Goal: Task Accomplishment & Management: Use online tool/utility

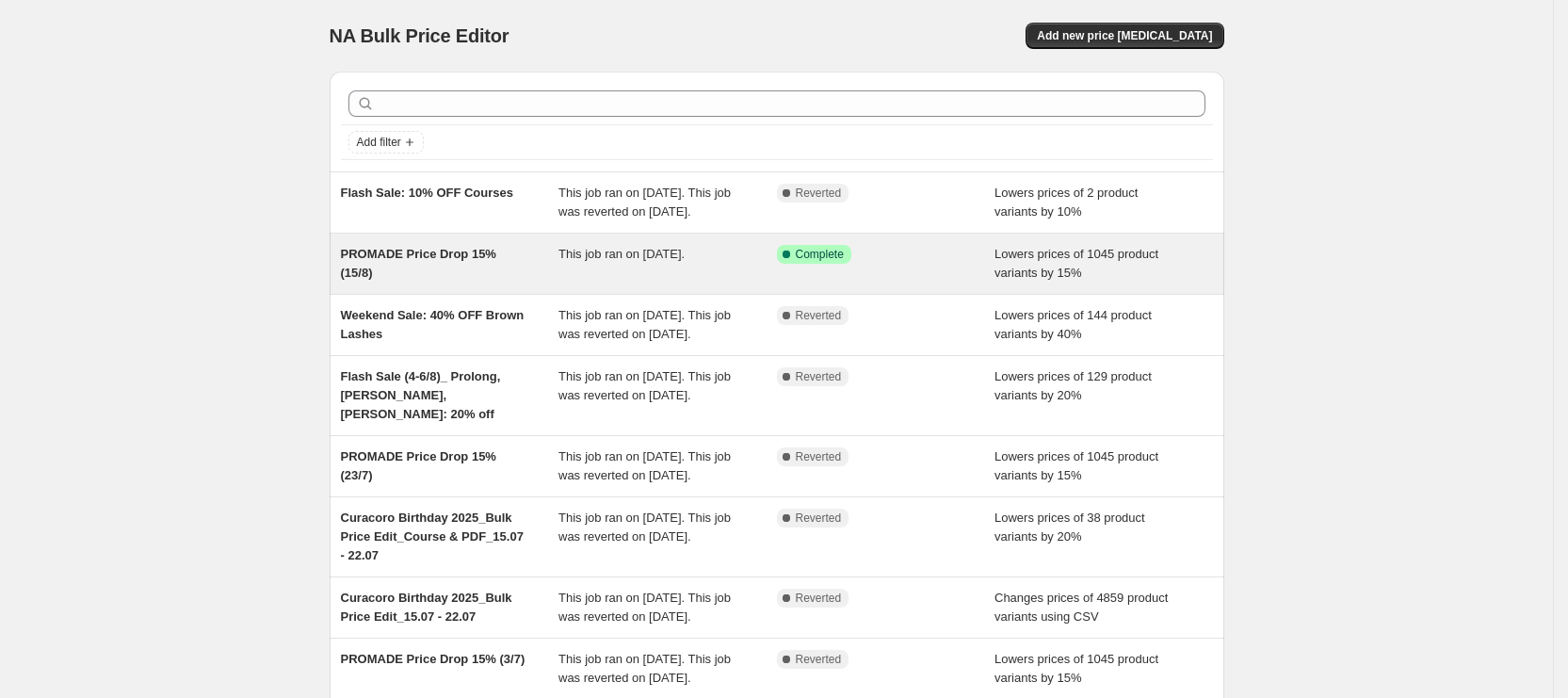
click at [634, 294] on div "PROMADE Price Drop 15% (15/8) This job ran on [DATE]. Success Complete Complete…" at bounding box center [776, 264] width 895 height 61
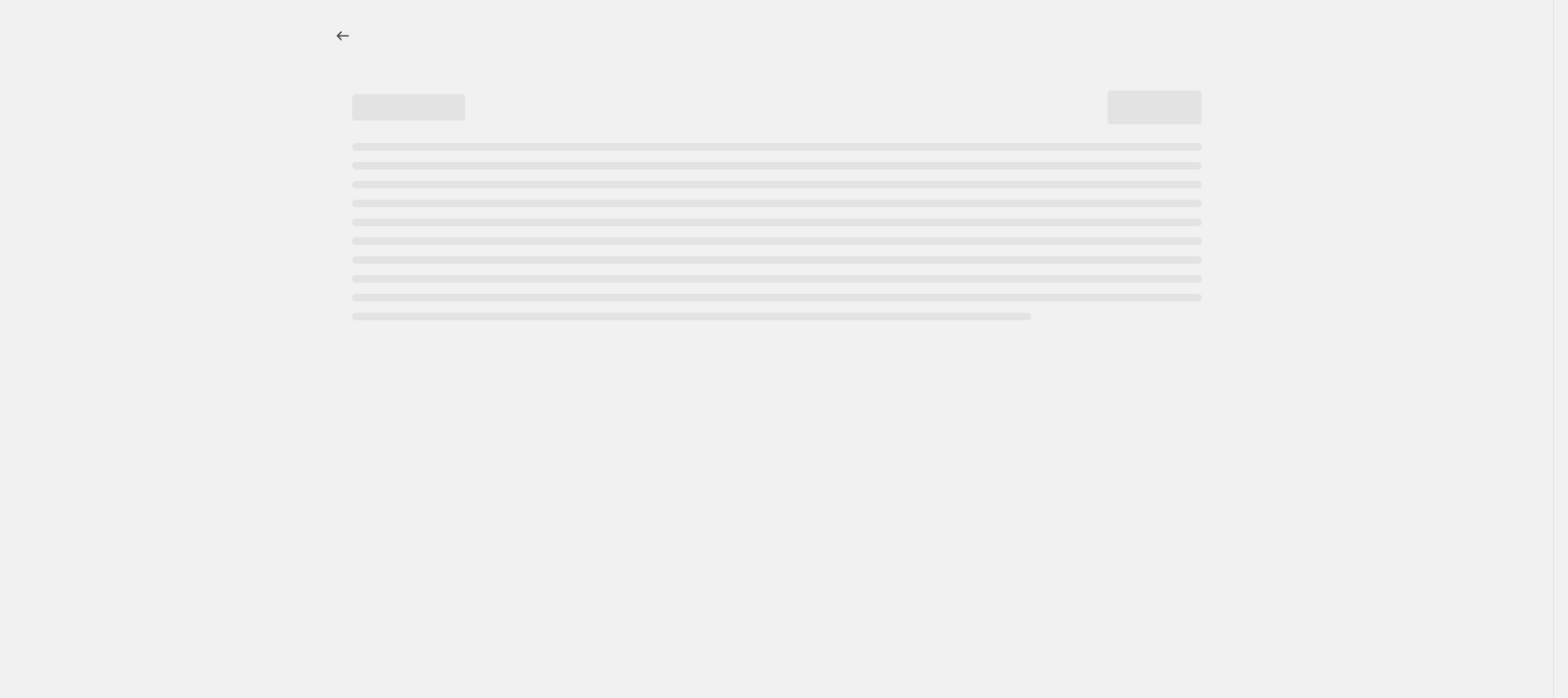
select select "percentage"
select select "tag"
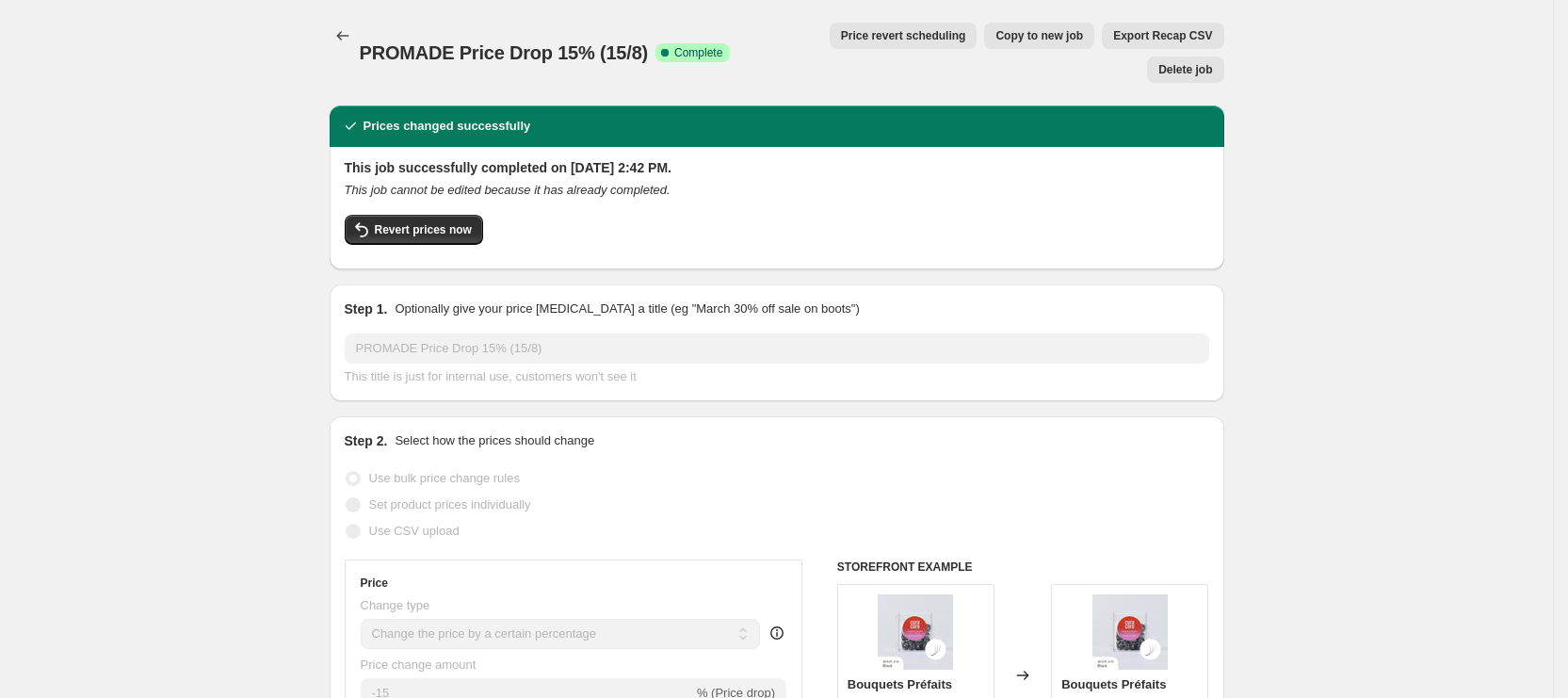
click at [830, 46] on button "Price revert scheduling" at bounding box center [904, 35] width 148 height 26
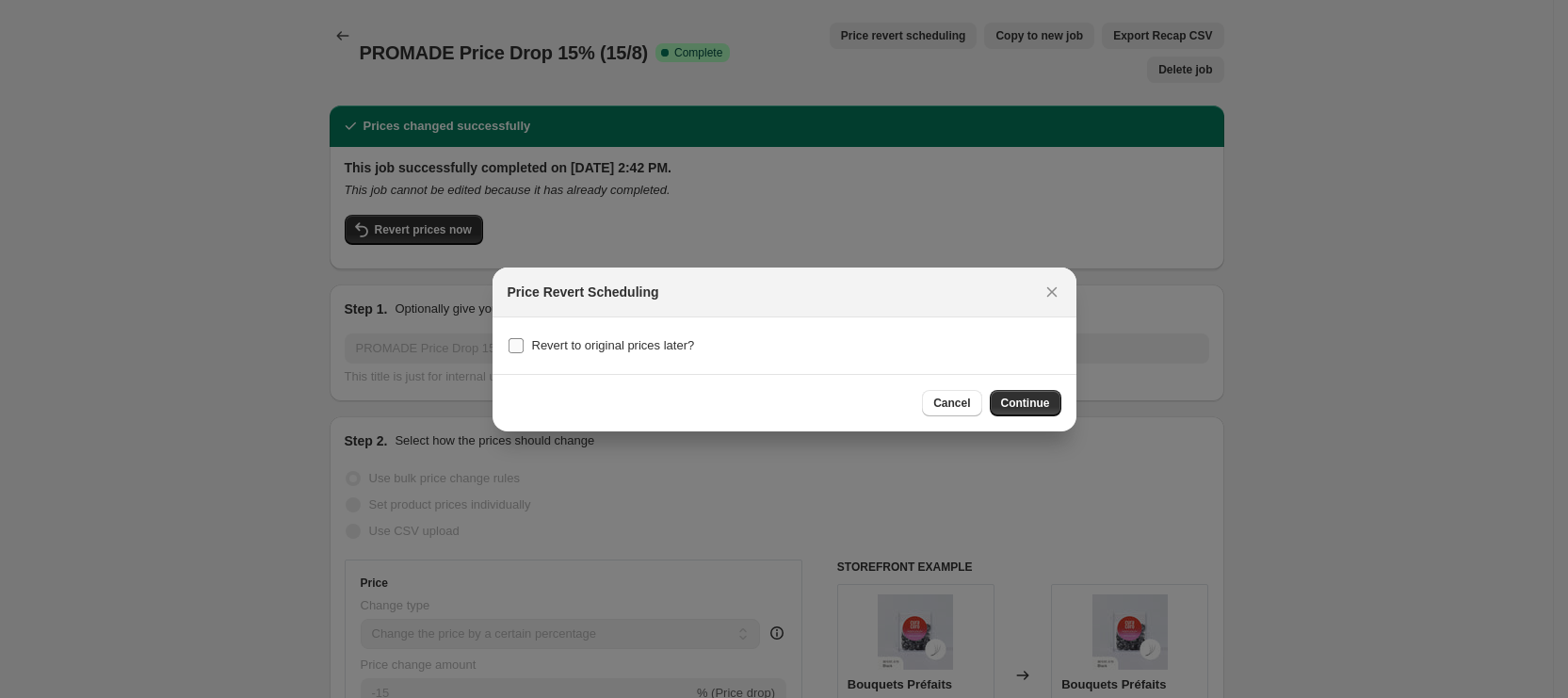
click at [575, 338] on span "Revert to original prices later?" at bounding box center [614, 345] width 163 height 14
click at [524, 338] on input "Revert to original prices later?" at bounding box center [516, 346] width 15 height 15
checkbox input "true"
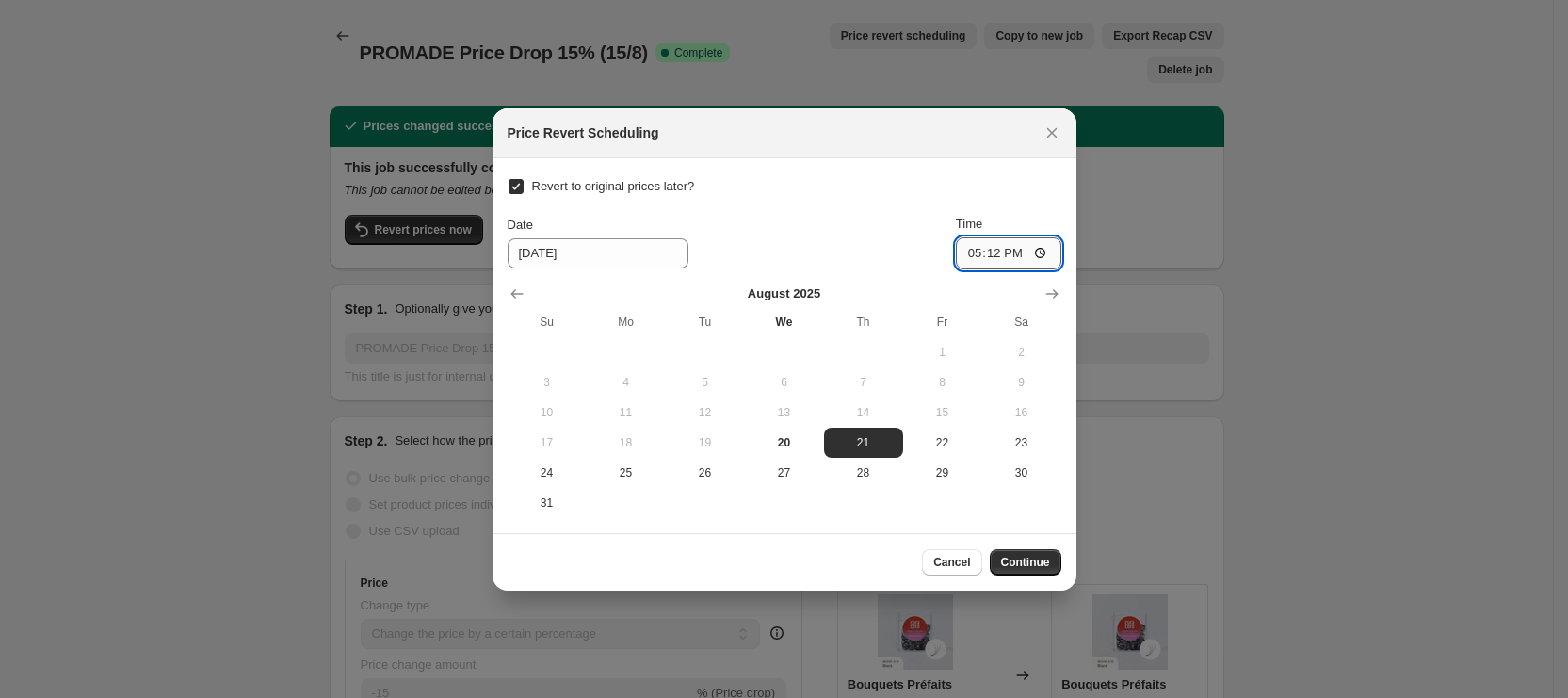
click at [974, 255] on input "17:12" at bounding box center [1009, 252] width 106 height 32
click at [1015, 255] on input "22:00" at bounding box center [1009, 252] width 106 height 32
type input "10:00"
click at [1018, 553] on button "Continue" at bounding box center [1026, 561] width 71 height 26
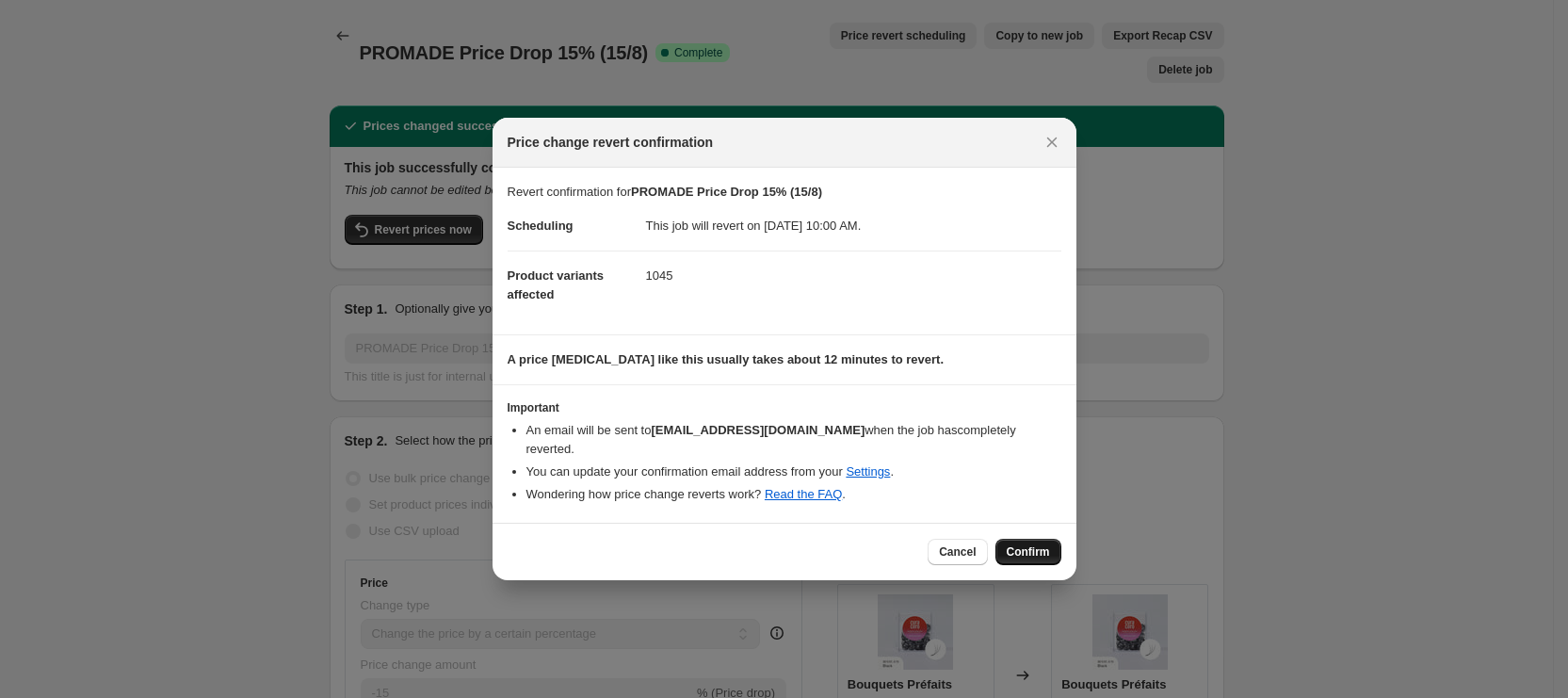
click at [1028, 553] on button "Confirm" at bounding box center [1029, 551] width 65 height 26
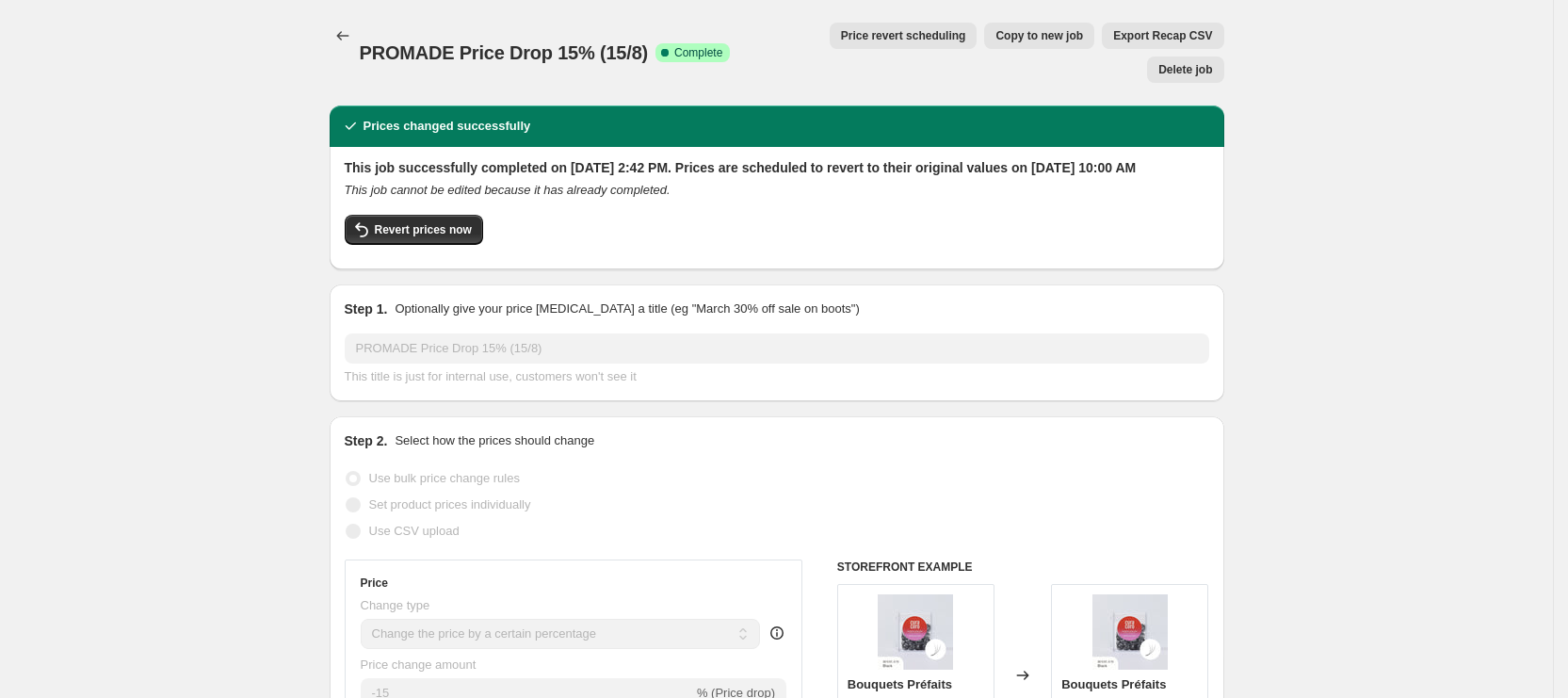
click at [348, 36] on icon "Price change jobs" at bounding box center [343, 36] width 19 height 19
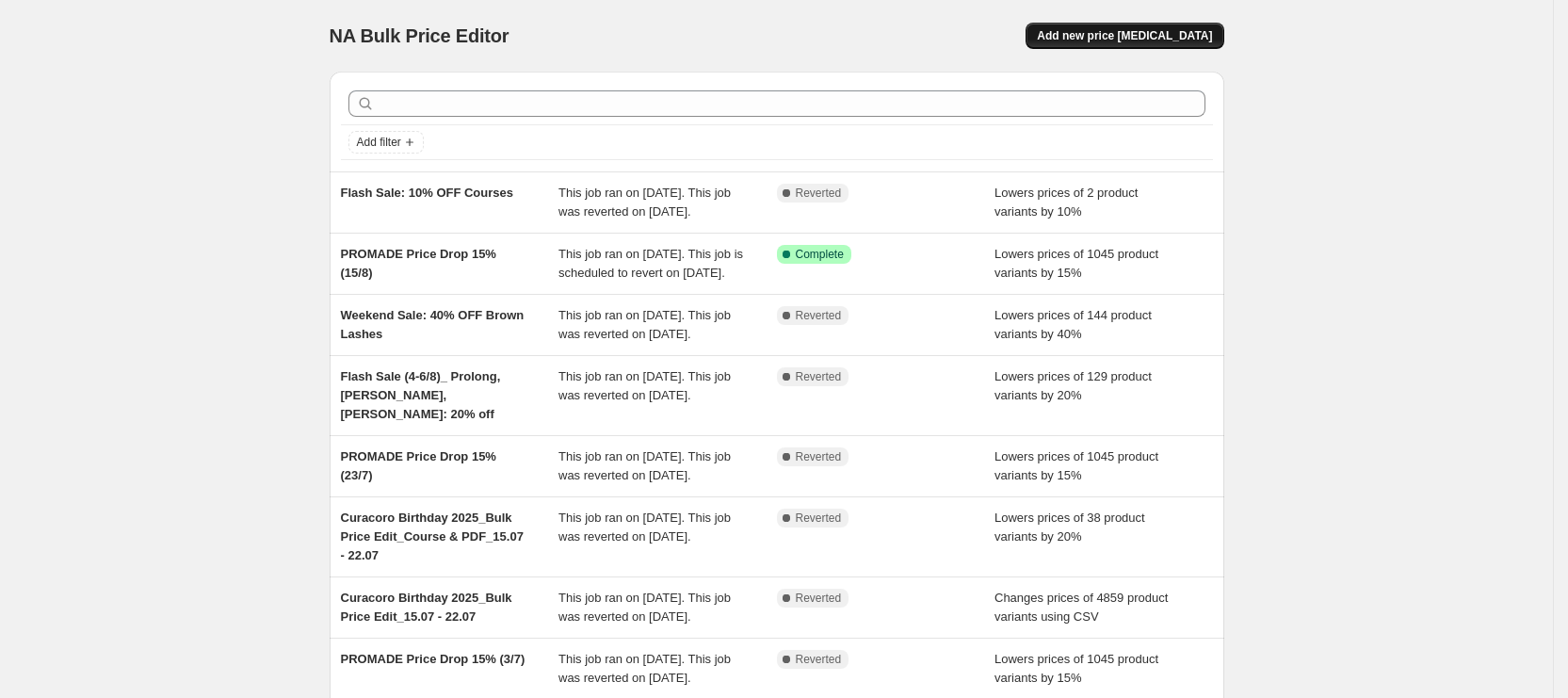
click at [1134, 24] on button "Add new price [MEDICAL_DATA]" at bounding box center [1124, 35] width 197 height 26
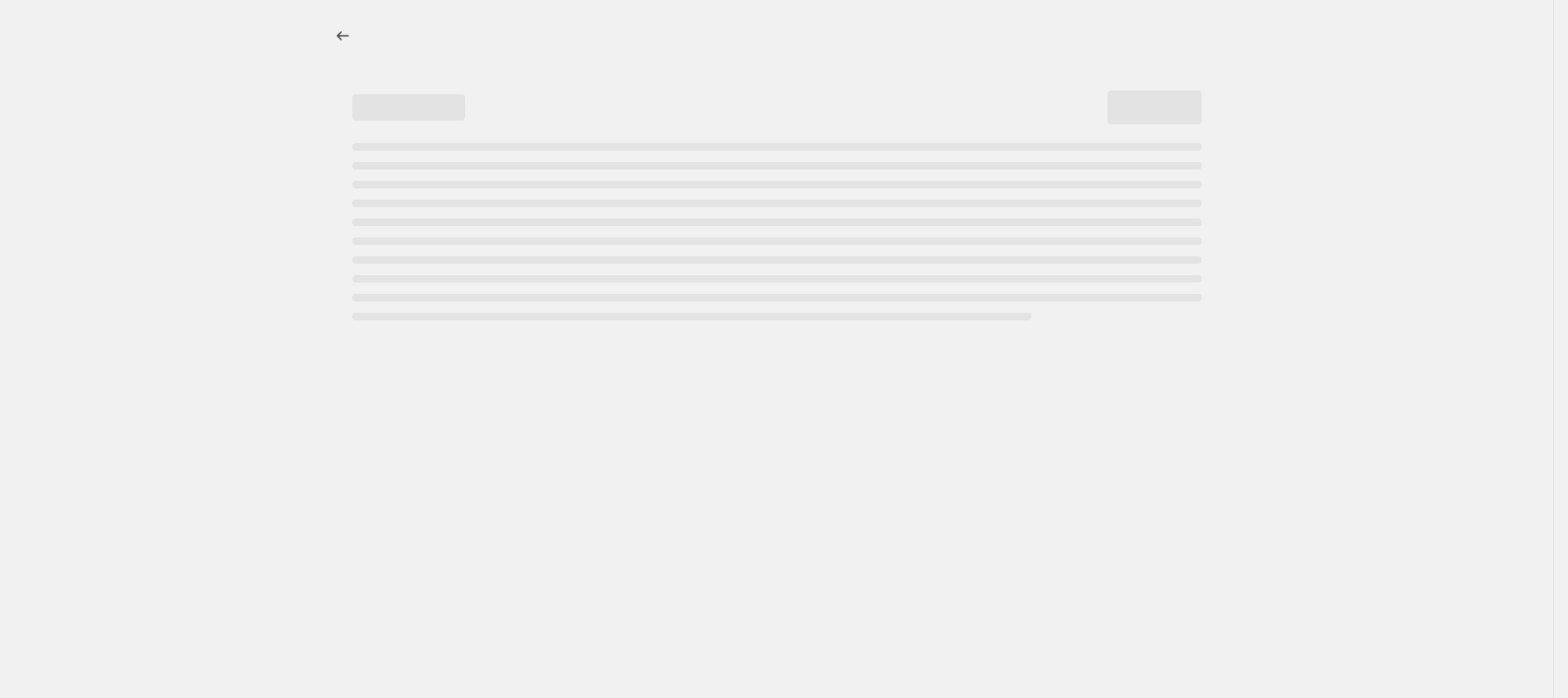
select select "percentage"
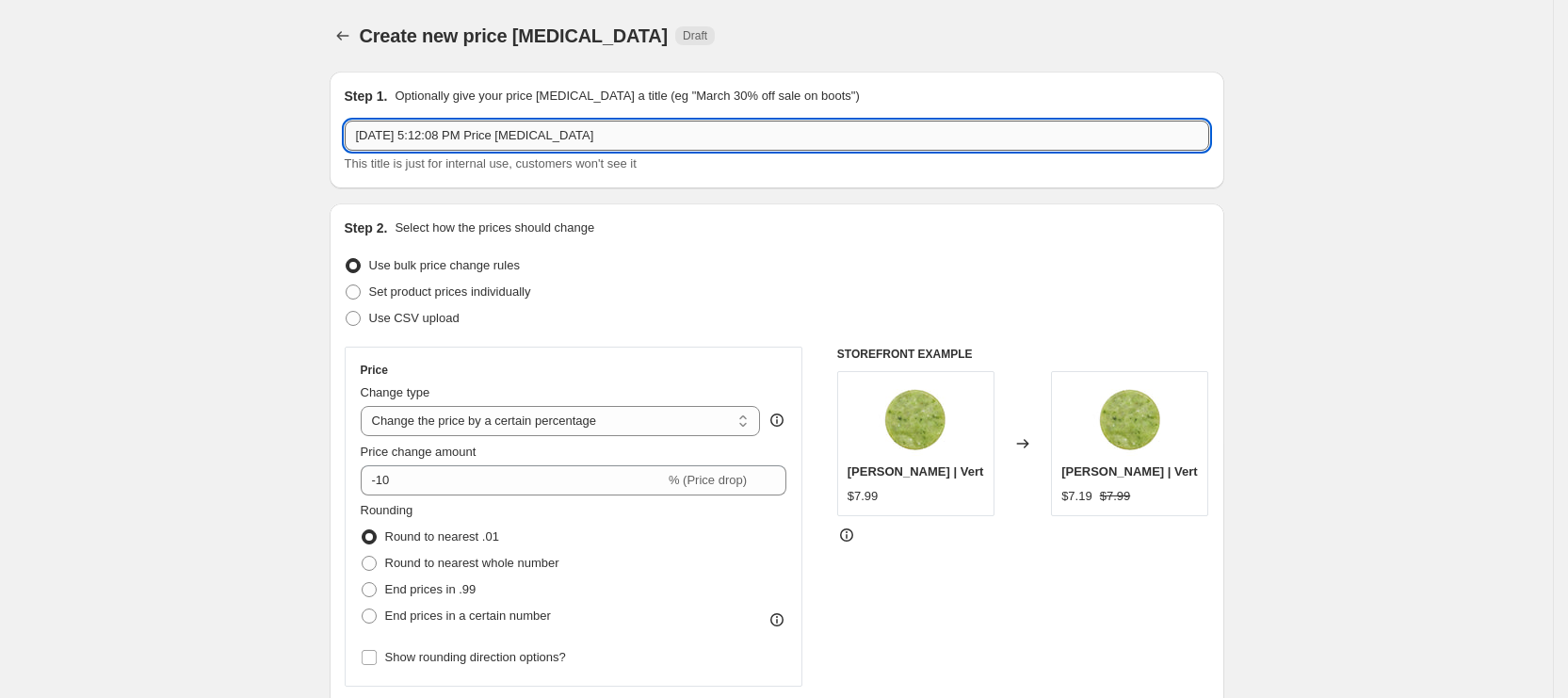
click at [438, 141] on input "Aug 20, 2025, 5:12:08 PM Price change job" at bounding box center [777, 135] width 865 height 30
paste input "Supermink: $10/ tray"
type input "Lash Like Loyalty: Supermink: $10/ tray"
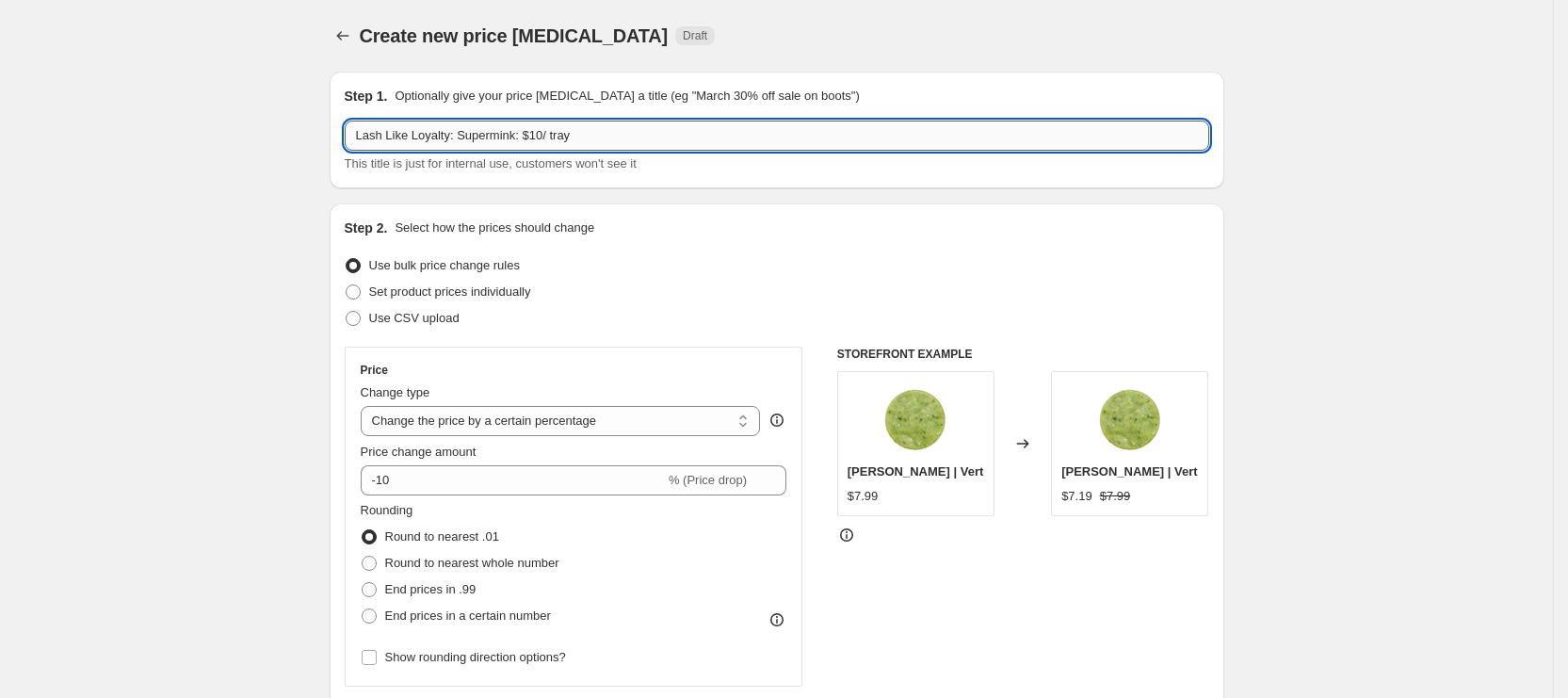
click at [457, 140] on input "Lash Like Loyalty: Supermink: $10/ tray" at bounding box center [777, 135] width 865 height 30
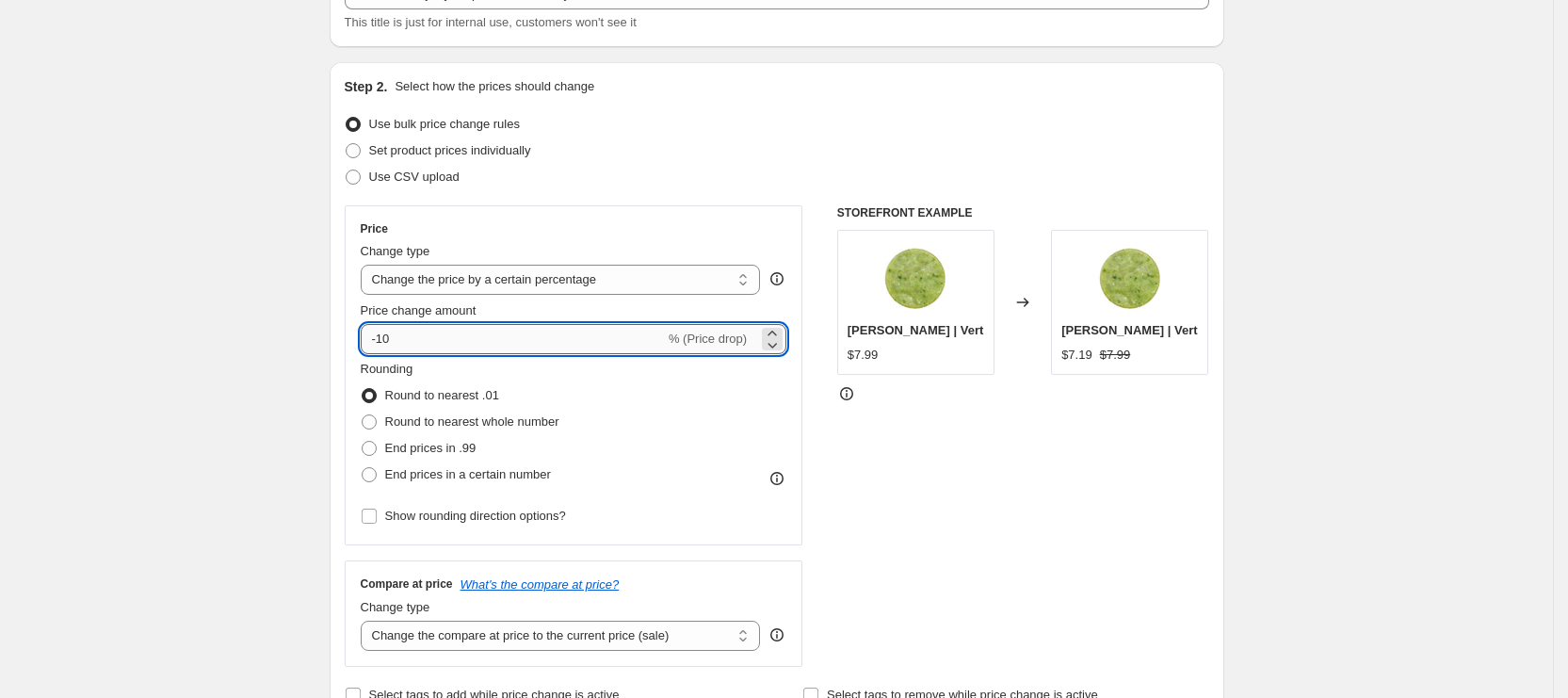
click at [458, 323] on input "-10" at bounding box center [513, 338] width 304 height 30
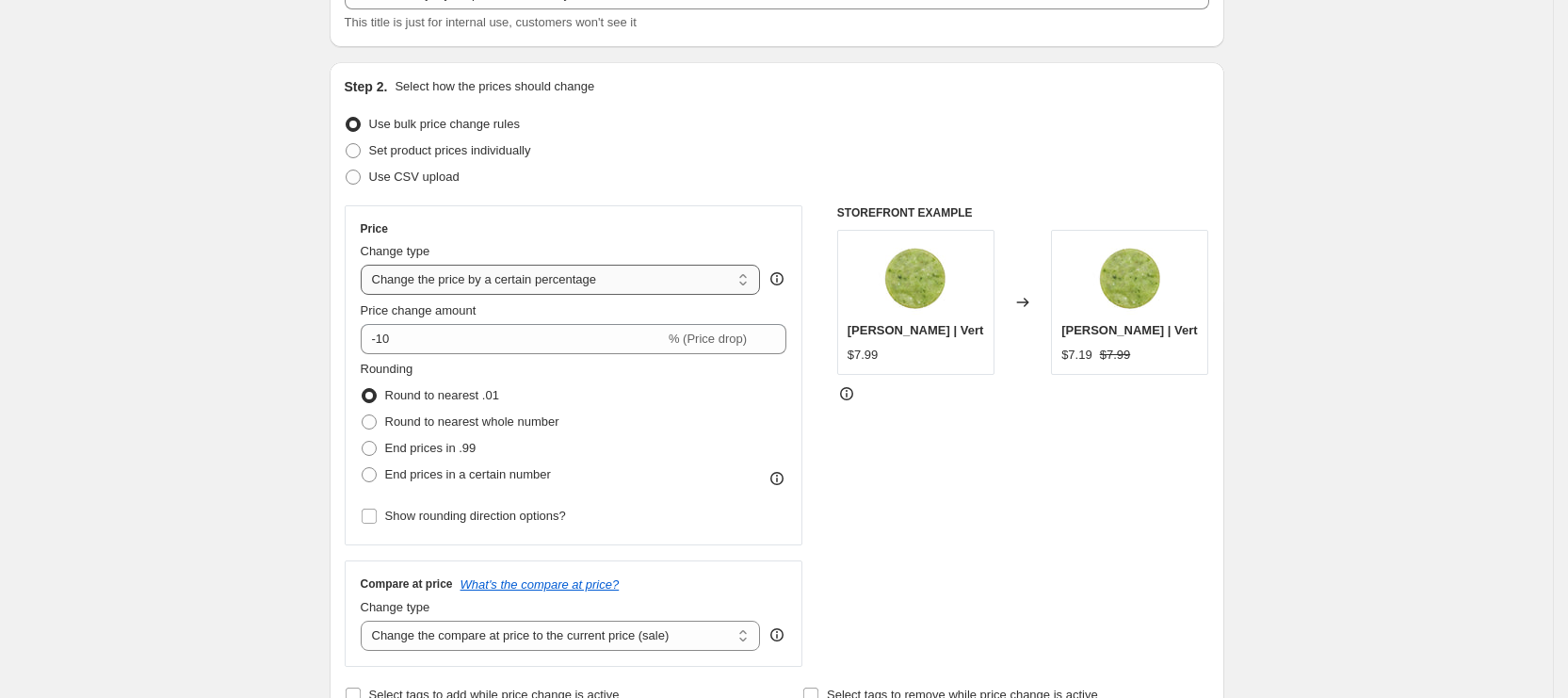
click at [481, 293] on select "Change the price to a certain amount Change the price by a certain amount Chang…" at bounding box center [562, 279] width 401 height 30
select select "by"
click at [366, 265] on select "Change the price to a certain amount Change the price by a certain amount Chang…" at bounding box center [562, 279] width 401 height 30
type input "-10.00"
click at [493, 266] on select "Change the price to a certain amount Change the price by a certain amount Chang…" at bounding box center [562, 279] width 401 height 30
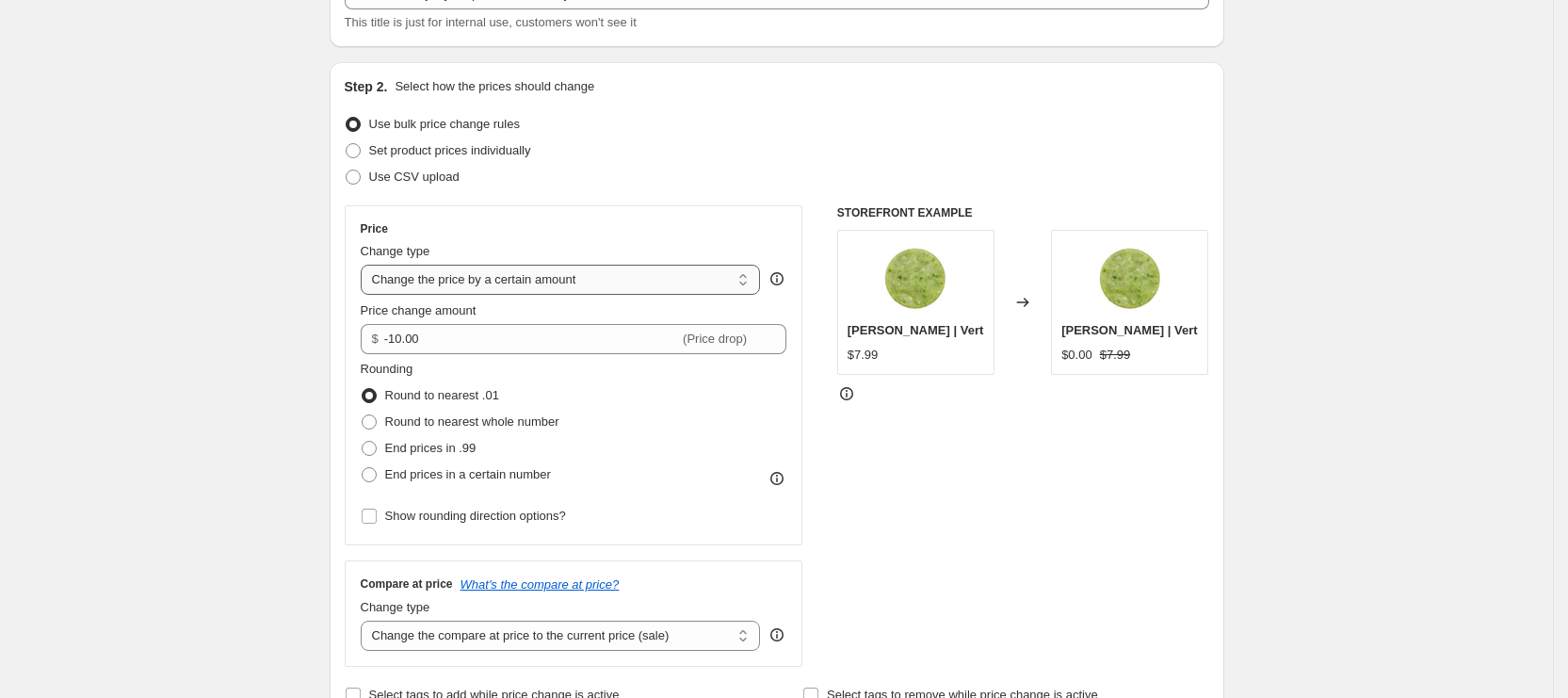
select select "to"
click at [366, 265] on select "Change the price to a certain amount Change the price by a certain amount Chang…" at bounding box center [562, 279] width 401 height 30
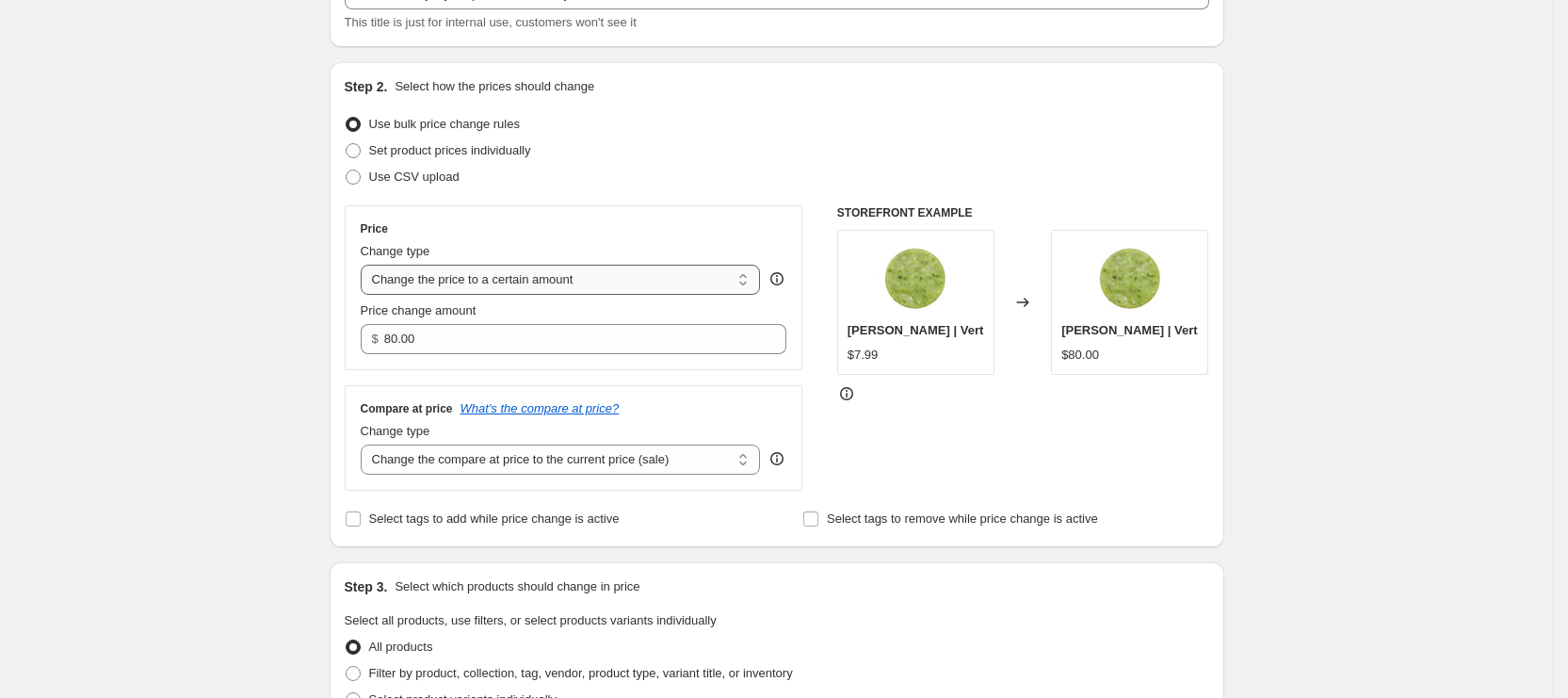
click at [438, 283] on select "Change the price to a certain amount Change the price by a certain amount Chang…" at bounding box center [562, 279] width 401 height 30
click at [366, 265] on select "Change the price to a certain amount Change the price by a certain amount Chang…" at bounding box center [562, 279] width 401 height 30
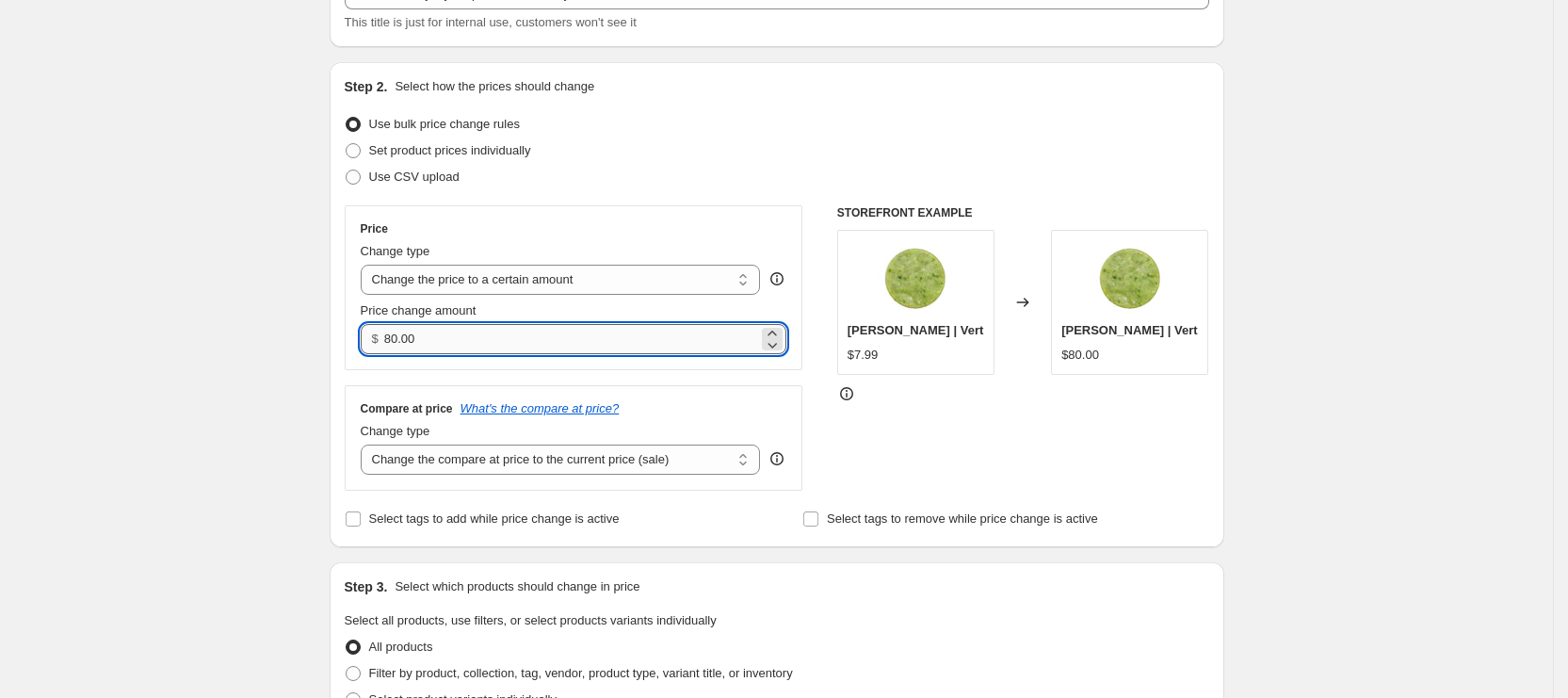
click at [395, 348] on div "$ 80.00" at bounding box center [574, 338] width 427 height 30
type input "10.00"
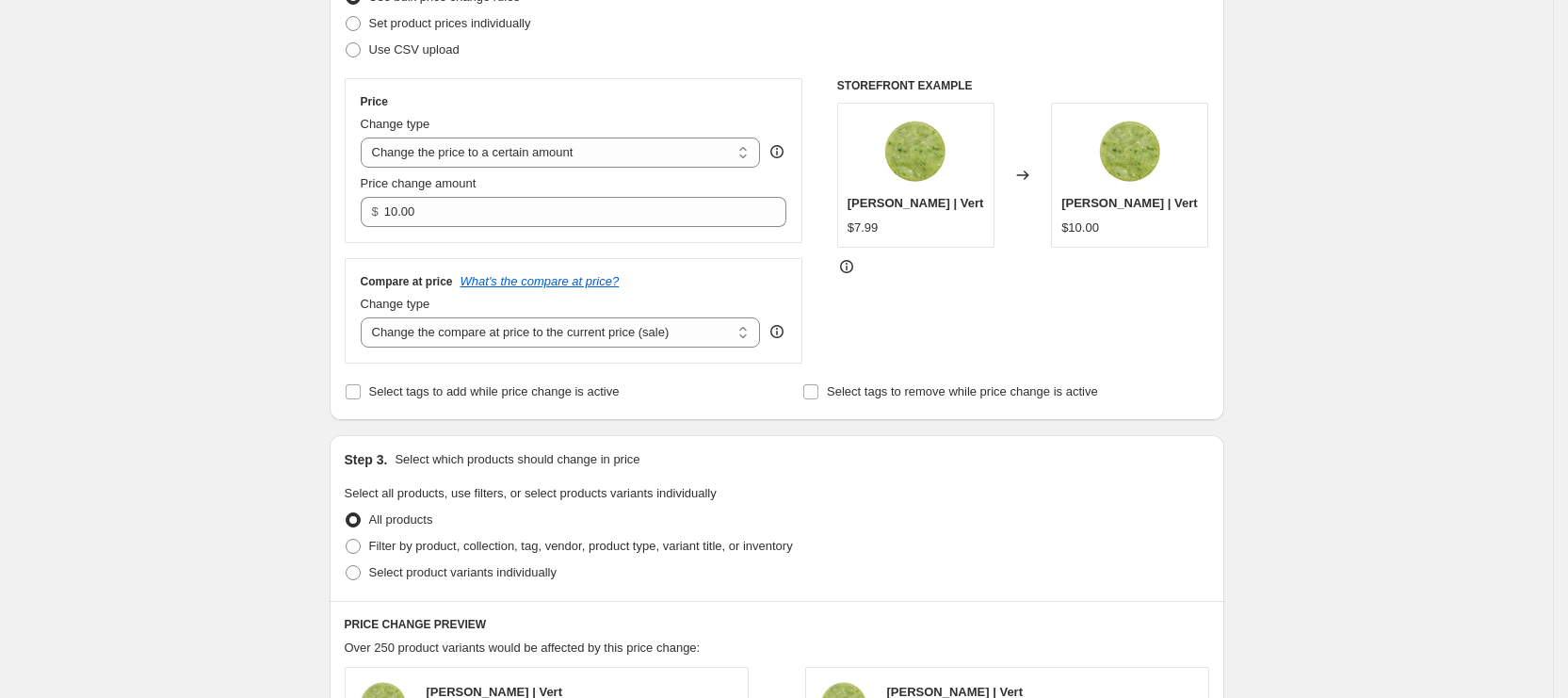
scroll to position [424, 0]
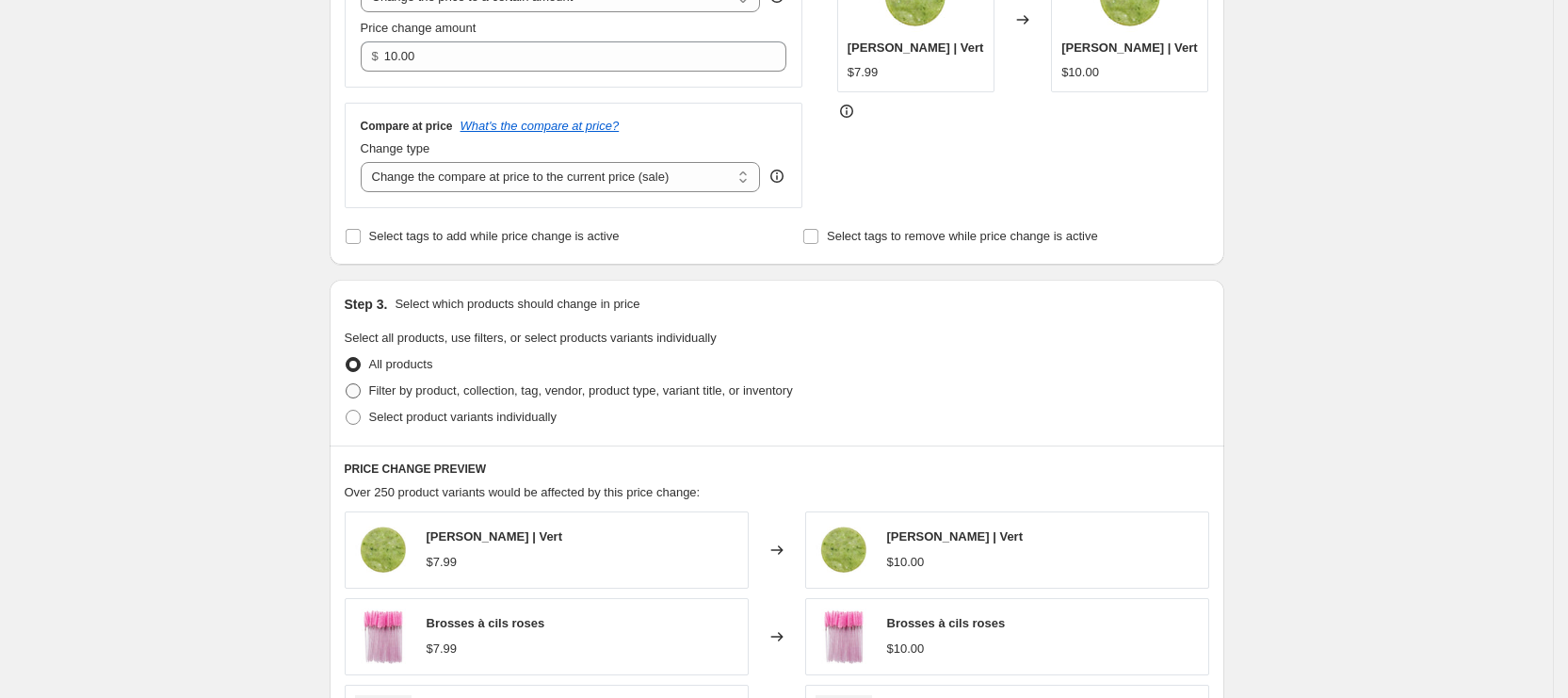
click at [469, 395] on span "Filter by product, collection, tag, vendor, product type, variant title, or inv…" at bounding box center [581, 390] width 424 height 14
click at [347, 384] on input "Filter by product, collection, tag, vendor, product type, variant title, or inv…" at bounding box center [346, 383] width 1 height 1
radio input "true"
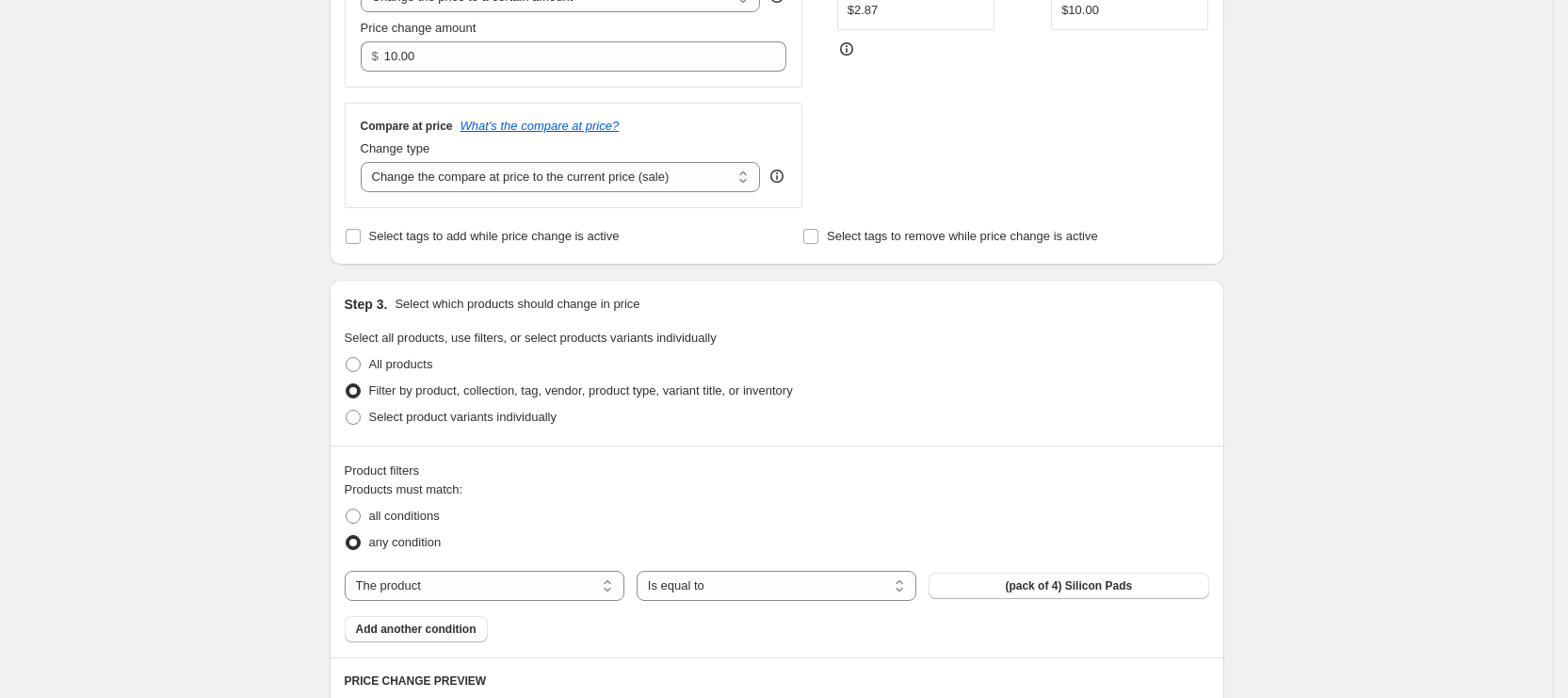
scroll to position [565, 0]
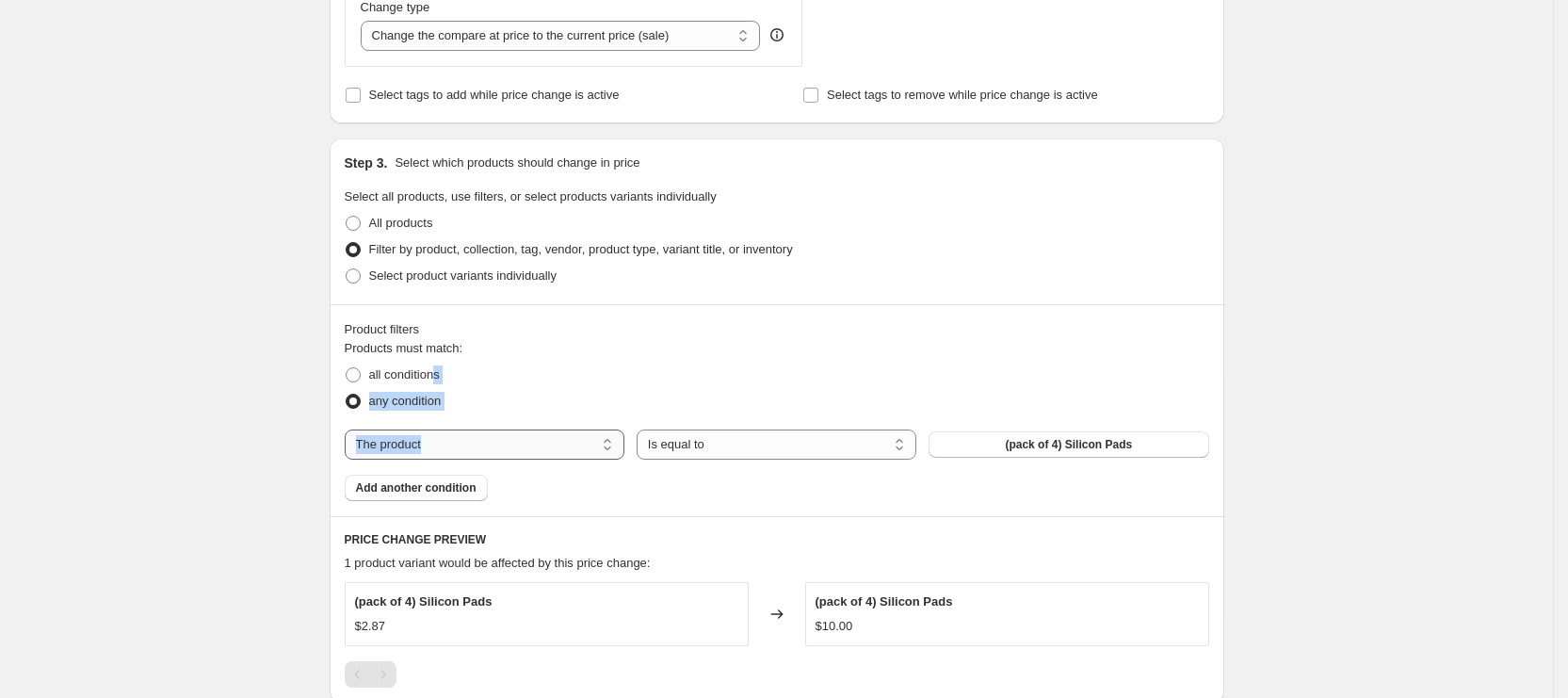
drag, startPoint x: 442, startPoint y: 377, endPoint x: 509, endPoint y: 430, distance: 85.4
click at [509, 416] on div "Products must match: all conditions any condition The product The product's col…" at bounding box center [777, 420] width 865 height 162
click at [513, 434] on select "The product The product's collection The product's tag The product's vendor The…" at bounding box center [484, 444] width 279 height 30
select select "product_type"
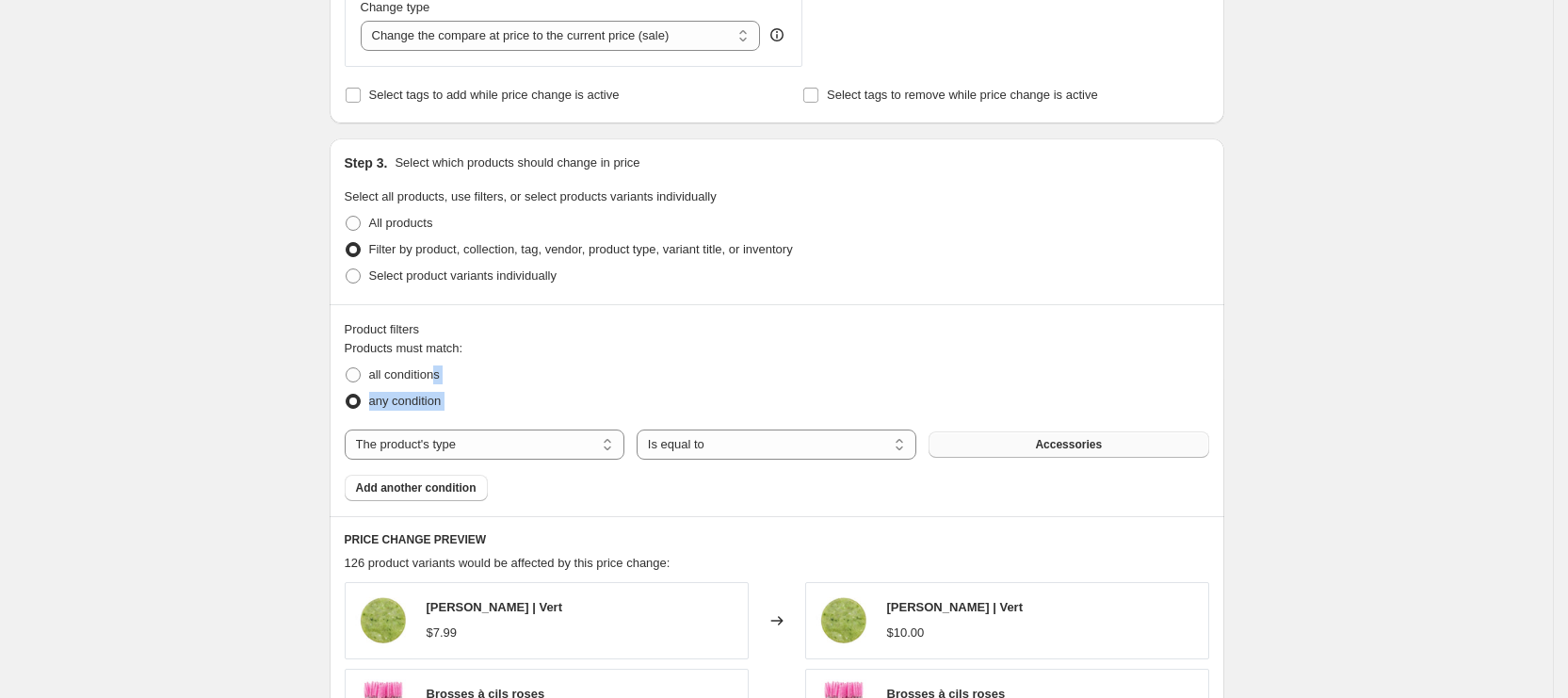
click at [1006, 434] on button "Accessories" at bounding box center [1068, 444] width 279 height 26
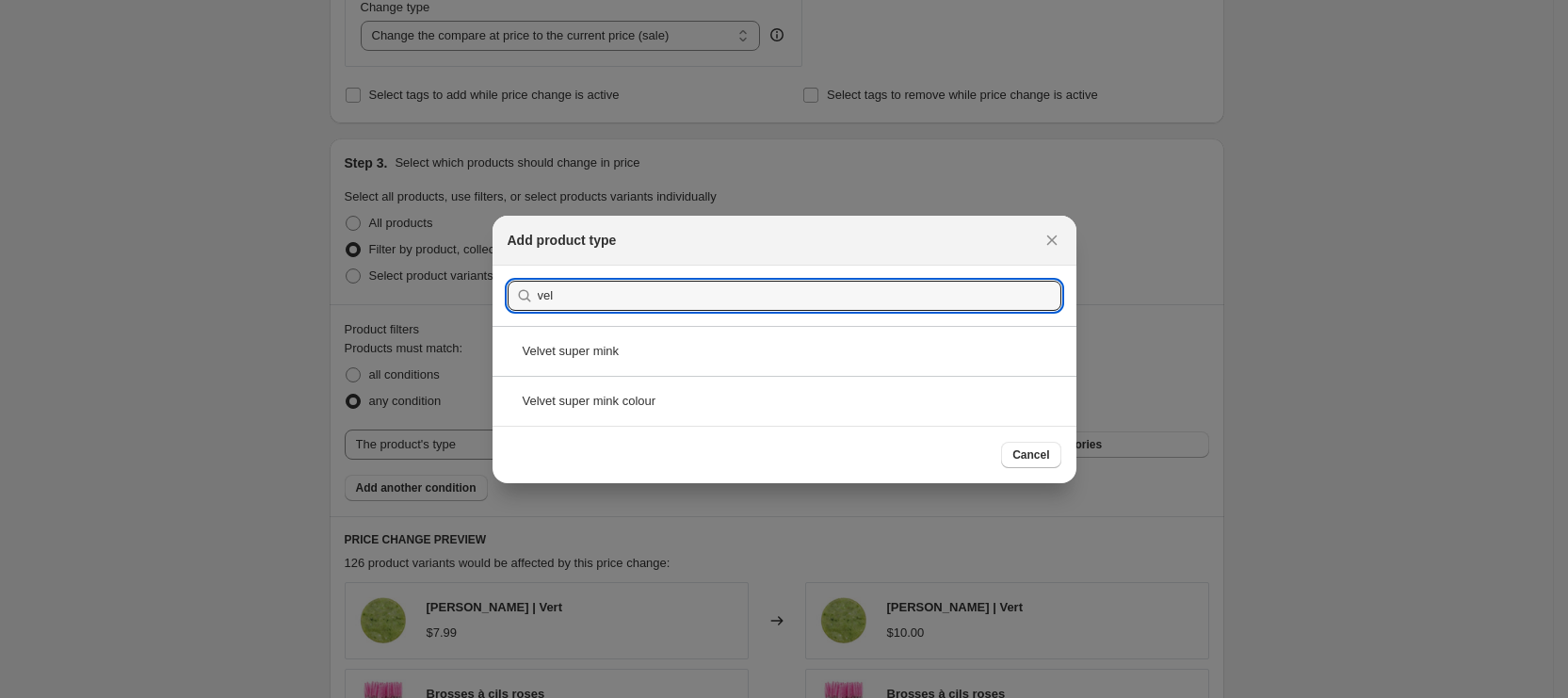
click at [880, 697] on div "Close" at bounding box center [784, 698] width 1568 height 0
type input "vel"
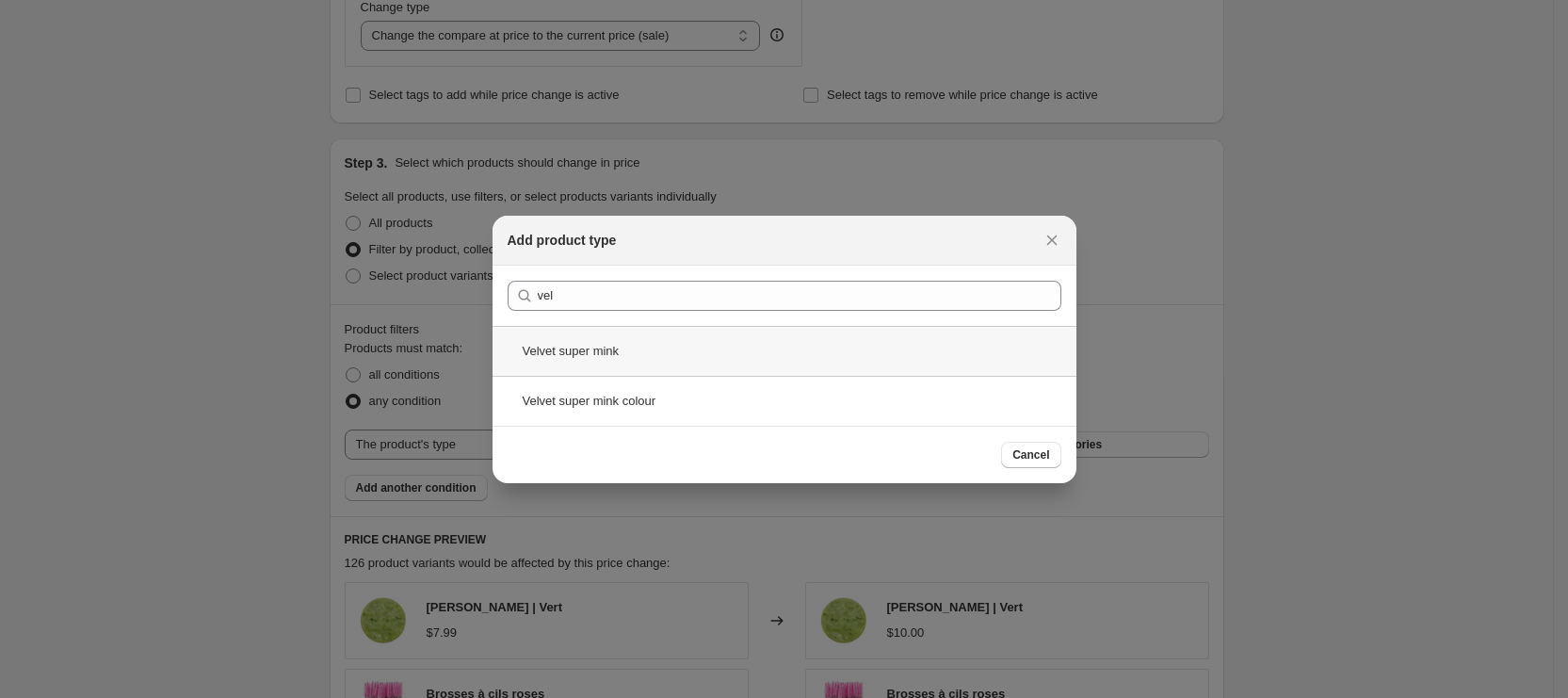
click at [784, 335] on div "Velvet super mink" at bounding box center [785, 350] width 584 height 50
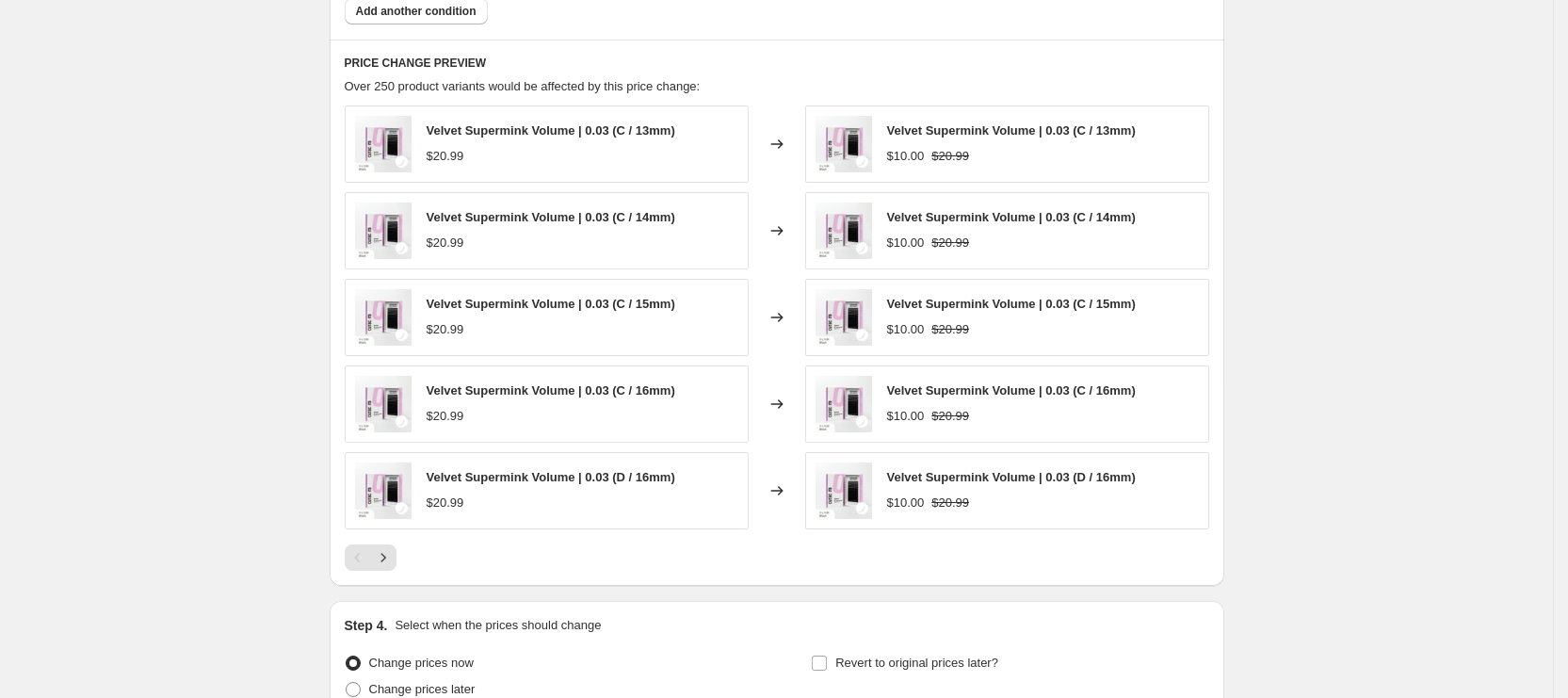
scroll to position [1218, 0]
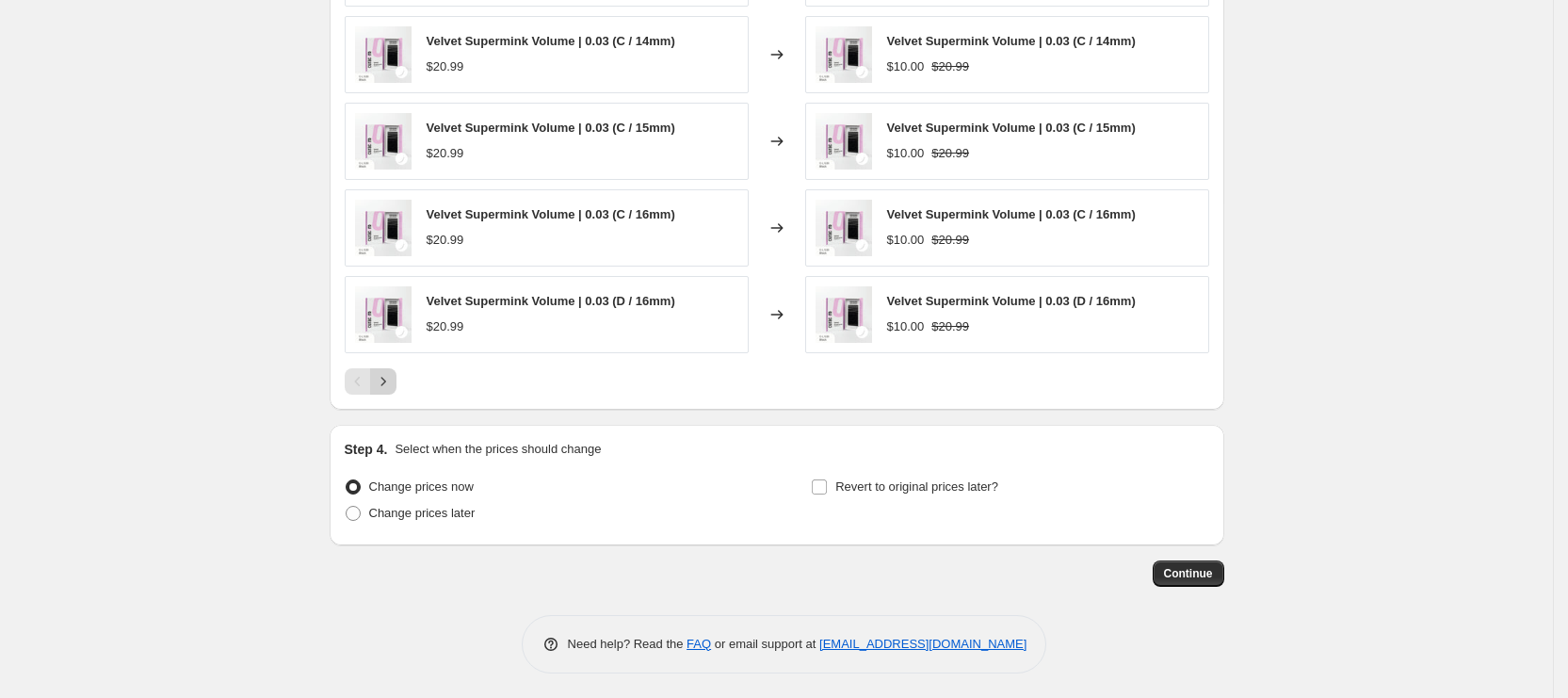
click at [379, 382] on icon "Next" at bounding box center [383, 381] width 19 height 19
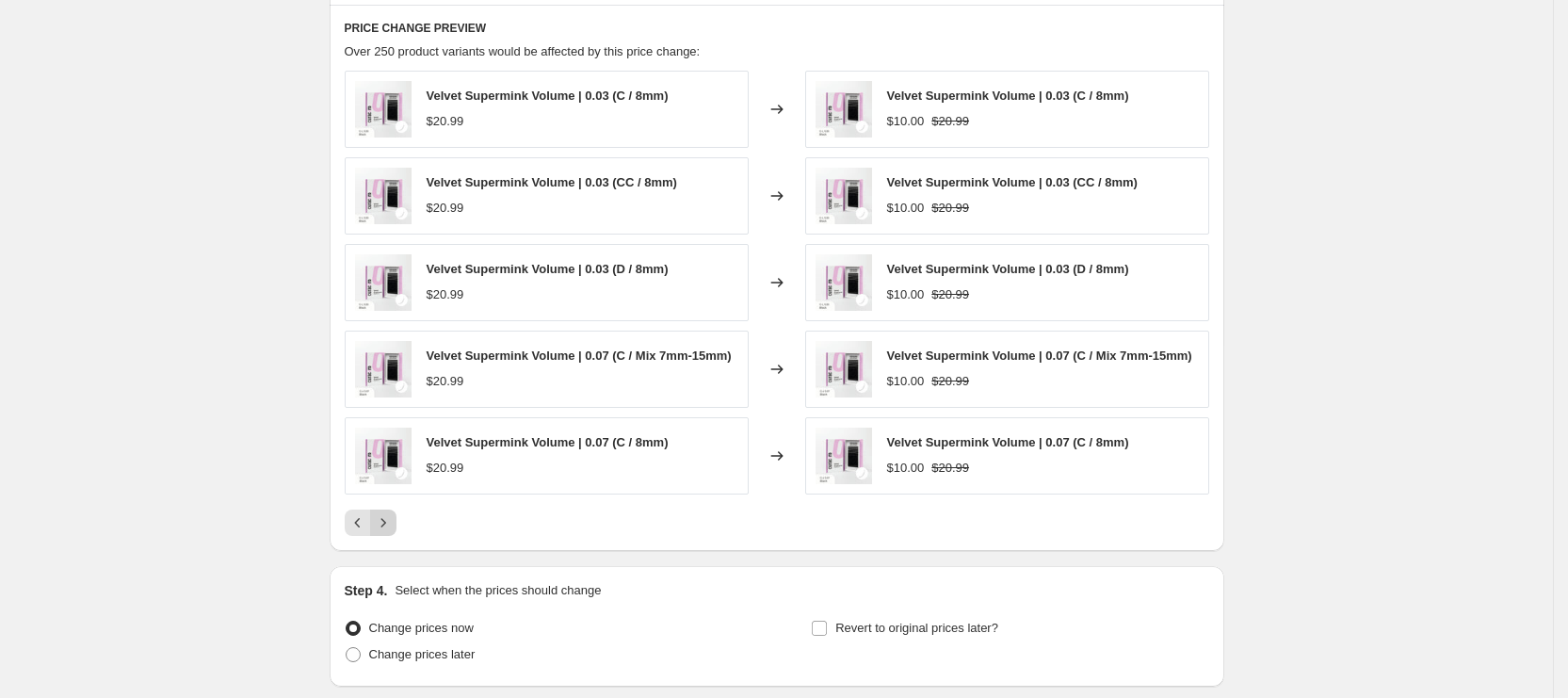
click at [393, 513] on icon "Next" at bounding box center [383, 523] width 19 height 19
click at [390, 516] on icon "Next" at bounding box center [383, 523] width 19 height 19
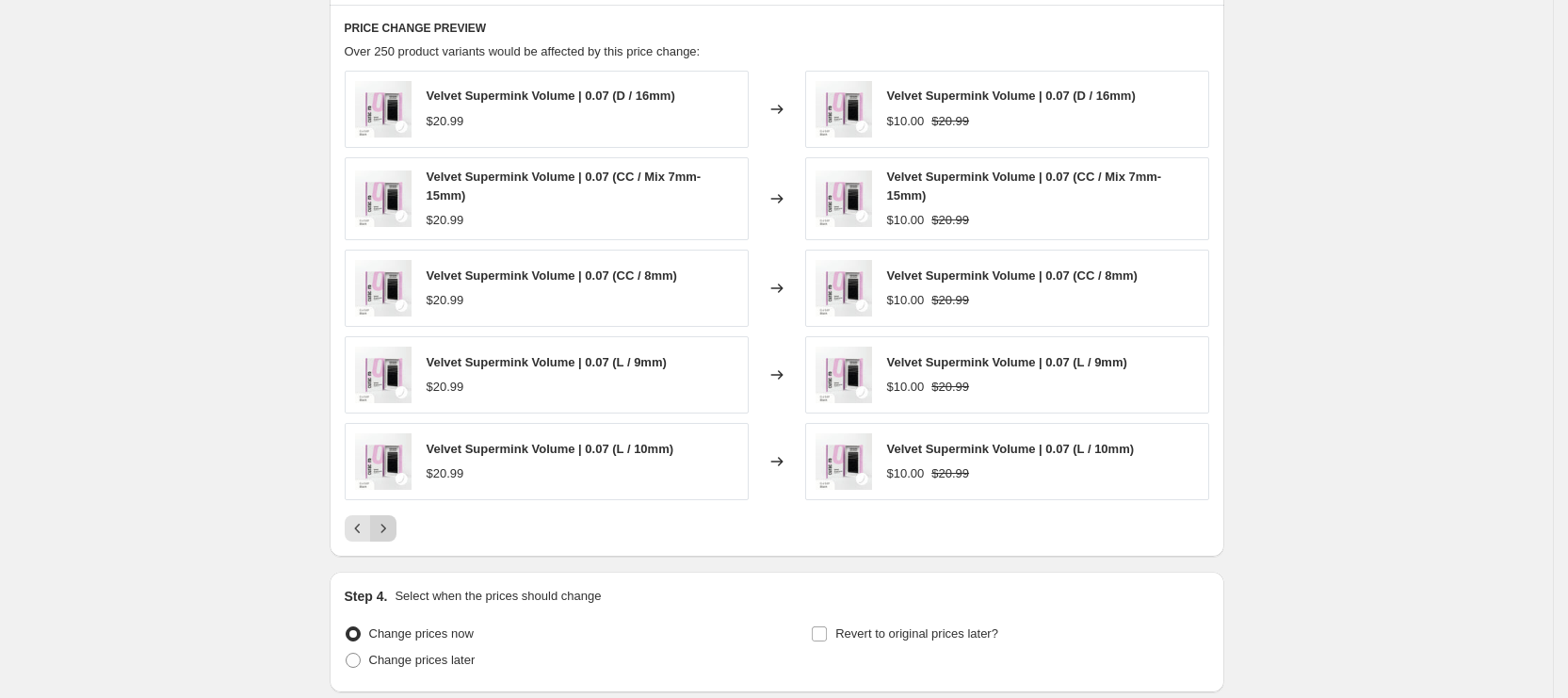
click at [393, 523] on icon "Next" at bounding box center [383, 529] width 19 height 19
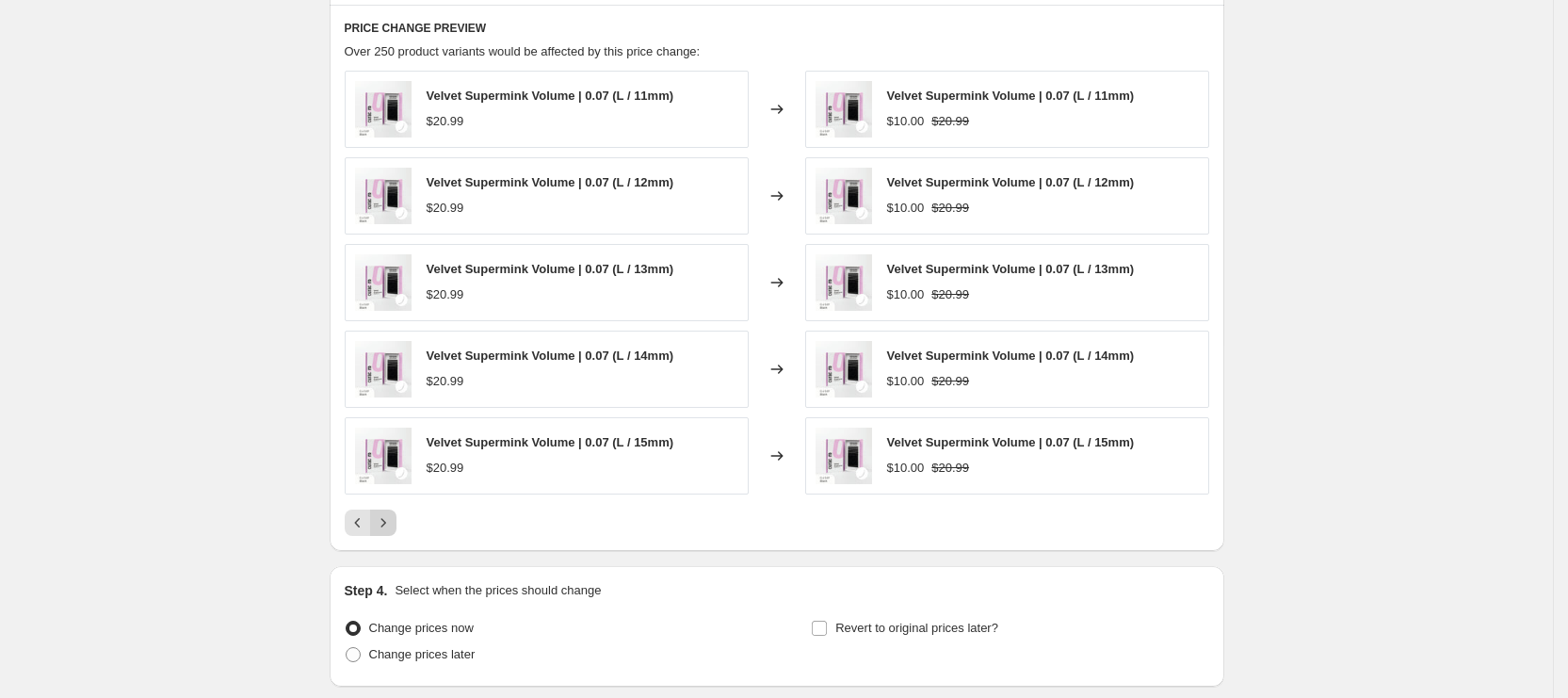
click at [393, 523] on icon "Next" at bounding box center [383, 523] width 19 height 19
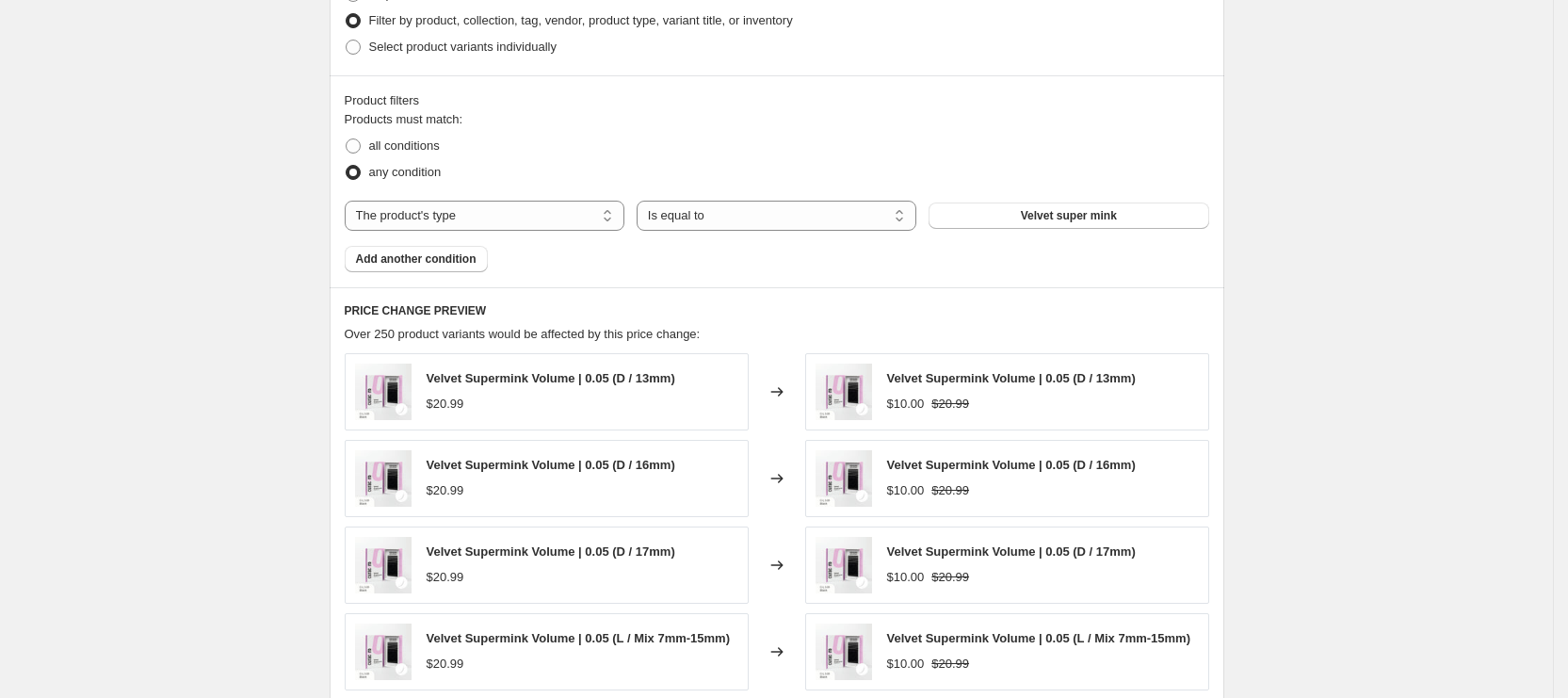
scroll to position [1218, 0]
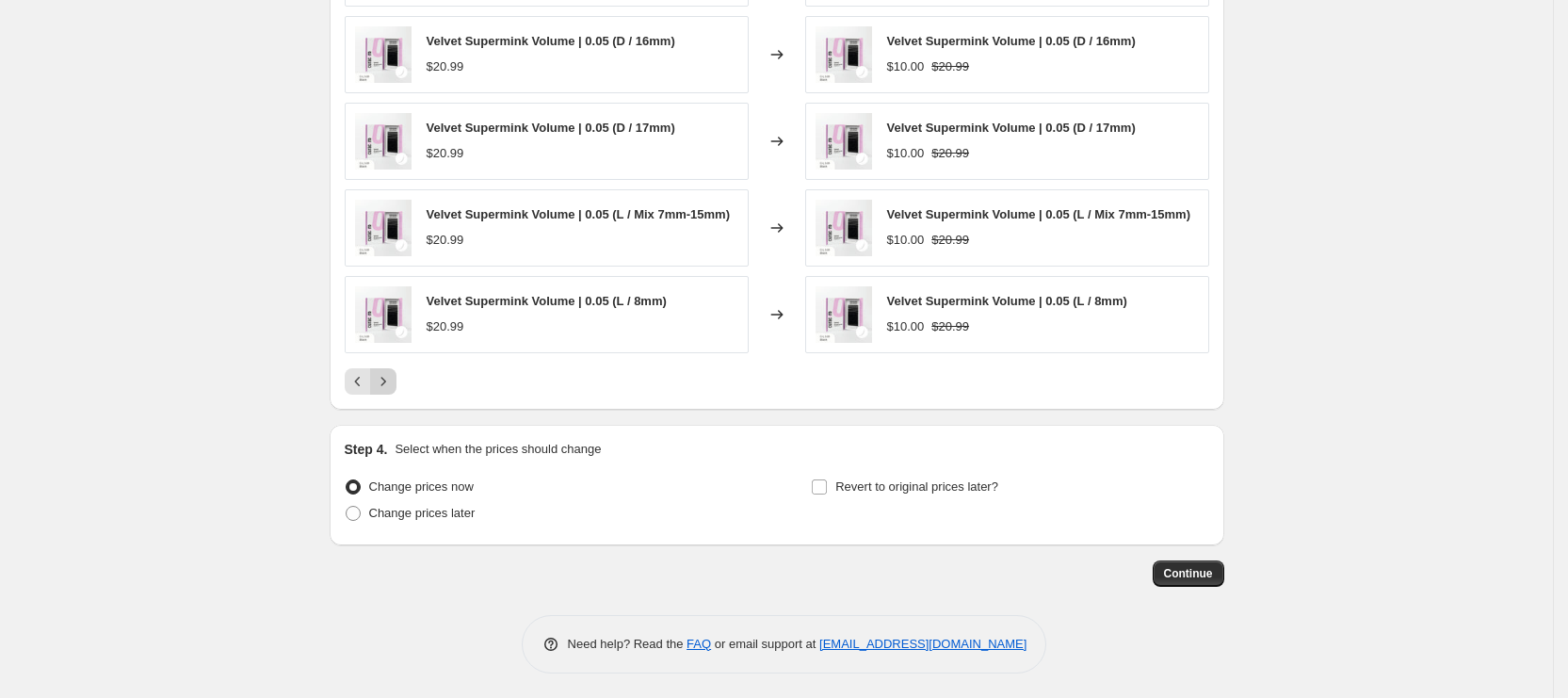
click at [394, 390] on button "Next" at bounding box center [382, 380] width 26 height 26
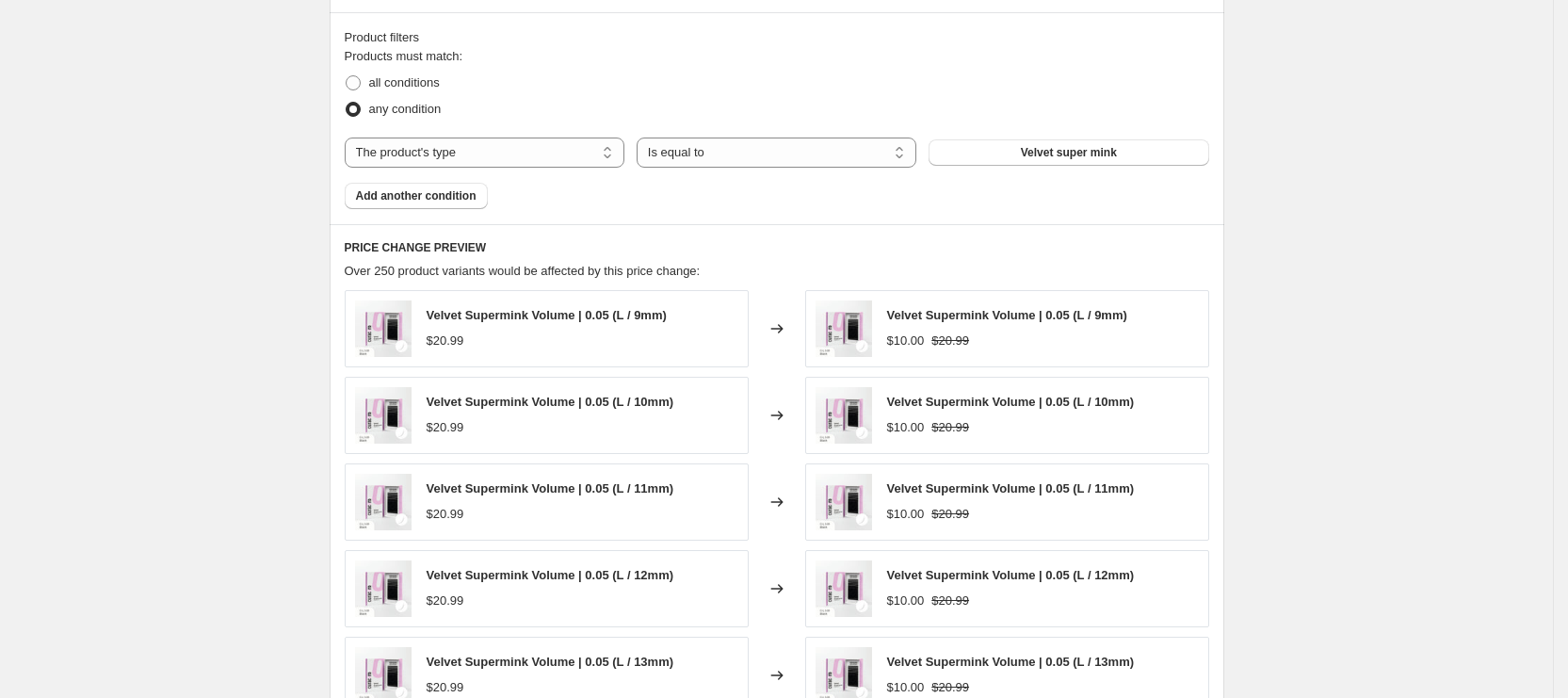
scroll to position [511, 0]
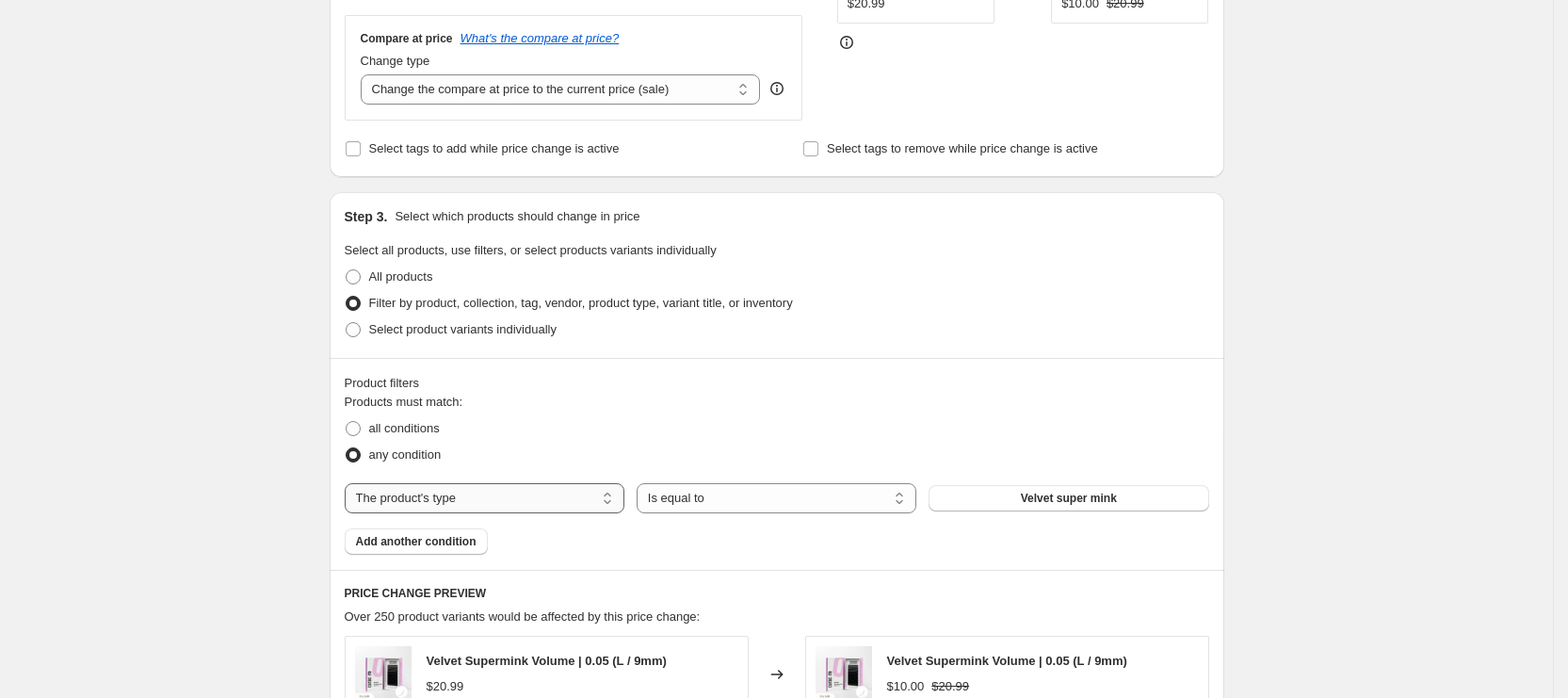
click at [523, 495] on select "The product The product's collection The product's tag The product's vendor The…" at bounding box center [484, 498] width 279 height 30
select select "collection"
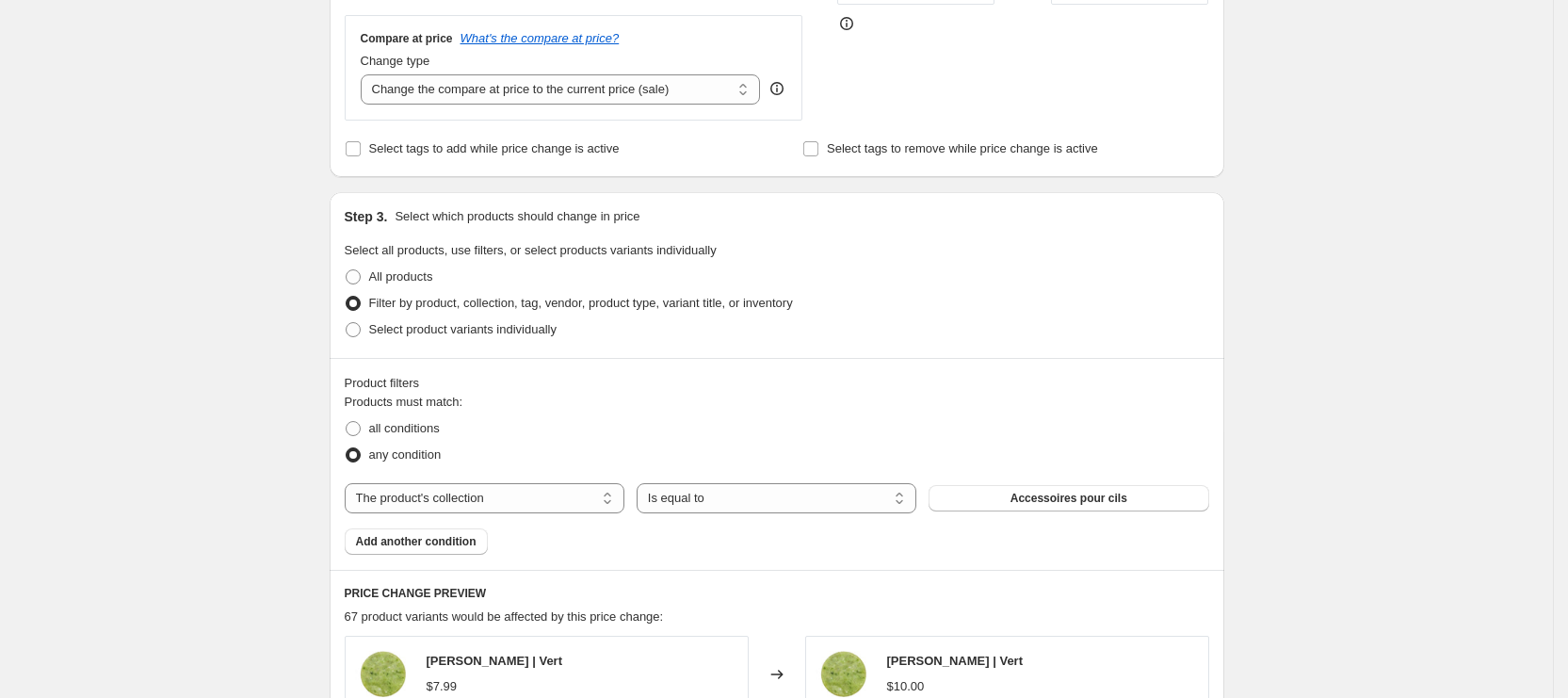
click at [976, 504] on button "Accessoires pour cils" at bounding box center [1068, 498] width 279 height 26
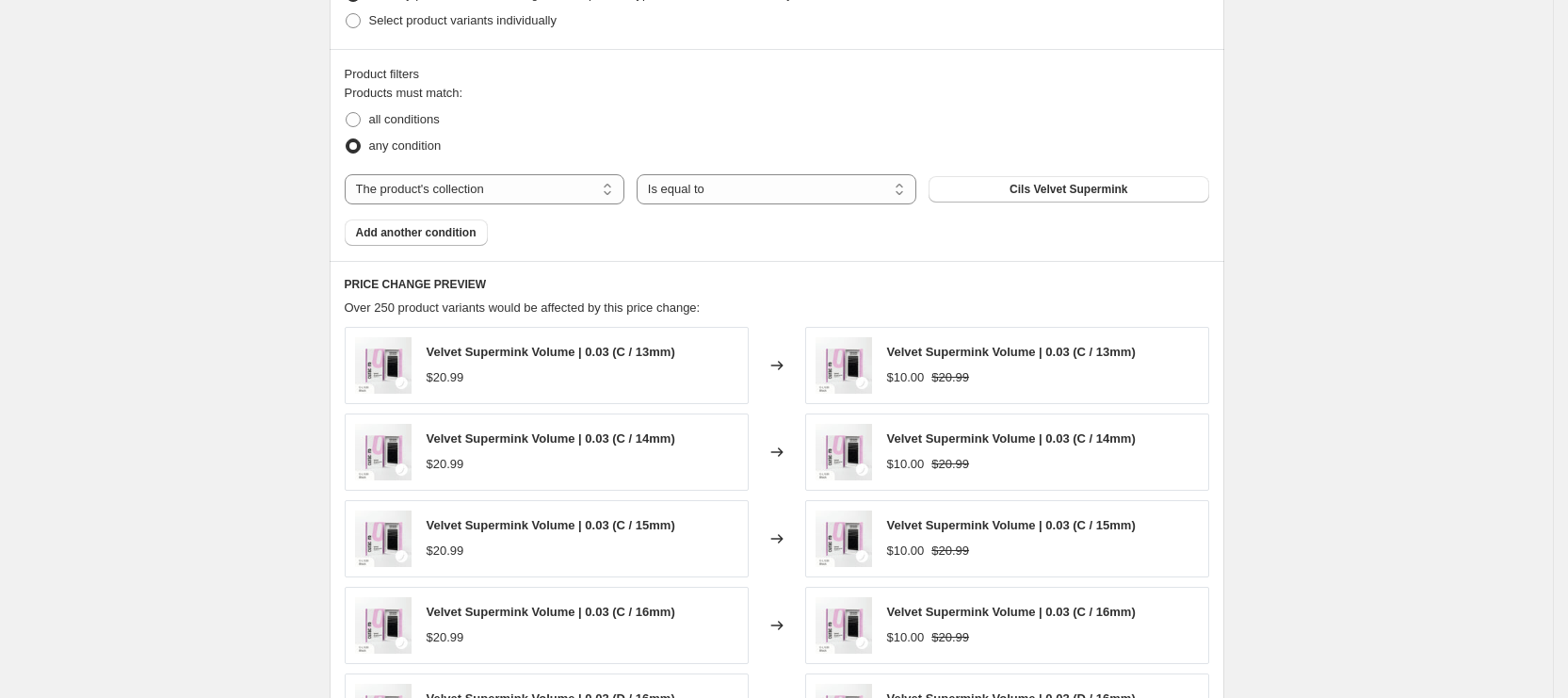
scroll to position [794, 0]
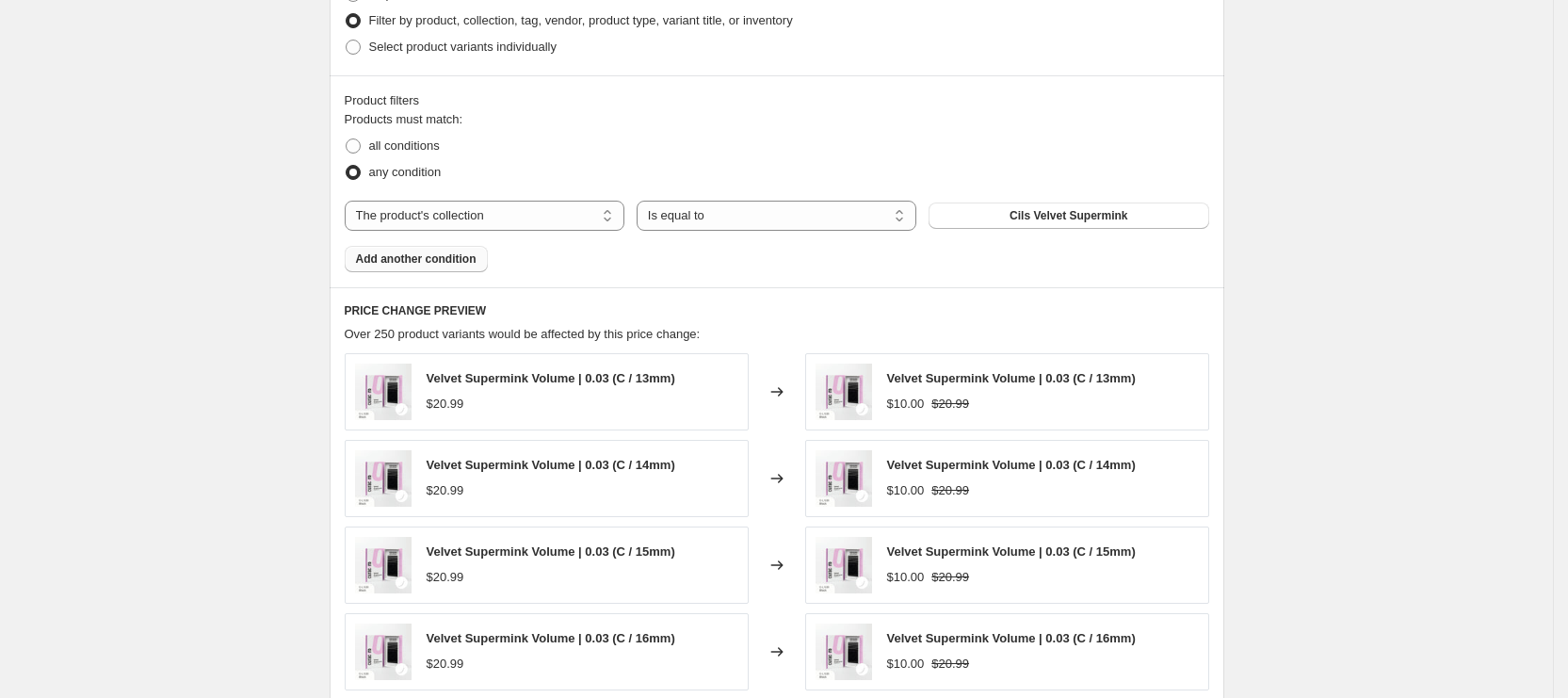
click at [452, 251] on span "Add another condition" at bounding box center [416, 259] width 120 height 15
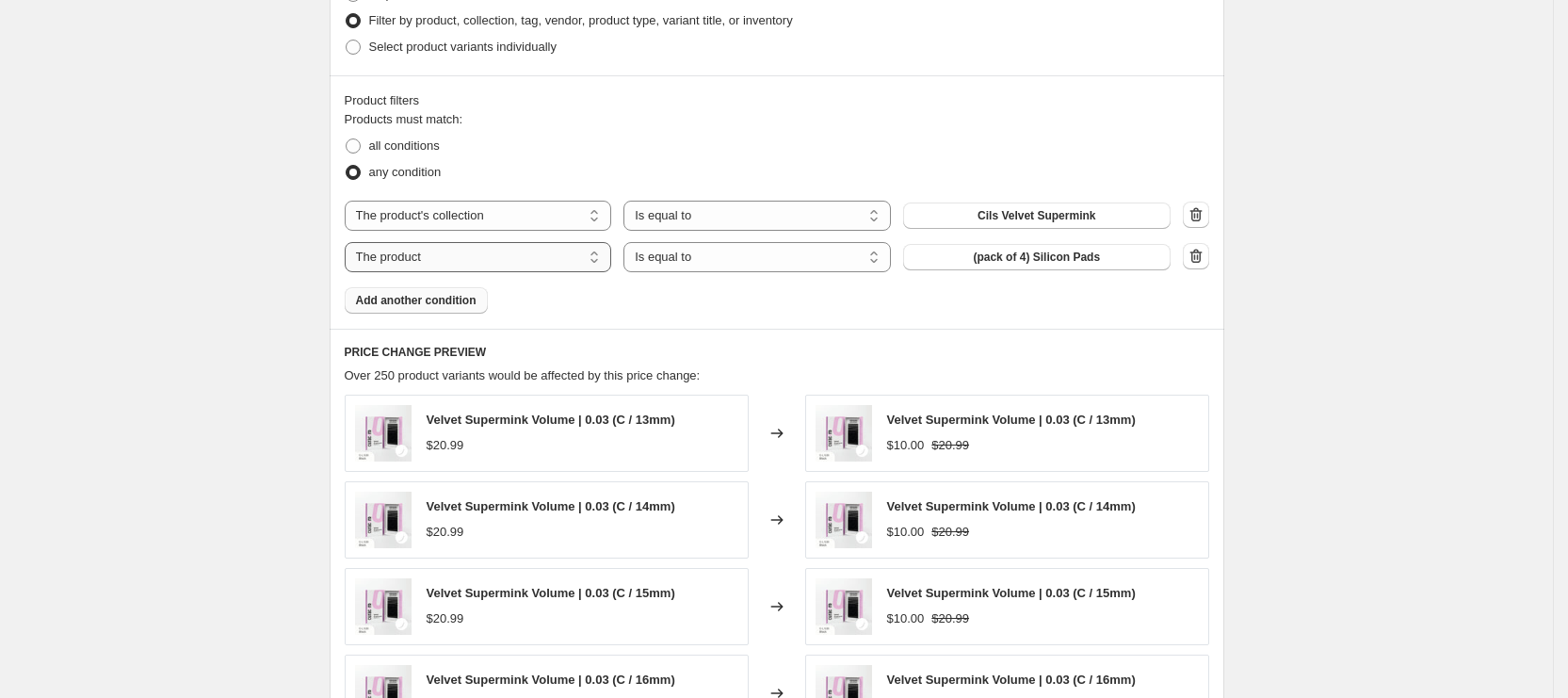
click at [460, 271] on select "The product The product's collection The product's tag The product's vendor The…" at bounding box center [479, 256] width 268 height 30
select select "title"
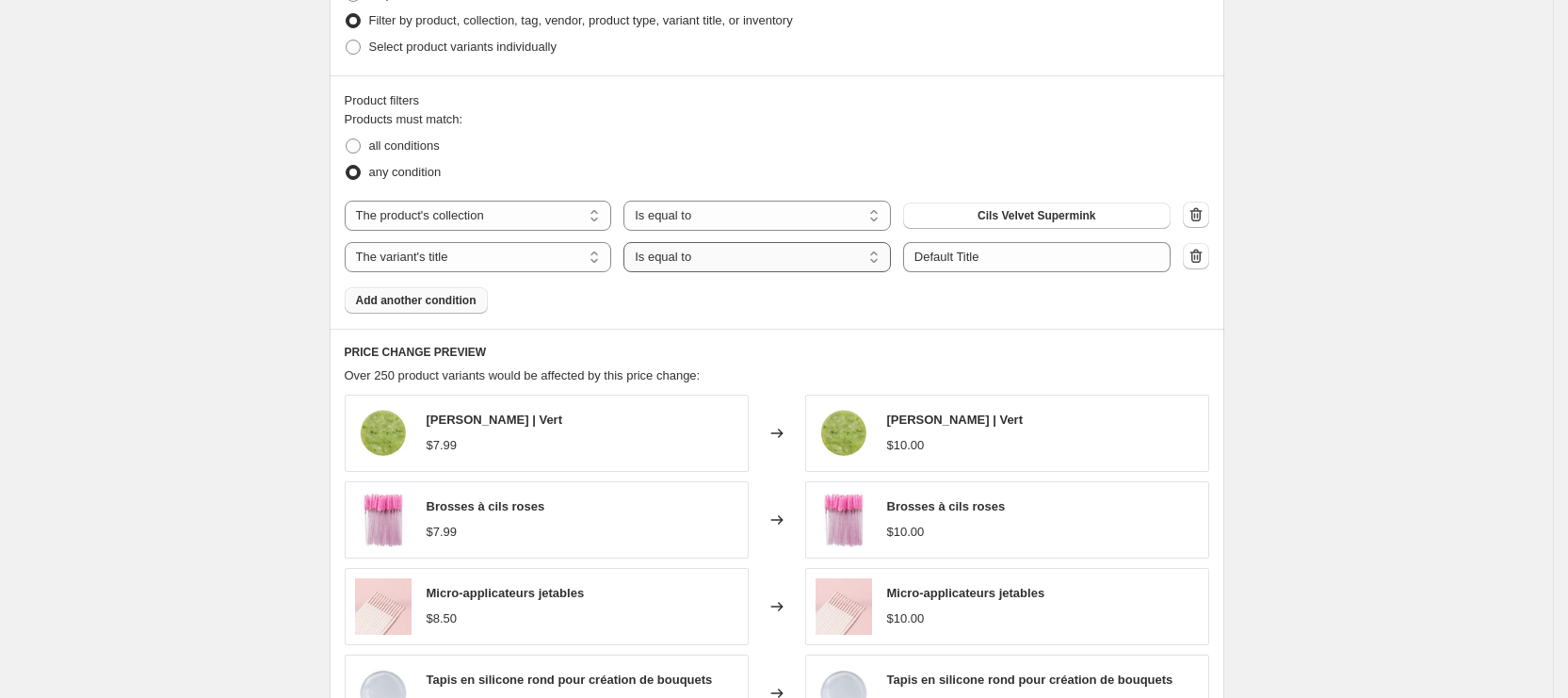
click at [746, 250] on select "Is equal to Is not equal to Contains" at bounding box center [757, 256] width 268 height 30
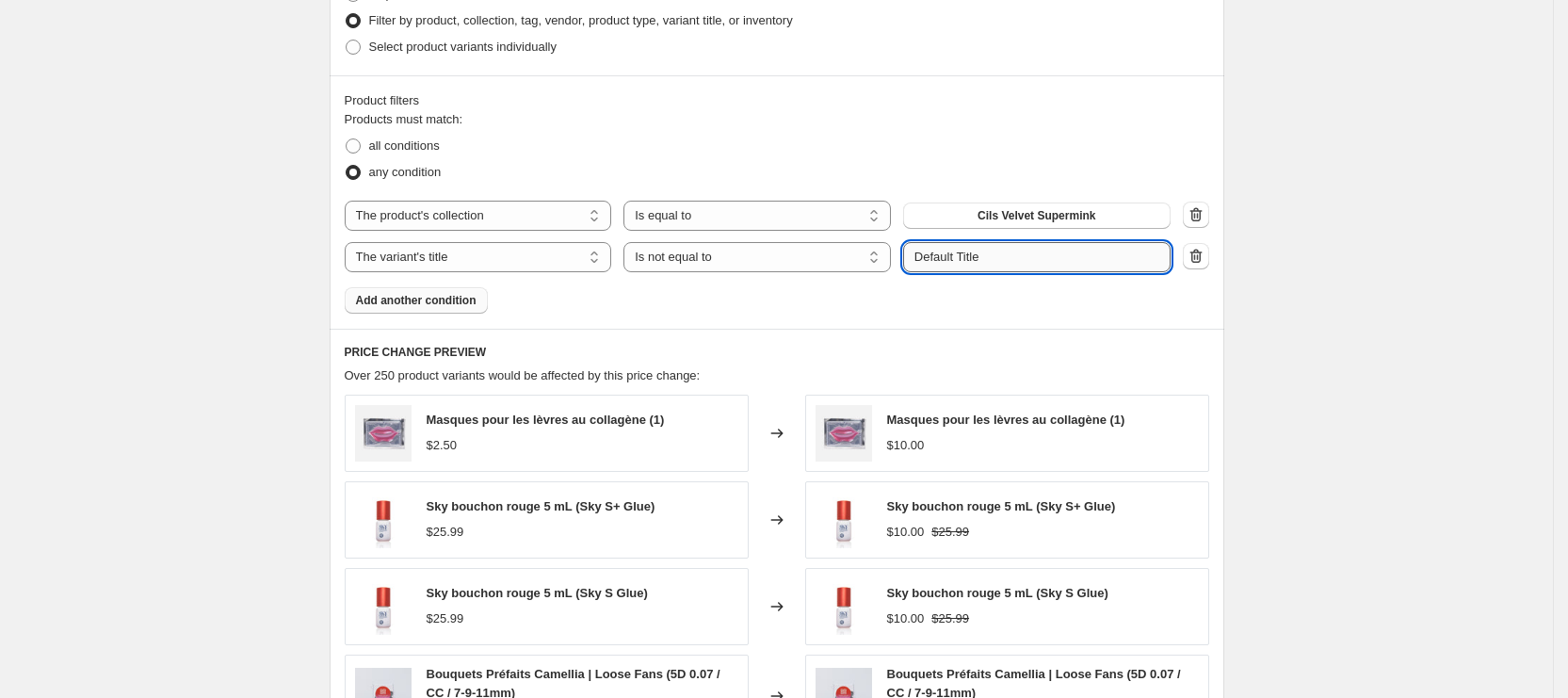
click at [980, 250] on input "Default Title" at bounding box center [1037, 256] width 268 height 30
click at [753, 268] on select "Is equal to Is not equal to Contains" at bounding box center [757, 256] width 268 height 30
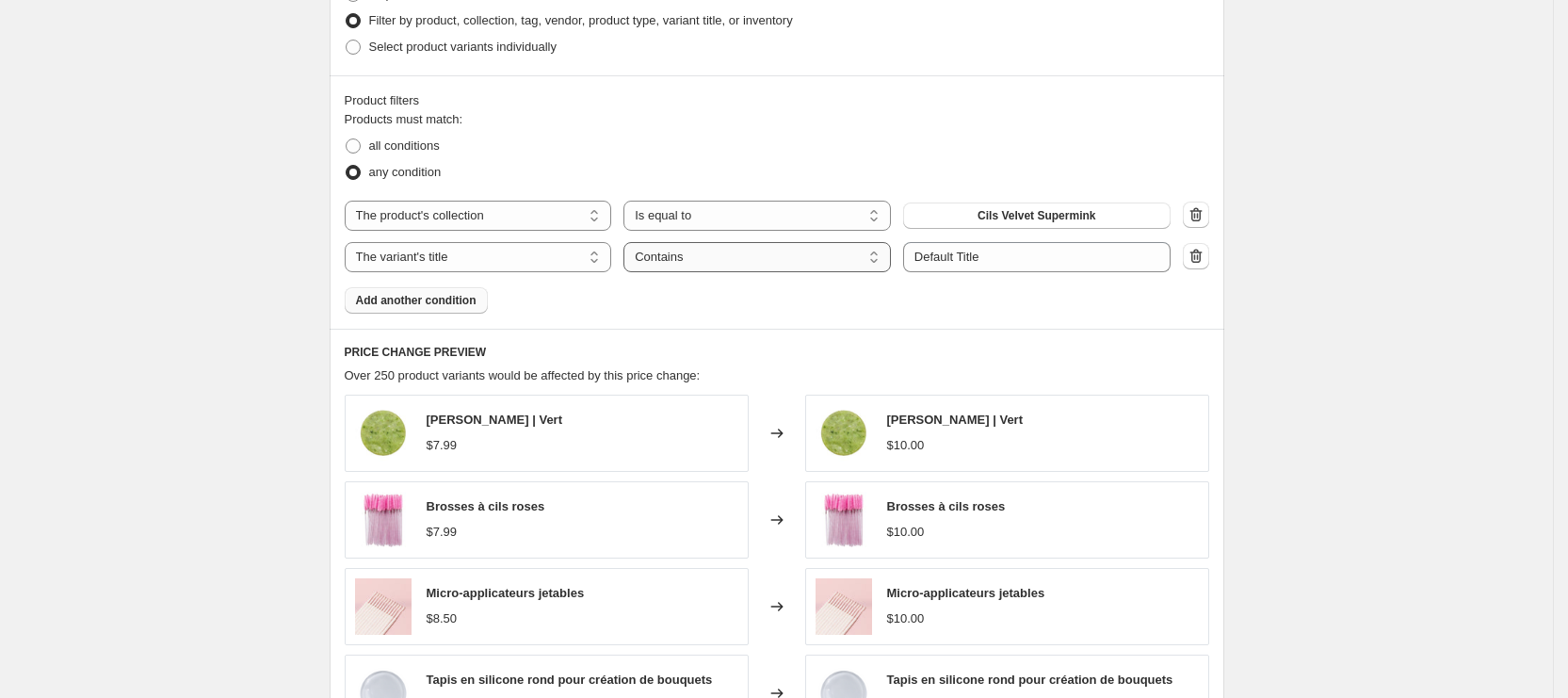
click at [736, 251] on select "Is equal to Is not equal to Contains" at bounding box center [757, 256] width 268 height 30
click at [744, 255] on select "Is equal to Is not equal to Contains" at bounding box center [757, 256] width 268 height 30
click at [790, 259] on select "Is equal to Is not equal to Contains" at bounding box center [757, 256] width 268 height 30
select select "not_equal"
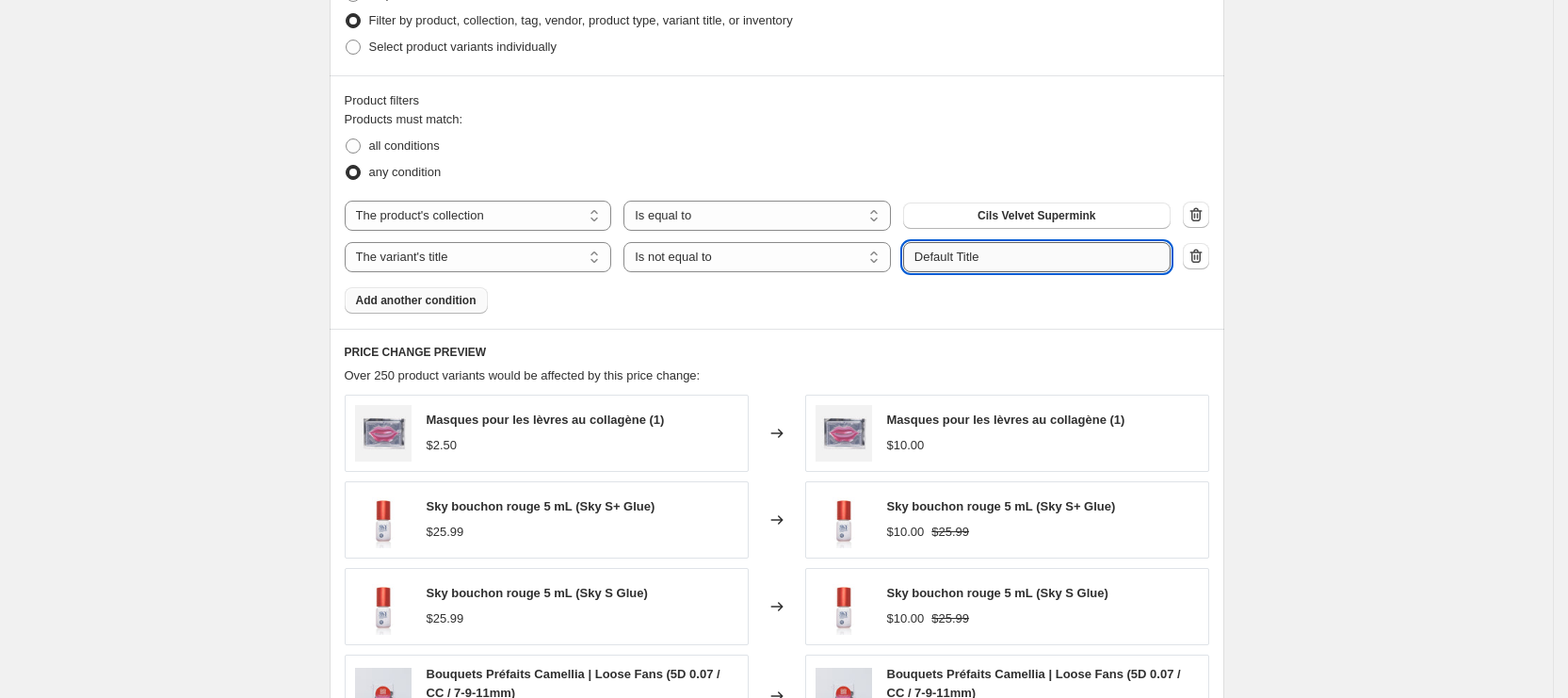
click at [1000, 253] on input "Default Title" at bounding box center [1037, 256] width 268 height 30
click at [989, 247] on input "Camellia" at bounding box center [1037, 256] width 268 height 30
type input "Camellia"
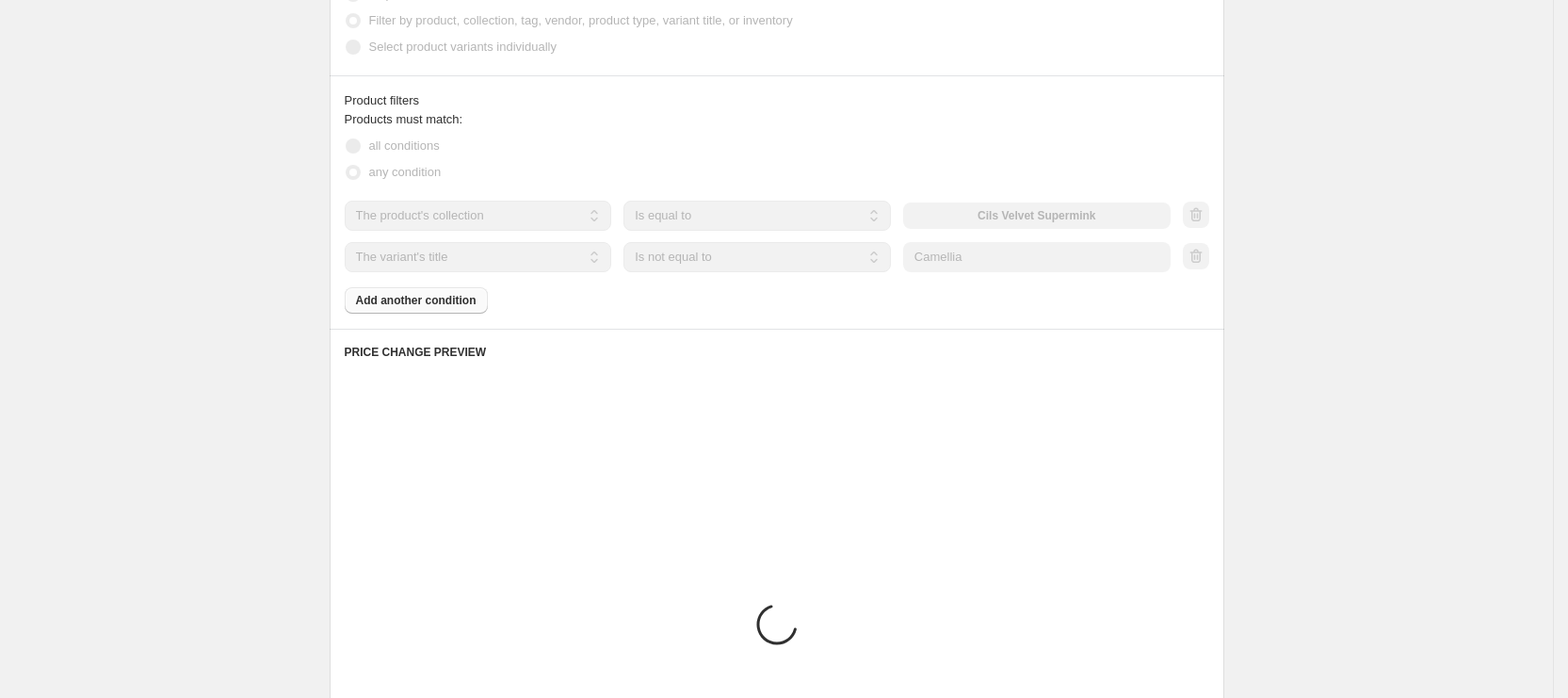
click at [1294, 375] on div "Create new price change job. This page is ready Create new price change job Dra…" at bounding box center [776, 186] width 1554 height 1960
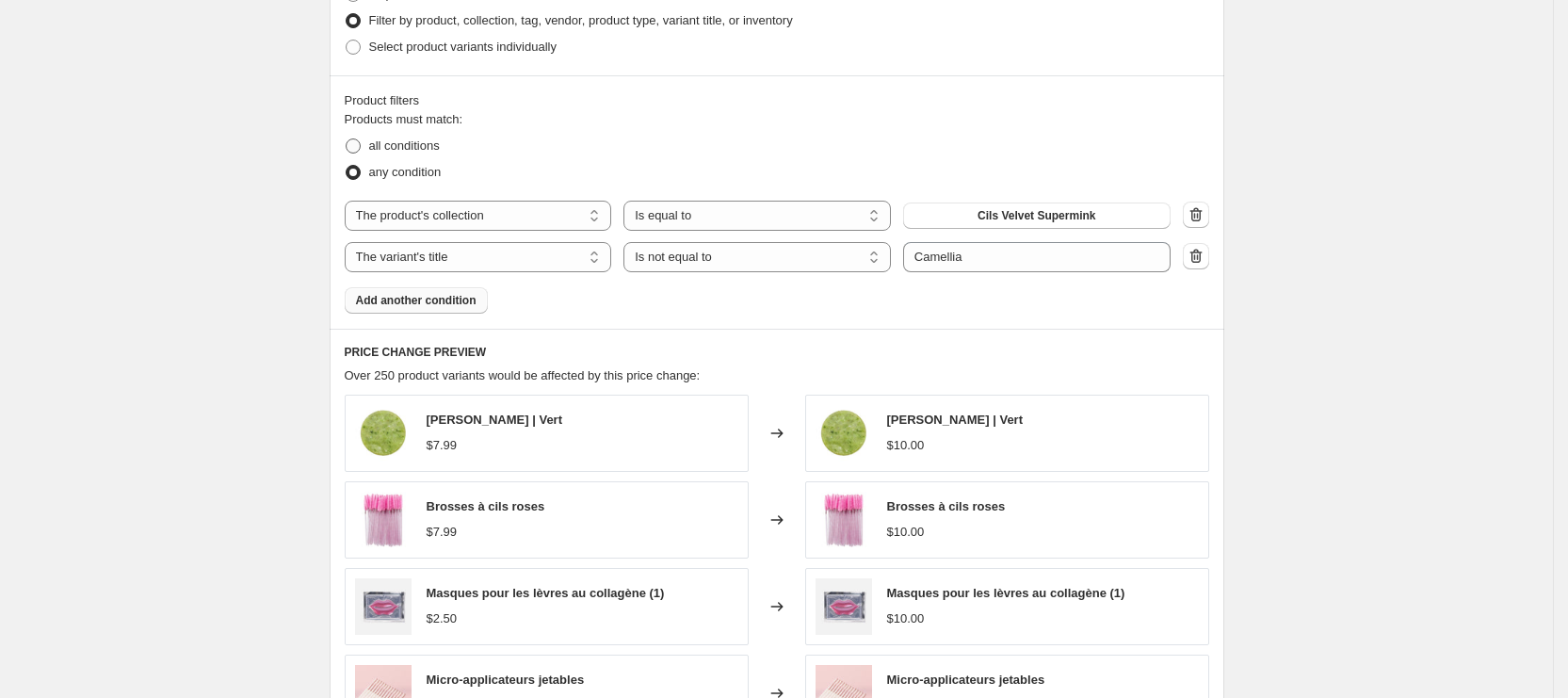
click at [439, 147] on span "all conditions" at bounding box center [404, 145] width 70 height 14
click at [347, 140] on input "all conditions" at bounding box center [346, 139] width 1 height 1
radio input "true"
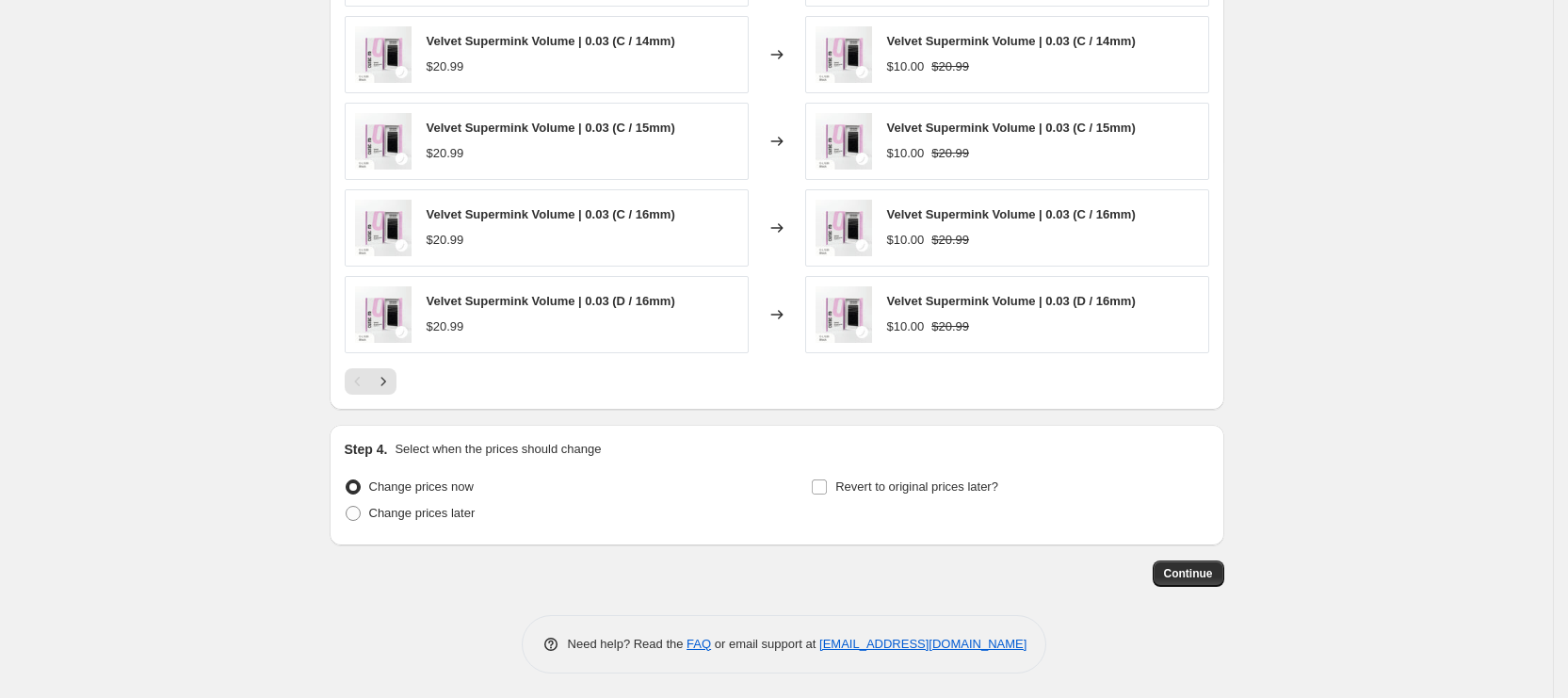
scroll to position [694, 0]
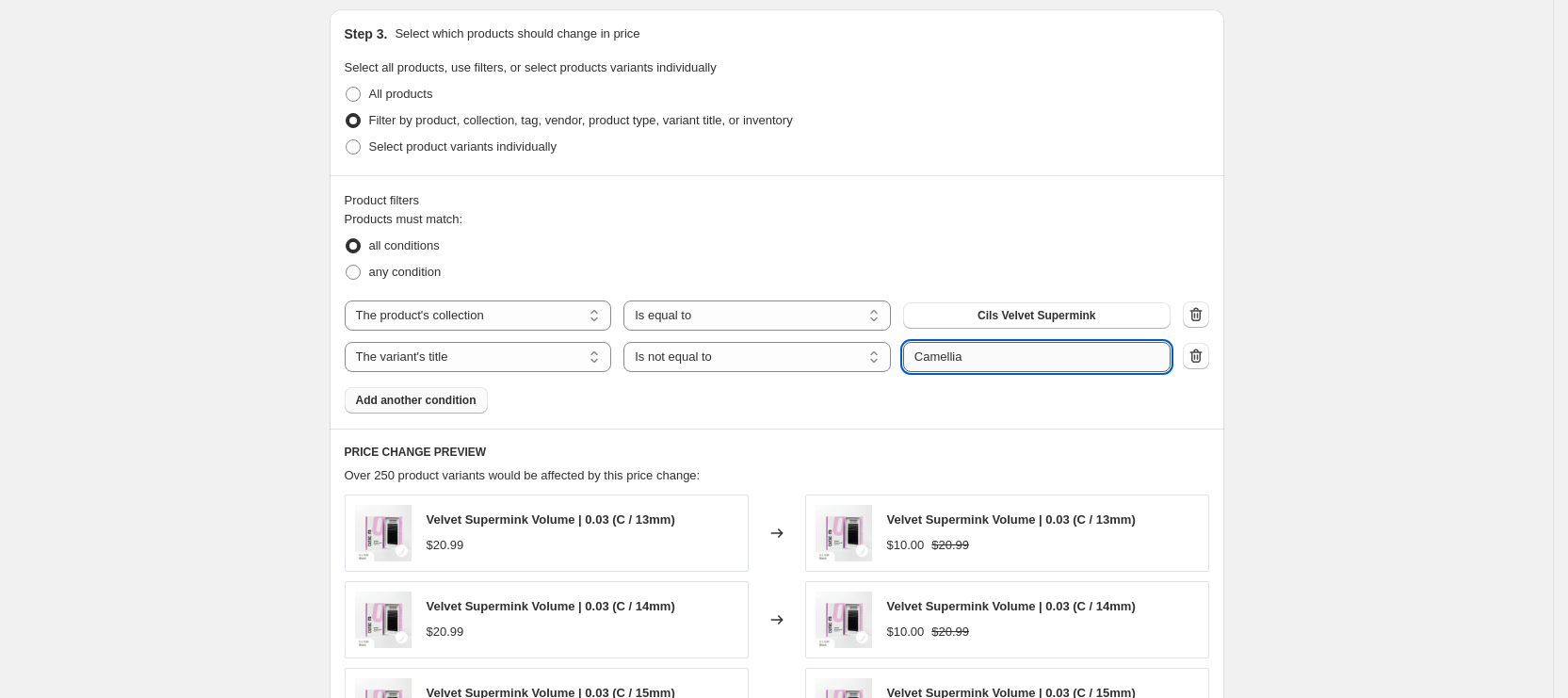
click at [958, 349] on input "Camellia" at bounding box center [1037, 356] width 268 height 30
click at [1011, 357] on input "Camellia" at bounding box center [1037, 356] width 268 height 30
click at [432, 354] on select "The product The product's collection The product's tag The product's vendor The…" at bounding box center [479, 356] width 268 height 30
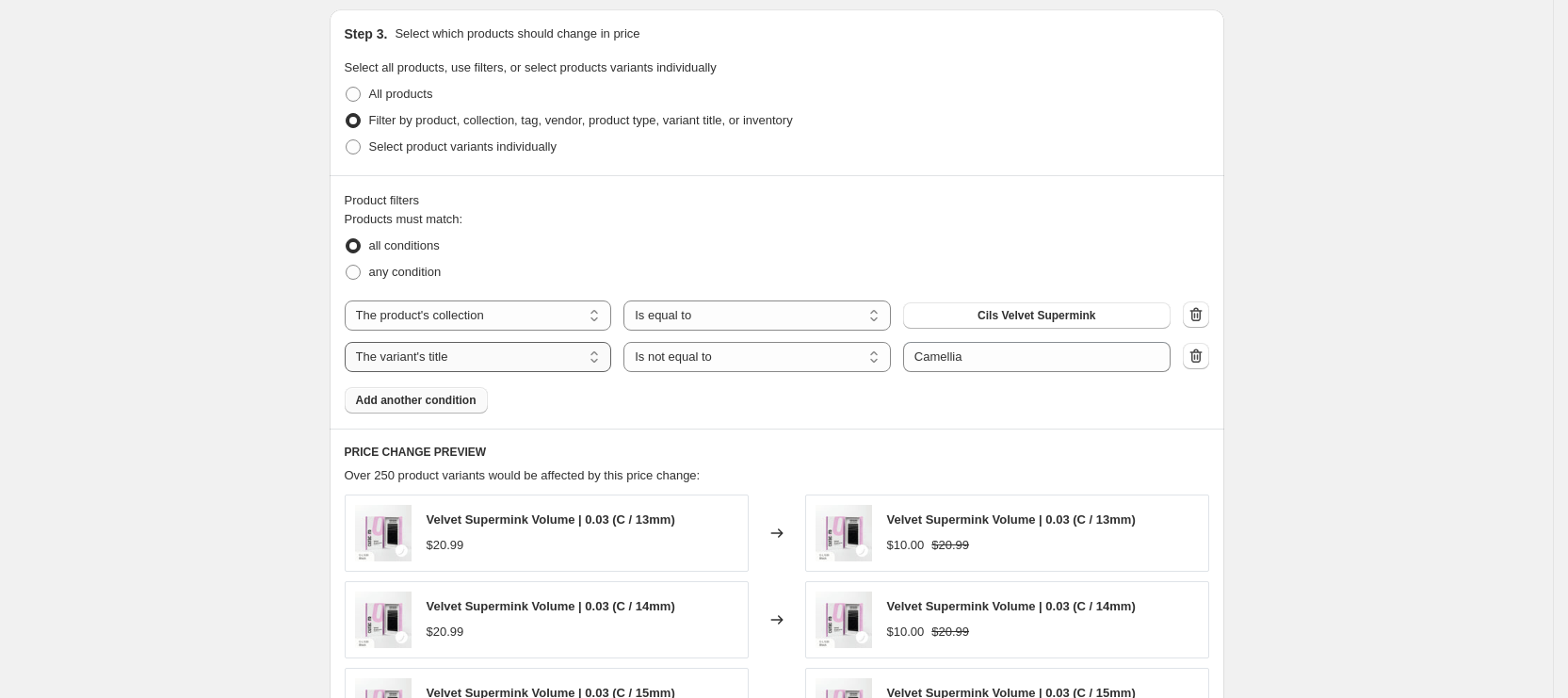
select select "product"
click at [625, 366] on div "The product The product's collection The product's tag The product's vendor The…" at bounding box center [758, 356] width 826 height 30
click at [674, 354] on select "Is equal to Is not equal to" at bounding box center [757, 356] width 268 height 30
click at [630, 342] on select "Is equal to Is not equal to" at bounding box center [757, 356] width 268 height 30
click at [998, 369] on button "(pack of 4) Silicon Pads" at bounding box center [1037, 356] width 268 height 26
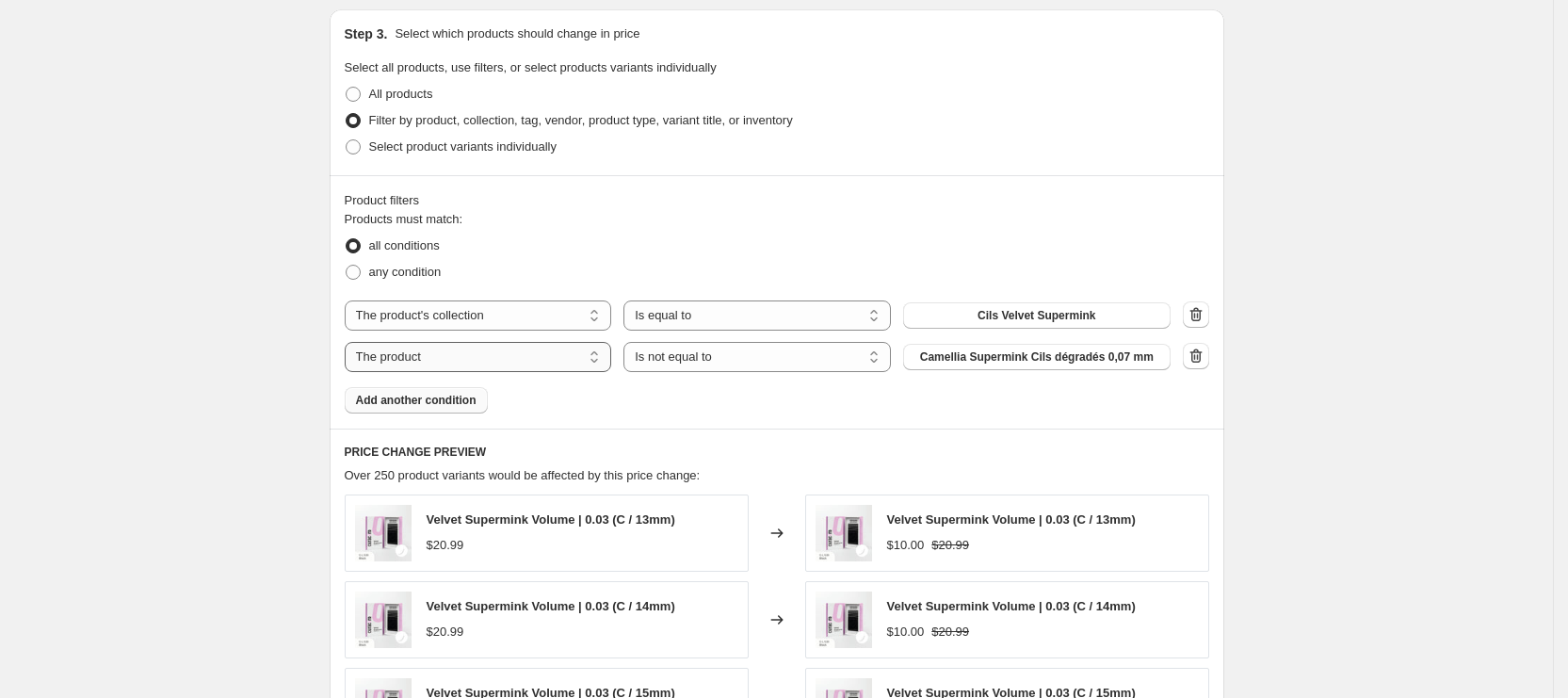
click at [560, 368] on select "The product The product's collection The product's tag The product's vendor The…" at bounding box center [479, 356] width 268 height 30
click at [175, 399] on div "Create new price change job. This page is ready Create new price change job Dra…" at bounding box center [776, 286] width 1554 height 1960
click at [459, 401] on span "Add another condition" at bounding box center [416, 401] width 120 height 15
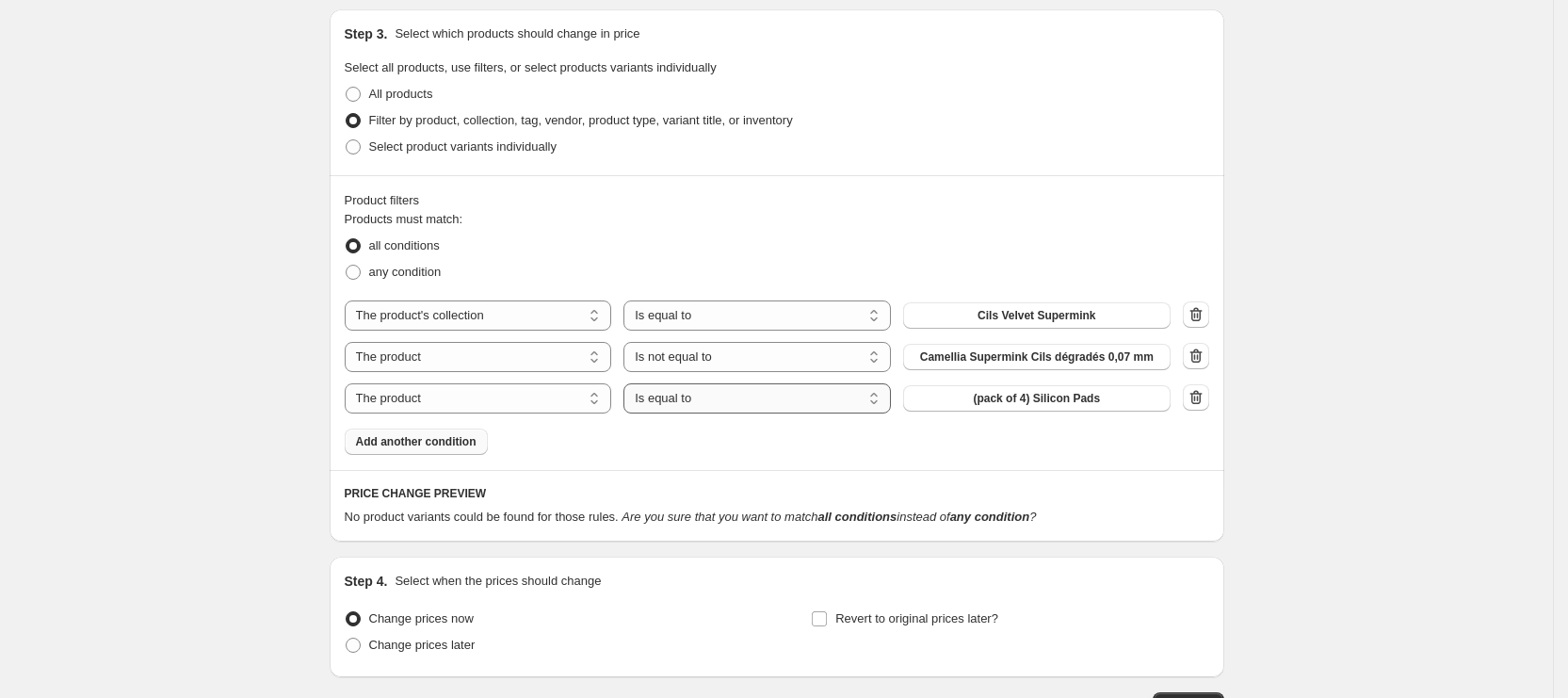
click at [729, 390] on select "Is equal to Is not equal to" at bounding box center [757, 398] width 268 height 30
select select "not_equal"
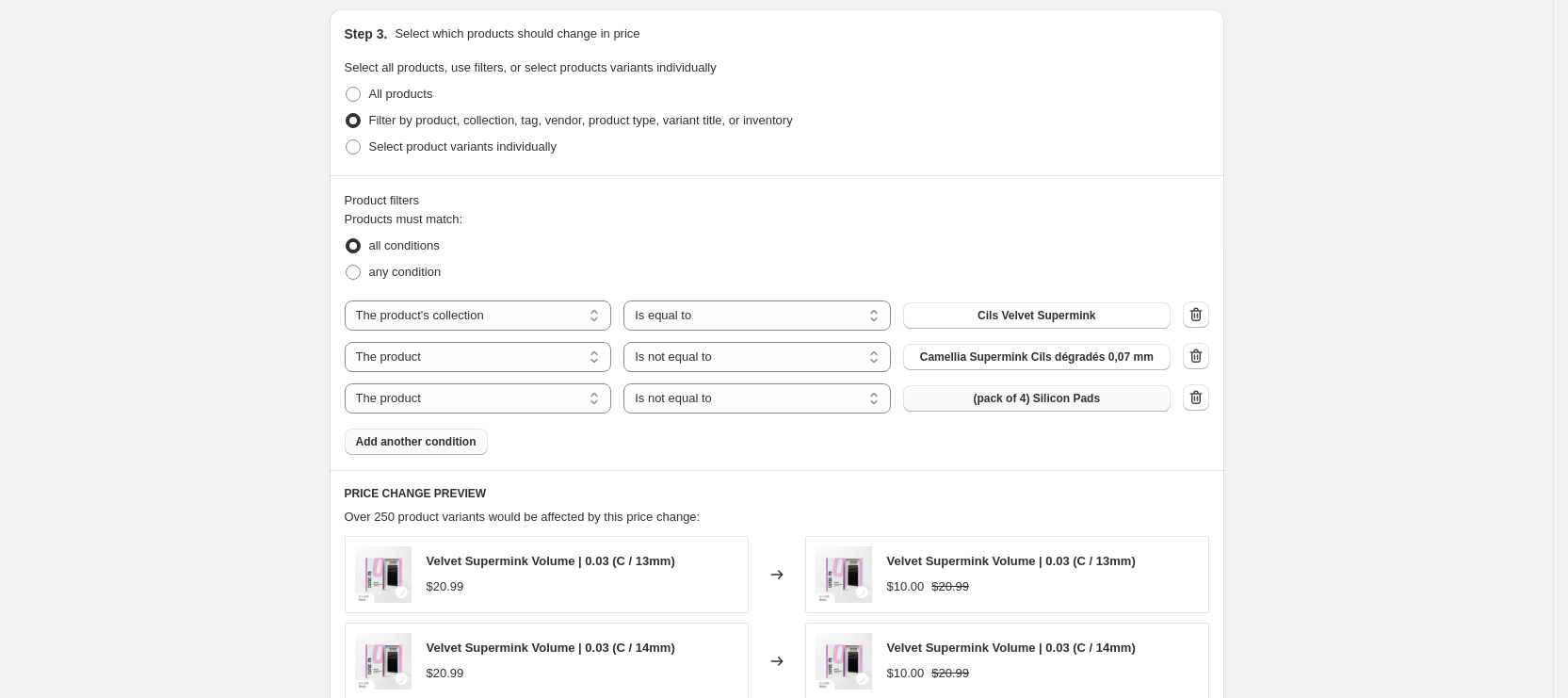
click at [1010, 398] on span "(pack of 4) Silicon Pads" at bounding box center [1036, 399] width 127 height 15
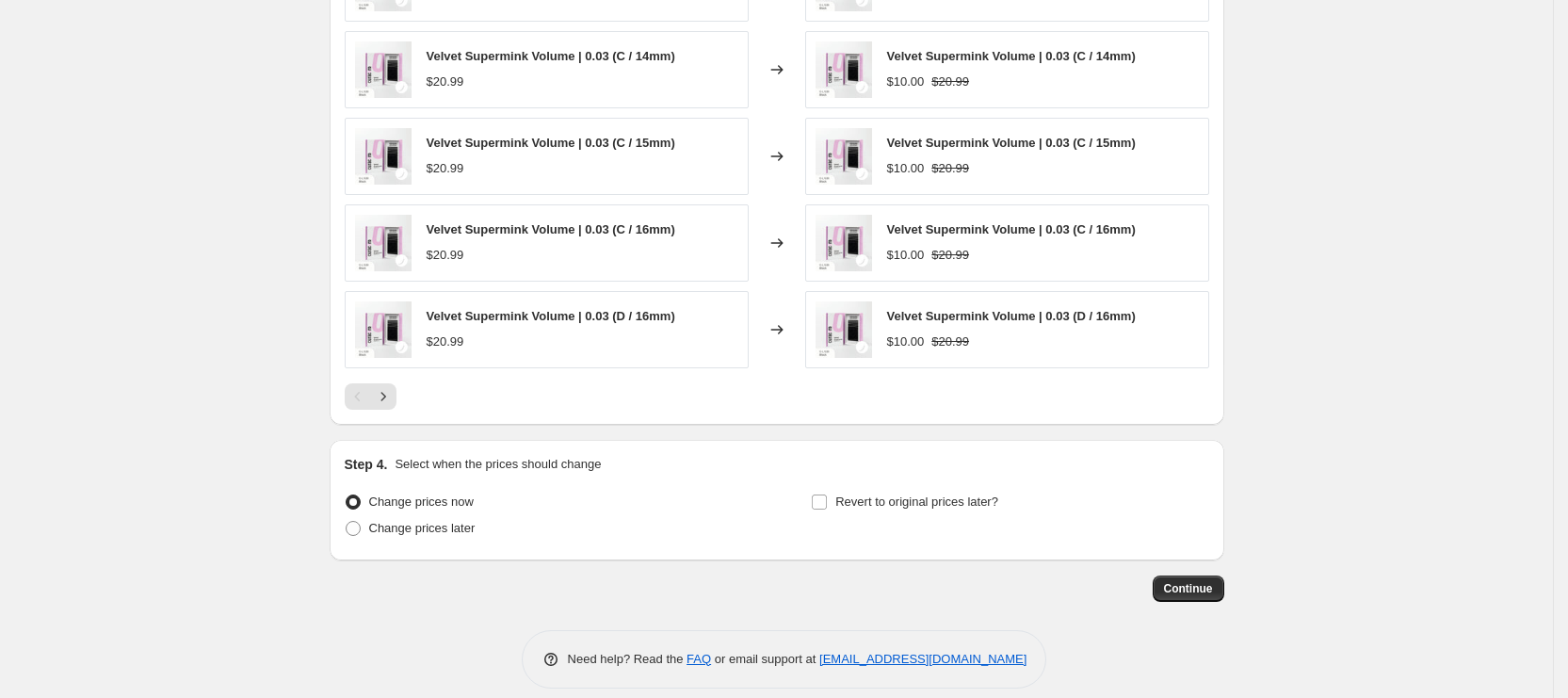
scroll to position [1310, 0]
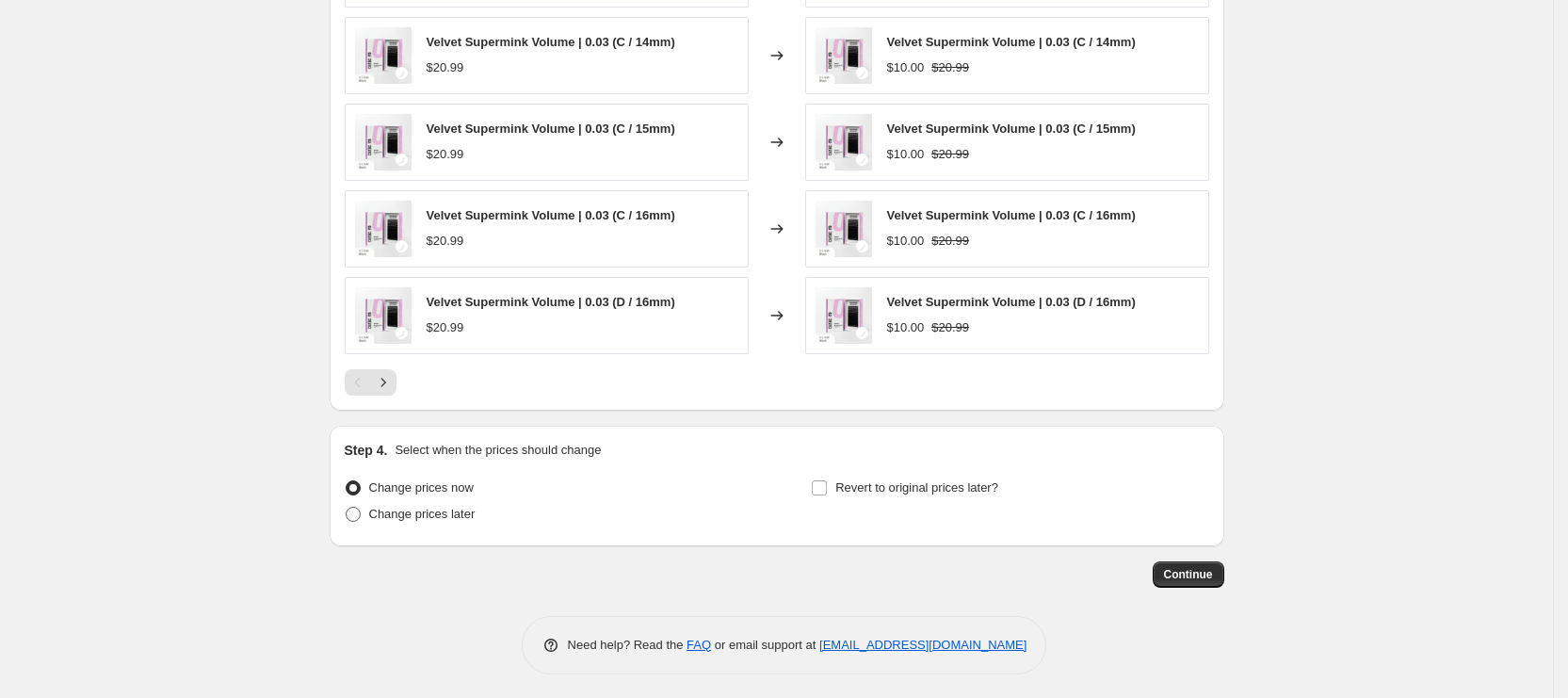
click at [425, 519] on span "Change prices later" at bounding box center [422, 514] width 107 height 19
click at [347, 507] on input "Change prices later" at bounding box center [346, 506] width 1 height 1
radio input "true"
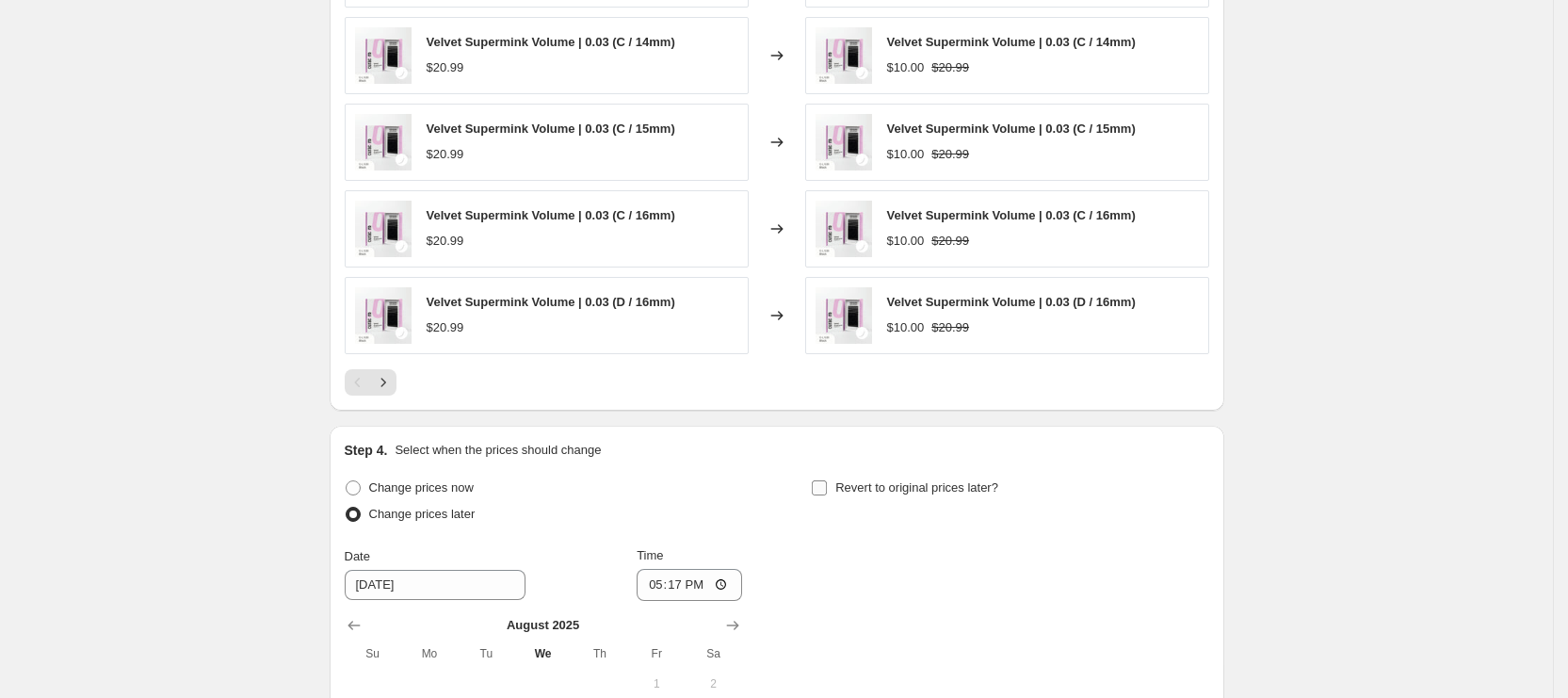
click at [826, 480] on input "Revert to original prices later?" at bounding box center [820, 488] width 15 height 15
checkbox input "true"
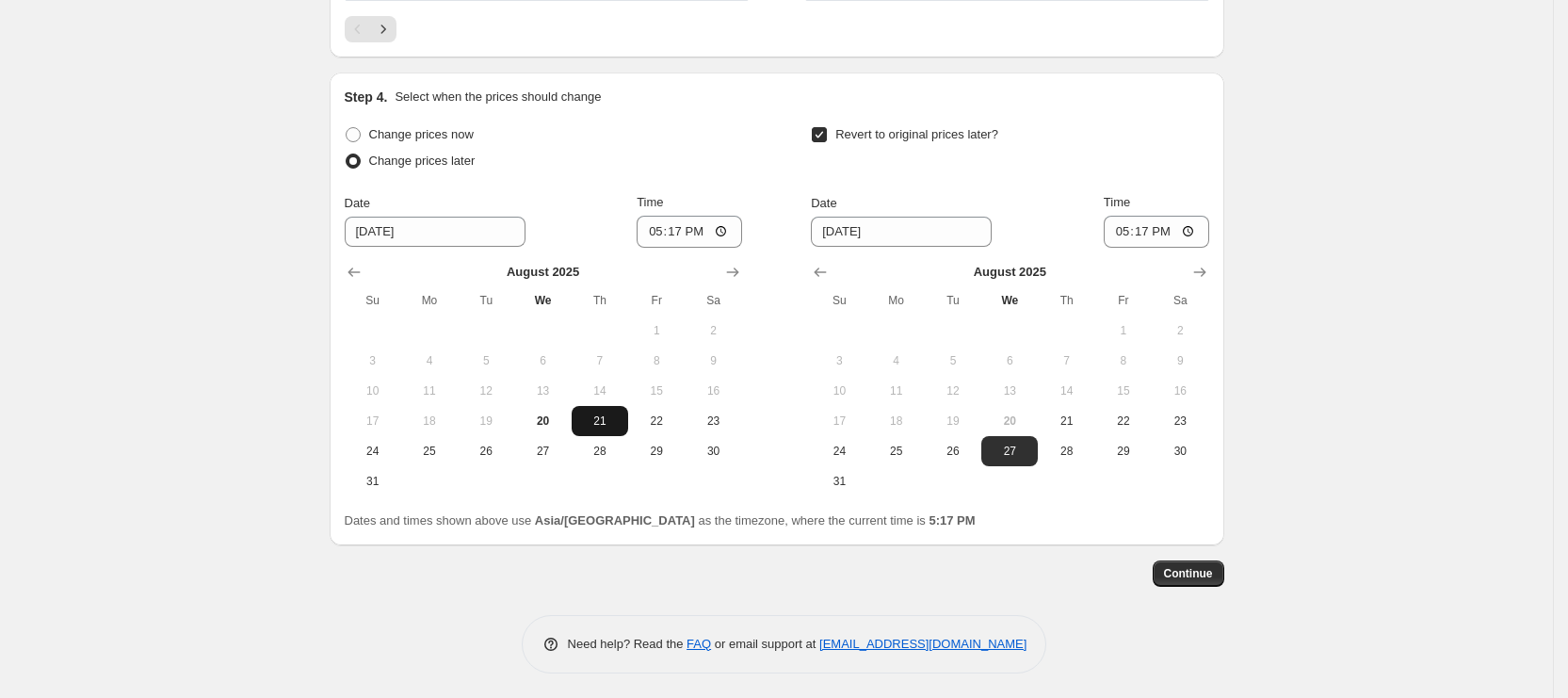
click at [602, 419] on span "21" at bounding box center [600, 421] width 41 height 15
click at [666, 233] on input "17:17" at bounding box center [690, 231] width 106 height 32
type input "10:45"
click at [866, 223] on input "[DATE]" at bounding box center [902, 231] width 181 height 30
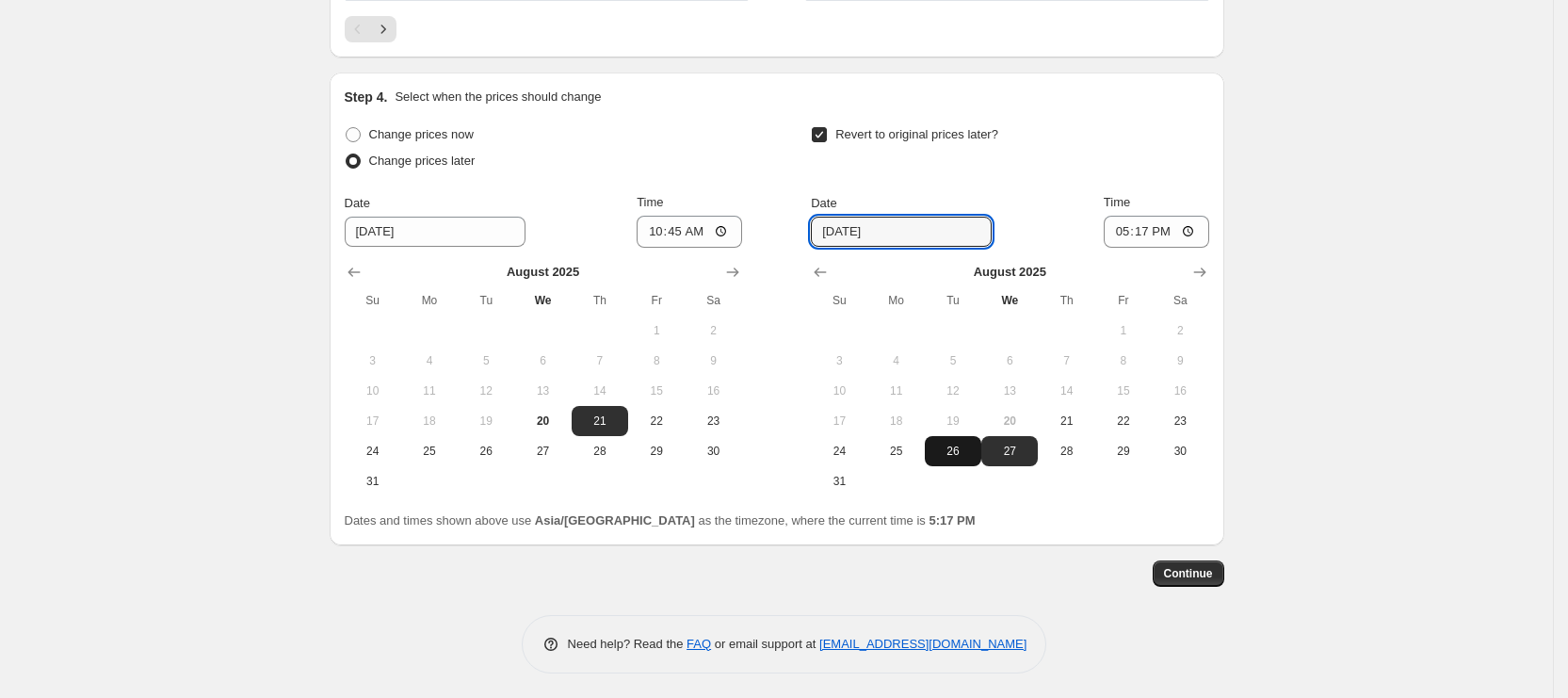
click at [947, 446] on span "26" at bounding box center [953, 452] width 41 height 15
type input "[DATE]"
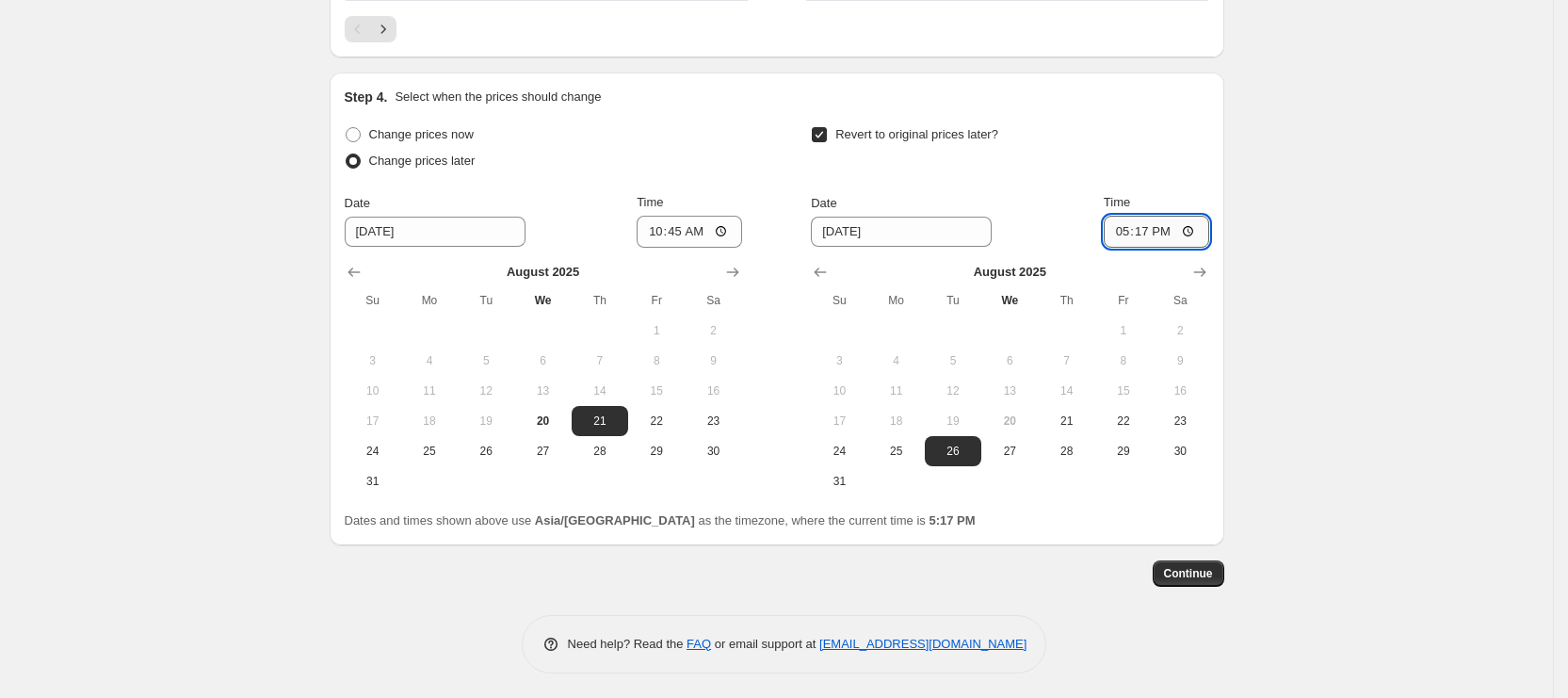
click at [1123, 235] on input "17:17" at bounding box center [1157, 231] width 106 height 32
type input "14:00"
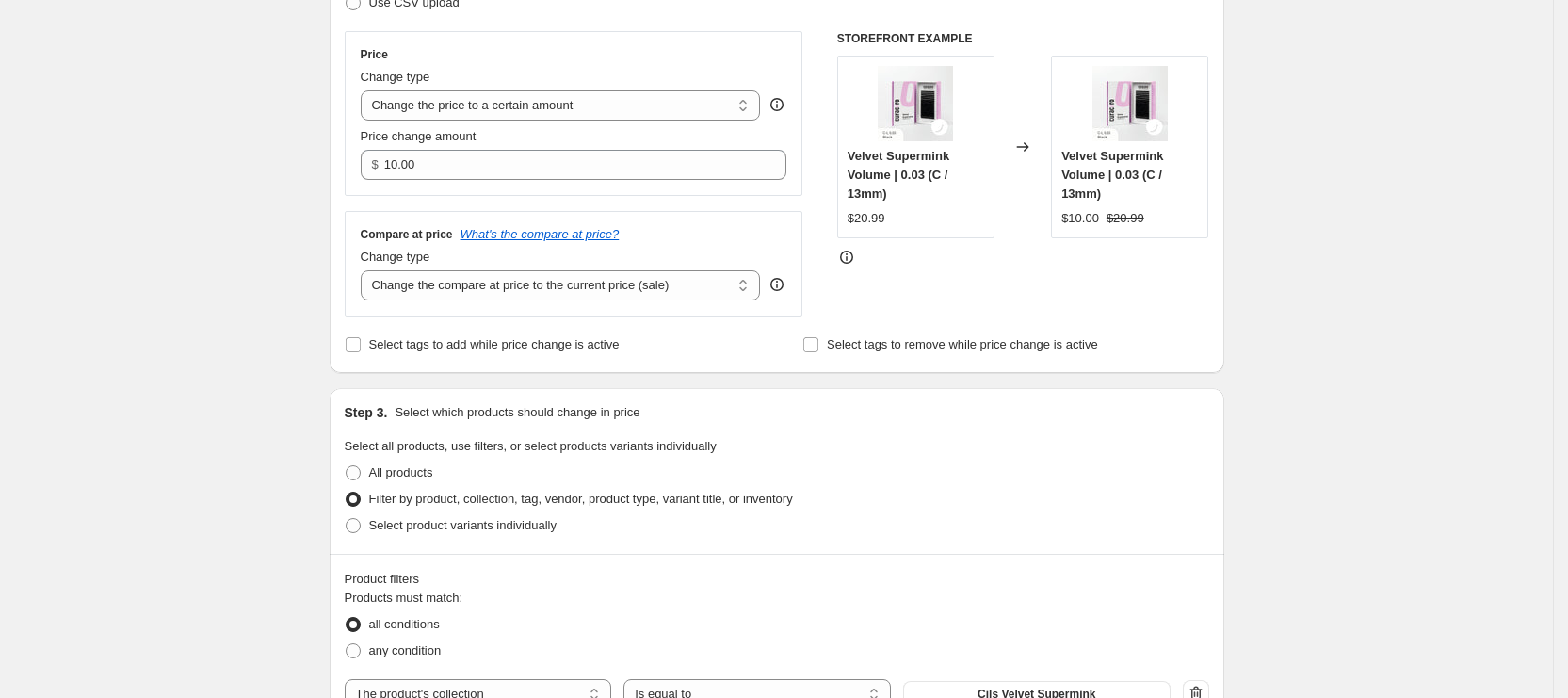
scroll to position [282, 0]
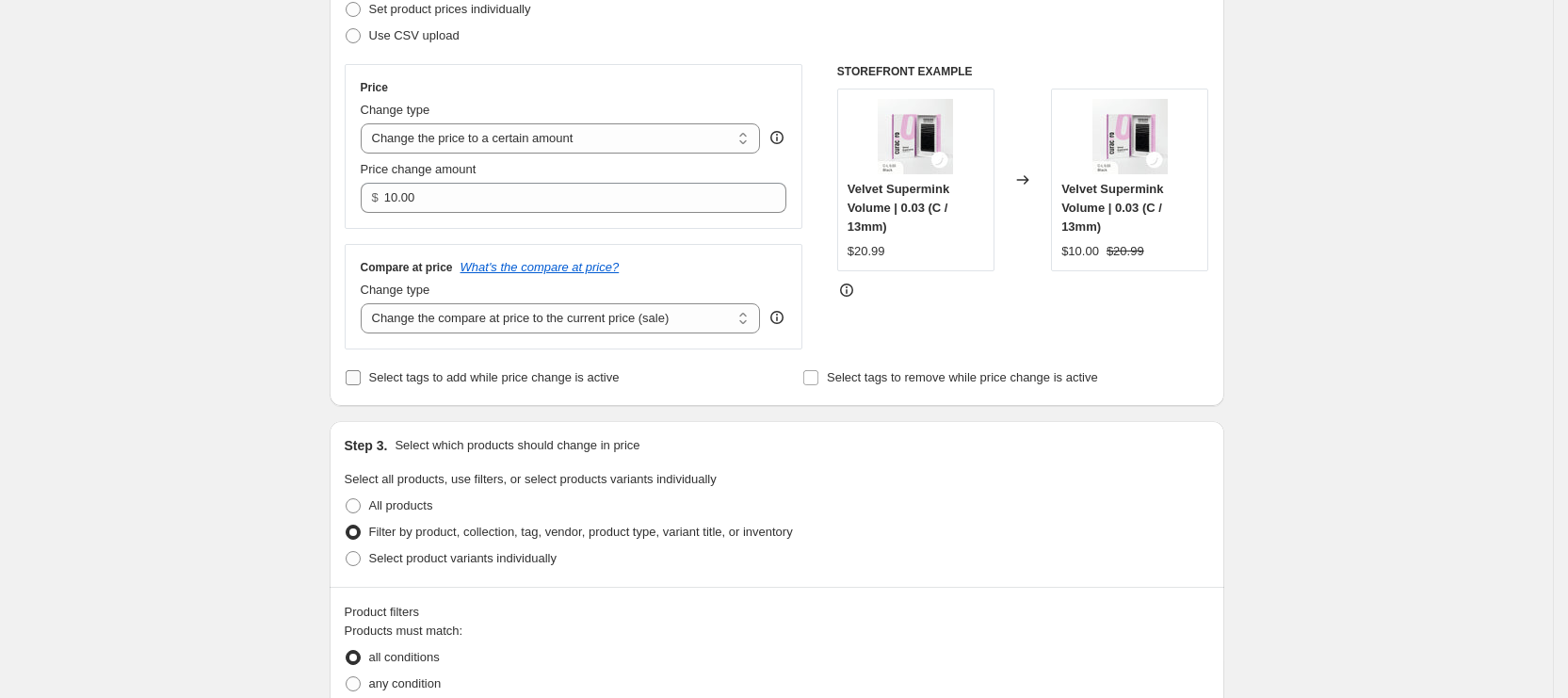
click at [535, 379] on span "Select tags to add while price change is active" at bounding box center [494, 376] width 250 height 14
click at [361, 379] on input "Select tags to add while price change is active" at bounding box center [353, 377] width 15 height 15
checkbox input "true"
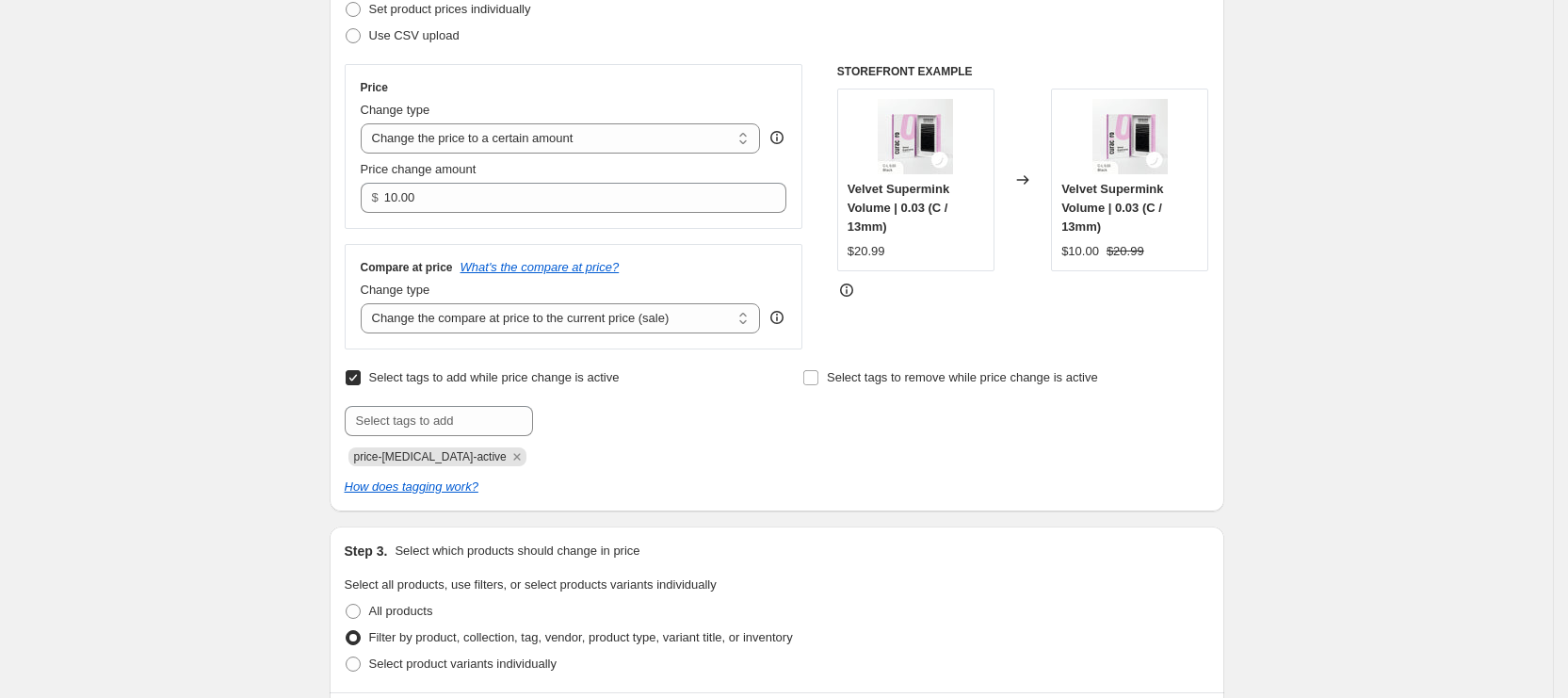
click at [569, 153] on div "Price Change type Change the price to a certain amount Change the price by a ce…" at bounding box center [574, 146] width 427 height 133
click at [582, 136] on select "Change the price to a certain amount Change the price by a certain amount Chang…" at bounding box center [562, 138] width 401 height 30
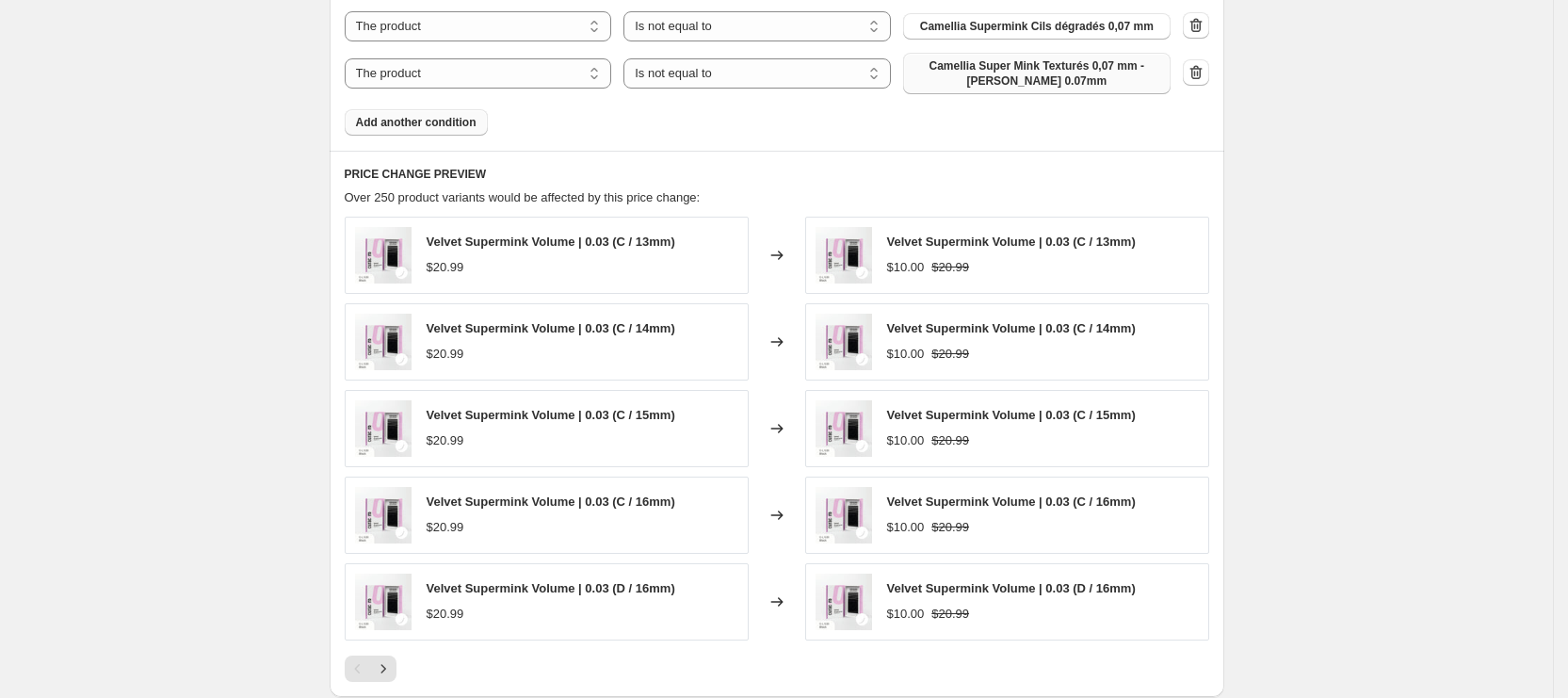
scroll to position [1769, 0]
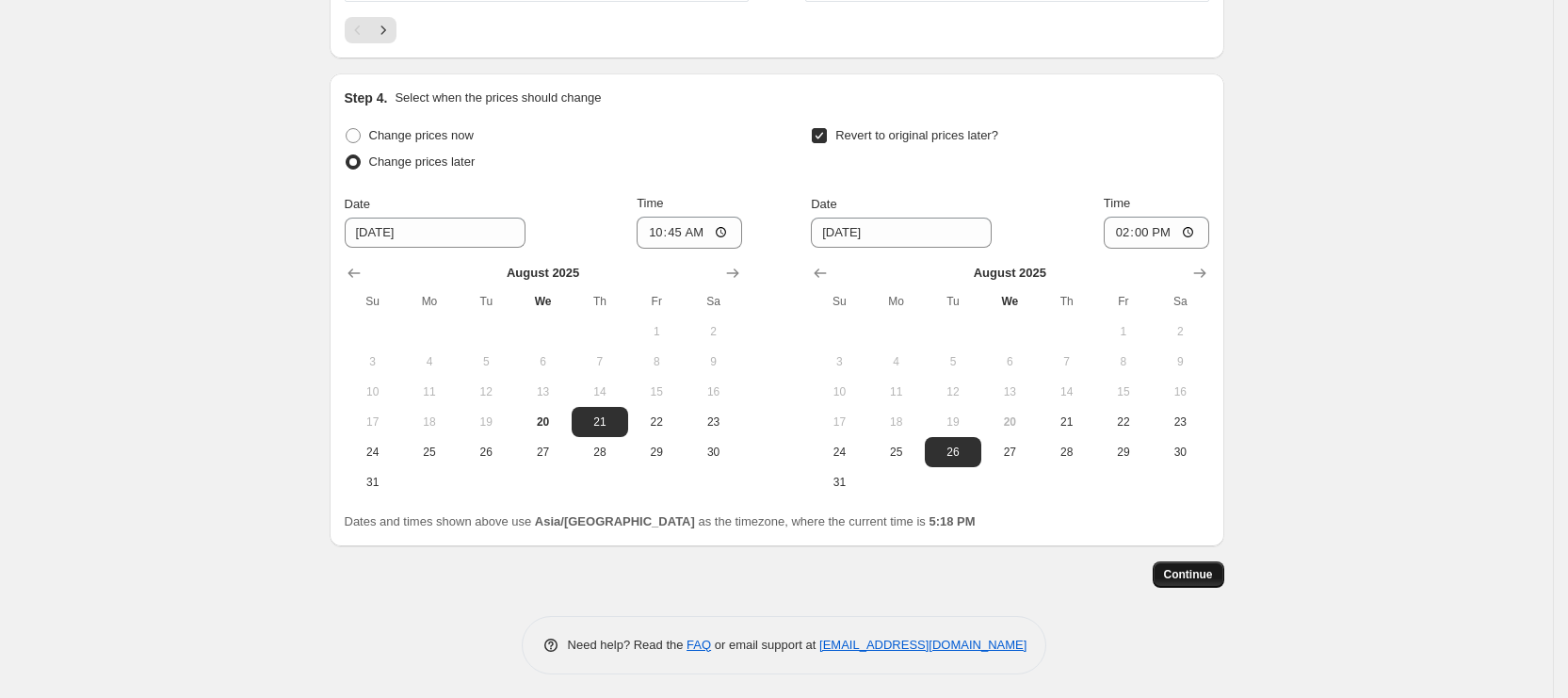
click at [1210, 570] on span "Continue" at bounding box center [1189, 575] width 49 height 15
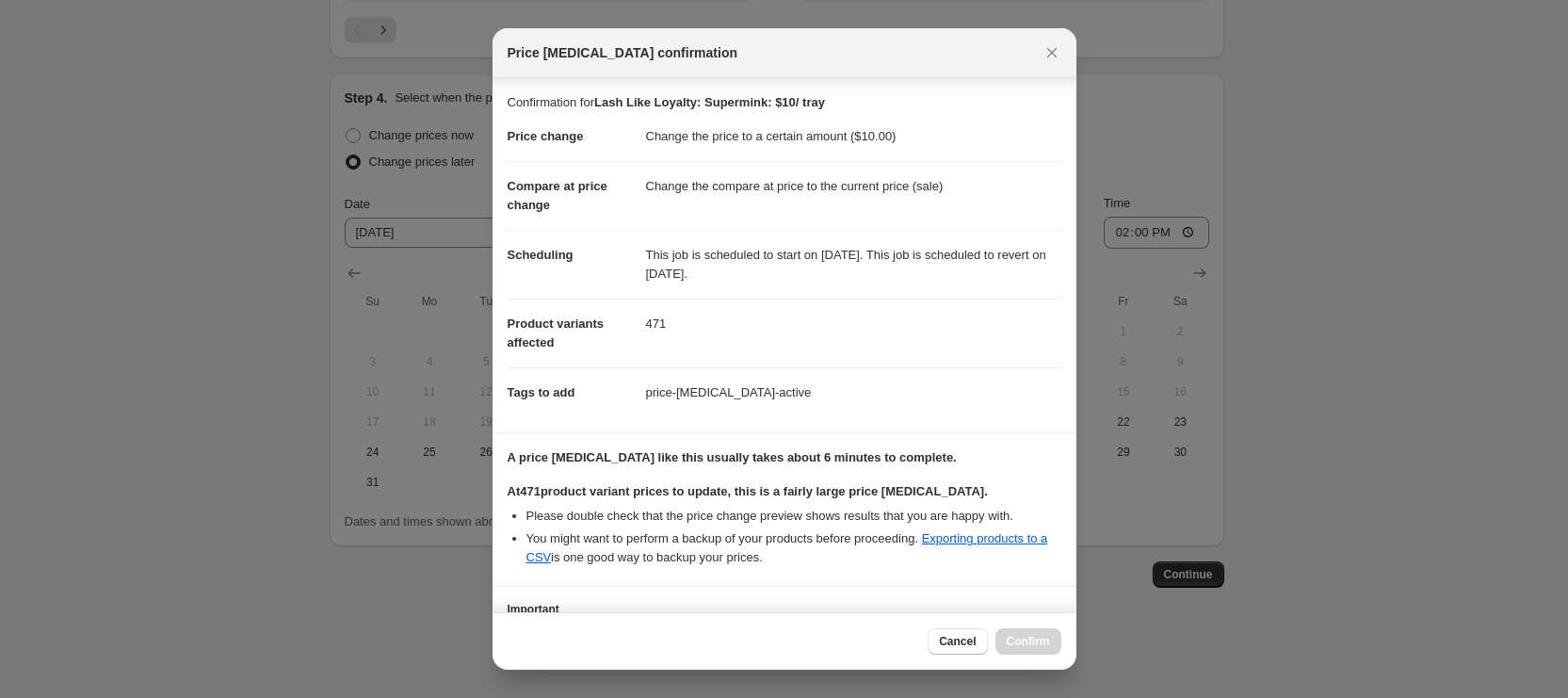
scroll to position [126, 0]
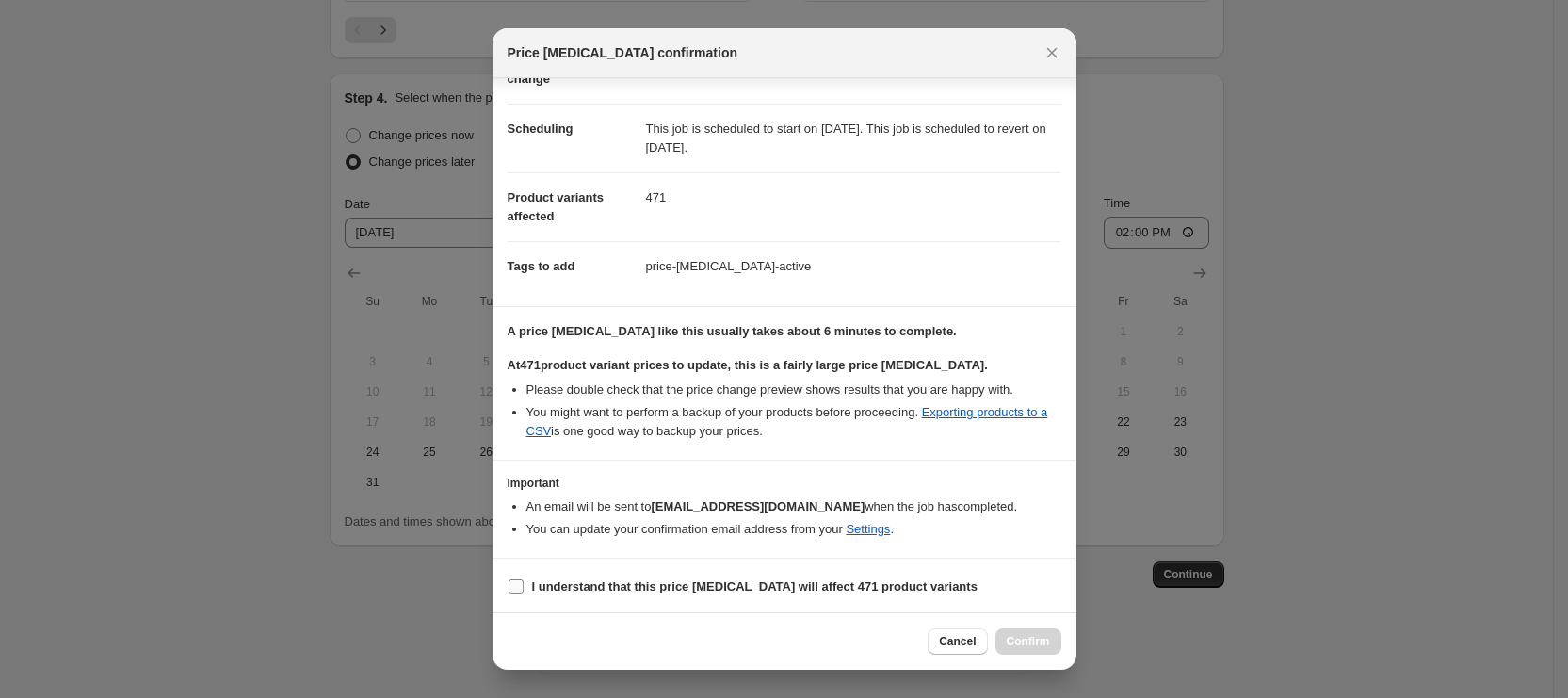
click at [640, 583] on b "I understand that this price change job will affect 471 product variants" at bounding box center [755, 586] width 446 height 14
click at [524, 583] on input "I understand that this price change job will affect 471 product variants" at bounding box center [516, 587] width 15 height 15
checkbox input "true"
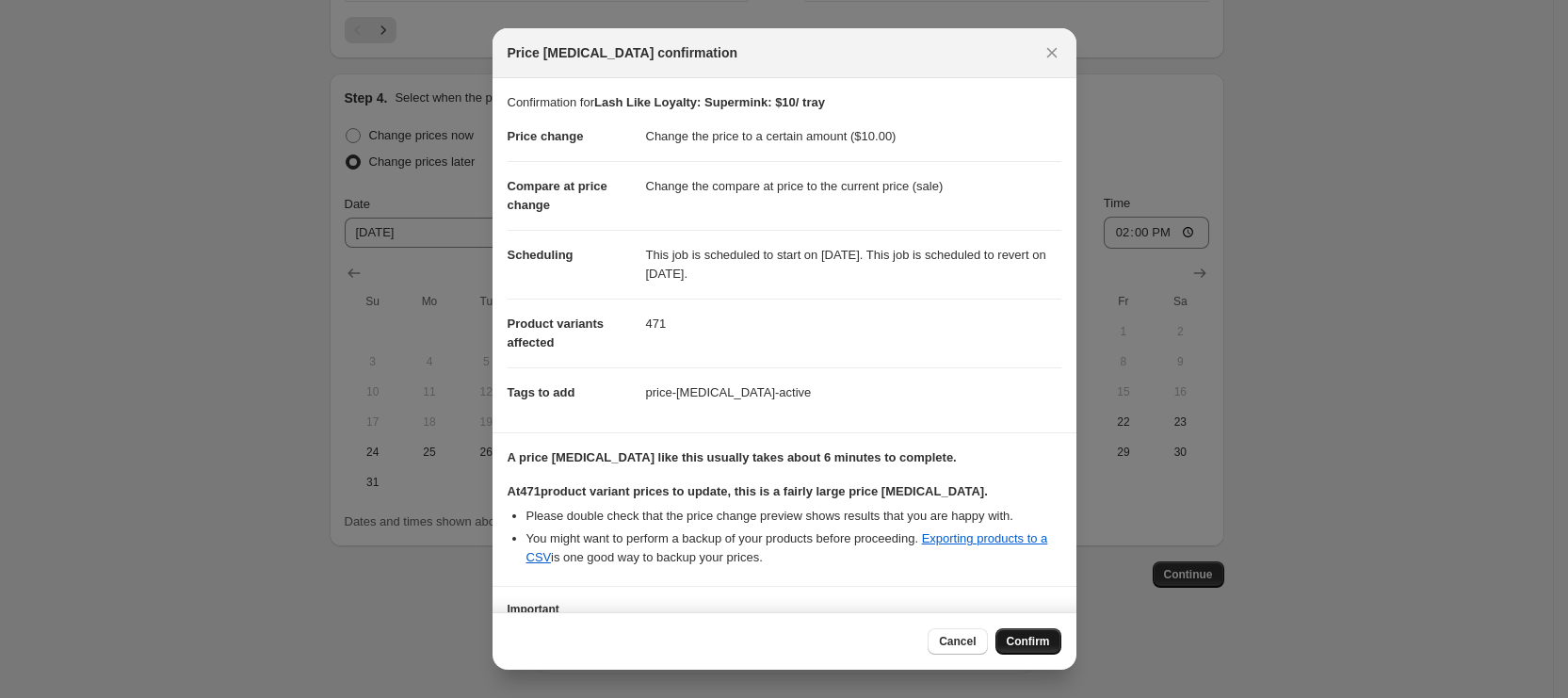
click at [1026, 640] on span "Confirm" at bounding box center [1029, 641] width 43 height 15
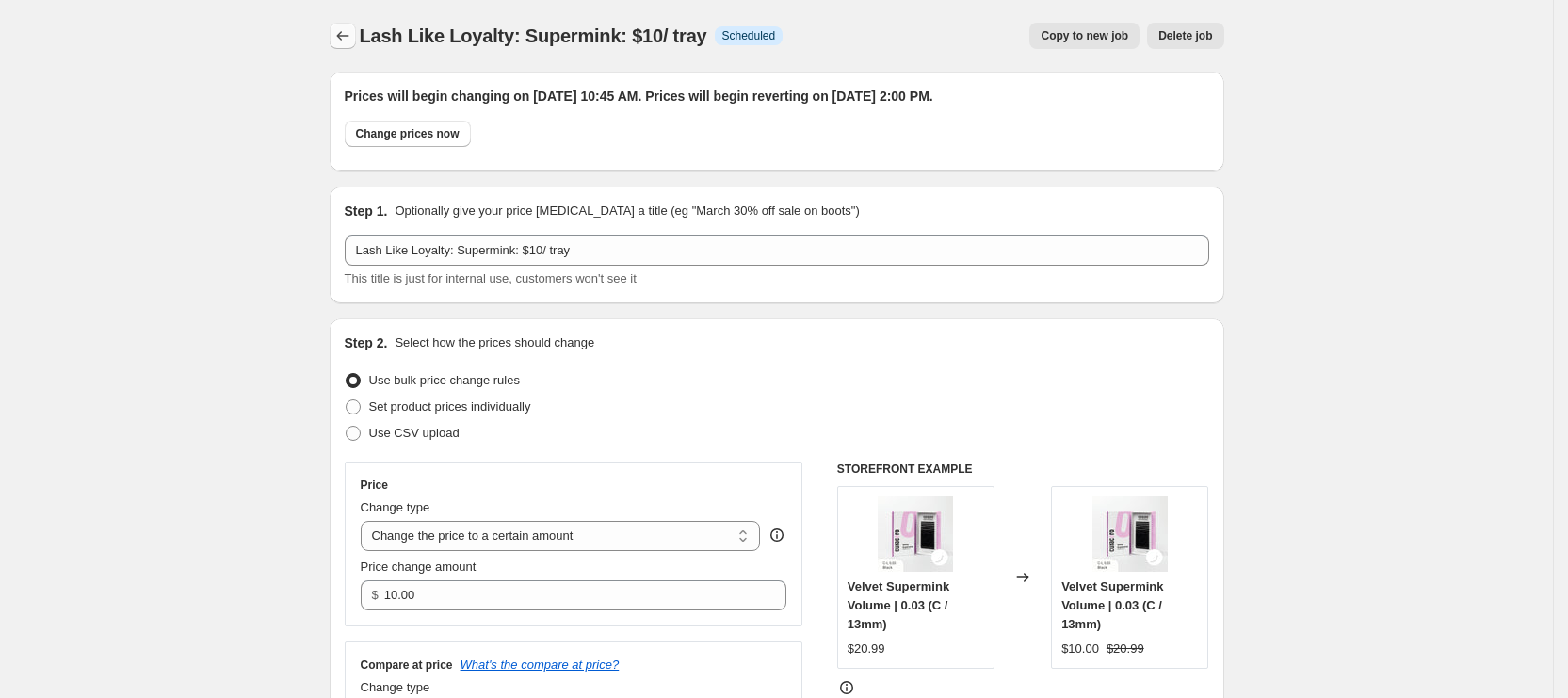
click at [342, 39] on icon "Price change jobs" at bounding box center [343, 36] width 19 height 19
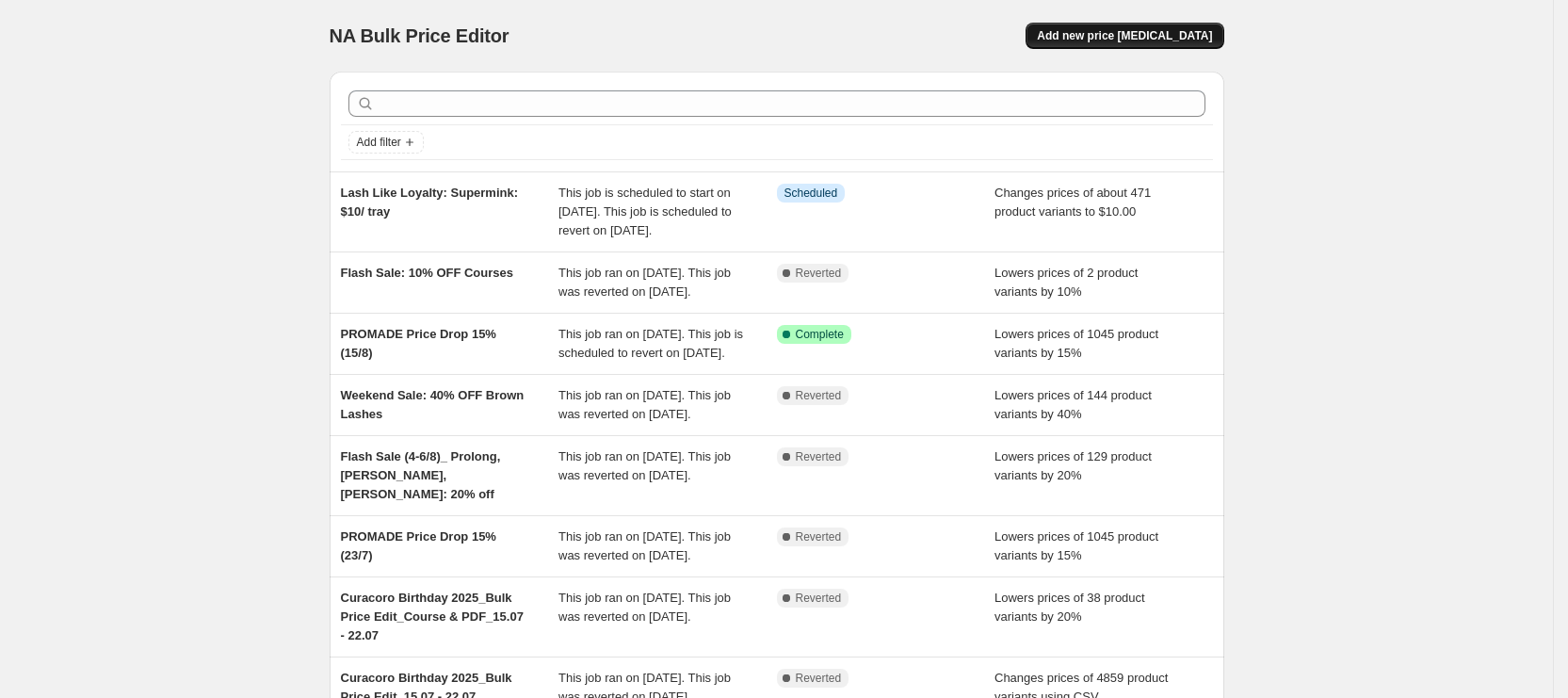
click at [1103, 39] on span "Add new price [MEDICAL_DATA]" at bounding box center [1125, 36] width 175 height 15
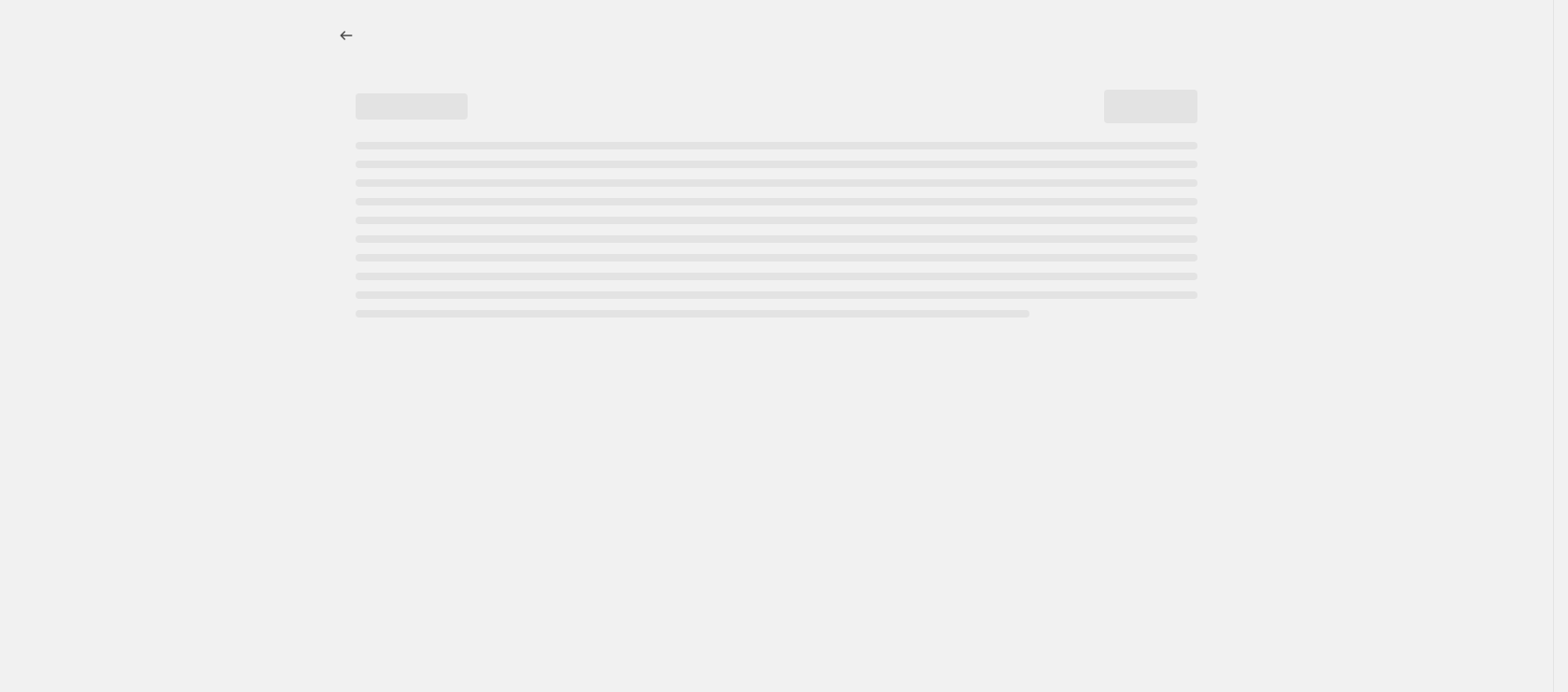
select select "percentage"
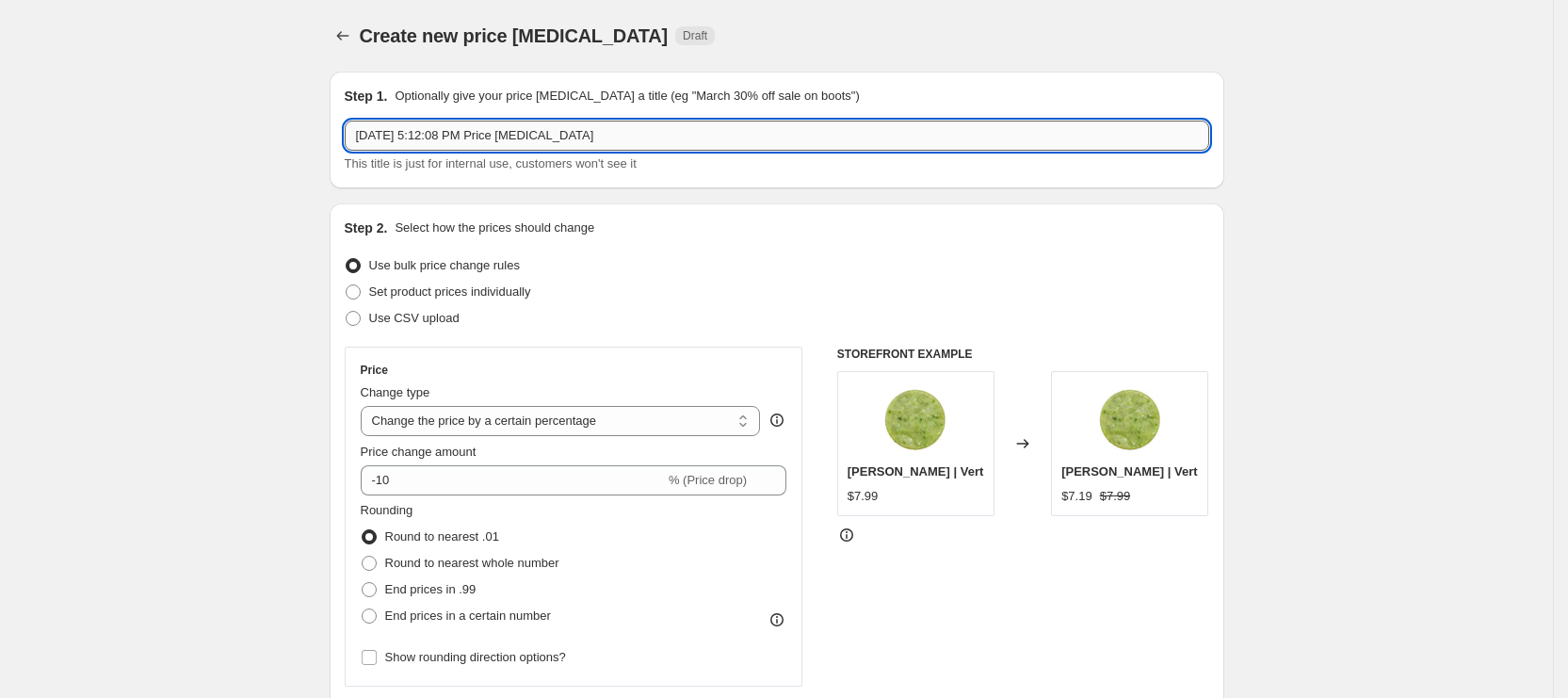
click at [535, 141] on input "Aug 20, 2025, 5:12:08 PM Price change job" at bounding box center [777, 135] width 865 height 30
paste input "Lash Like Royalty"
paste input "YY, W, Fairy, Clover, flat: $15/ tray."
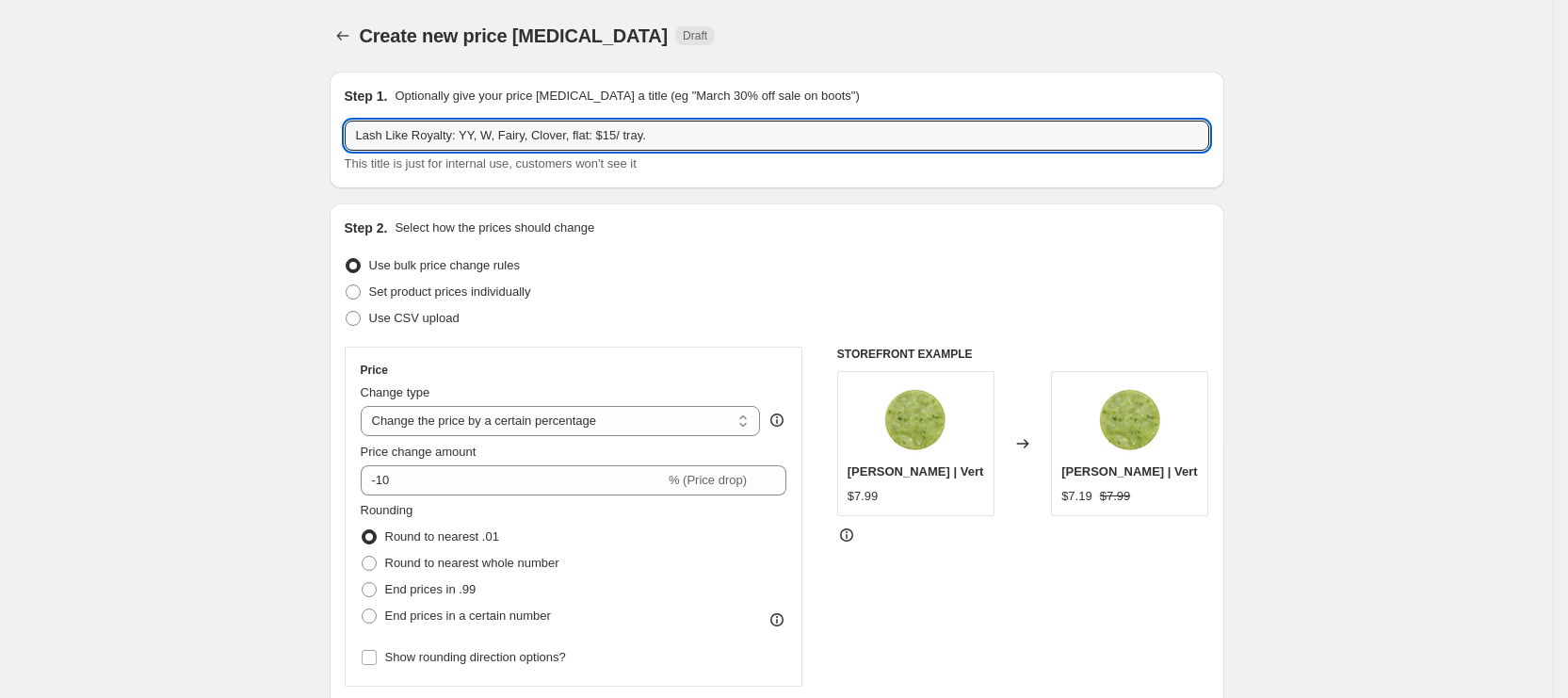
type input "Lash Like Royalty: YY, W, Fairy, Clover, flat: $15/ tray."
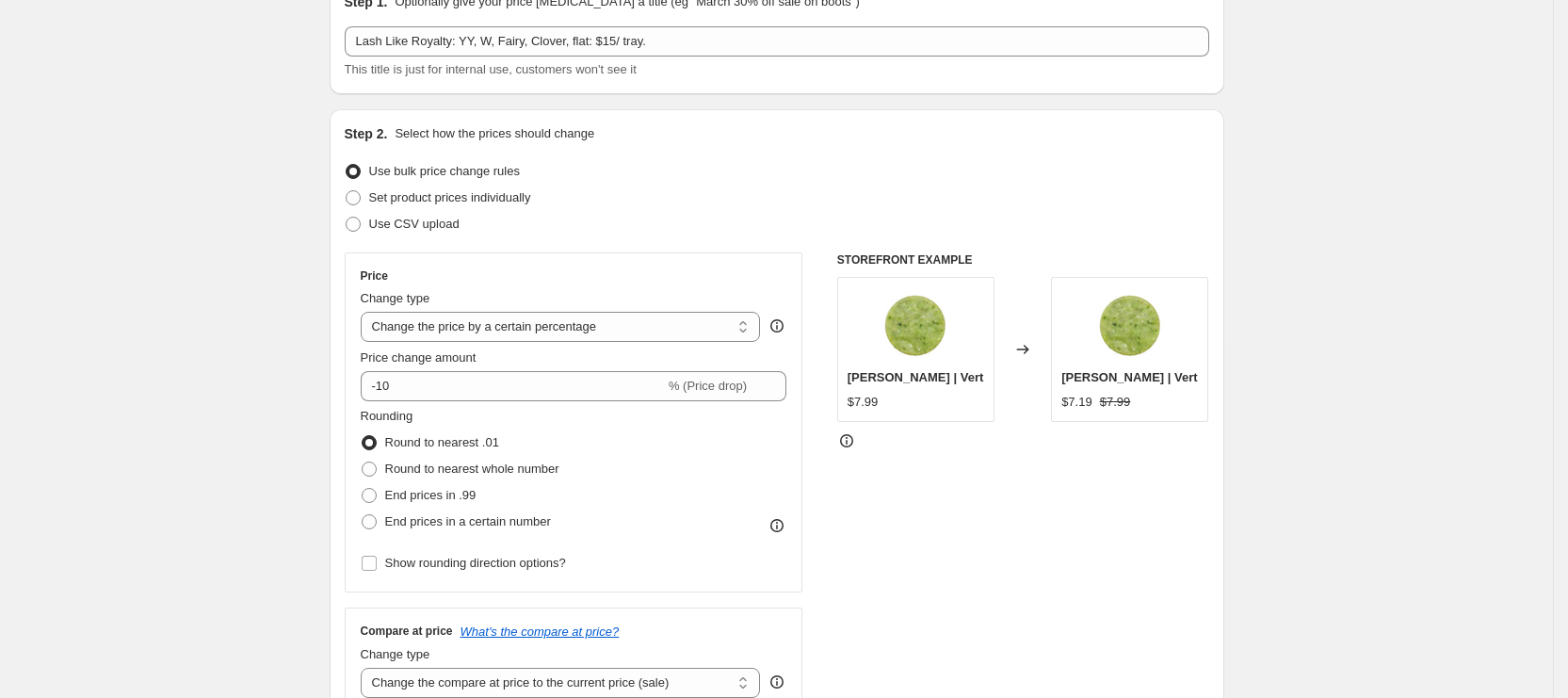
scroll to position [282, 0]
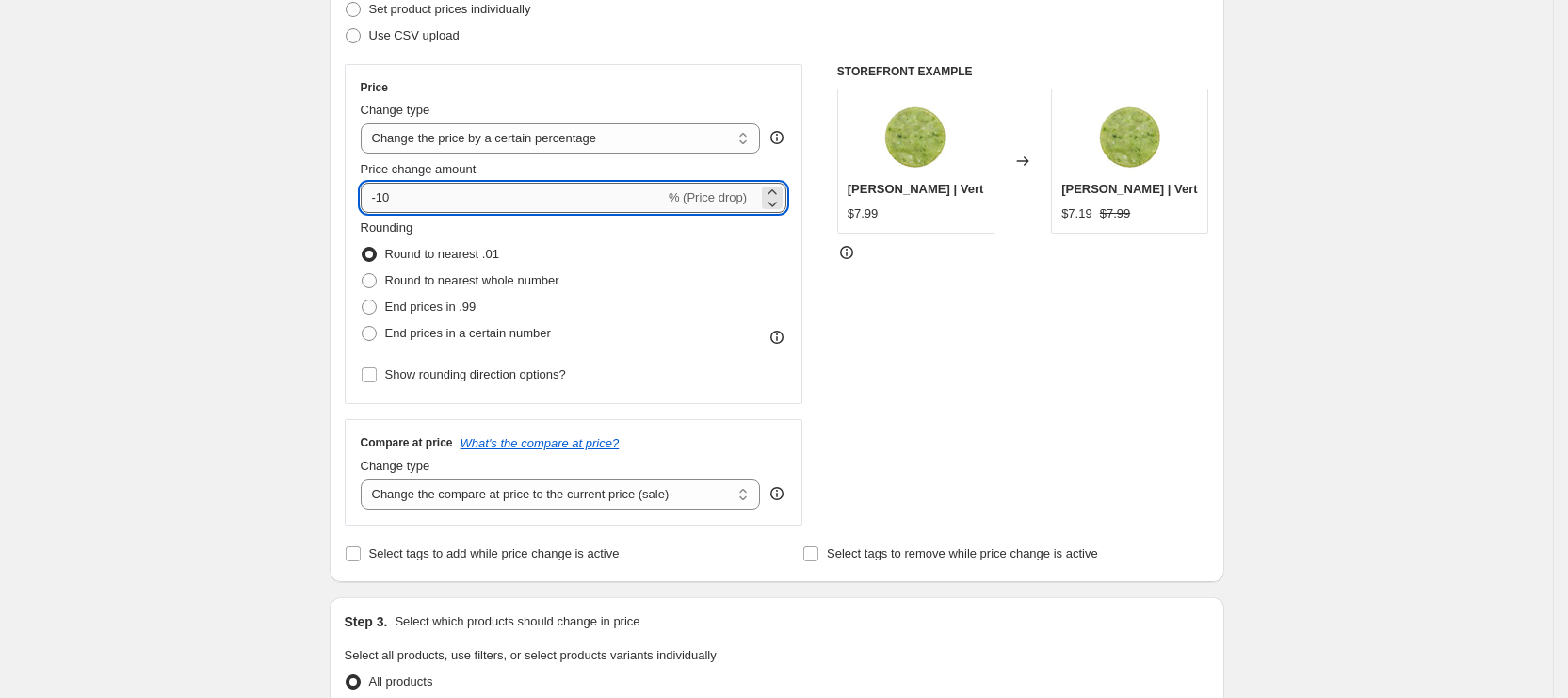
click at [506, 194] on input "-10" at bounding box center [513, 197] width 304 height 30
type input "-15"
click at [197, 308] on div "Create new price change job. This page is ready Create new price change job Dra…" at bounding box center [776, 659] width 1554 height 1882
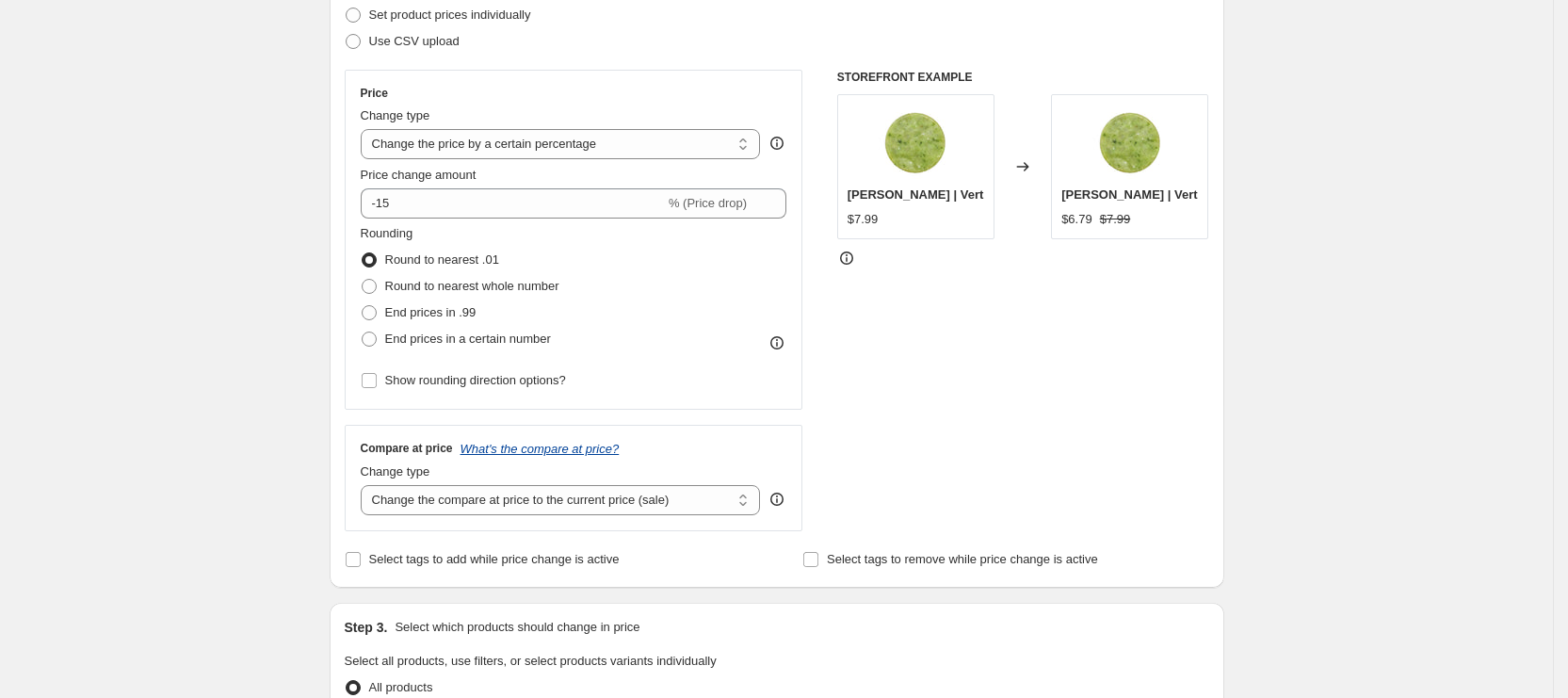
scroll to position [142, 0]
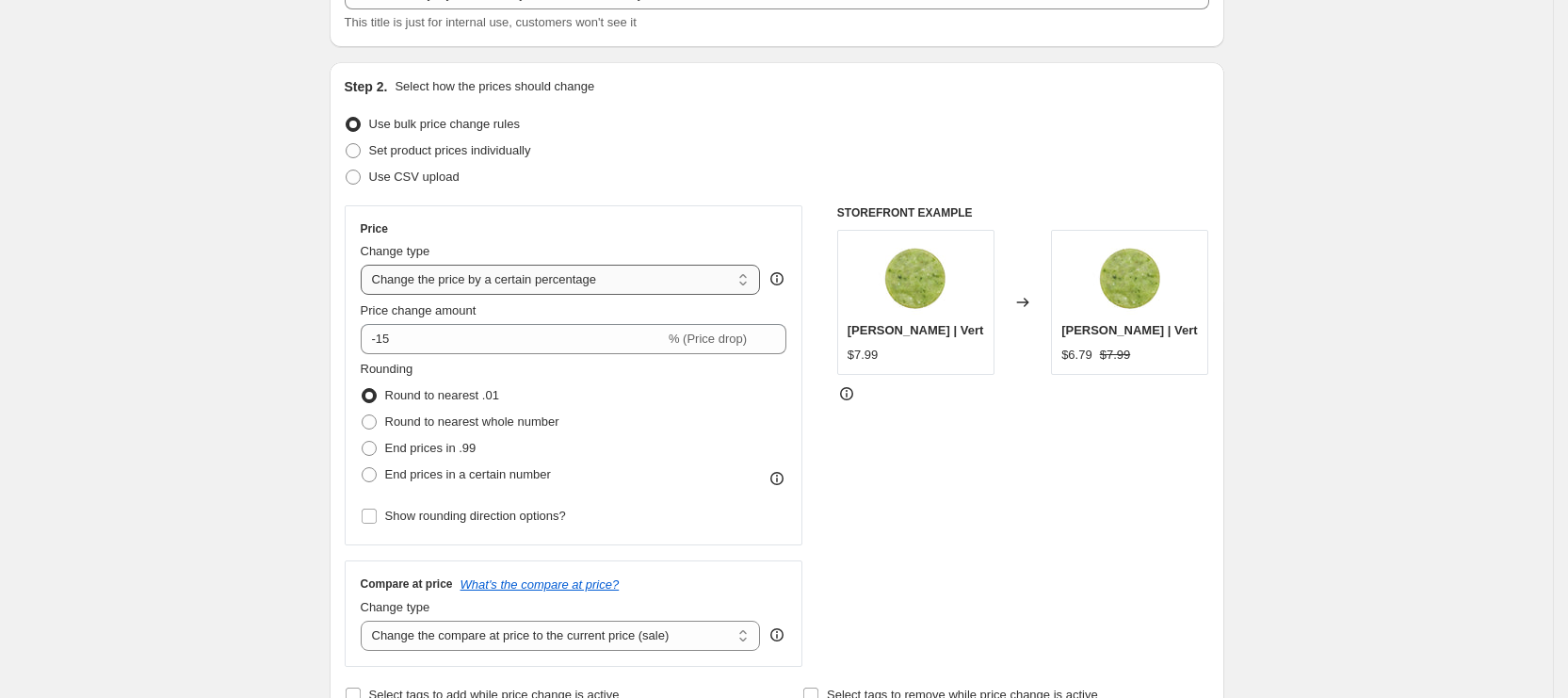
click at [512, 277] on select "Change the price to a certain amount Change the price by a certain amount Chang…" at bounding box center [562, 279] width 401 height 30
select select "to"
click at [366, 265] on select "Change the price to a certain amount Change the price by a certain amount Chang…" at bounding box center [562, 279] width 401 height 30
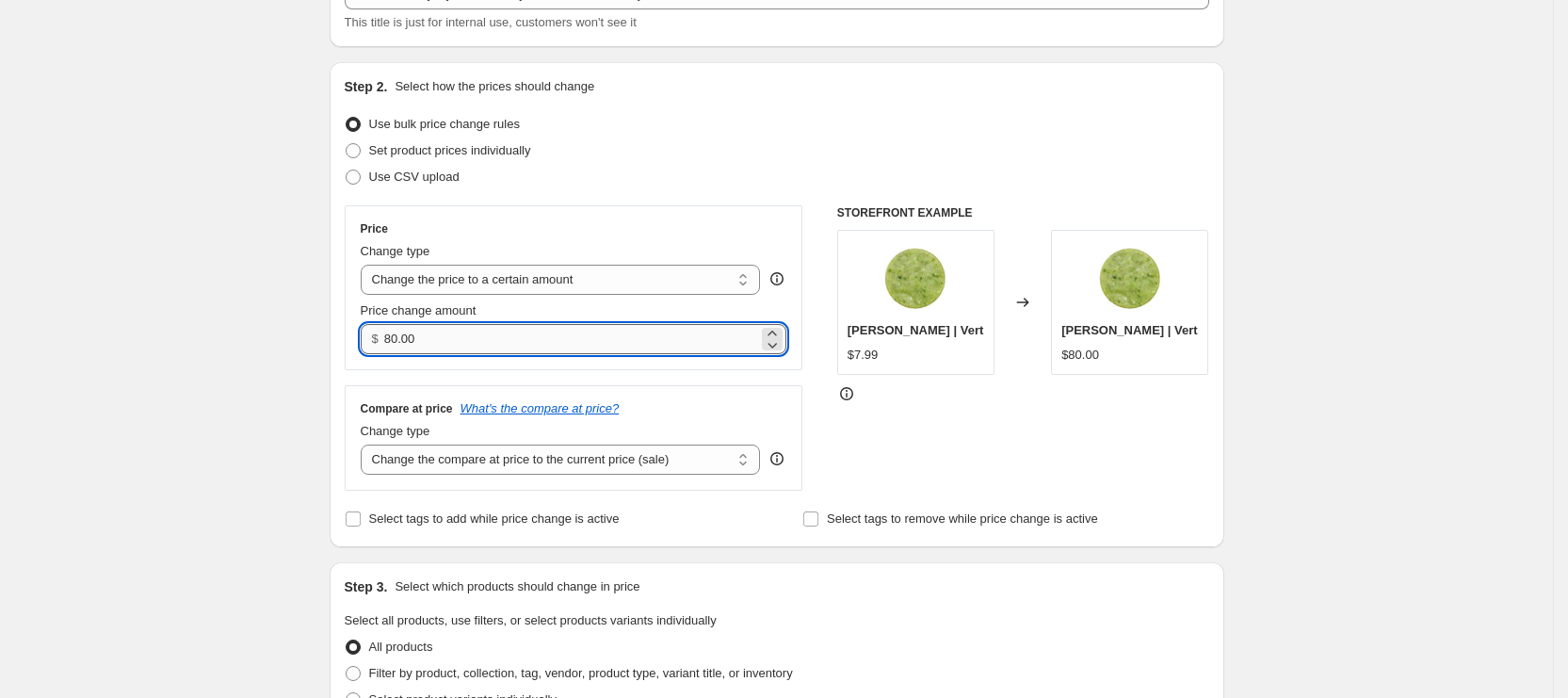
click at [493, 342] on input "80.00" at bounding box center [571, 338] width 374 height 30
click at [404, 347] on input "80.00" at bounding box center [571, 338] width 374 height 30
type input "15.00"
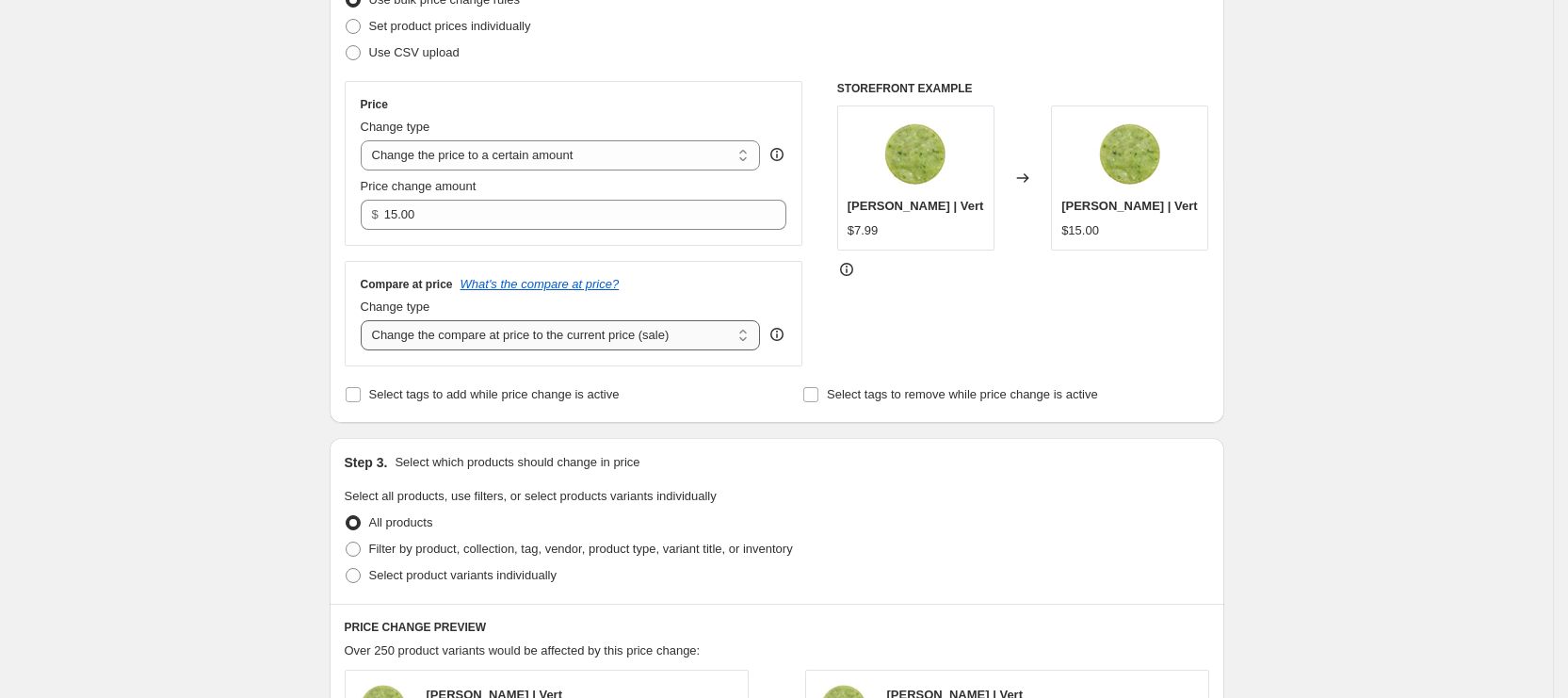
scroll to position [282, 0]
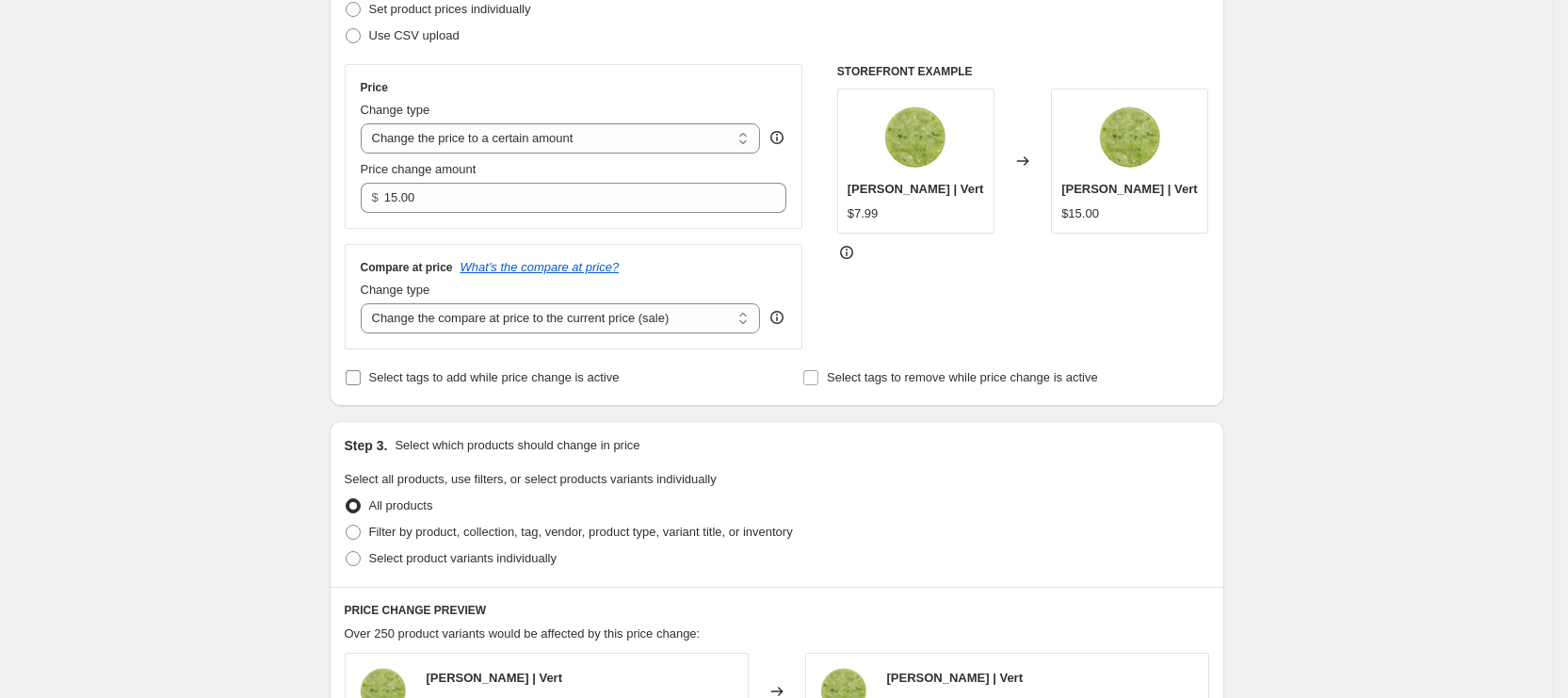
click at [429, 383] on span "Select tags to add while price change is active" at bounding box center [494, 376] width 250 height 14
click at [361, 383] on input "Select tags to add while price change is active" at bounding box center [353, 377] width 15 height 15
checkbox input "true"
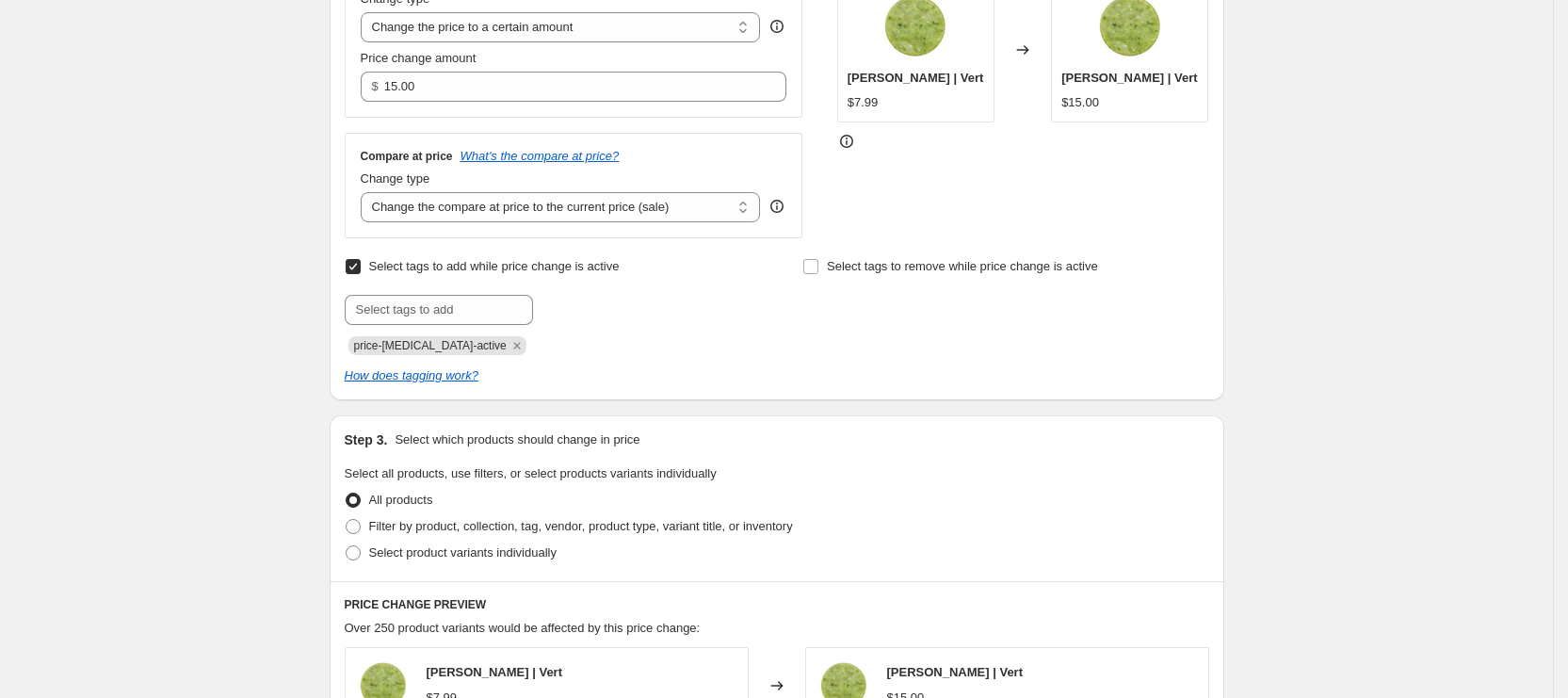
scroll to position [424, 0]
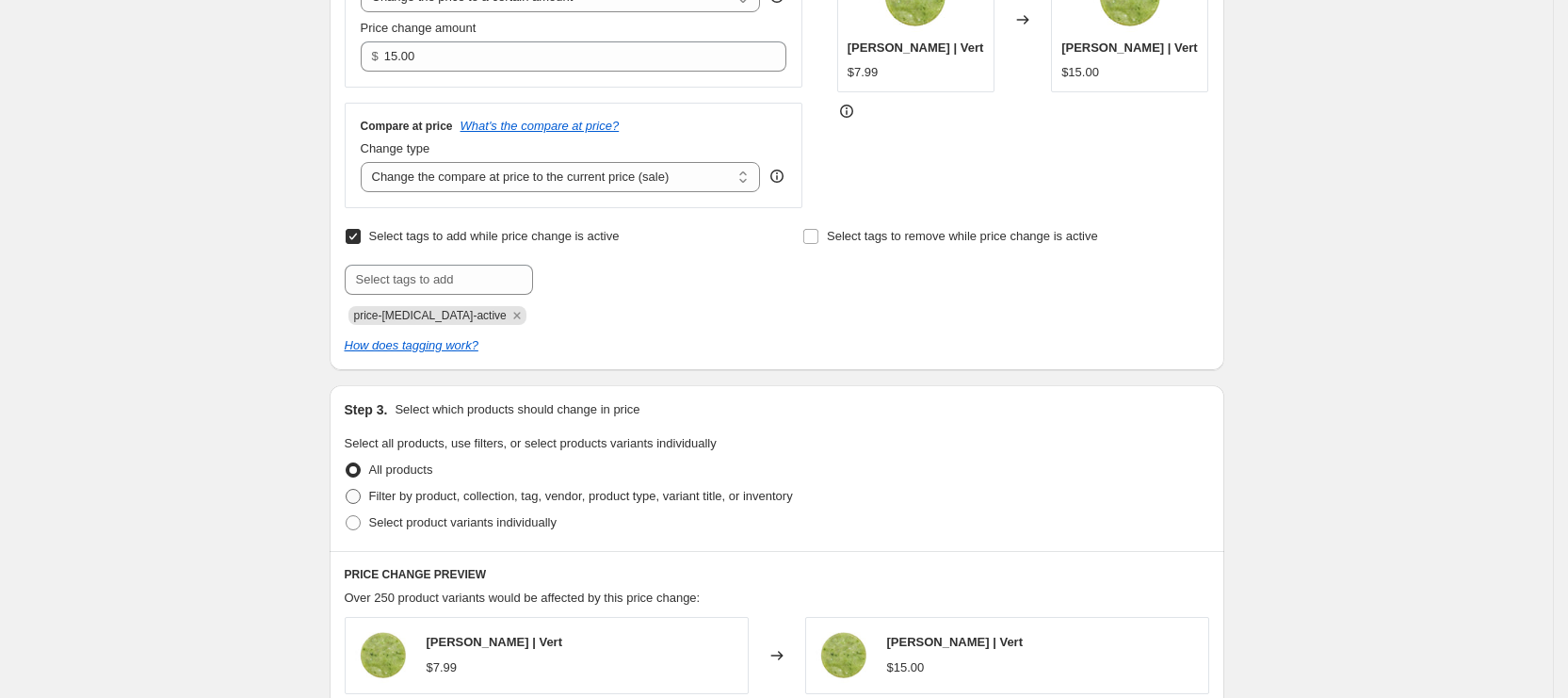
click at [428, 489] on span "Filter by product, collection, tag, vendor, product type, variant title, or inv…" at bounding box center [581, 496] width 424 height 14
click at [347, 489] on input "Filter by product, collection, tag, vendor, product type, variant title, or inv…" at bounding box center [346, 489] width 1 height 1
radio input "true"
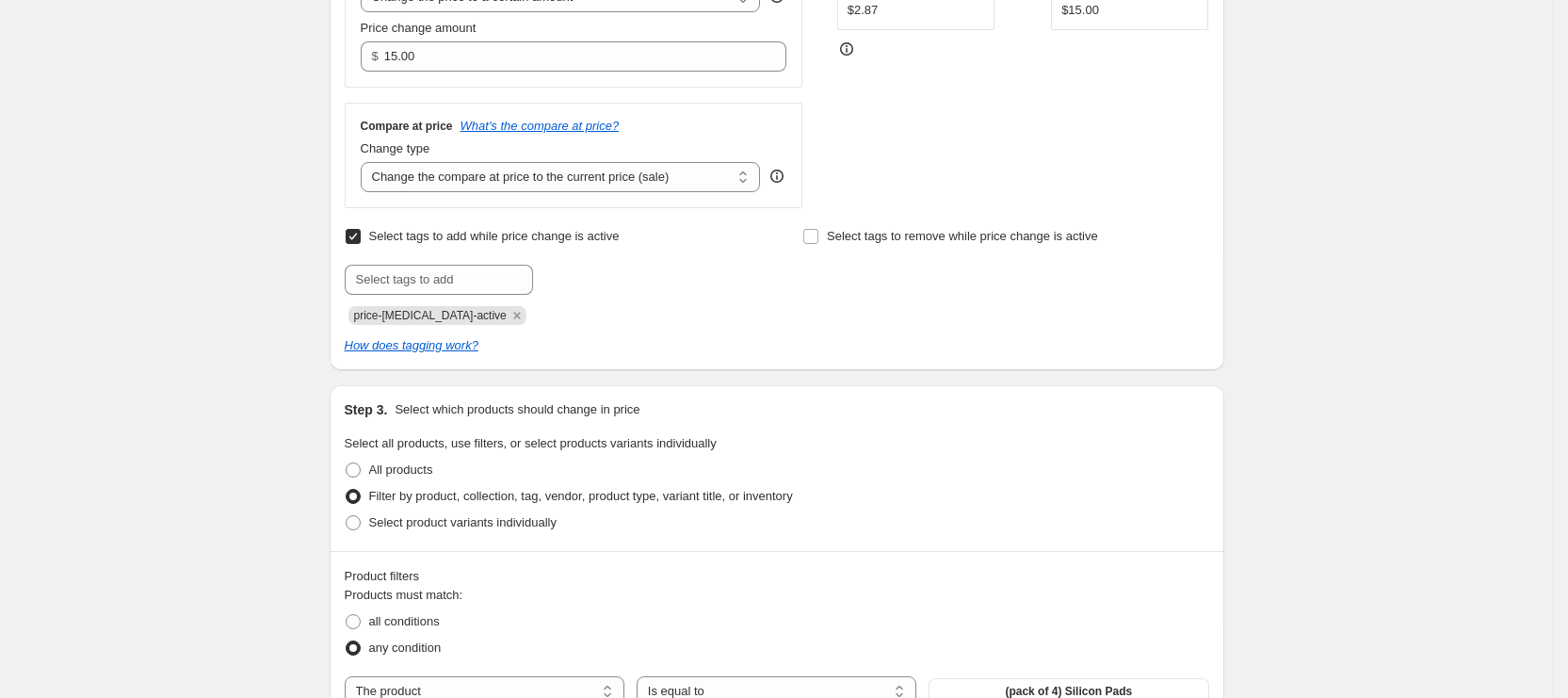
scroll to position [707, 0]
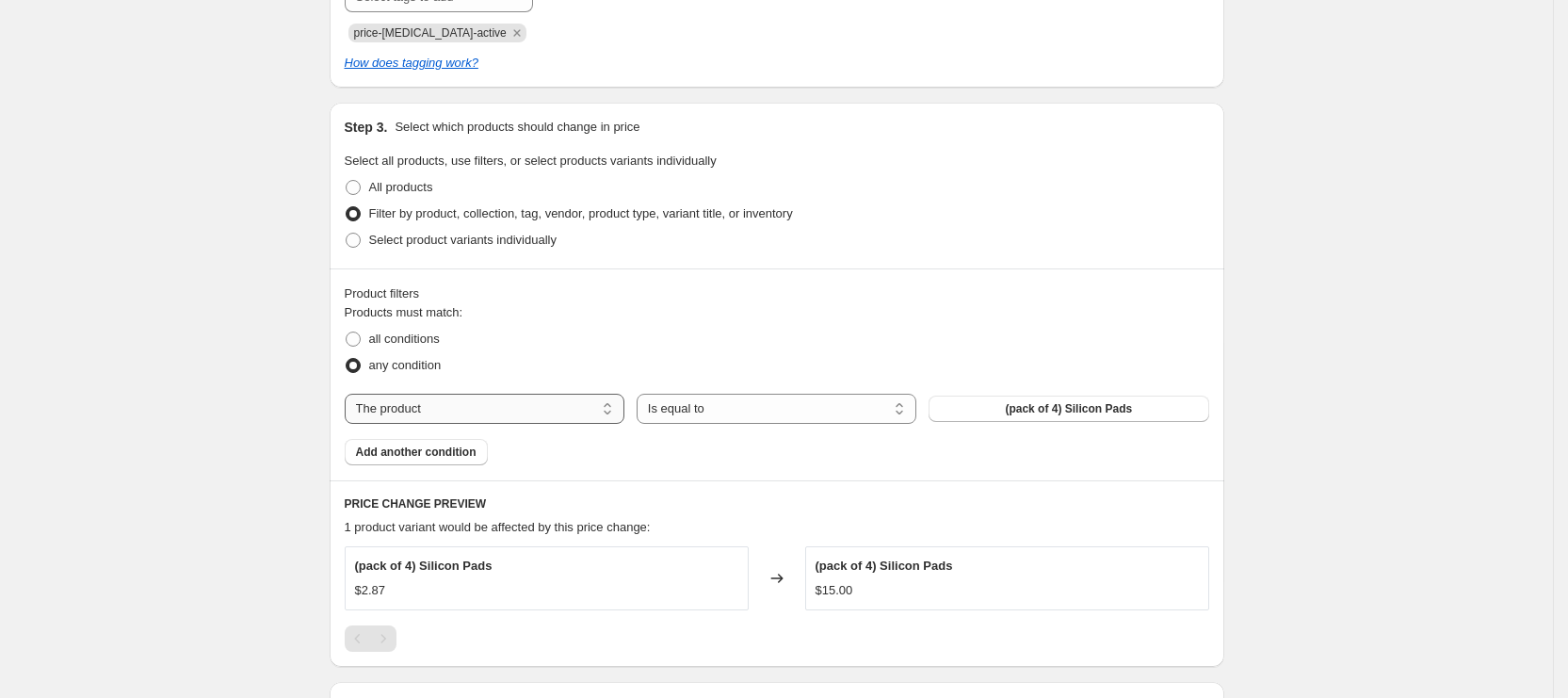
click at [529, 410] on select "The product The product's collection The product's tag The product's vendor The…" at bounding box center [484, 408] width 279 height 30
select select "collection"
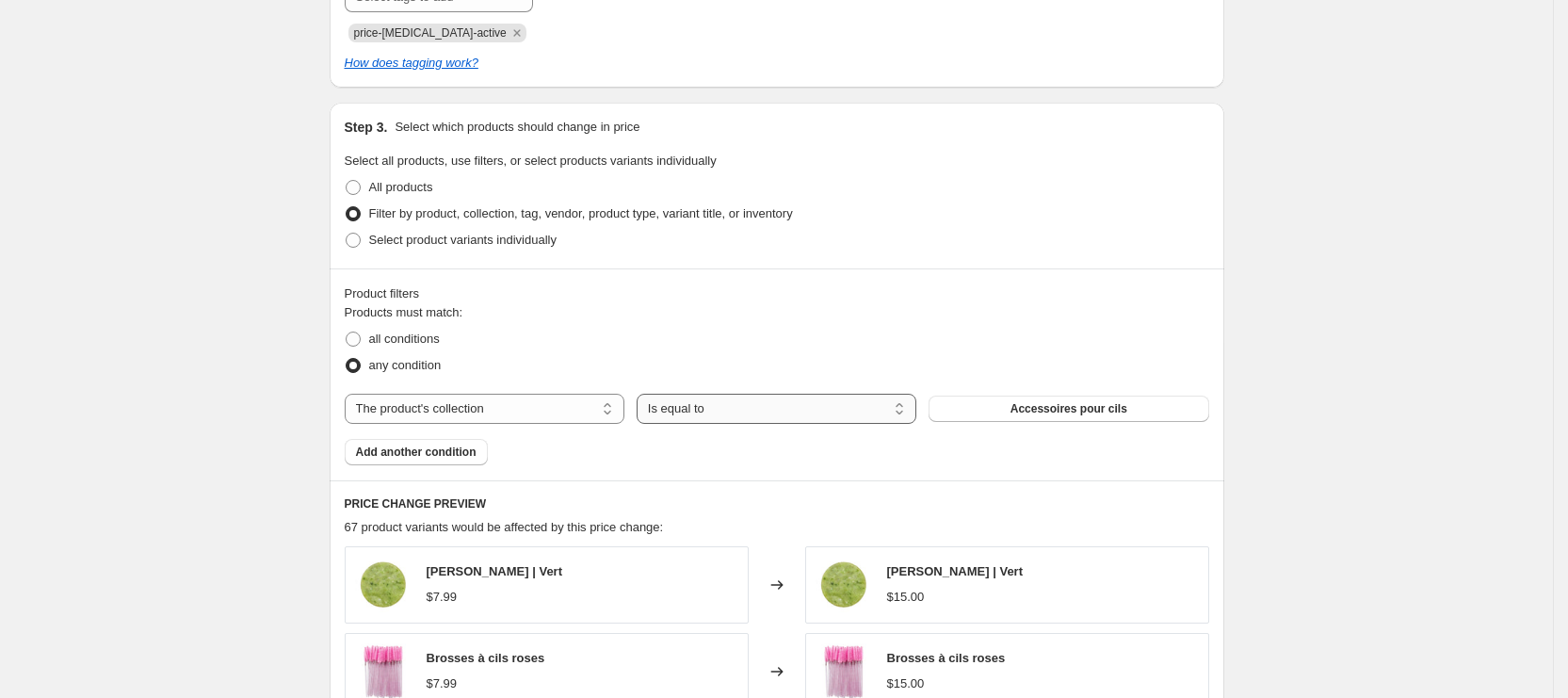
click at [850, 408] on select "Is equal to Is not equal to" at bounding box center [776, 408] width 279 height 30
click at [1000, 414] on button "Accessoires pour cils" at bounding box center [1068, 408] width 279 height 26
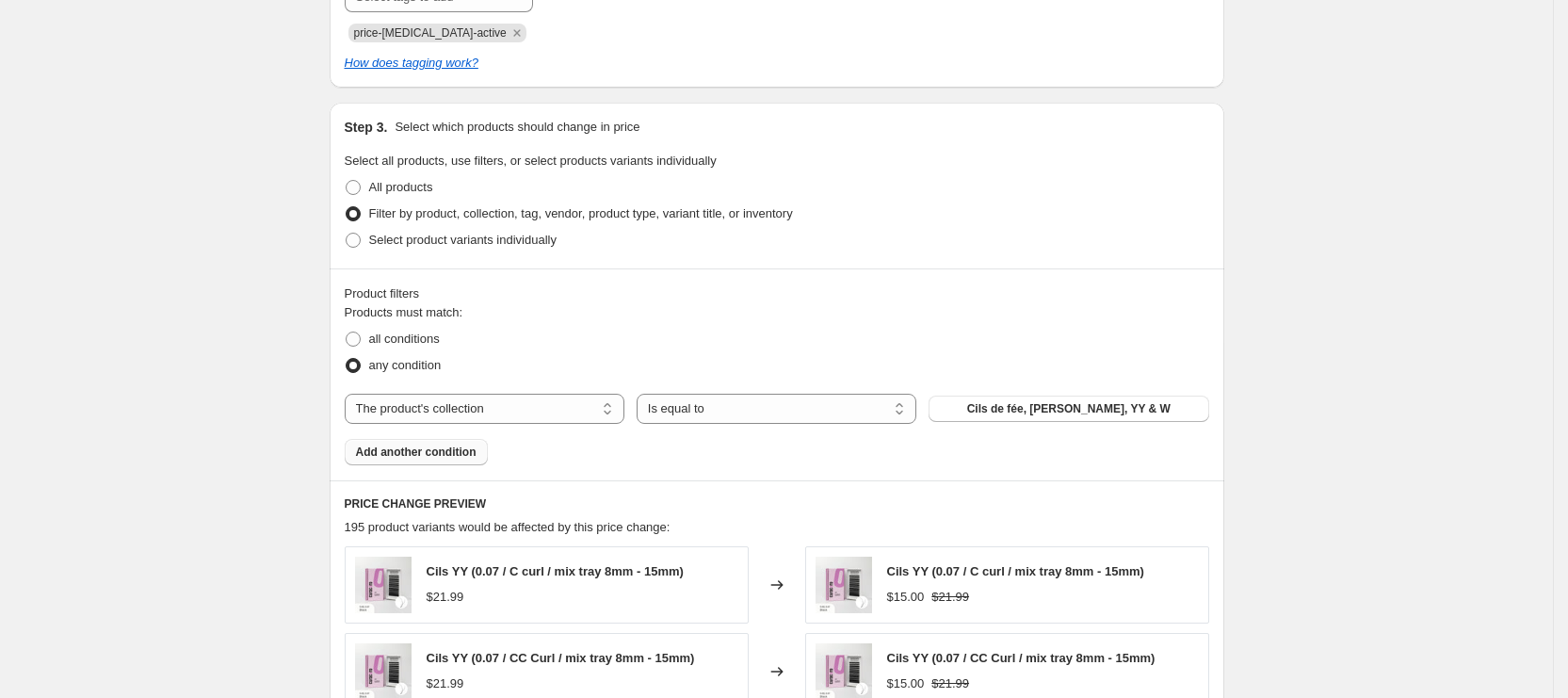
click at [399, 452] on span "Add another condition" at bounding box center [416, 452] width 120 height 15
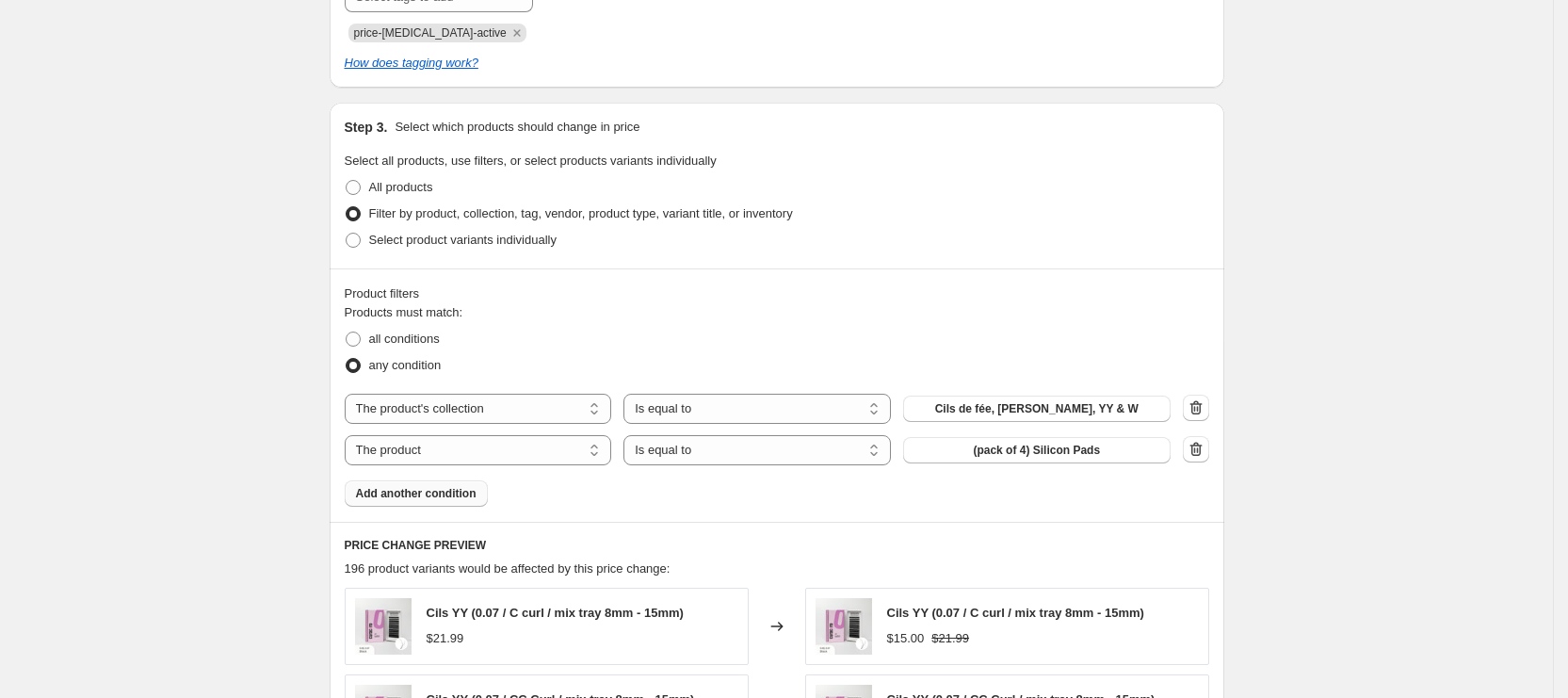
scroll to position [989, 0]
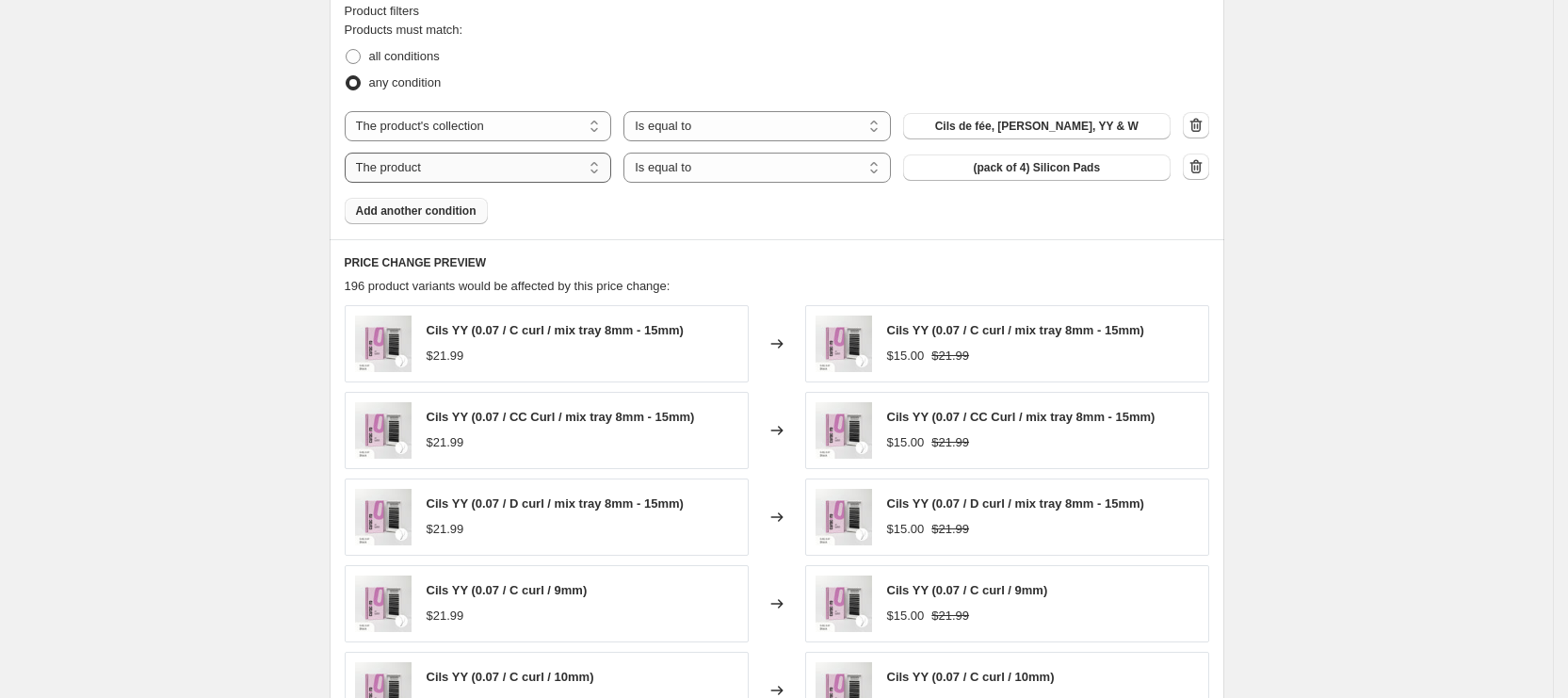
click at [460, 169] on select "The product The product's collection The product's tag The product's vendor The…" at bounding box center [479, 167] width 268 height 30
select select "collection"
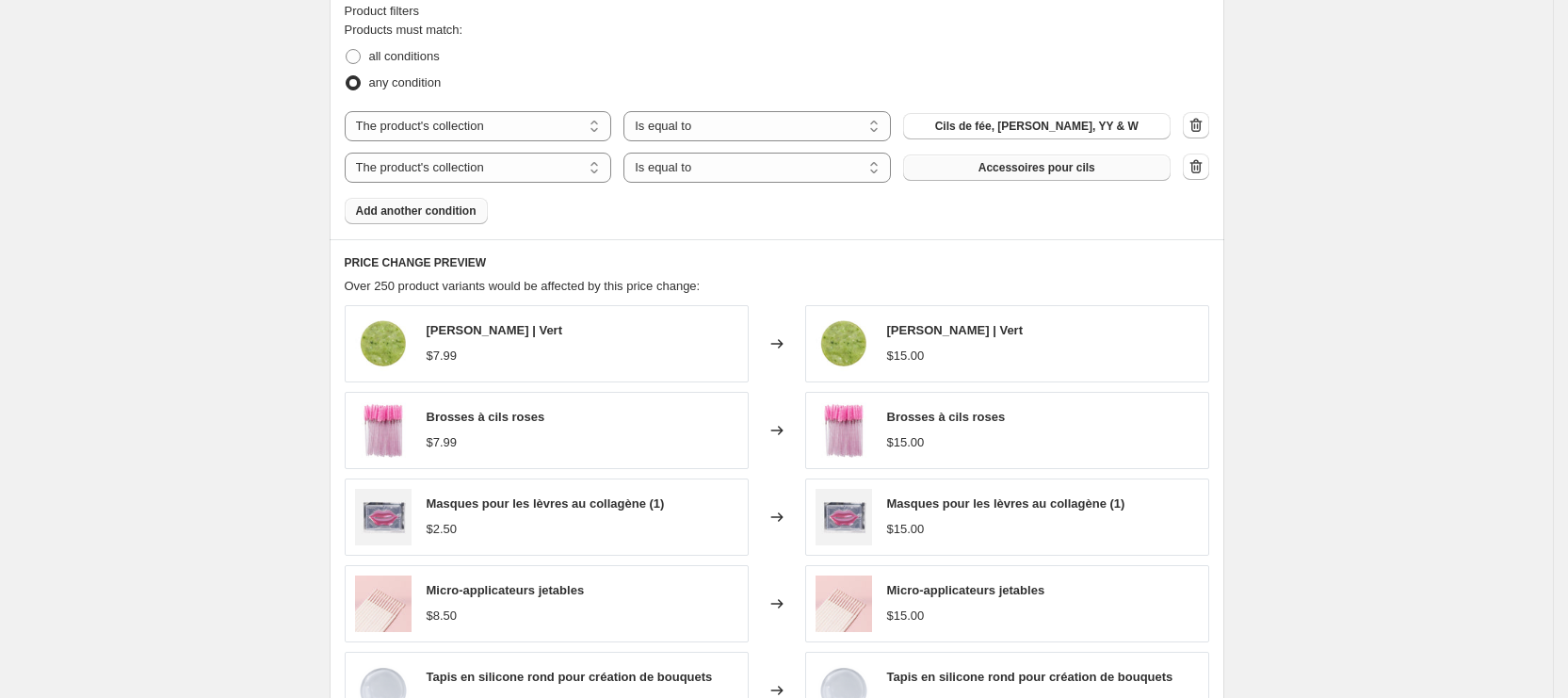
click at [1053, 166] on span "Accessoires pour cils" at bounding box center [1036, 168] width 117 height 15
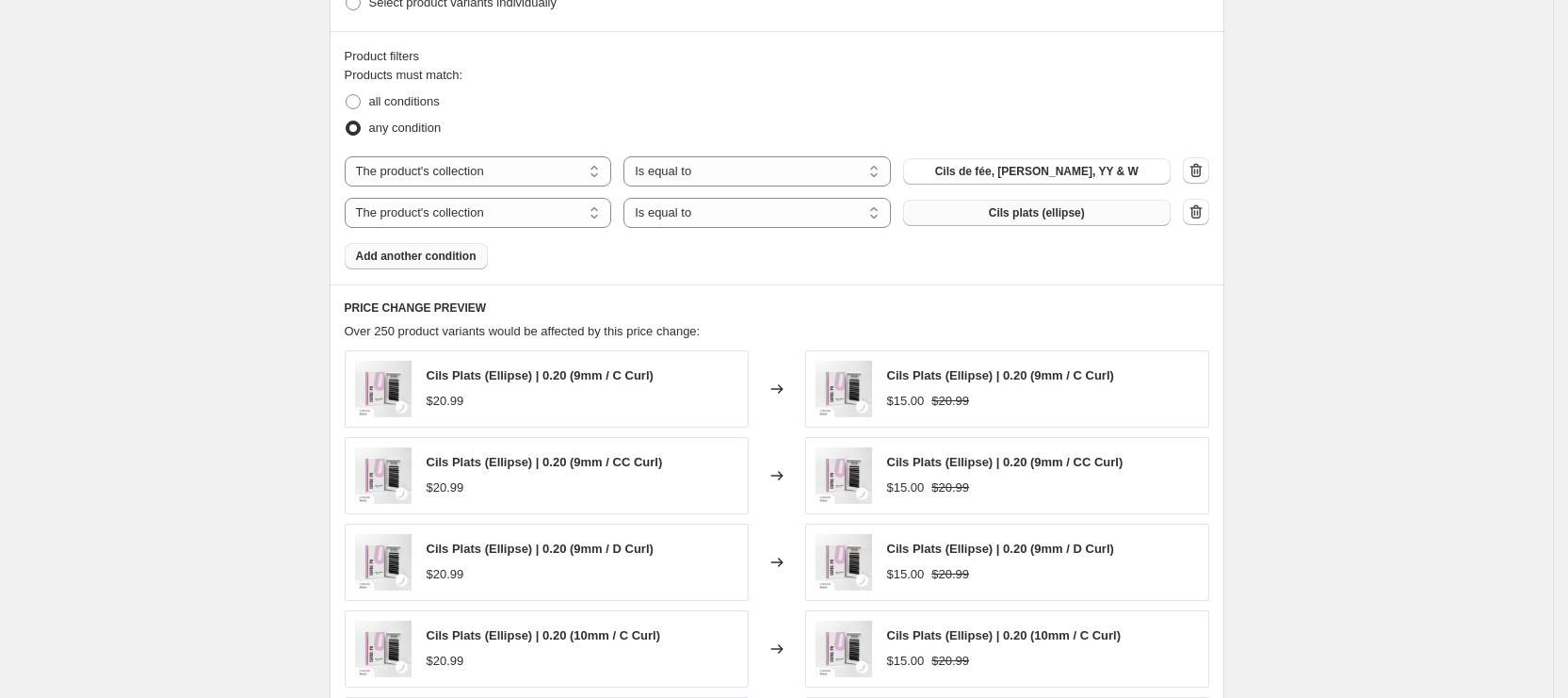
scroll to position [1364, 0]
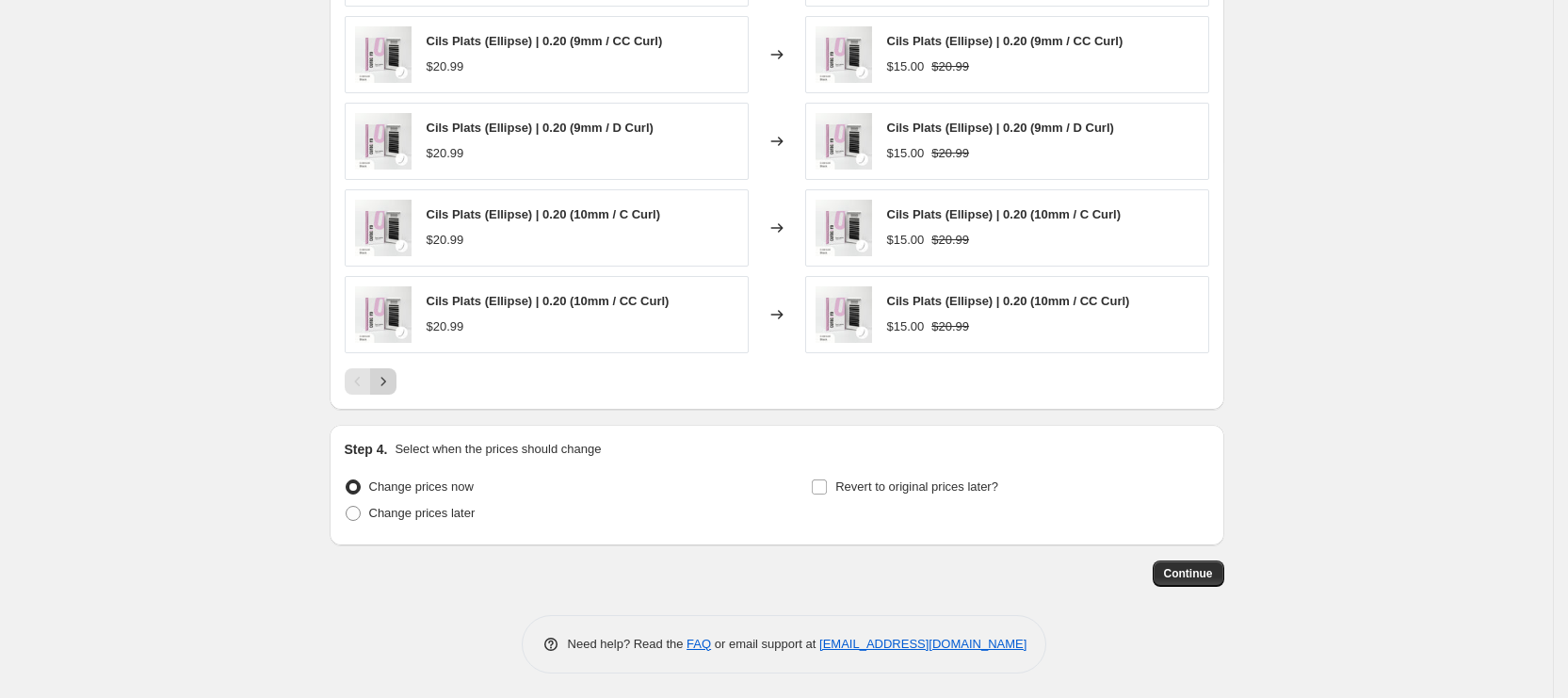
click at [387, 376] on icon "Next" at bounding box center [383, 381] width 19 height 19
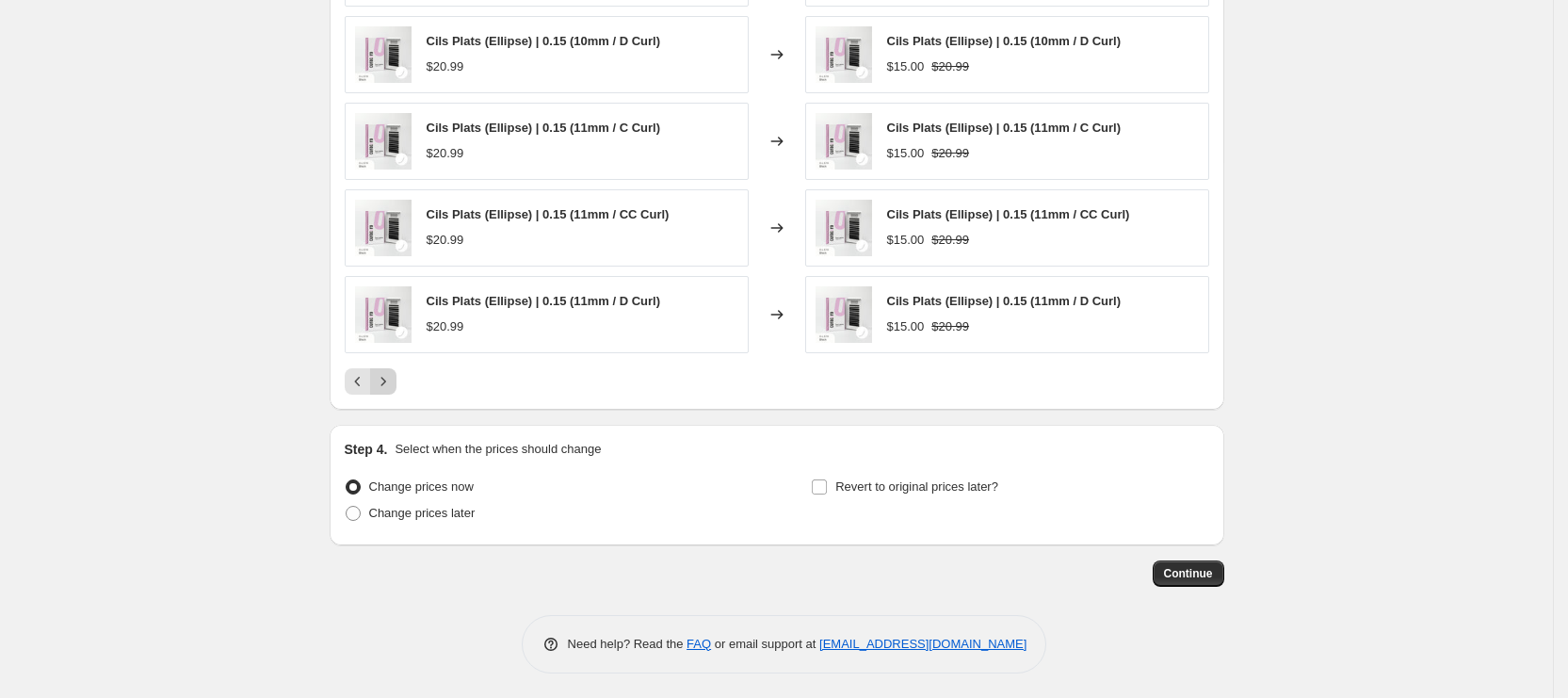
click at [387, 376] on icon "Next" at bounding box center [383, 381] width 19 height 19
click at [385, 376] on icon "Next" at bounding box center [383, 381] width 19 height 19
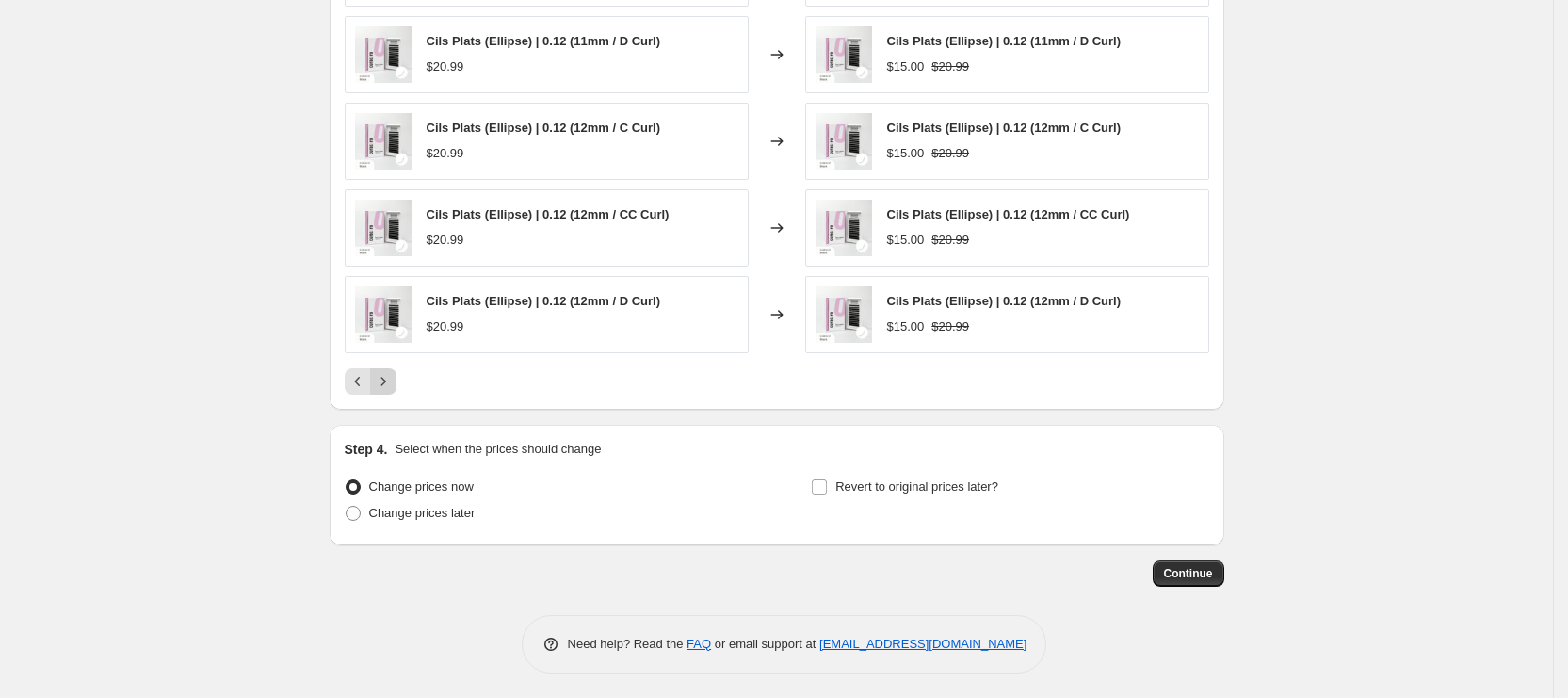
click at [385, 376] on icon "Next" at bounding box center [383, 381] width 19 height 19
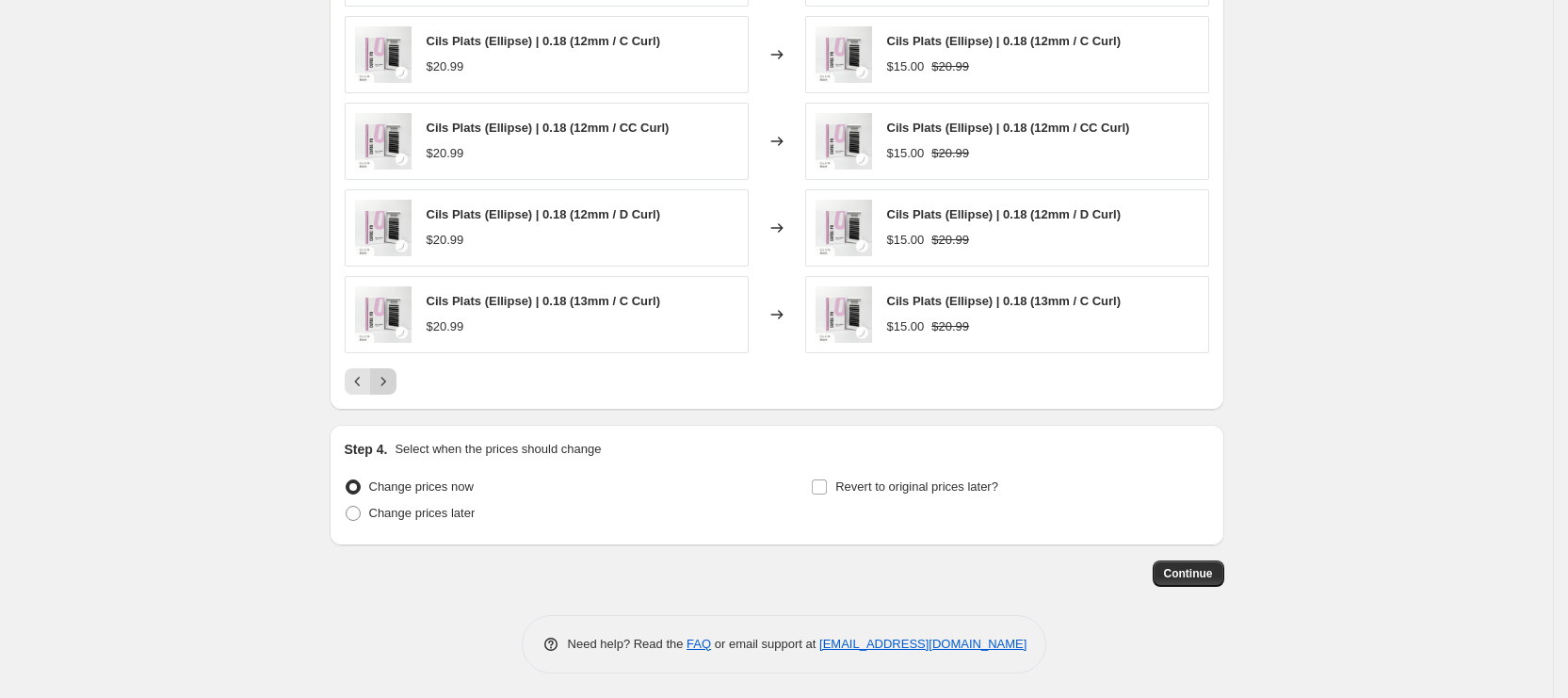
click at [385, 376] on icon "Next" at bounding box center [383, 381] width 19 height 19
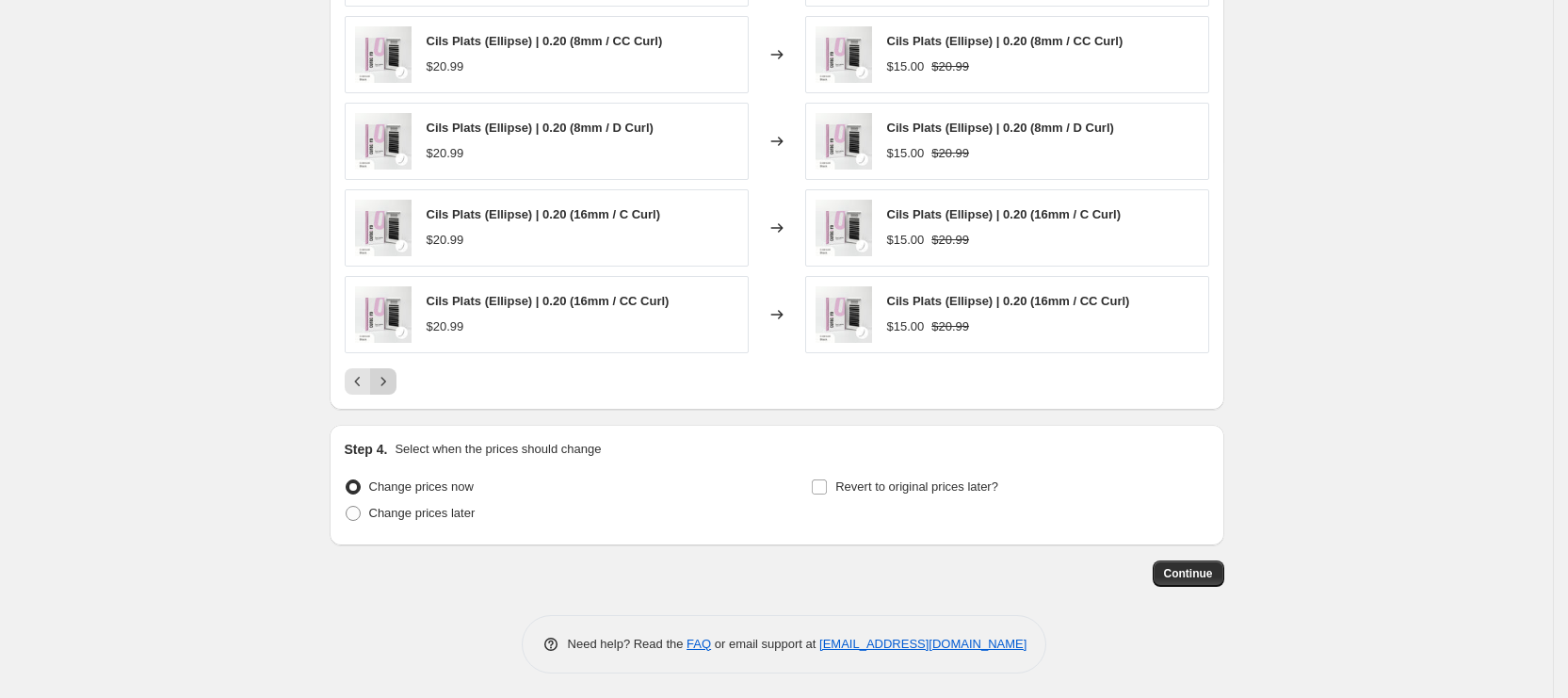
click at [385, 376] on icon "Next" at bounding box center [383, 381] width 19 height 19
click at [384, 391] on button "Next" at bounding box center [382, 380] width 26 height 26
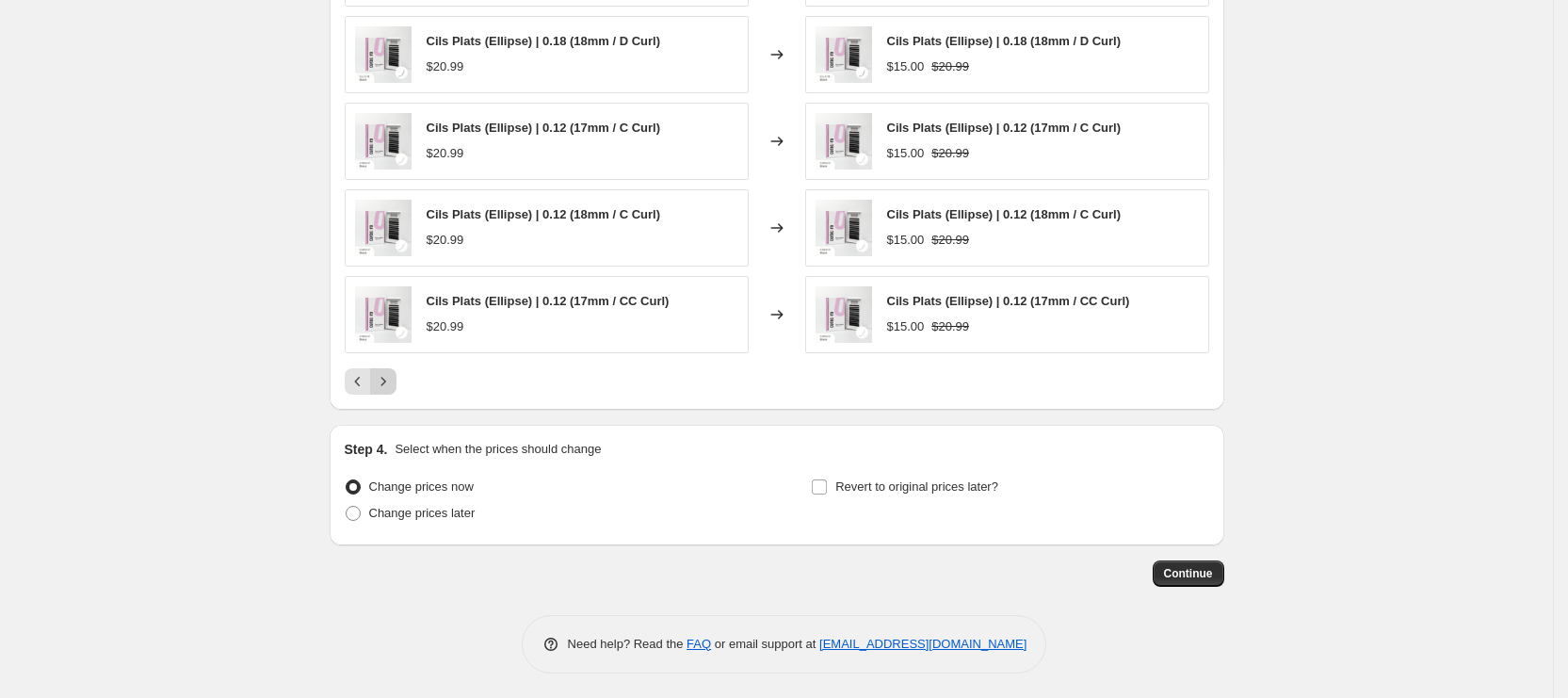
click at [384, 391] on button "Next" at bounding box center [382, 380] width 26 height 26
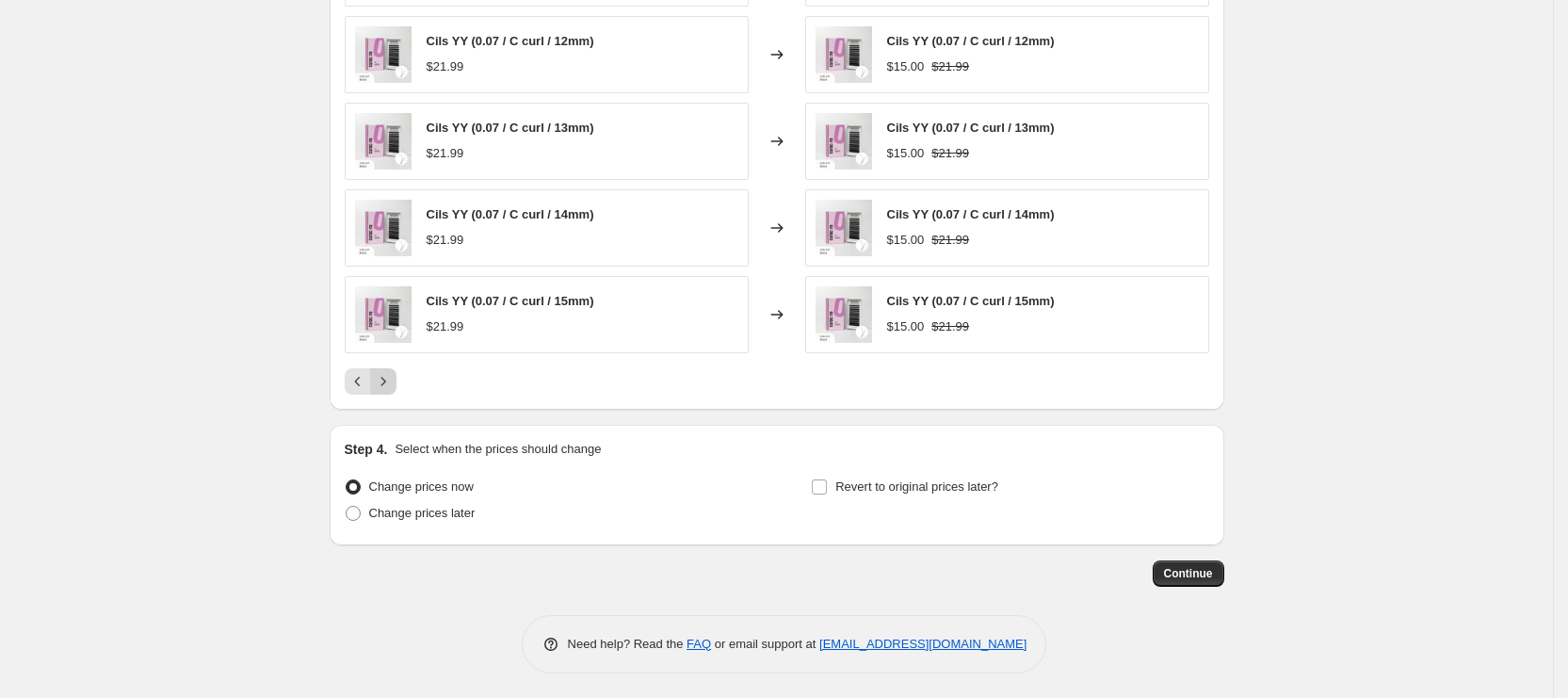
click at [384, 391] on button "Next" at bounding box center [382, 380] width 26 height 26
click at [457, 513] on span "Change prices later" at bounding box center [422, 512] width 107 height 14
click at [347, 506] on input "Change prices later" at bounding box center [346, 505] width 1 height 1
radio input "true"
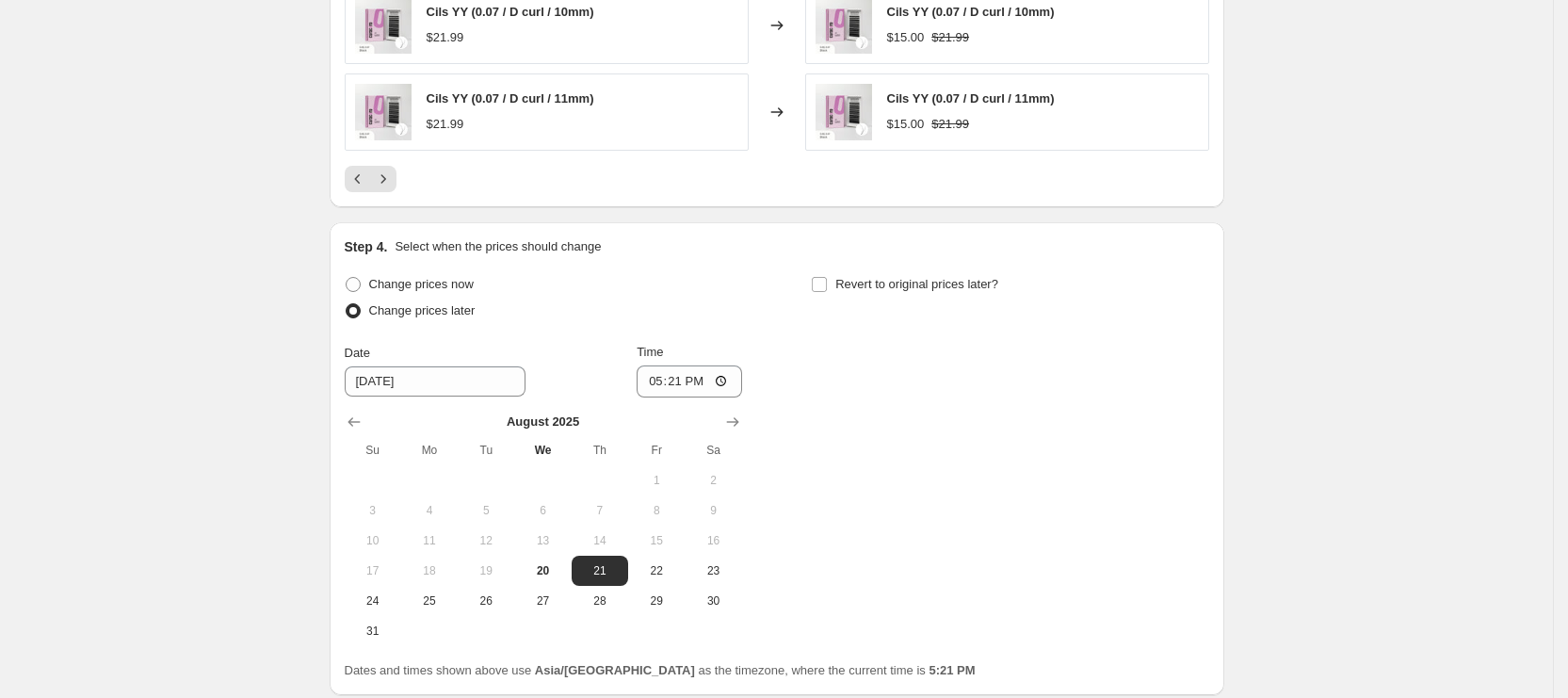
scroll to position [1647, 0]
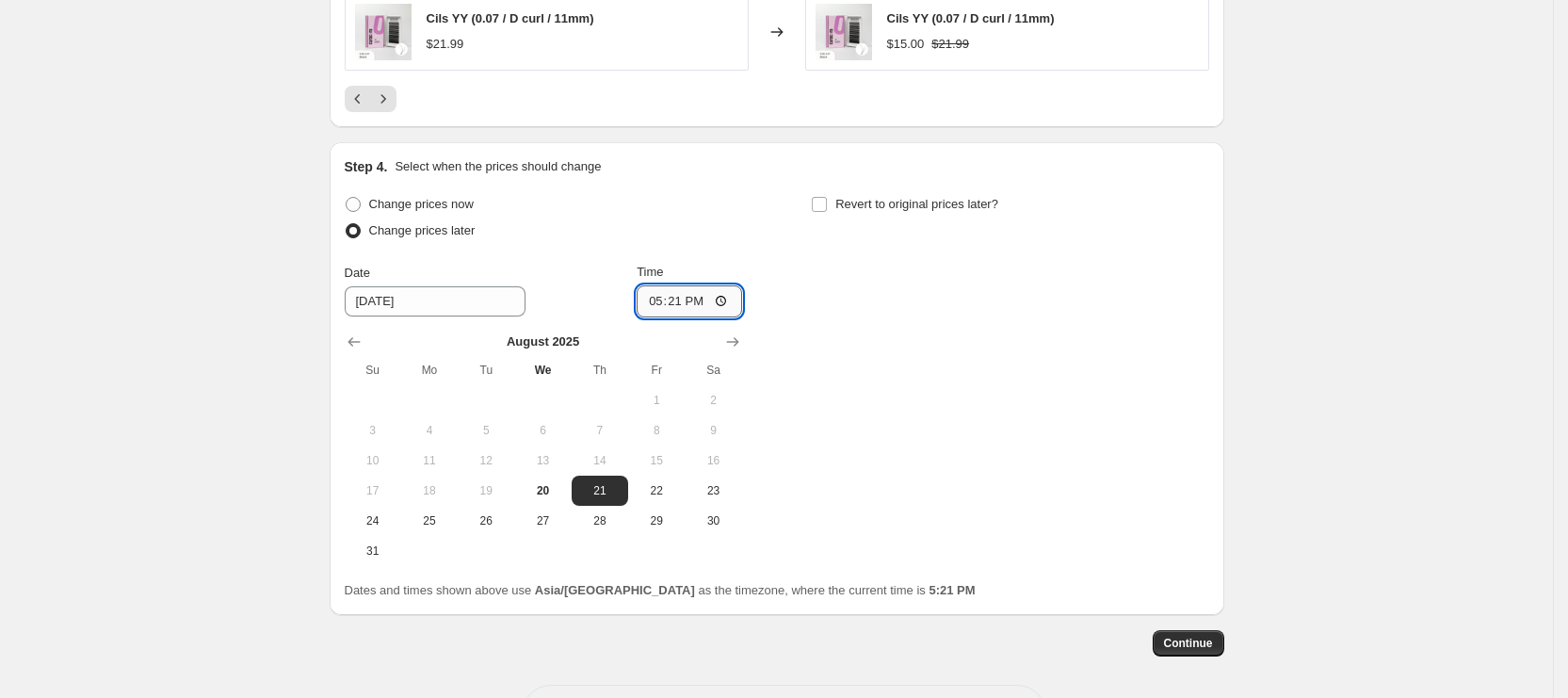
click at [668, 295] on input "17:21" at bounding box center [690, 300] width 106 height 32
click at [687, 301] on input "22:04" at bounding box center [690, 300] width 106 height 32
click at [684, 301] on input "22:04" at bounding box center [690, 300] width 106 height 32
type input "10:45"
click at [816, 214] on div "Change prices now Change prices later Date 8/21/2025 Time 10:45 August 2025 Su …" at bounding box center [777, 378] width 865 height 375
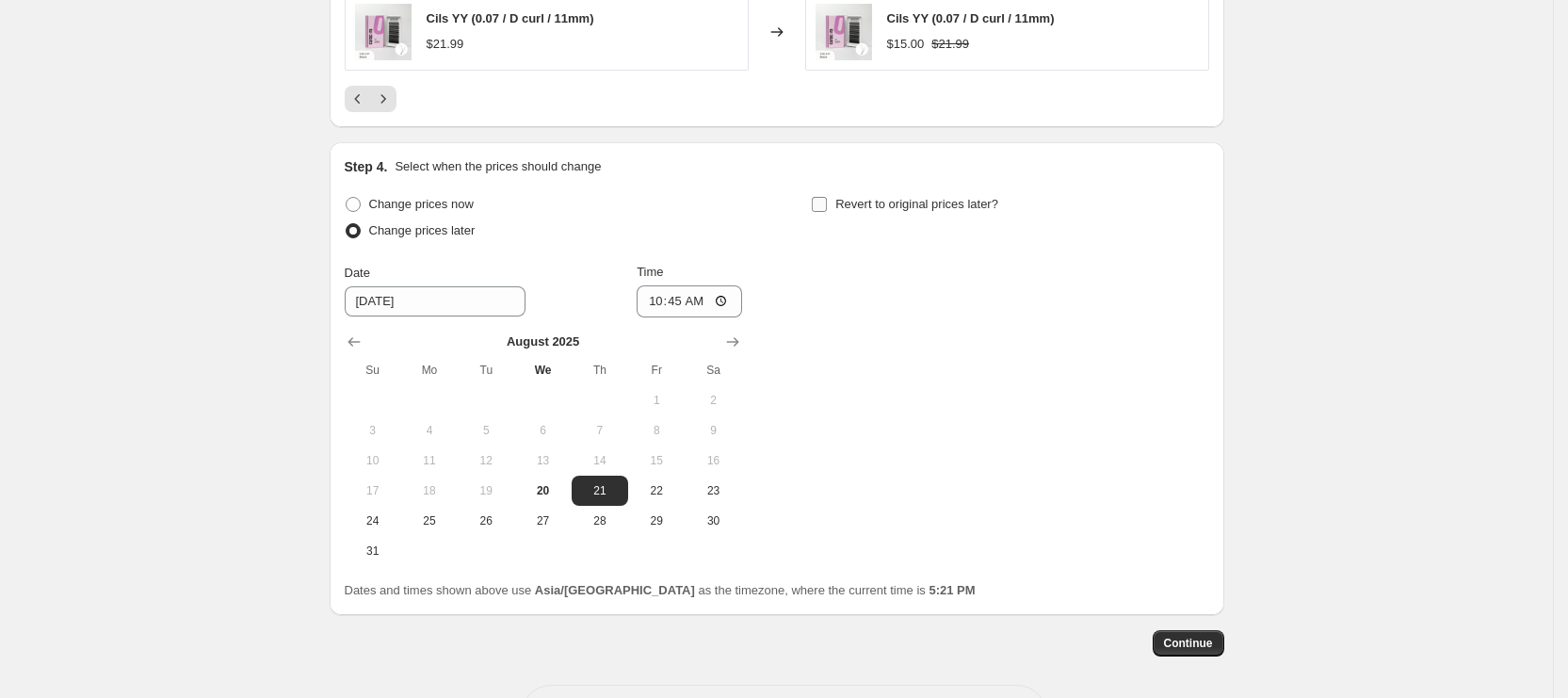
click at [839, 193] on label "Revert to original prices later?" at bounding box center [904, 204] width 188 height 26
click at [827, 196] on input "Revert to original prices later?" at bounding box center [820, 204] width 15 height 15
checkbox input "true"
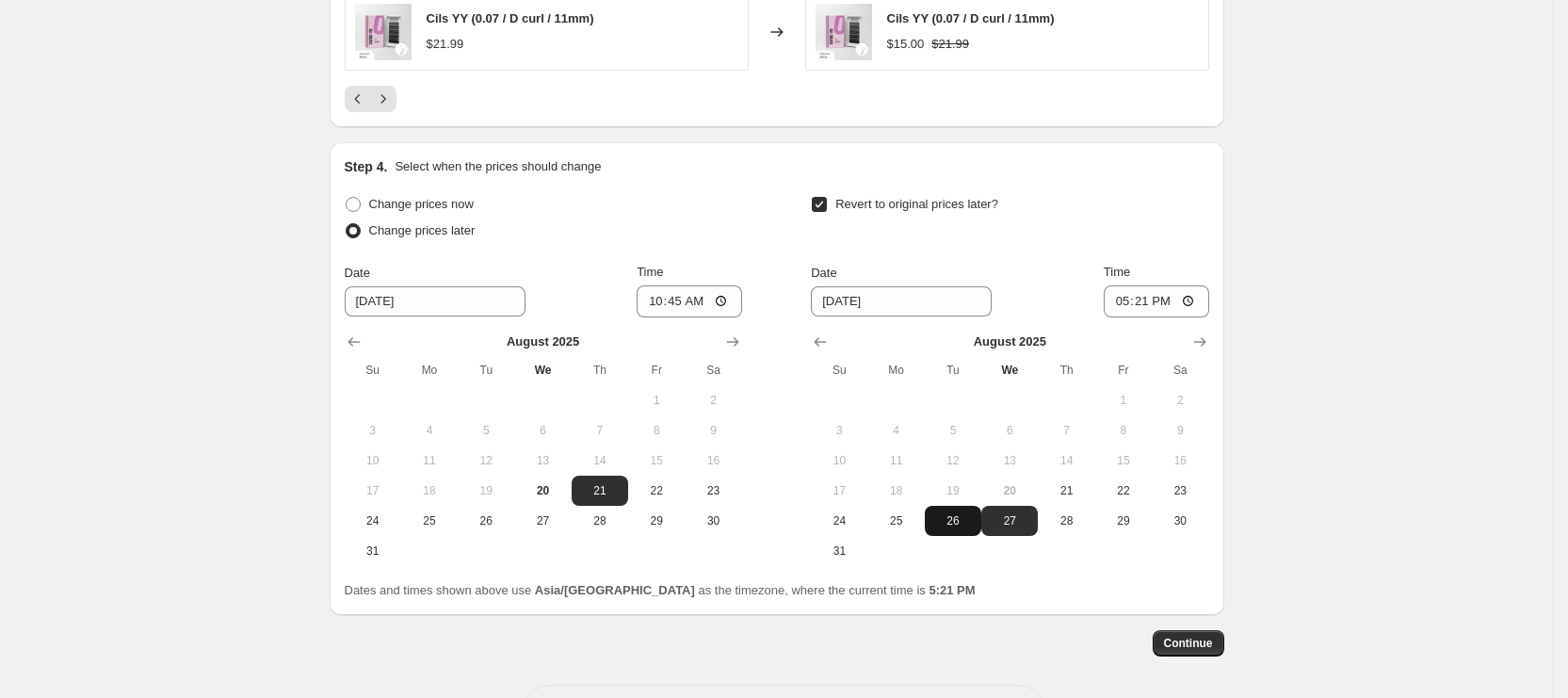
click at [956, 524] on span "26" at bounding box center [953, 521] width 41 height 15
type input "[DATE]"
click at [1126, 309] on input "17:21" at bounding box center [1157, 300] width 106 height 32
type input "14:00"
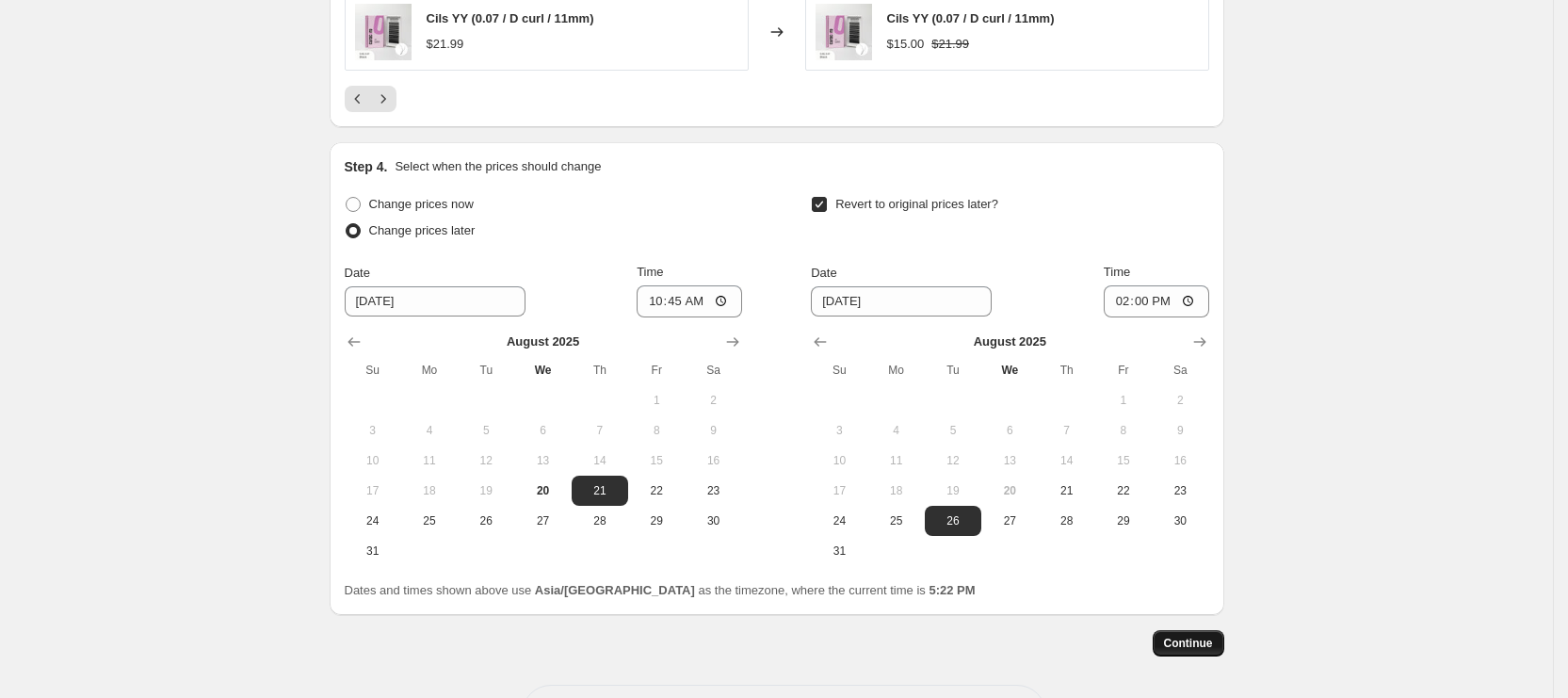
click at [1198, 644] on span "Continue" at bounding box center [1189, 643] width 49 height 15
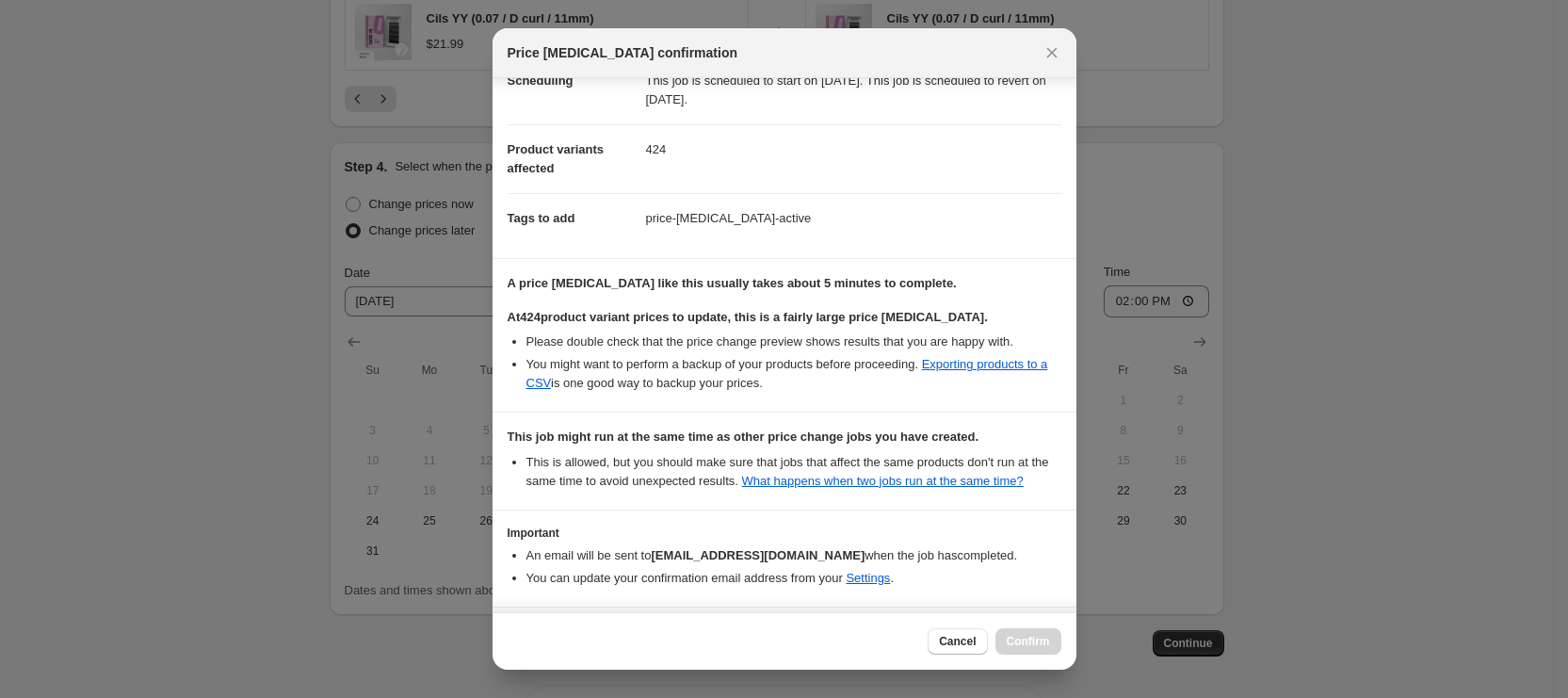
scroll to position [242, 0]
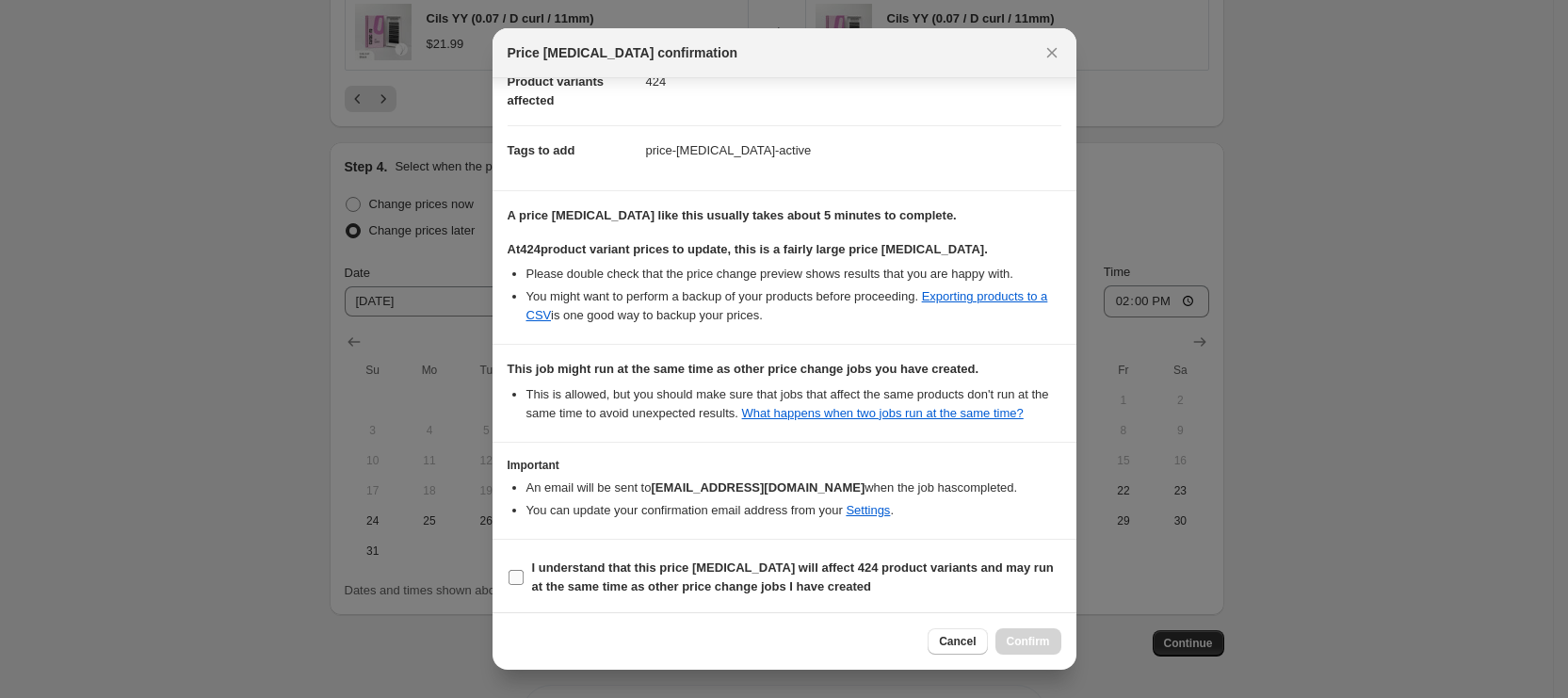
click at [653, 580] on b "I understand that this price change job will affect 424 product variants and ma…" at bounding box center [794, 577] width 522 height 33
click at [524, 580] on input "I understand that this price change job will affect 424 product variants and ma…" at bounding box center [516, 578] width 15 height 15
checkbox input "true"
click at [1040, 644] on span "Confirm" at bounding box center [1029, 641] width 43 height 15
type input "Lash Like Royalty: YY, W, Fairy, Clover, flat: $15/ tray."
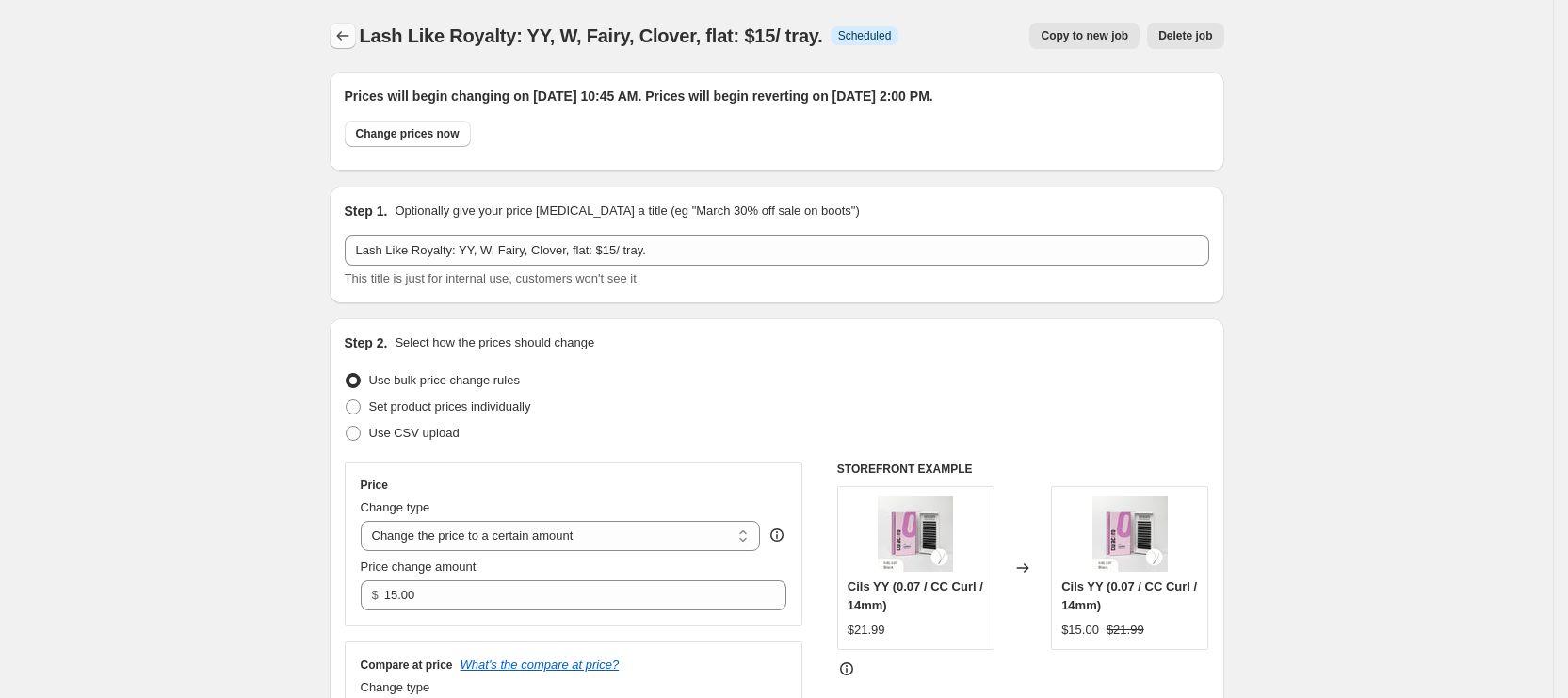
click at [353, 33] on icon "Price change jobs" at bounding box center [343, 36] width 19 height 19
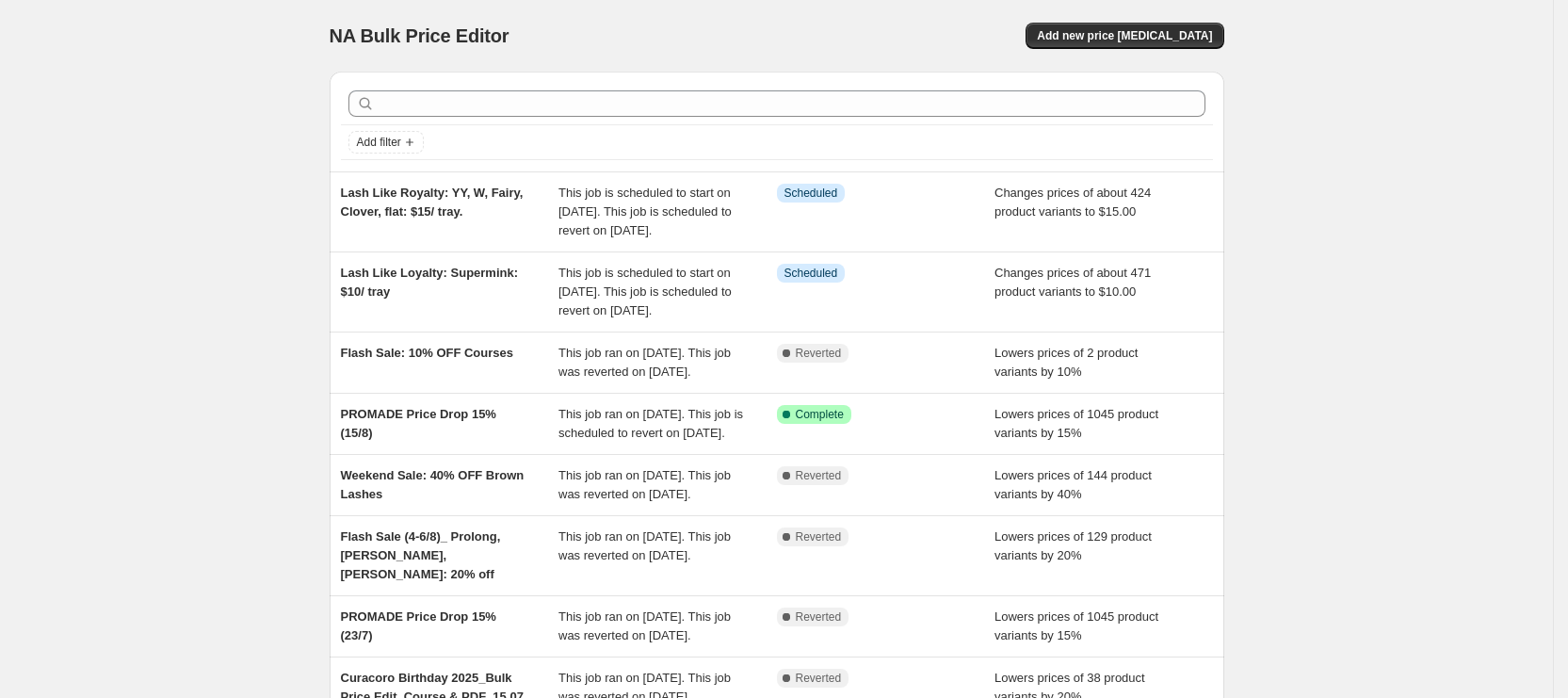
click at [1346, 373] on div "NA Bulk Price Editor. This page is ready NA Bulk Price Editor Add new price cha…" at bounding box center [776, 523] width 1554 height 1046
click at [1115, 41] on span "Add new price [MEDICAL_DATA]" at bounding box center [1125, 36] width 175 height 15
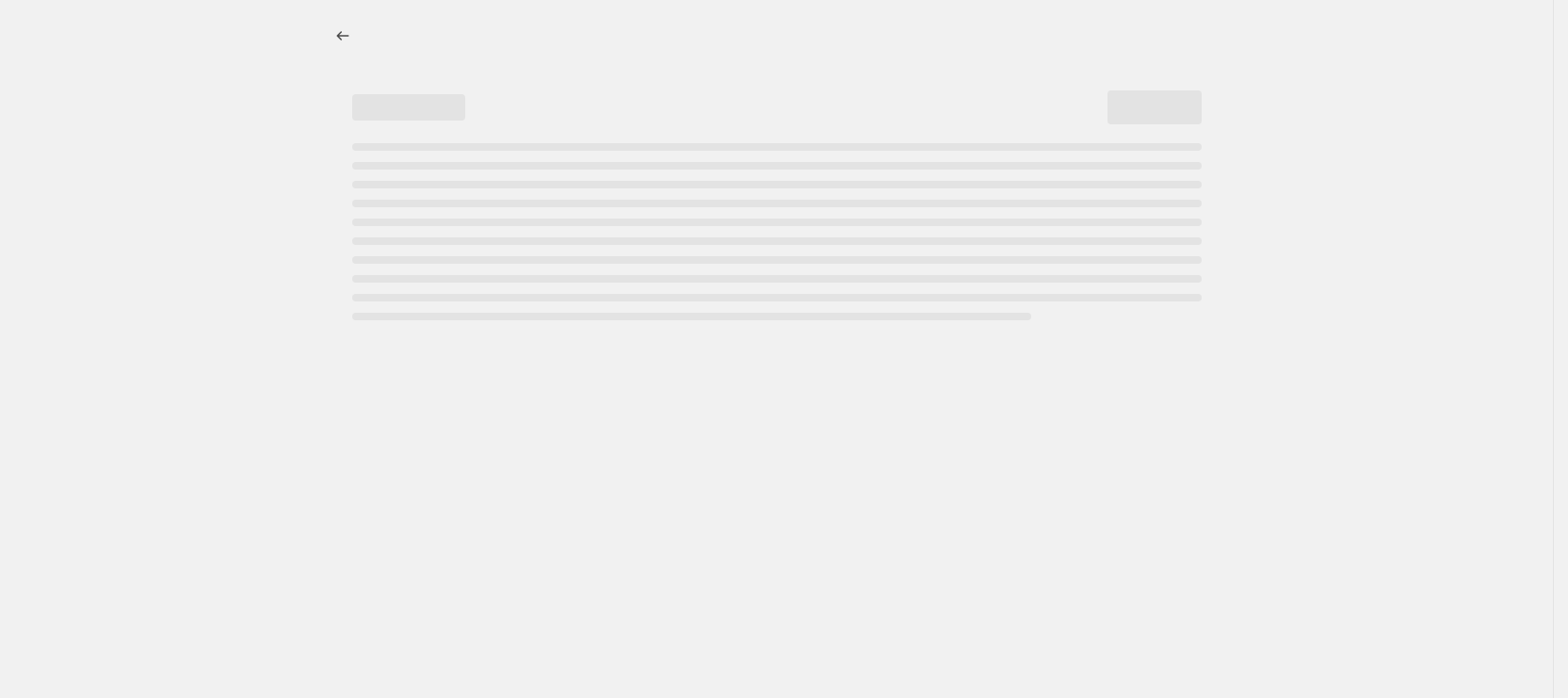
select select "percentage"
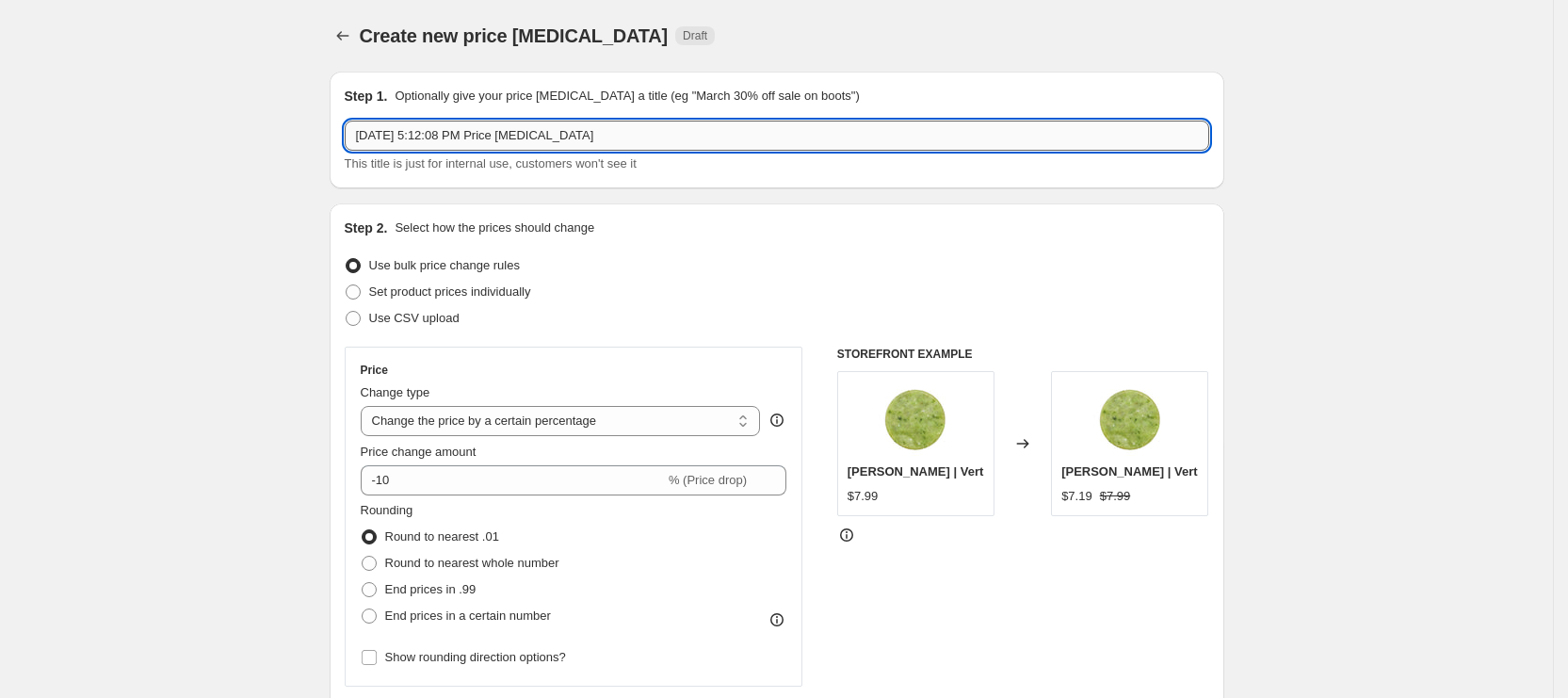
click at [481, 138] on input "Aug 20, 2025, 5:12:08 PM Price change job" at bounding box center [777, 135] width 865 height 30
paste input "Lash Like Royalty"
paste input "Tweezer: 17.99$ all,"
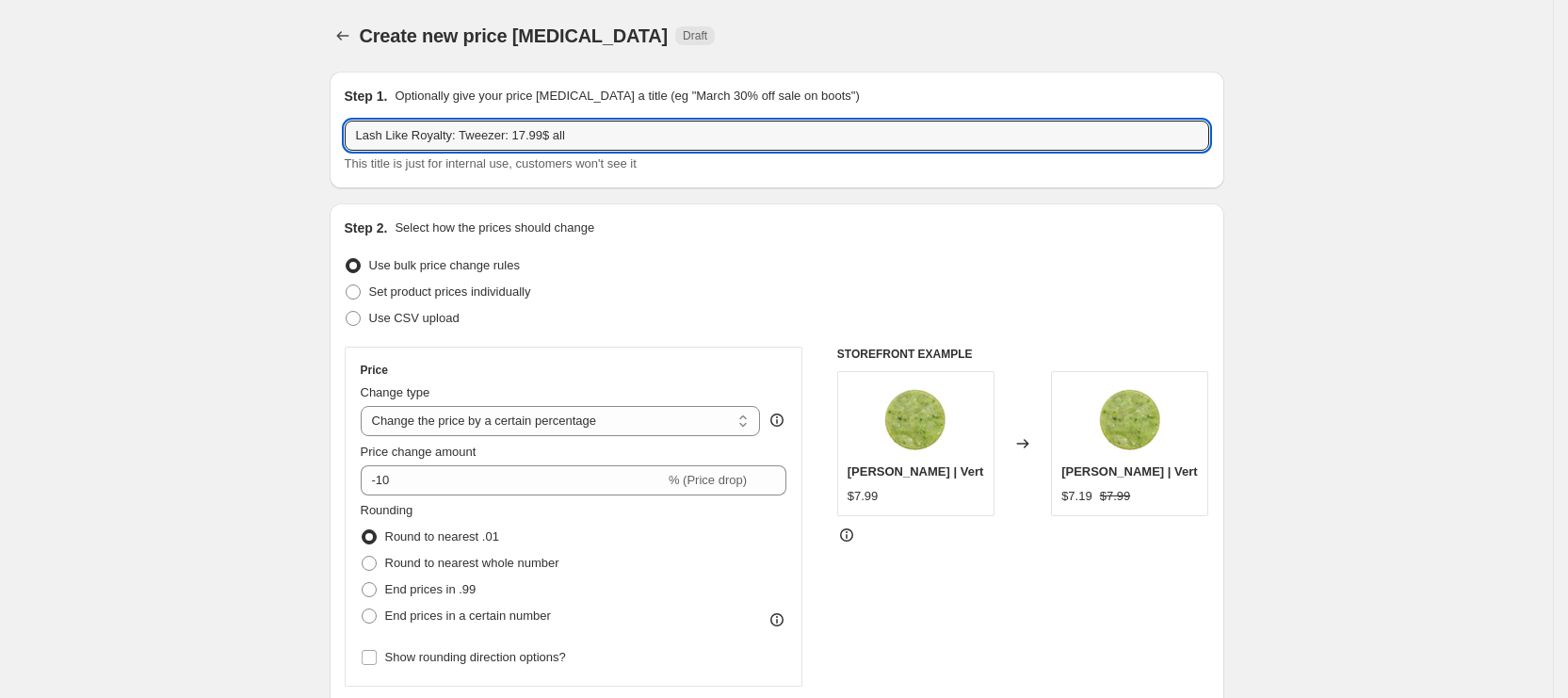
type input "Lash Like Royalty: Tweezer: 17.99$ all"
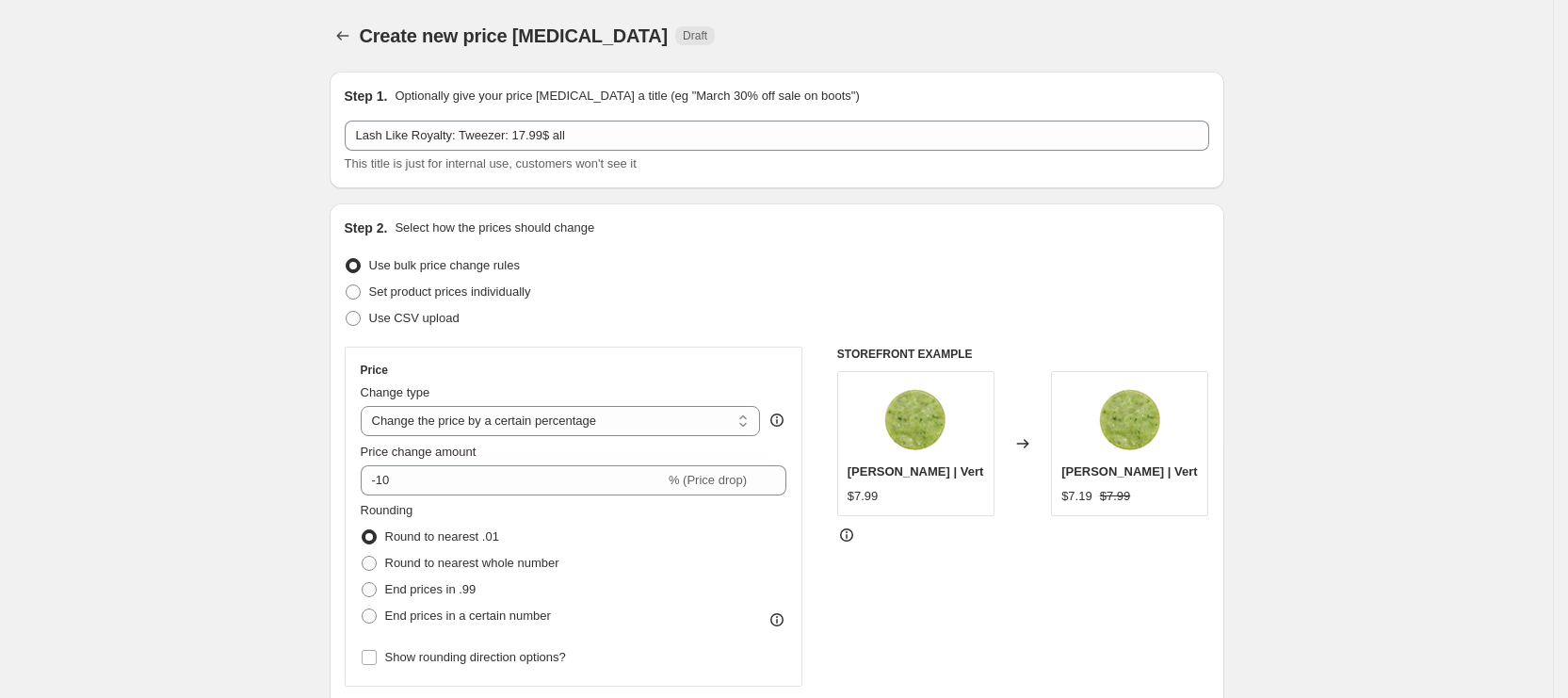
click at [474, 420] on select "Change the price to a certain amount Change the price by a certain amount Chang…" at bounding box center [562, 421] width 401 height 30
select select "to"
click at [366, 406] on select "Change the price to a certain amount Change the price by a certain amount Chang…" at bounding box center [562, 421] width 401 height 30
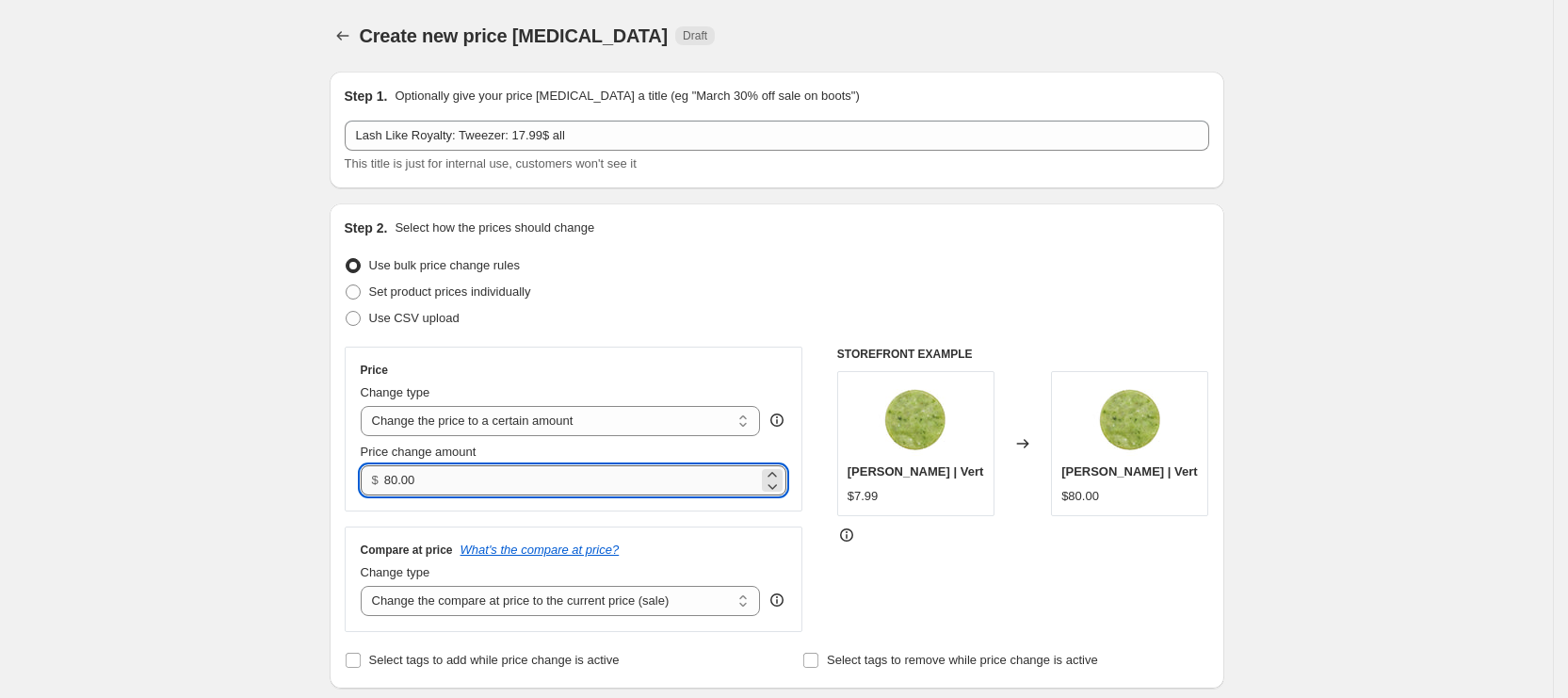
drag, startPoint x: 393, startPoint y: 484, endPoint x: 455, endPoint y: 481, distance: 62.1
click at [455, 481] on input "80.00" at bounding box center [571, 479] width 374 height 30
type input "17.99"
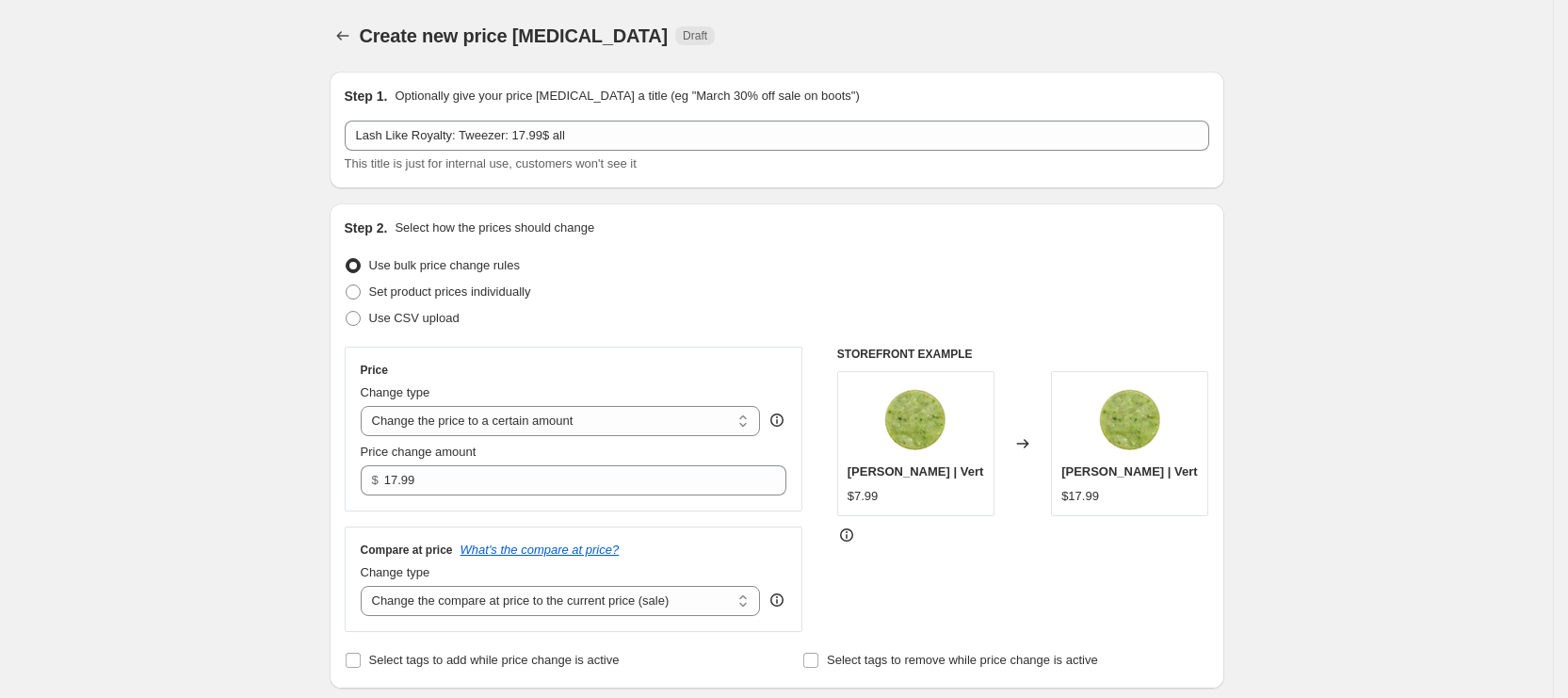
scroll to position [142, 0]
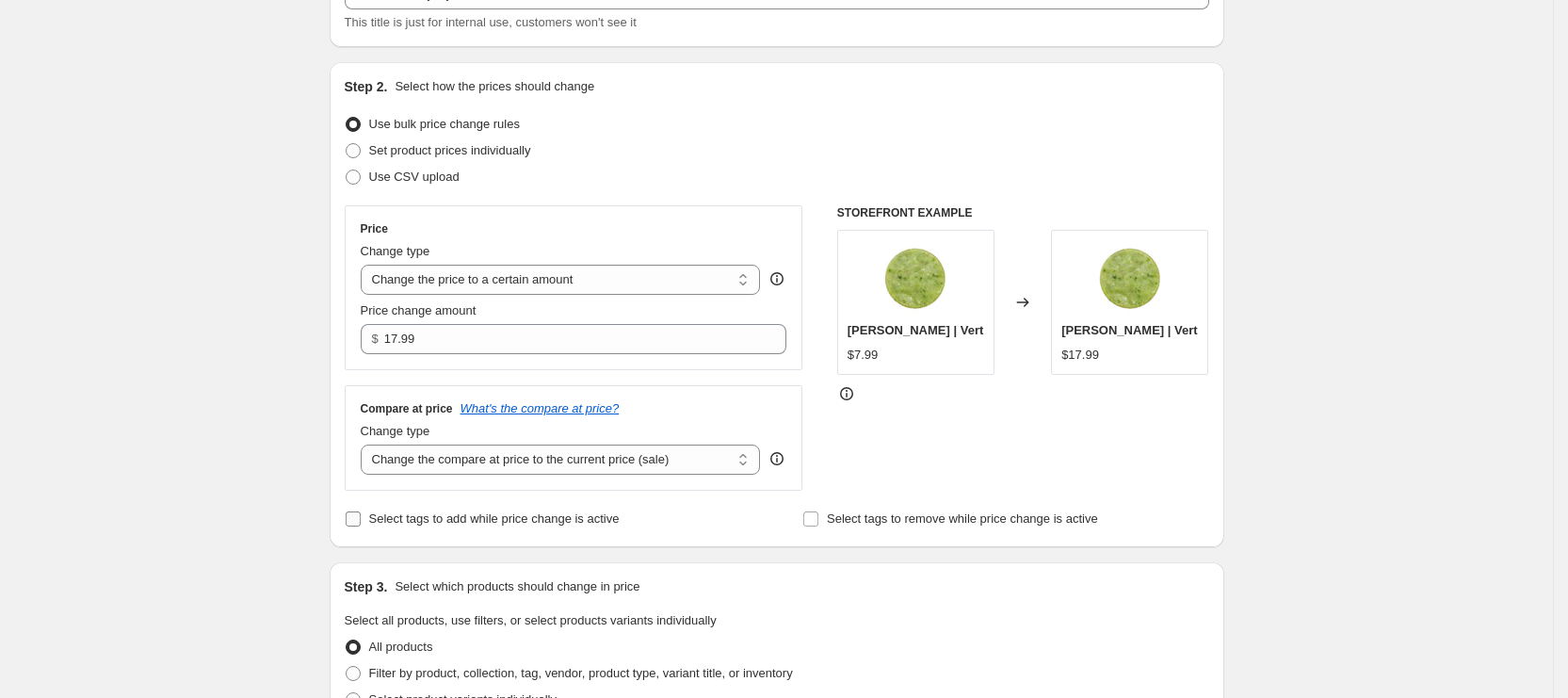
click at [405, 518] on span "Select tags to add while price change is active" at bounding box center [494, 518] width 250 height 14
click at [361, 518] on input "Select tags to add while price change is active" at bounding box center [353, 519] width 15 height 15
checkbox input "true"
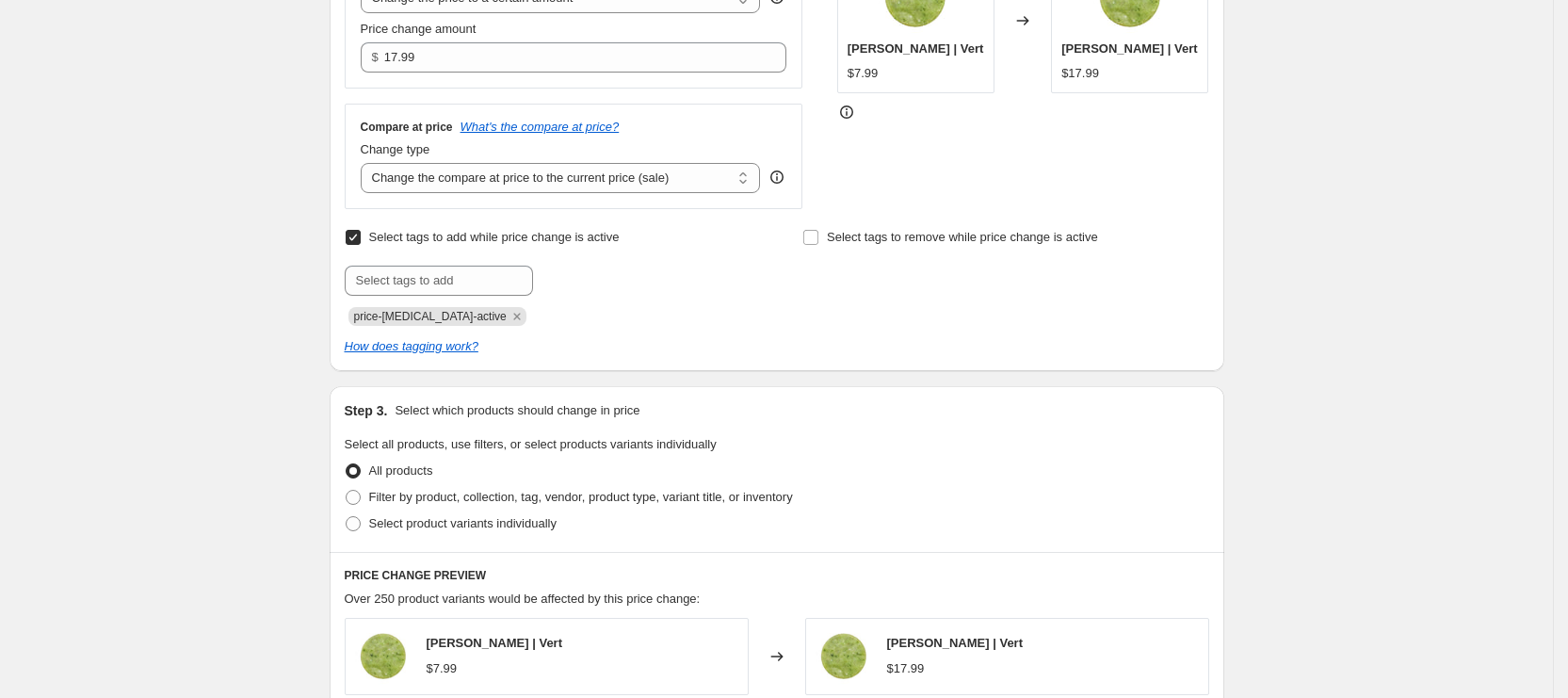
scroll to position [424, 0]
click at [440, 506] on label "Filter by product, collection, tag, vendor, product type, variant title, or inv…" at bounding box center [569, 496] width 449 height 26
click at [347, 490] on input "Filter by product, collection, tag, vendor, product type, variant title, or inv…" at bounding box center [346, 489] width 1 height 1
radio input "true"
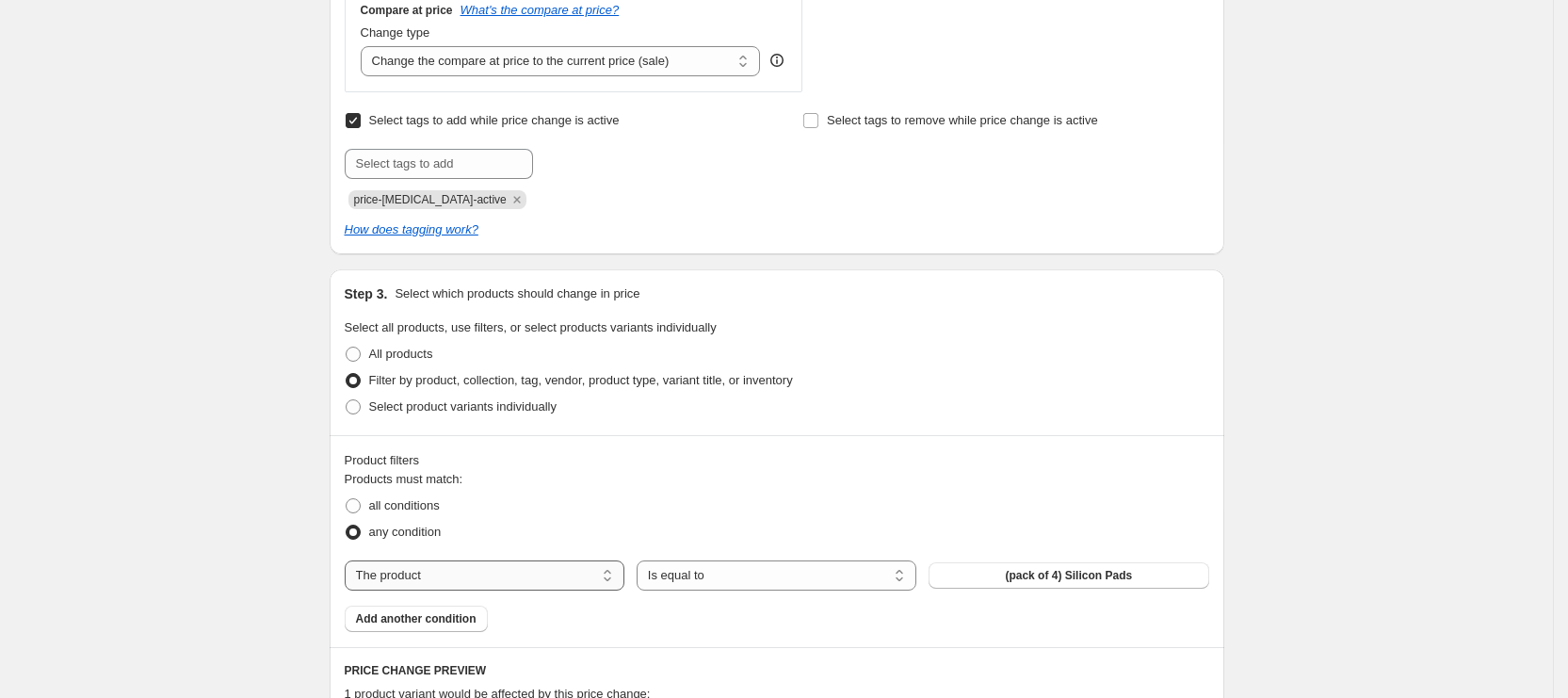
scroll to position [565, 0]
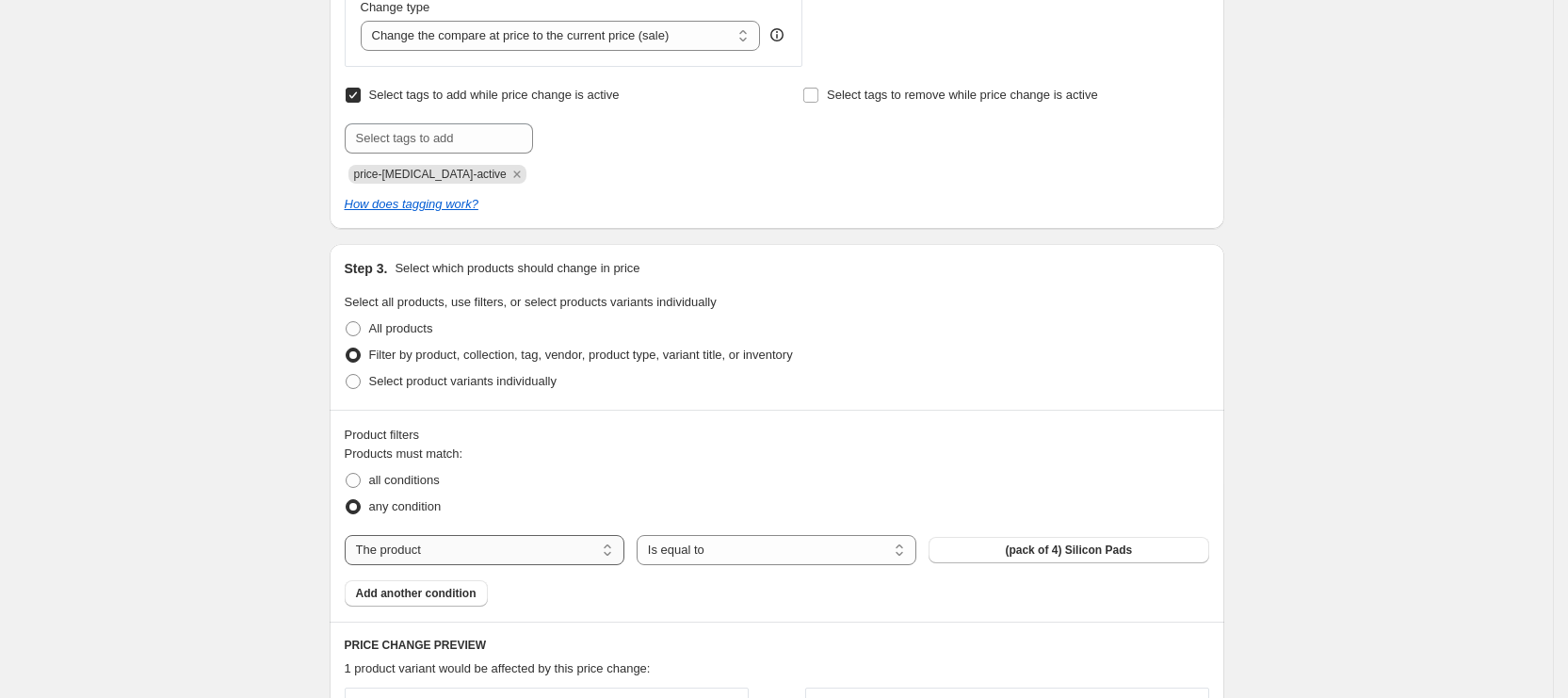
click at [447, 535] on select "The product The product's collection The product's tag The product's vendor The…" at bounding box center [484, 550] width 279 height 30
click at [455, 547] on select "The product The product's collection The product's tag The product's vendor The…" at bounding box center [484, 550] width 279 height 30
select select "product_type"
click at [1059, 549] on span "Accessories" at bounding box center [1068, 550] width 66 height 15
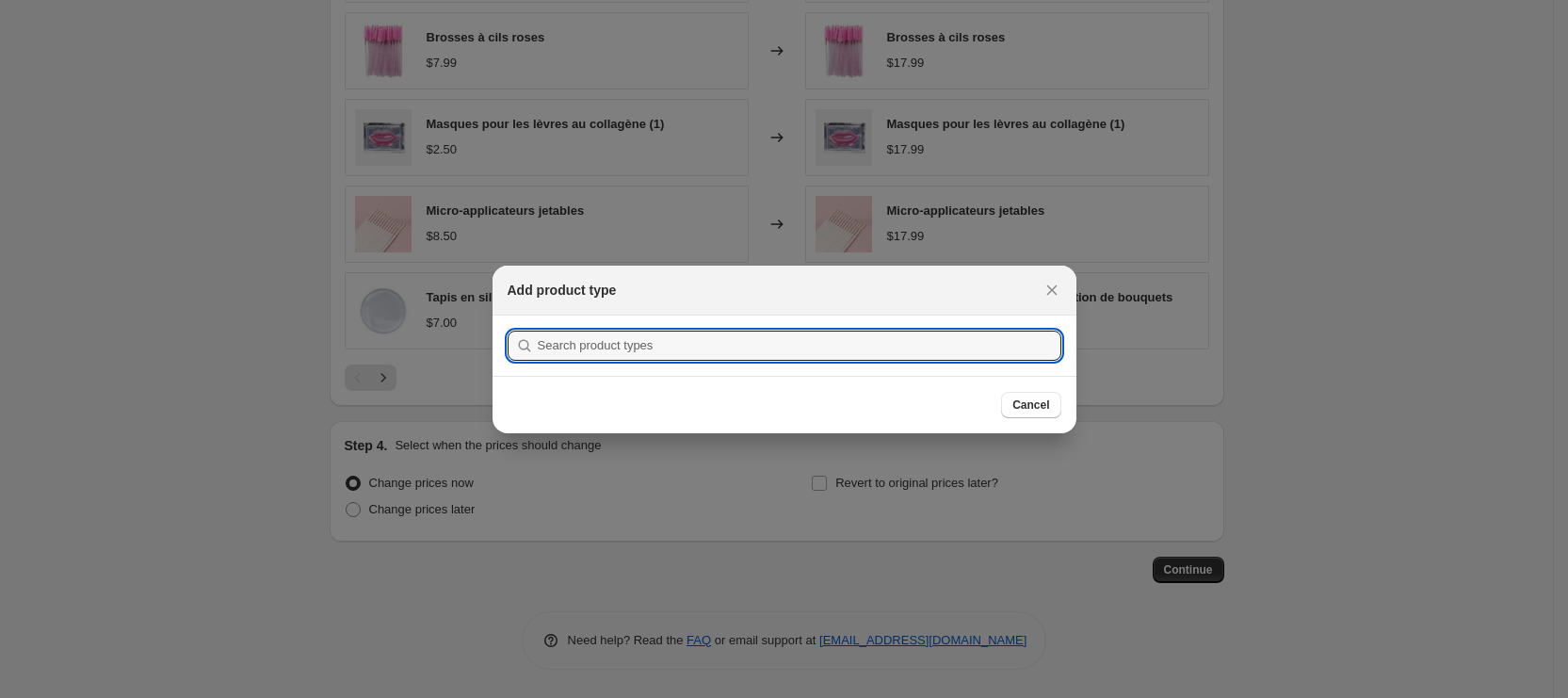
scroll to position [0, 0]
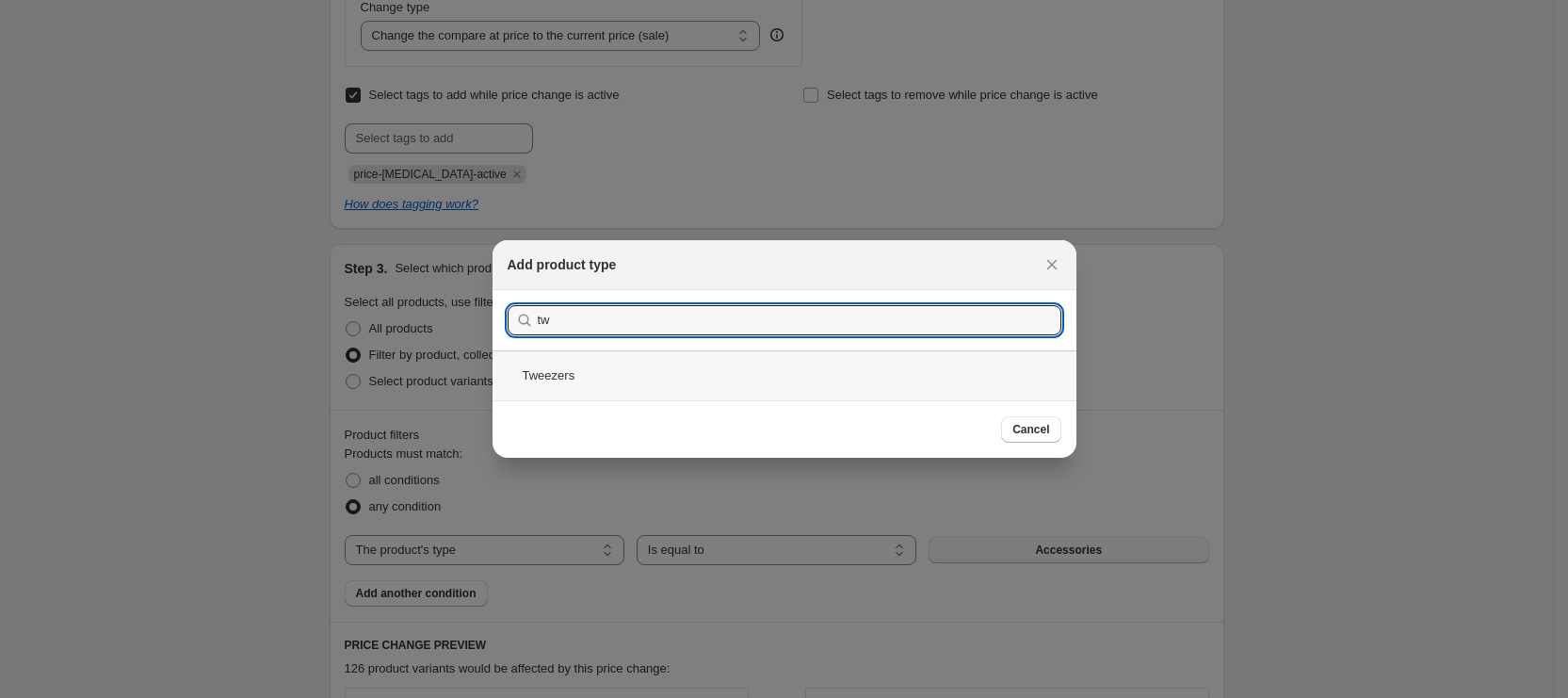
type input "tw"
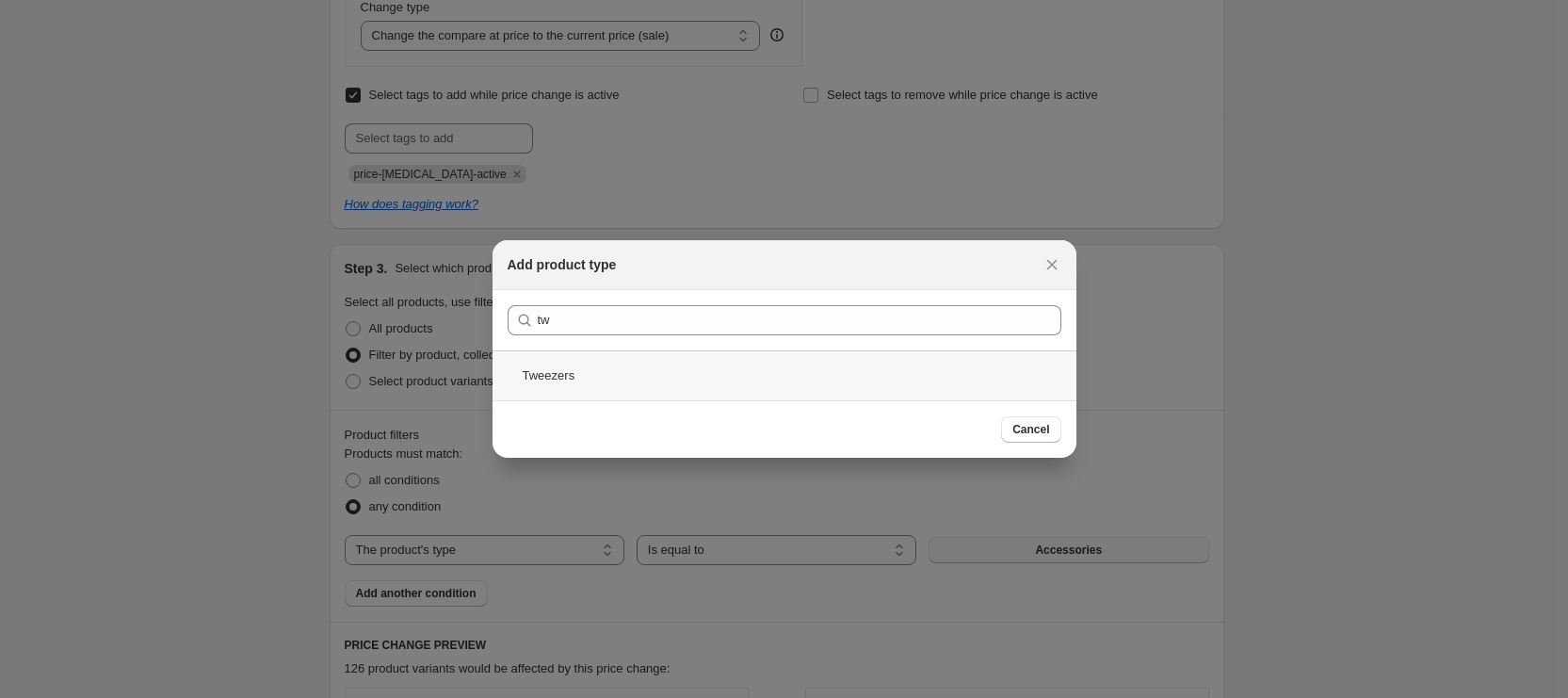
click at [684, 366] on div "Tweezers" at bounding box center [785, 375] width 584 height 50
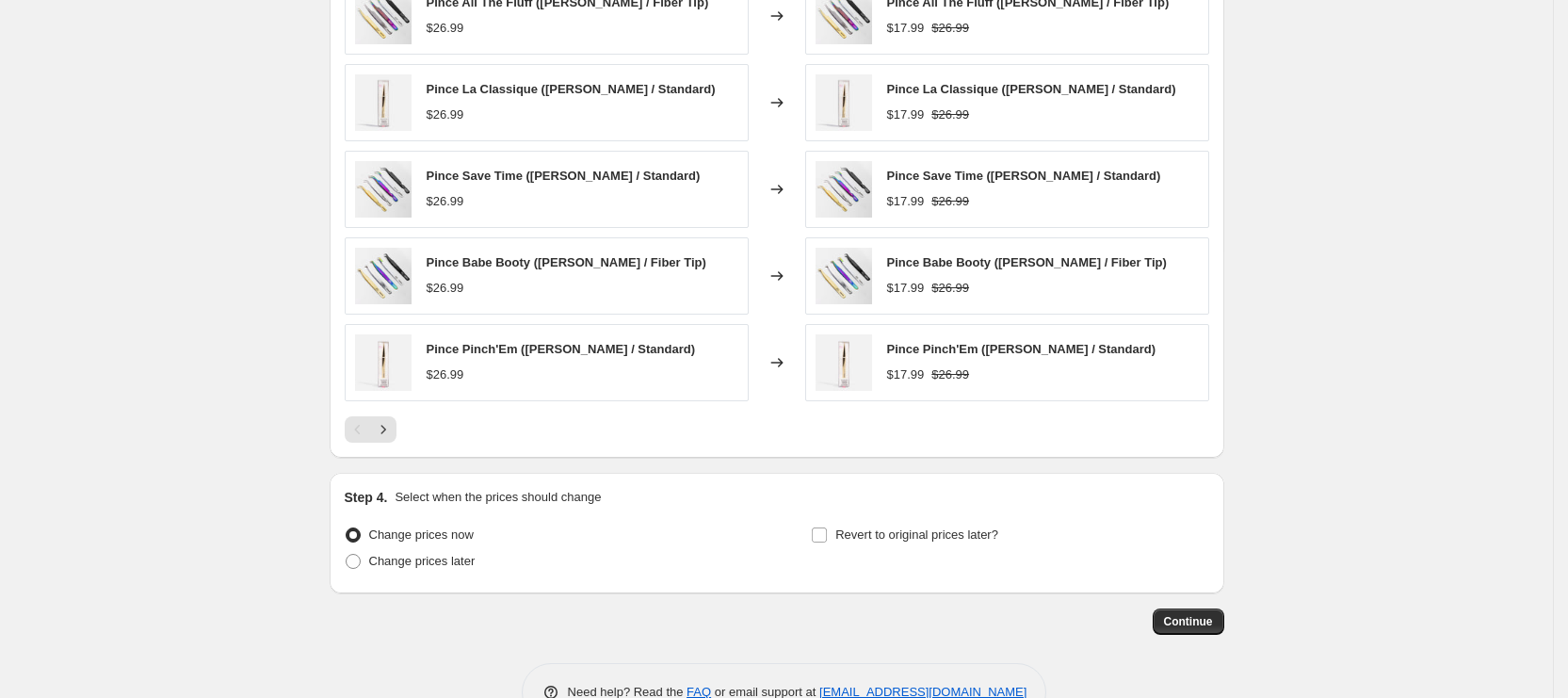
scroll to position [1322, 0]
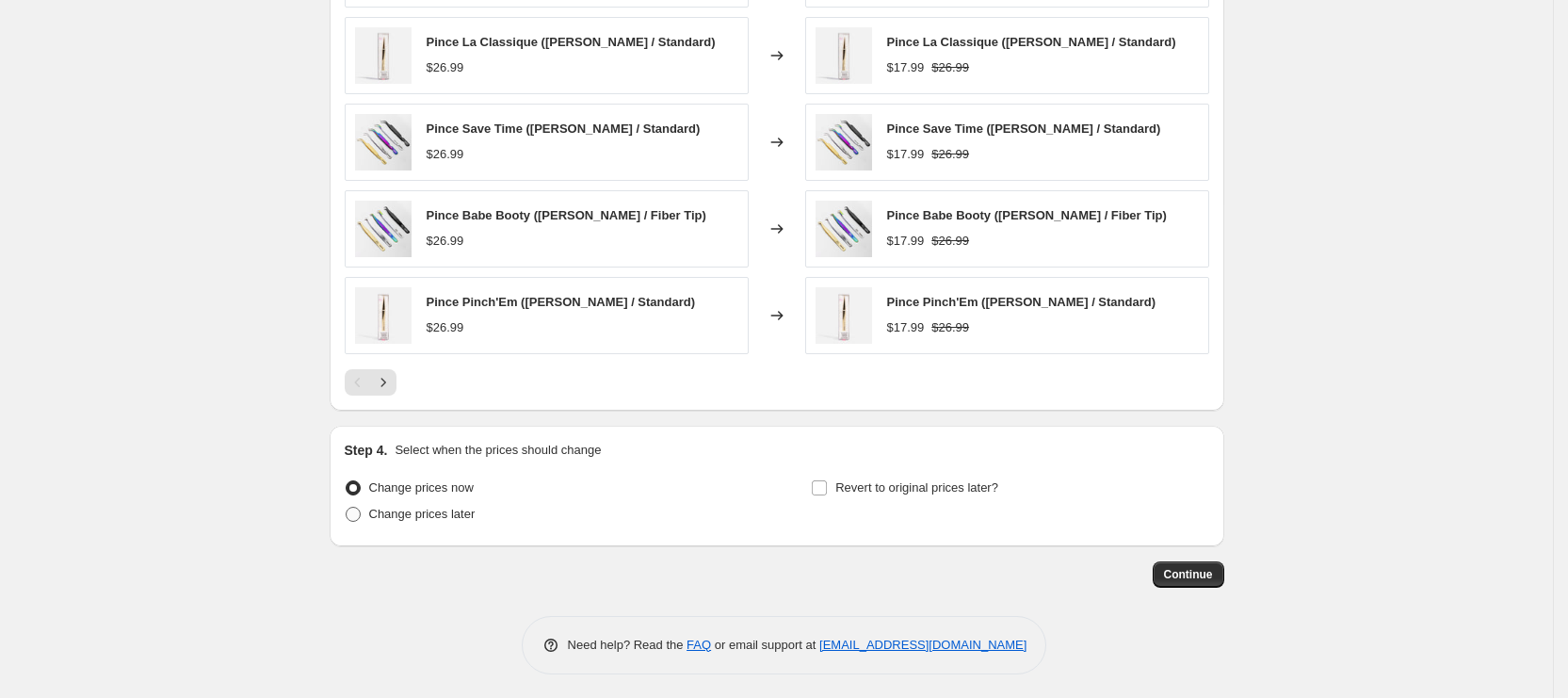
click at [476, 514] on span "Change prices later" at bounding box center [422, 513] width 107 height 14
click at [347, 507] on input "Change prices later" at bounding box center [346, 506] width 1 height 1
radio input "true"
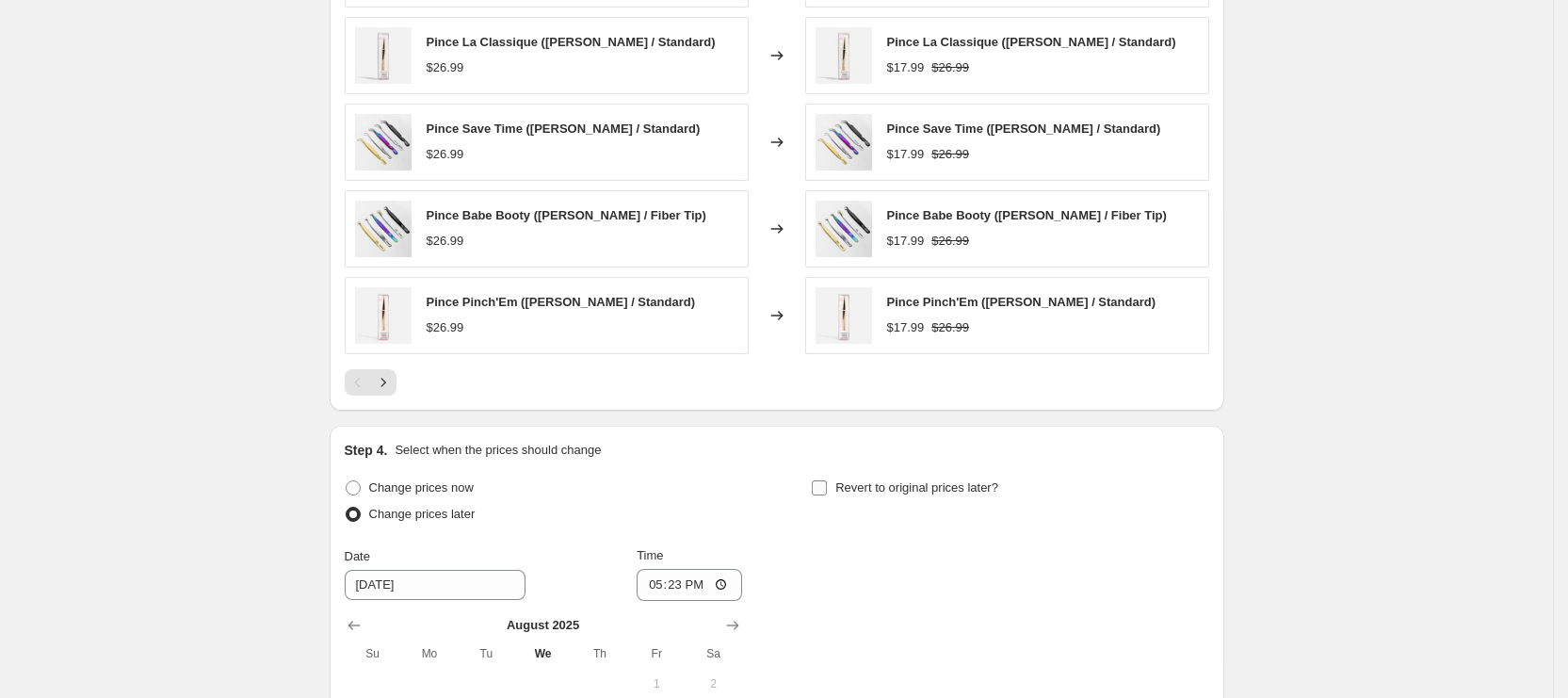
click at [836, 482] on label "Revert to original prices later?" at bounding box center [904, 487] width 188 height 26
click at [827, 482] on input "Revert to original prices later?" at bounding box center [820, 488] width 15 height 15
checkbox input "true"
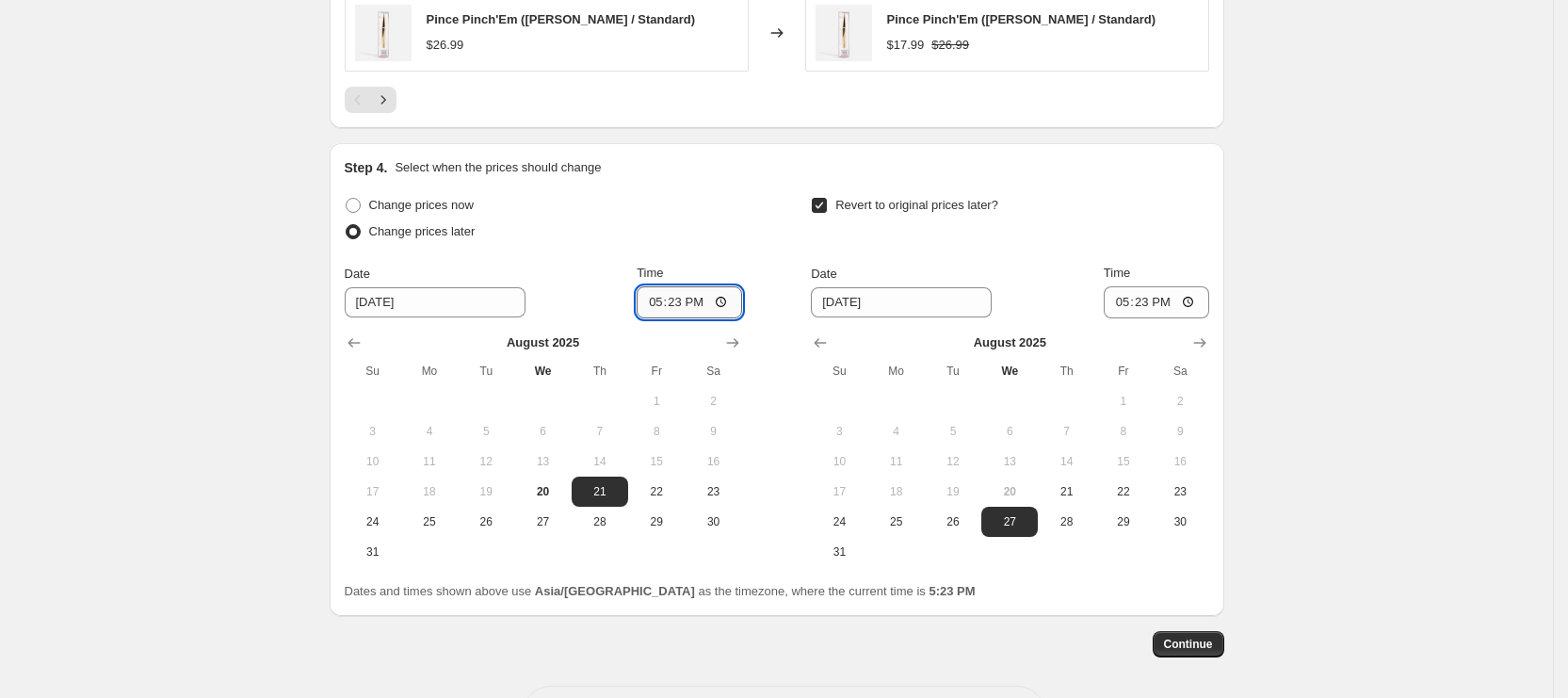
click at [660, 288] on input "17:23" at bounding box center [690, 301] width 106 height 32
click at [701, 298] on input "22:00" at bounding box center [690, 301] width 106 height 32
click at [675, 296] on input "22:00" at bounding box center [690, 301] width 106 height 32
type input "10:45"
click at [967, 506] on button "26" at bounding box center [953, 521] width 57 height 30
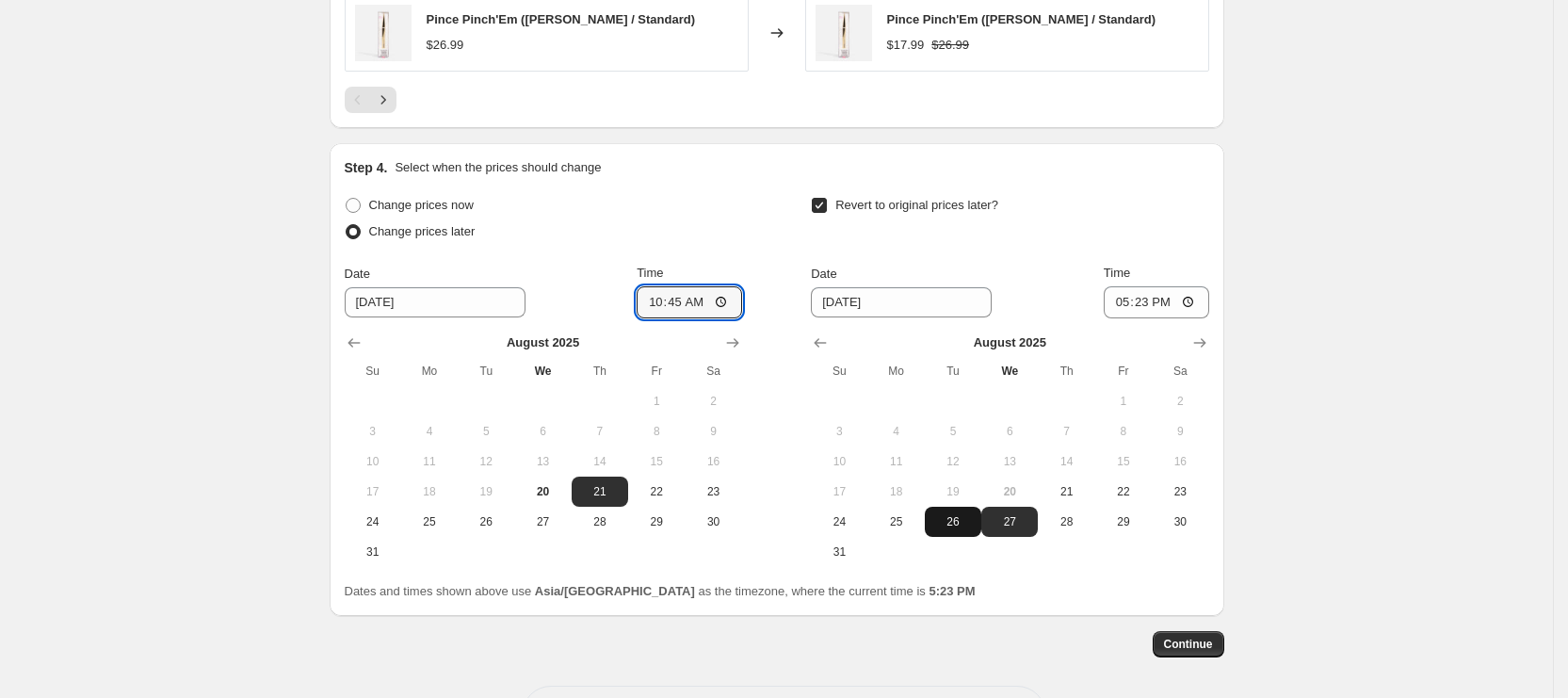
type input "[DATE]"
click at [1127, 303] on input "17:23" at bounding box center [1157, 301] width 106 height 32
type input "14:00"
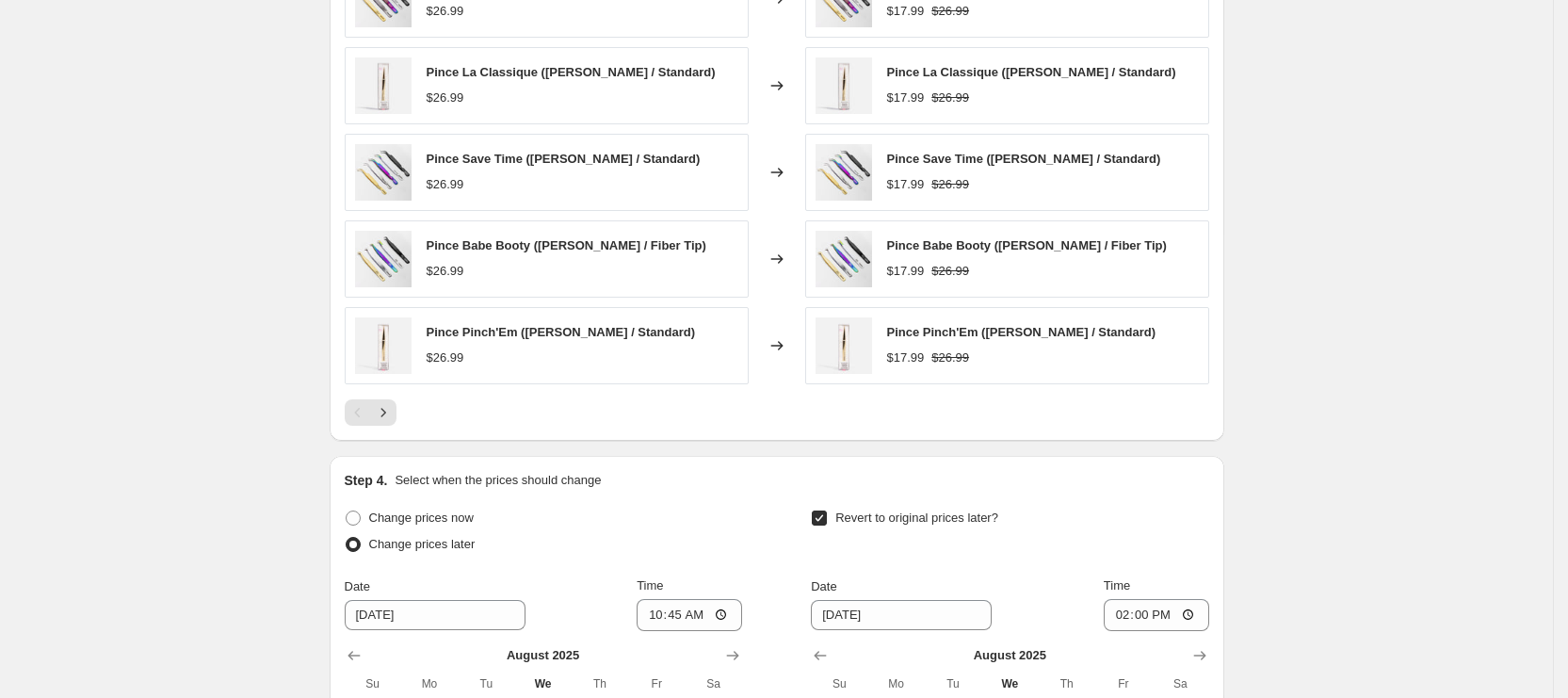
scroll to position [1252, 0]
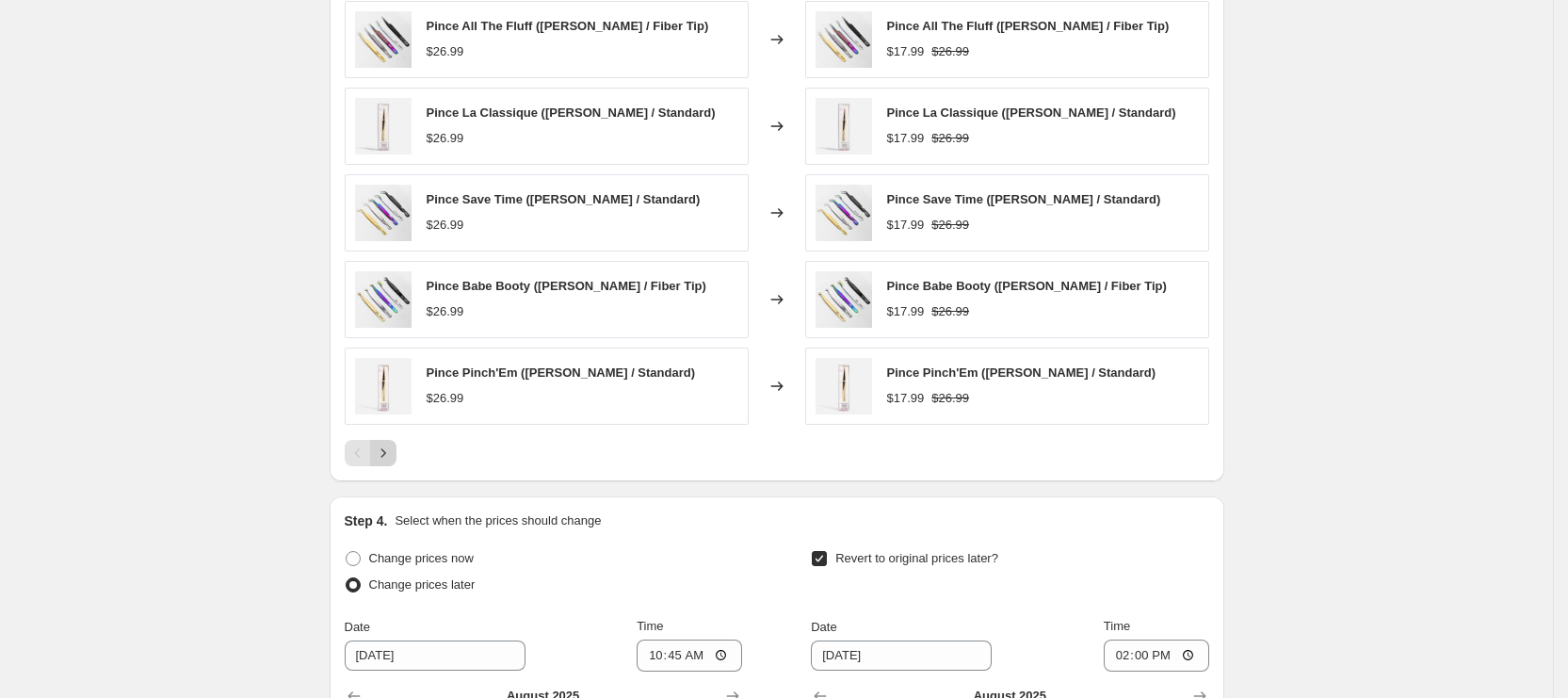
click at [397, 455] on button "Next" at bounding box center [382, 452] width 26 height 26
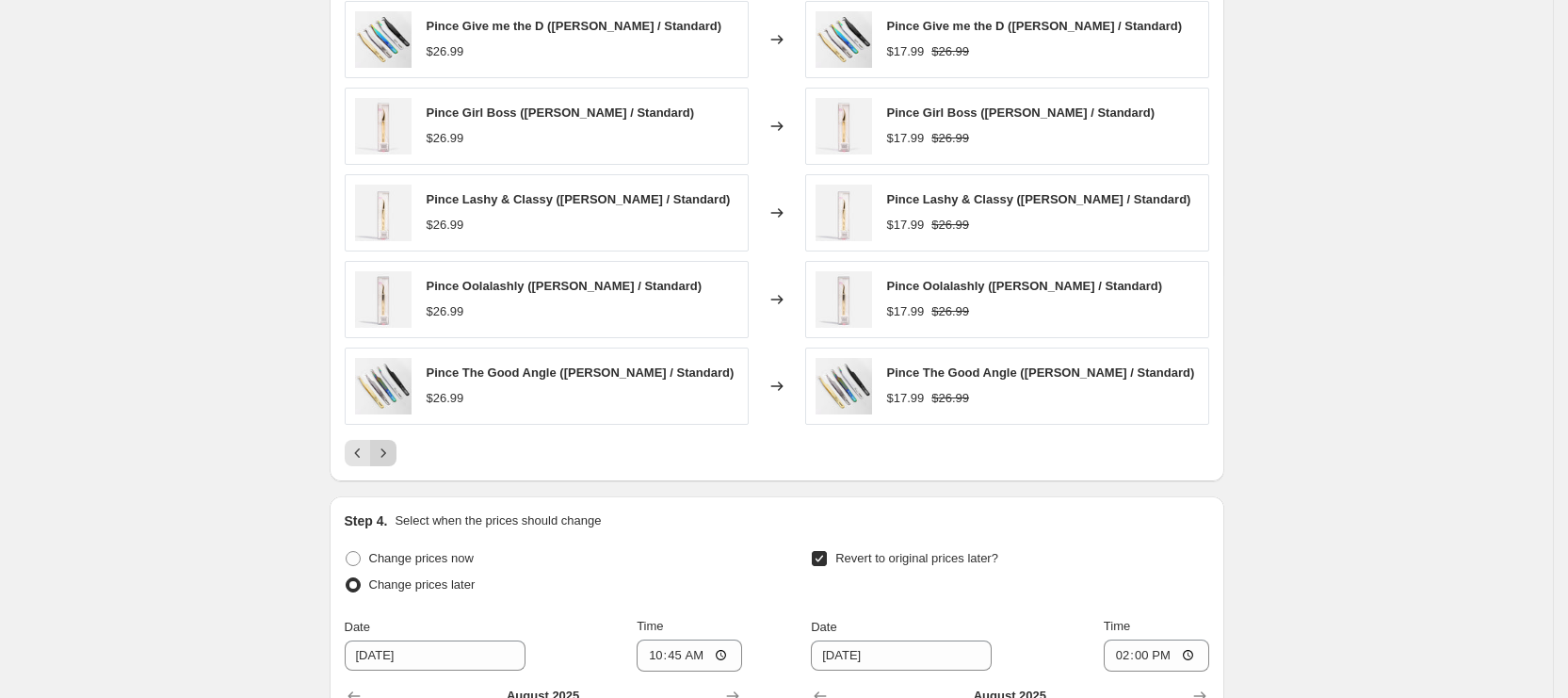
click at [397, 455] on button "Next" at bounding box center [382, 452] width 26 height 26
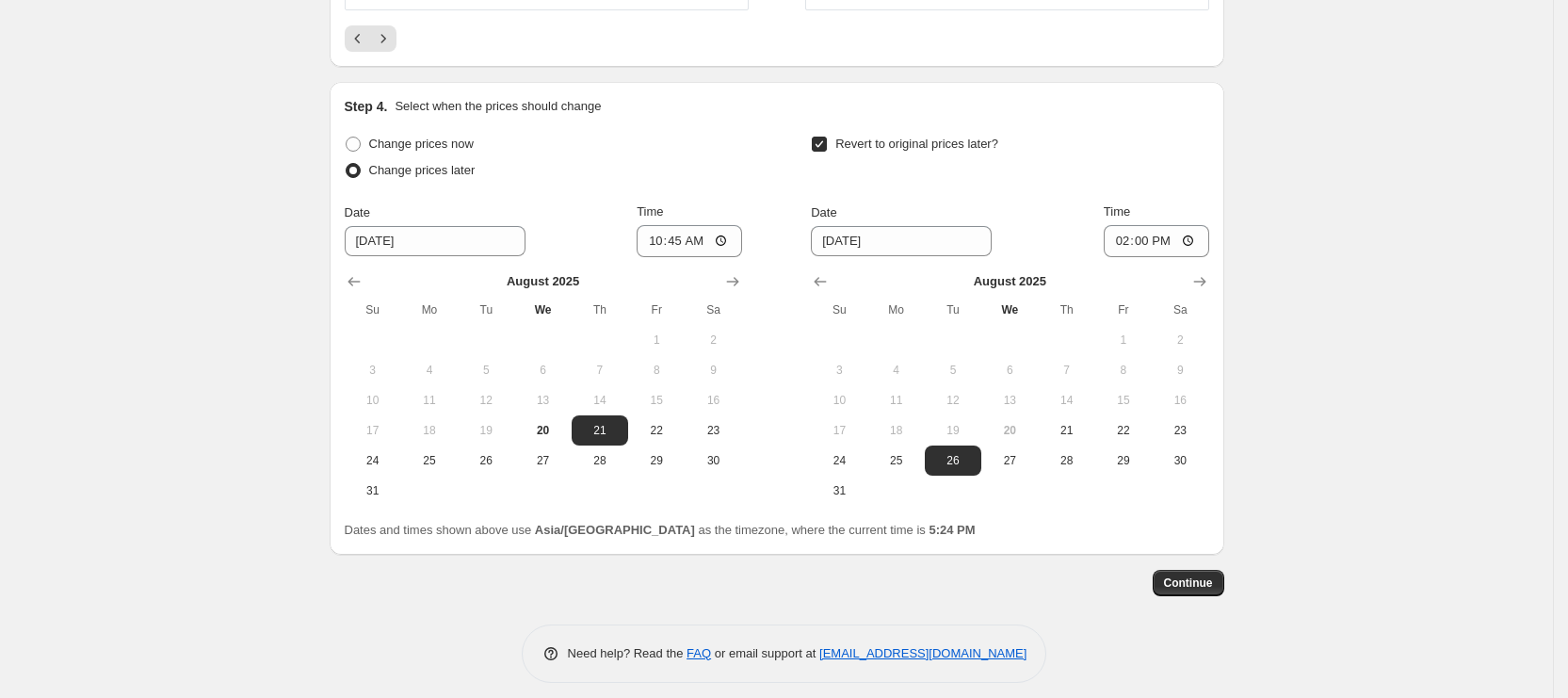
scroll to position [1675, 0]
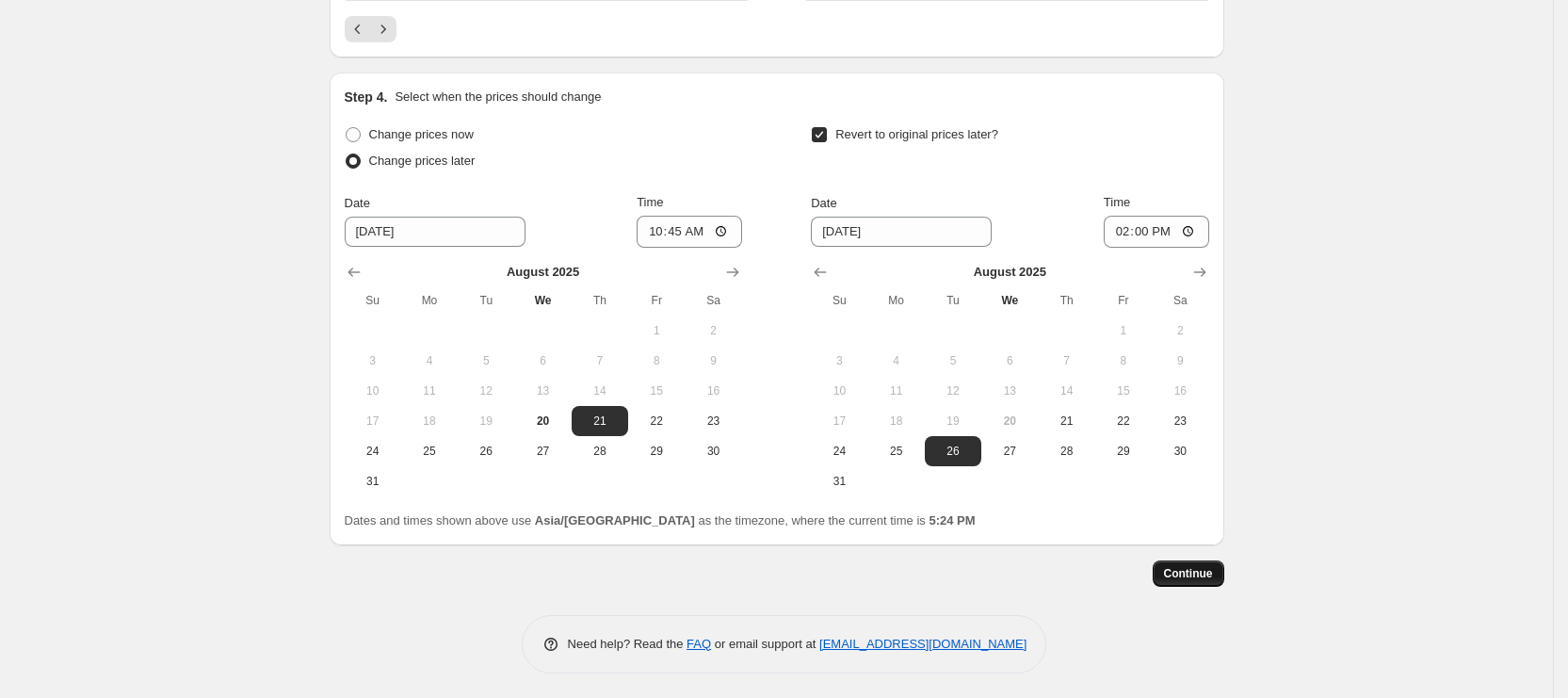
click at [1201, 573] on span "Continue" at bounding box center [1189, 574] width 49 height 15
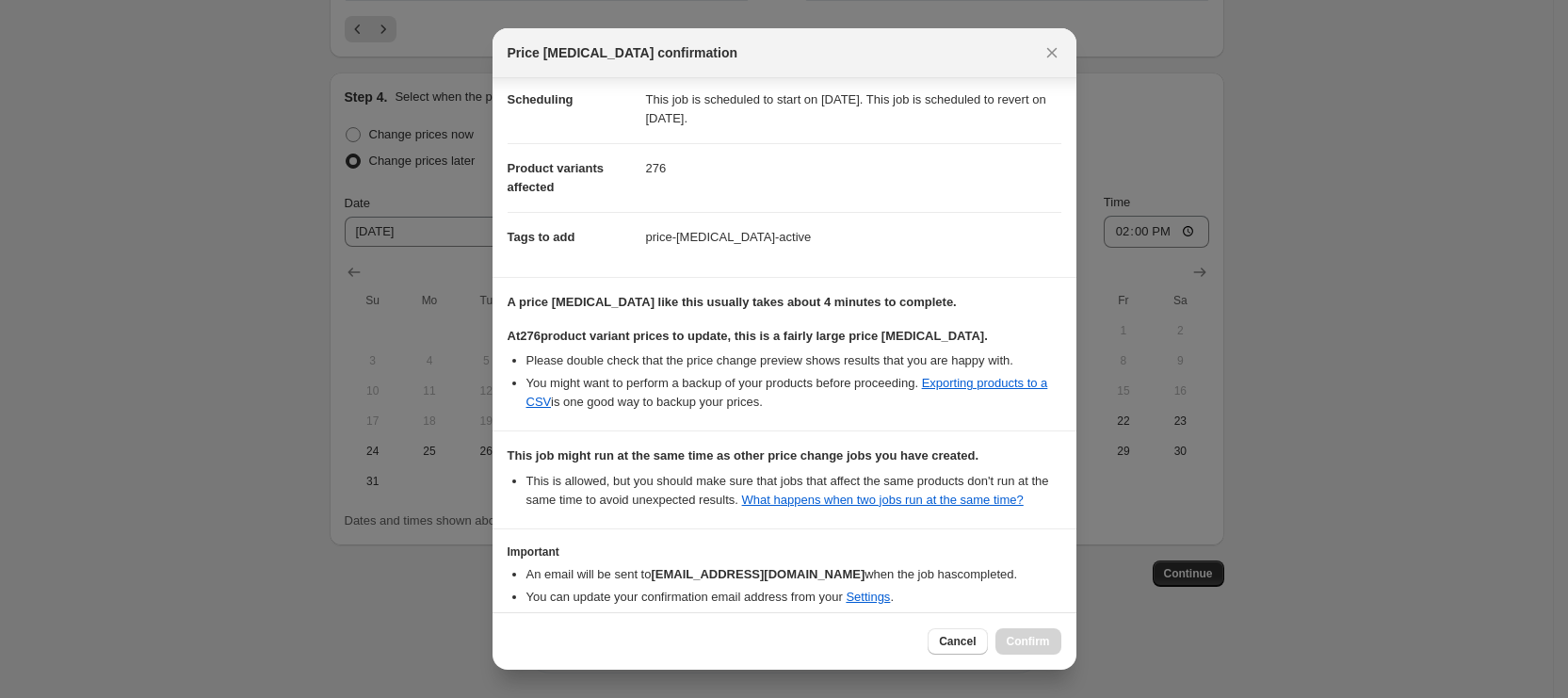
scroll to position [242, 0]
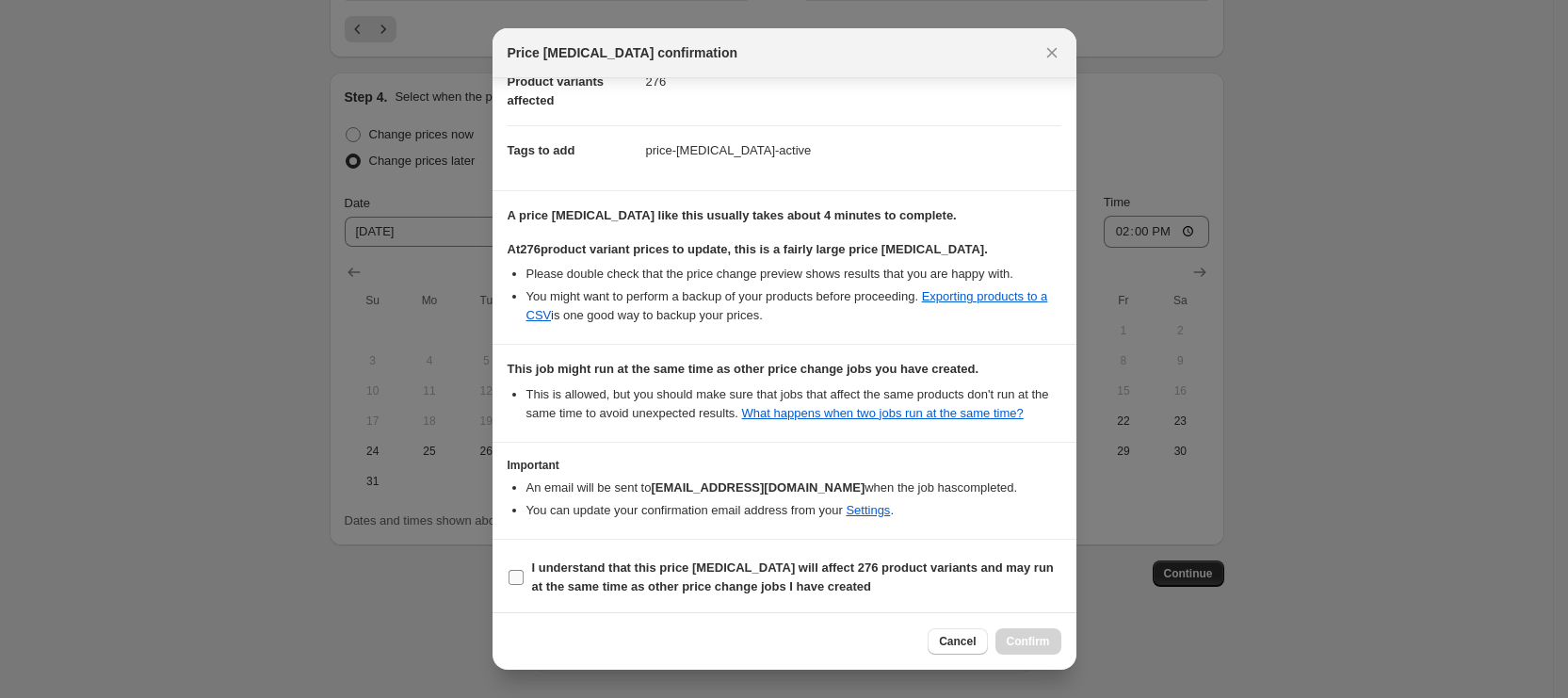
click at [607, 588] on b "I understand that this price change job will affect 276 product variants and ma…" at bounding box center [794, 577] width 522 height 33
click at [524, 584] on input "I understand that this price change job will affect 276 product variants and ma…" at bounding box center [516, 578] width 15 height 15
checkbox input "true"
click at [1048, 644] on span "Confirm" at bounding box center [1029, 641] width 43 height 15
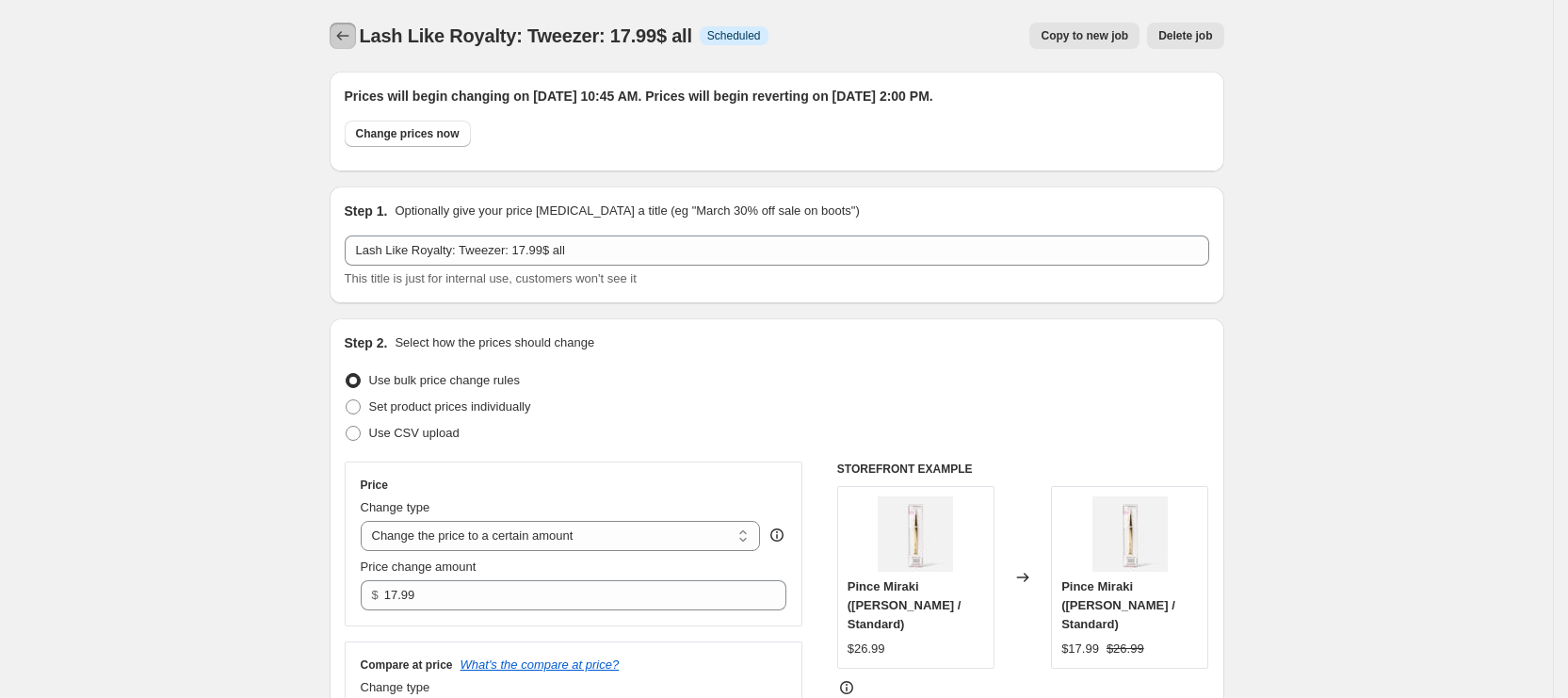
click at [341, 30] on icon "Price change jobs" at bounding box center [343, 36] width 19 height 19
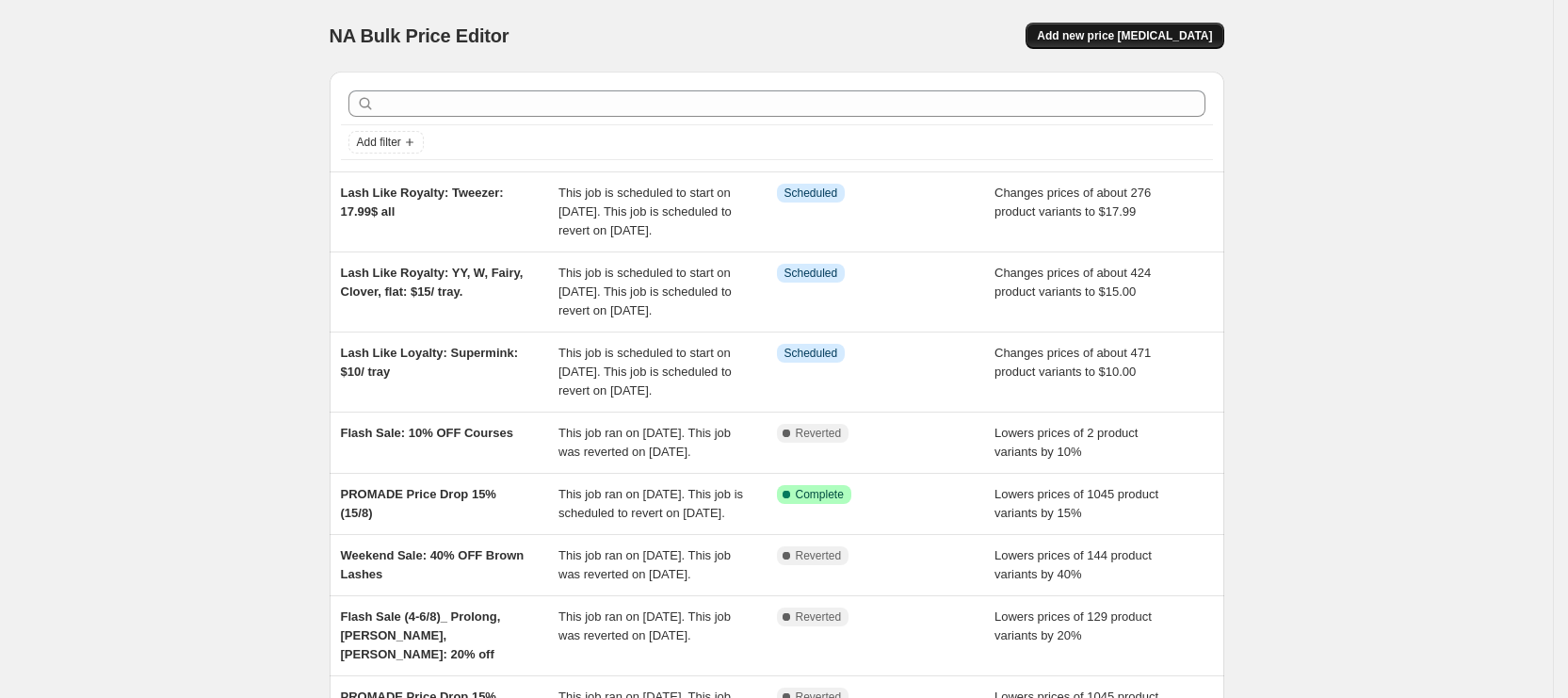
click at [1122, 40] on span "Add new price [MEDICAL_DATA]" at bounding box center [1125, 36] width 175 height 15
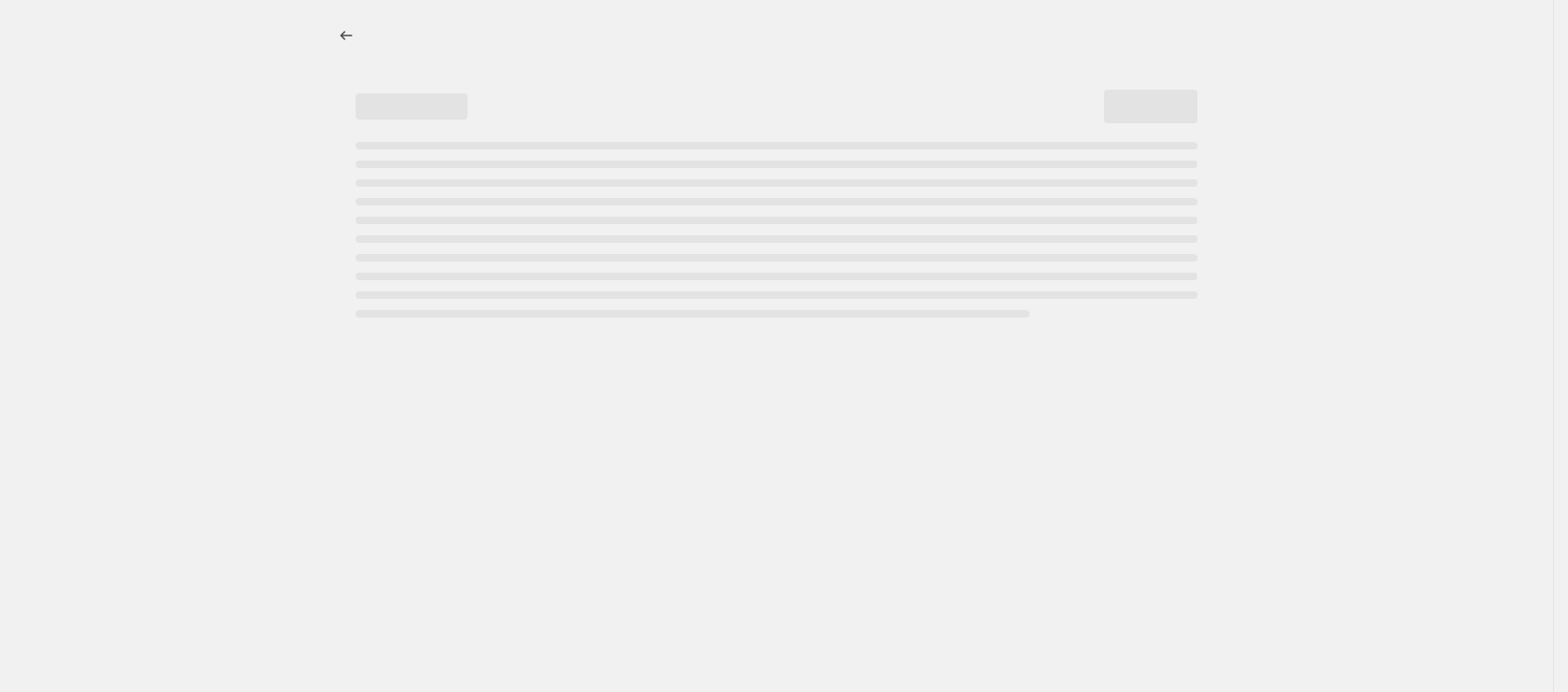
select select "percentage"
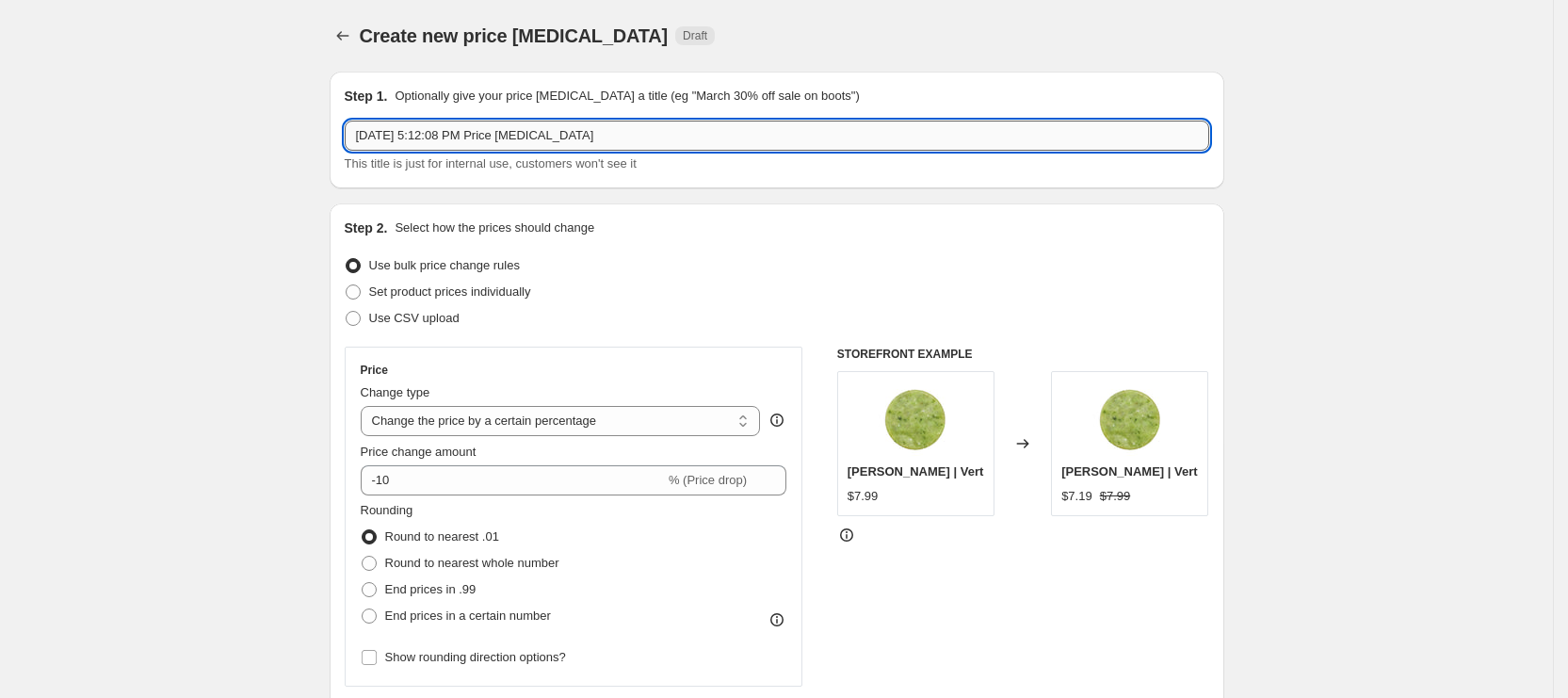
click at [614, 146] on input "Aug 20, 2025, 5:12:08 PM Price change job" at bounding box center [777, 135] width 865 height 30
paste input "Lash Like Royalty"
type input "Lash Like Royalty:"
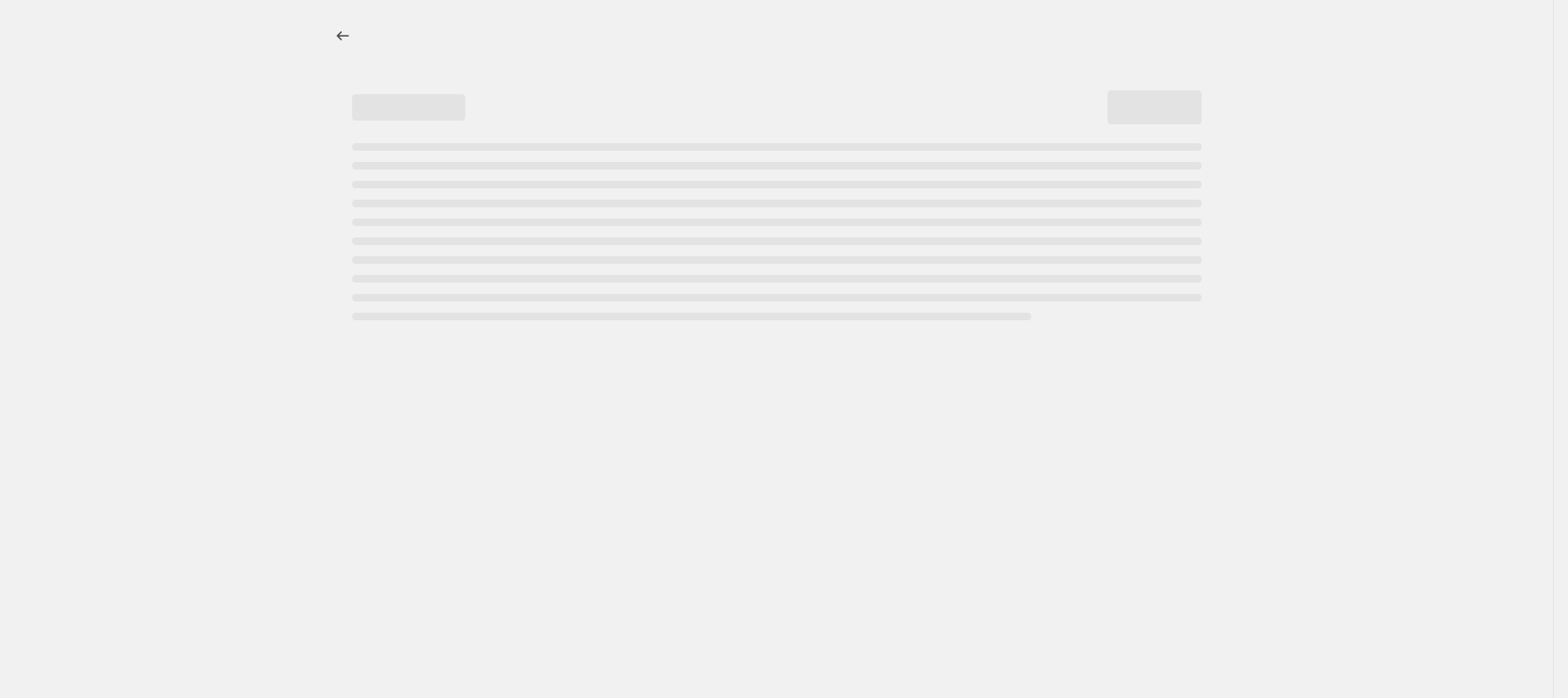
select select "percentage"
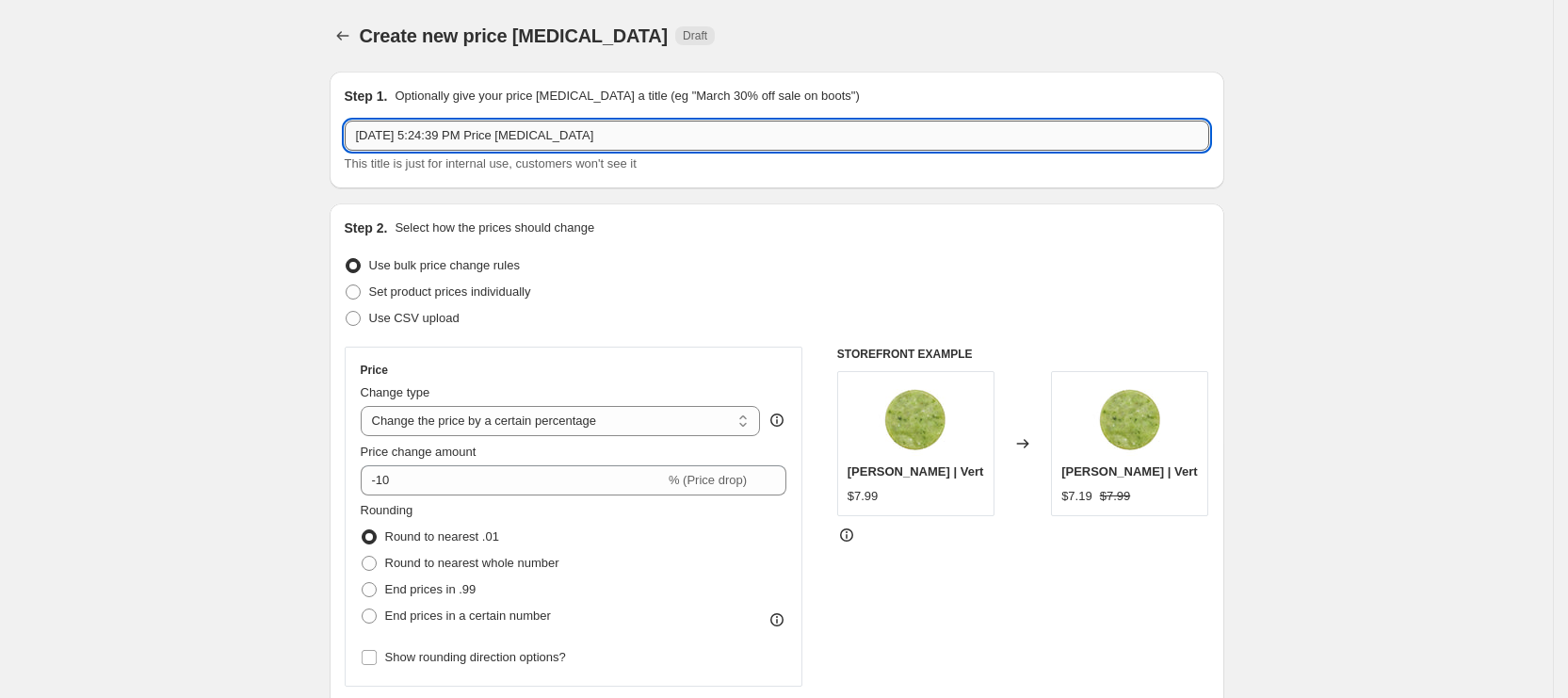
click at [588, 129] on input "[DATE] 5:24:39 PM Price [MEDICAL_DATA]" at bounding box center [777, 135] width 865 height 30
paste input "CRCR signature glue 25%"
click at [363, 132] on input "CRCR signature glue 25%" at bounding box center [777, 135] width 865 height 30
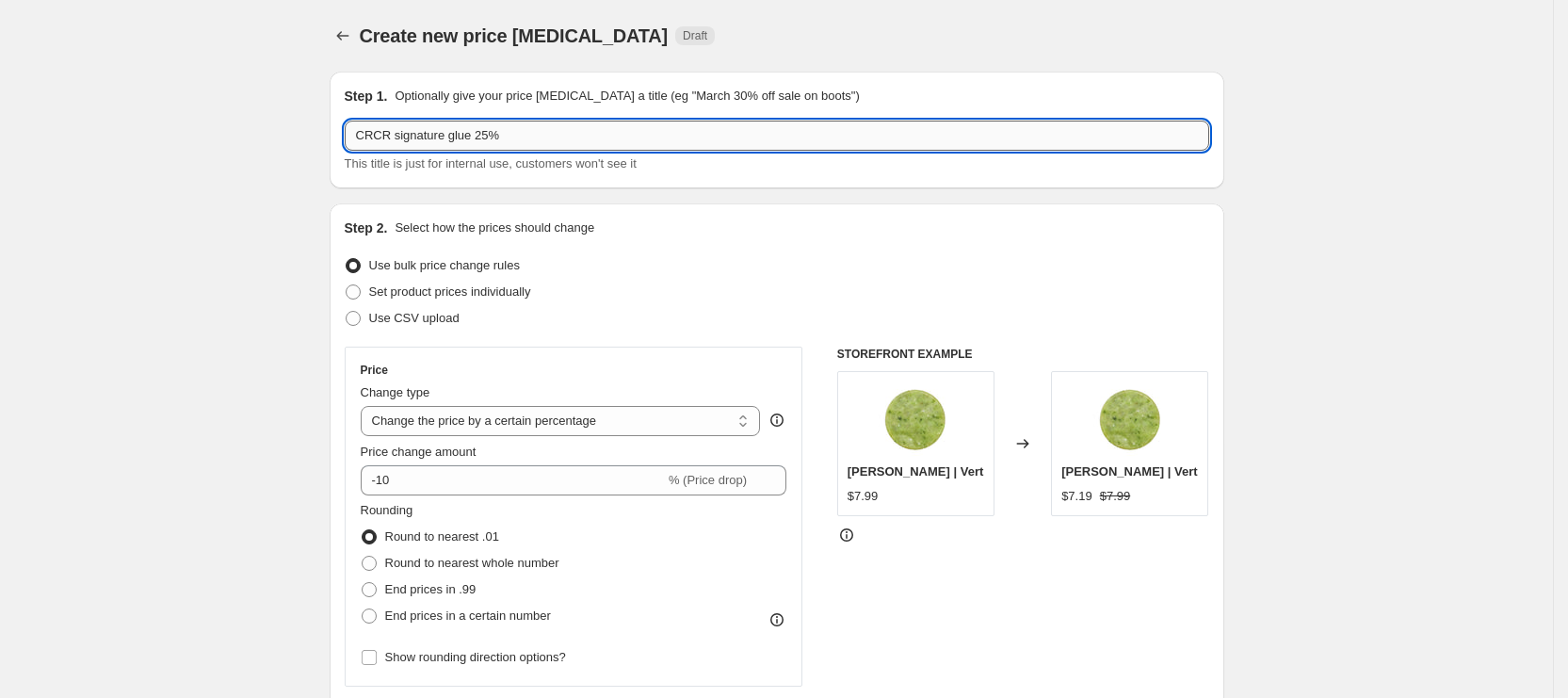
paste input "Lash Like Royalty"
drag, startPoint x: 491, startPoint y: 136, endPoint x: 457, endPoint y: 136, distance: 34.0
click at [457, 136] on input "Lash Like Royalty: CRCR signature glue 25%" at bounding box center [777, 135] width 865 height 30
click at [600, 139] on input "Lash Like Royalty: CRCR signature glue 25%" at bounding box center [777, 135] width 865 height 30
type input "Lash Like Royalty: CRCR signature glue 25%"
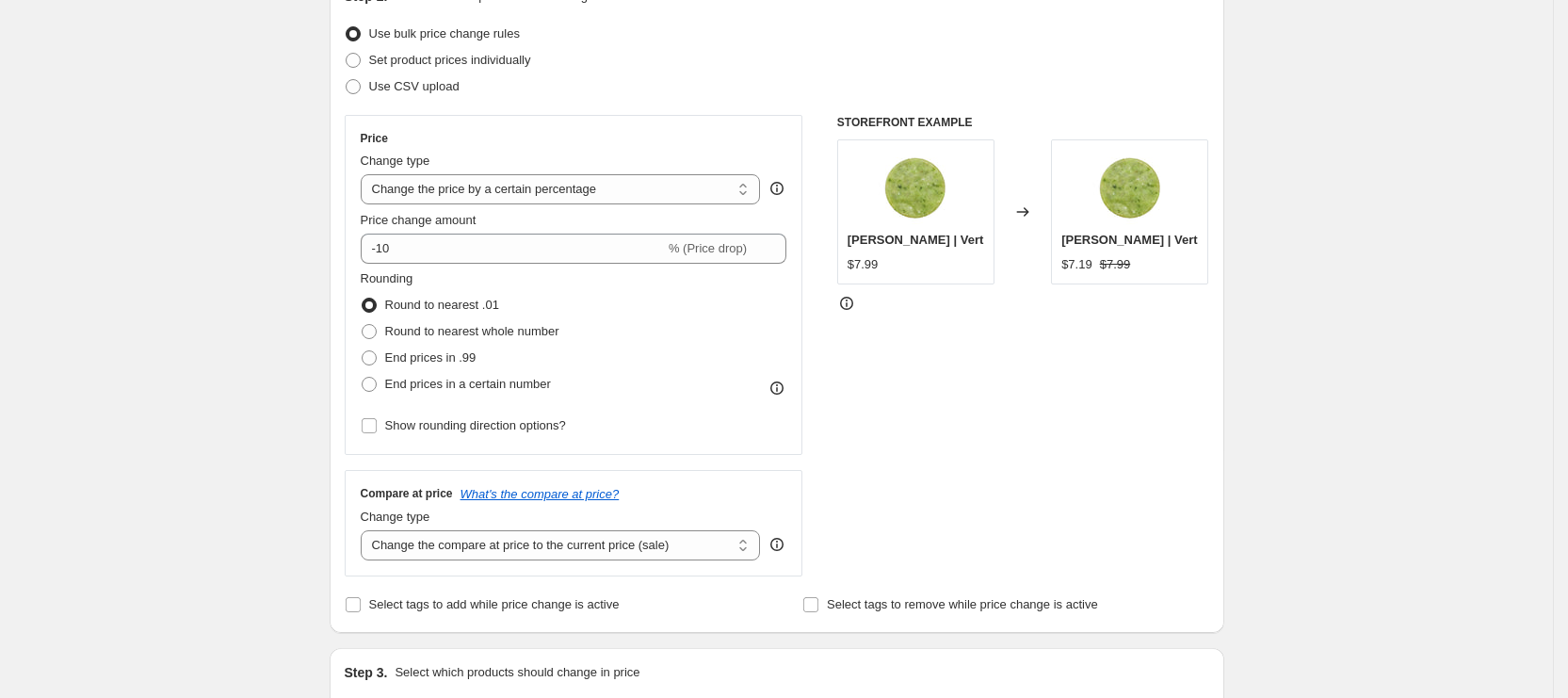
scroll to position [282, 0]
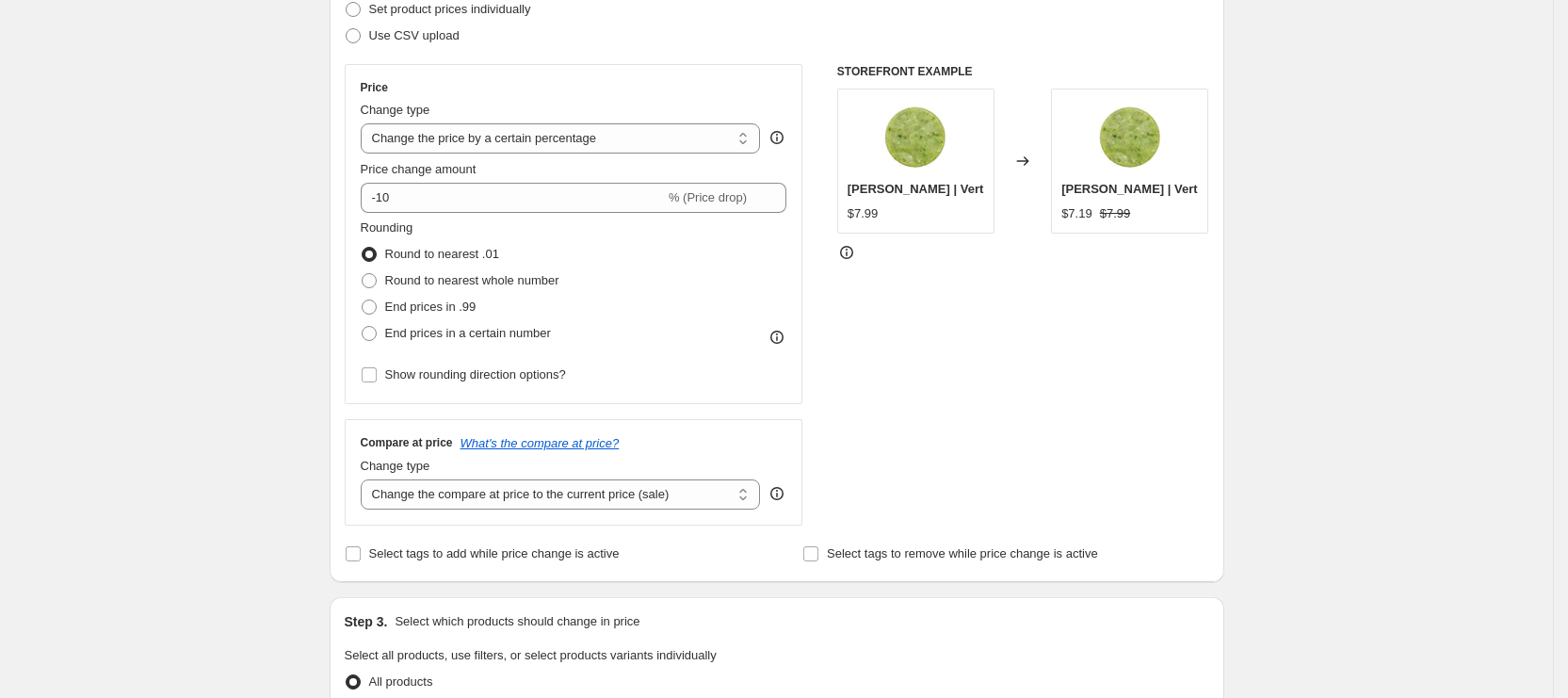
click at [412, 156] on div "Price Change type Change the price to a certain amount Change the price by a ce…" at bounding box center [574, 234] width 427 height 308
click at [424, 149] on select "Change the price to a certain amount Change the price by a certain amount Chang…" at bounding box center [562, 138] width 401 height 30
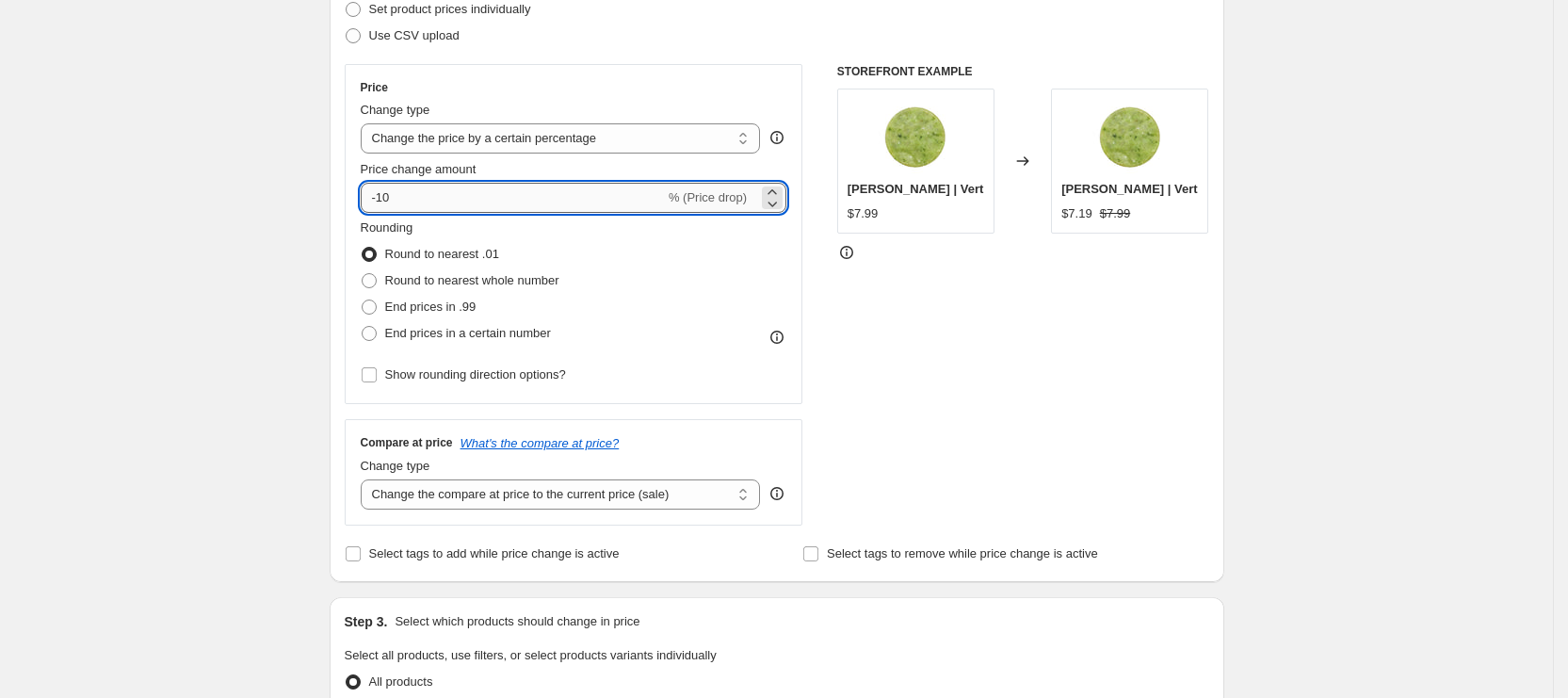
drag, startPoint x: 407, startPoint y: 197, endPoint x: 385, endPoint y: 197, distance: 22.0
click at [385, 197] on input "-10" at bounding box center [513, 197] width 304 height 30
type input "-25"
click at [253, 347] on div "Create new price [MEDICAL_DATA]. This page is ready Create new price [MEDICAL_D…" at bounding box center [776, 659] width 1554 height 1882
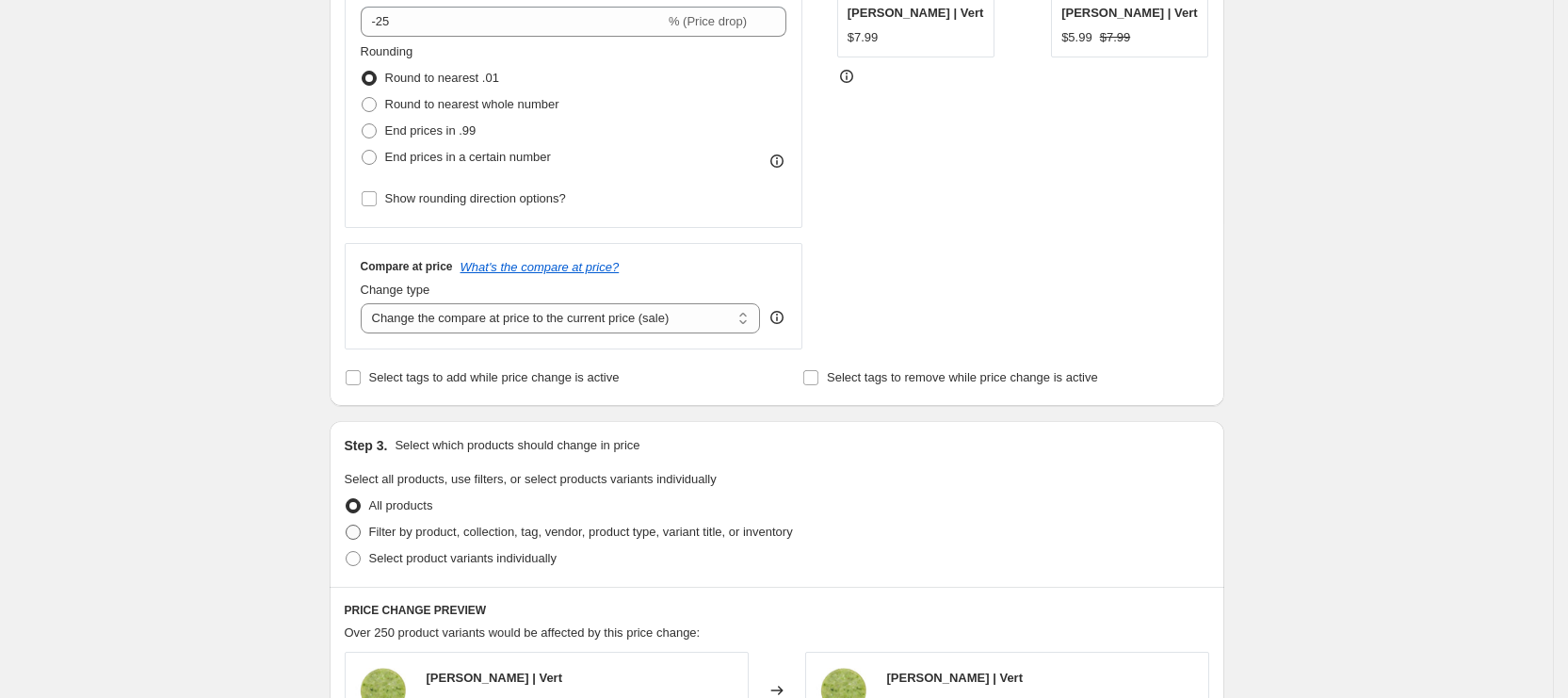
scroll to position [565, 0]
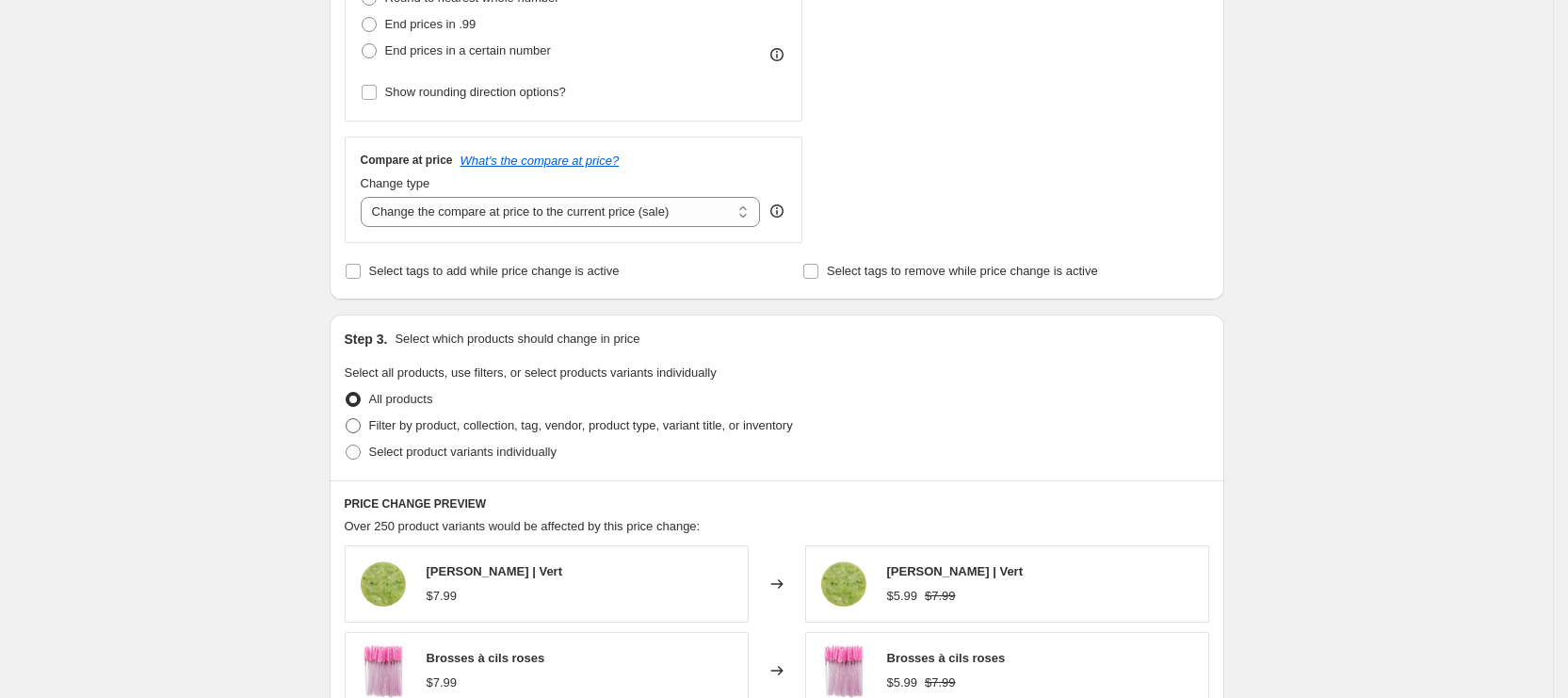
click at [421, 426] on span "Filter by product, collection, tag, vendor, product type, variant title, or inv…" at bounding box center [581, 425] width 424 height 14
click at [347, 419] on input "Filter by product, collection, tag, vendor, product type, variant title, or inv…" at bounding box center [346, 418] width 1 height 1
radio input "true"
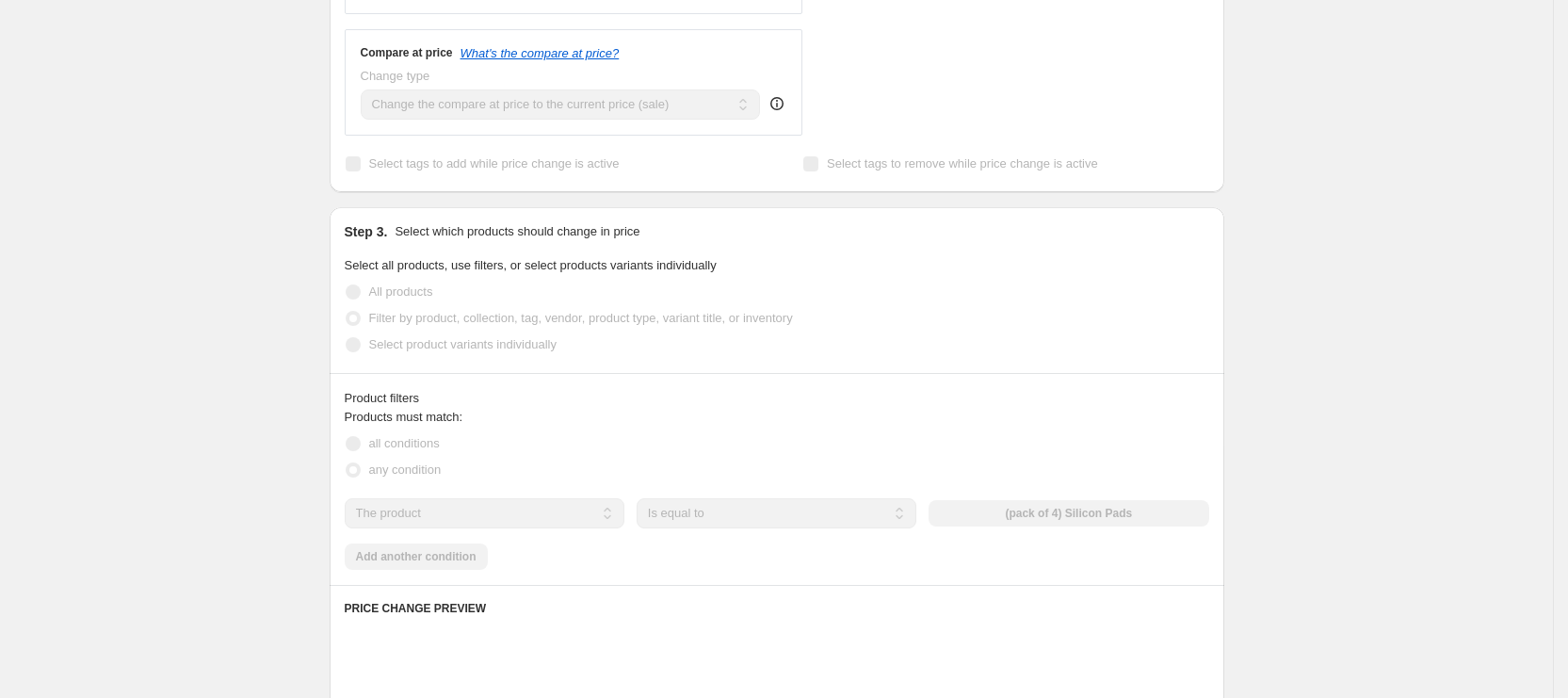
scroll to position [707, 0]
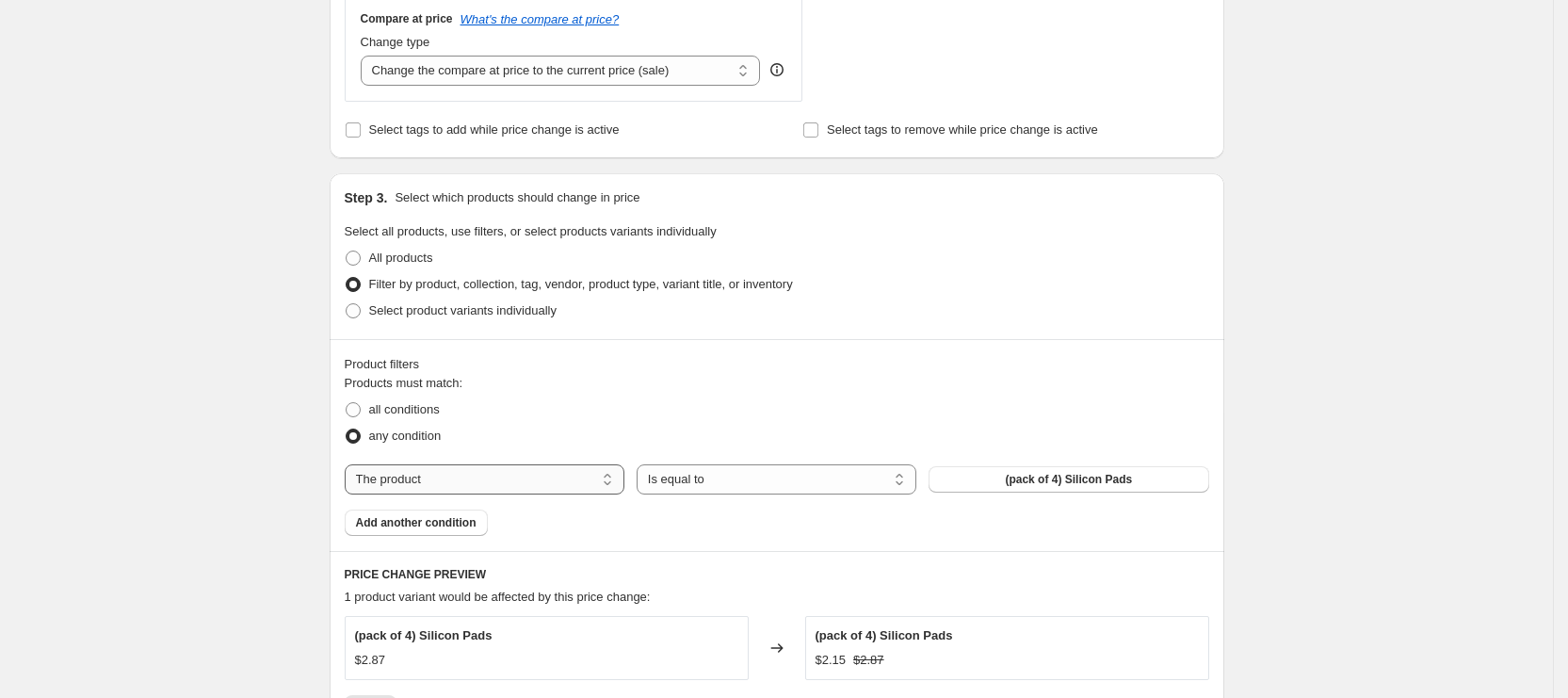
click at [582, 471] on select "The product The product's collection The product's tag The product's vendor The…" at bounding box center [484, 478] width 279 height 30
select select "collection"
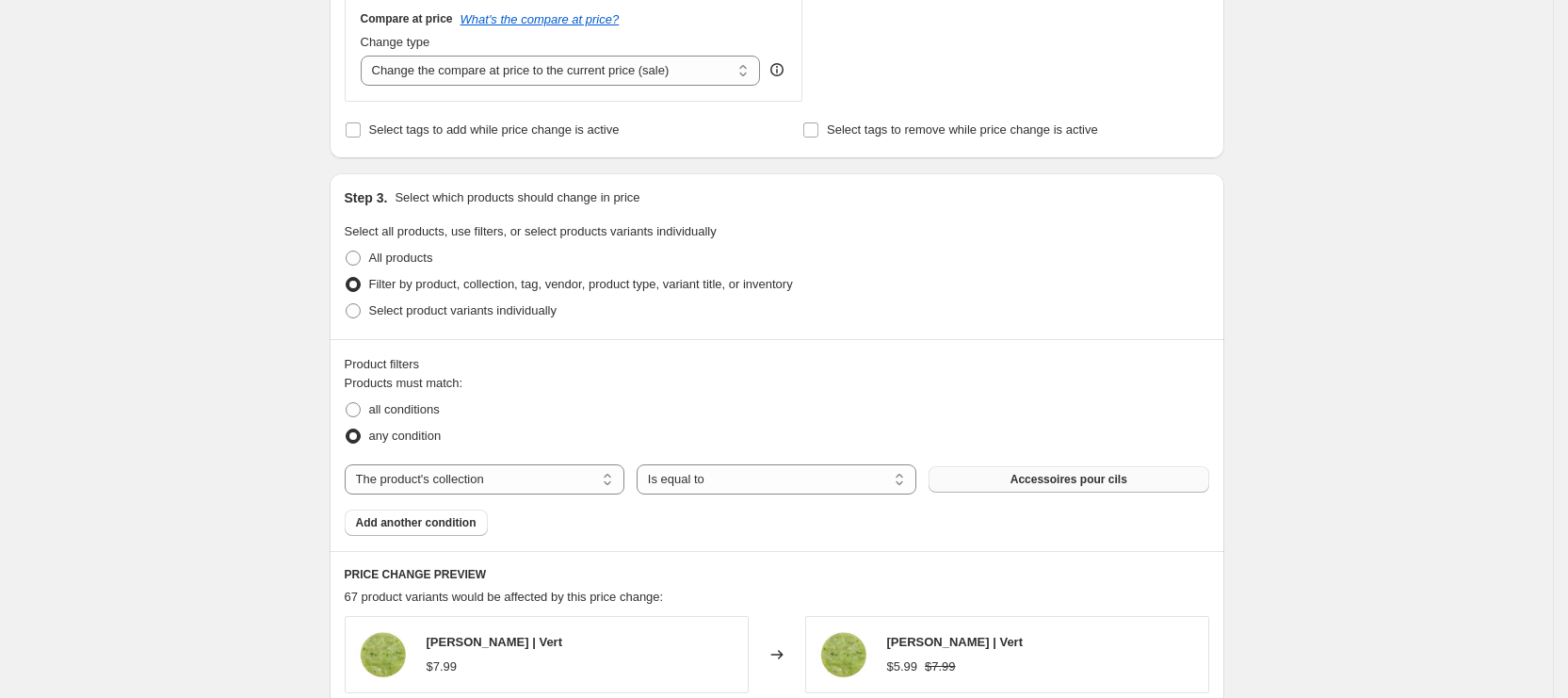
click at [983, 477] on button "Accessoires pour cils" at bounding box center [1068, 478] width 279 height 26
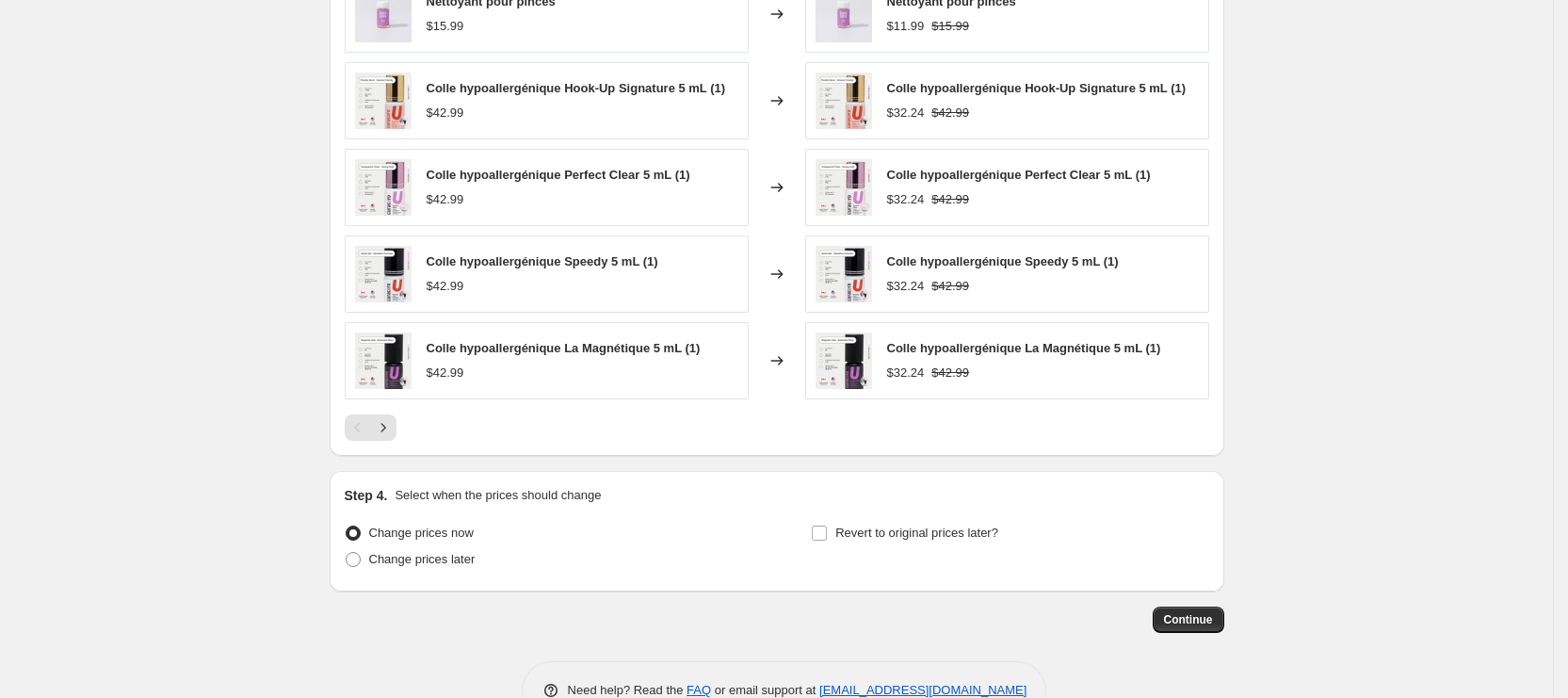
scroll to position [1393, 0]
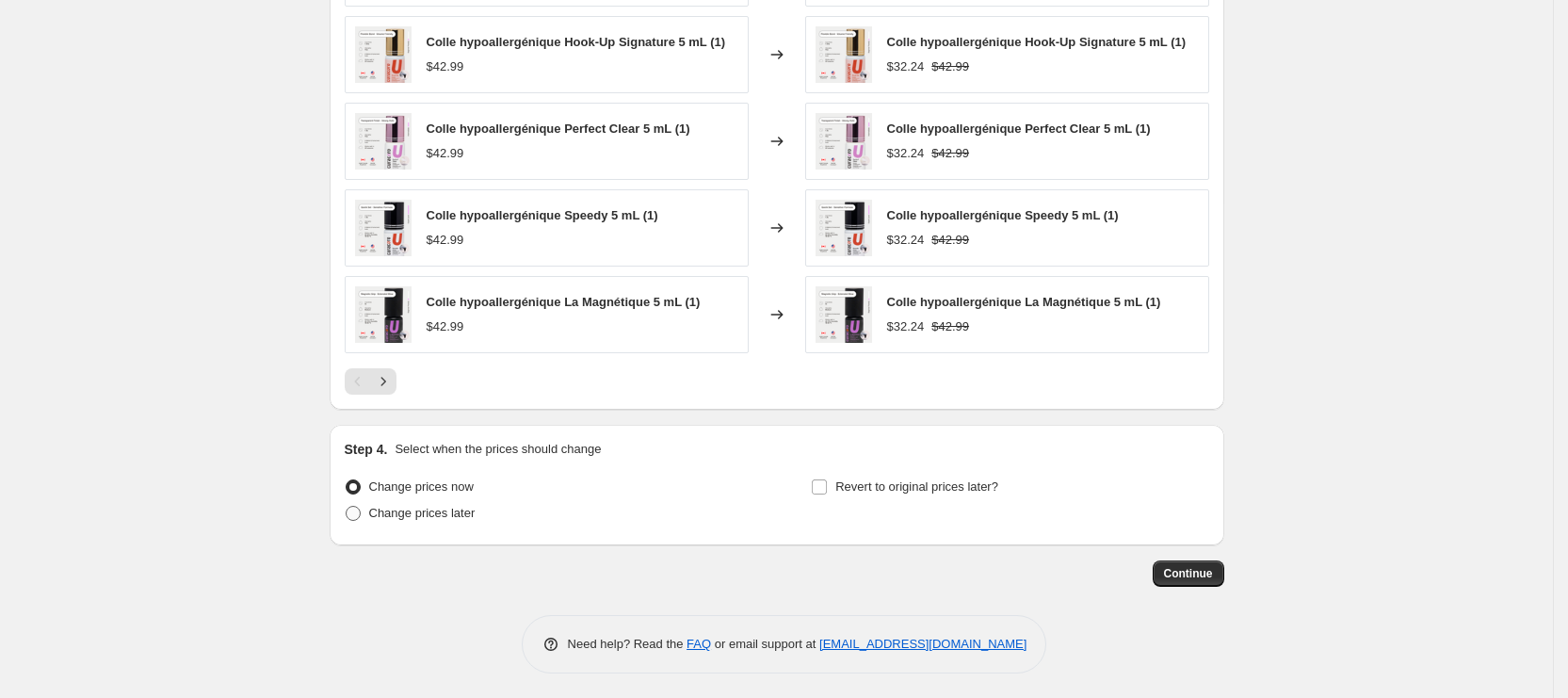
click at [421, 521] on label "Change prices later" at bounding box center [410, 512] width 131 height 26
click at [347, 506] on input "Change prices later" at bounding box center [346, 505] width 1 height 1
radio input "true"
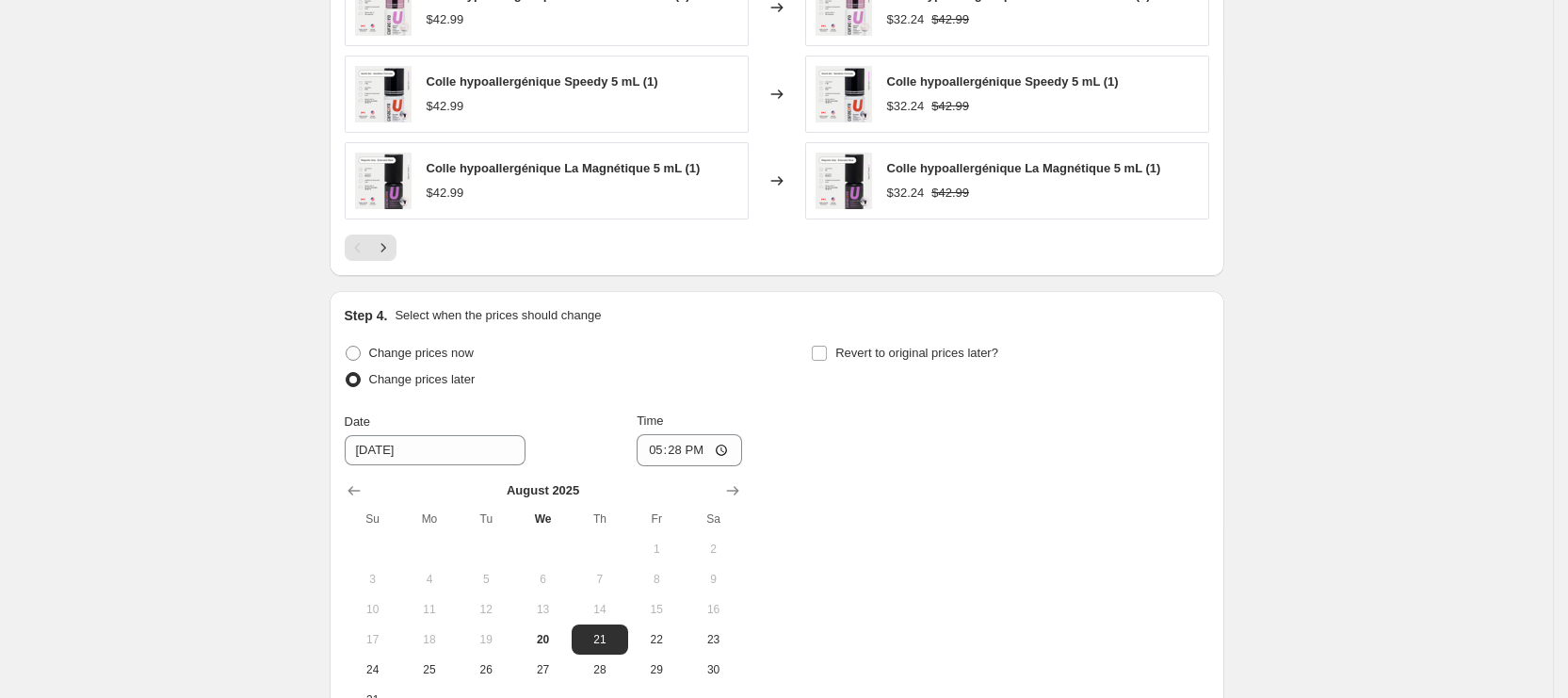
scroll to position [1675, 0]
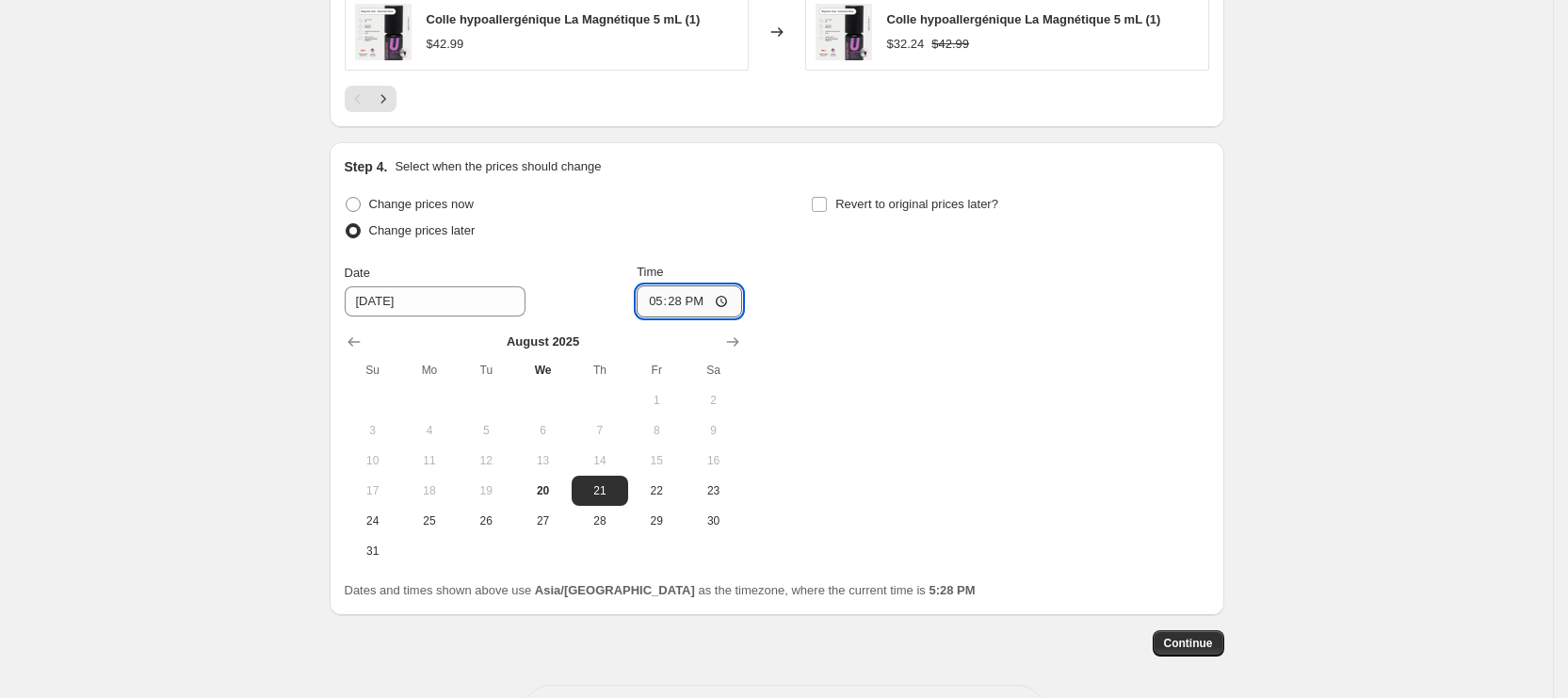
click at [677, 285] on input "17:28" at bounding box center [690, 300] width 106 height 32
type input "10:45"
click at [879, 196] on span "Revert to original prices later?" at bounding box center [917, 203] width 163 height 14
click at [827, 196] on input "Revert to original prices later?" at bounding box center [820, 204] width 15 height 15
checkbox input "true"
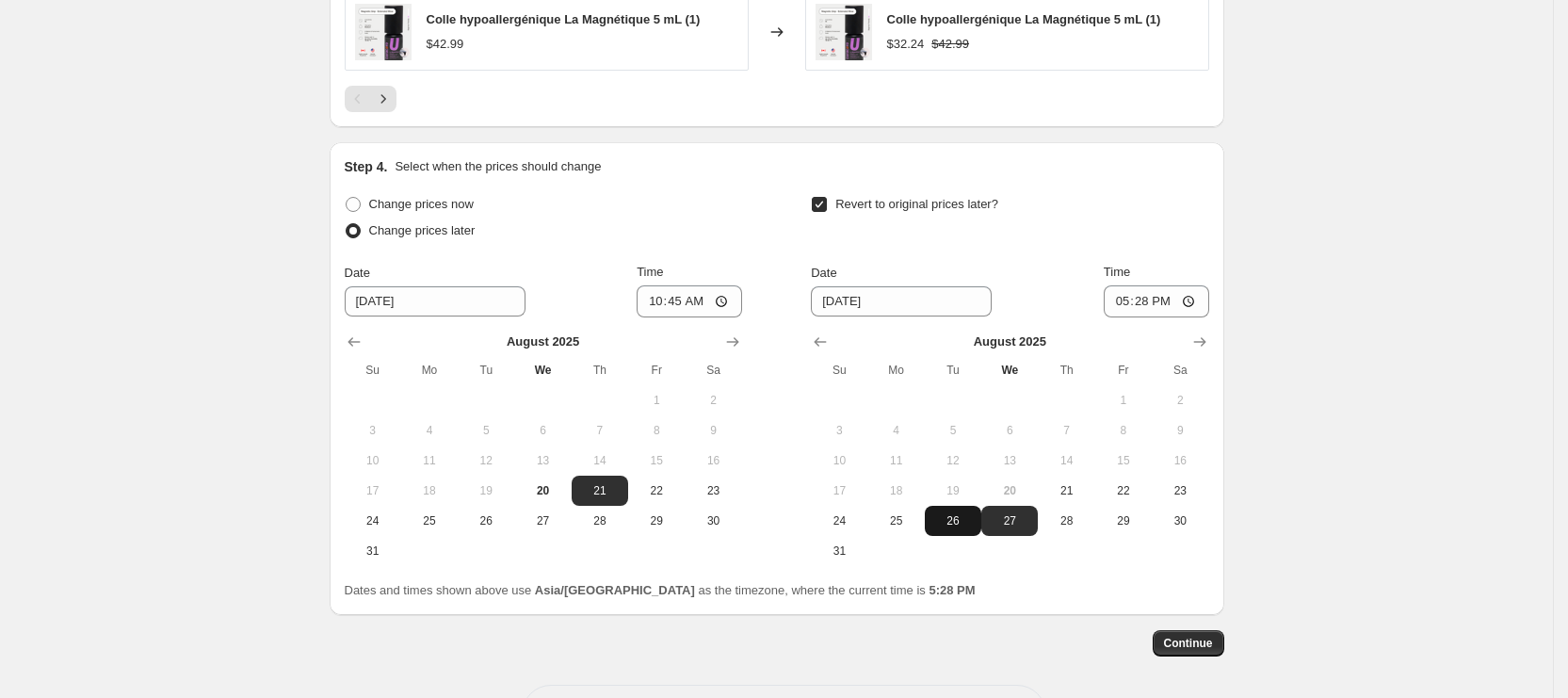
click at [969, 520] on span "26" at bounding box center [953, 521] width 41 height 15
type input "[DATE]"
click at [1133, 293] on input "17:28" at bounding box center [1157, 300] width 106 height 32
type input "14:00"
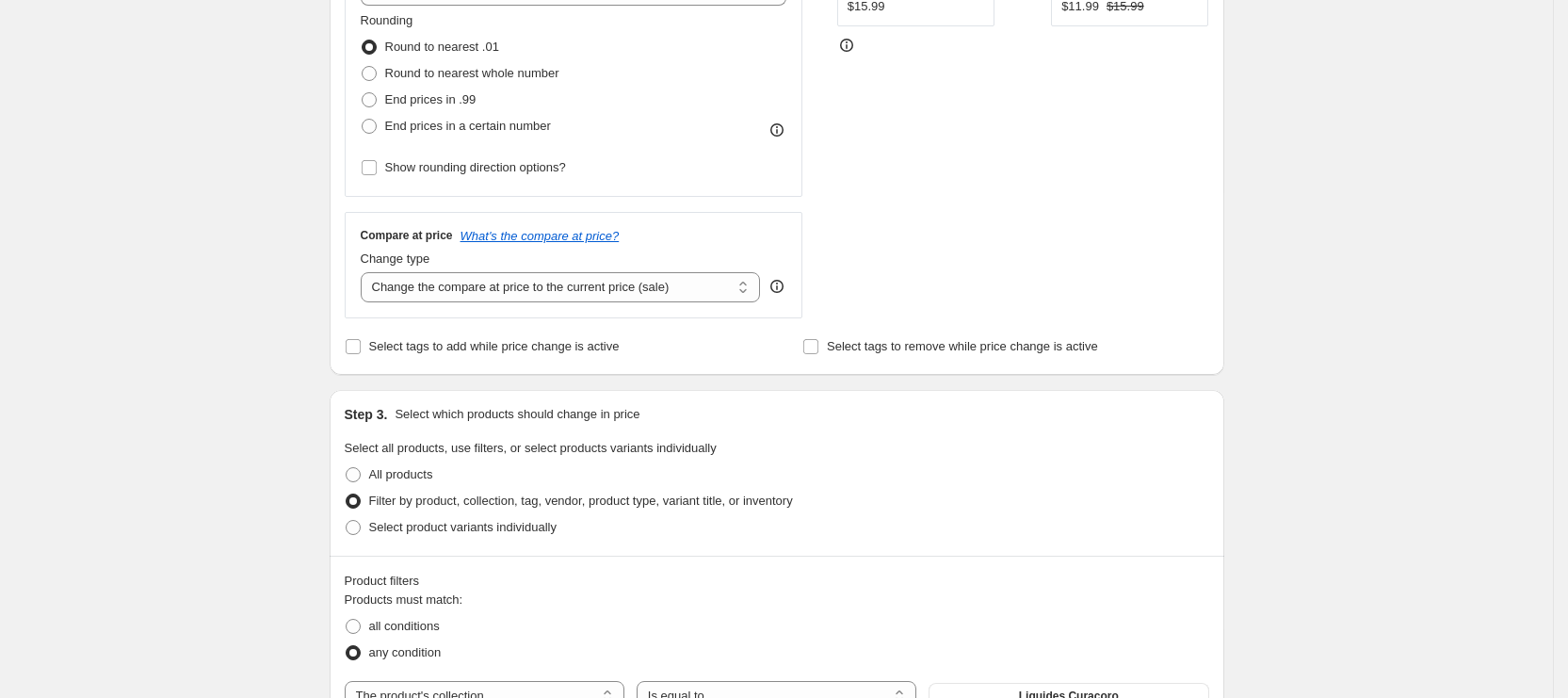
scroll to position [707, 0]
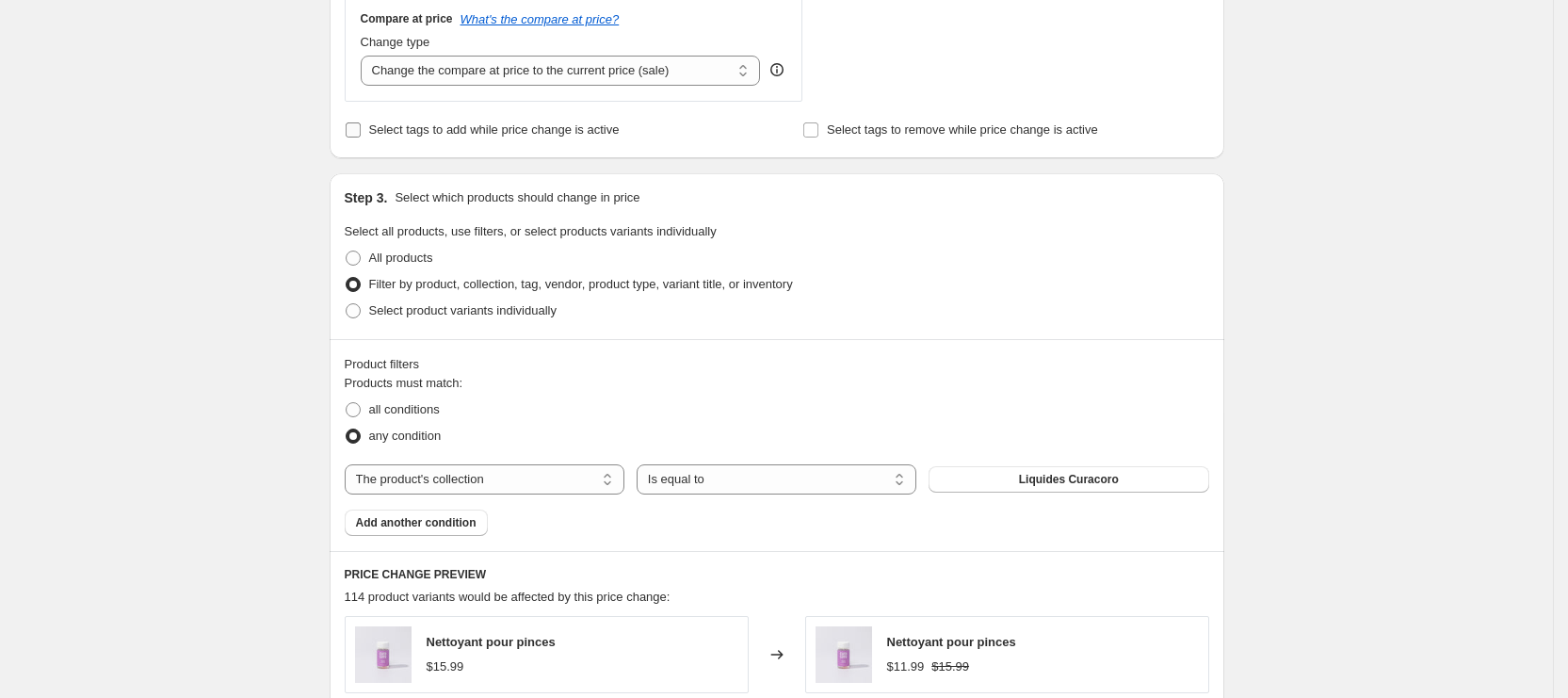
click at [510, 138] on span "Select tags to add while price change is active" at bounding box center [494, 130] width 250 height 19
click at [361, 138] on input "Select tags to add while price change is active" at bounding box center [353, 130] width 15 height 15
checkbox input "true"
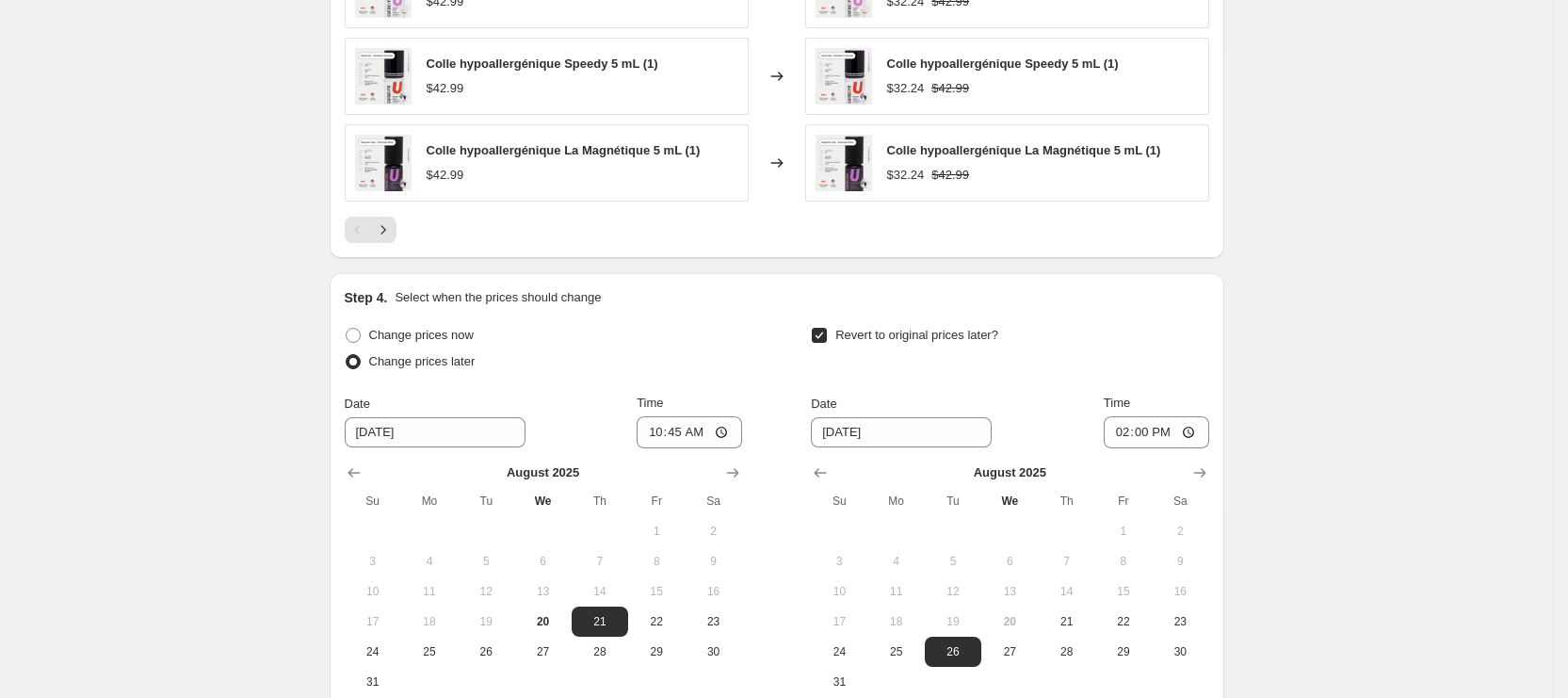
scroll to position [1850, 0]
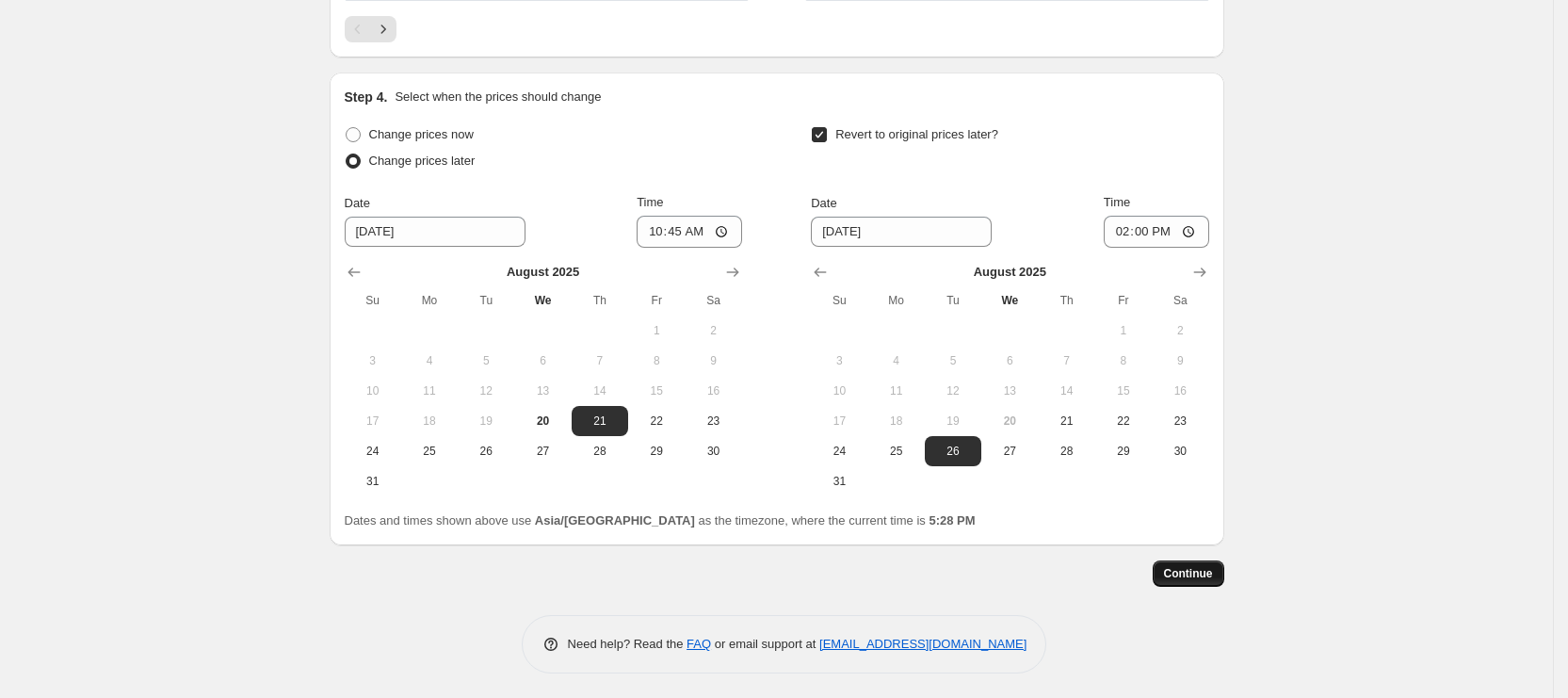
click at [1214, 576] on span "Continue" at bounding box center [1189, 574] width 49 height 15
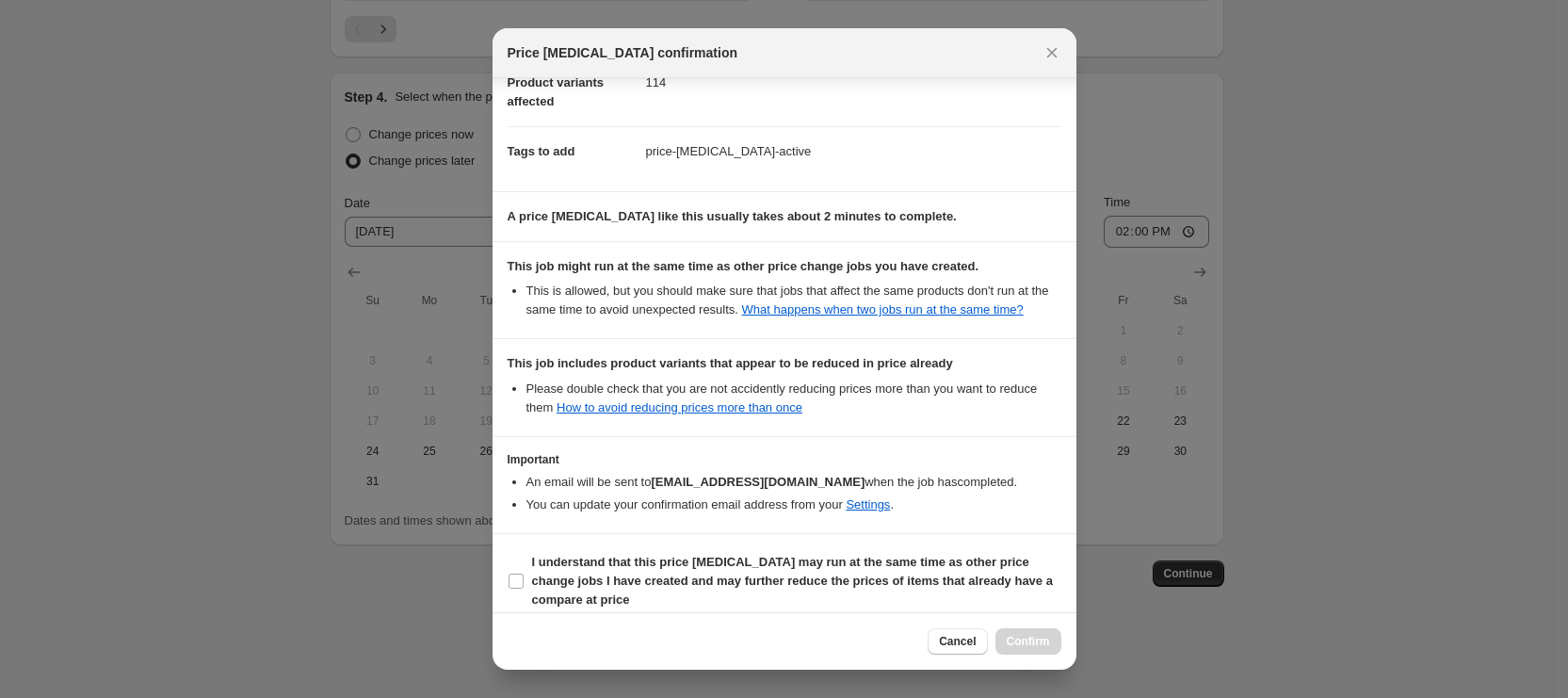
scroll to position [254, 0]
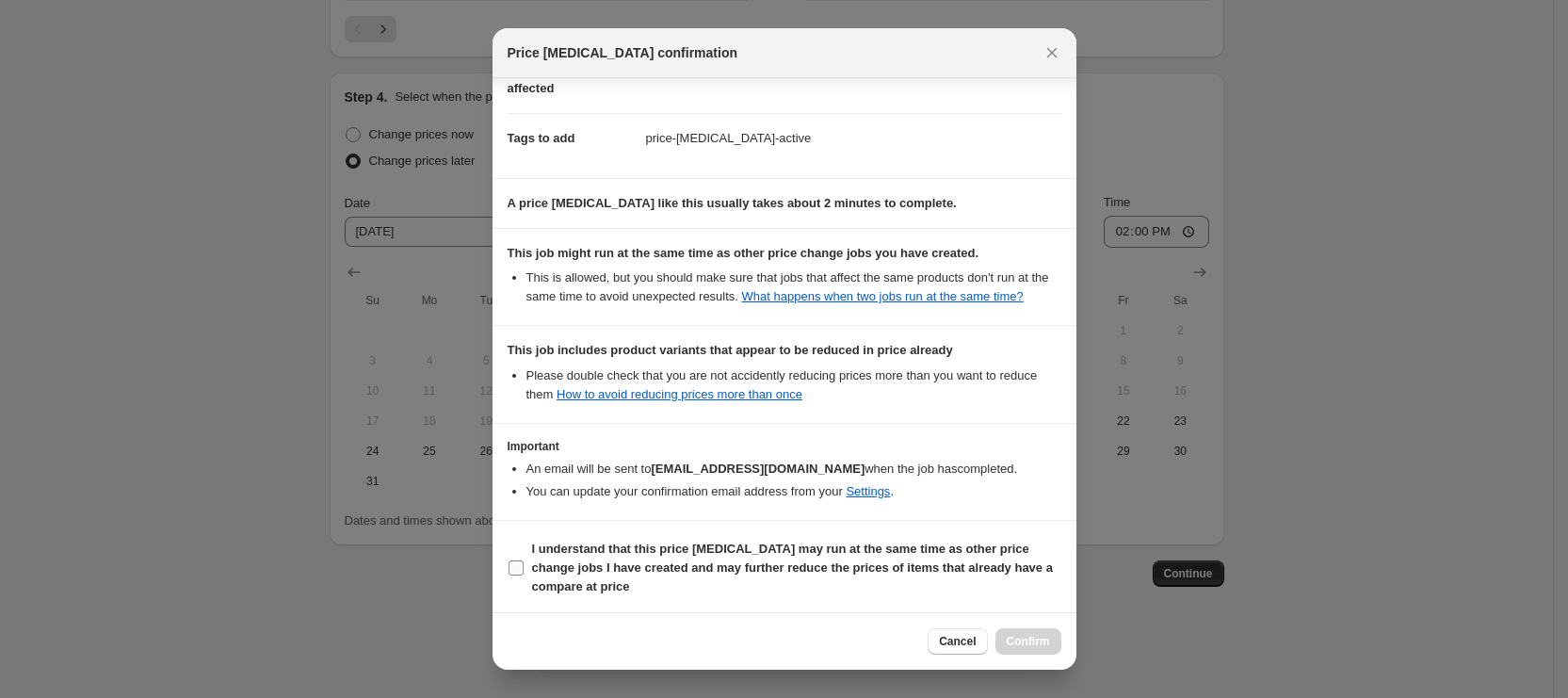
click at [711, 550] on b "I understand that this price [MEDICAL_DATA] may run at the same time as other p…" at bounding box center [793, 567] width 521 height 52
click at [524, 560] on input "I understand that this price [MEDICAL_DATA] may run at the same time as other p…" at bounding box center [516, 568] width 15 height 15
checkbox input "true"
click at [1030, 633] on button "Confirm" at bounding box center [1029, 640] width 65 height 26
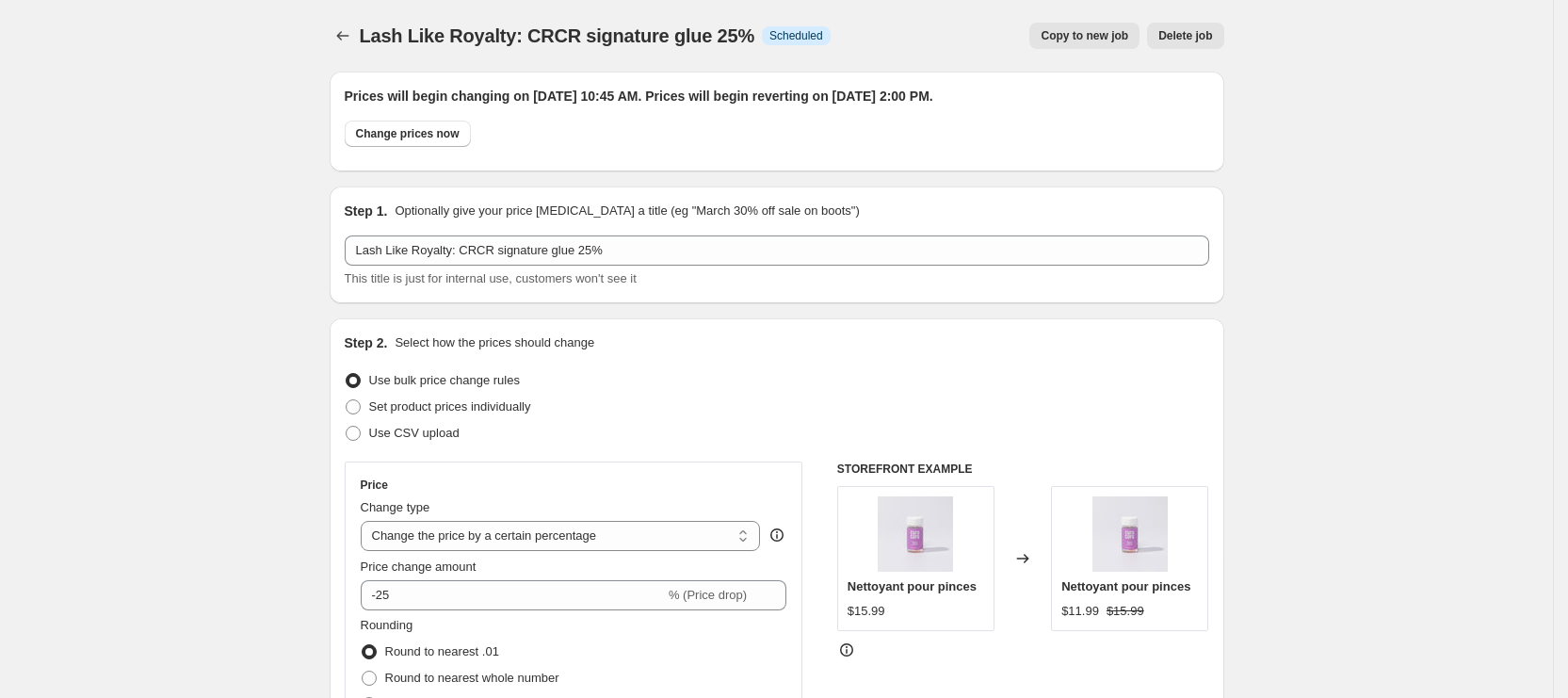
click at [354, 49] on div "Lash Like Royalty: CRCR signature glue 25%. This page is ready Lash Like Royalt…" at bounding box center [776, 36] width 895 height 71
click at [342, 37] on icon "Price change jobs" at bounding box center [343, 36] width 19 height 19
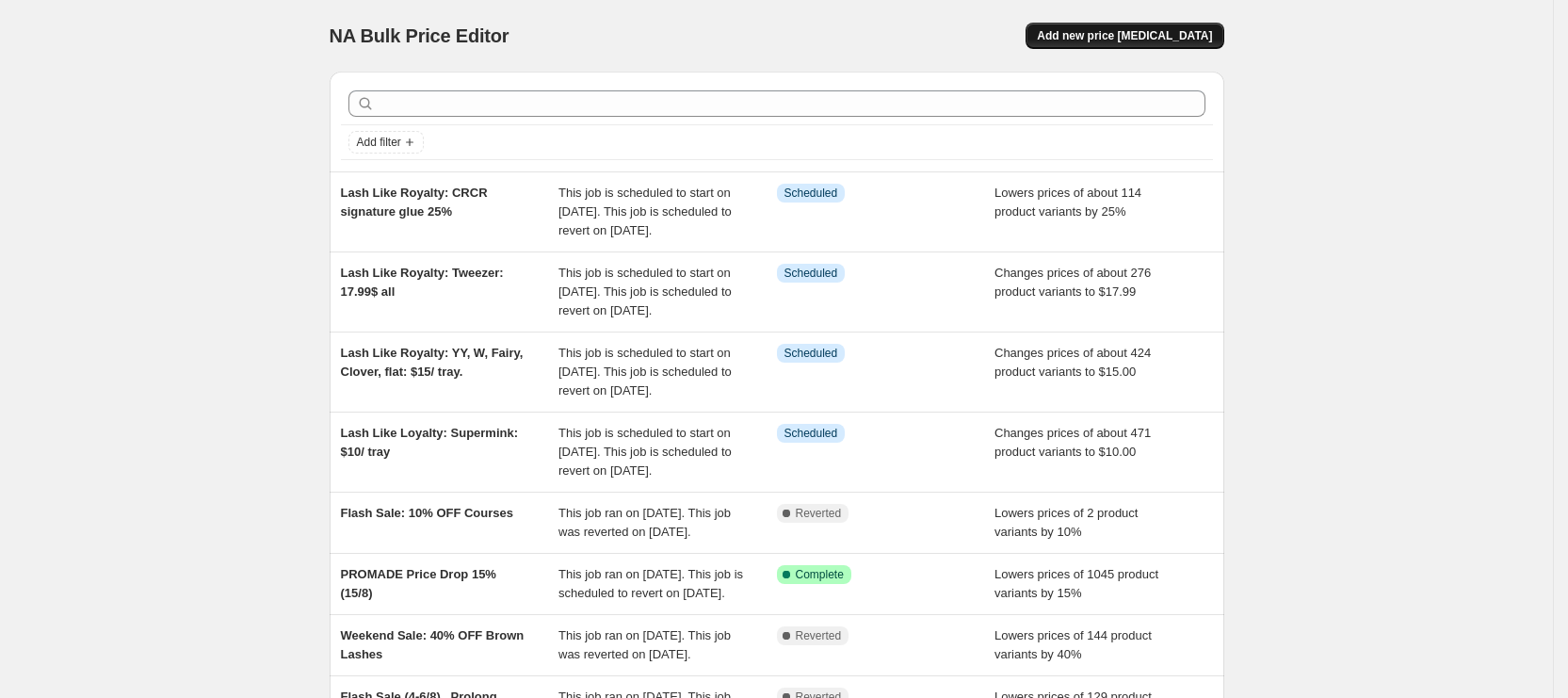
click at [1110, 41] on span "Add new price [MEDICAL_DATA]" at bounding box center [1125, 36] width 175 height 15
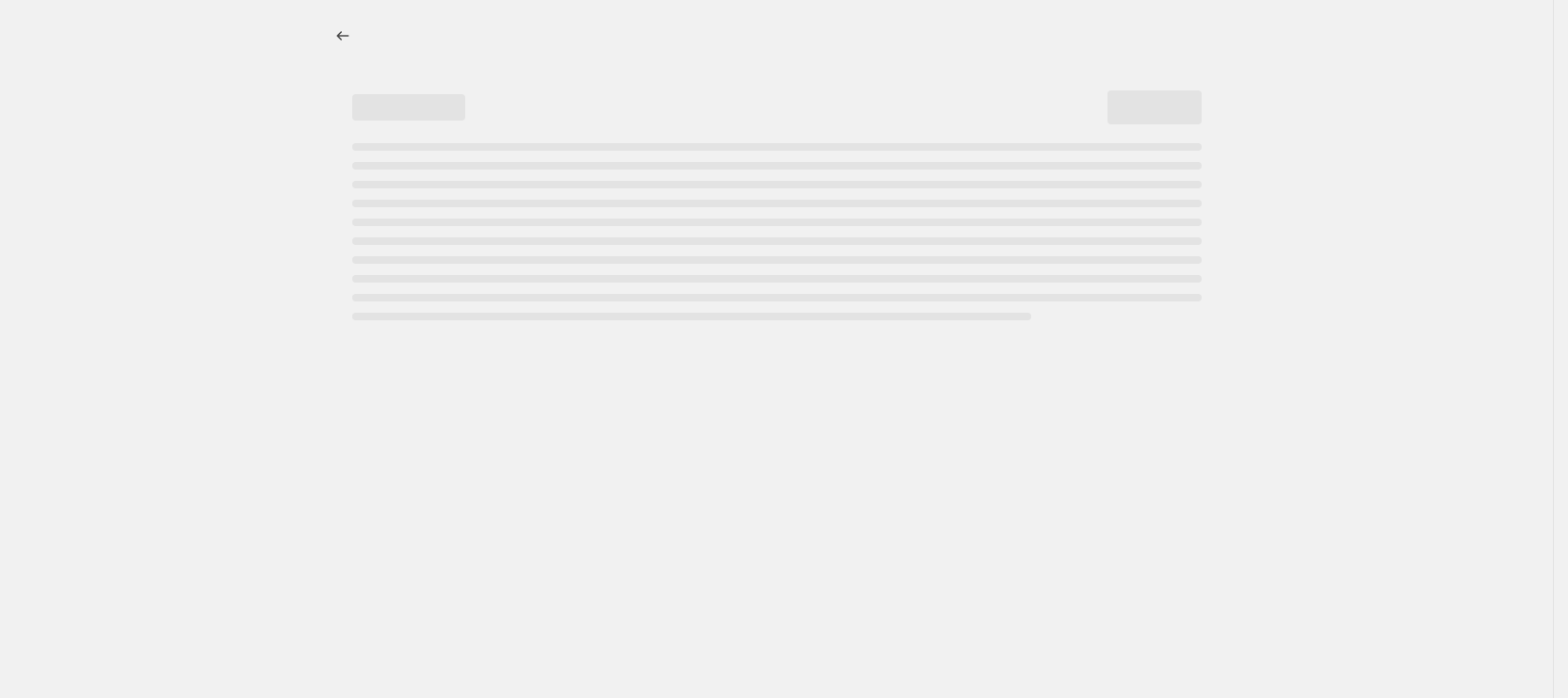
select select "percentage"
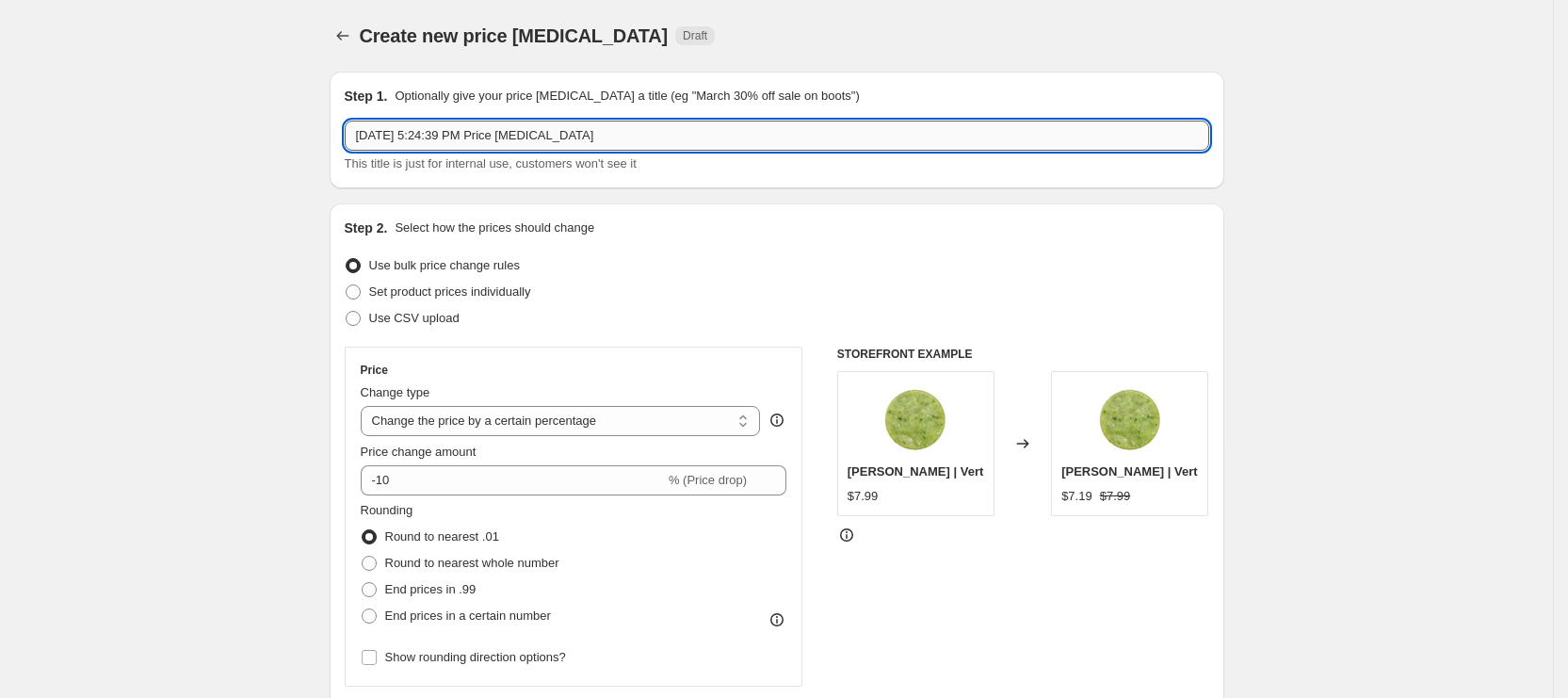
click at [472, 142] on input "[DATE] 5:24:39 PM Price [MEDICAL_DATA]" at bounding box center [777, 135] width 865 height 30
paste input "Lash Like Royalty"
paste input "15% OFF Promade Fans"
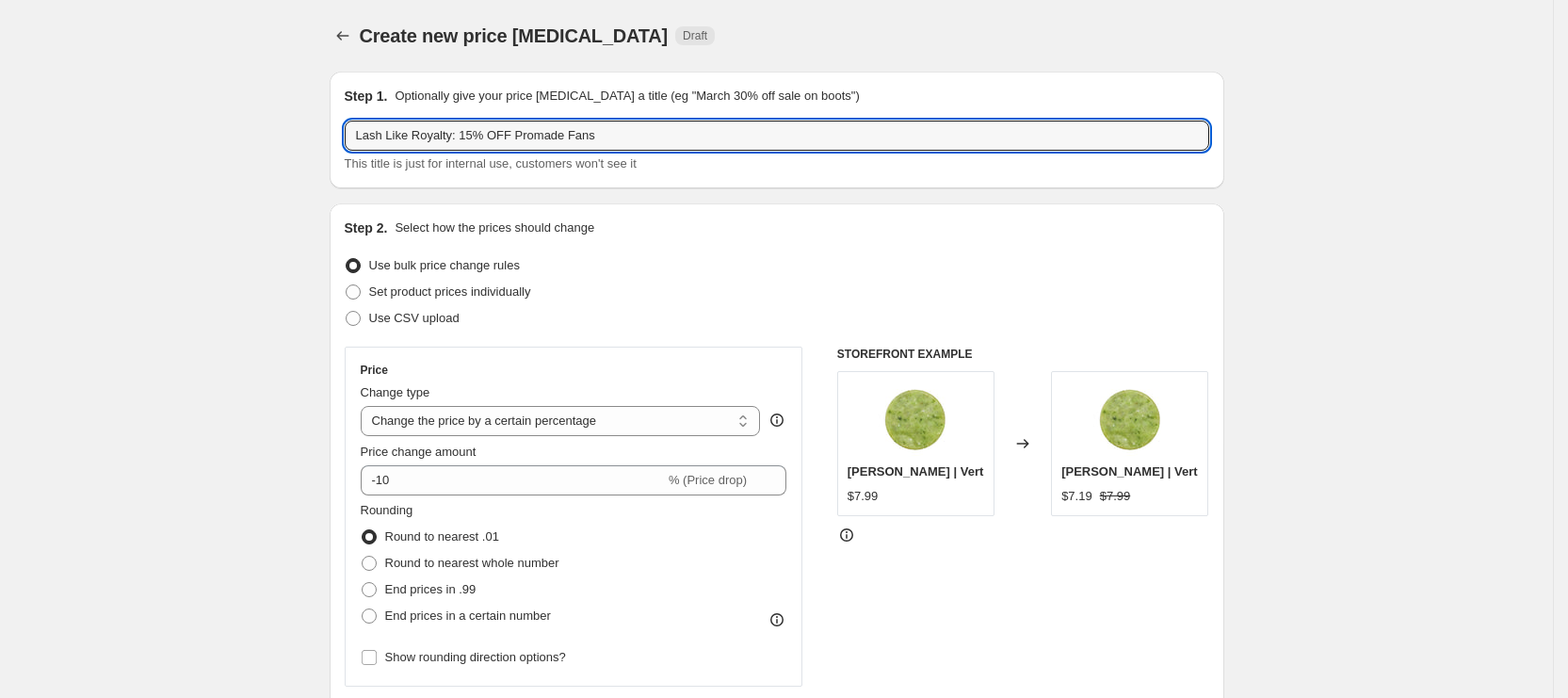
type input "Lash Like Royalty: 15% OFF Promade Fans"
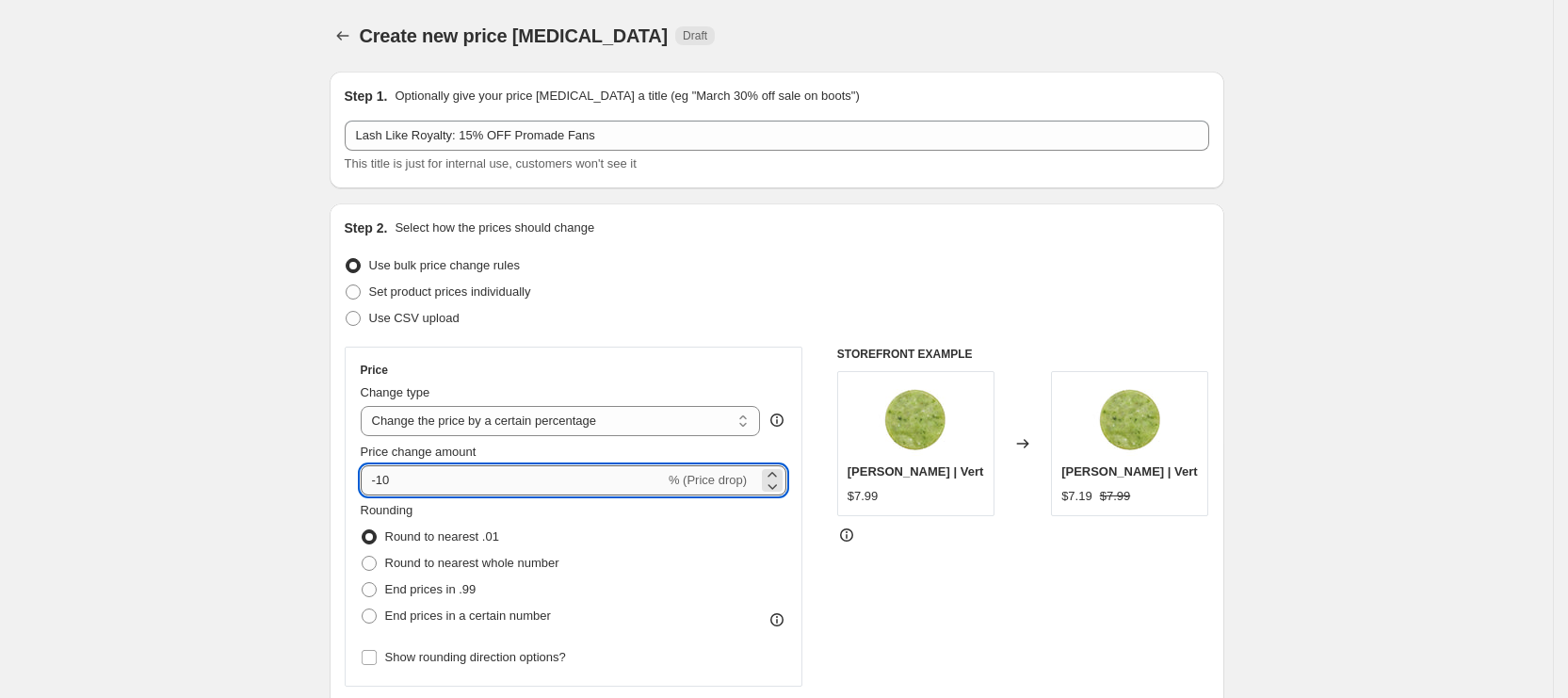
click at [424, 479] on input "-10" at bounding box center [513, 479] width 304 height 30
type input "-15"
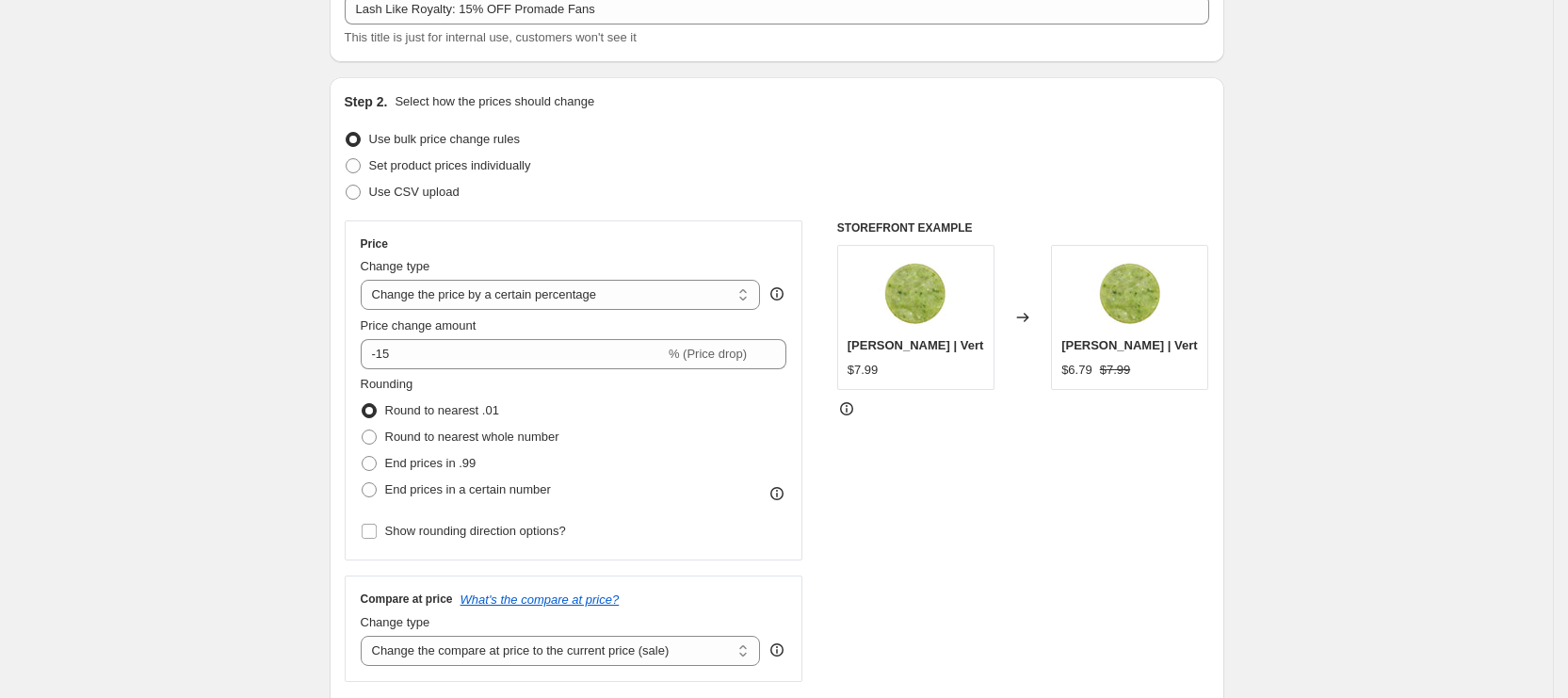
scroll to position [282, 0]
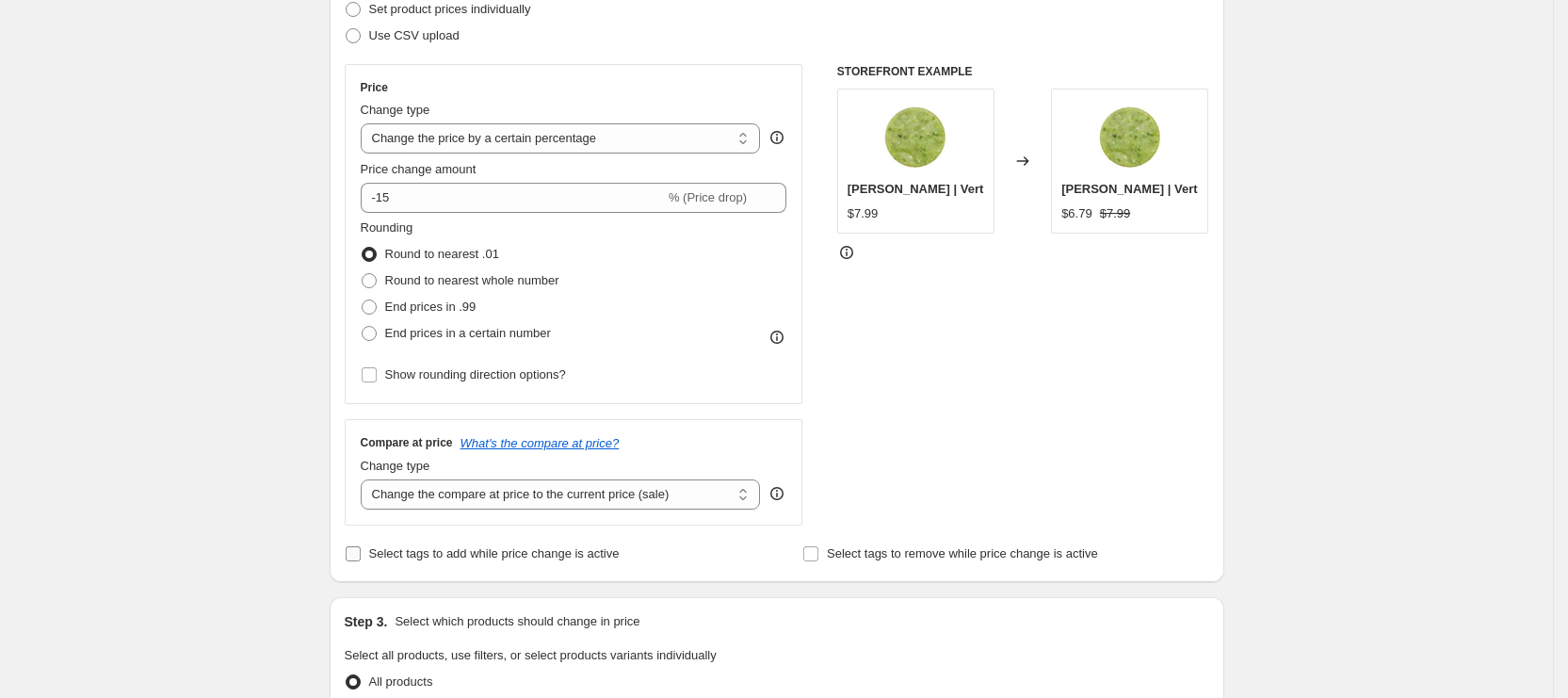
click at [447, 546] on span "Select tags to add while price change is active" at bounding box center [494, 553] width 250 height 14
click at [361, 546] on input "Select tags to add while price change is active" at bounding box center [353, 554] width 15 height 15
checkbox input "true"
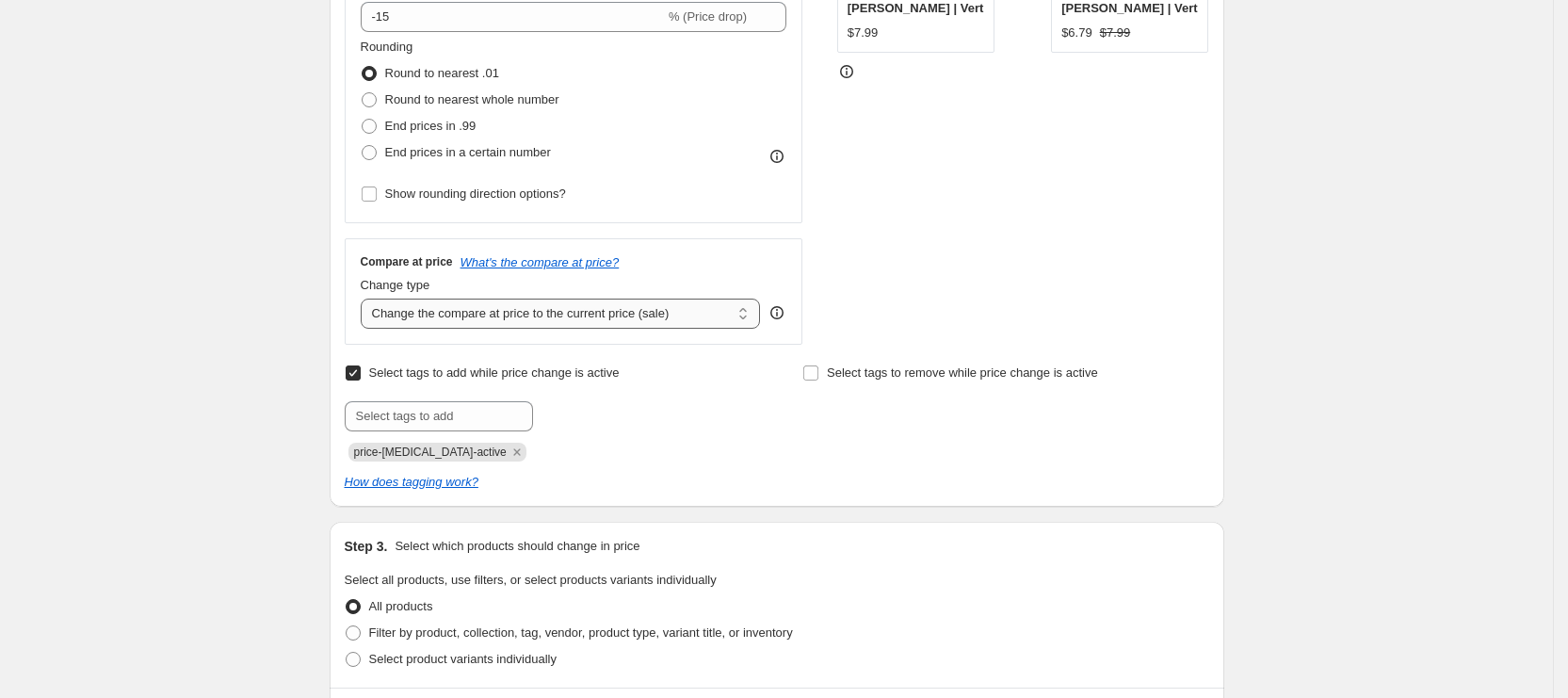
scroll to position [565, 0]
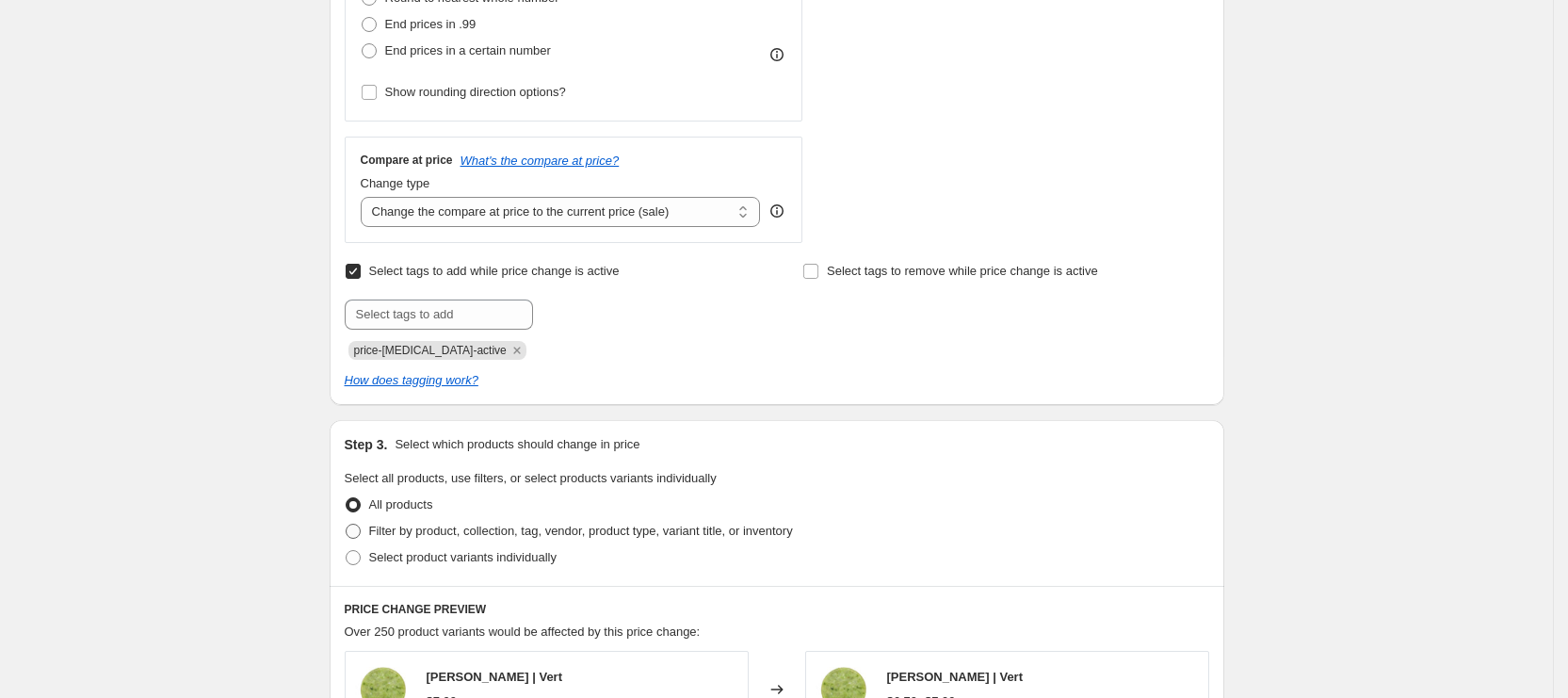
click at [435, 536] on span "Filter by product, collection, tag, vendor, product type, variant title, or inv…" at bounding box center [581, 530] width 424 height 14
click at [347, 525] on input "Filter by product, collection, tag, vendor, product type, variant title, or inv…" at bounding box center [346, 524] width 1 height 1
radio input "true"
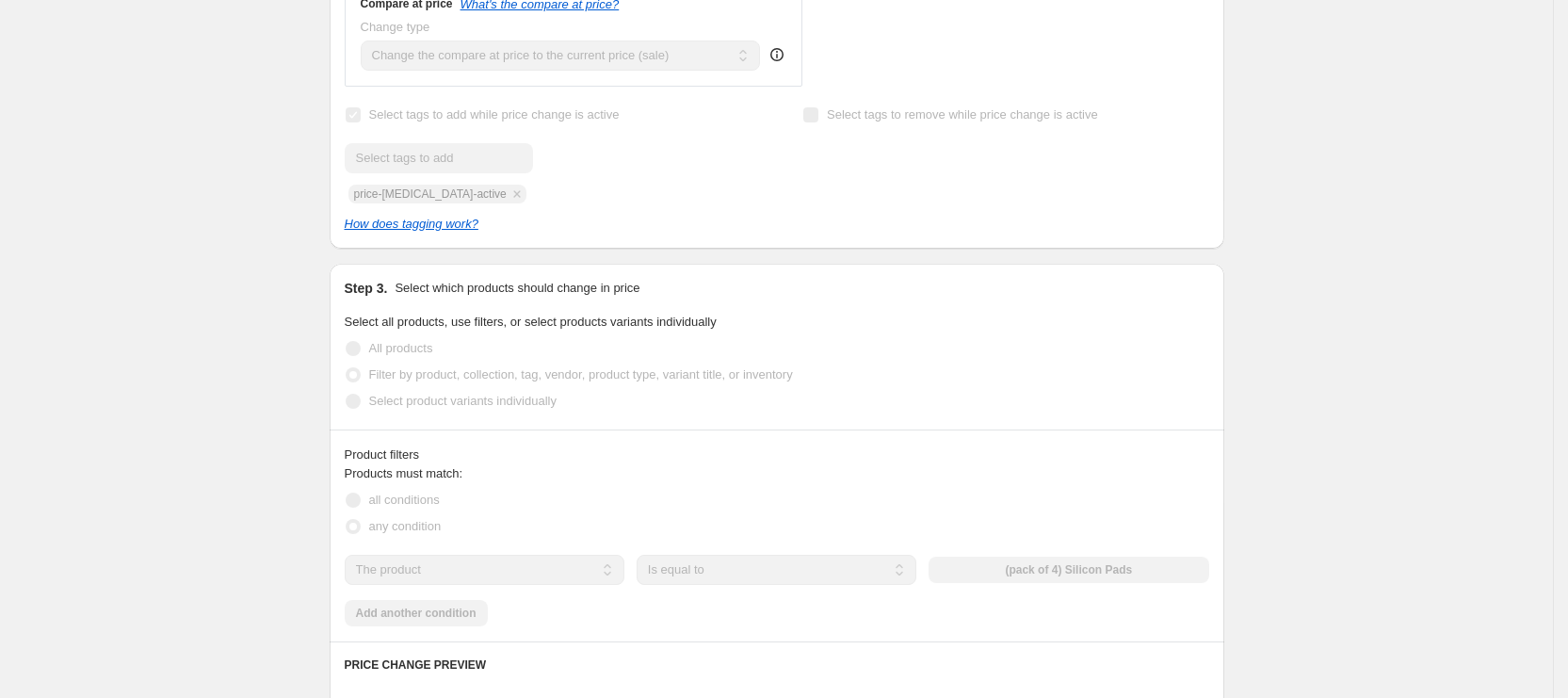
scroll to position [847, 0]
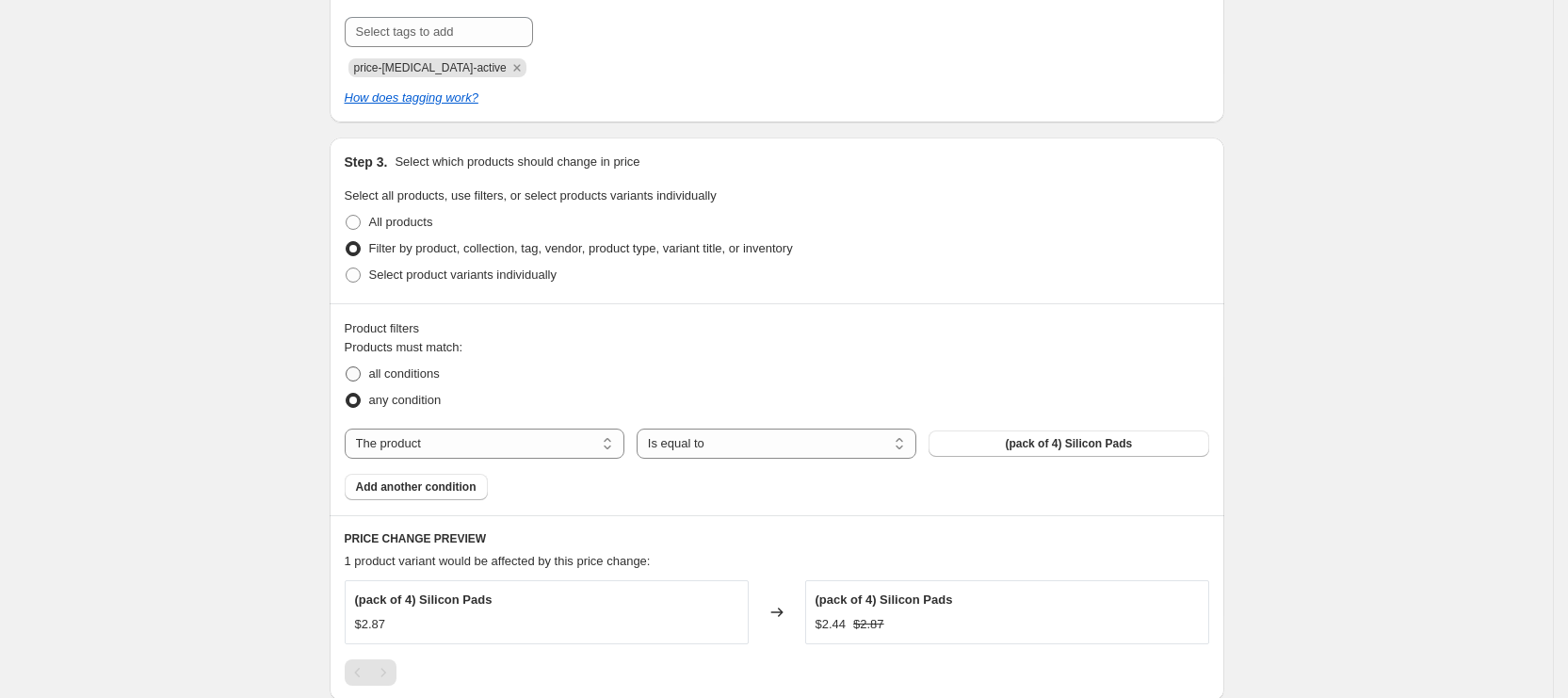
click at [424, 375] on span "all conditions" at bounding box center [404, 373] width 70 height 14
click at [347, 367] on input "all conditions" at bounding box center [346, 366] width 1 height 1
radio input "true"
click at [569, 443] on select "The product The product's collection The product's tag The product's vendor The…" at bounding box center [484, 443] width 279 height 30
select select "collection"
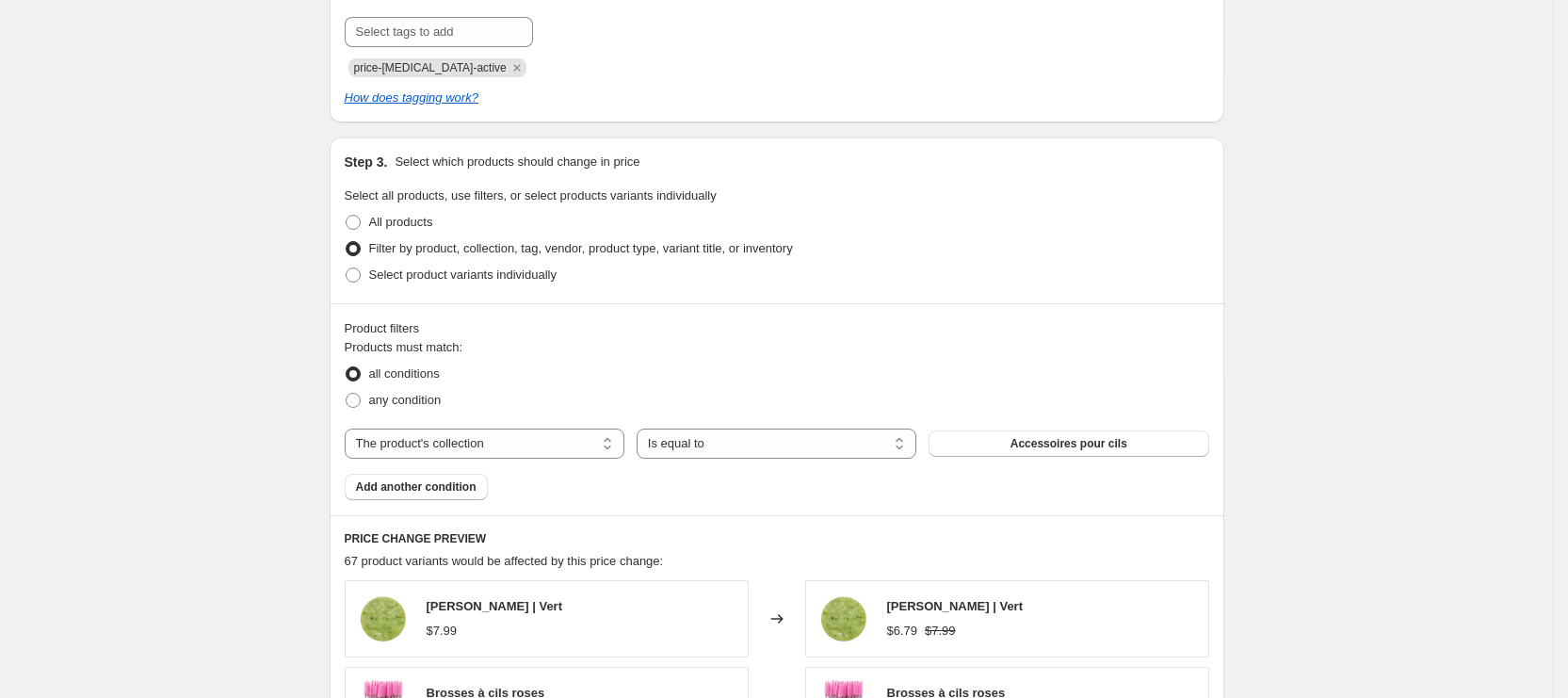
click at [389, 383] on label "all conditions" at bounding box center [392, 374] width 95 height 26
click at [347, 367] on input "all conditions" at bounding box center [346, 366] width 1 height 1
click at [390, 385] on label "all conditions" at bounding box center [392, 374] width 95 height 26
click at [347, 367] on input "all conditions" at bounding box center [346, 366] width 1 height 1
click at [403, 396] on span "any condition" at bounding box center [405, 400] width 72 height 14
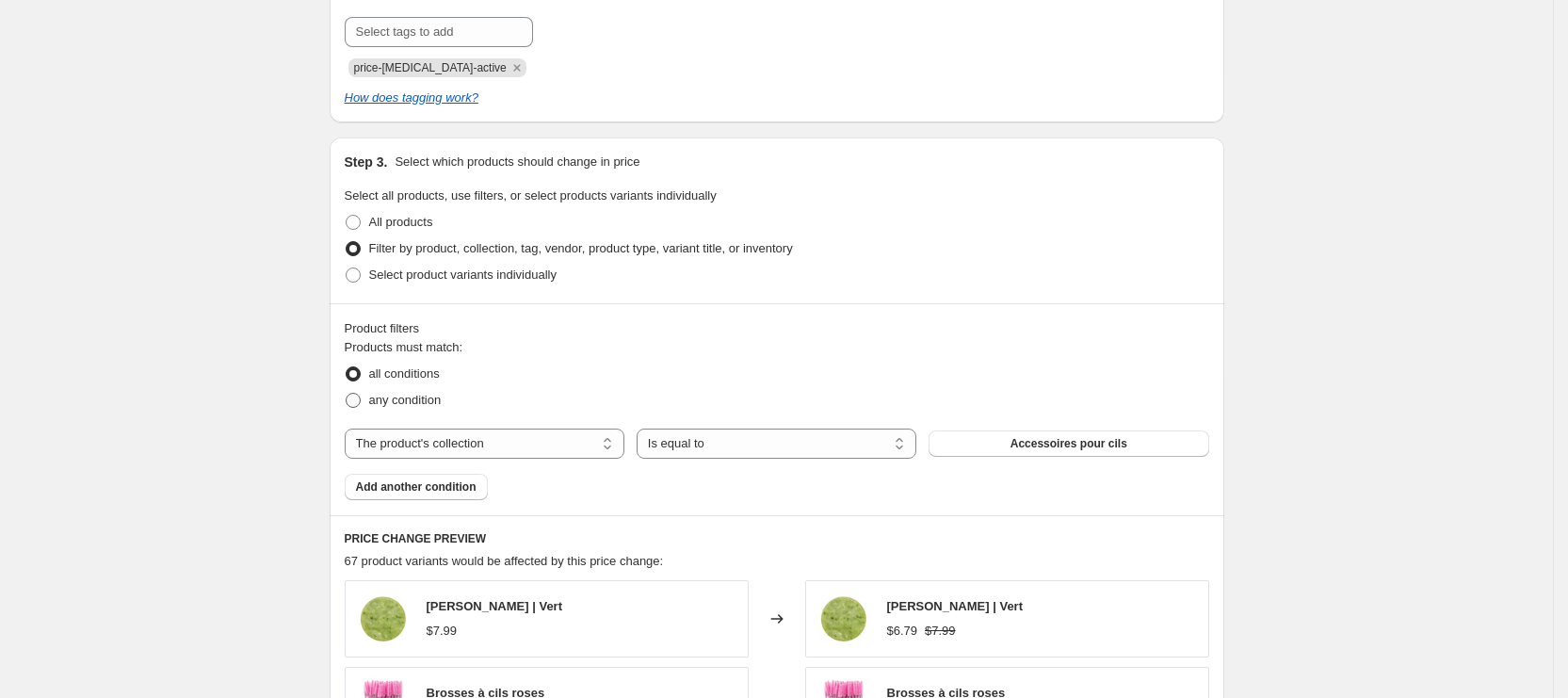
click at [347, 394] on input "any condition" at bounding box center [346, 393] width 1 height 1
radio input "true"
click at [506, 437] on select "The product The product's collection The product's tag The product's vendor The…" at bounding box center [484, 443] width 279 height 30
click at [352, 428] on select "The product The product's collection The product's tag The product's vendor The…" at bounding box center [484, 443] width 279 height 30
click at [1058, 455] on button "Accessoires pour cils" at bounding box center [1068, 443] width 279 height 26
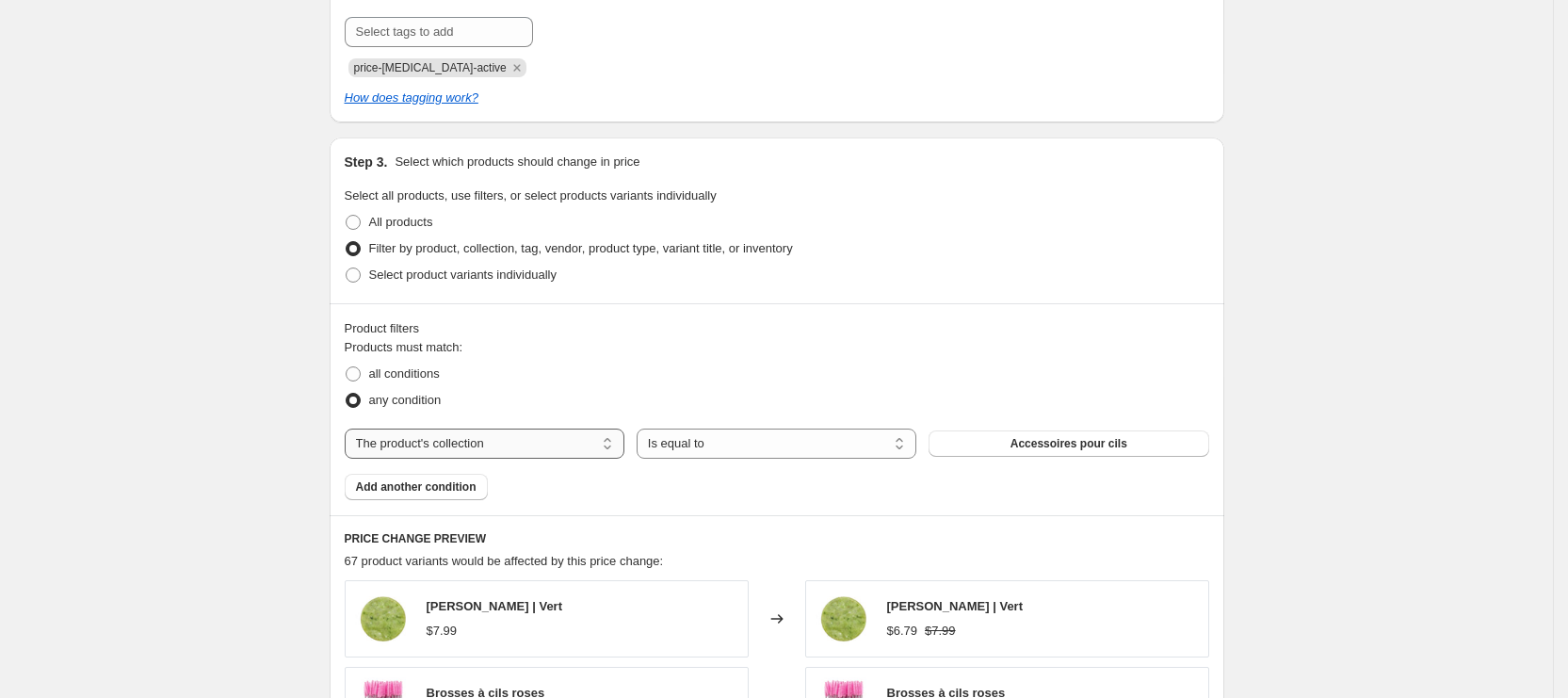
click at [518, 439] on select "The product The product's collection The product's tag The product's vendor The…" at bounding box center [484, 443] width 279 height 30
select select "product_type"
click at [1047, 453] on button "Accessories" at bounding box center [1068, 443] width 279 height 26
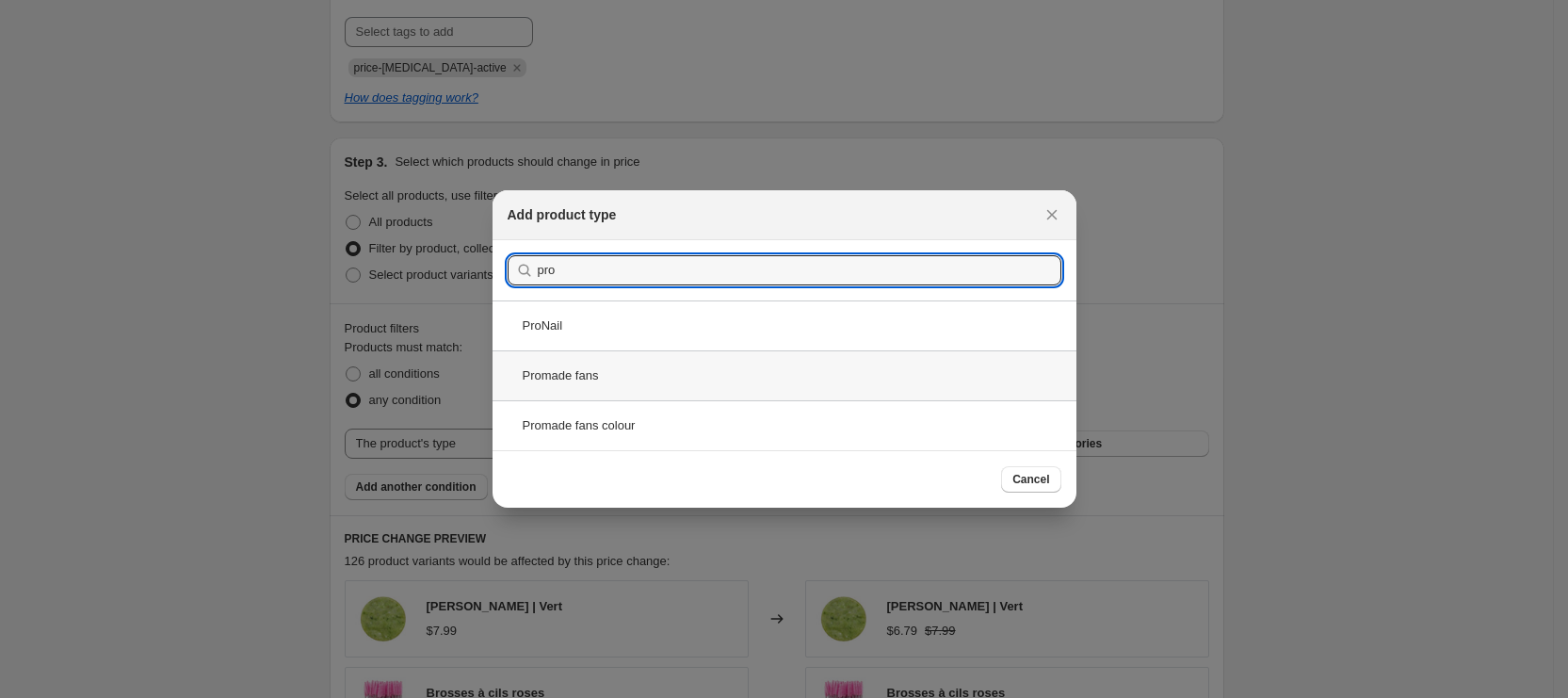
type input "pro"
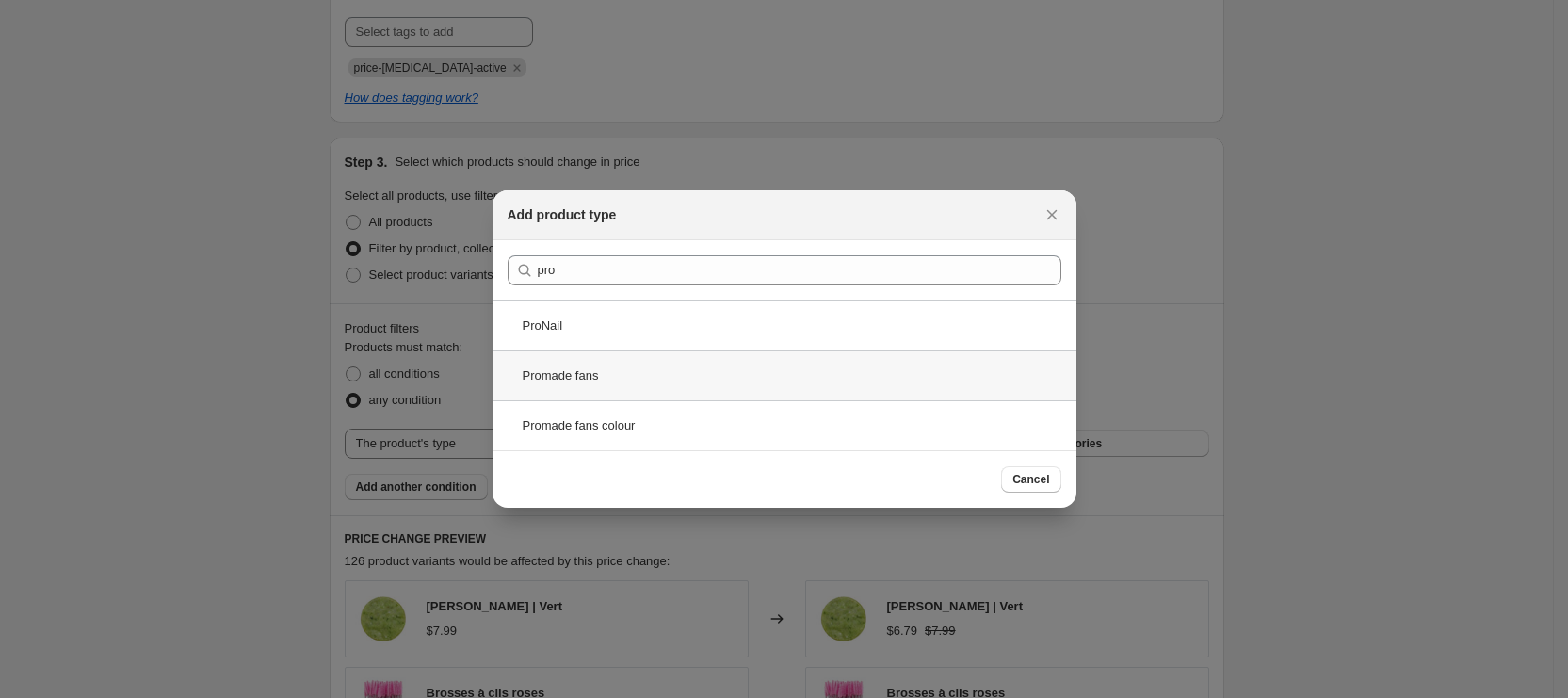
click at [630, 393] on div "Promade fans" at bounding box center [785, 375] width 584 height 50
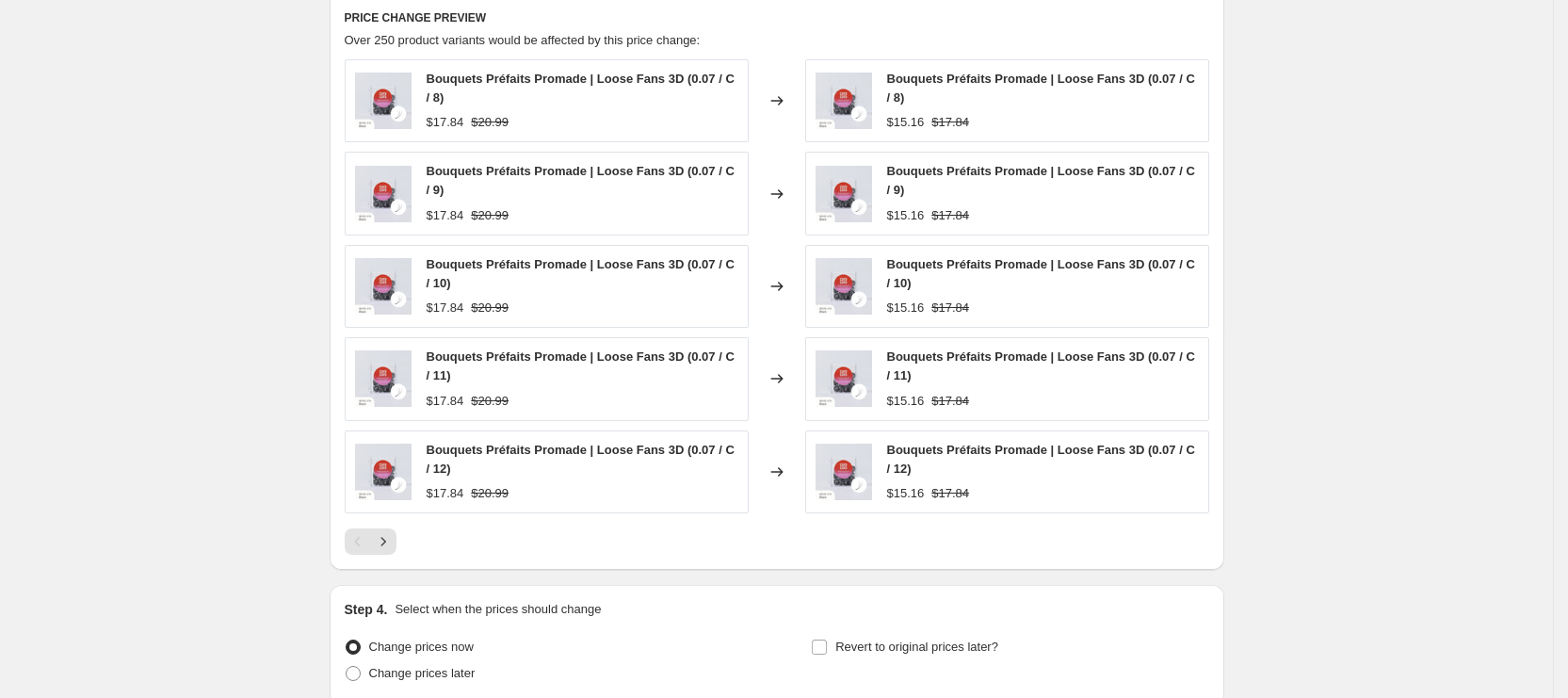
scroll to position [1370, 0]
click at [385, 533] on icon "Next" at bounding box center [383, 540] width 19 height 19
click at [393, 540] on icon "Next" at bounding box center [383, 540] width 19 height 19
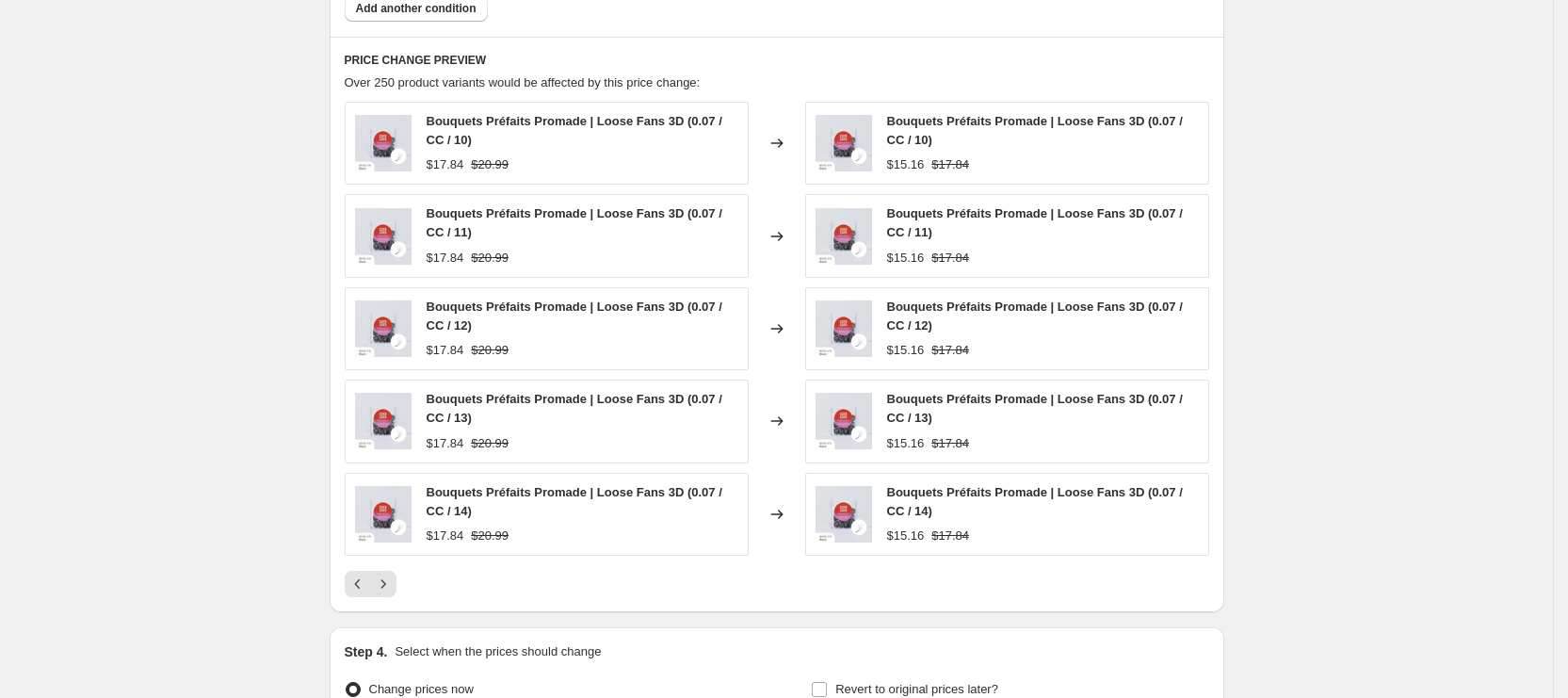
scroll to position [1328, 0]
click at [393, 580] on icon "Next" at bounding box center [383, 582] width 19 height 19
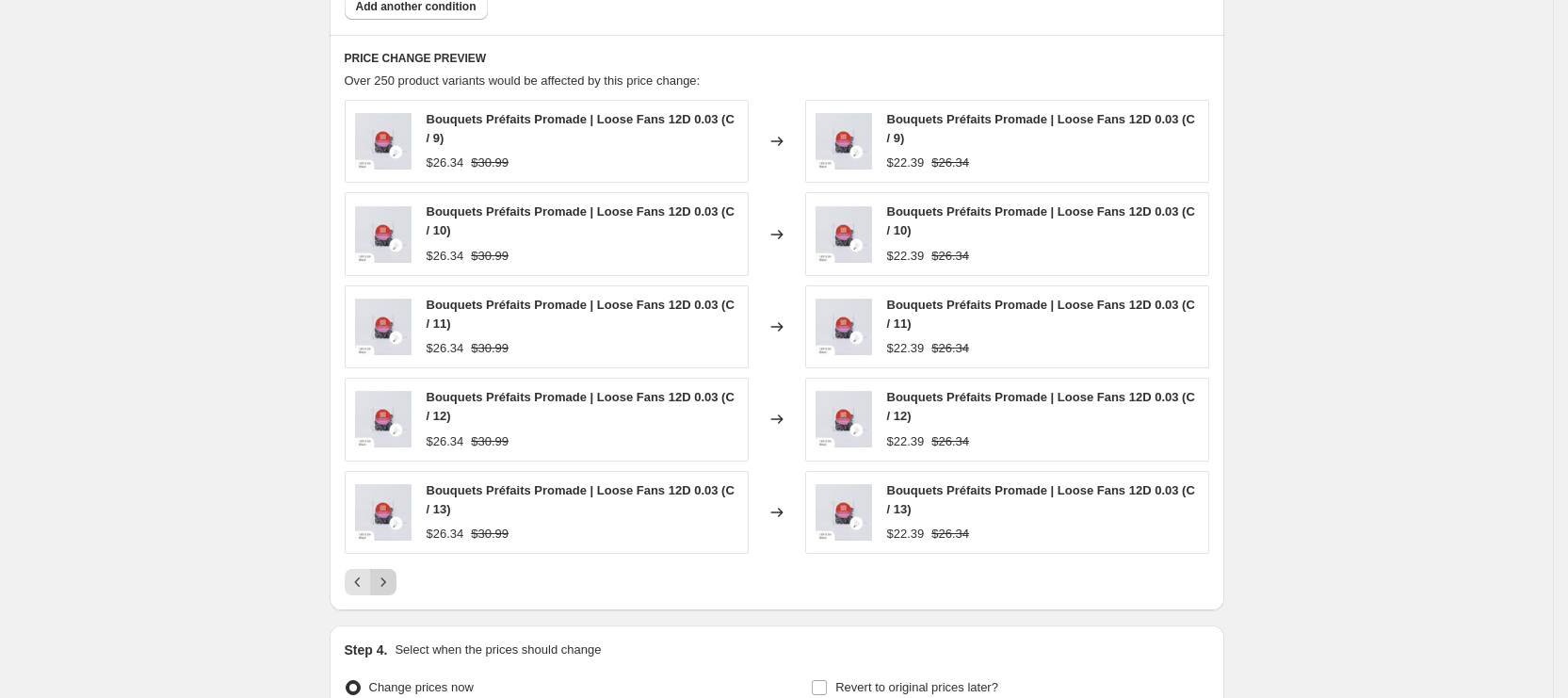
click at [393, 580] on icon "Next" at bounding box center [383, 582] width 19 height 19
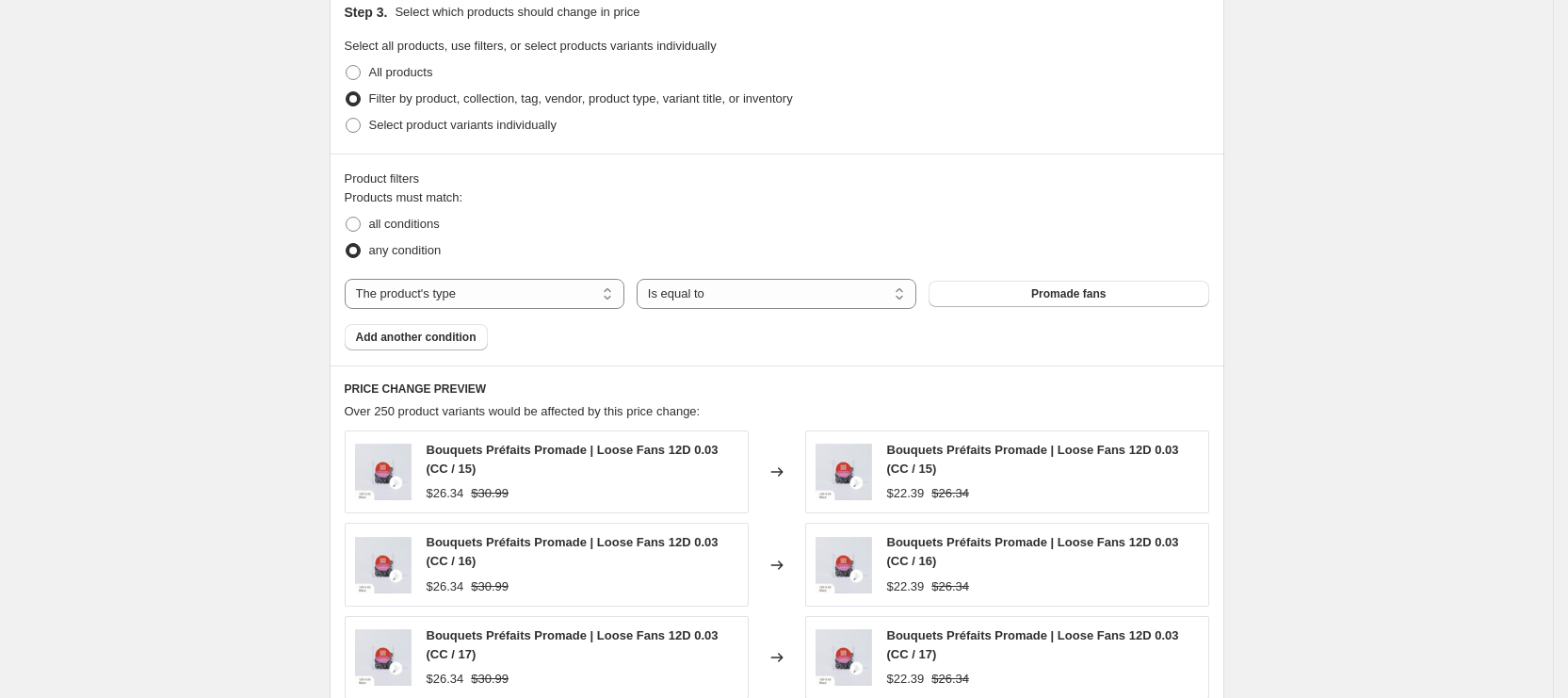
scroll to position [995, 0]
click at [421, 349] on button "Add another condition" at bounding box center [416, 338] width 144 height 26
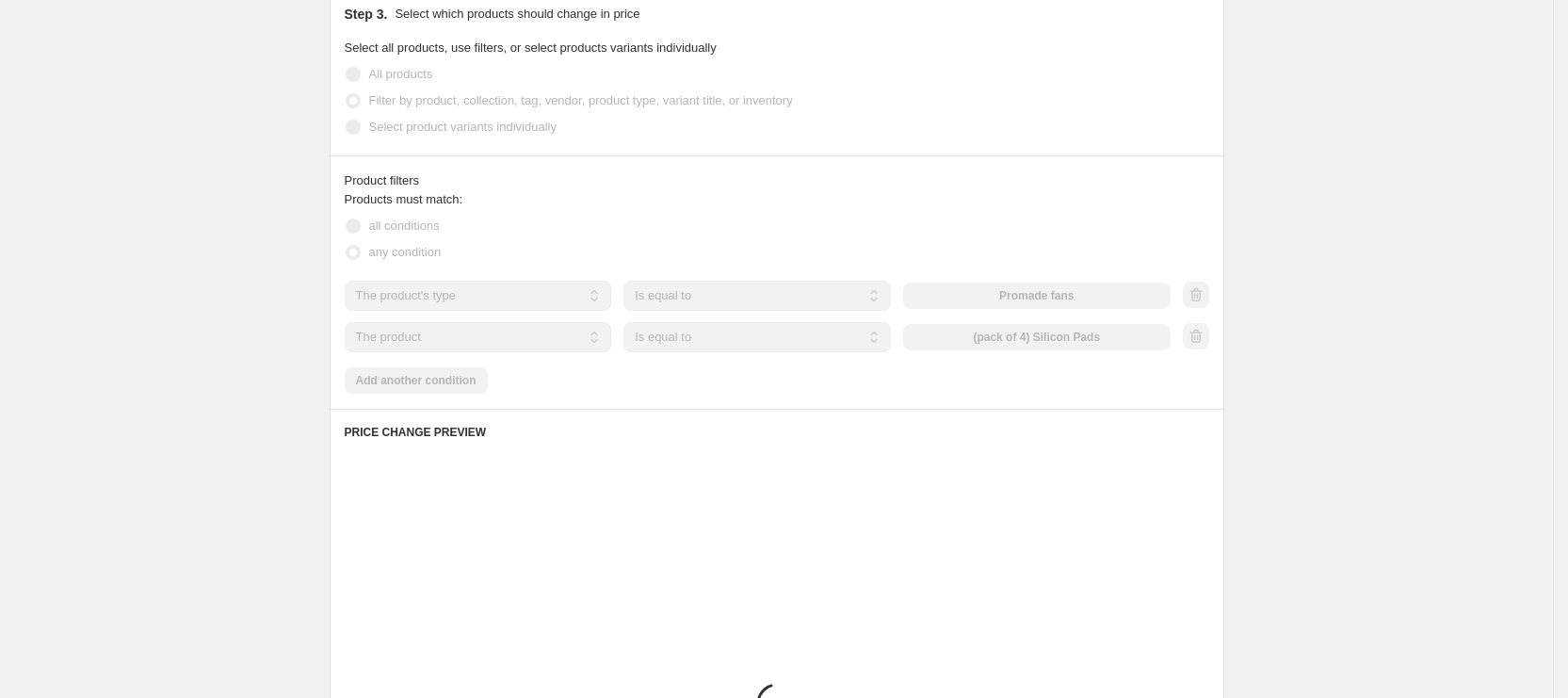
click at [505, 340] on select "The product The product's collection The product's tag The product's vendor The…" at bounding box center [479, 337] width 268 height 30
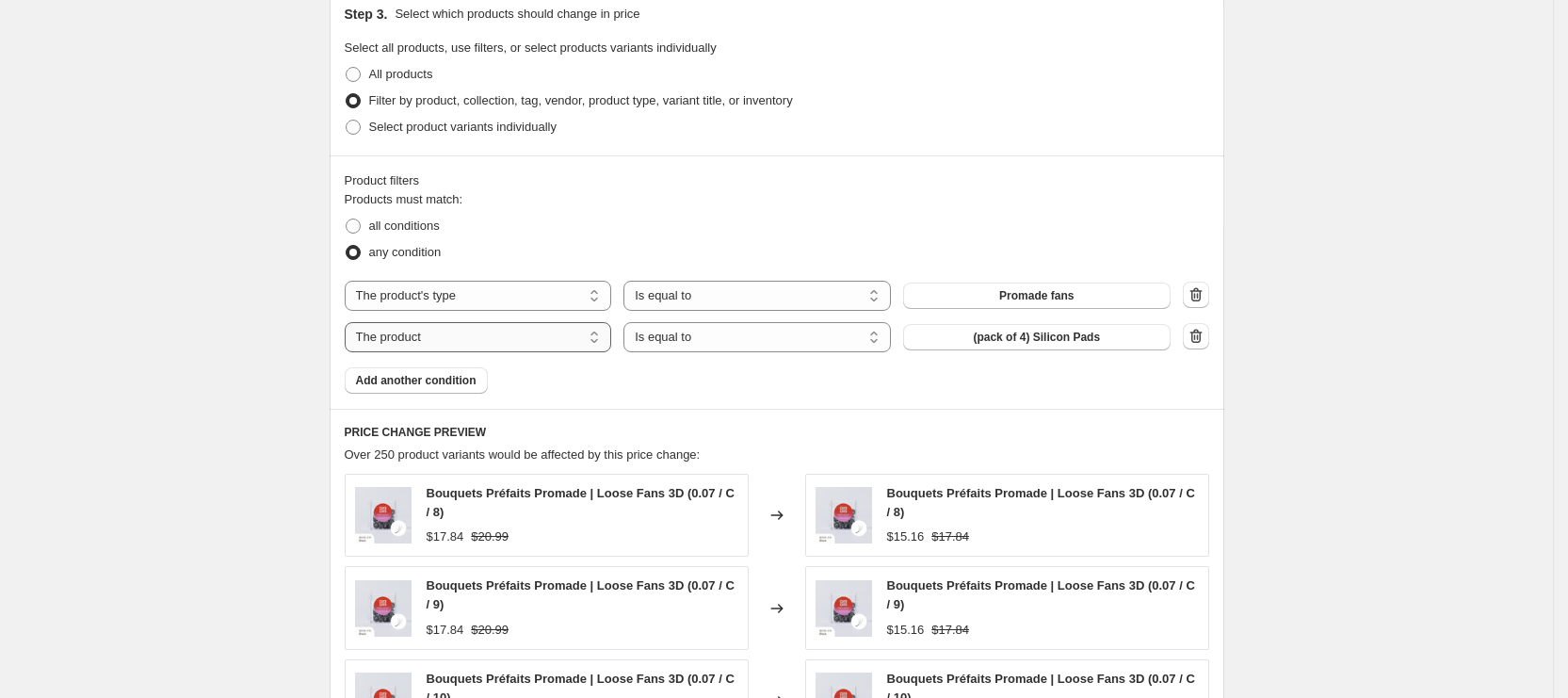
click at [505, 340] on select "The product The product's collection The product's tag The product's vendor The…" at bounding box center [479, 337] width 268 height 30
select select "product_type"
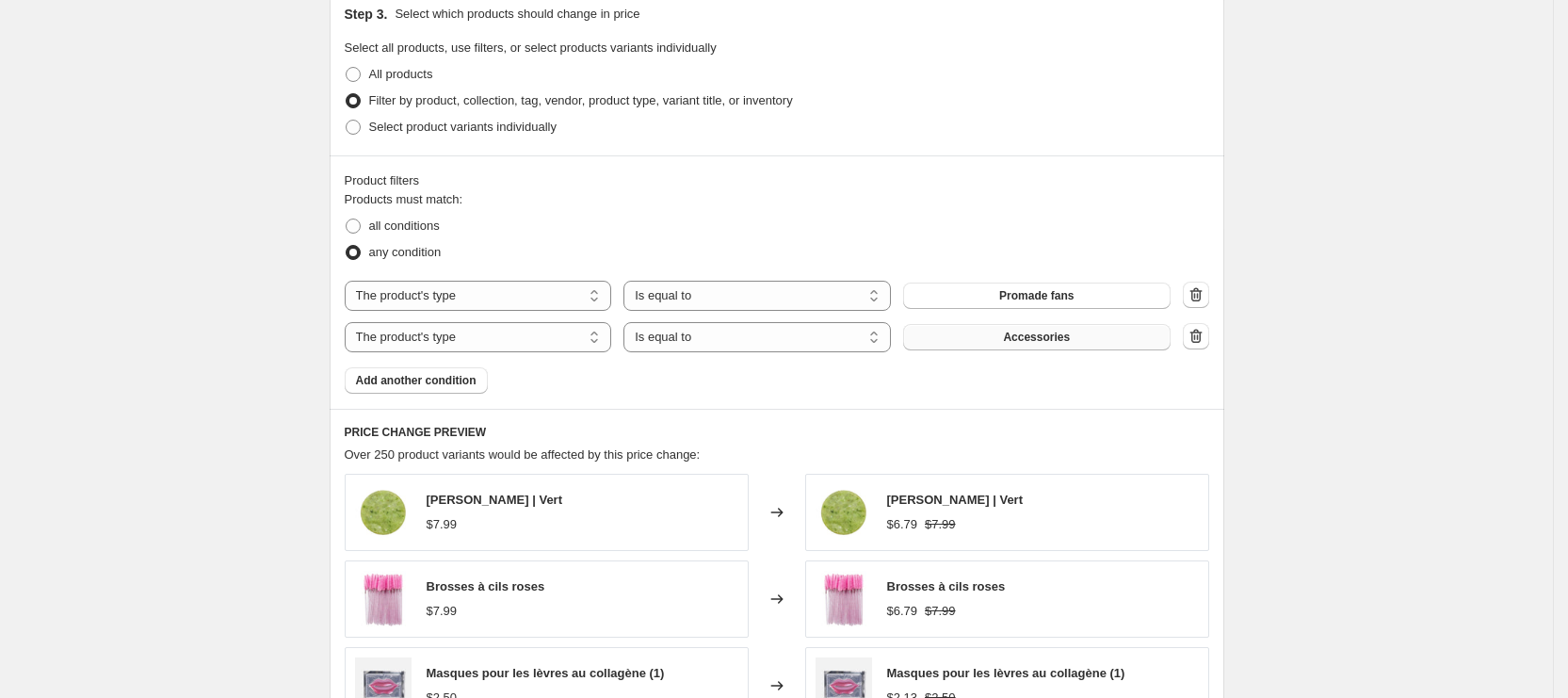
click at [989, 323] on button "Accessories" at bounding box center [1037, 336] width 268 height 26
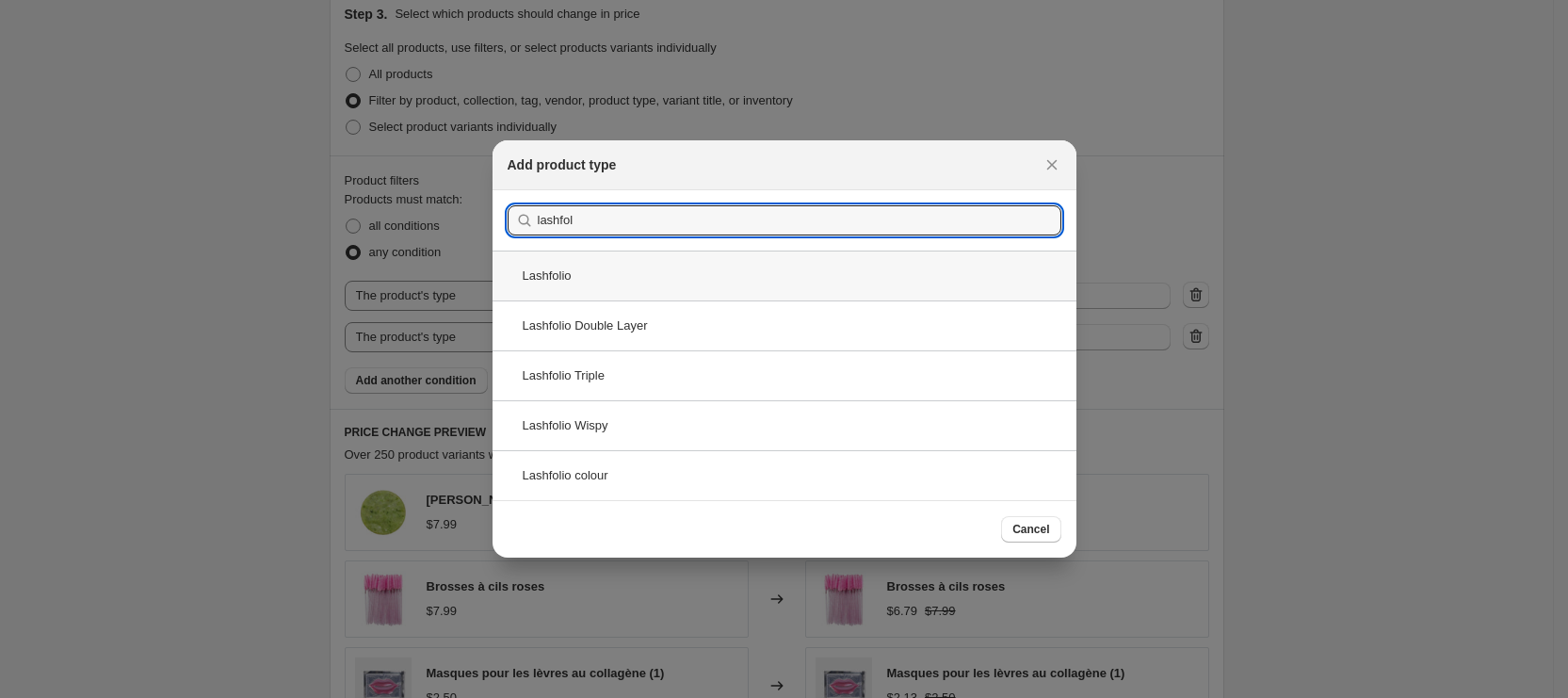
type input "lashfol"
click at [682, 278] on div "Lashfolio" at bounding box center [785, 275] width 584 height 50
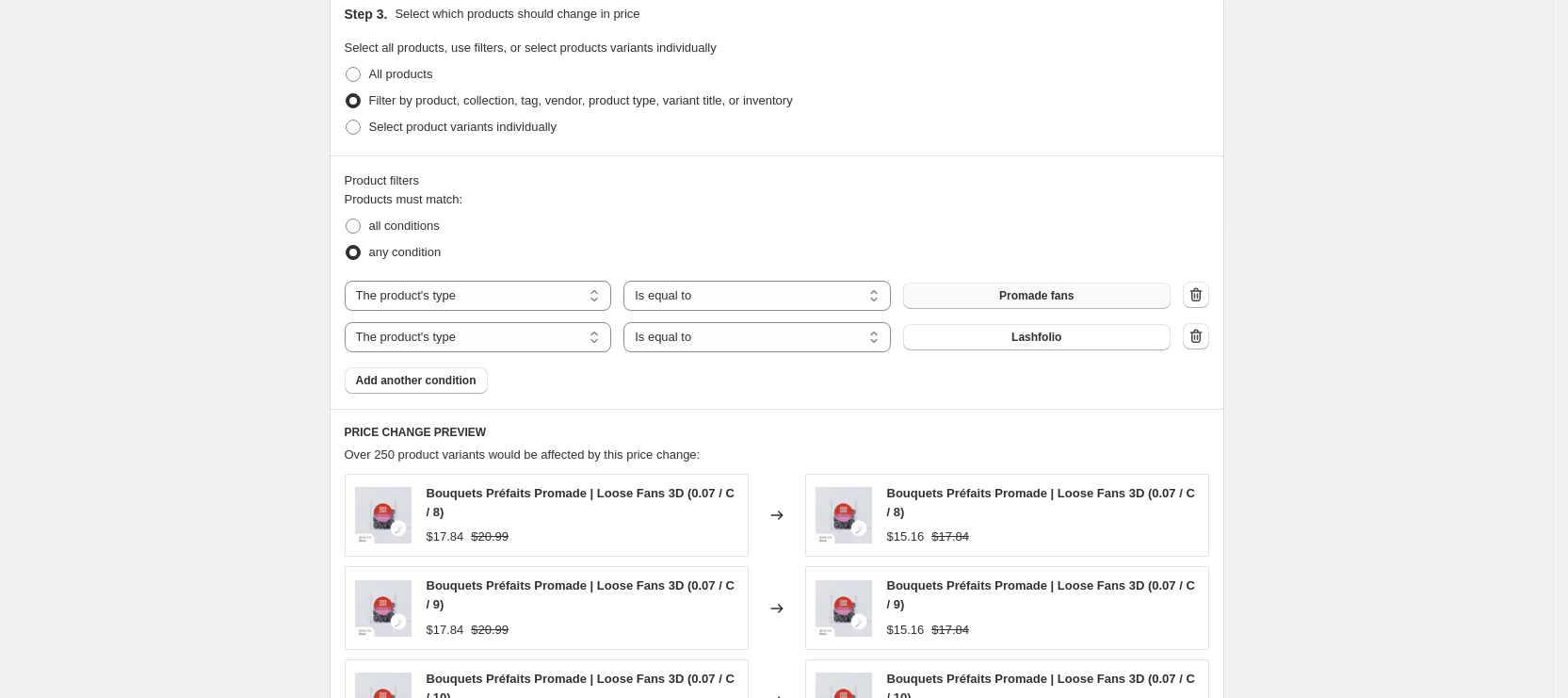
click at [1047, 288] on span "Promade fans" at bounding box center [1036, 296] width 74 height 15
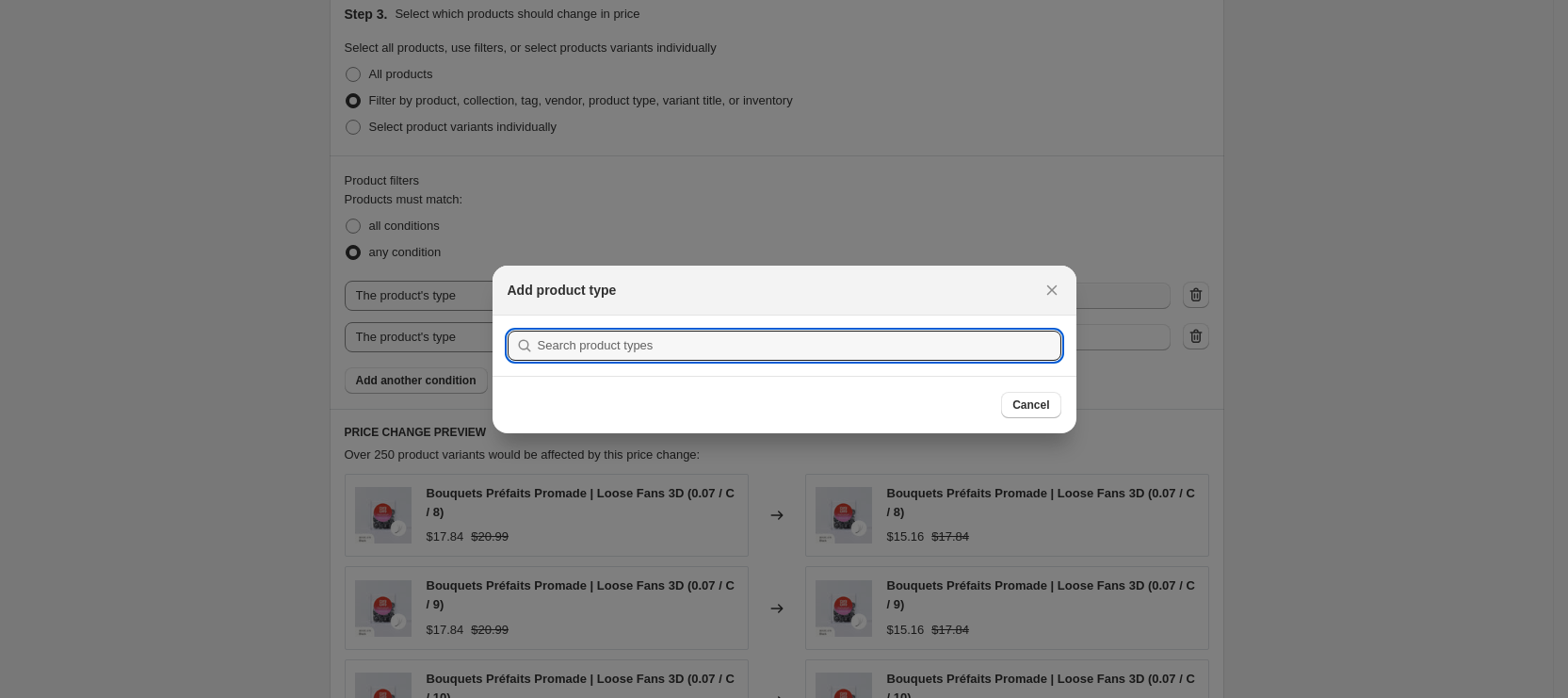
scroll to position [0, 0]
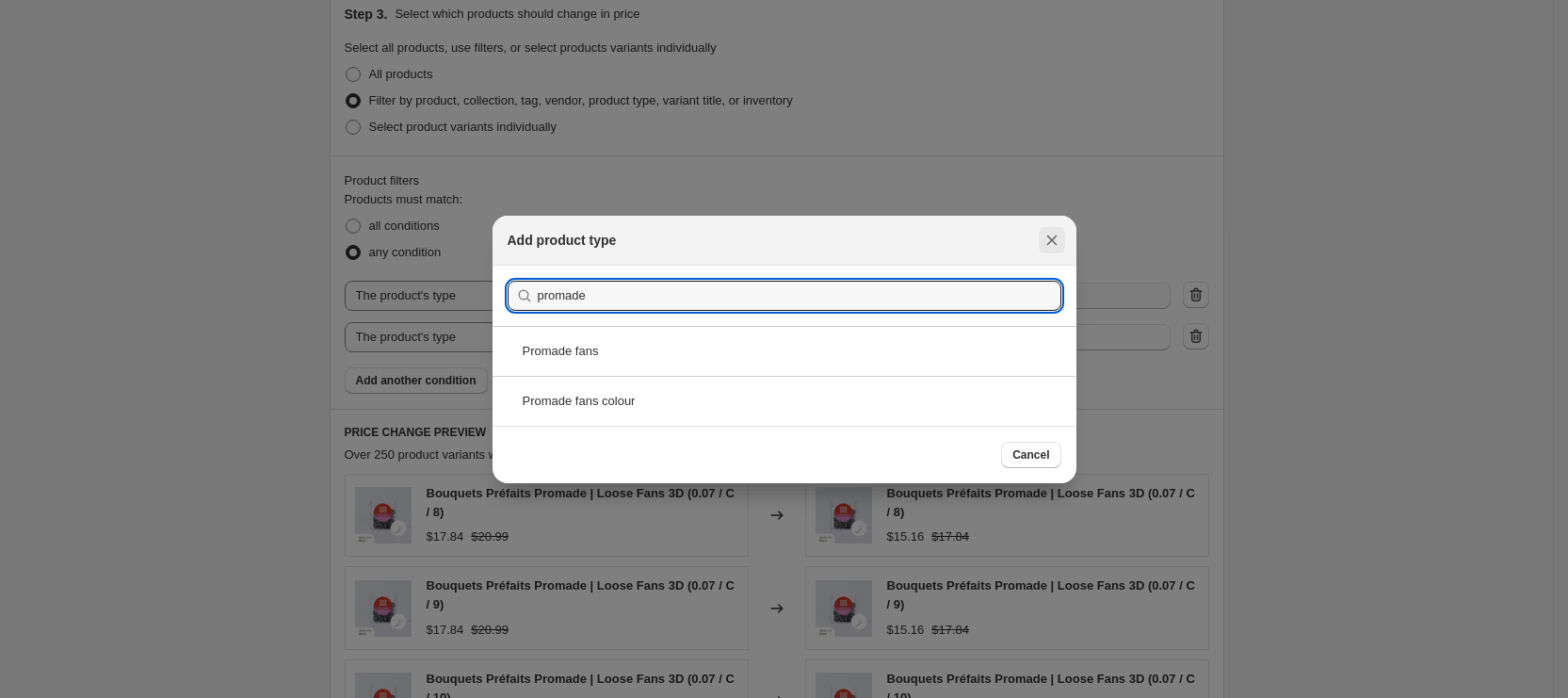
type input "promade"
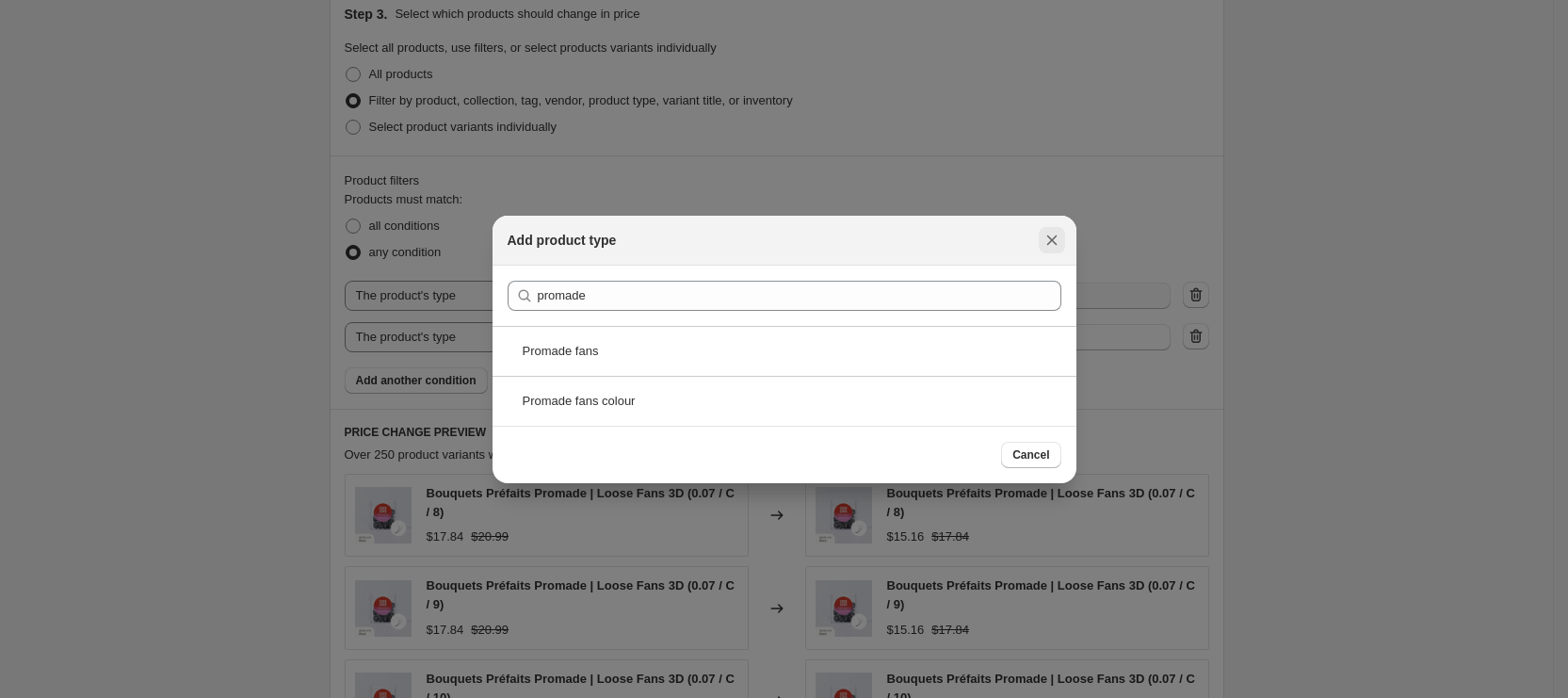
click at [1048, 244] on icon "Close" at bounding box center [1052, 240] width 11 height 11
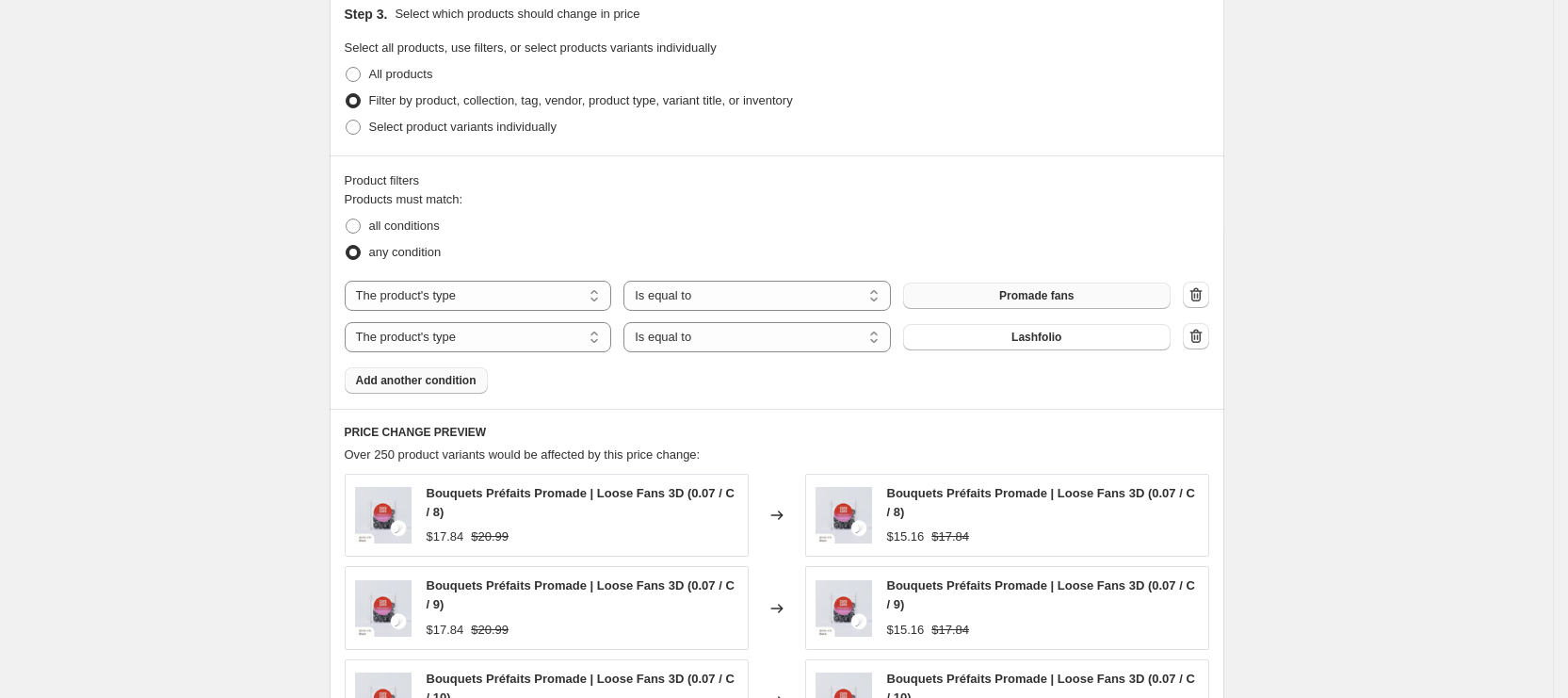
click at [393, 379] on span "Add another condition" at bounding box center [416, 380] width 120 height 15
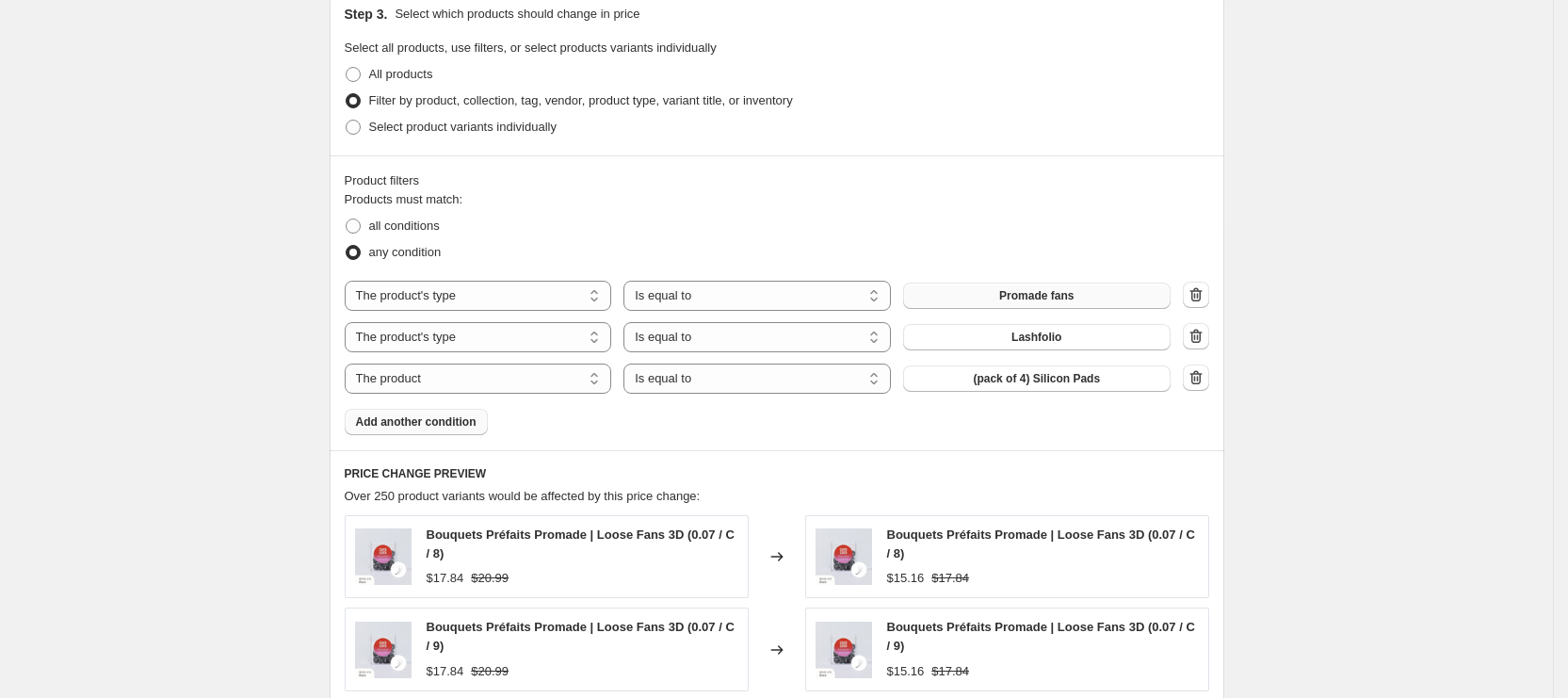
click at [1085, 391] on div "The product The product's collection The product's tag The product's vendor The…" at bounding box center [758, 378] width 826 height 30
click at [1071, 377] on span "(pack of 4) Silicon Pads" at bounding box center [1036, 378] width 127 height 15
click at [482, 382] on select "The product The product's collection The product's tag The product's vendor The…" at bounding box center [479, 378] width 268 height 30
select select "product_type"
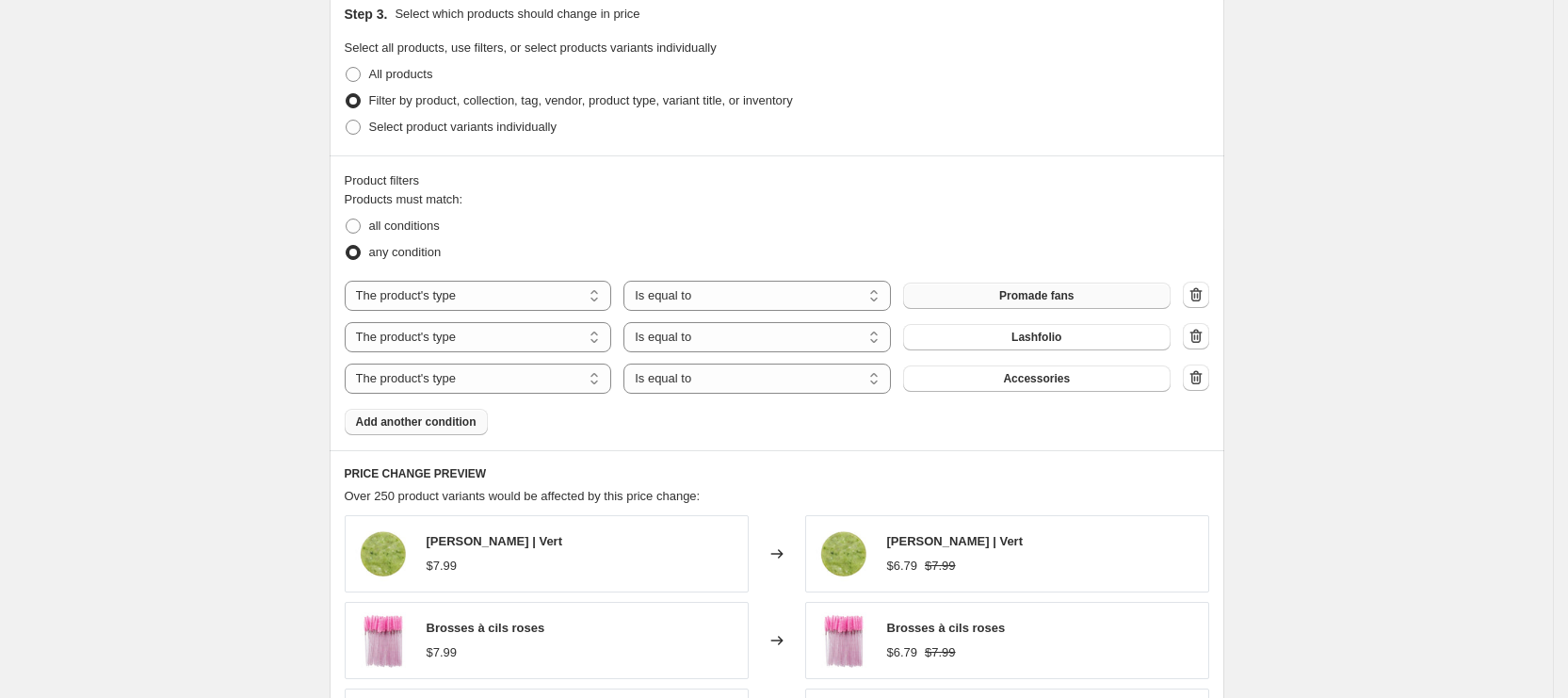
click at [1049, 381] on span "Accessories" at bounding box center [1036, 378] width 66 height 15
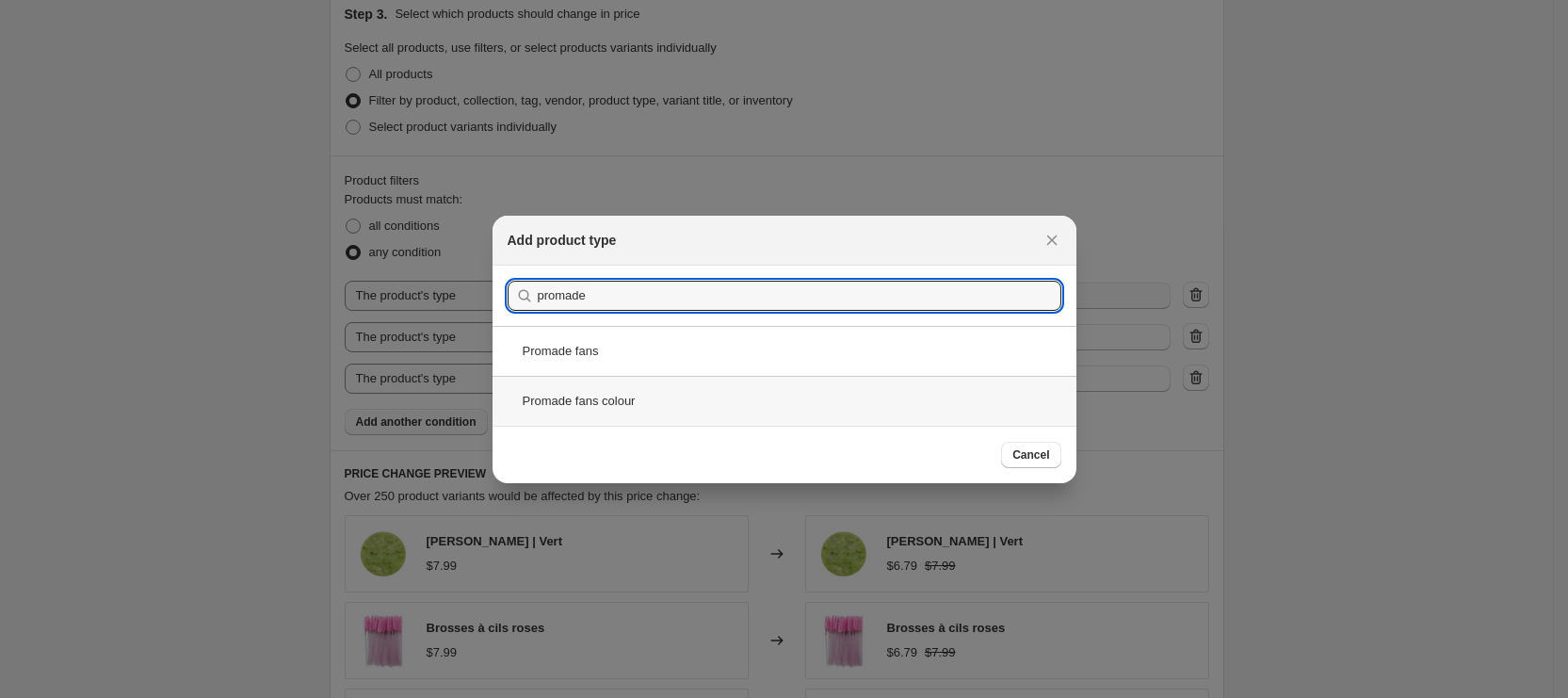
type input "promade"
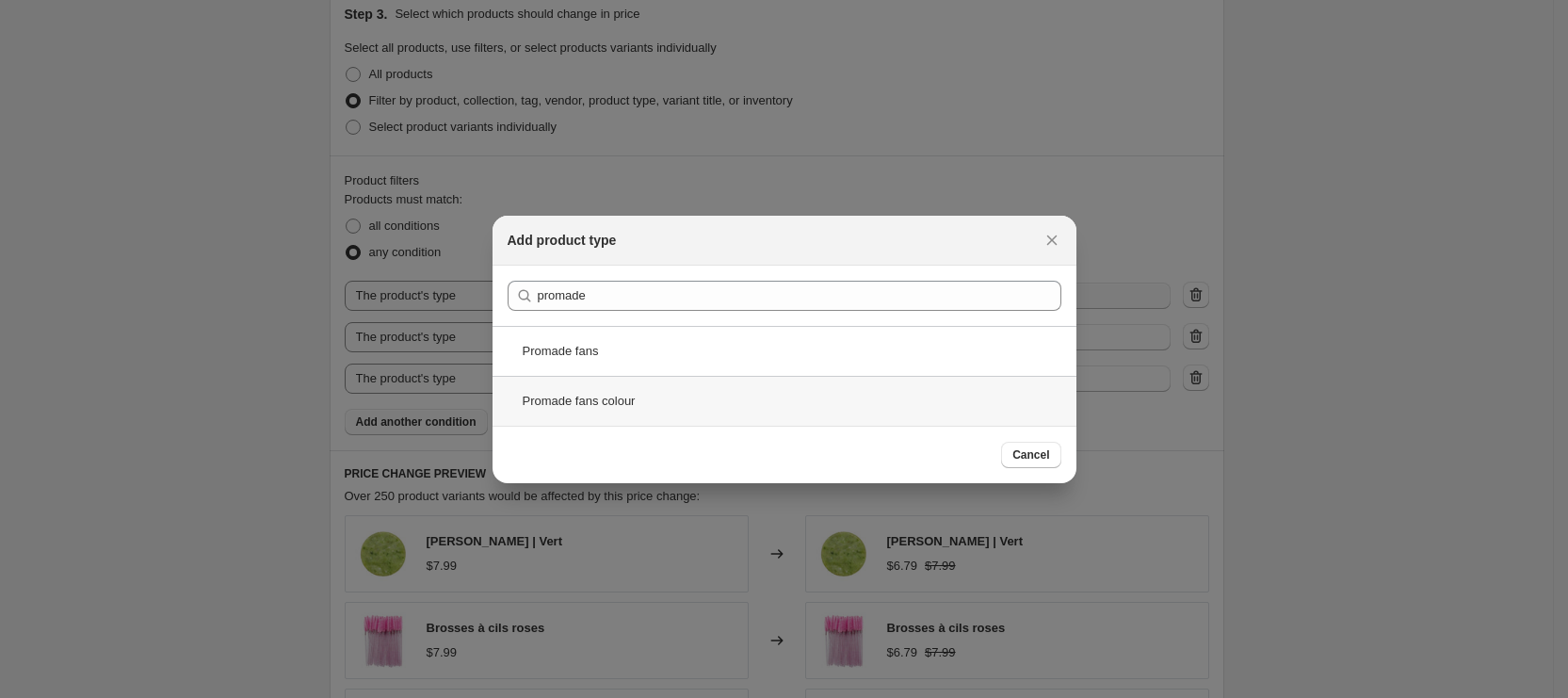
click at [613, 404] on div "Promade fans colour" at bounding box center [785, 401] width 584 height 50
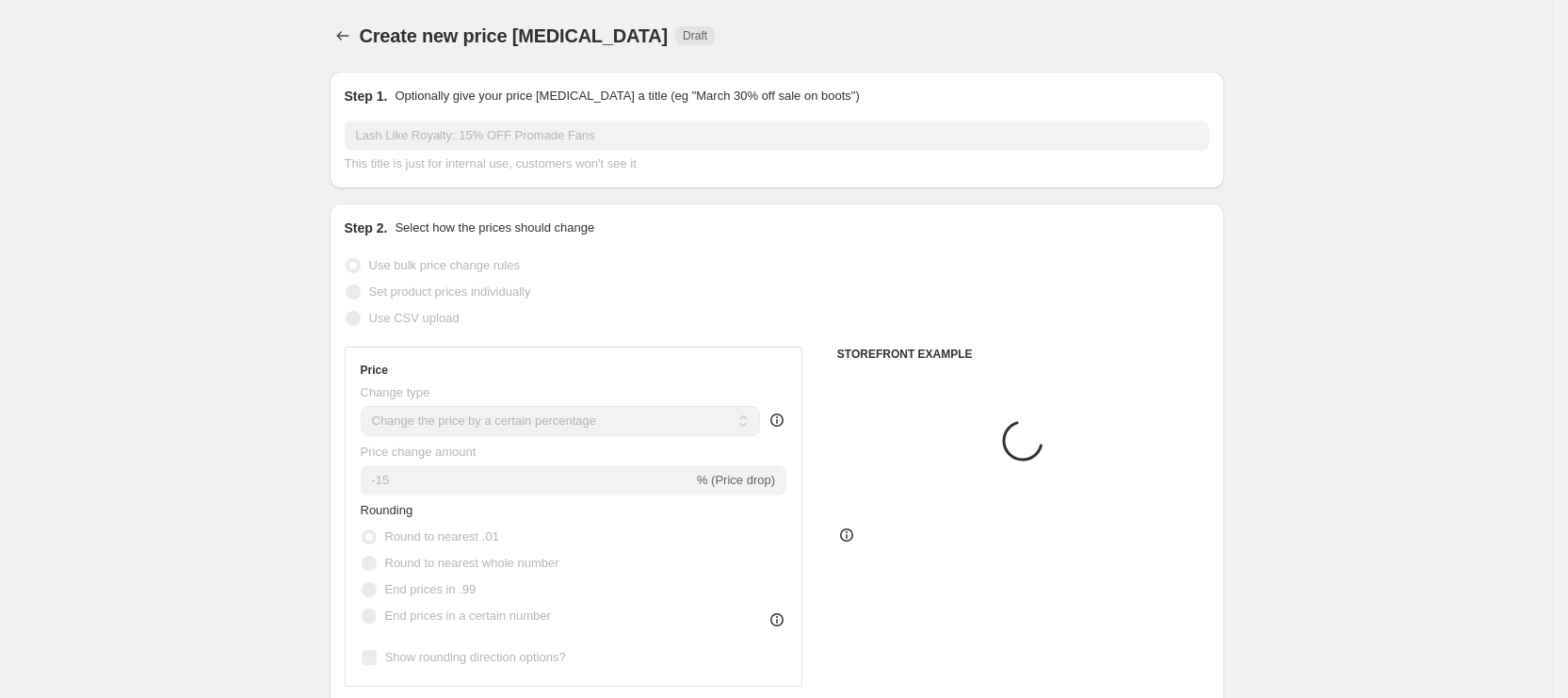
scroll to position [995, 0]
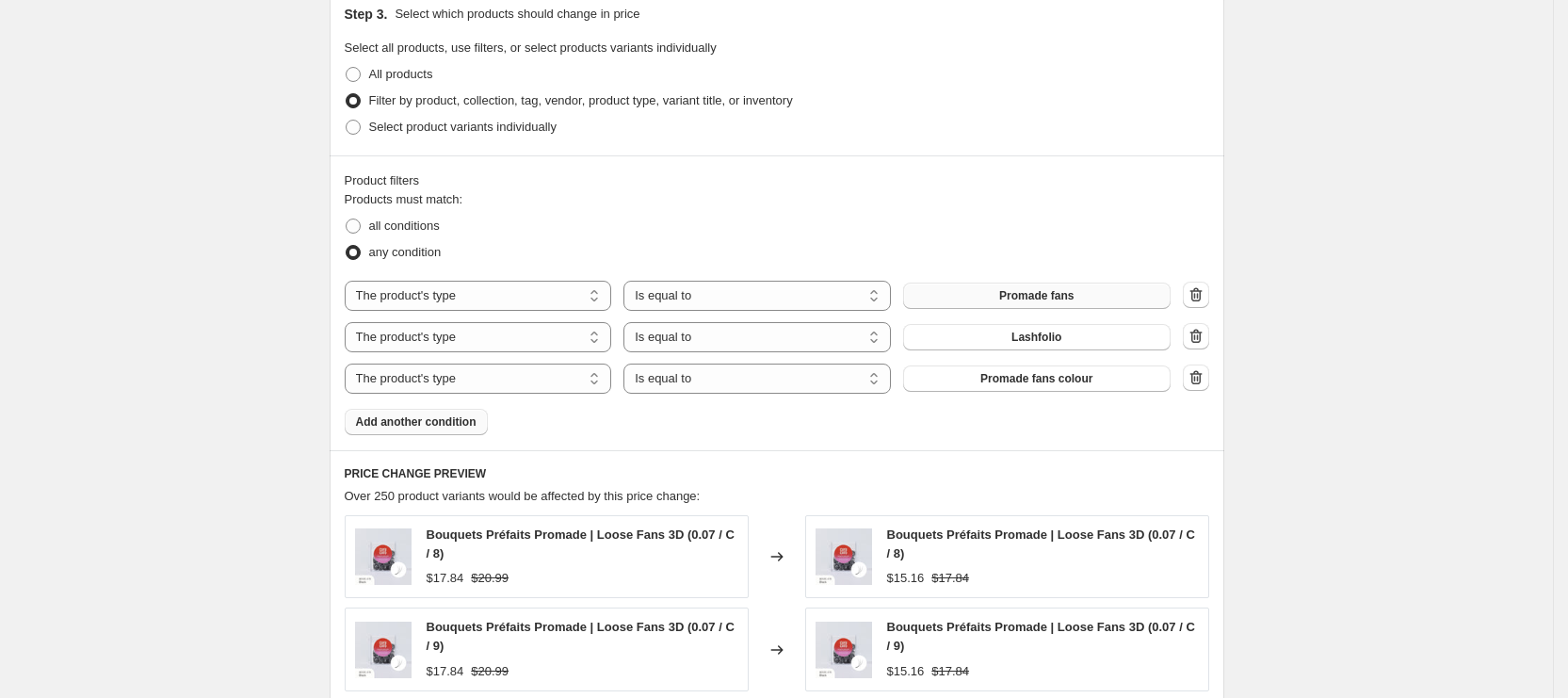
click at [432, 408] on button "Add another condition" at bounding box center [416, 421] width 144 height 26
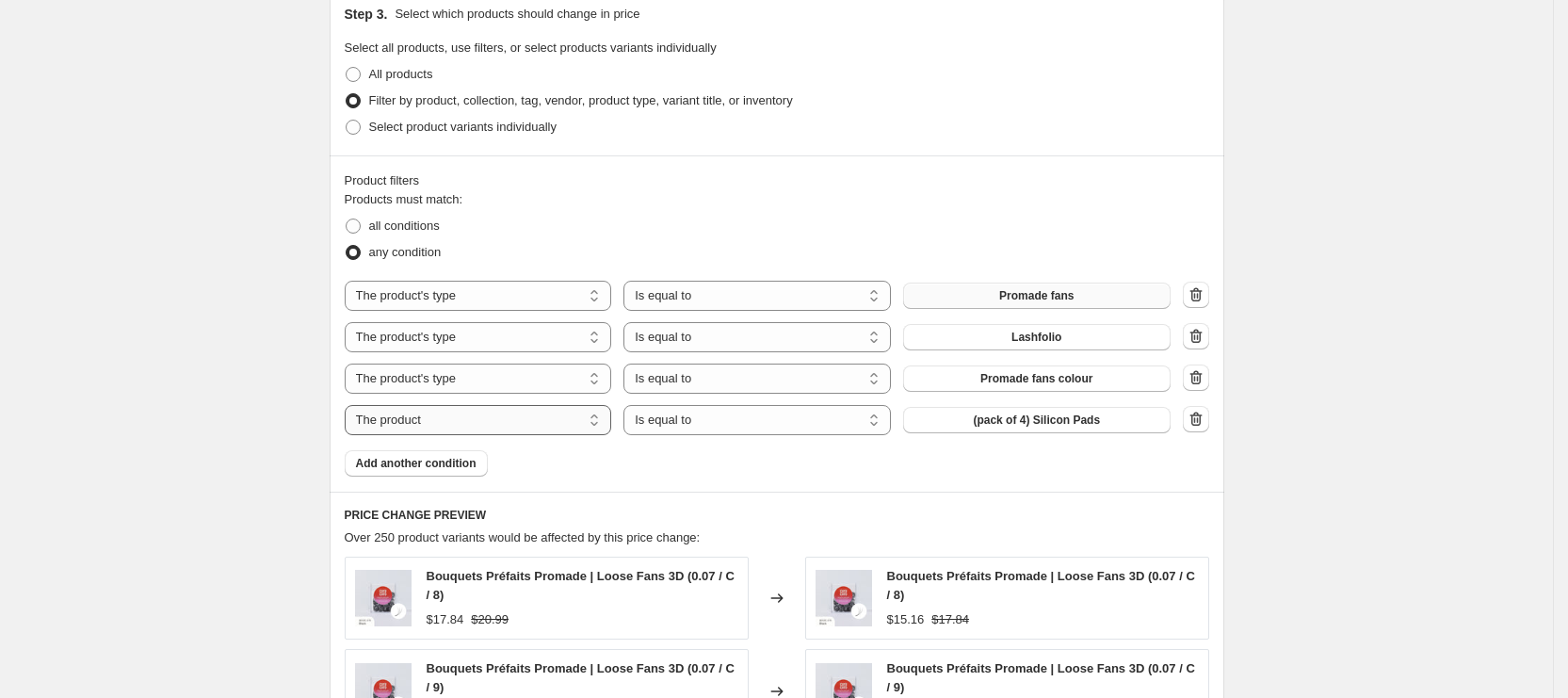
click at [507, 429] on select "The product The product's collection The product's tag The product's vendor The…" at bounding box center [479, 420] width 268 height 30
select select "product_type"
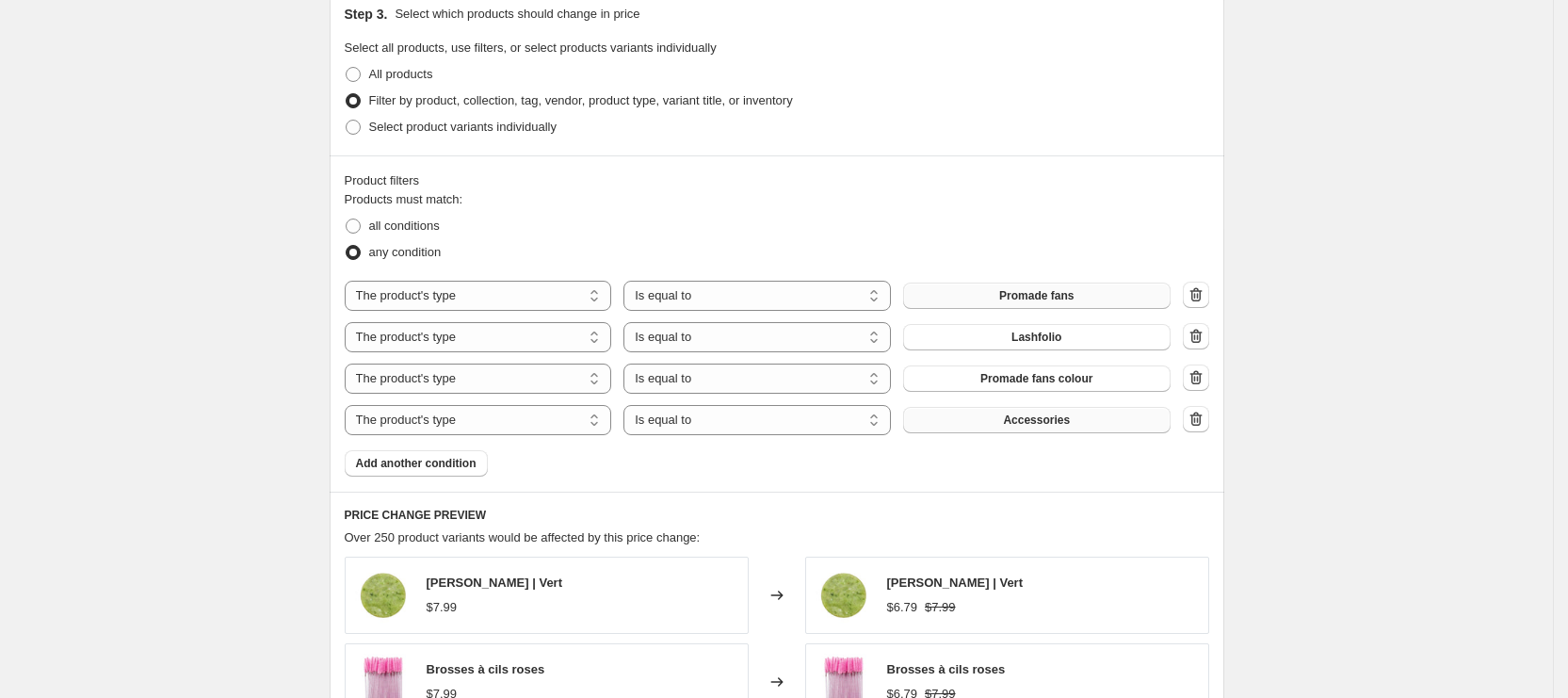
click at [1002, 414] on button "Accessories" at bounding box center [1037, 420] width 268 height 26
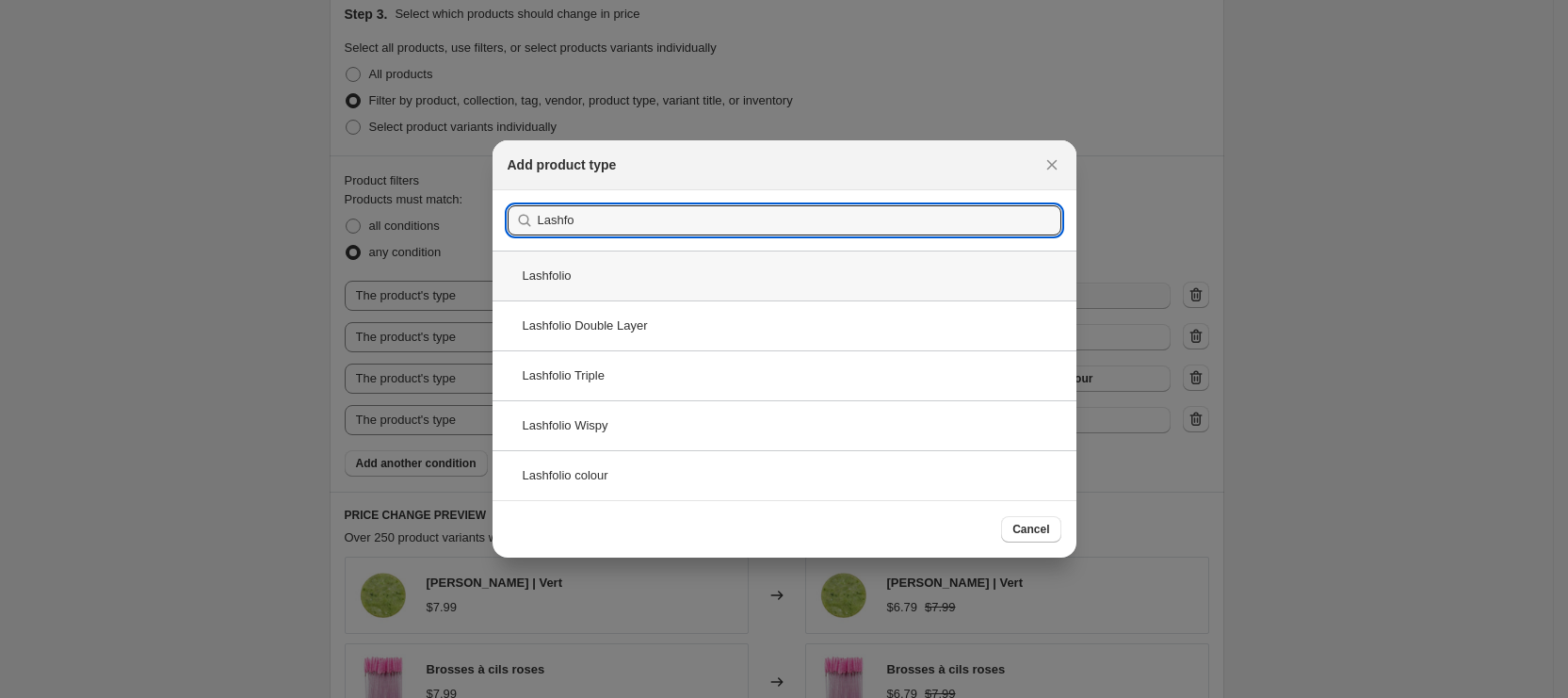
type input "Lashfo"
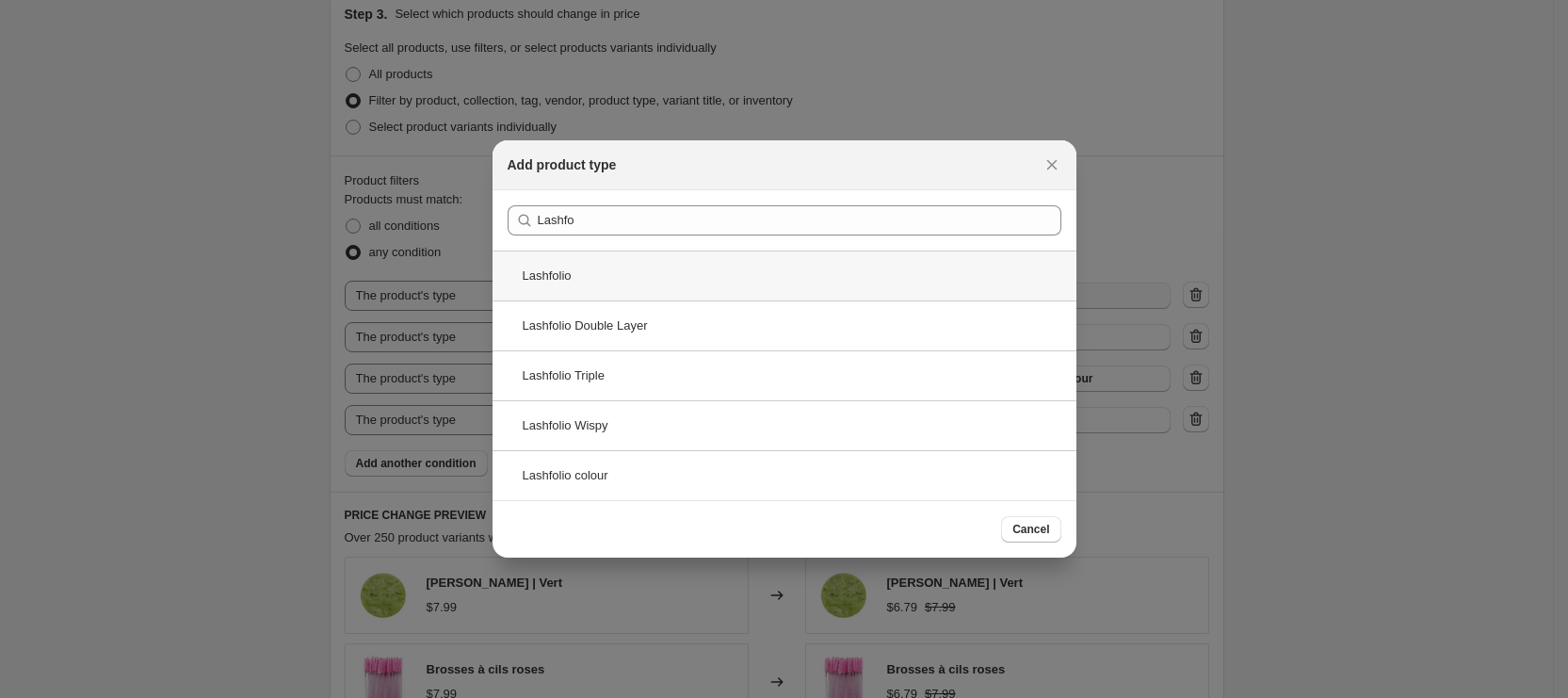
click at [687, 272] on div "Lashfolio" at bounding box center [785, 275] width 584 height 50
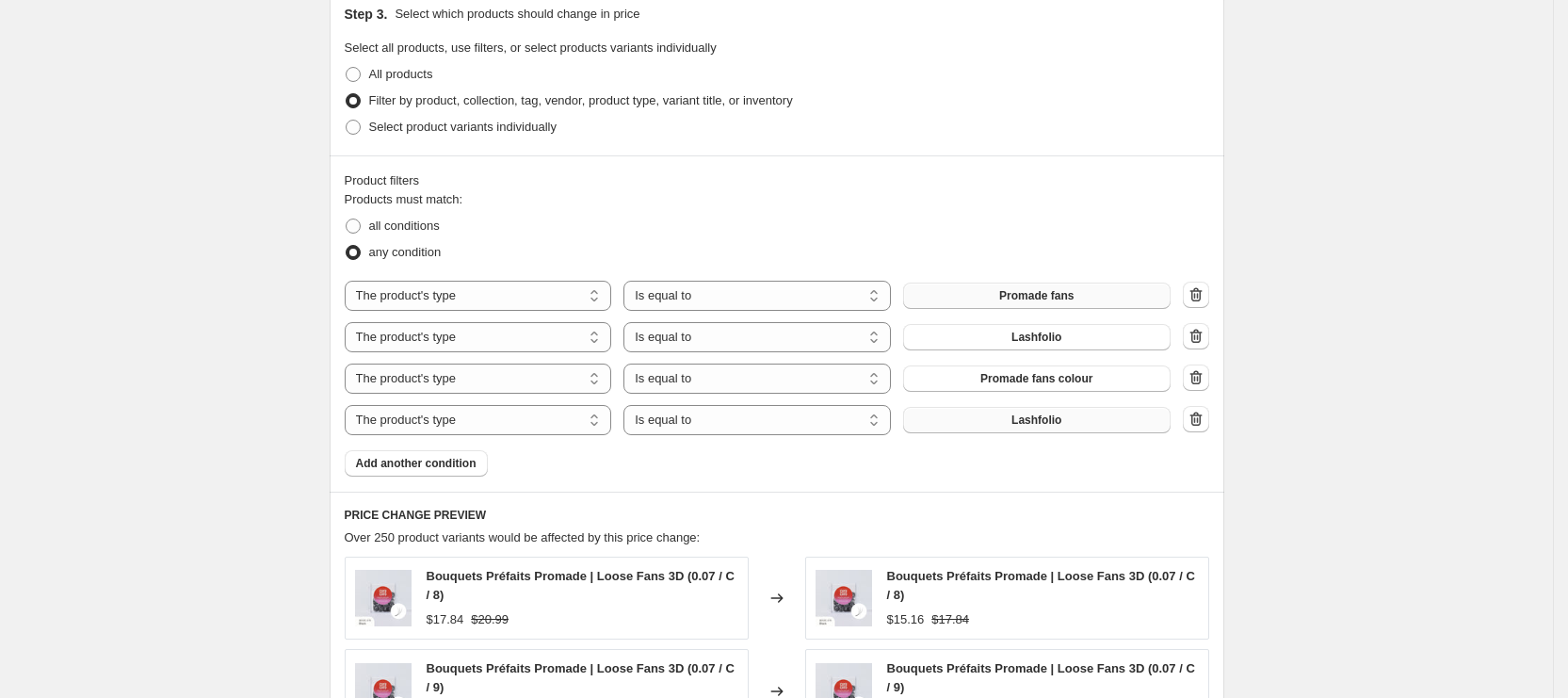
click at [1077, 426] on button "Lashfolio" at bounding box center [1037, 420] width 268 height 26
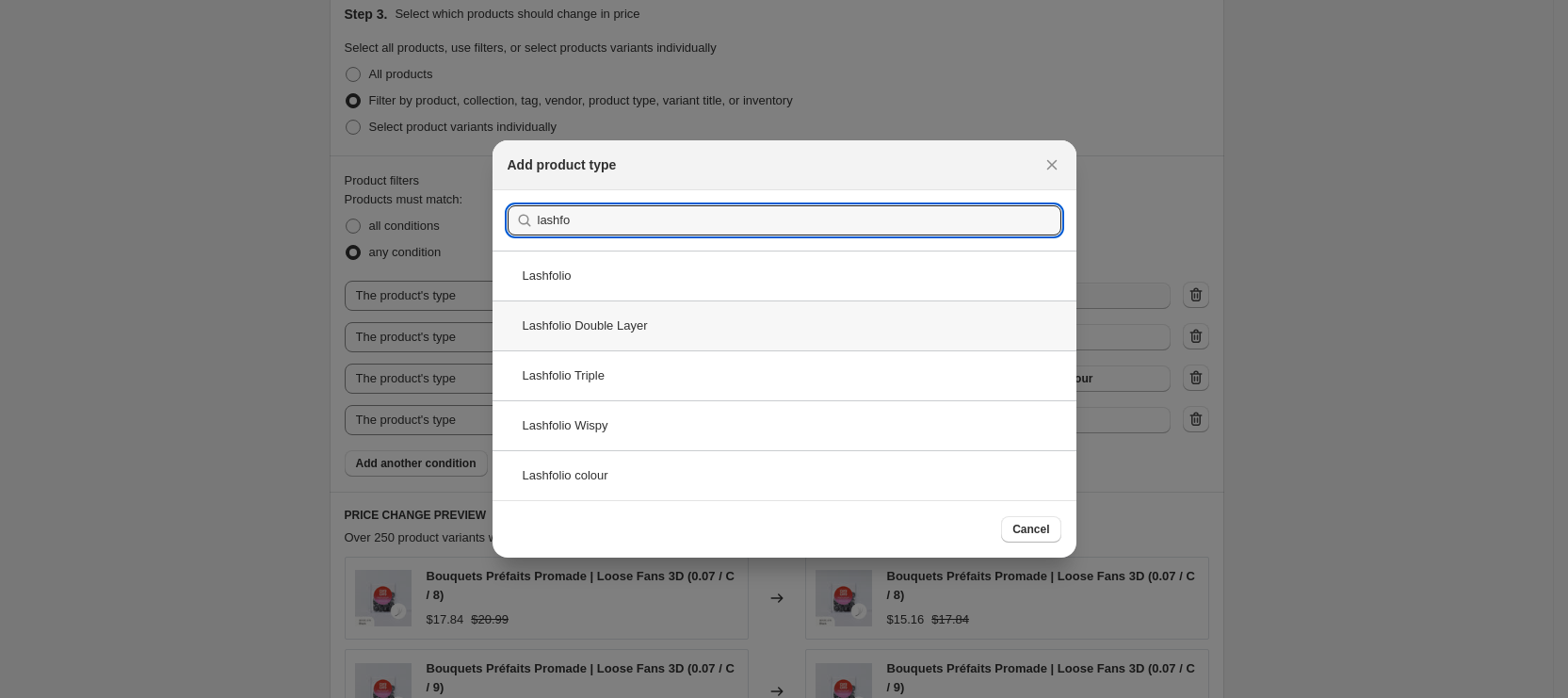
type input "lashfo"
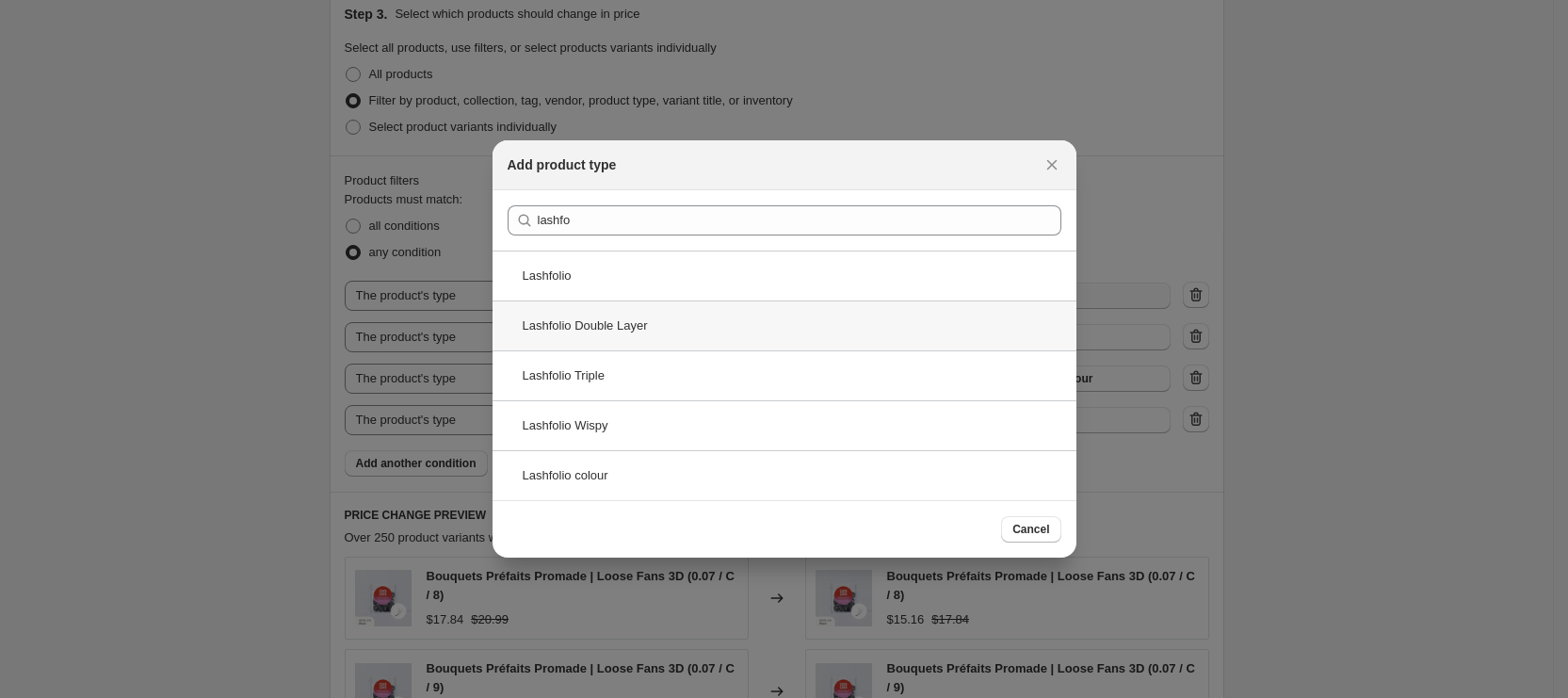
click at [692, 331] on div "Lashfolio Double Layer" at bounding box center [785, 325] width 584 height 50
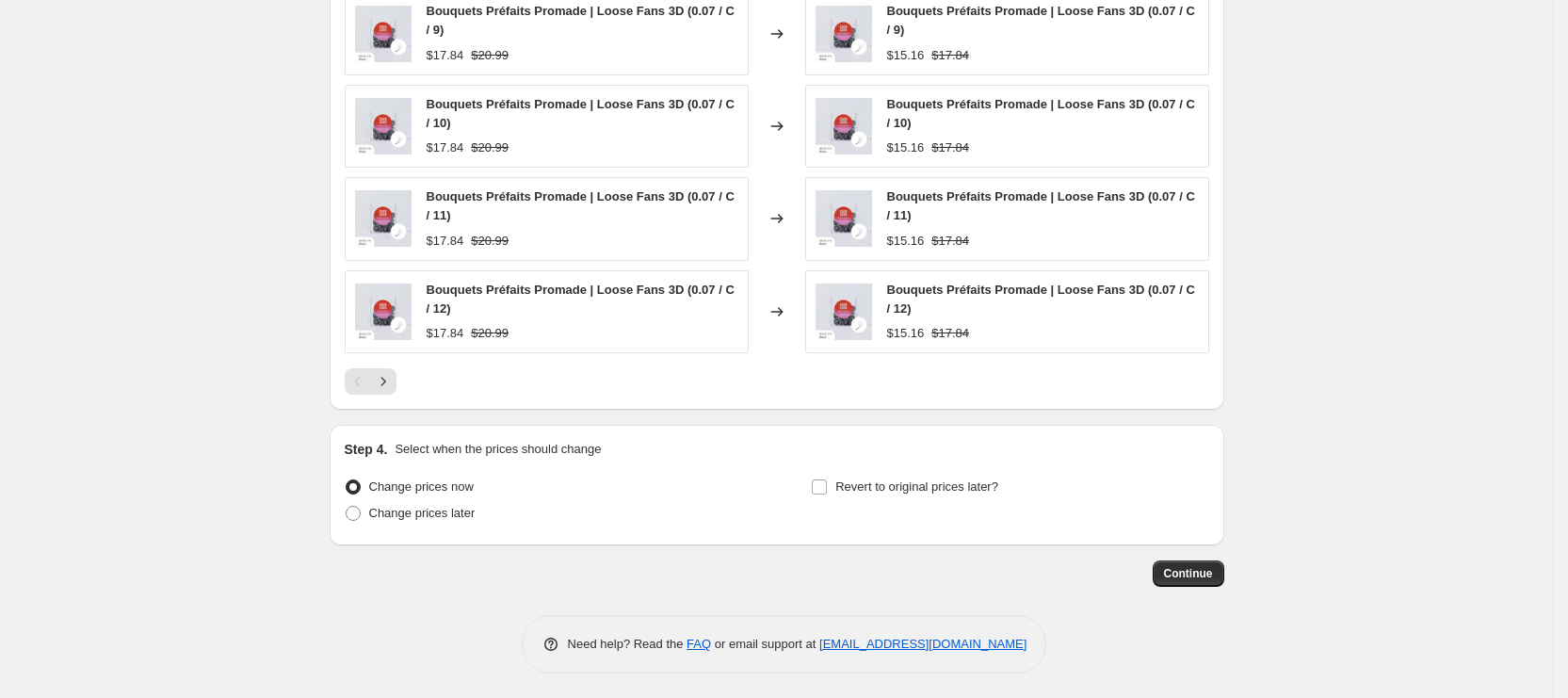
scroll to position [1088, 0]
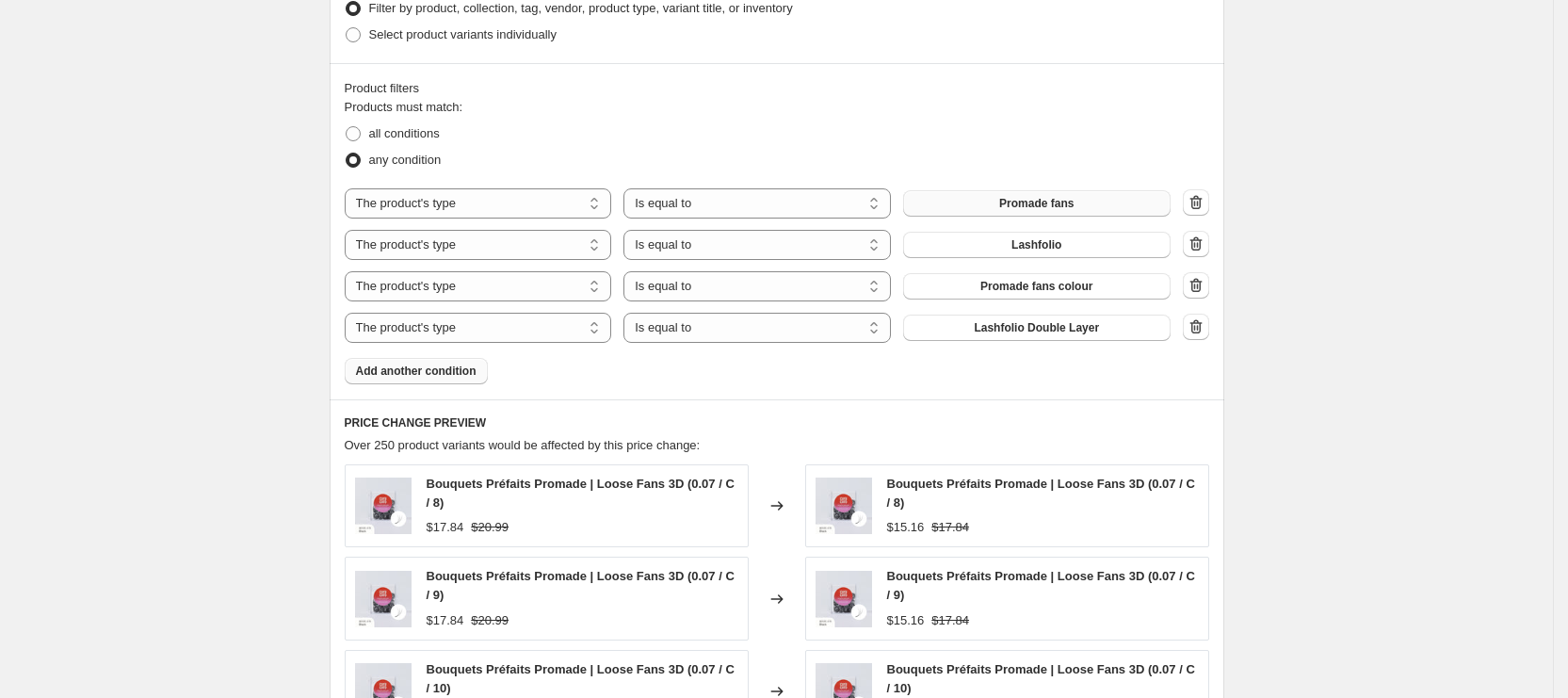
click at [451, 373] on span "Add another condition" at bounding box center [416, 372] width 120 height 15
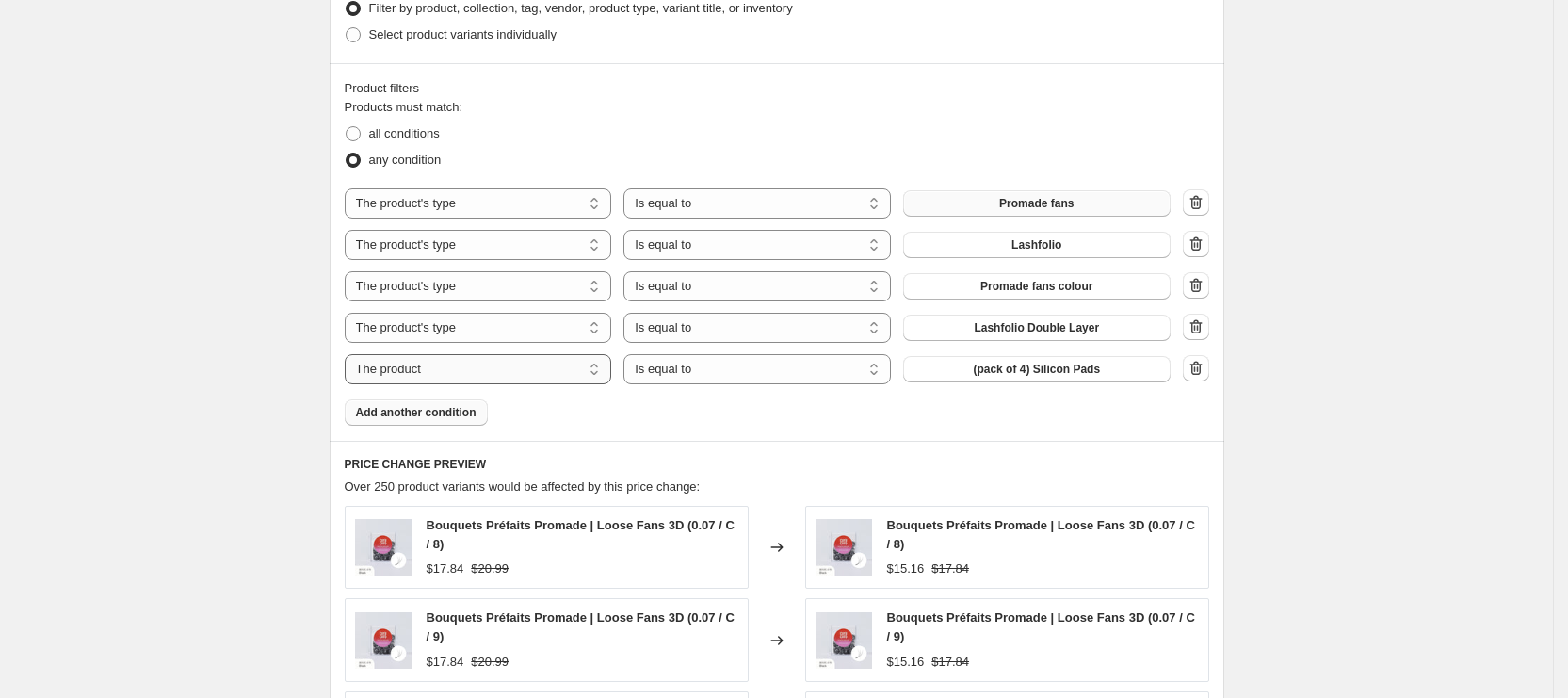
click at [502, 372] on select "The product The product's collection The product's tag The product's vendor The…" at bounding box center [479, 369] width 268 height 30
select select "product_type"
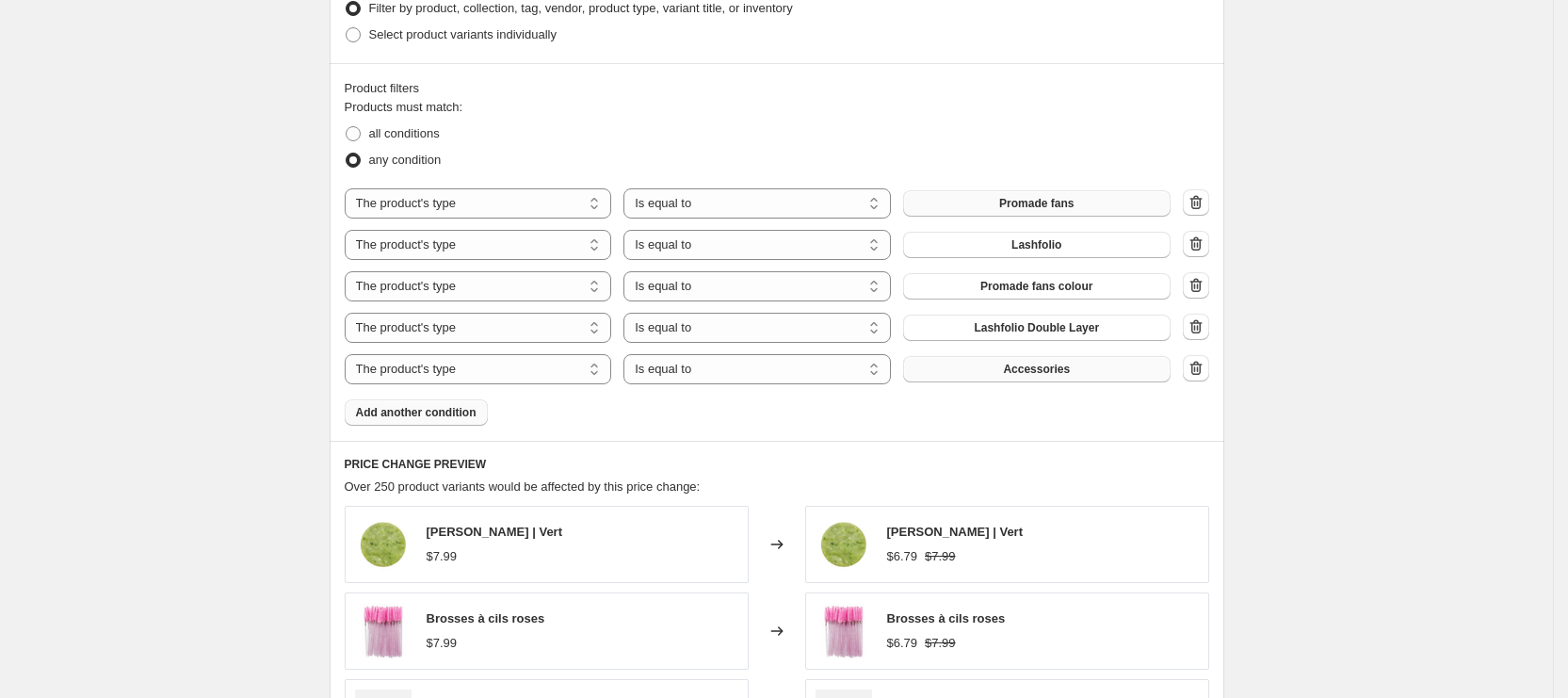
click at [998, 358] on button "Accessories" at bounding box center [1037, 369] width 268 height 26
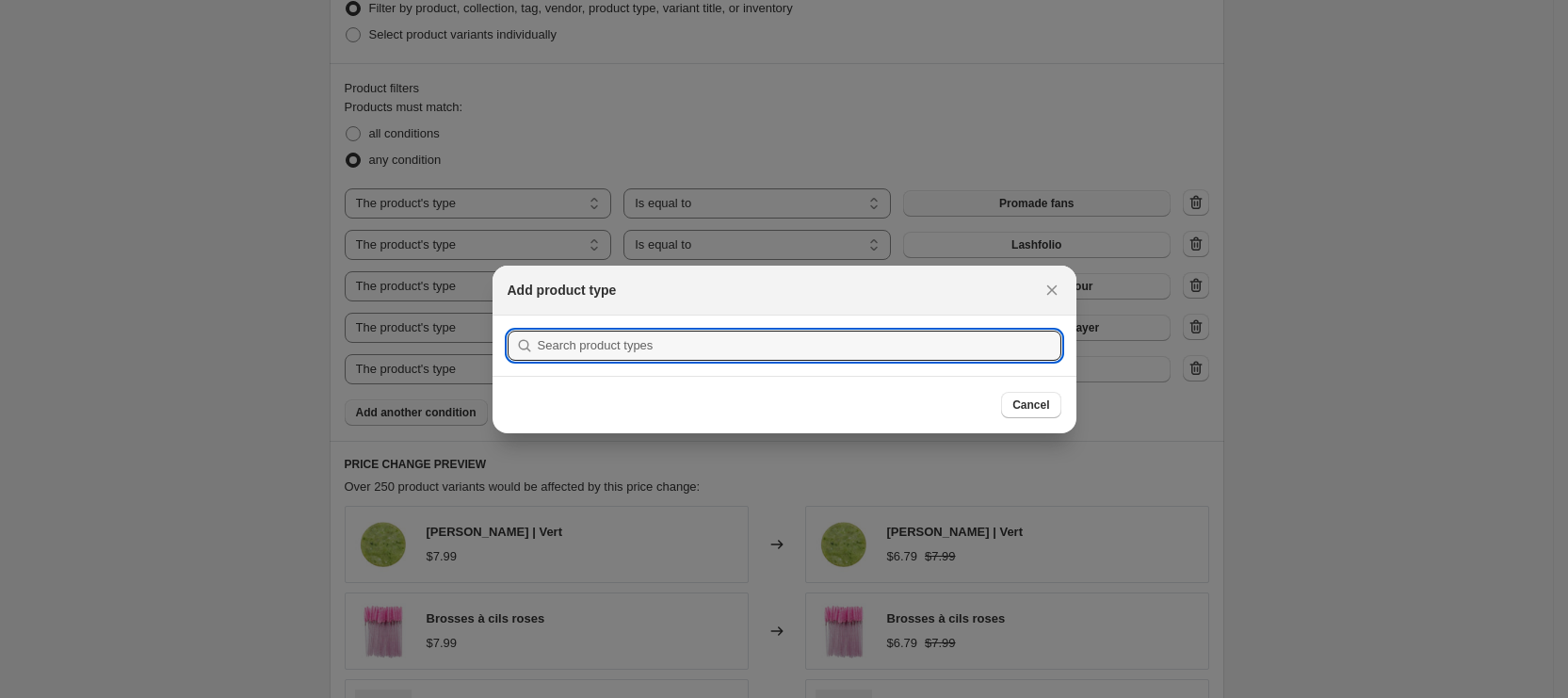
type input "Y"
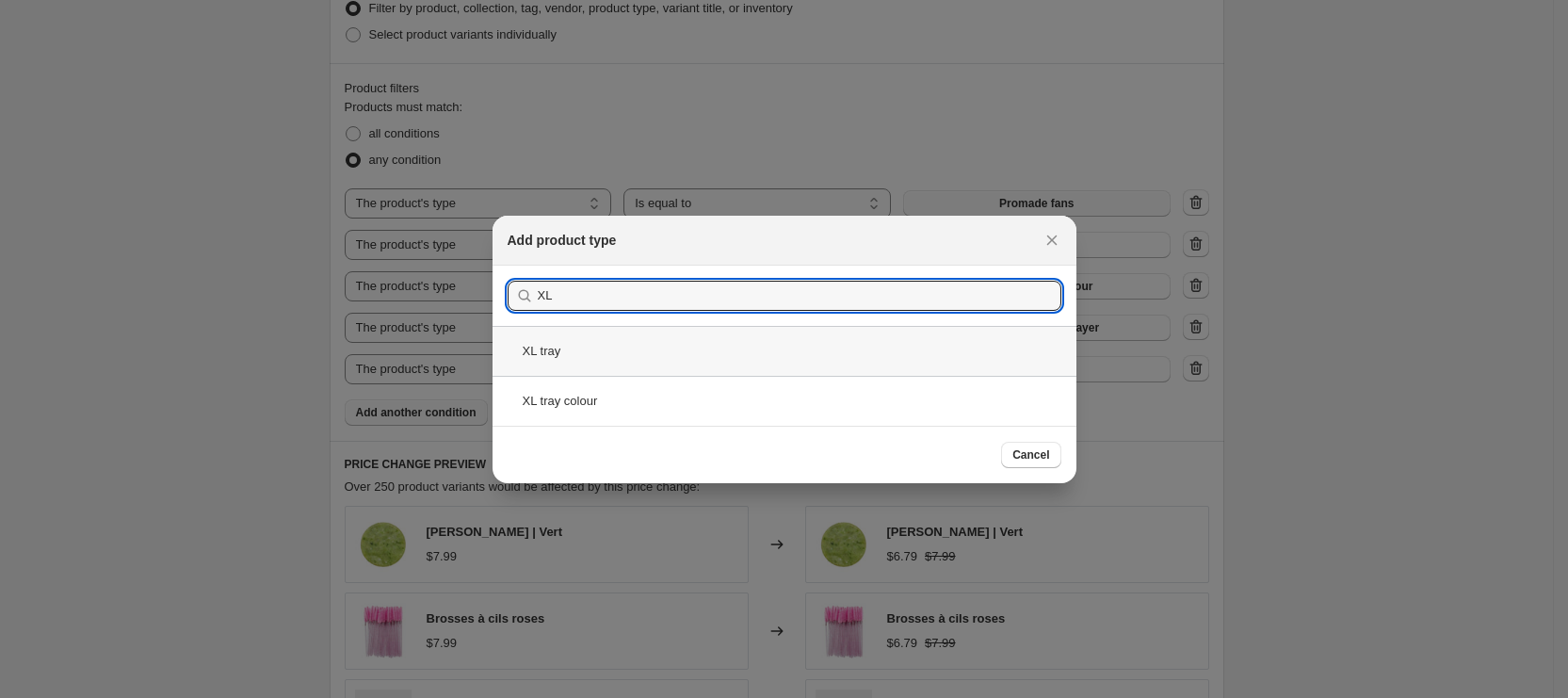
type input "XL"
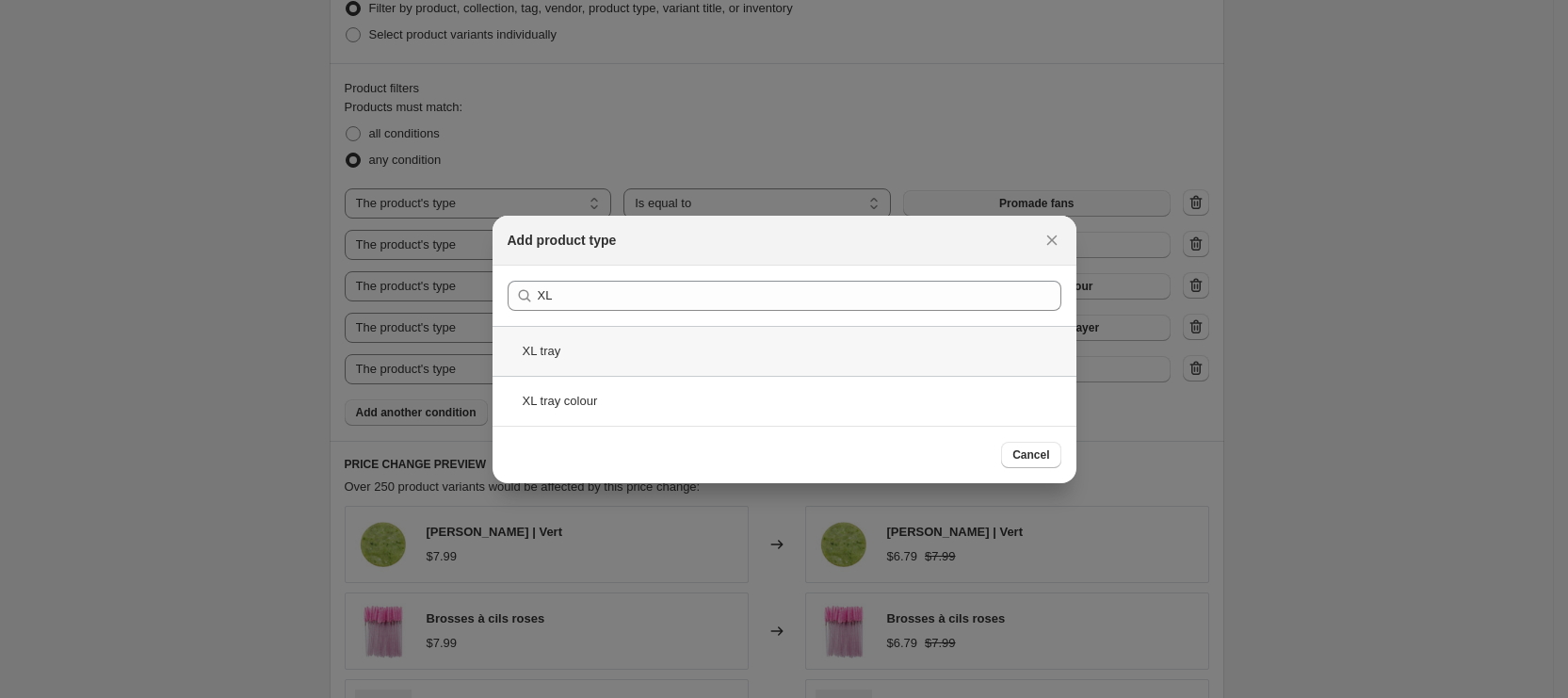
click at [752, 341] on div "XL tray" at bounding box center [785, 350] width 584 height 50
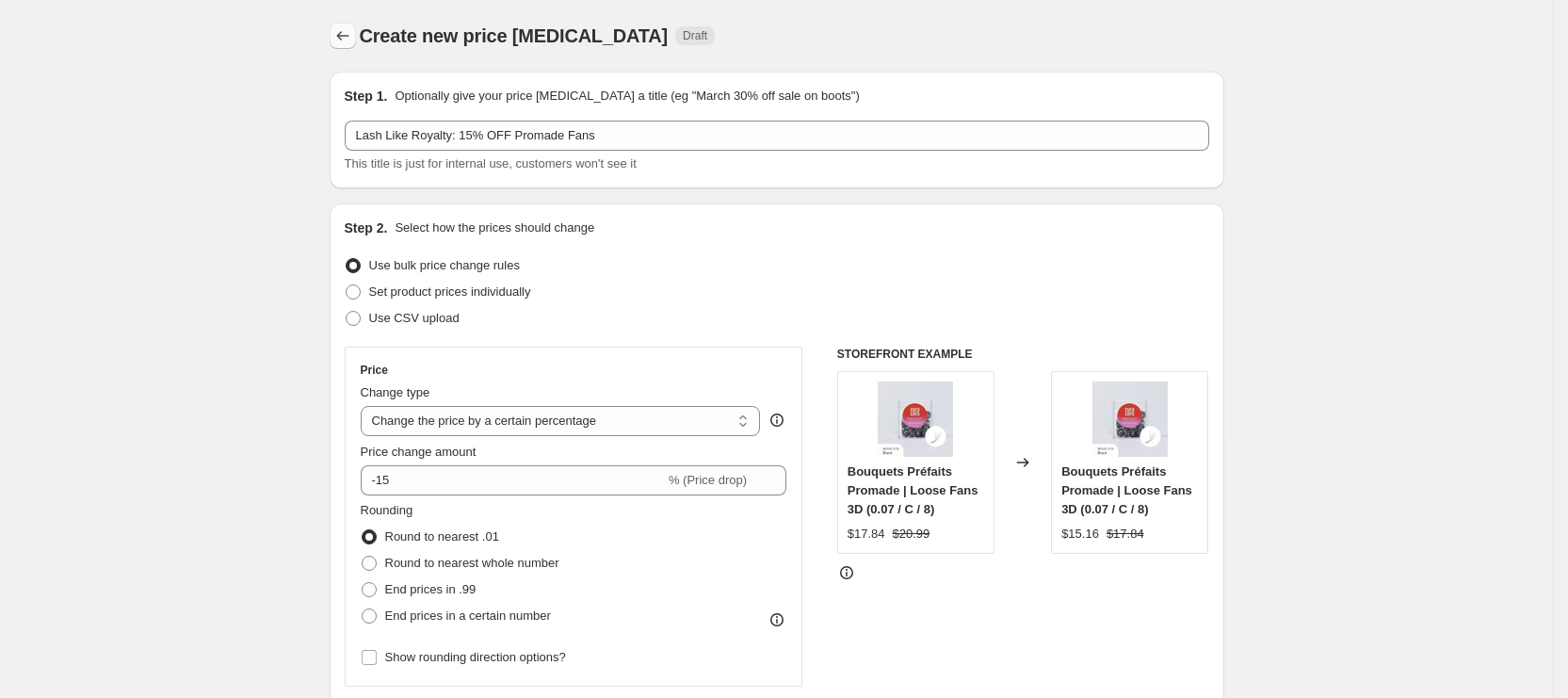
click at [350, 39] on icon "Price change jobs" at bounding box center [343, 36] width 19 height 19
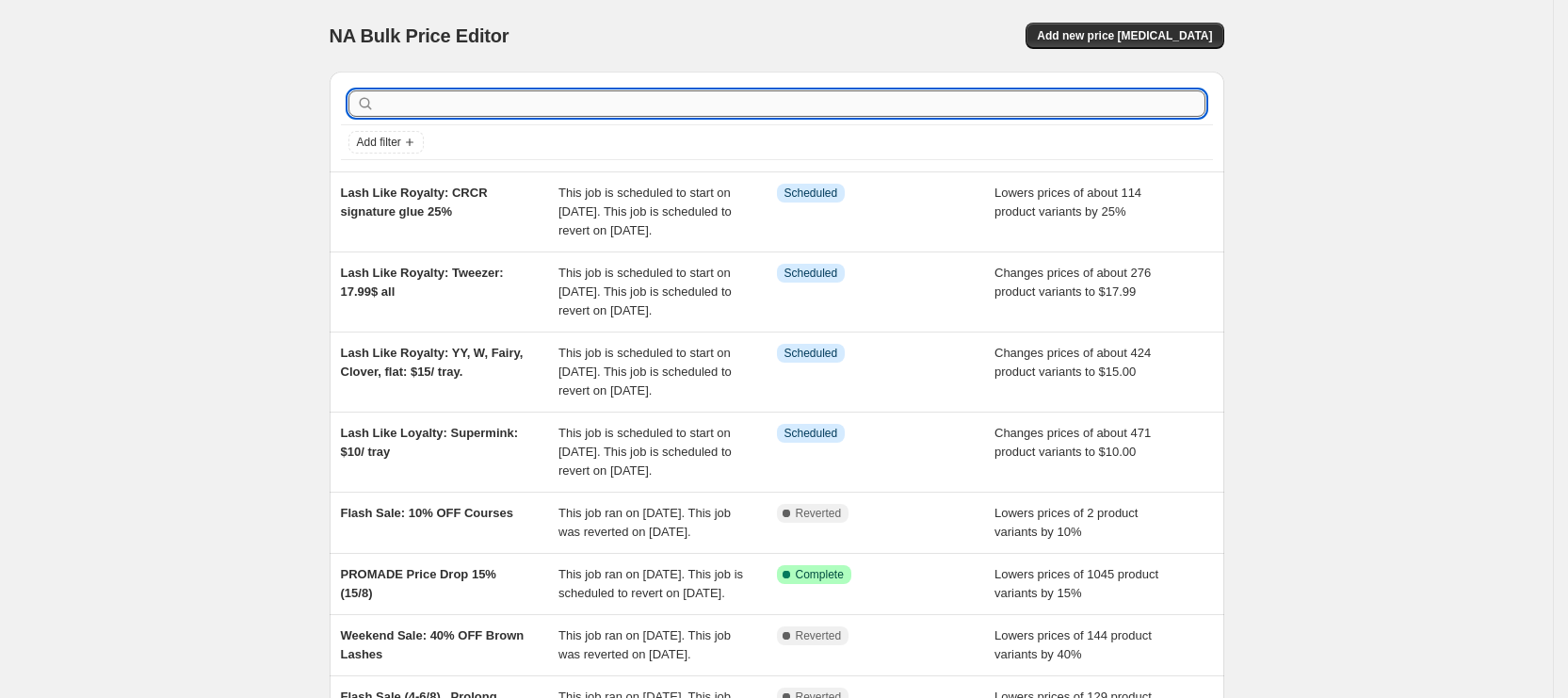
click at [704, 98] on input "text" at bounding box center [792, 103] width 827 height 26
type input "PROMADE"
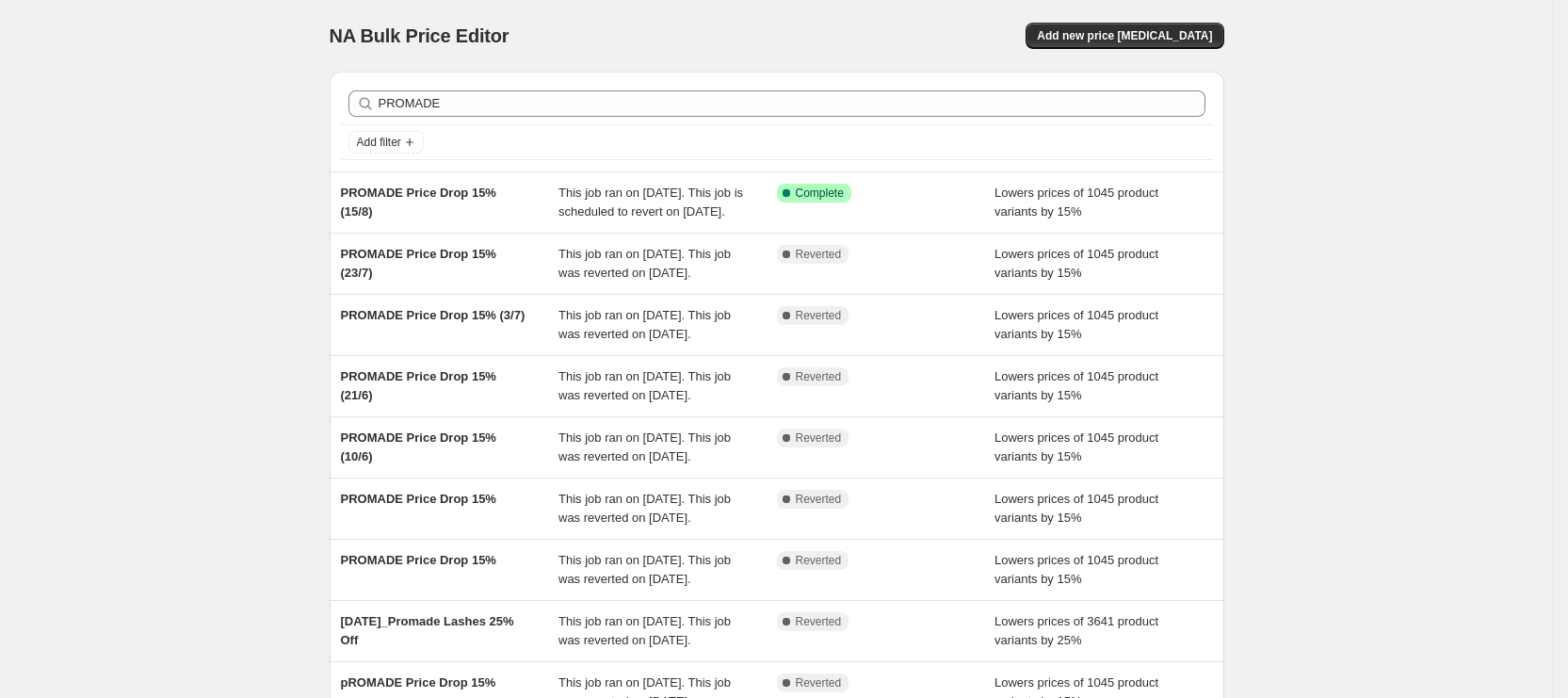
click at [623, 15] on div "NA Bulk Price Editor. This page is ready NA Bulk Price Editor Add new price [ME…" at bounding box center [776, 36] width 895 height 71
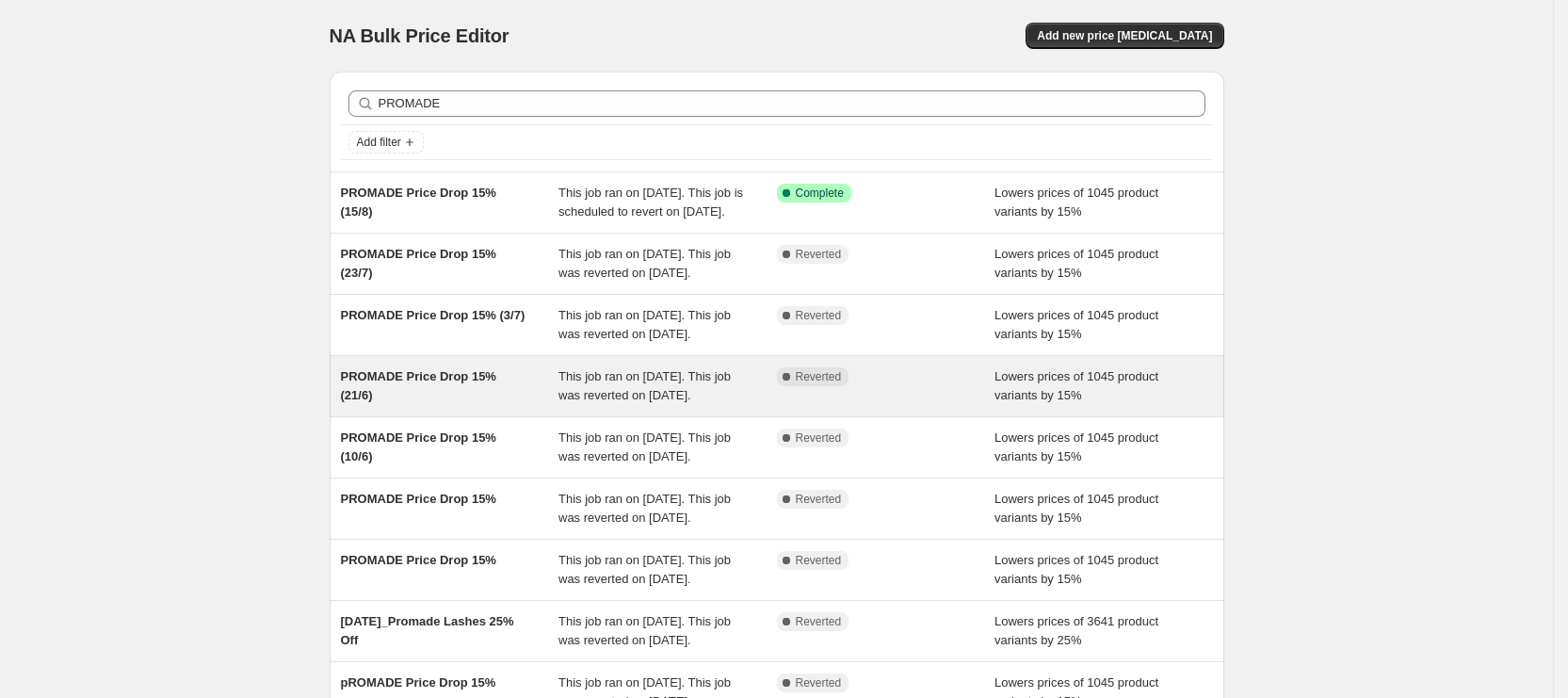
scroll to position [306, 0]
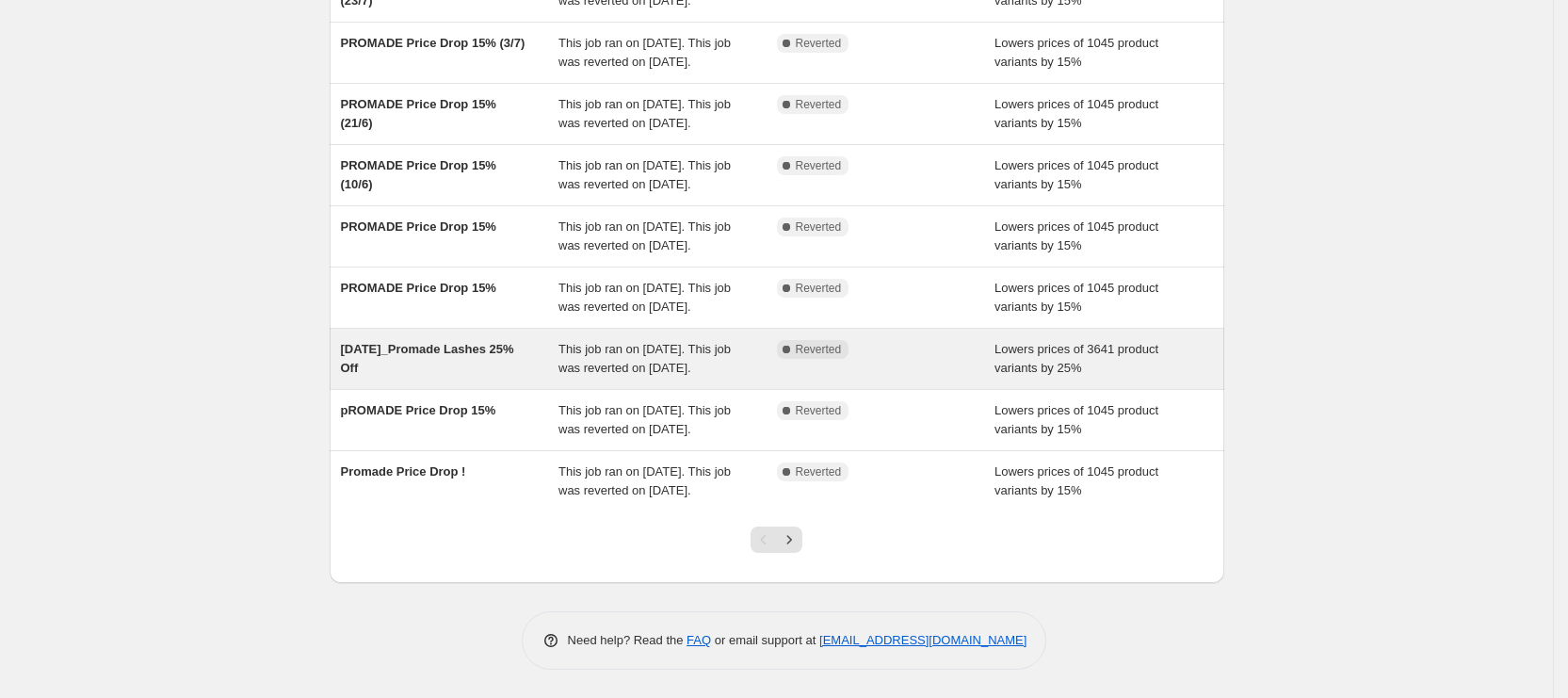
click at [581, 366] on span "This job ran on [DATE]. This job was reverted on [DATE]." at bounding box center [644, 358] width 172 height 33
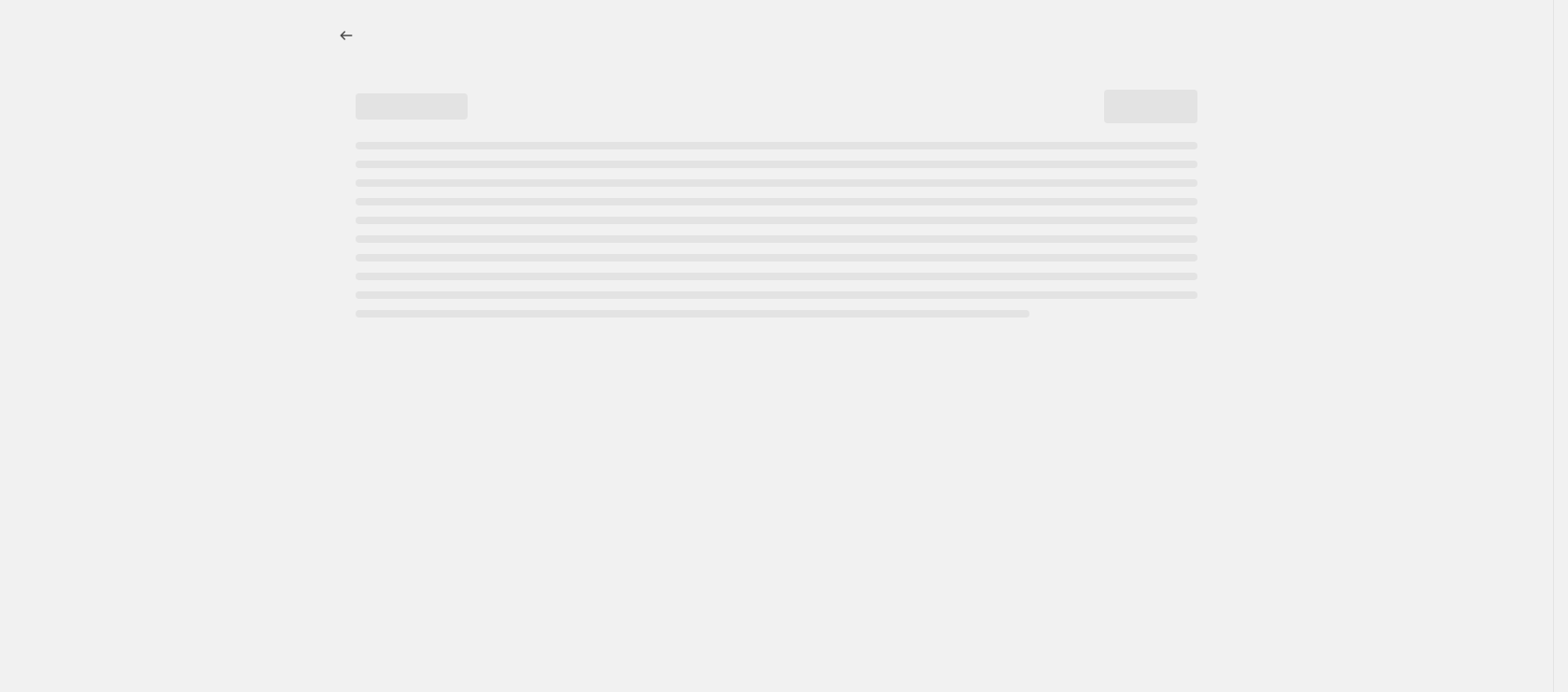
select select "percentage"
select select "collection"
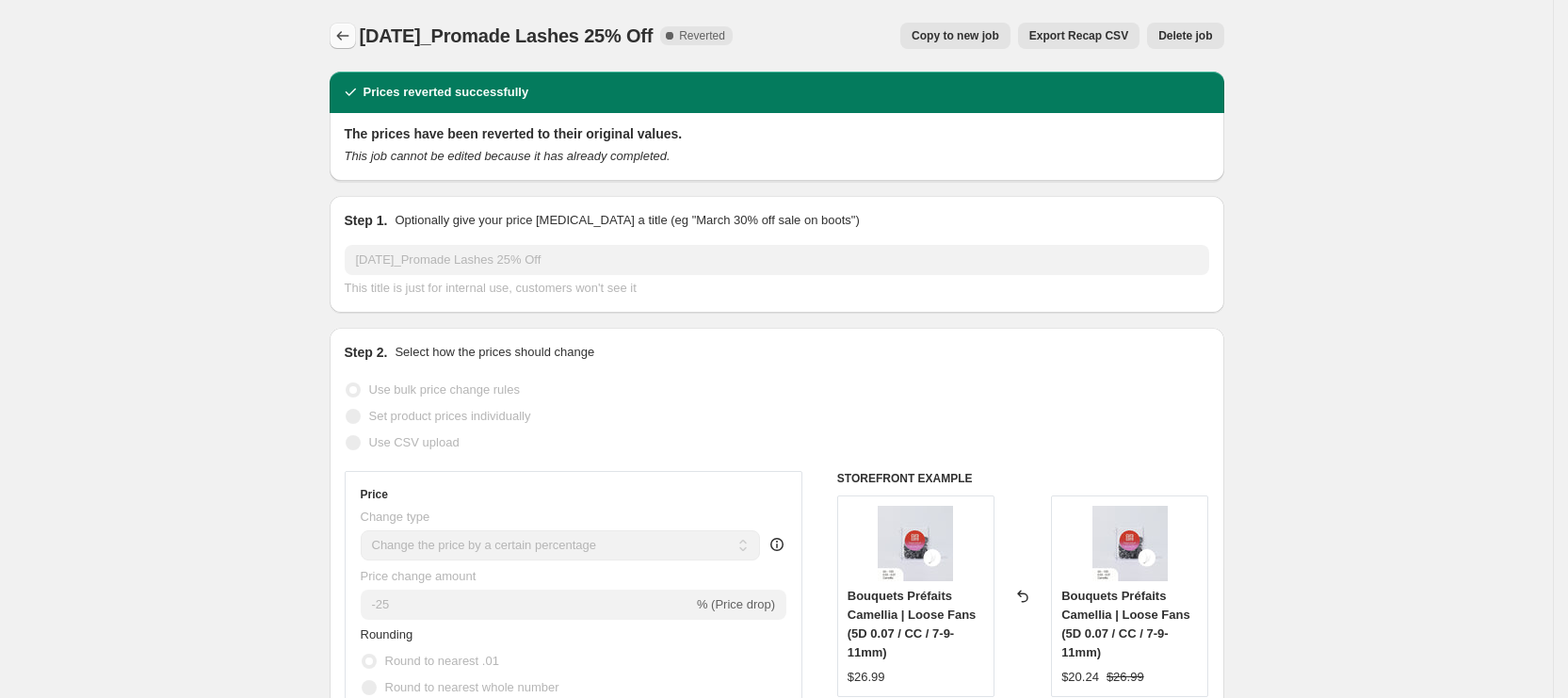
click at [343, 27] on icon "Price change jobs" at bounding box center [343, 36] width 19 height 19
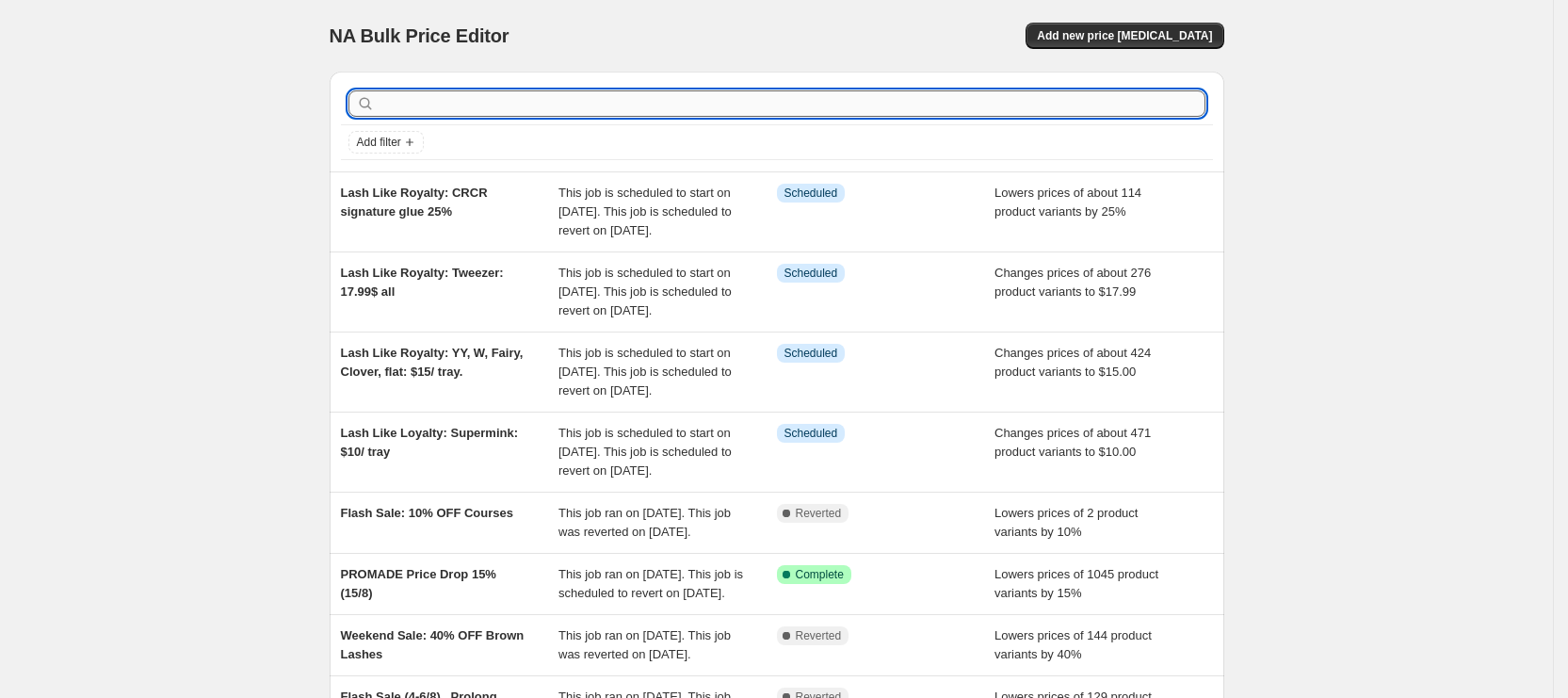
click at [684, 99] on input "text" at bounding box center [792, 103] width 827 height 26
type input "PROMDE"
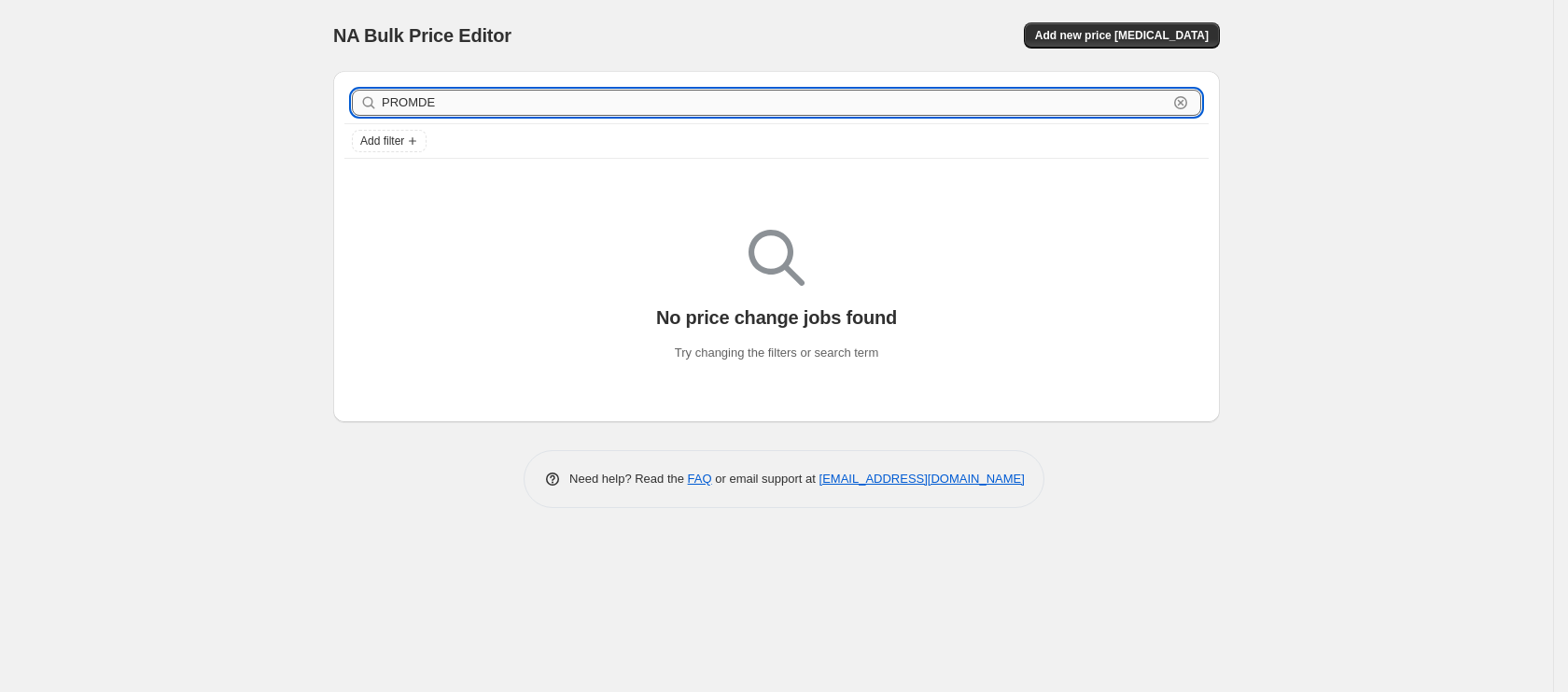
click at [533, 97] on input "PROMDE" at bounding box center [775, 102] width 786 height 26
type input "PRO"
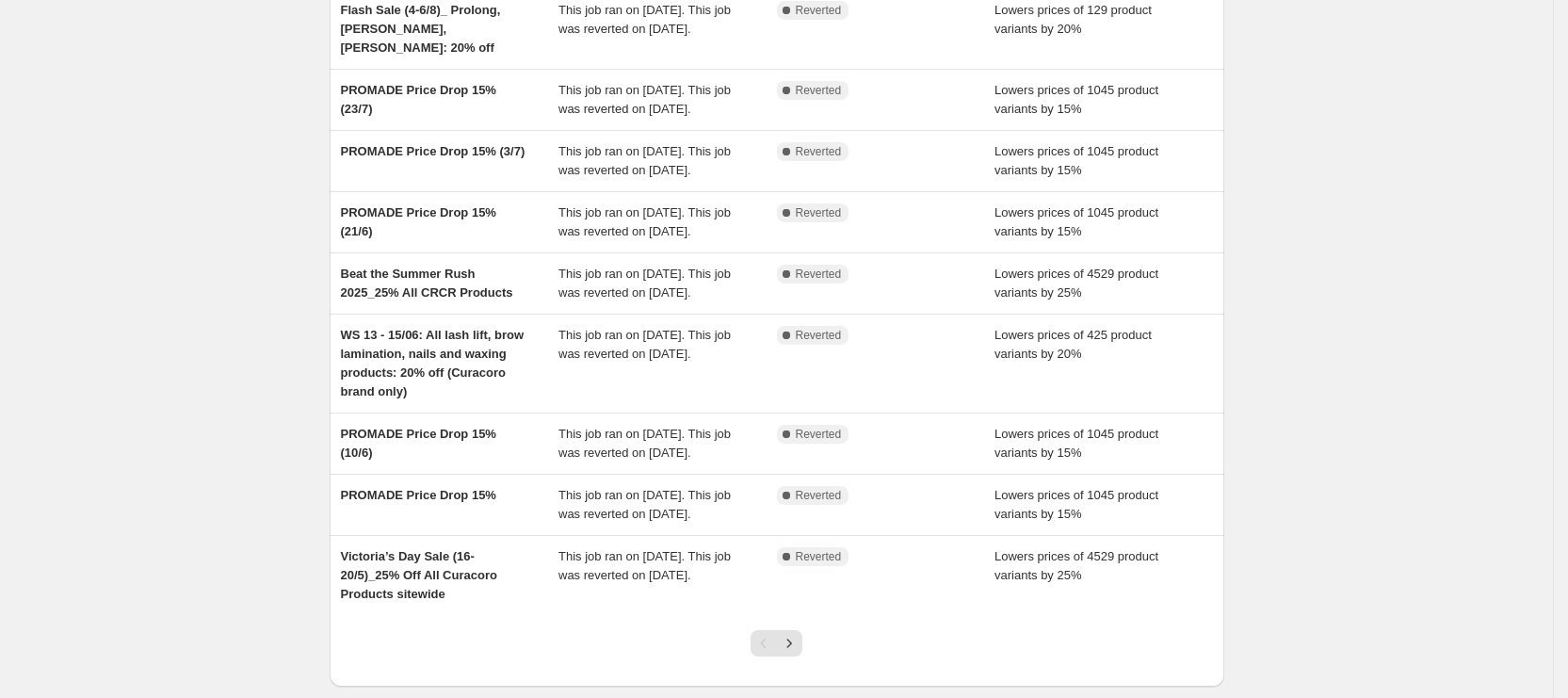
scroll to position [381, 0]
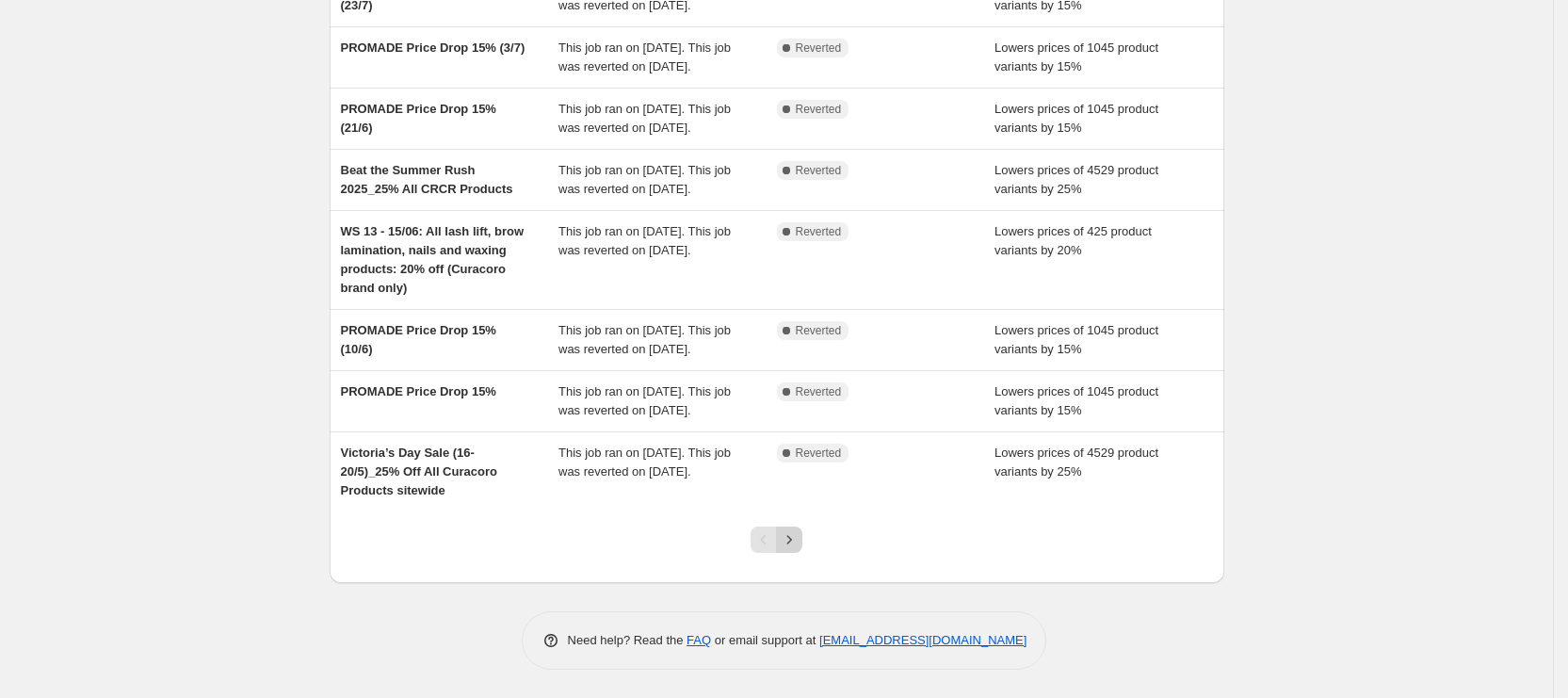
click at [795, 539] on icon "Next" at bounding box center [790, 540] width 19 height 19
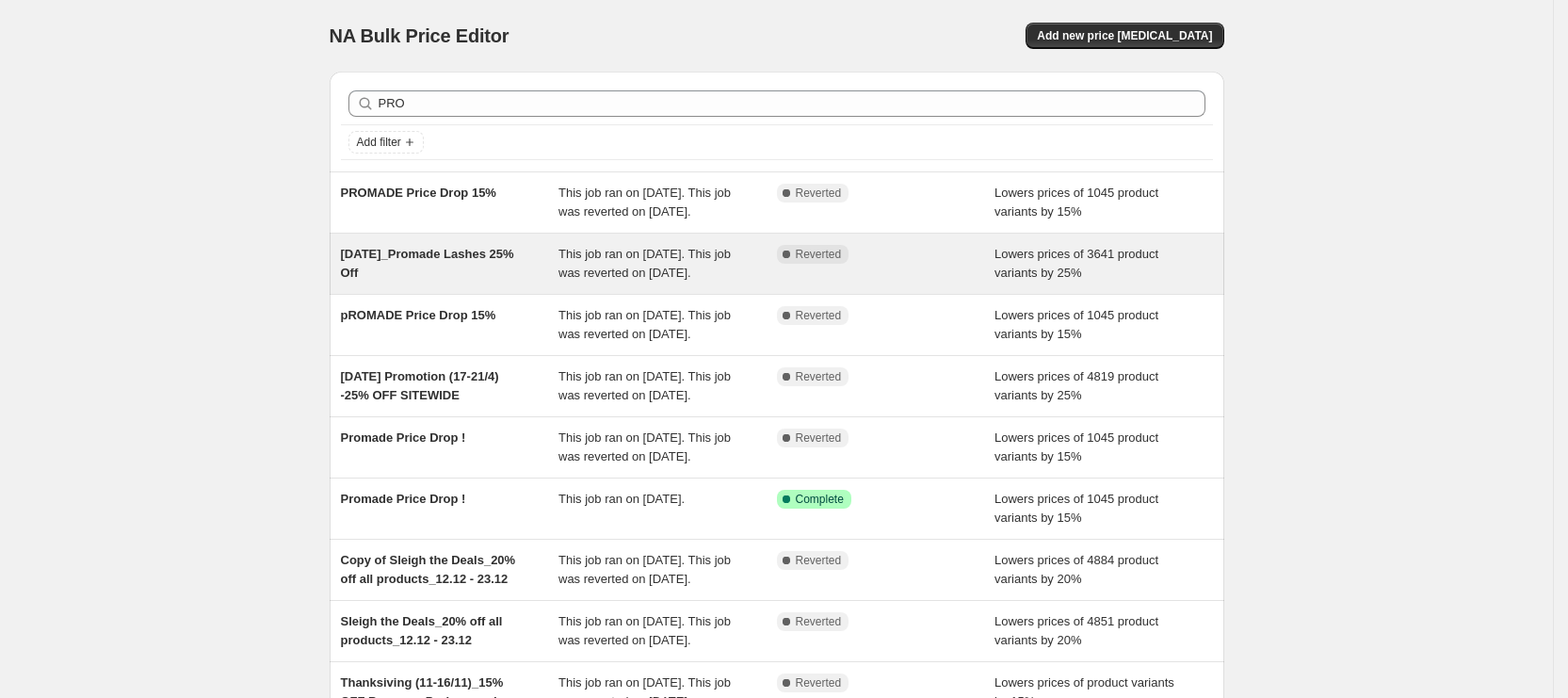
click at [451, 279] on div "[DATE]_Promade Lashes 25% Off" at bounding box center [450, 263] width 219 height 38
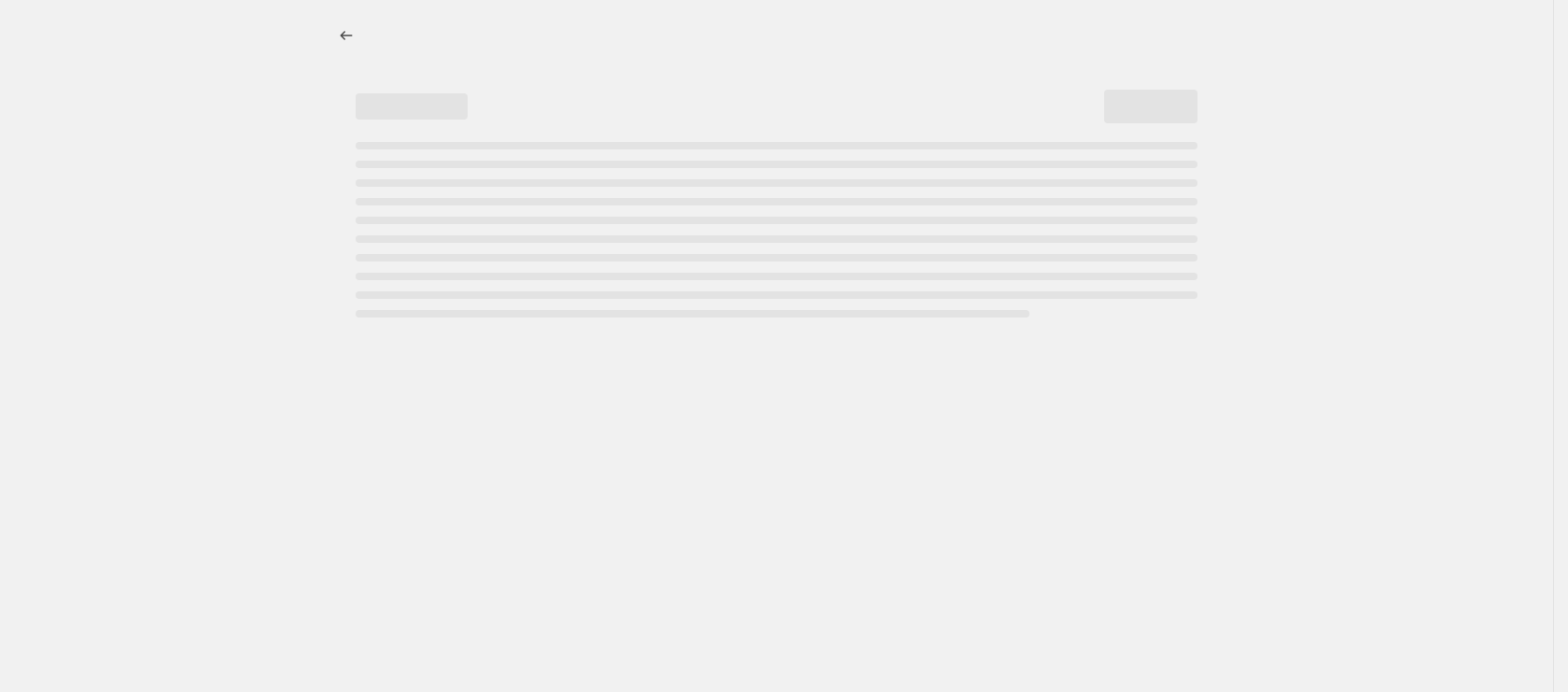
select select "percentage"
select select "collection"
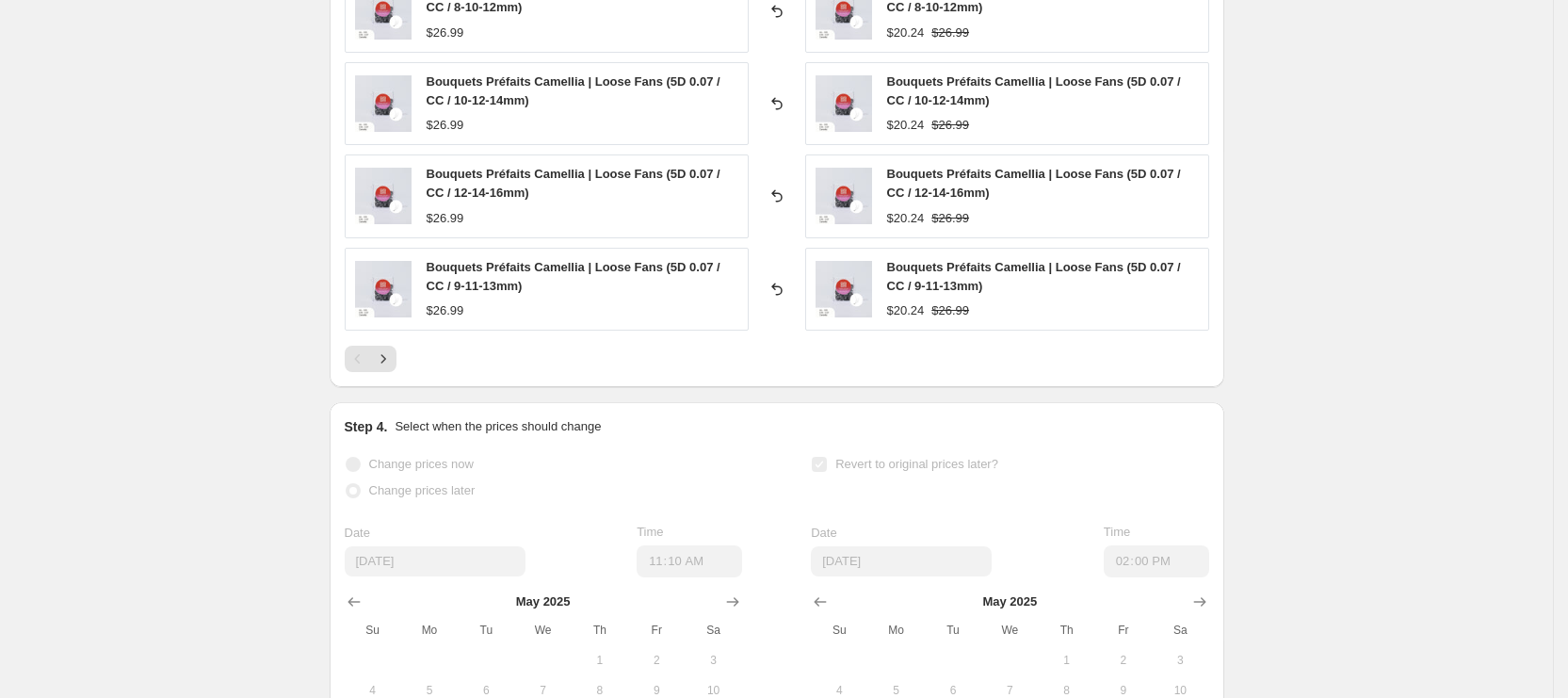
scroll to position [1688, 0]
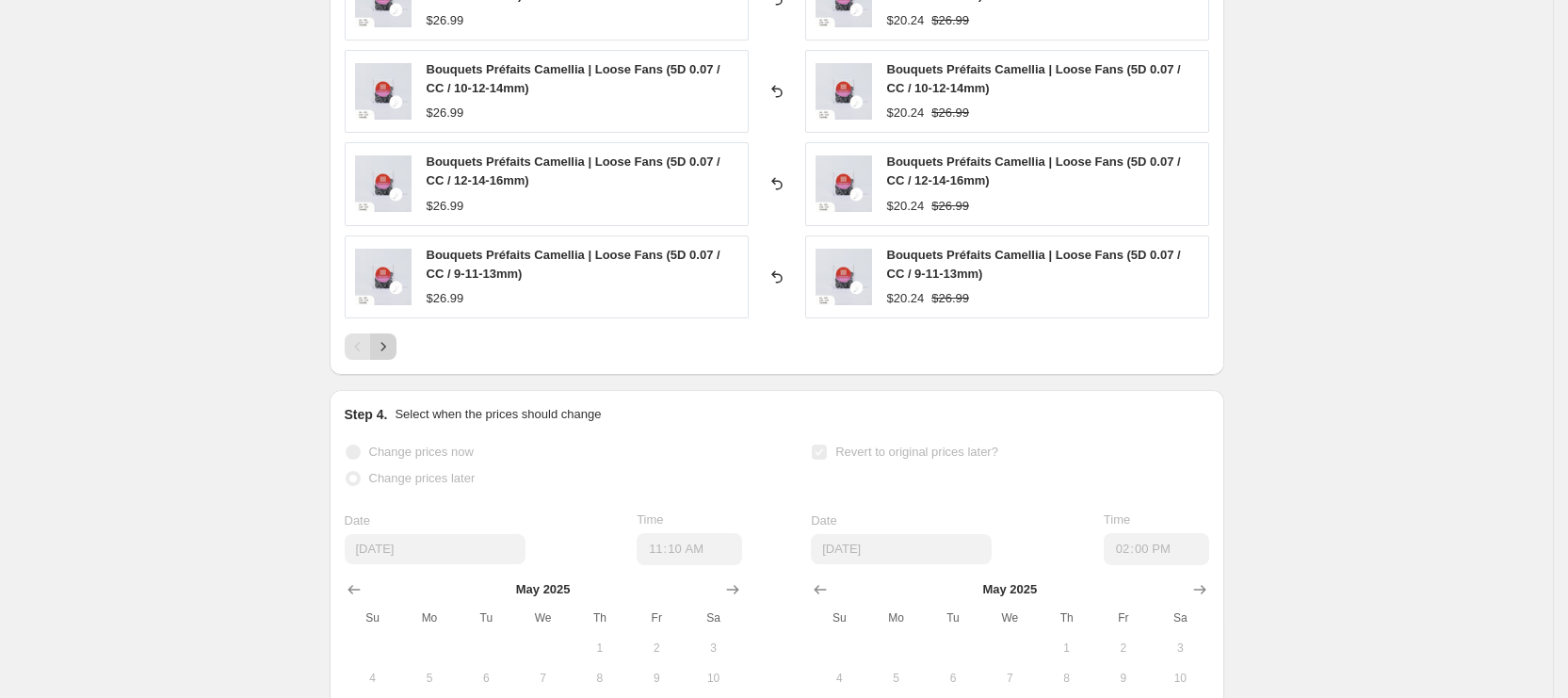
click at [393, 347] on icon "Next" at bounding box center [383, 347] width 19 height 19
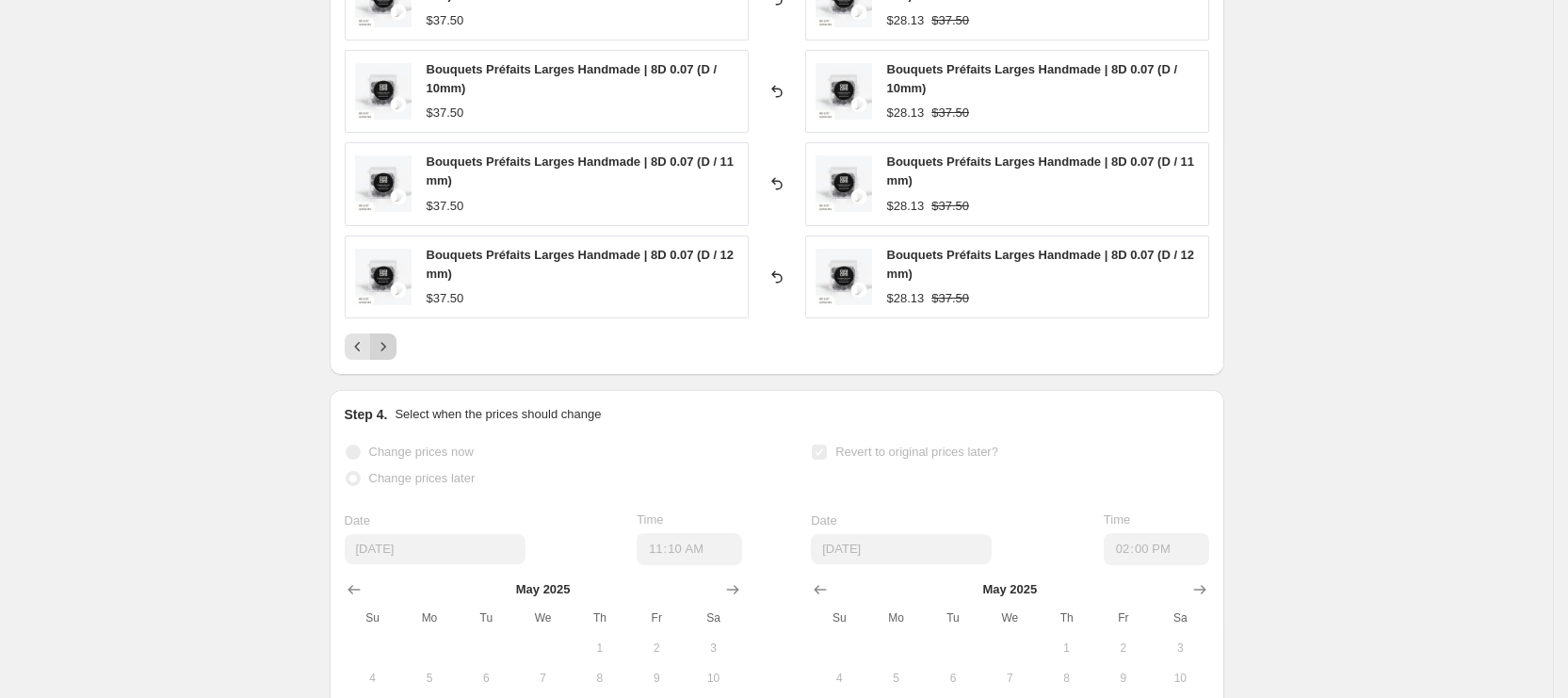
click at [393, 347] on icon "Next" at bounding box center [383, 347] width 19 height 19
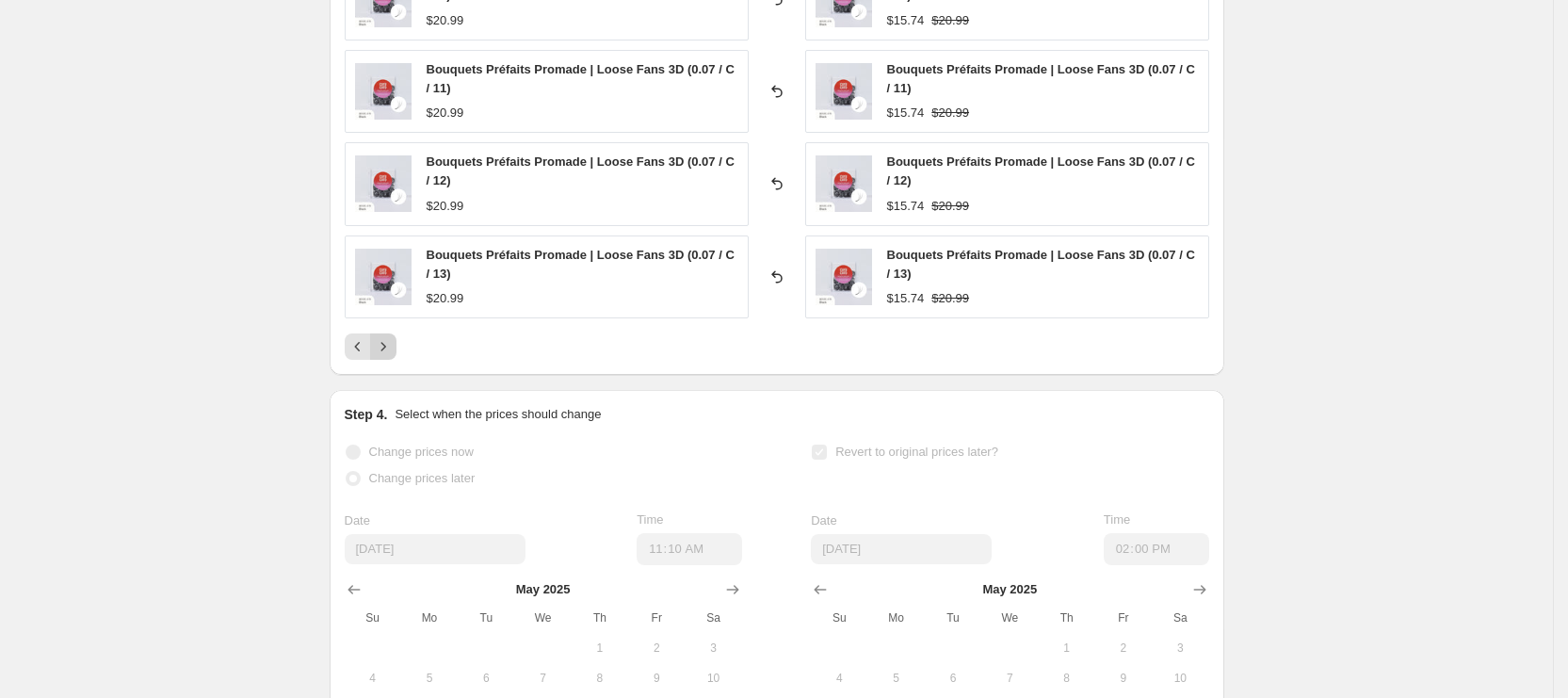
click at [393, 347] on icon "Next" at bounding box center [383, 347] width 19 height 19
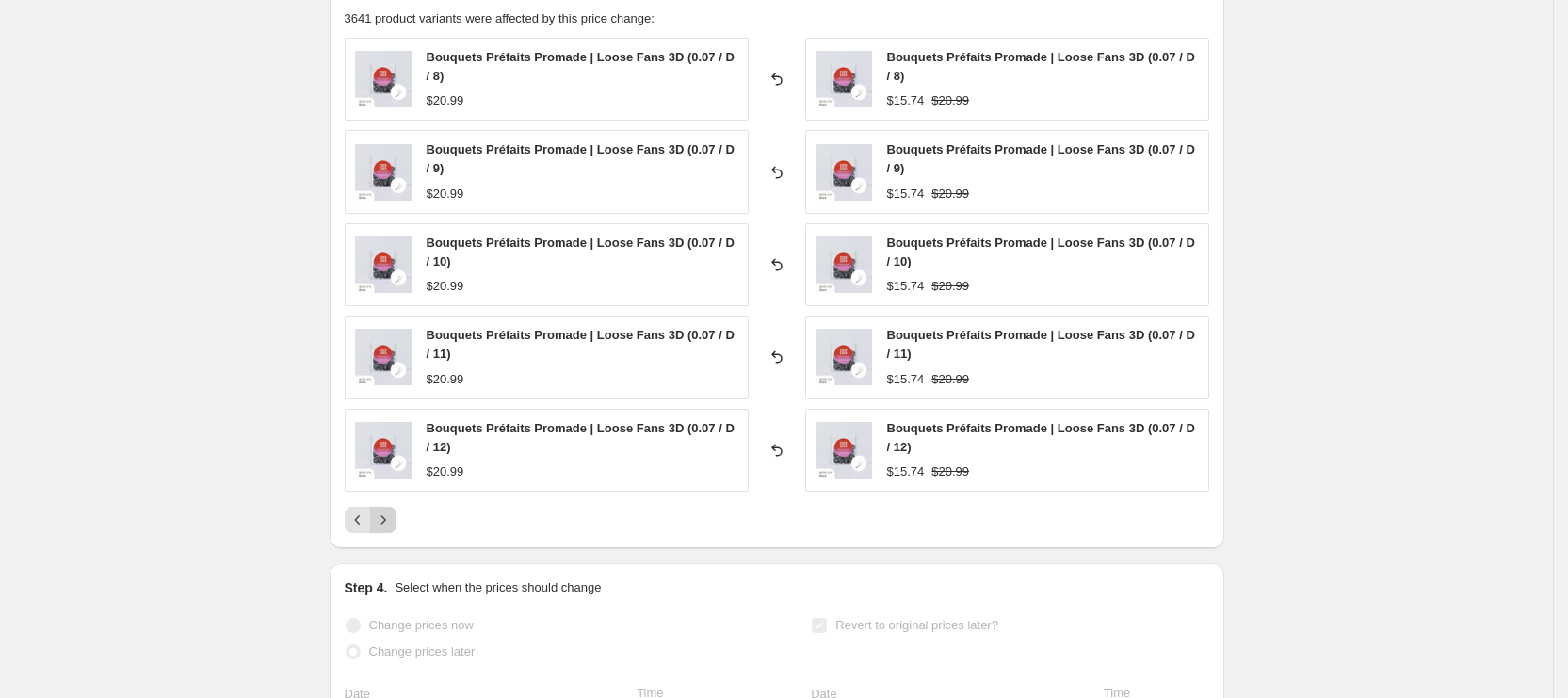
scroll to position [1503, 0]
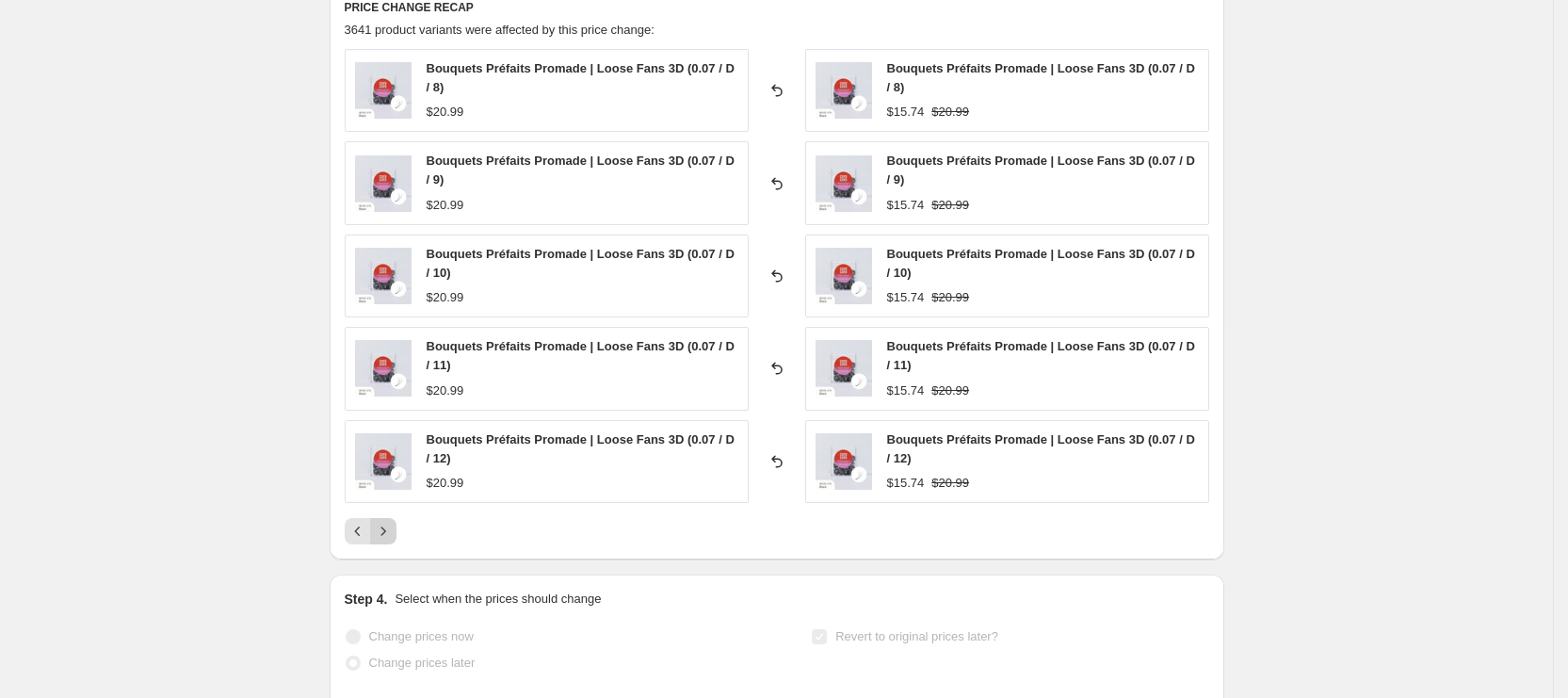
click at [386, 536] on icon "Next" at bounding box center [383, 531] width 19 height 19
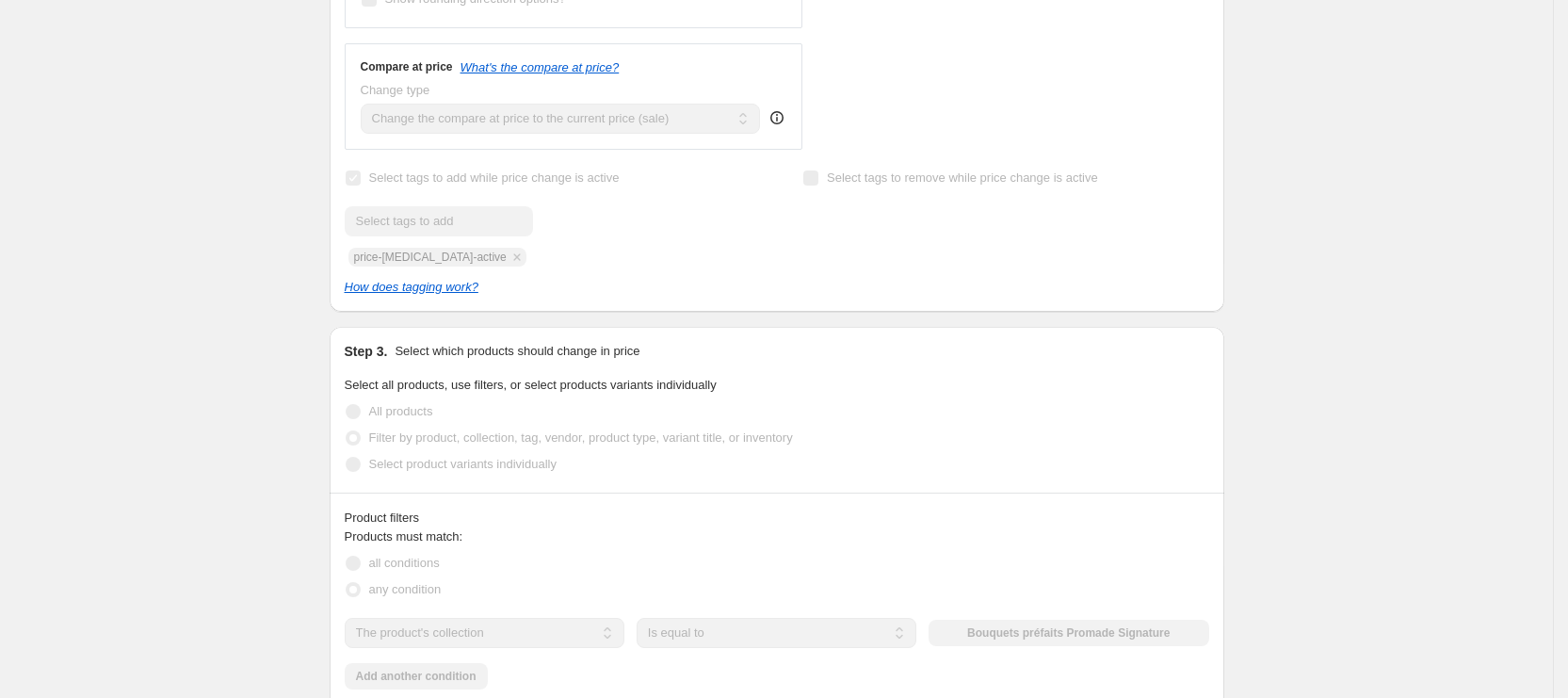
scroll to position [0, 0]
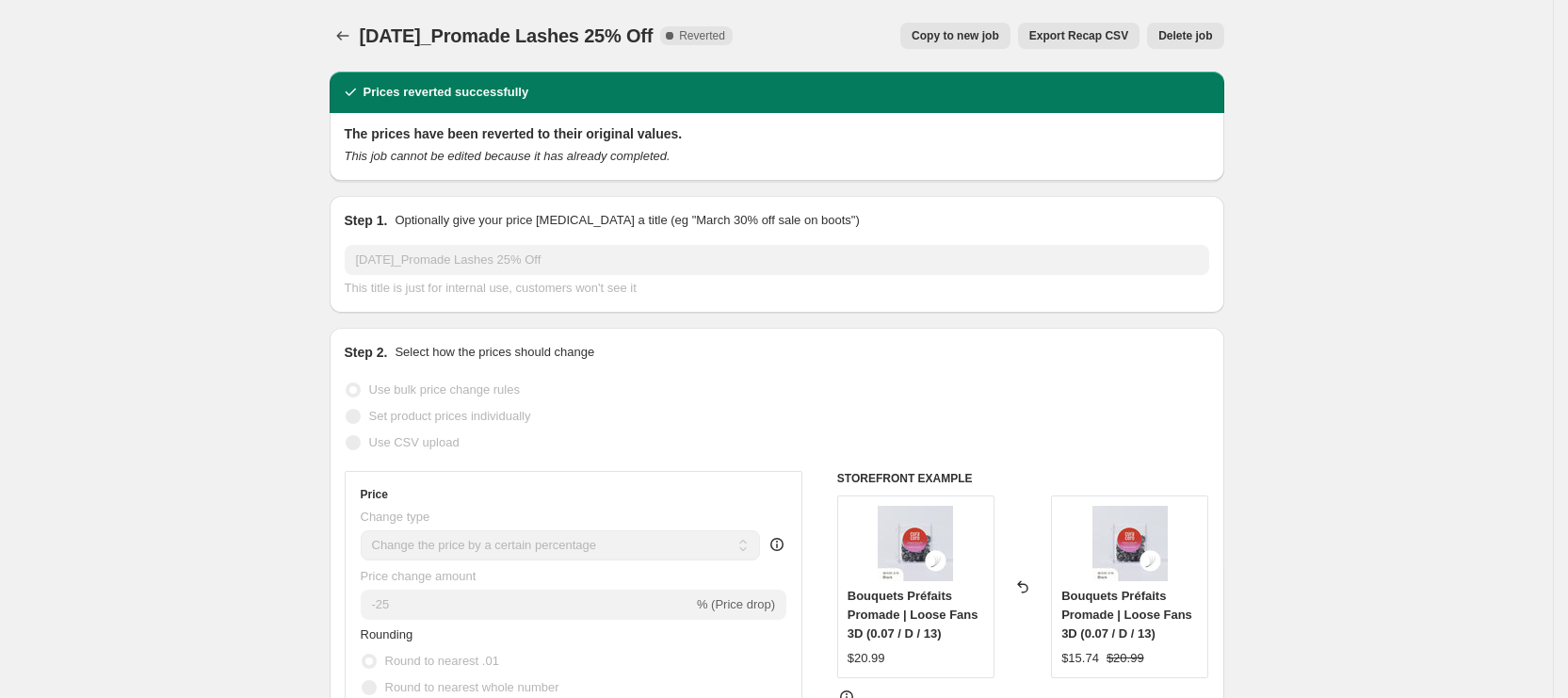
click at [954, 41] on span "Copy to new job" at bounding box center [955, 36] width 88 height 15
select select "percentage"
select select "collection"
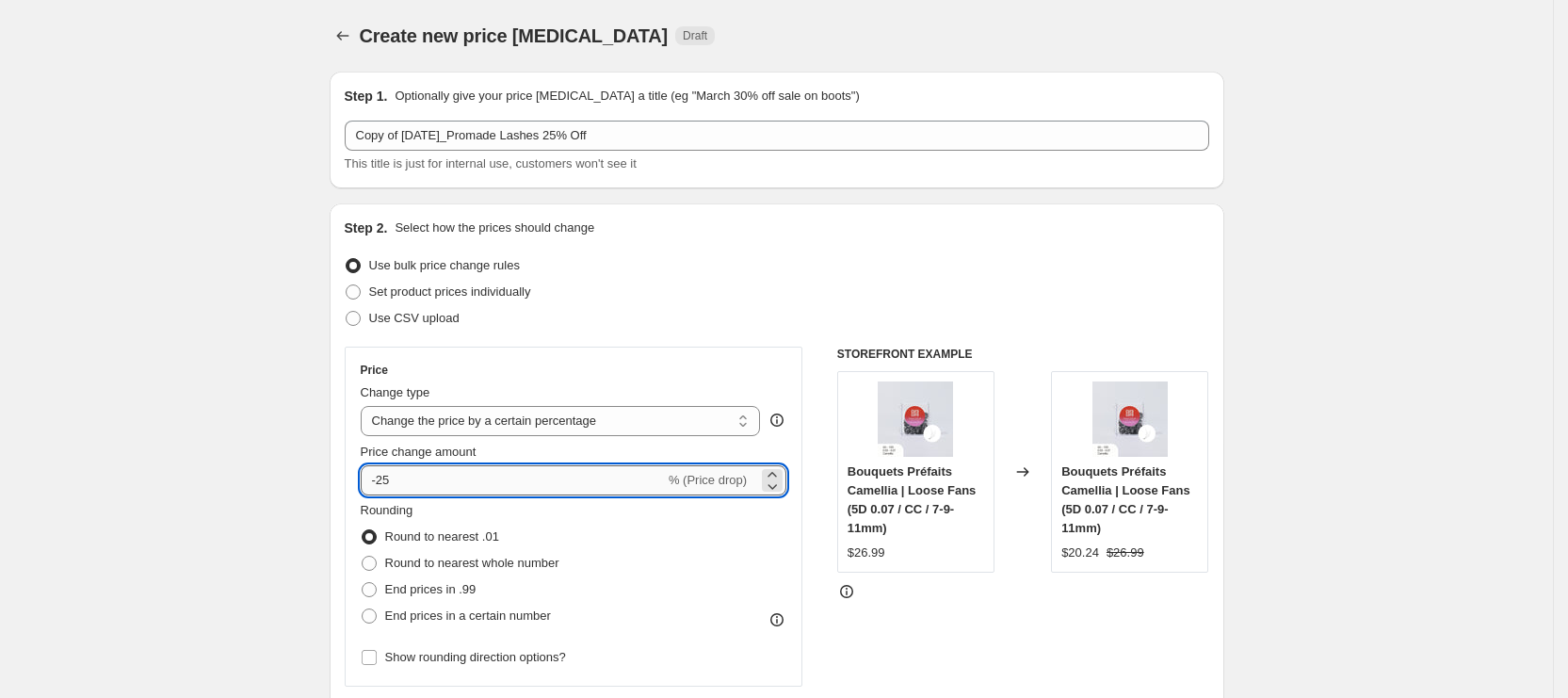
click at [384, 477] on input "-25" at bounding box center [513, 479] width 304 height 30
type input "-15"
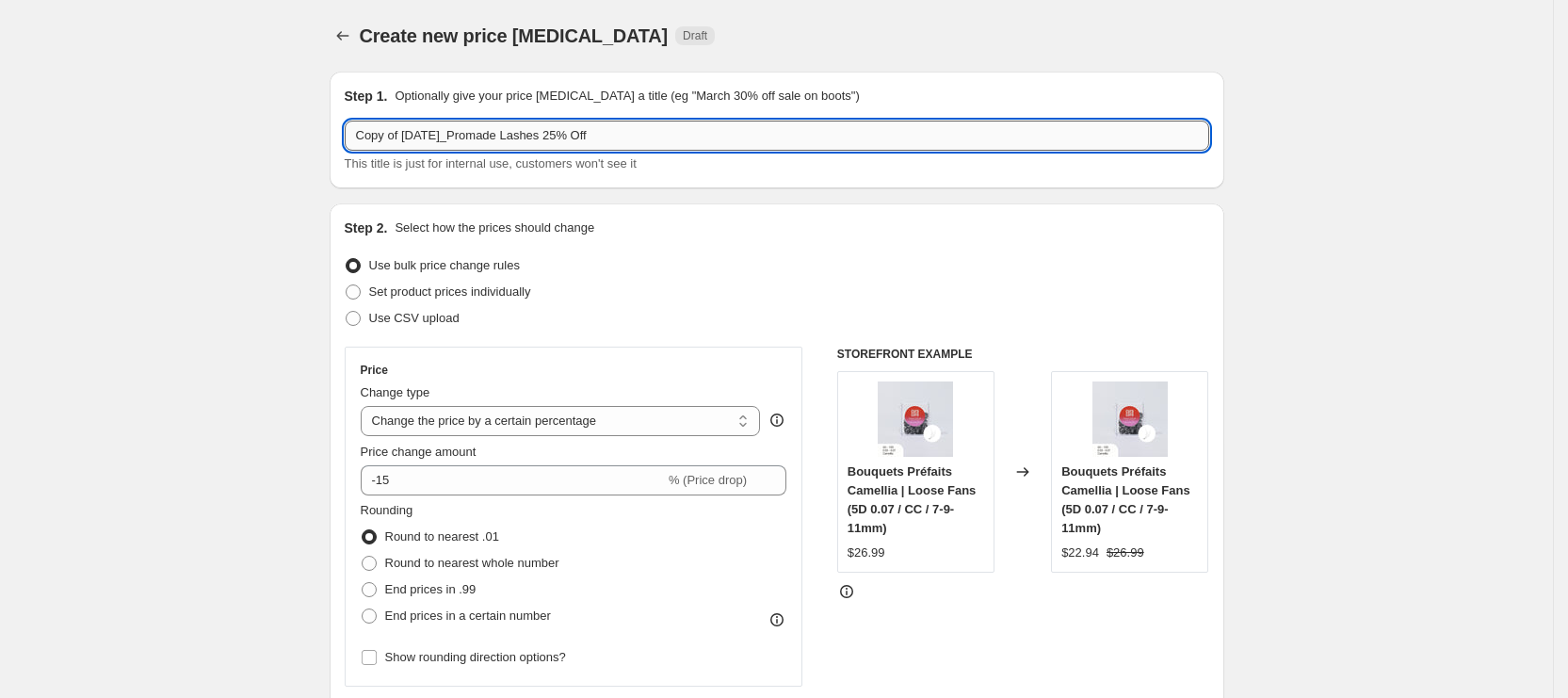
click at [430, 142] on input "Copy of [DATE]_Promade Lashes 25% Off" at bounding box center [777, 135] width 865 height 30
paste input "Lash Like Royalty"
paste input "15% OFF Promade Fans"
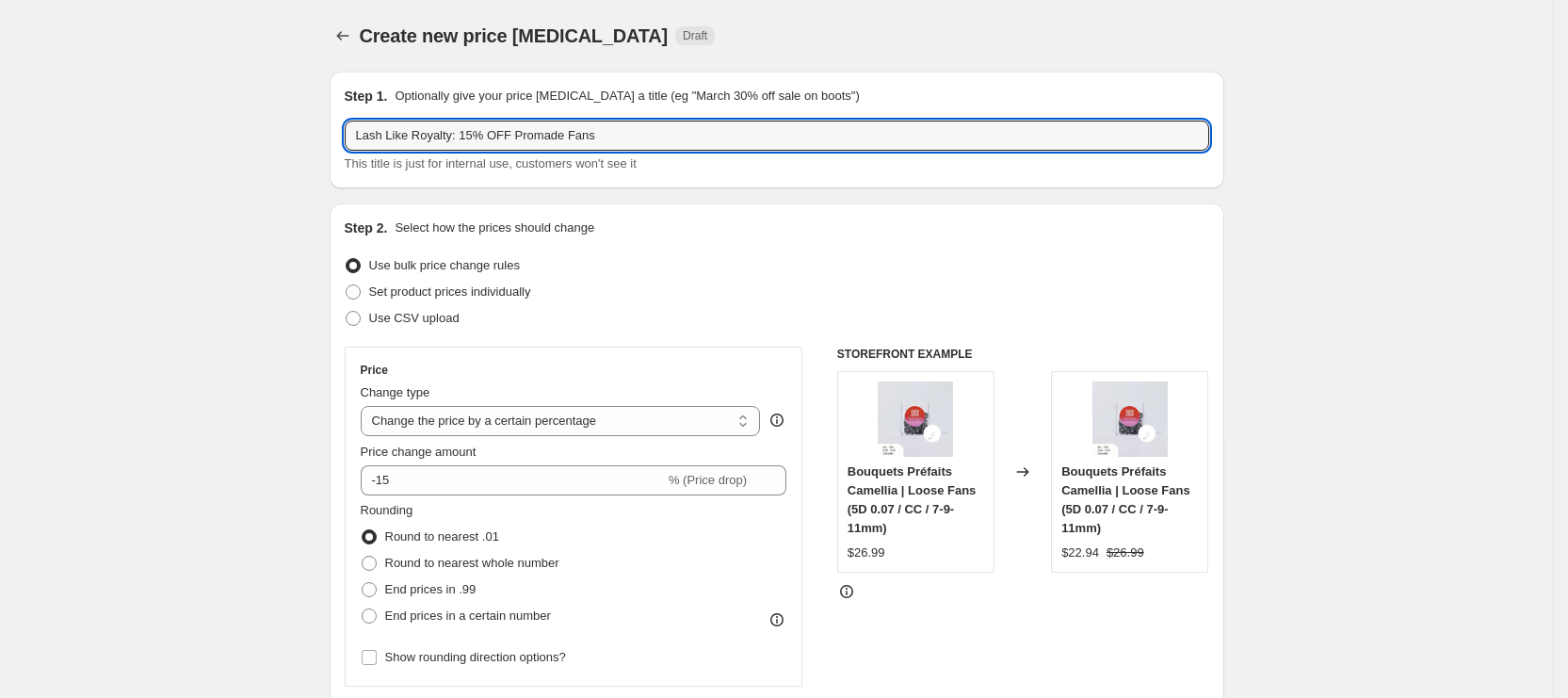
type input "Lash Like Royalty: 15% OFF Promade Fans"
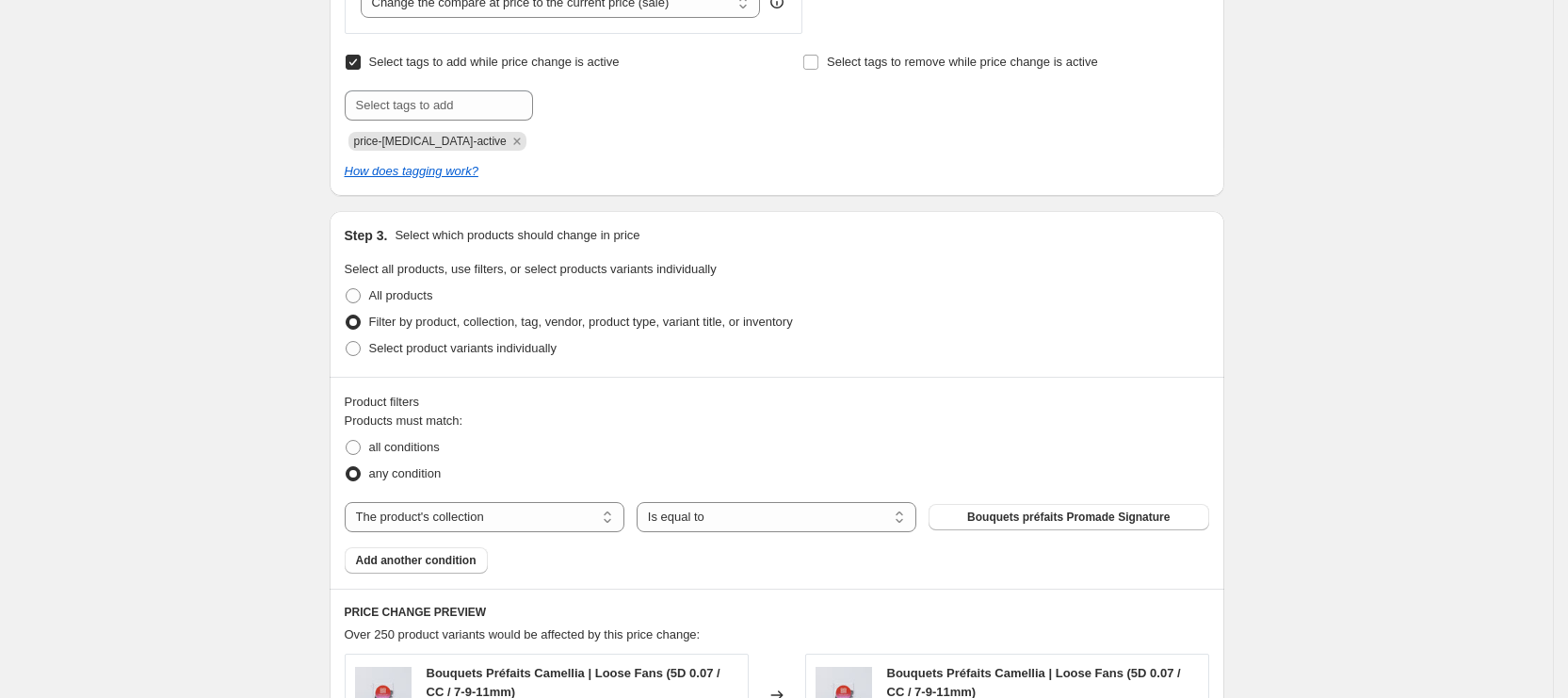
scroll to position [989, 0]
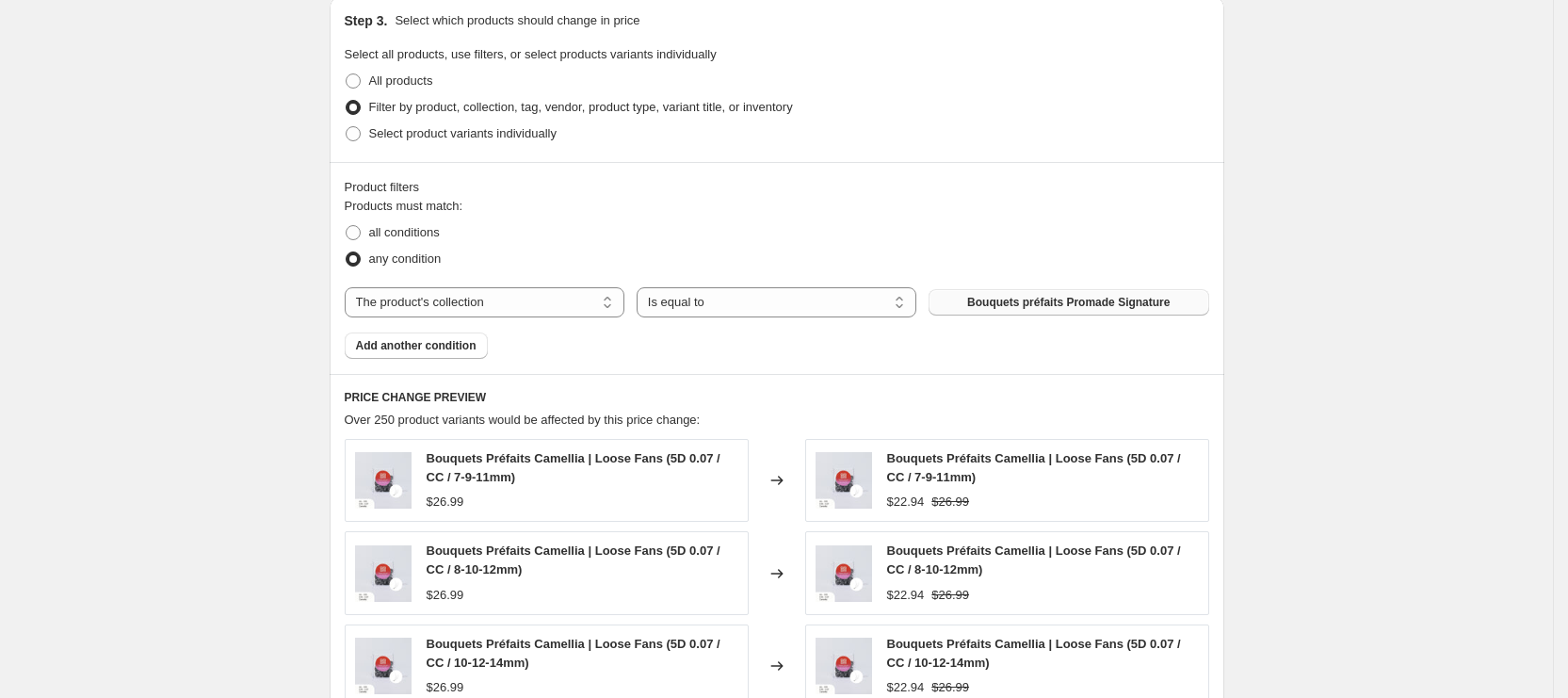
click at [1055, 310] on button "Bouquets préfaits Promade Signature" at bounding box center [1068, 301] width 279 height 26
click at [1063, 296] on span "Bouquets préfaits Promade Signature" at bounding box center [1068, 302] width 202 height 15
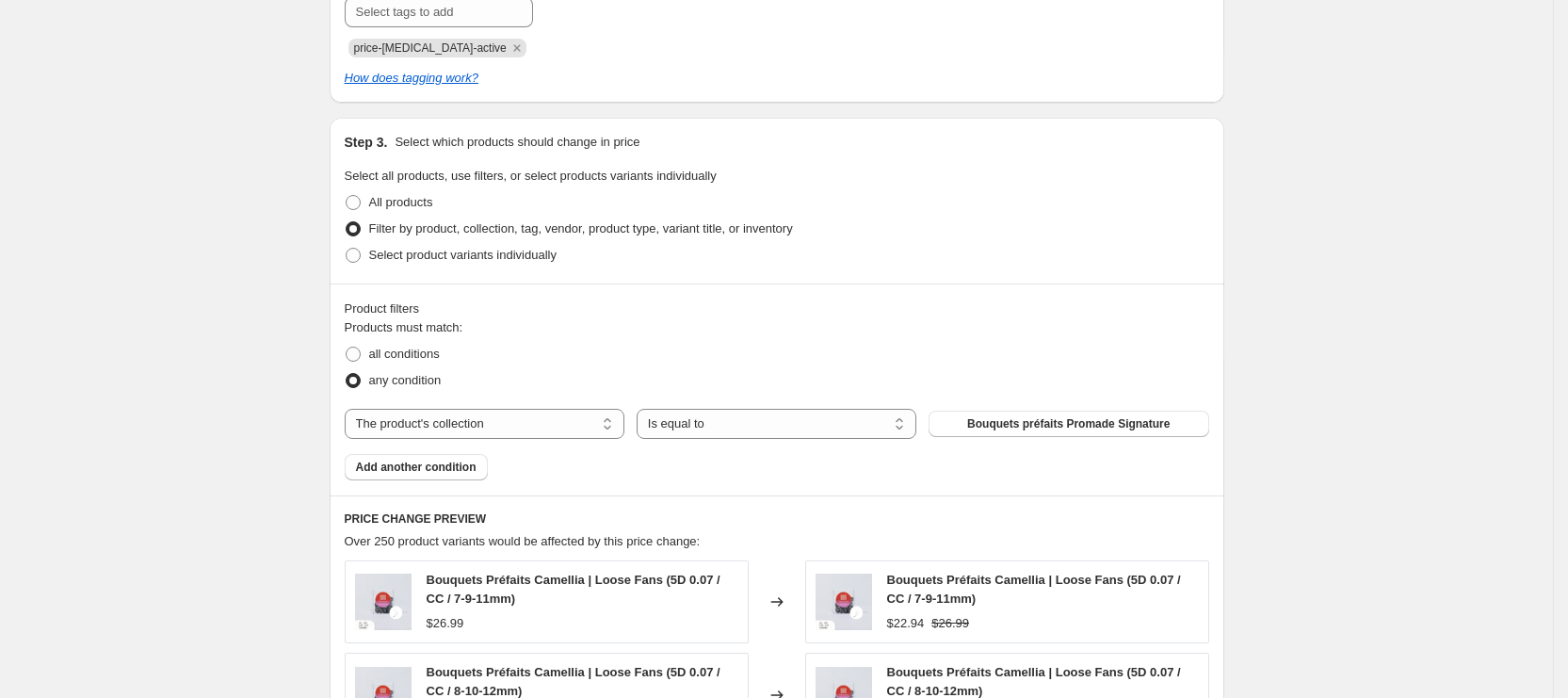
scroll to position [864, 0]
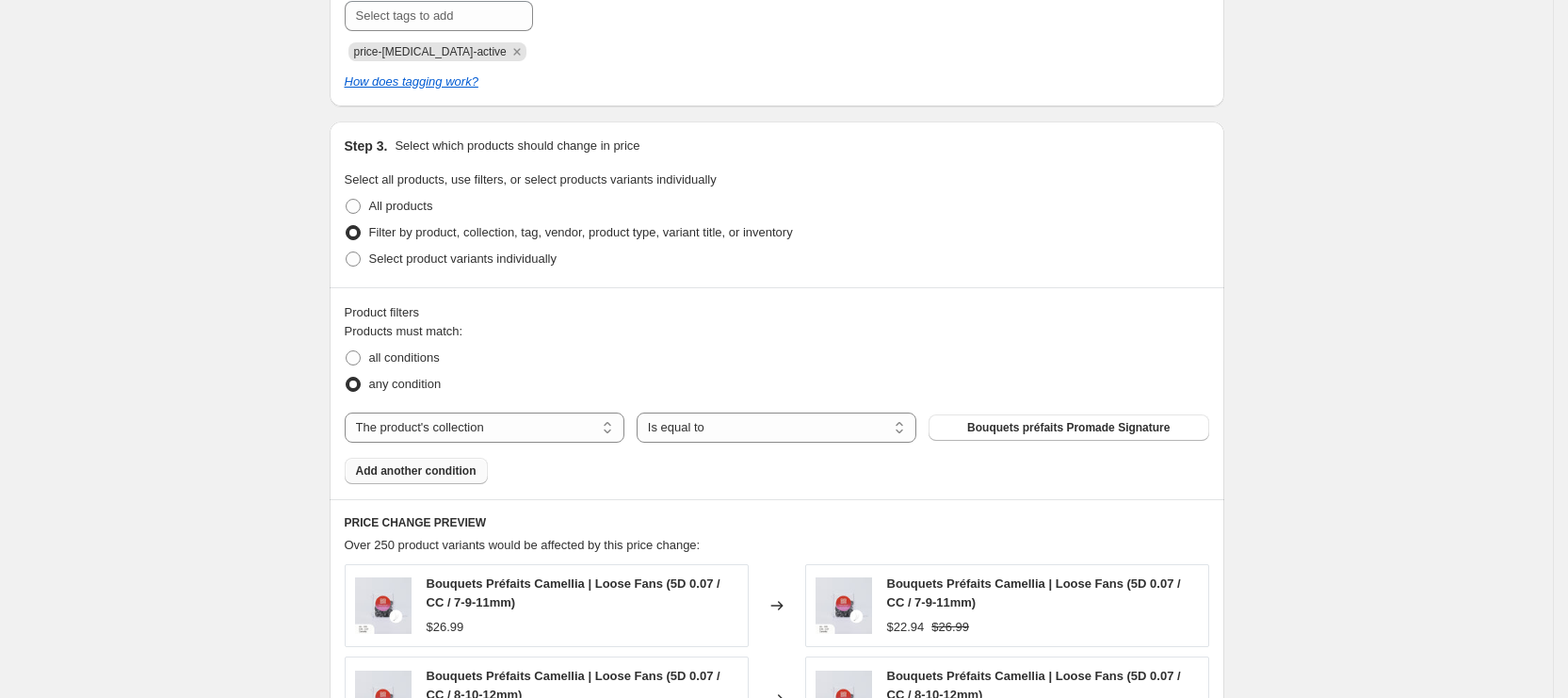
click at [469, 472] on span "Add another condition" at bounding box center [416, 471] width 120 height 15
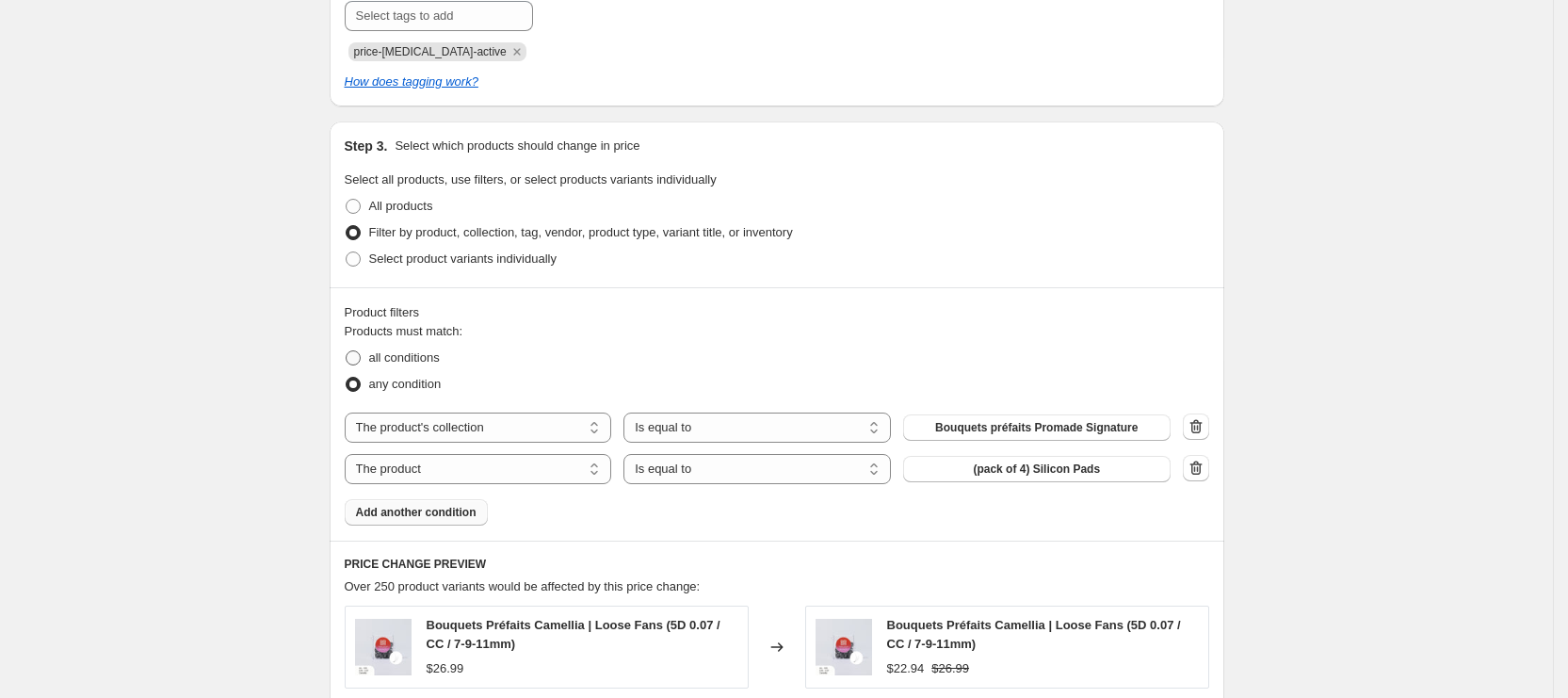
click at [396, 358] on span "all conditions" at bounding box center [404, 357] width 70 height 14
click at [347, 351] on input "all conditions" at bounding box center [346, 350] width 1 height 1
radio input "true"
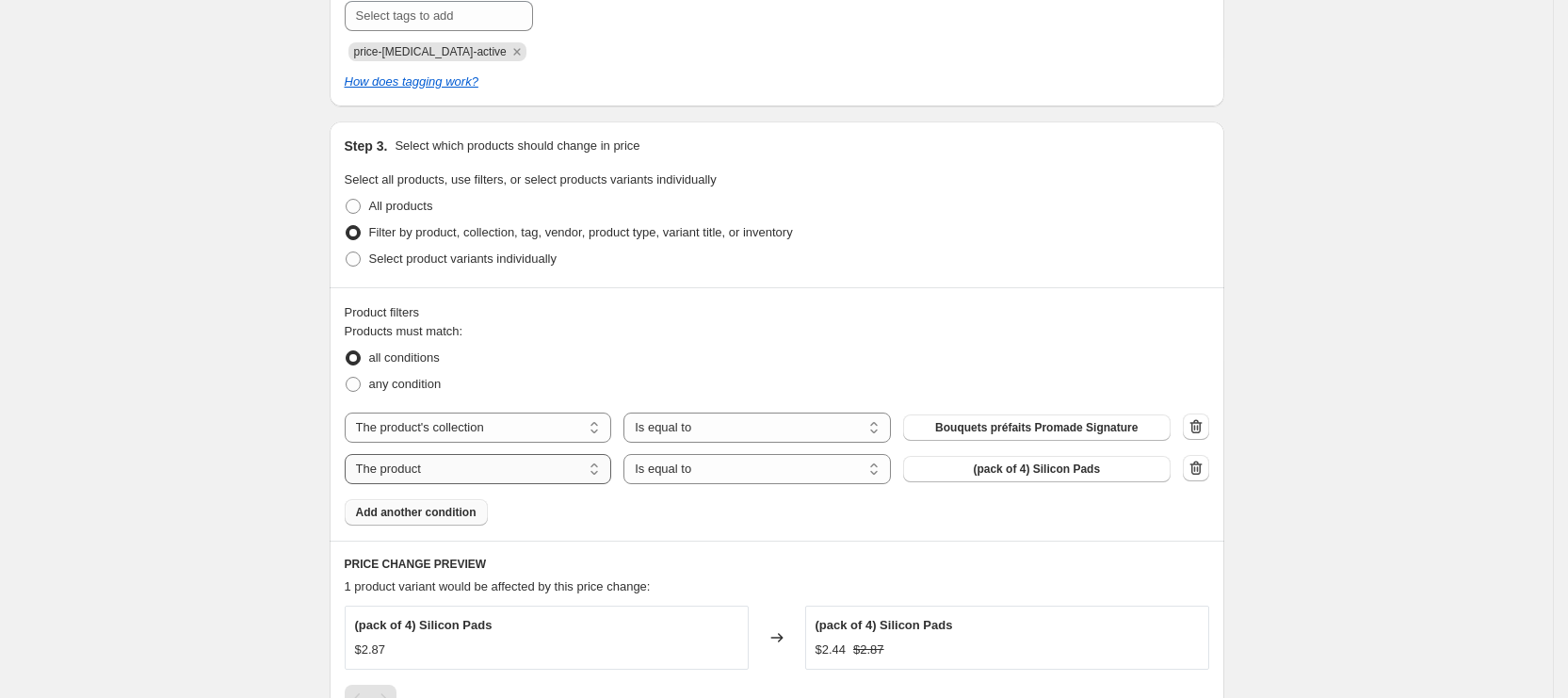
click at [478, 471] on select "The product The product's collection The product's tag The product's vendor The…" at bounding box center [479, 468] width 268 height 30
select select "product_type"
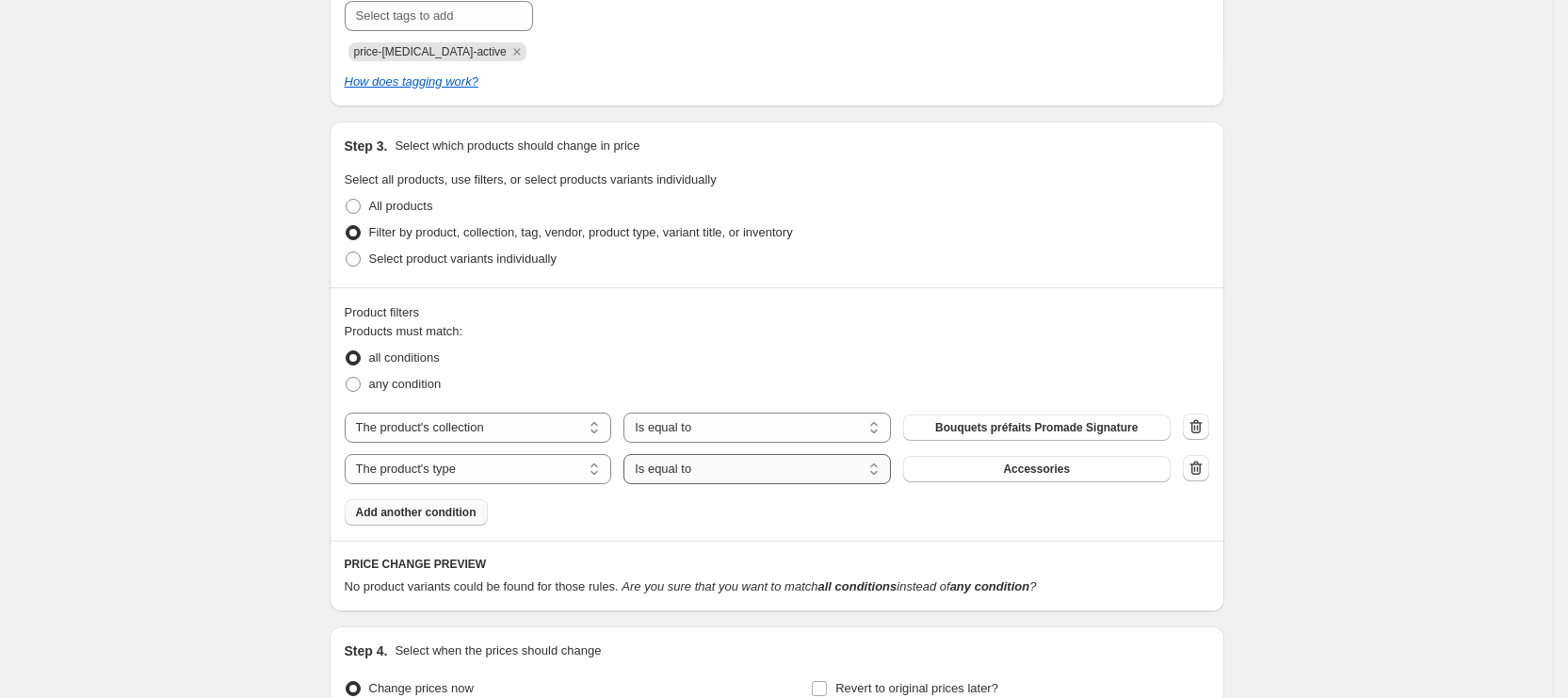
click at [733, 469] on select "Is equal to Is not equal to" at bounding box center [757, 468] width 268 height 30
select select "not_equal"
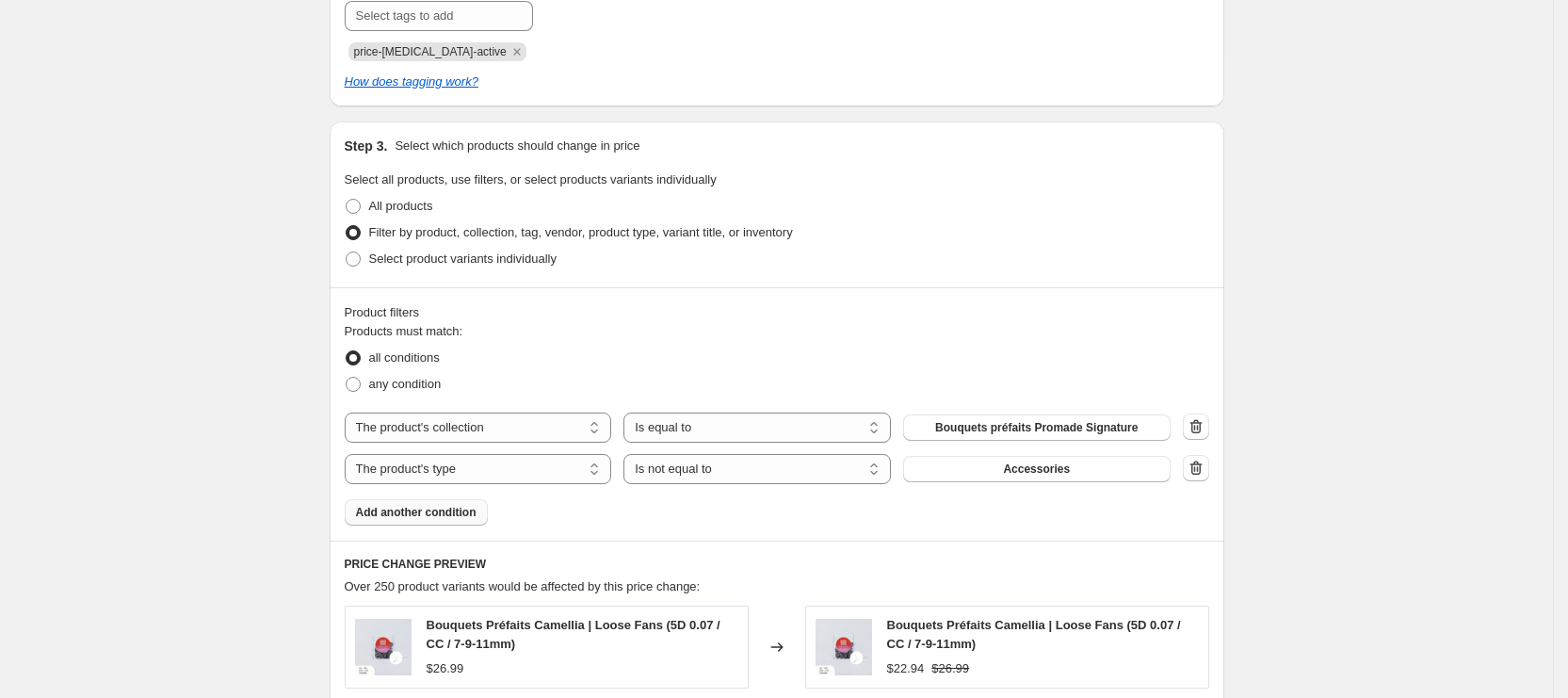
click at [995, 475] on button "Accessories" at bounding box center [1037, 468] width 268 height 26
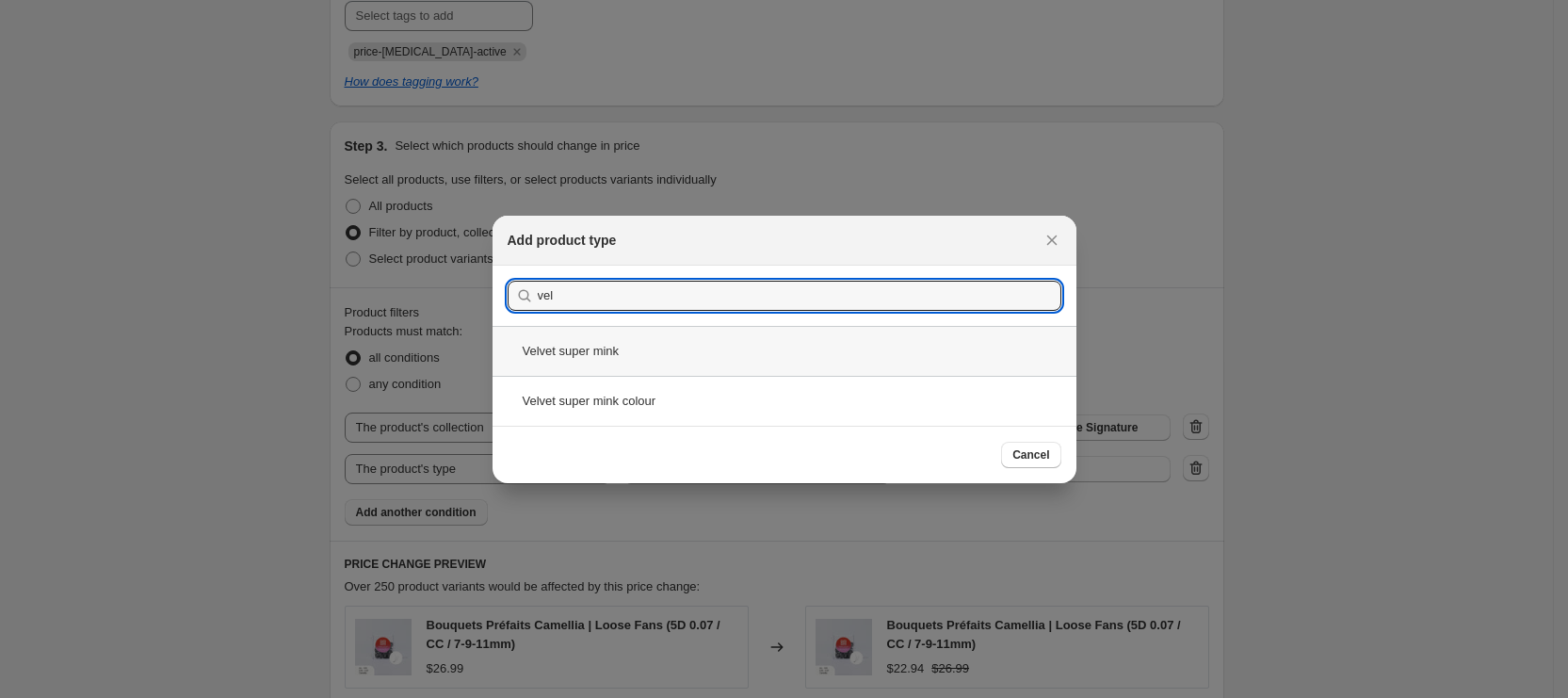
type input "vel"
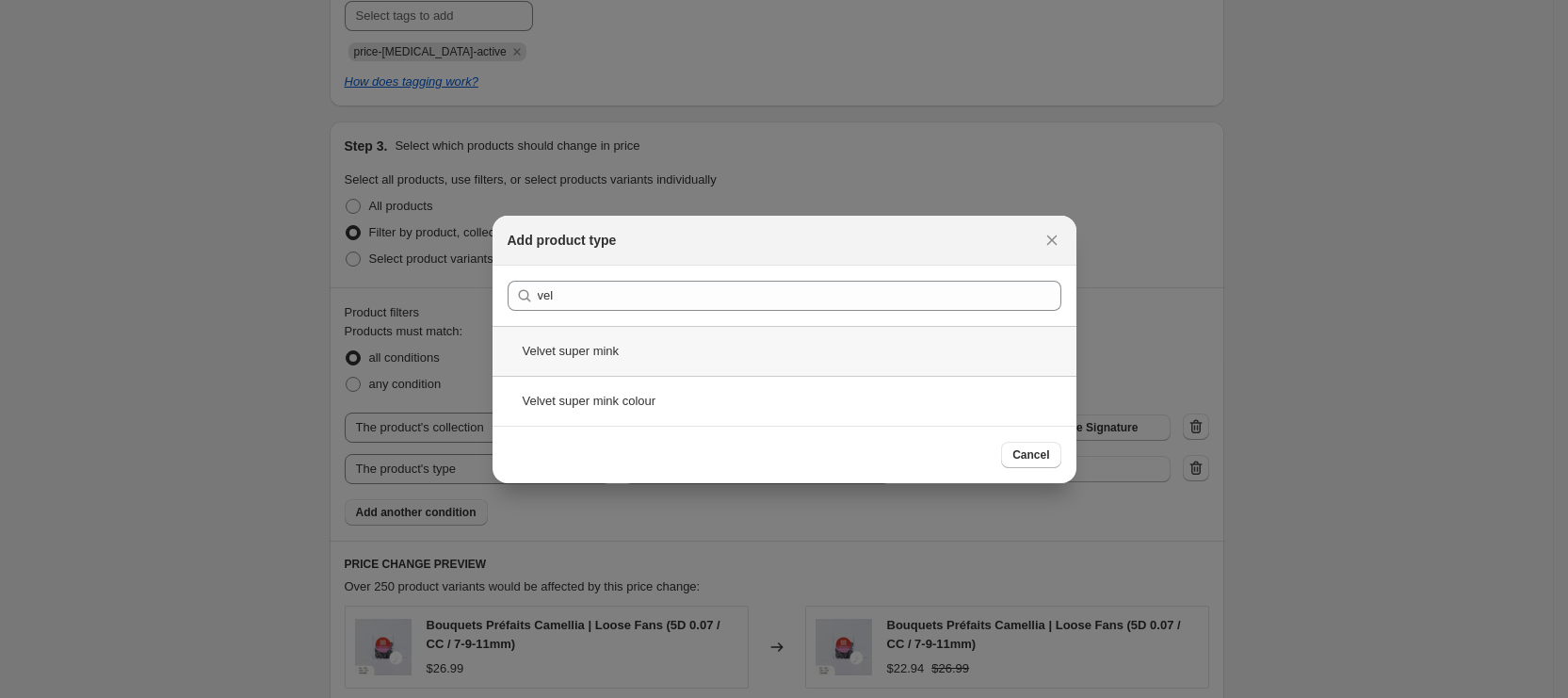
click at [701, 348] on div "Velvet super mink" at bounding box center [785, 350] width 584 height 50
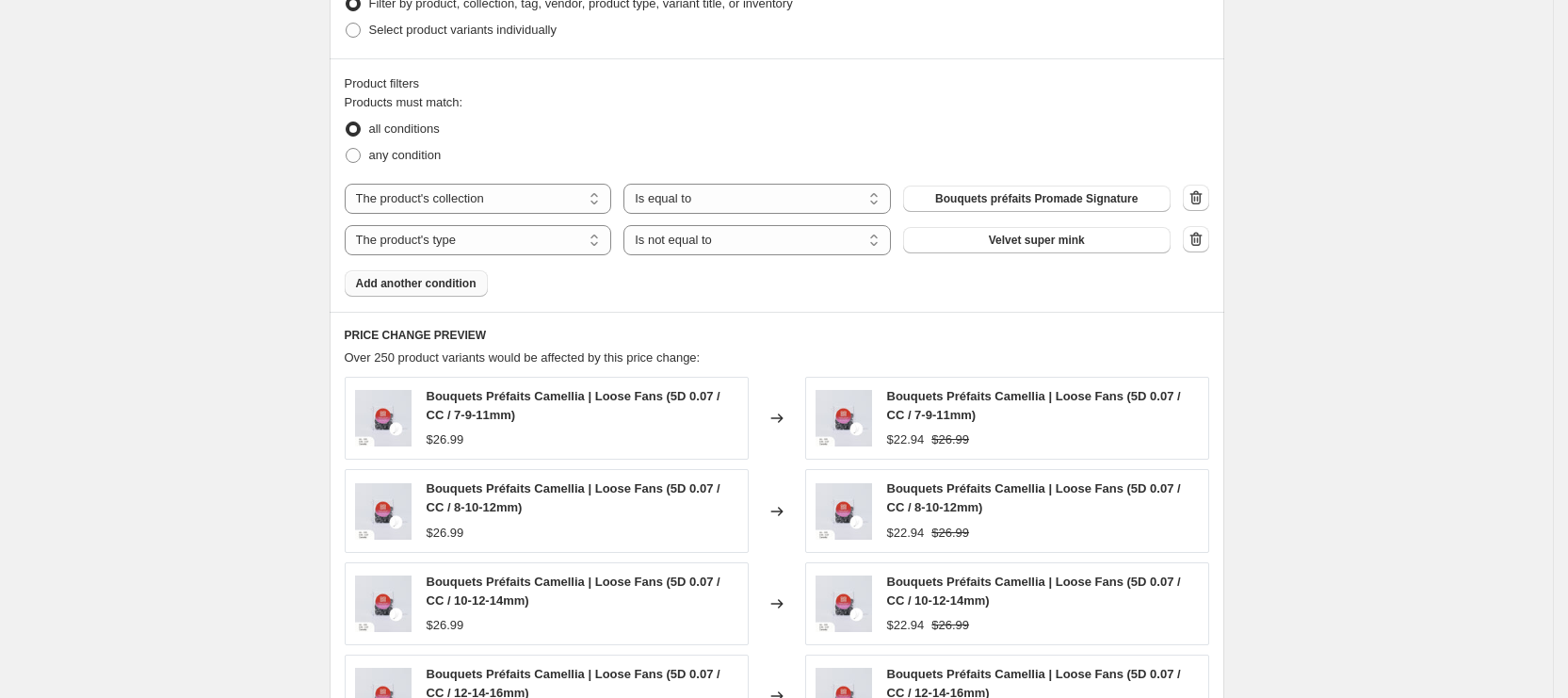
scroll to position [1094, 0]
click at [446, 270] on button "Add another condition" at bounding box center [416, 282] width 144 height 26
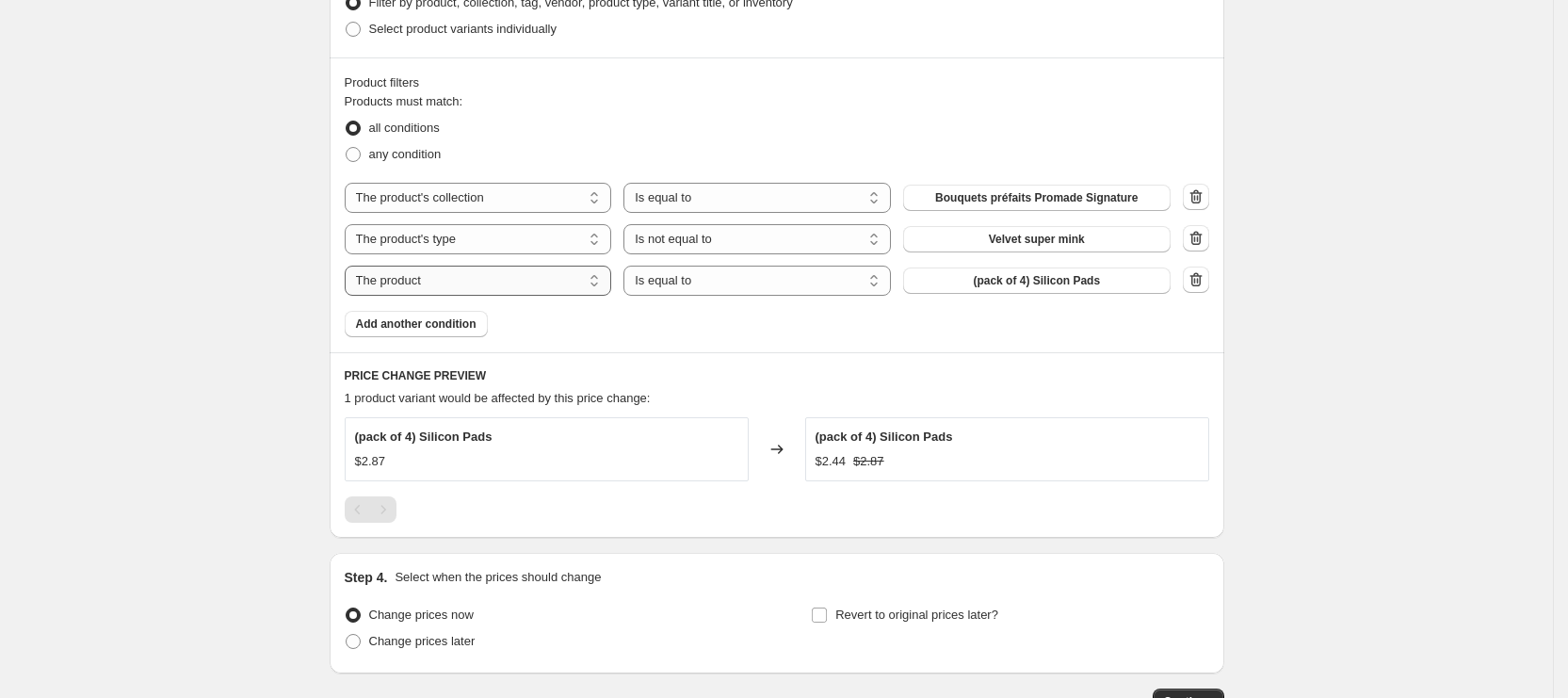
click at [469, 283] on select "The product The product's collection The product's tag The product's vendor The…" at bounding box center [479, 280] width 268 height 30
select select "product_type"
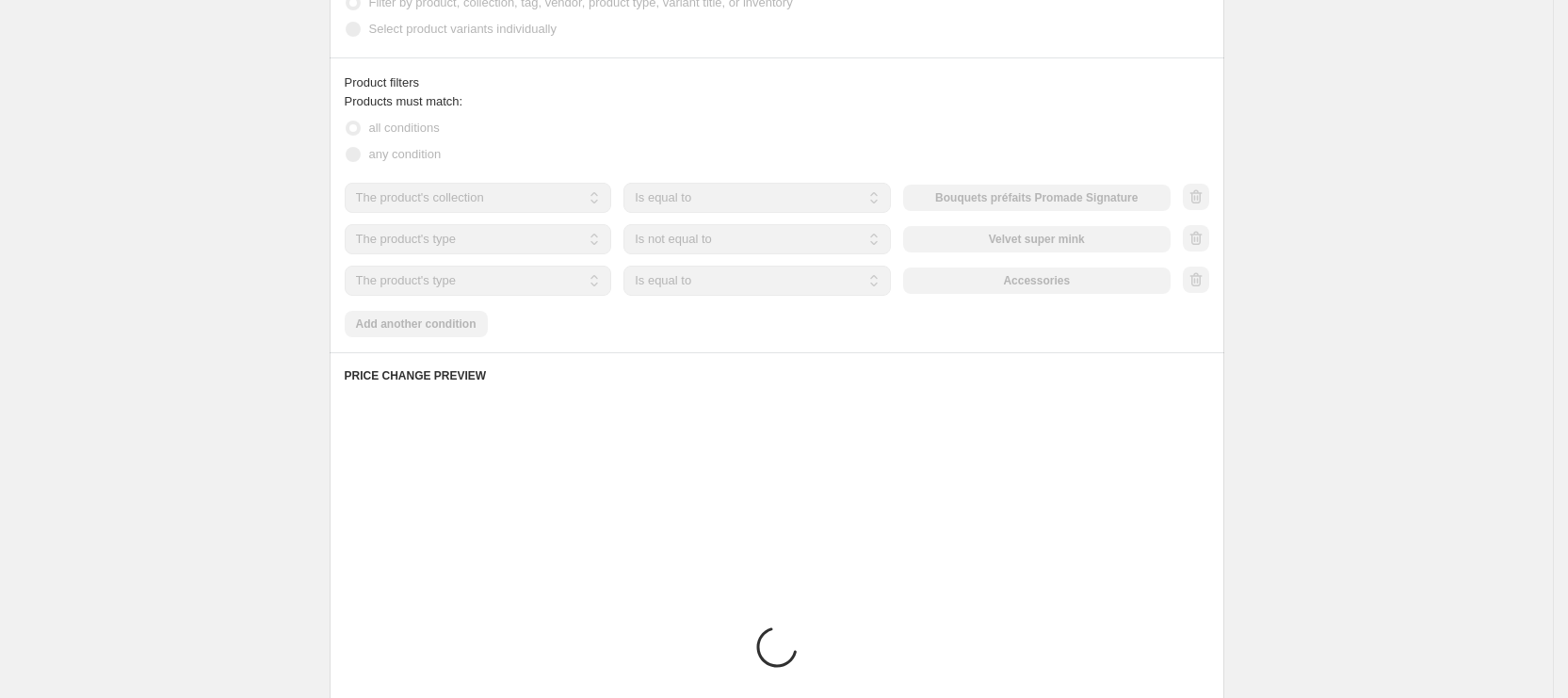
click at [744, 290] on select "Is equal to Is not equal to" at bounding box center [757, 280] width 268 height 30
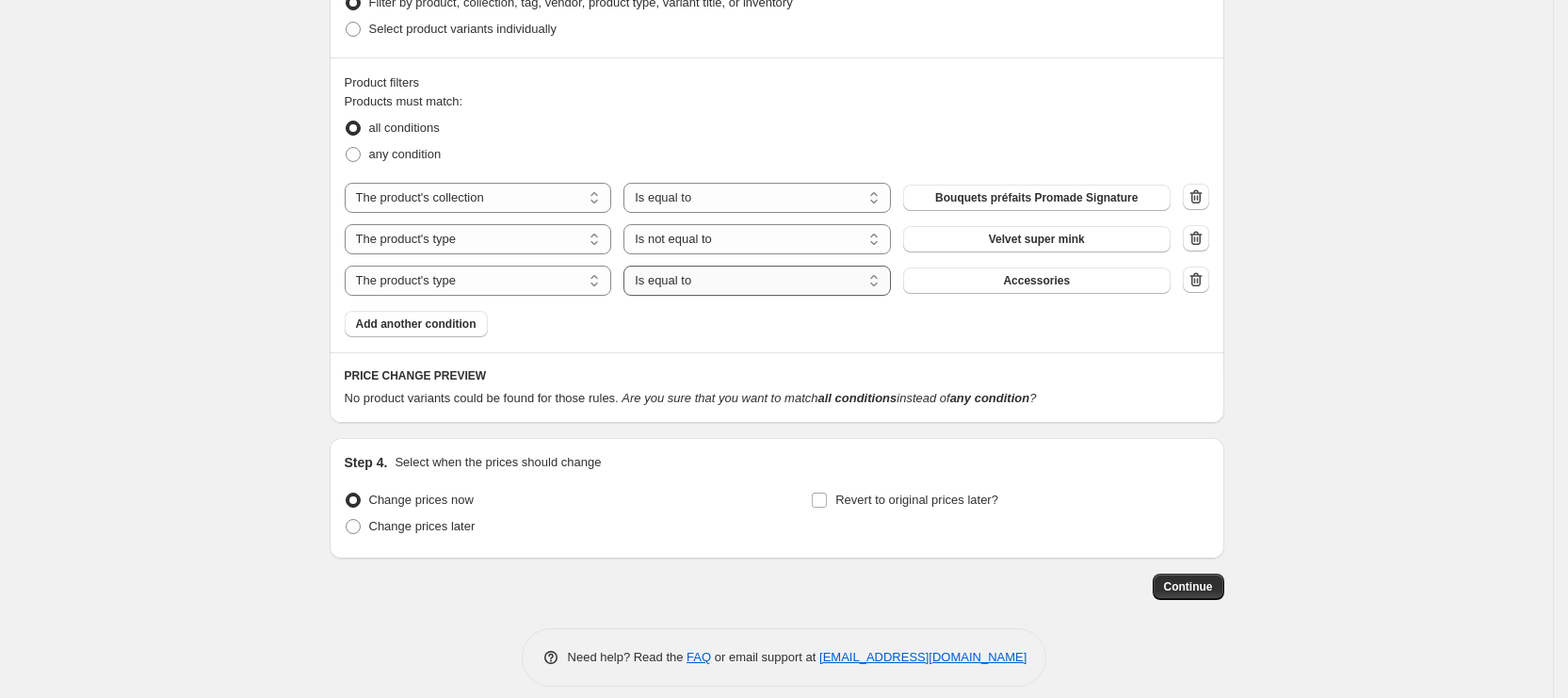
click at [744, 290] on select "Is equal to Is not equal to" at bounding box center [757, 280] width 268 height 30
select select "not_equal"
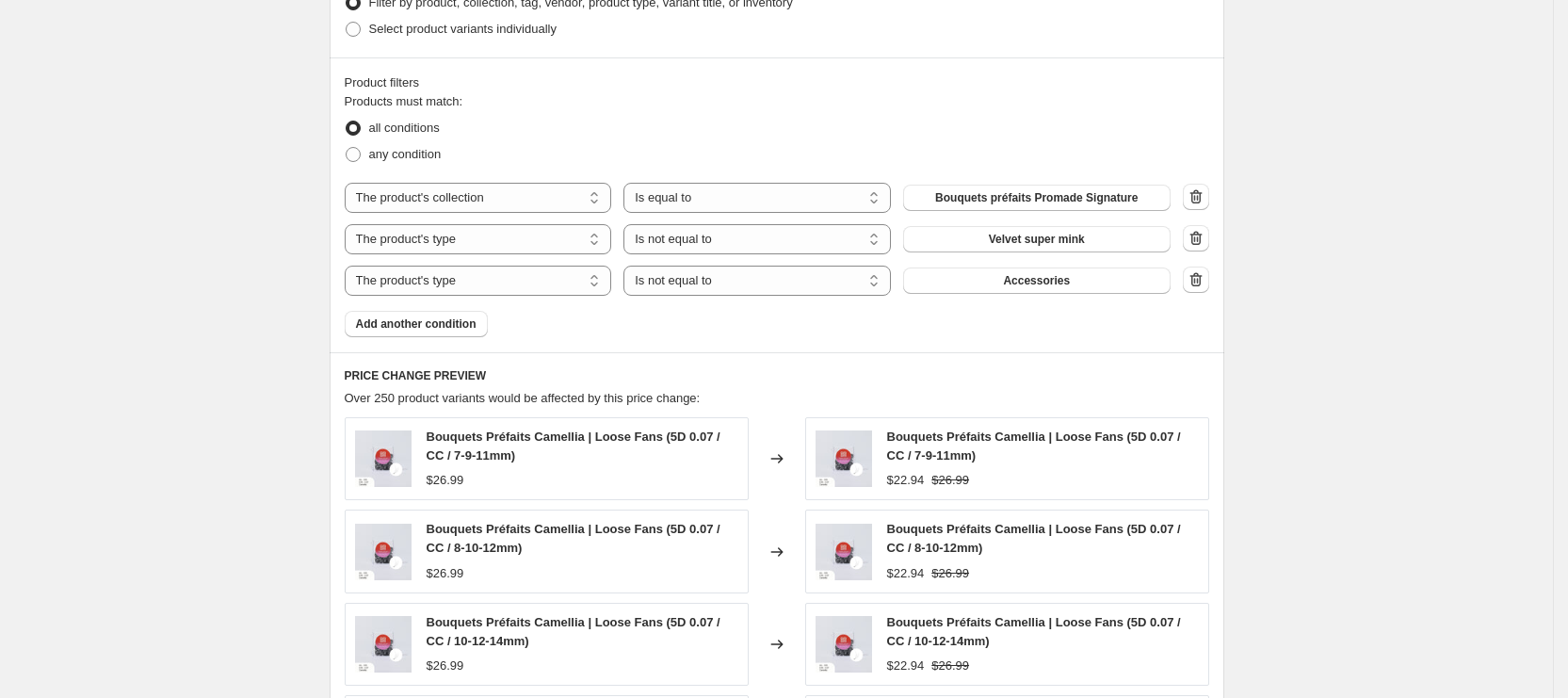
click at [981, 272] on button "Accessories" at bounding box center [1037, 280] width 268 height 26
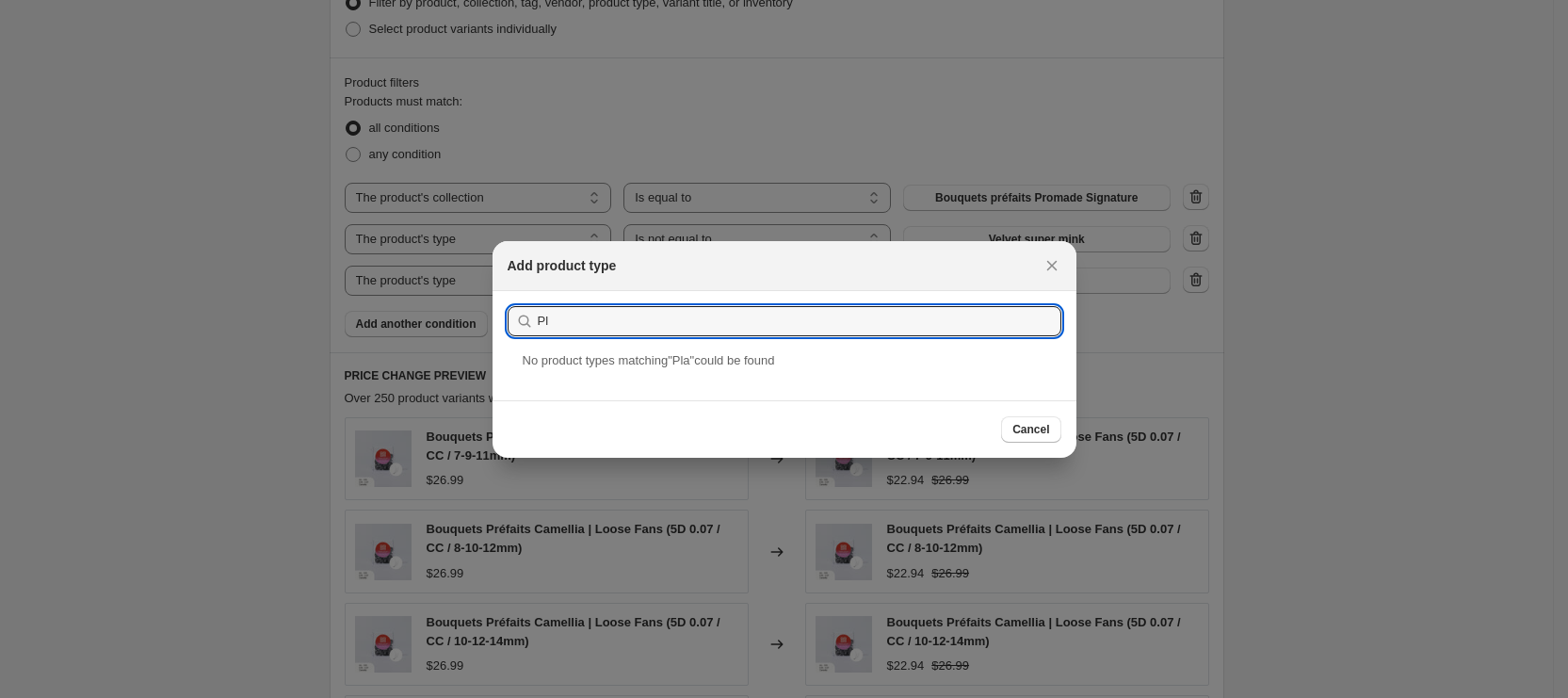
type input "P"
type input "fla"
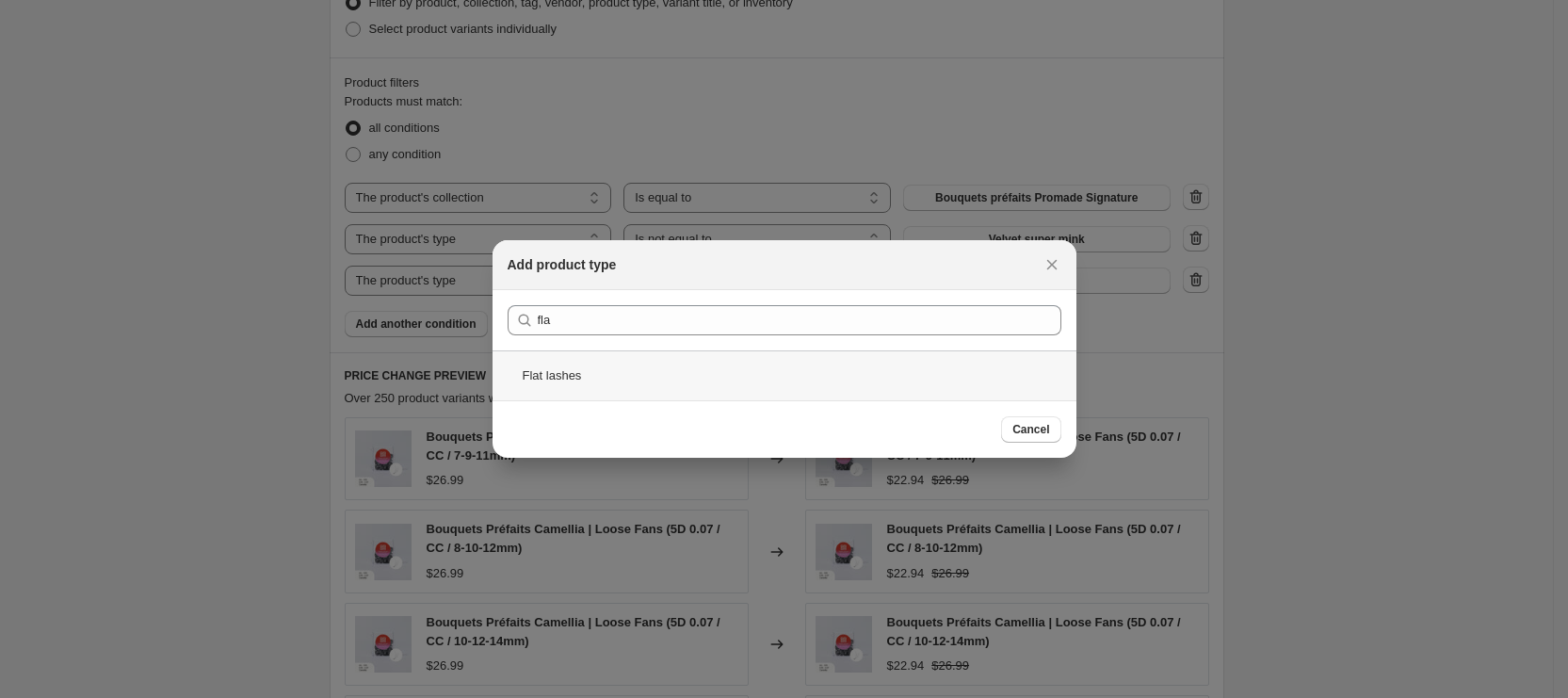
click at [668, 366] on div "Flat lashes" at bounding box center [785, 375] width 584 height 50
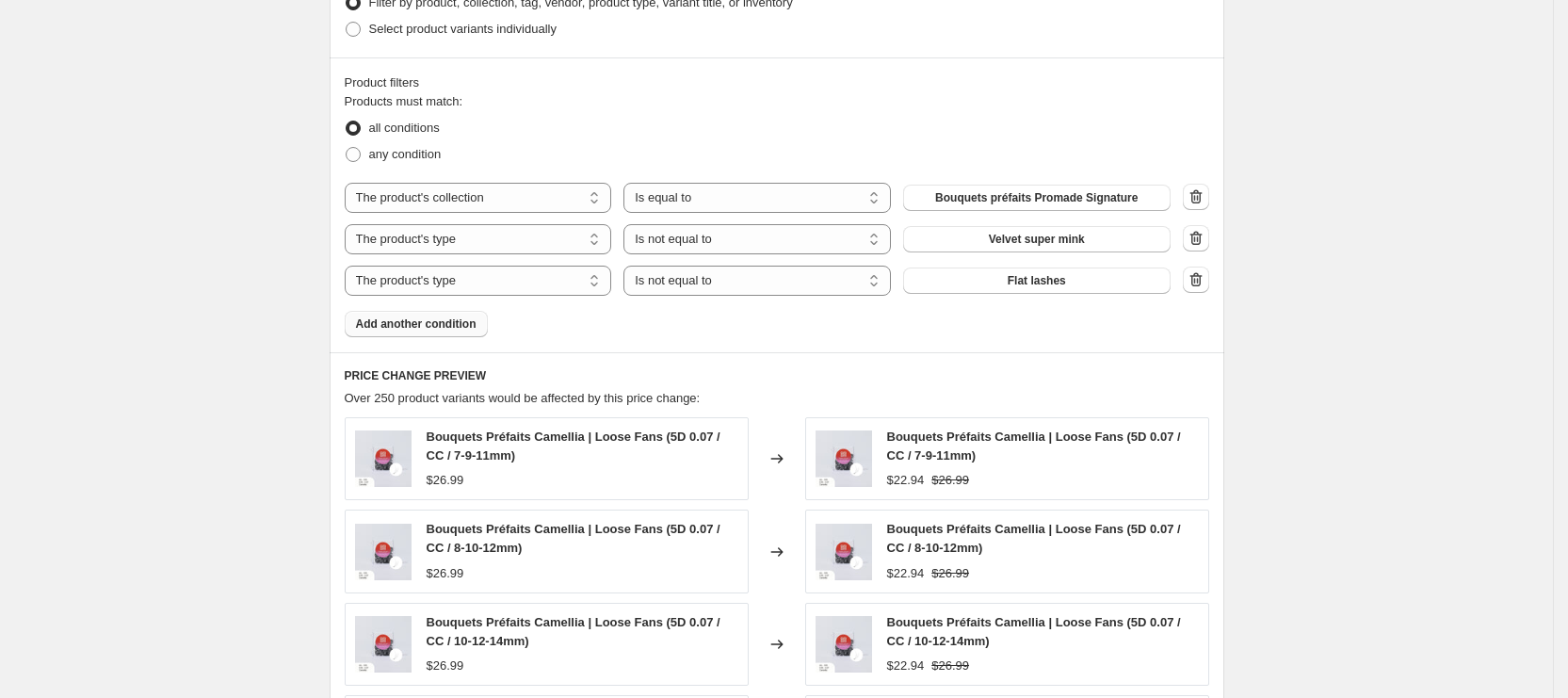
click at [424, 317] on span "Add another condition" at bounding box center [416, 324] width 120 height 15
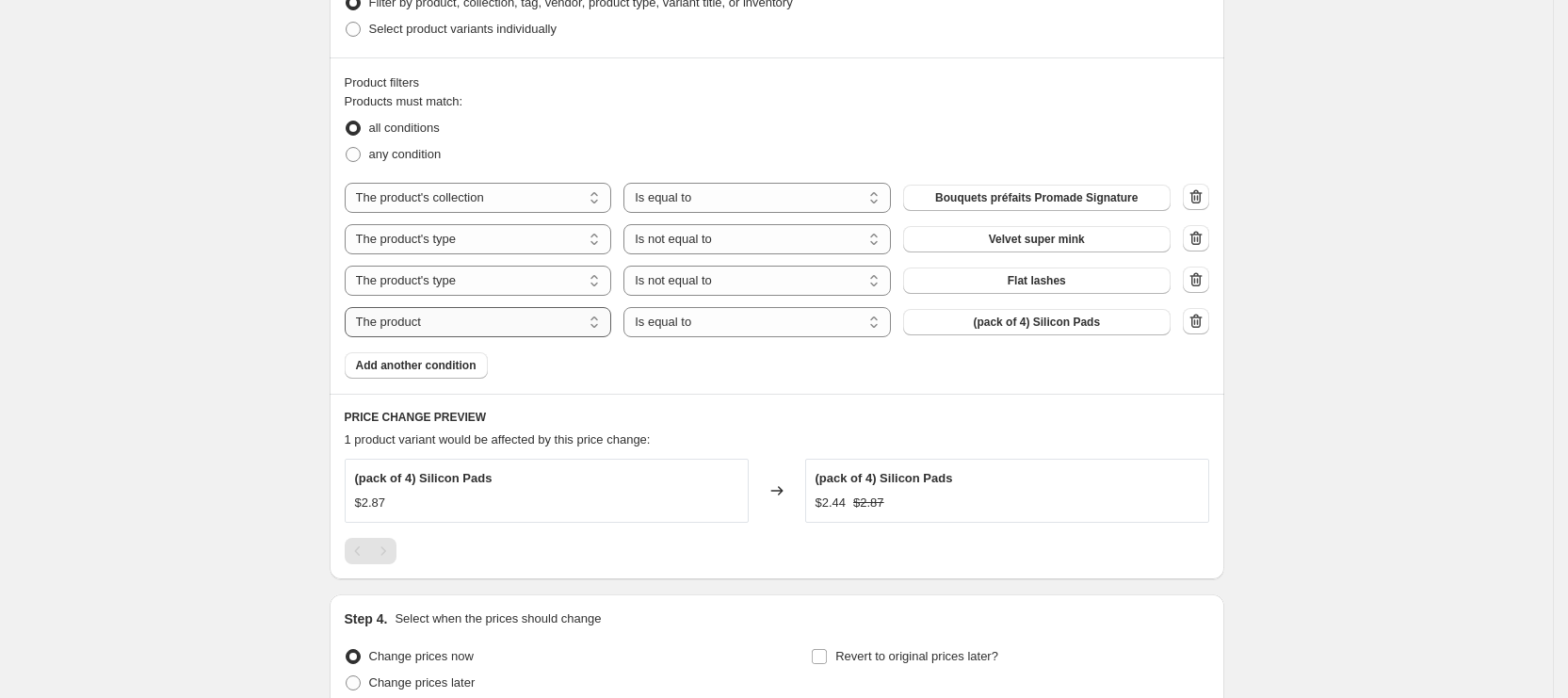
click at [436, 326] on select "The product The product's collection The product's tag The product's vendor The…" at bounding box center [479, 322] width 268 height 30
select select "product_type"
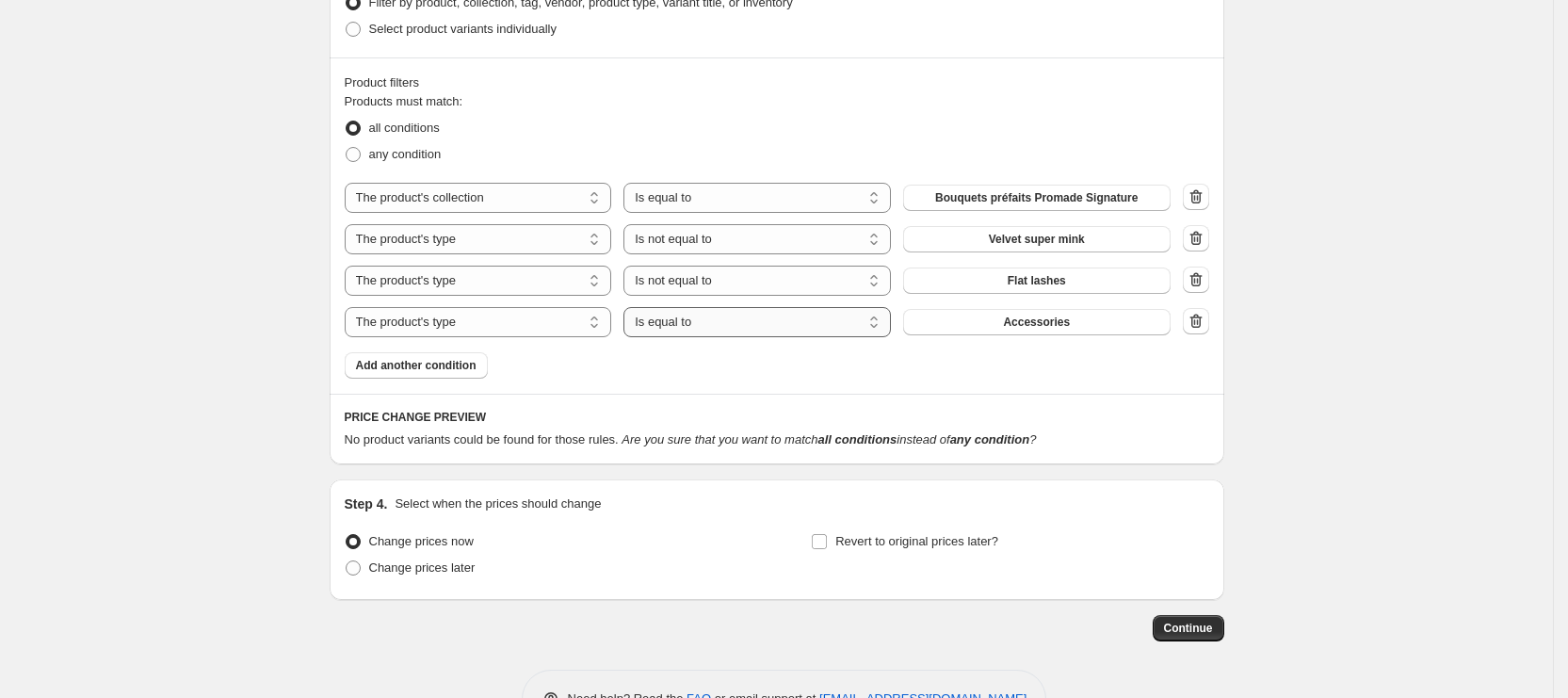
click at [735, 313] on select "Is equal to Is not equal to" at bounding box center [757, 322] width 268 height 30
select select "not_equal"
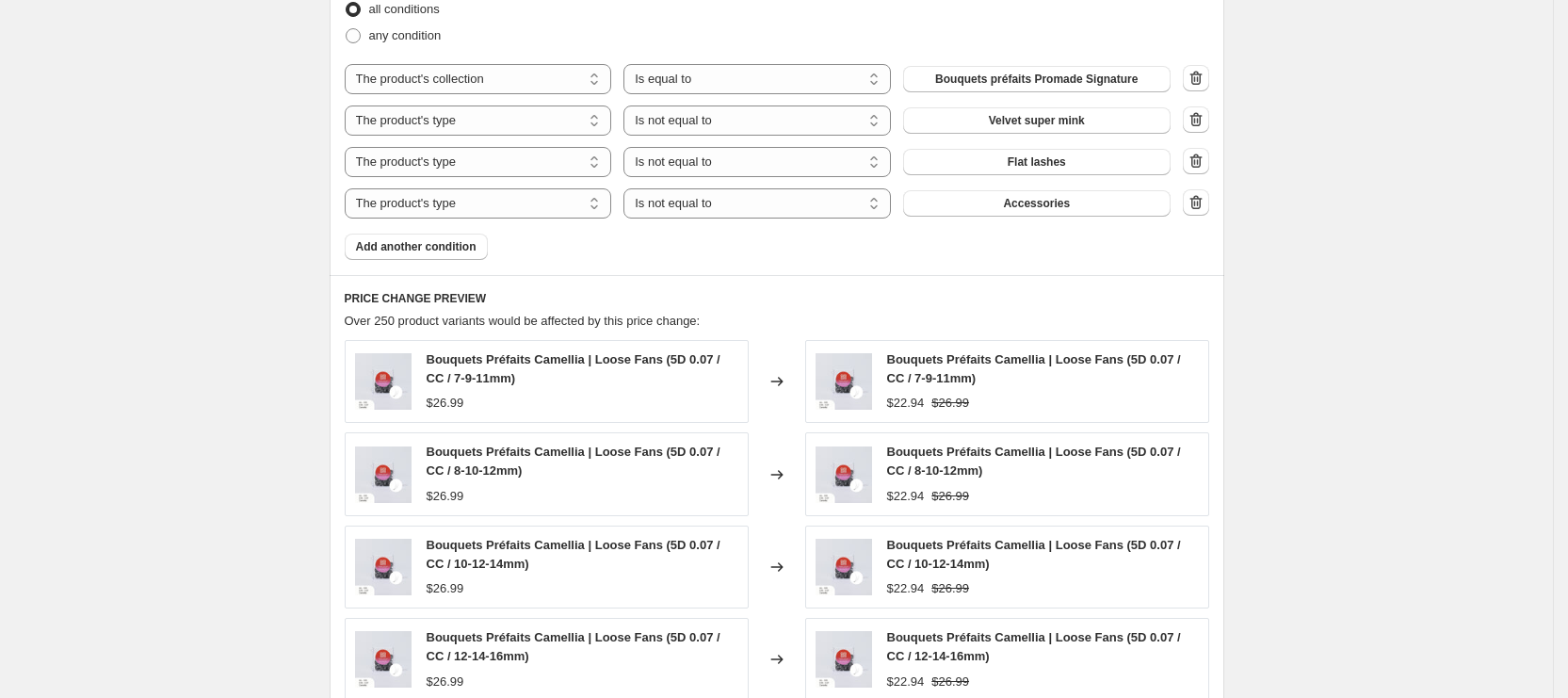
scroll to position [1118, 0]
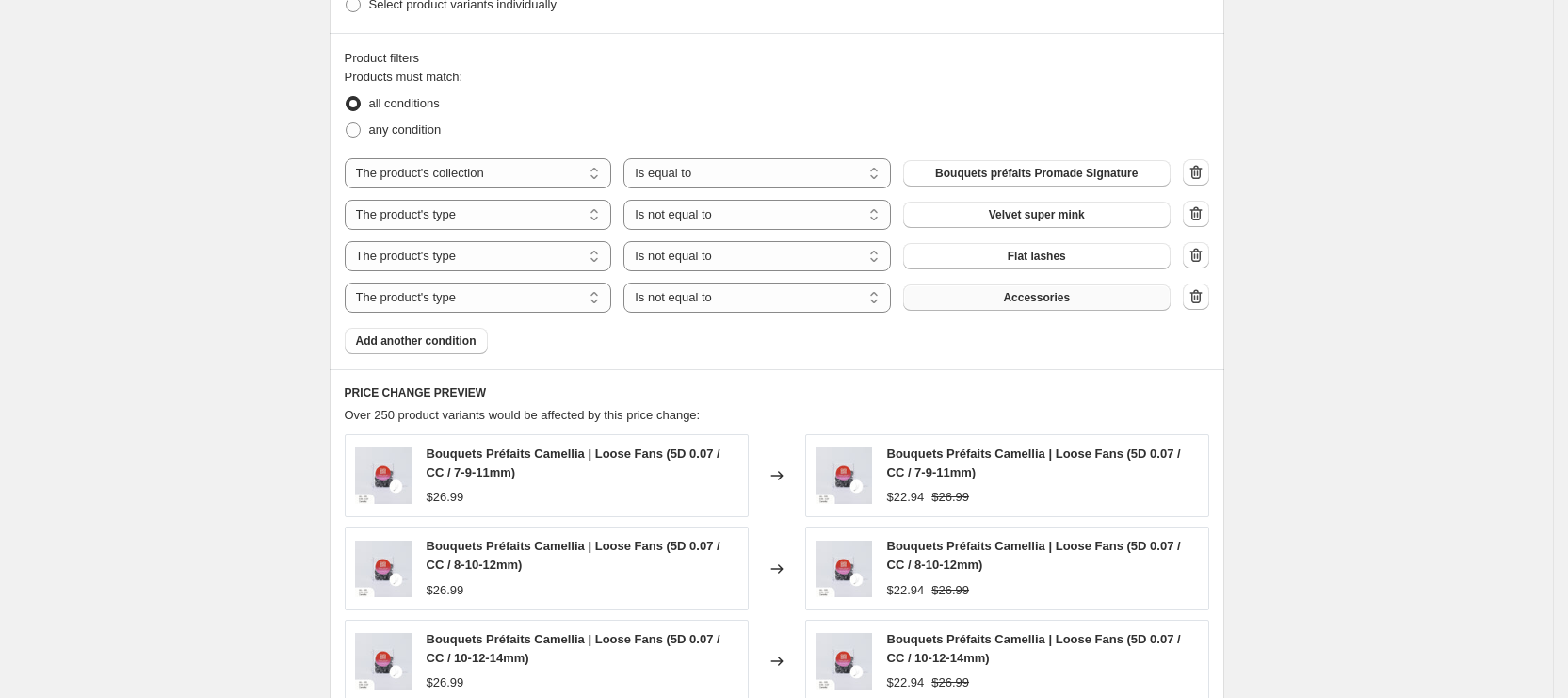
click at [971, 290] on button "Accessories" at bounding box center [1037, 297] width 268 height 26
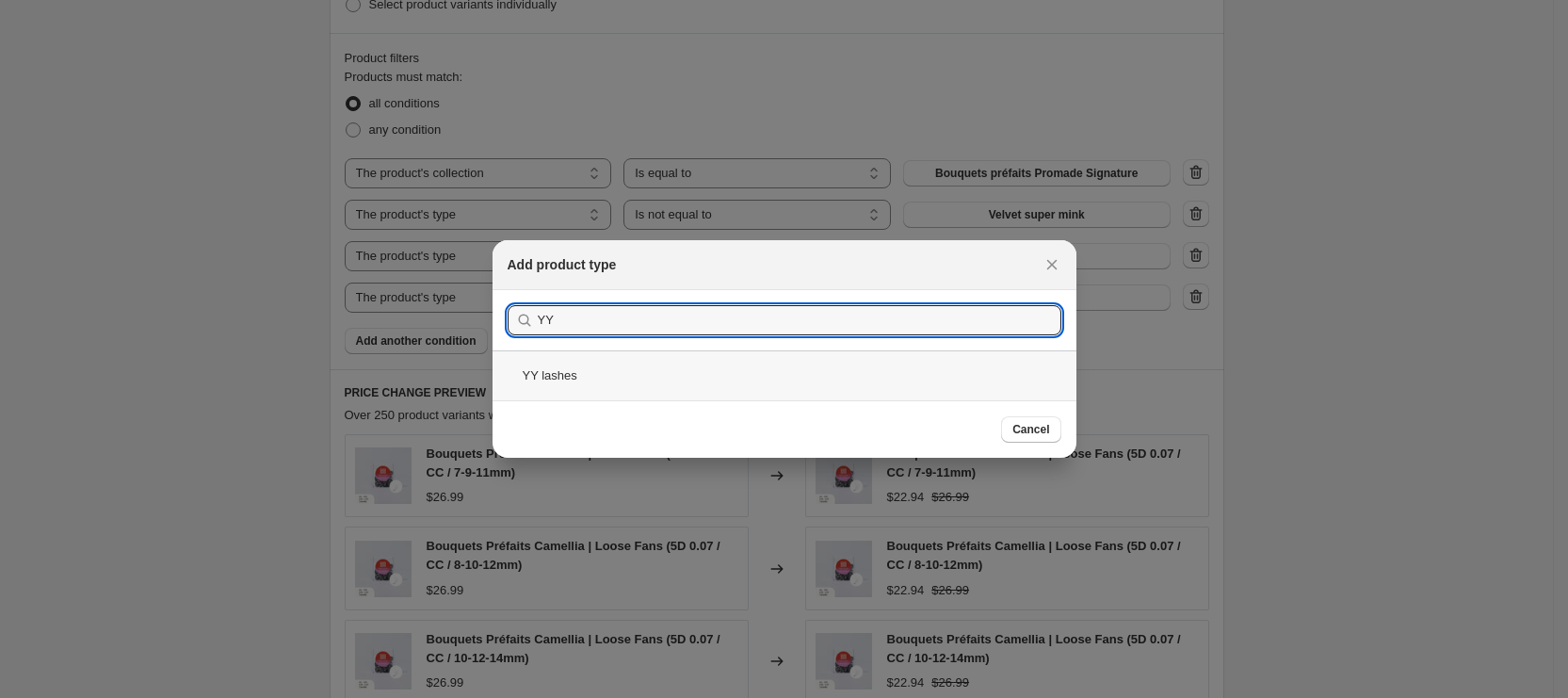
type input "YY"
click at [666, 371] on div "YY lashes" at bounding box center [785, 375] width 584 height 50
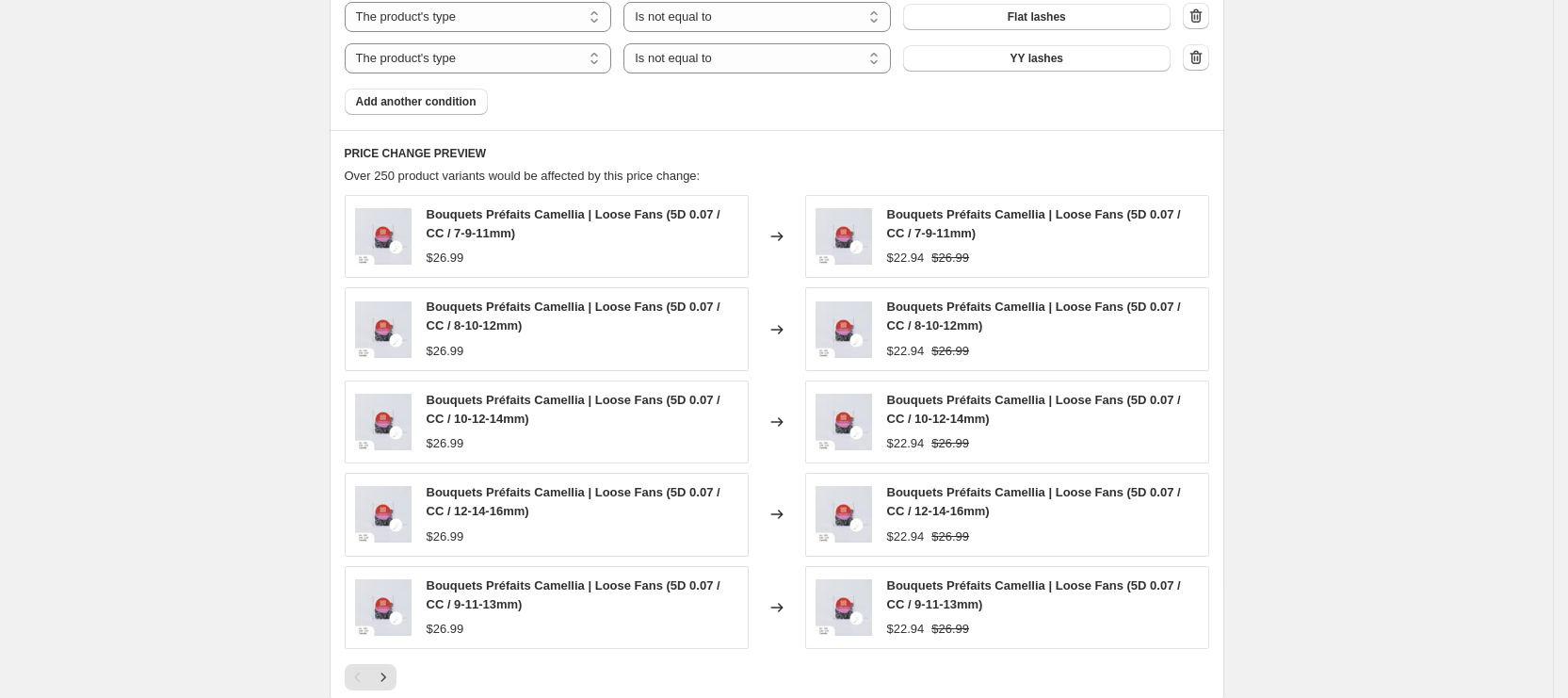
scroll to position [1653, 0]
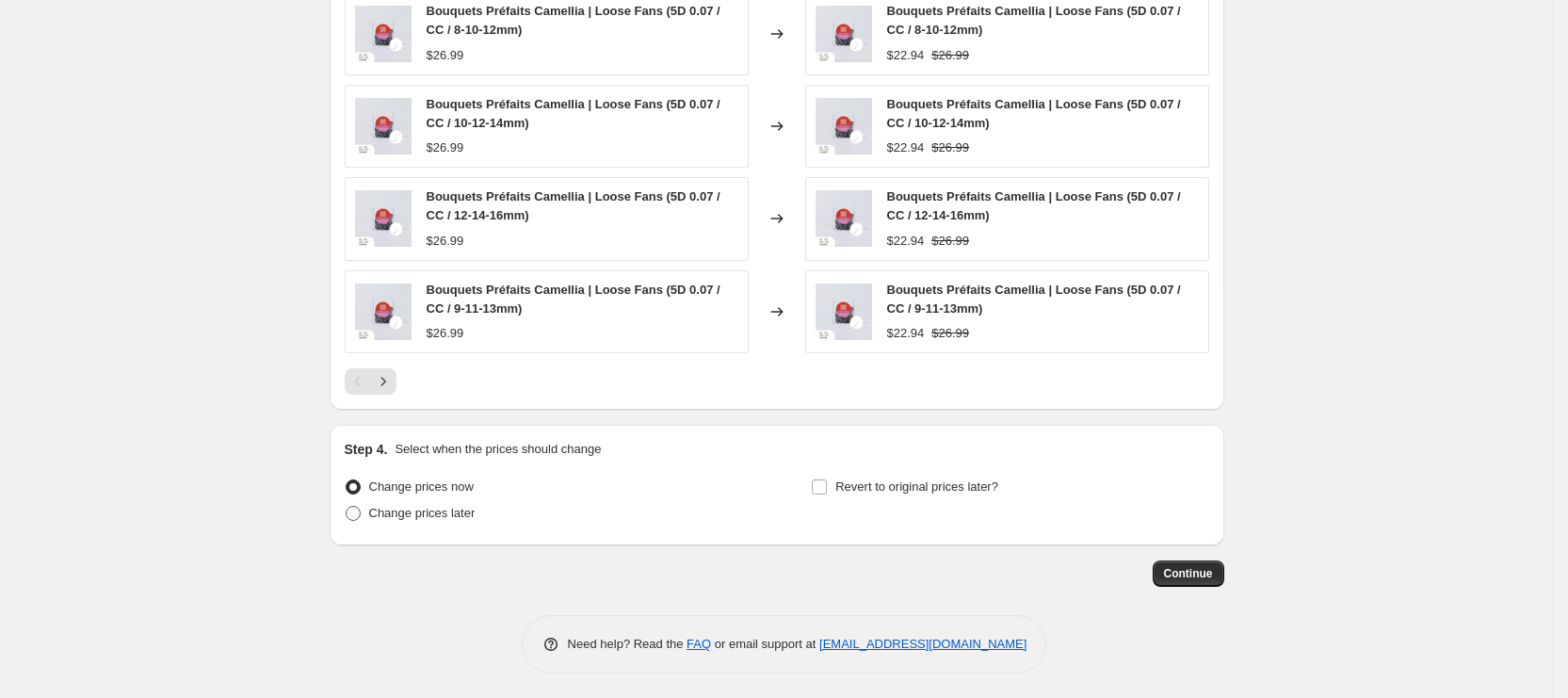
click at [427, 507] on span "Change prices later" at bounding box center [422, 512] width 107 height 14
click at [347, 506] on input "Change prices later" at bounding box center [346, 505] width 1 height 1
radio input "true"
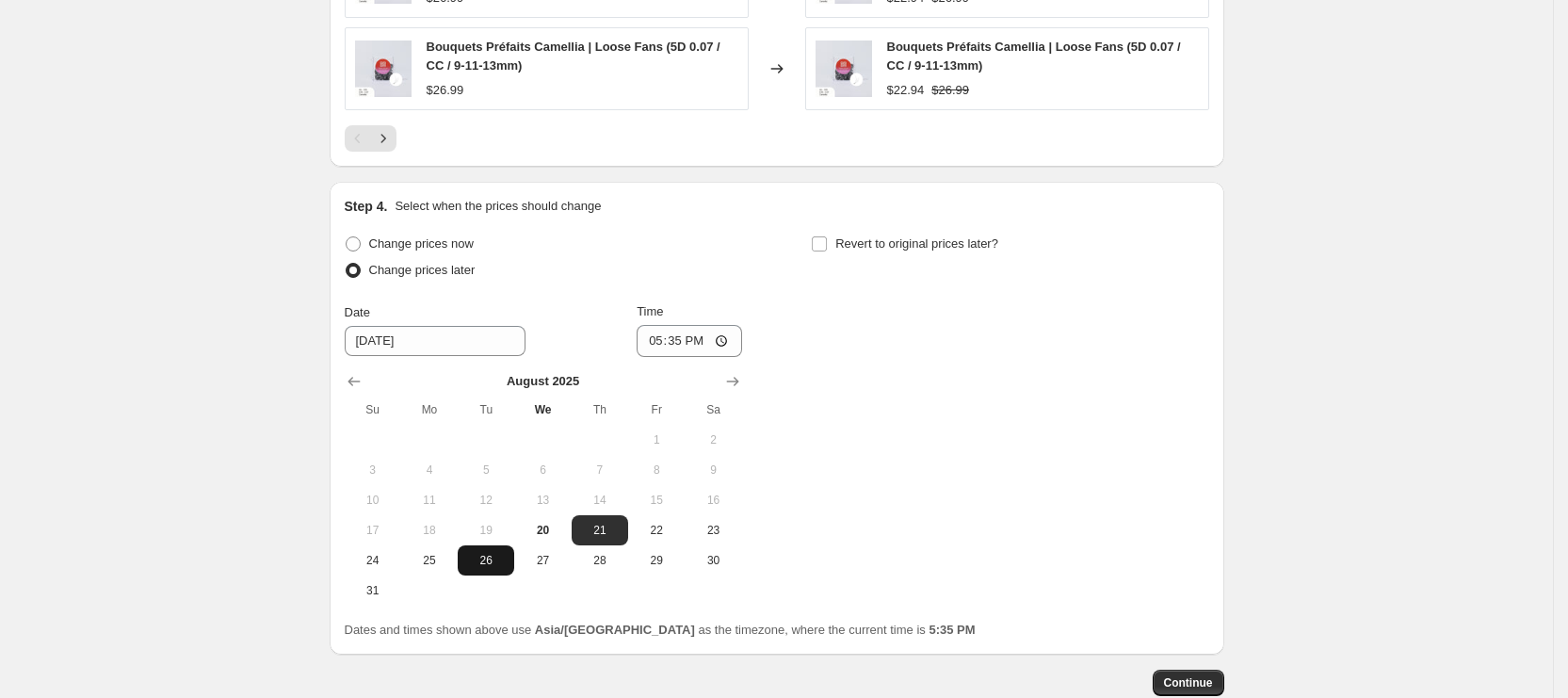
scroll to position [1935, 0]
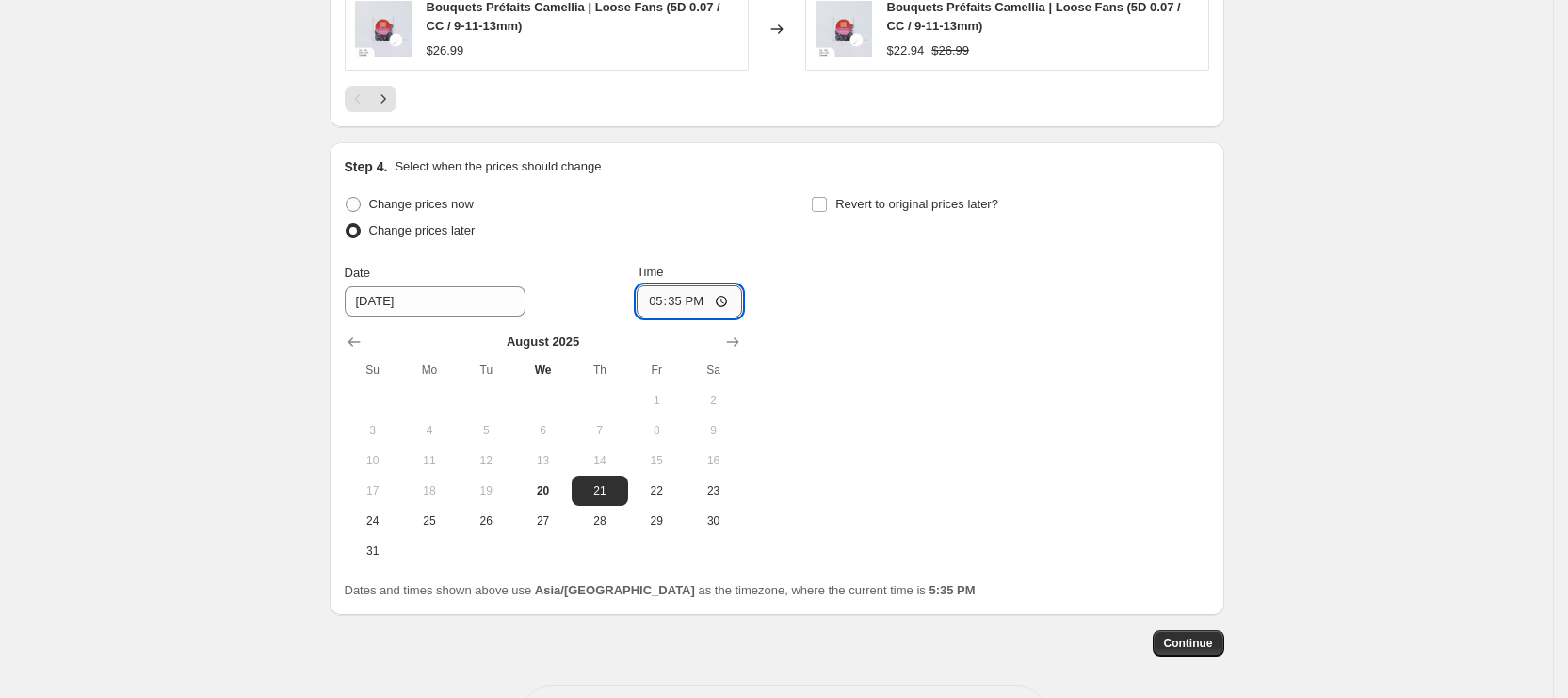
click at [663, 298] on input "17:35" at bounding box center [690, 300] width 106 height 32
type input "10:45"
click at [851, 194] on span "Revert to original prices later?" at bounding box center [917, 204] width 163 height 19
click at [827, 196] on input "Revert to original prices later?" at bounding box center [820, 204] width 15 height 15
checkbox input "true"
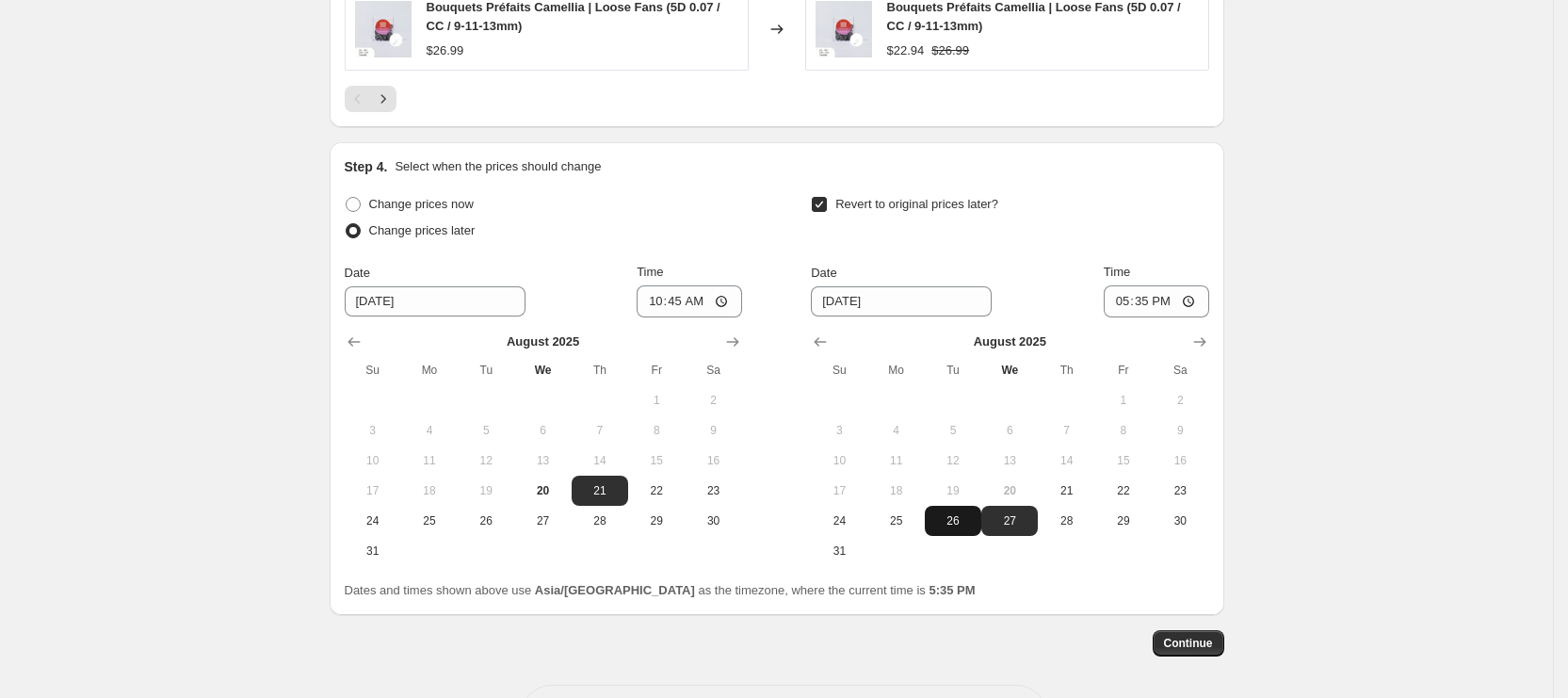
click at [973, 515] on span "26" at bounding box center [953, 521] width 41 height 15
type input "[DATE]"
click at [1123, 293] on input "17:35" at bounding box center [1157, 300] width 106 height 32
type input "14:00"
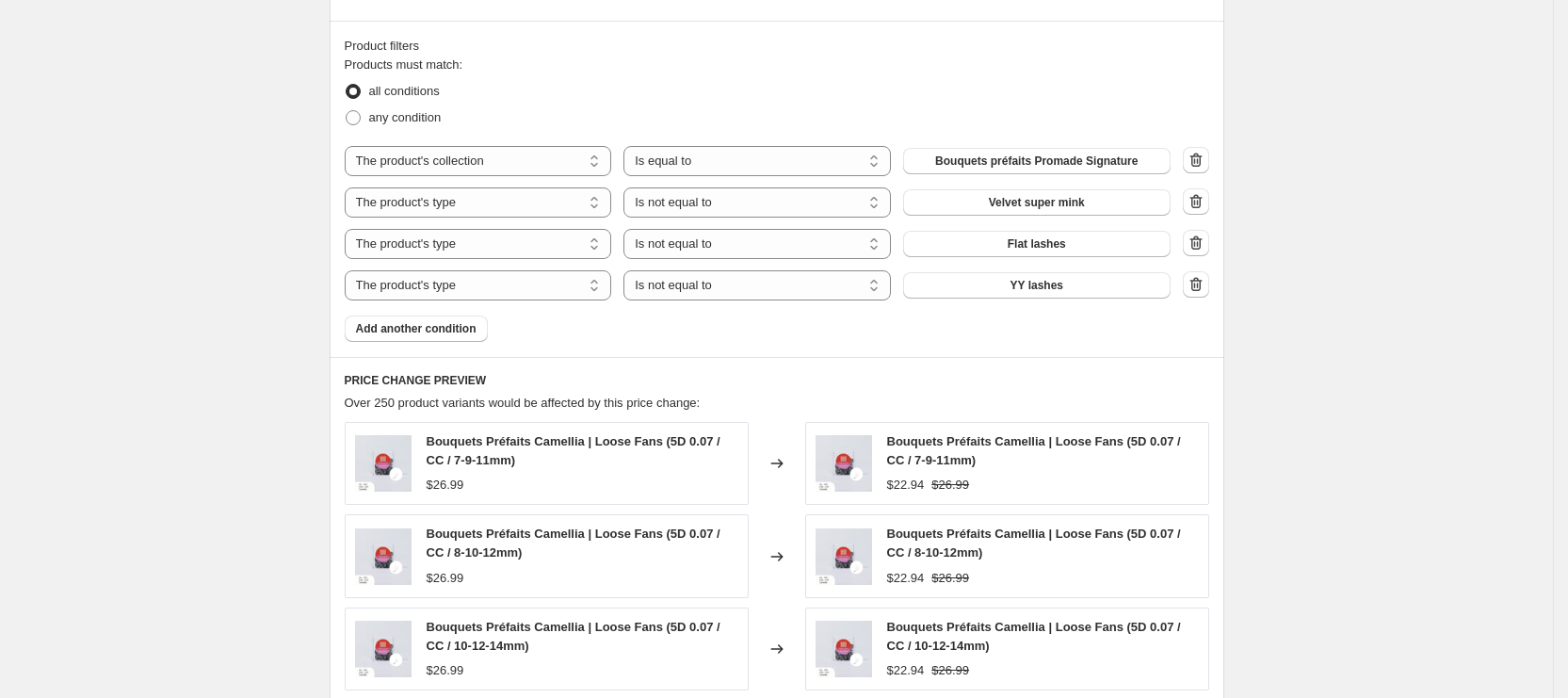
scroll to position [2004, 0]
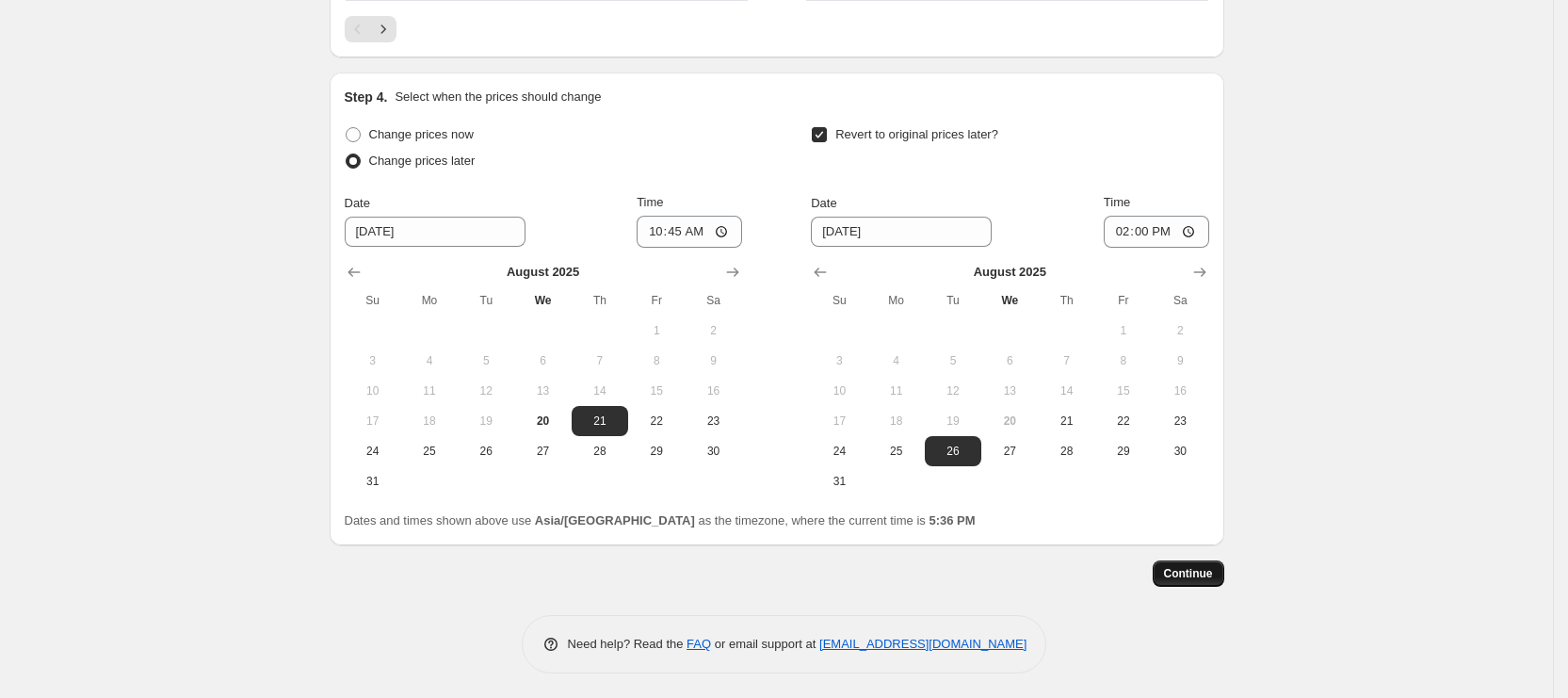
click at [1210, 572] on span "Continue" at bounding box center [1189, 574] width 49 height 15
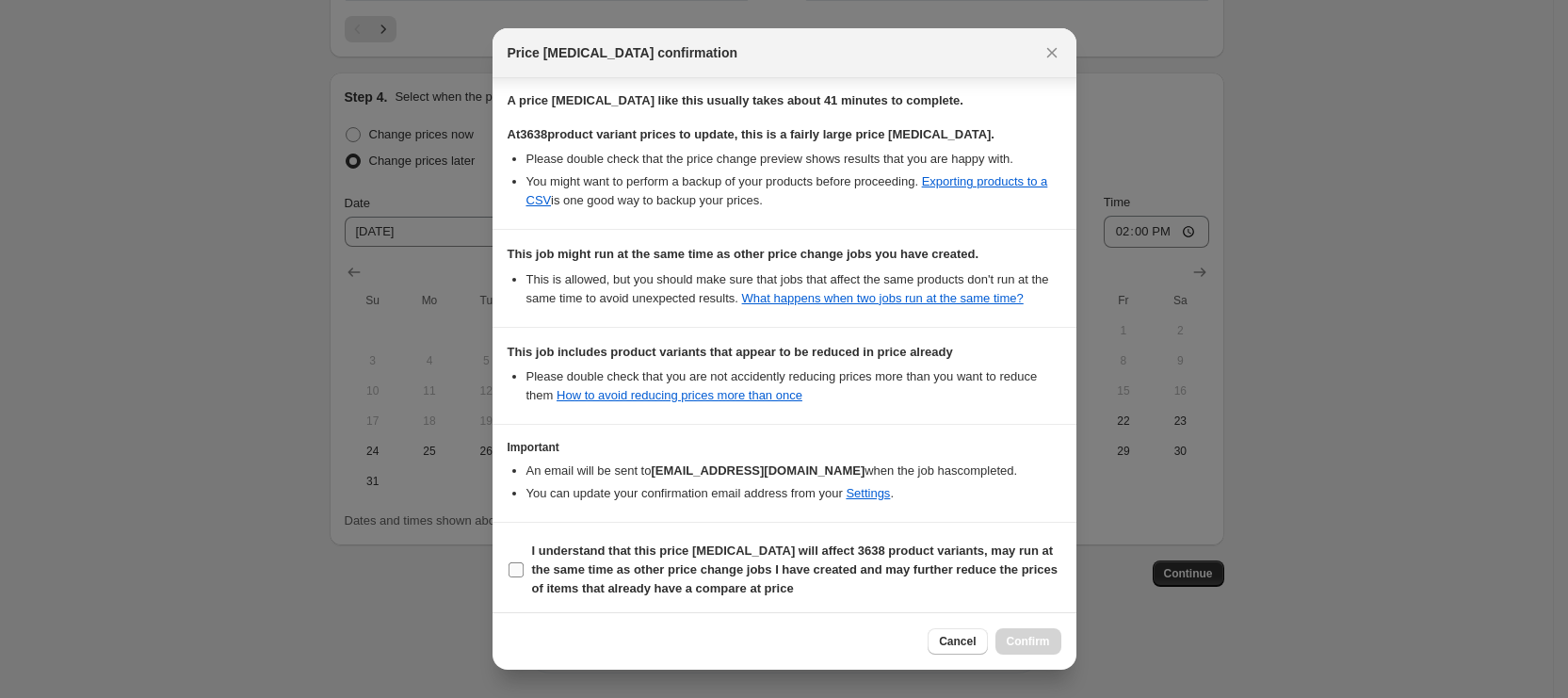
scroll to position [358, 0]
click at [562, 576] on b "I understand that this price [MEDICAL_DATA] will affect 3638 product variants, …" at bounding box center [796, 568] width 526 height 52
click at [524, 576] on input "I understand that this price [MEDICAL_DATA] will affect 3638 product variants, …" at bounding box center [516, 569] width 15 height 15
checkbox input "true"
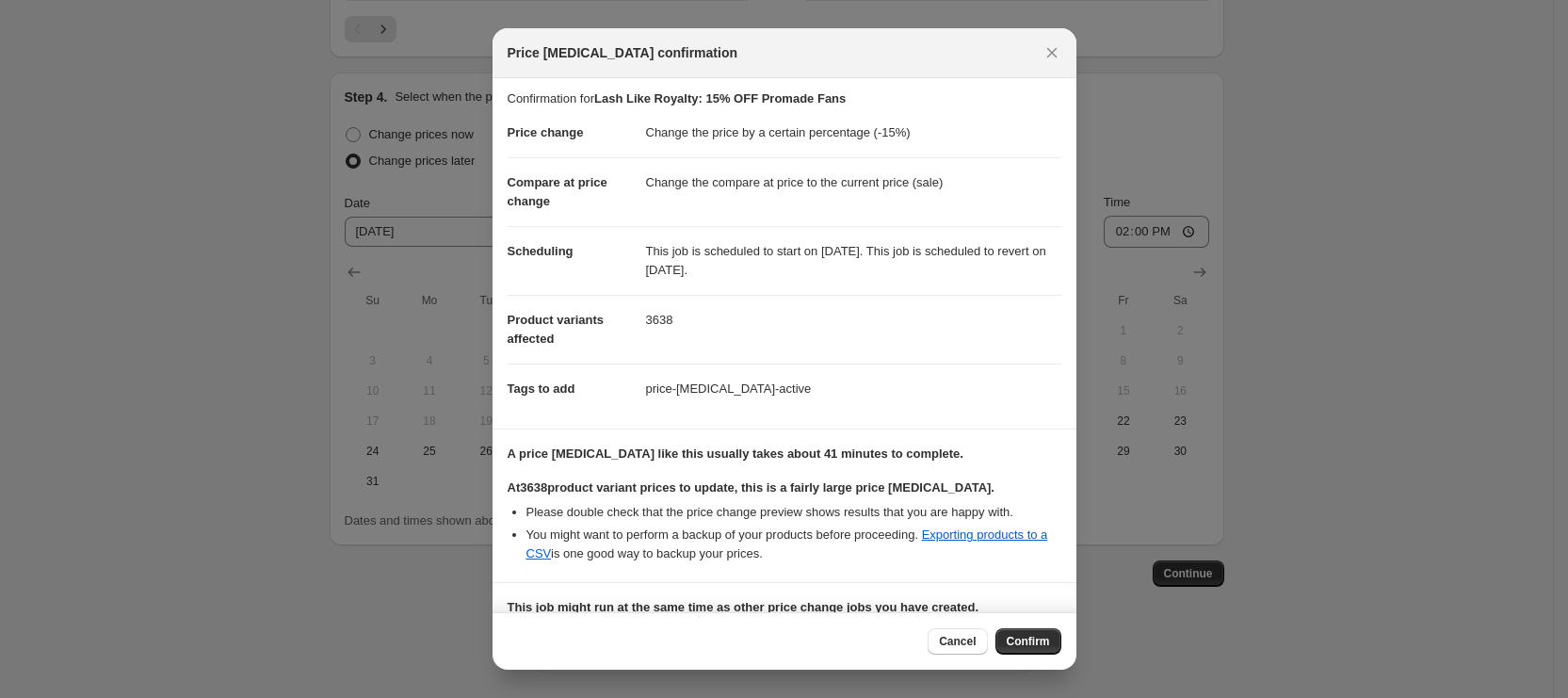
scroll to position [0, 0]
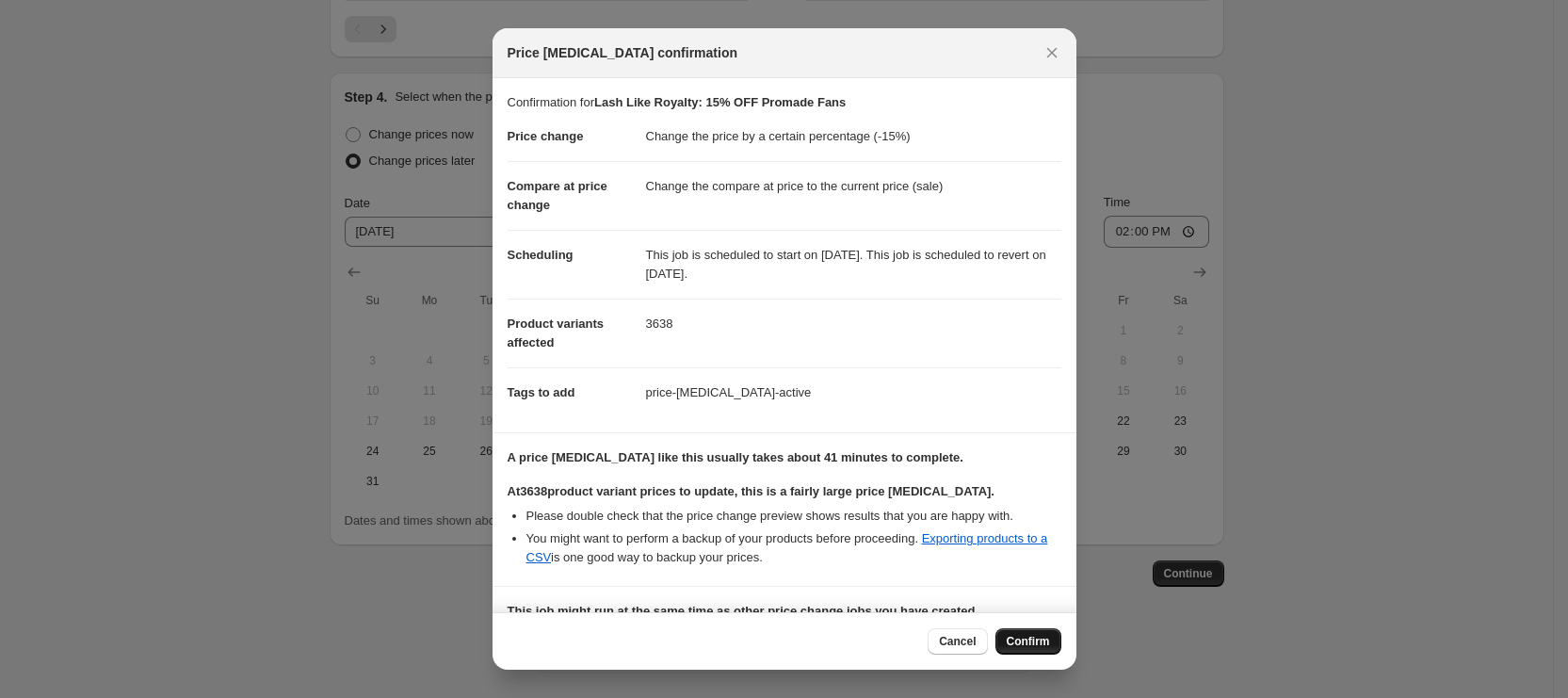
click at [1021, 641] on span "Confirm" at bounding box center [1029, 641] width 43 height 15
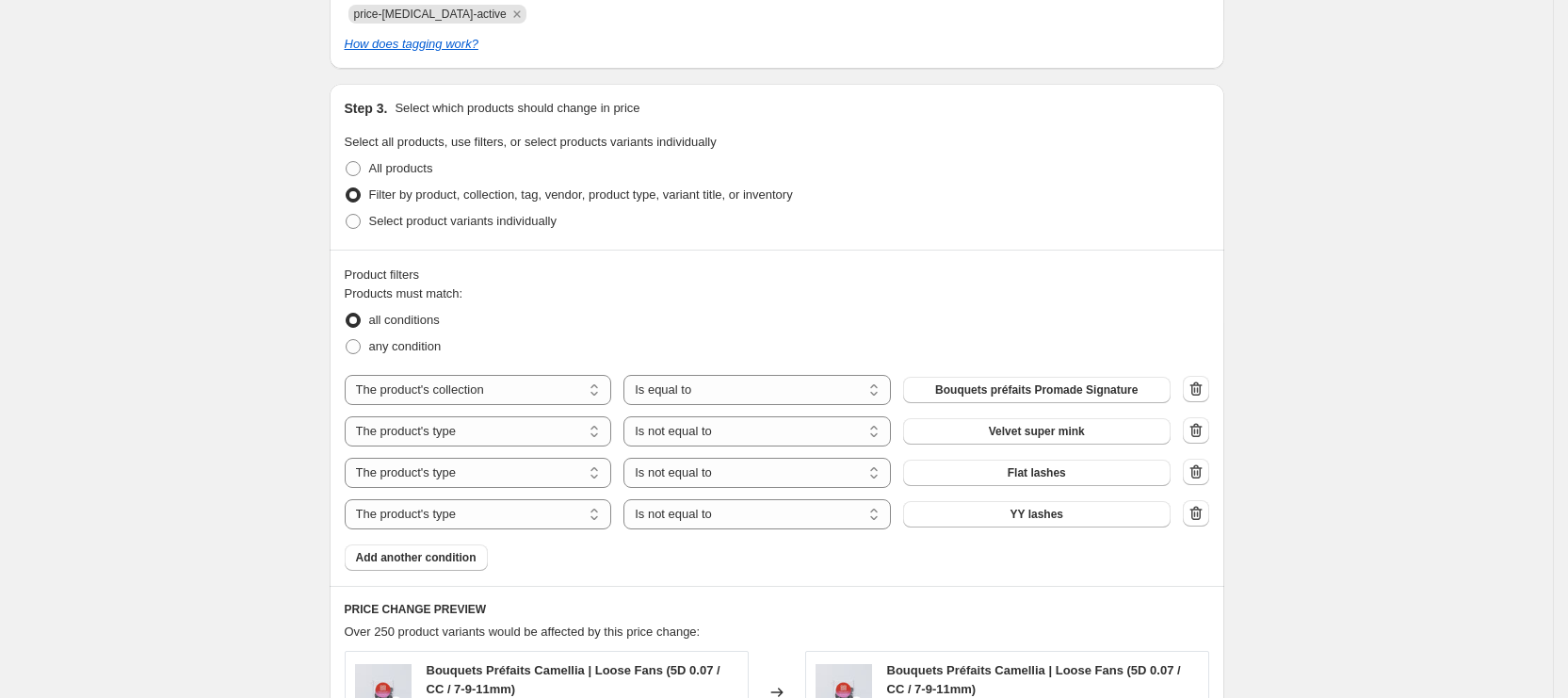
scroll to position [27, 0]
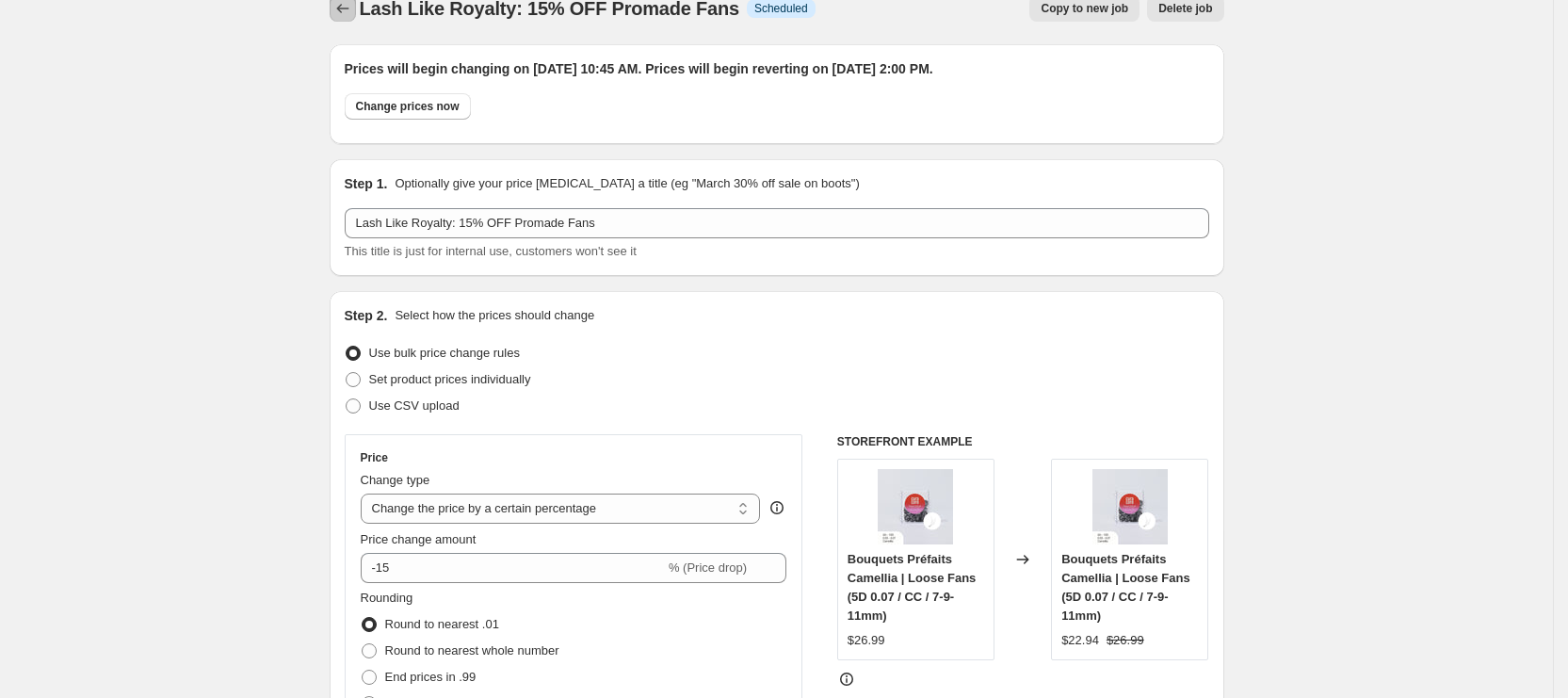
click at [353, 8] on icon "Price change jobs" at bounding box center [343, 9] width 19 height 19
